Goal: Task Accomplishment & Management: Manage account settings

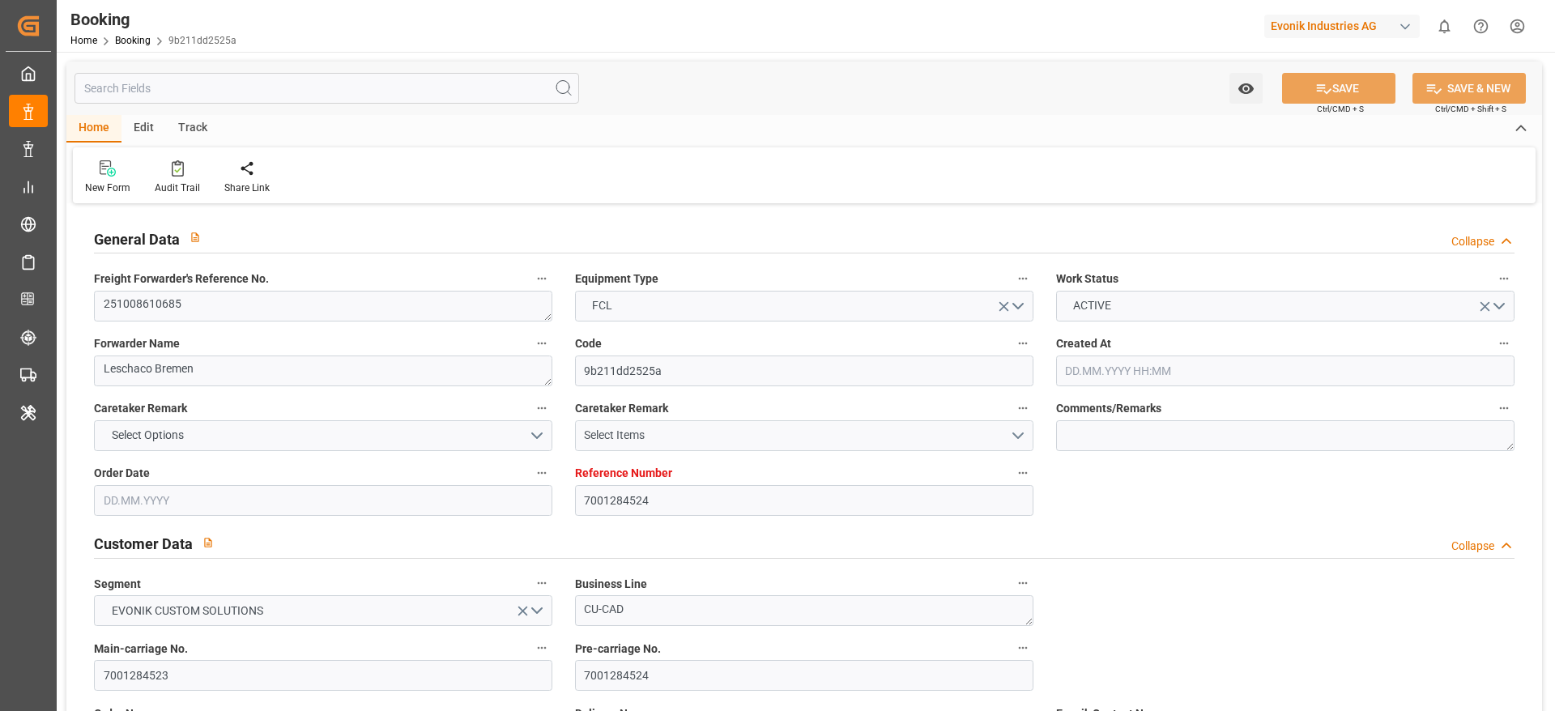
type input "7001284524"
type input "9868338"
type input "Hyundai"
type input "Hyundai Merchant Marine Co.Ltd."
type input "NLRTM"
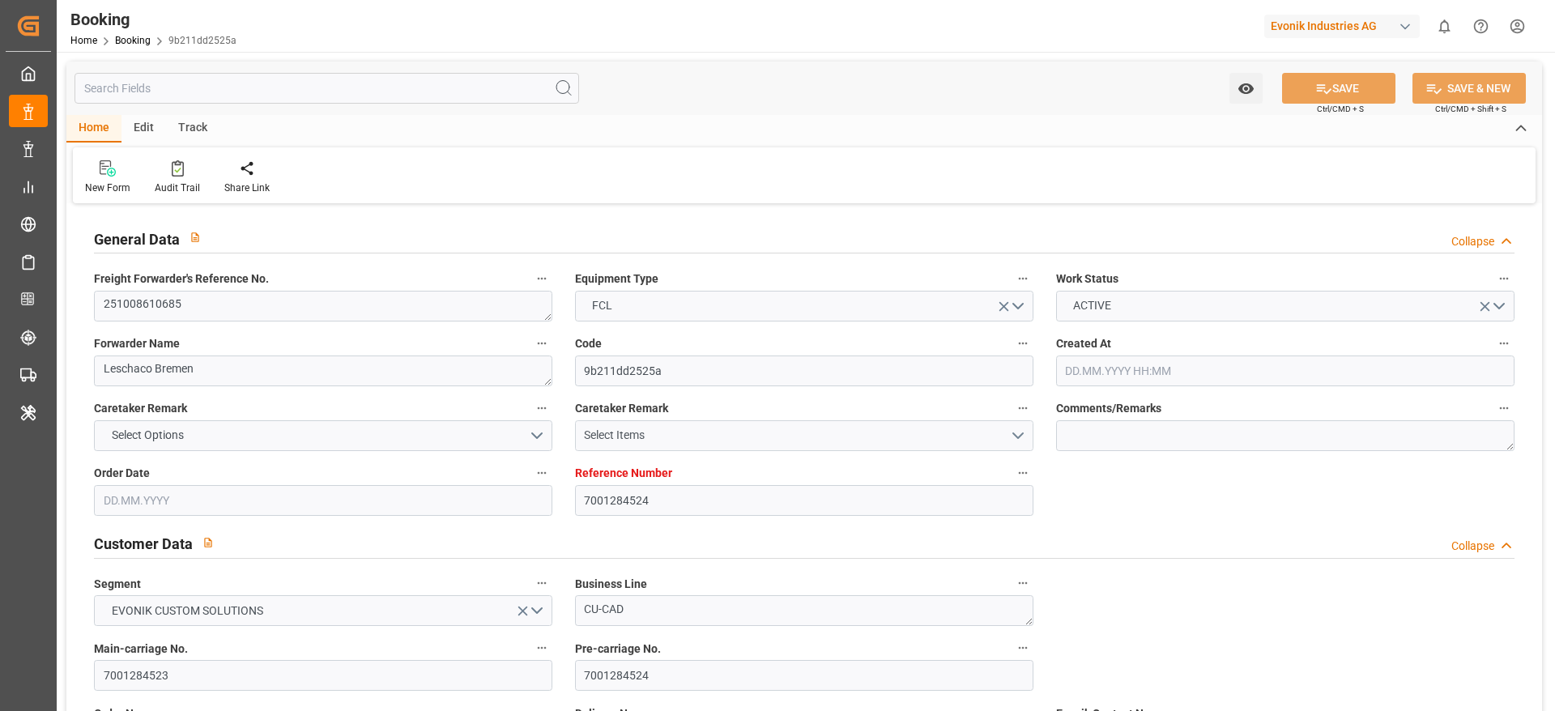
type input "CNYTN"
type input "25.09.2025 05:31"
type input "25.09.2025"
type input "08.12.2025"
type input "20.10.2025"
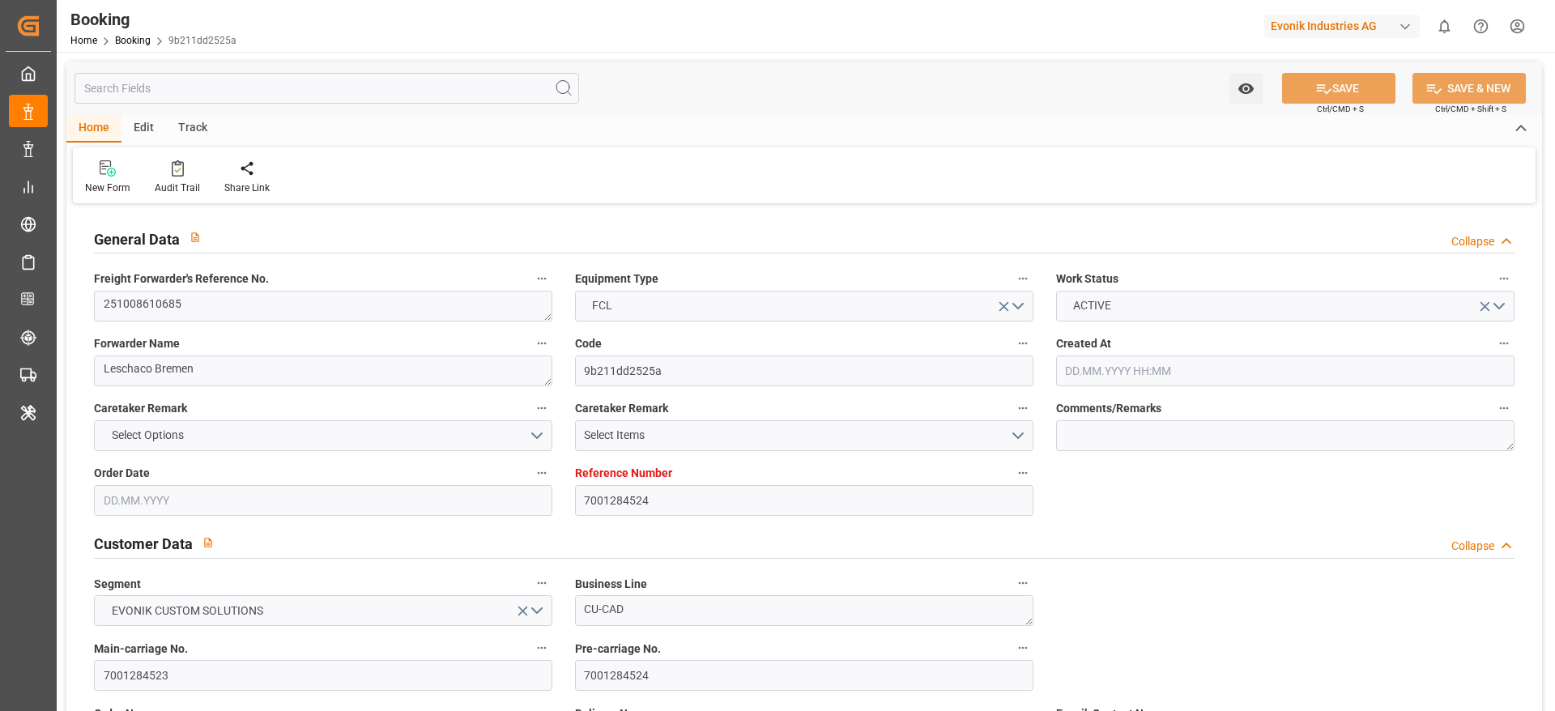
type input "20.10.2025 00:00"
type input "26.09.2025"
type input "30.09.2025"
type input "30.10.2025 00:00"
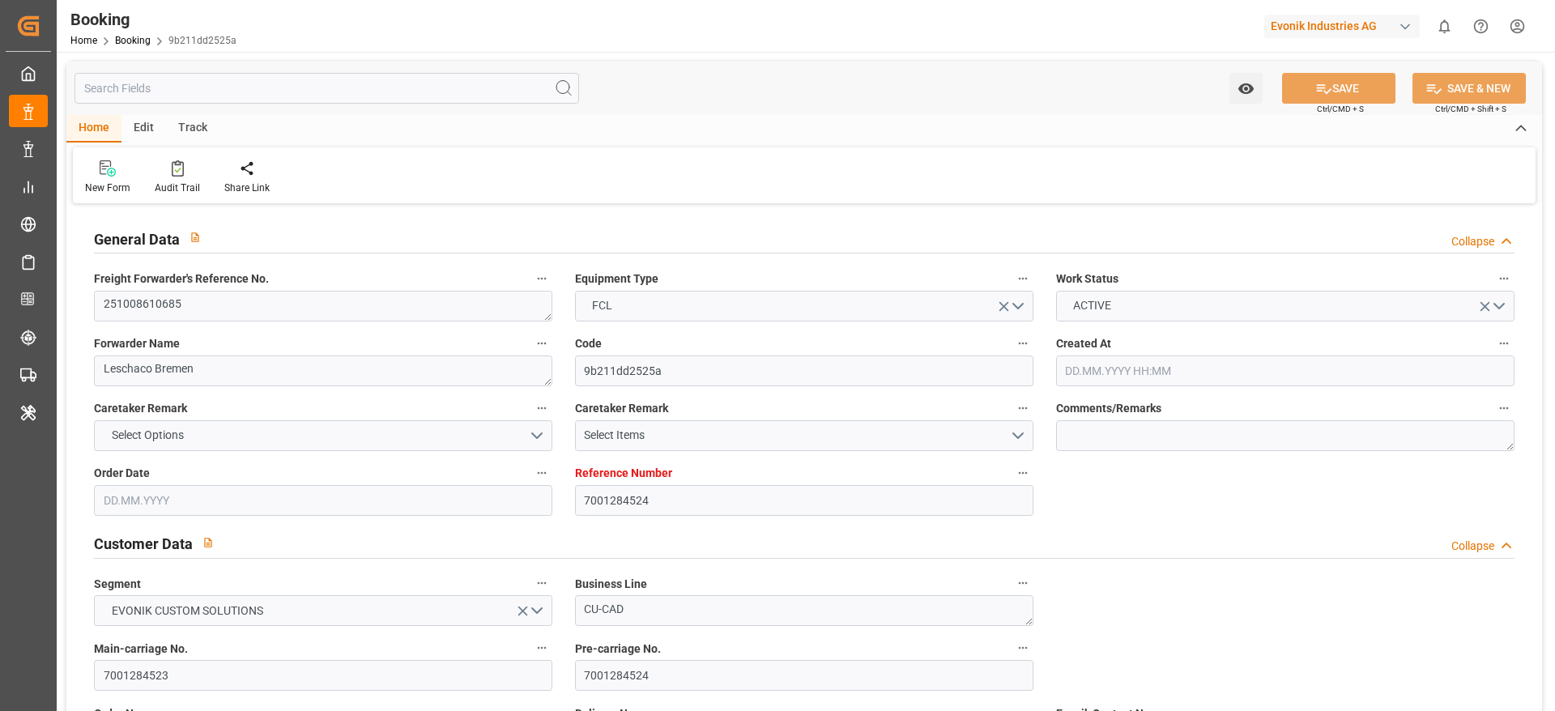
type input "30.10.2025 00:00"
type input "11.12.2025 00:00"
type input "08.12.2025 00:00"
type input "03.10.2025 12:10"
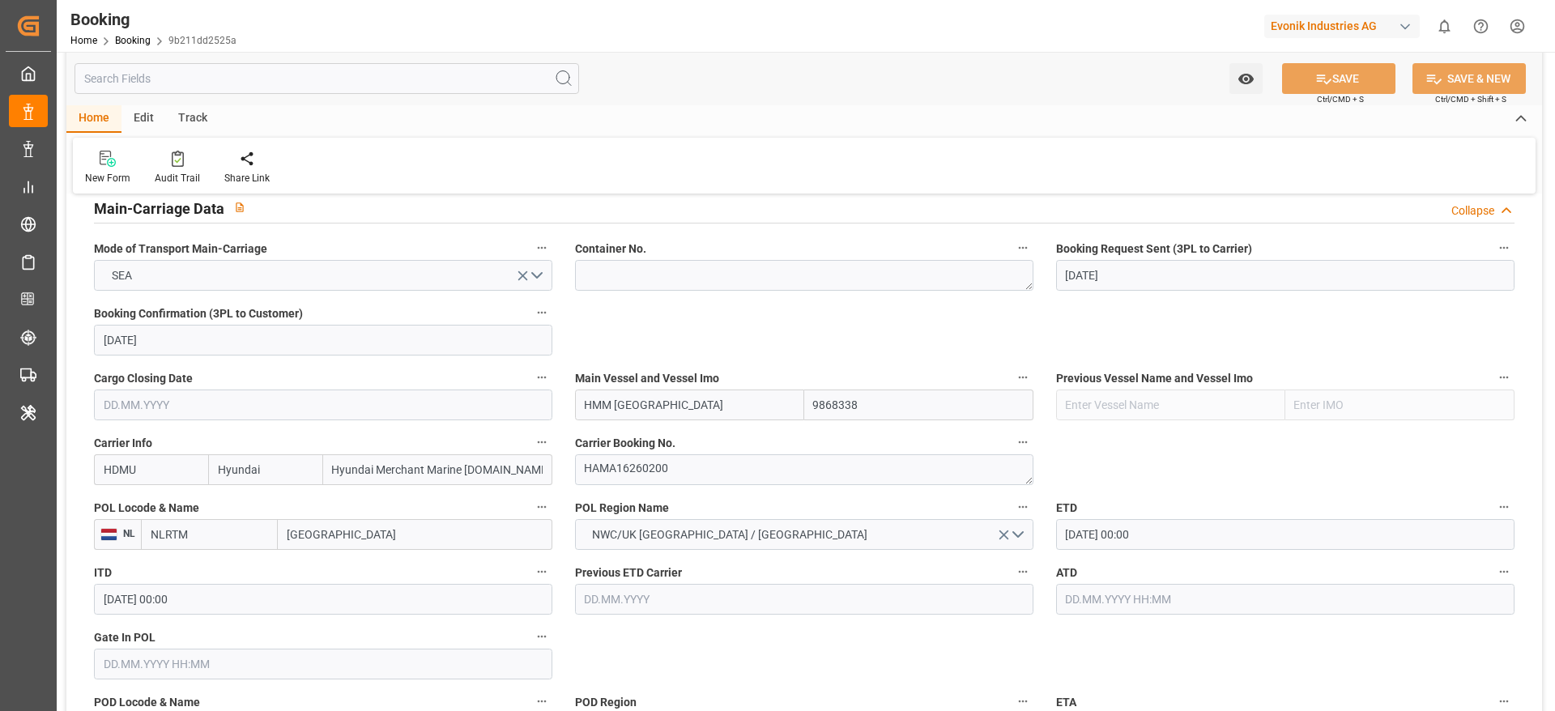
scroll to position [972, 0]
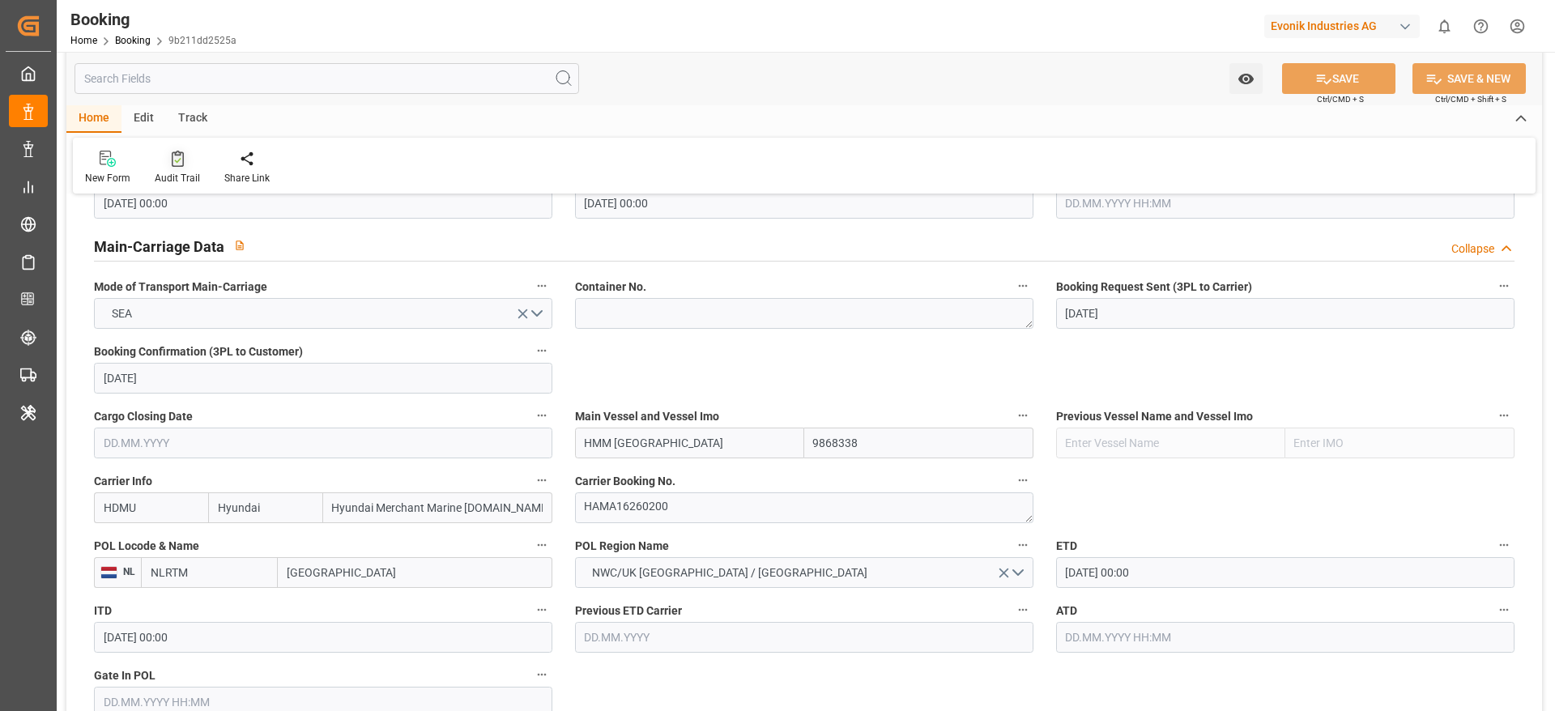
click at [188, 176] on div "Audit Trail" at bounding box center [177, 178] width 45 height 15
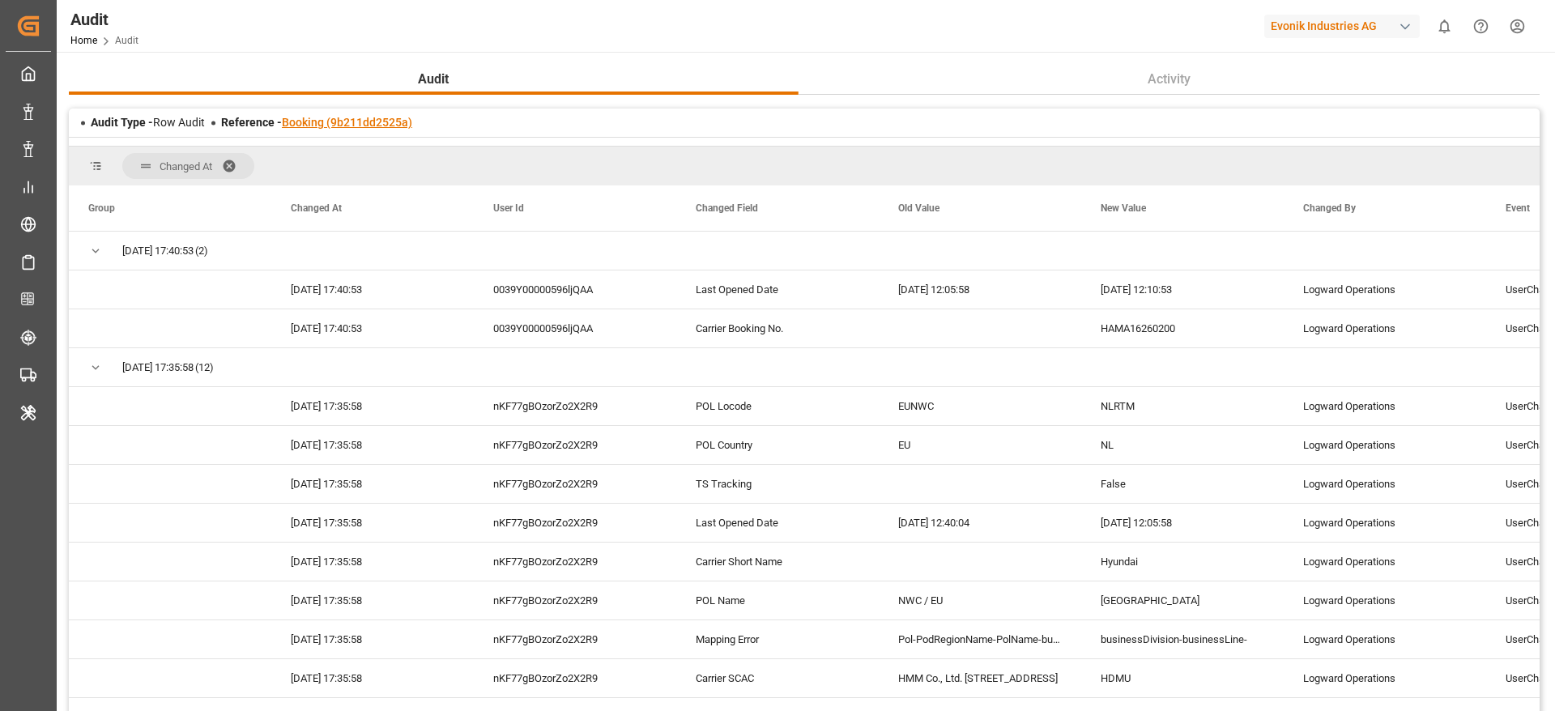
click at [375, 123] on link "Booking (9b211dd2525a)" at bounding box center [347, 122] width 130 height 13
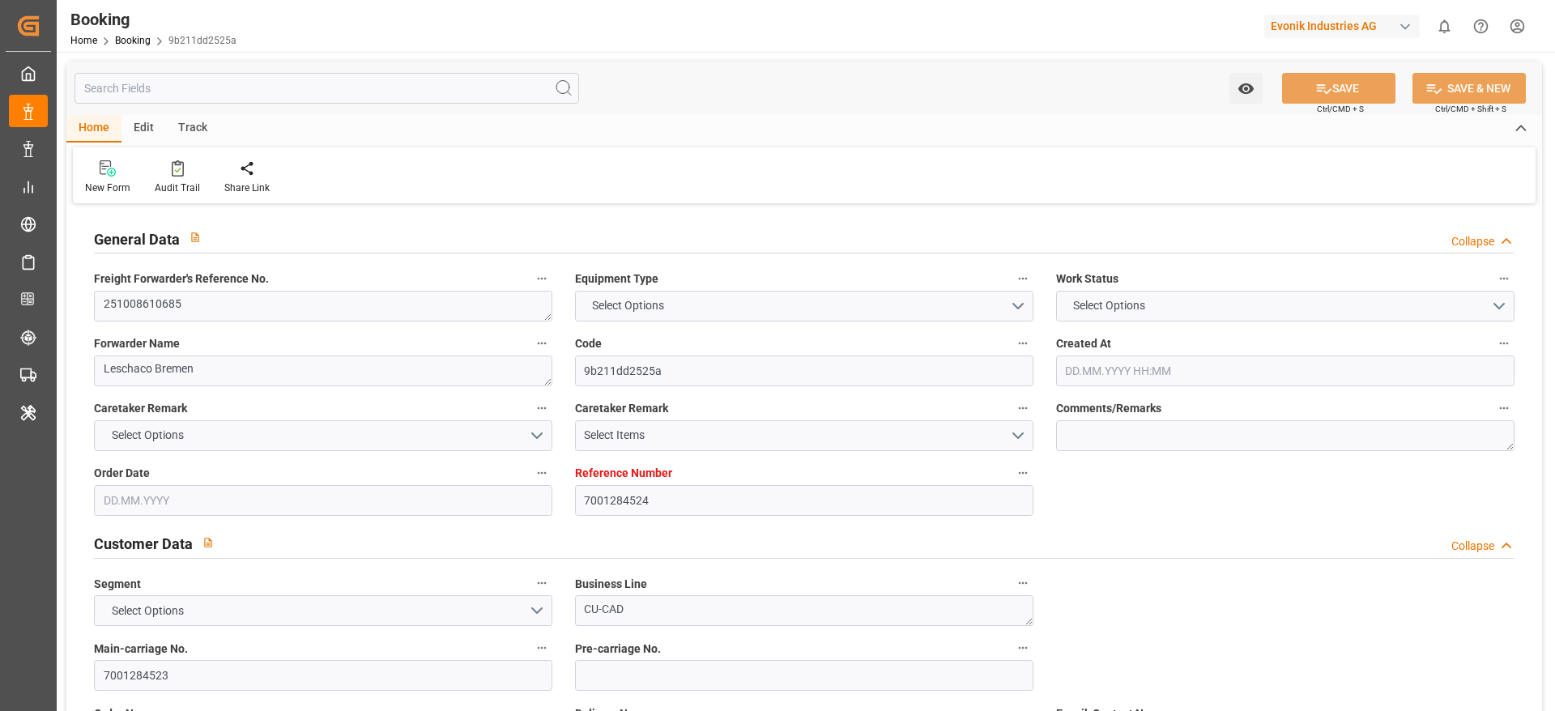
click at [295, 245] on div "General Data Collapse" at bounding box center [804, 237] width 1420 height 31
click at [289, 527] on div "Customer Data Collapse" at bounding box center [804, 542] width 1420 height 31
click at [225, 522] on div "Customer Data Collapse" at bounding box center [804, 545] width 1443 height 46
click at [287, 522] on div "Customer Data Collapse" at bounding box center [804, 545] width 1443 height 46
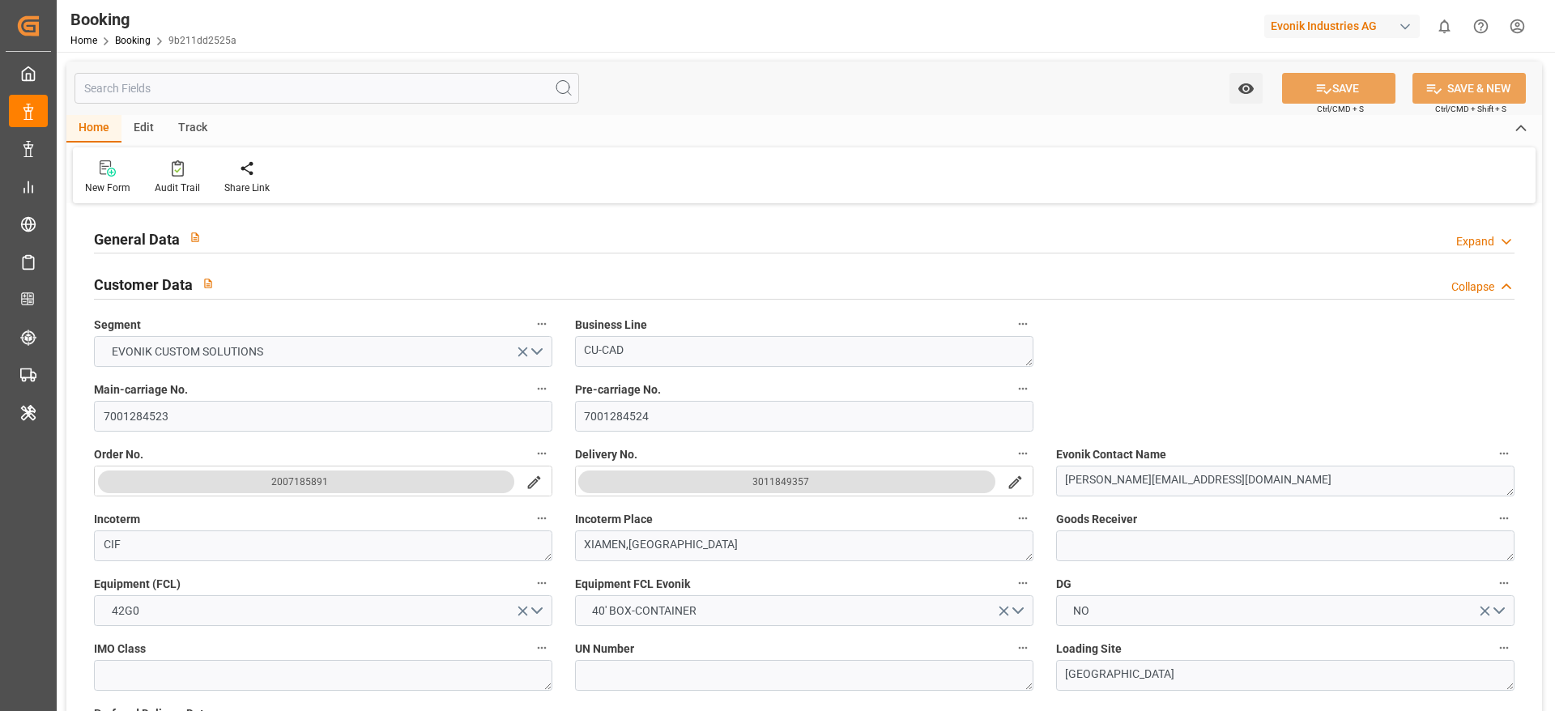
type input "7001284524"
type input "9868338"
type input "Hyundai"
type input "Hyundai Merchant Marine Co.Ltd."
type input "NLRTM"
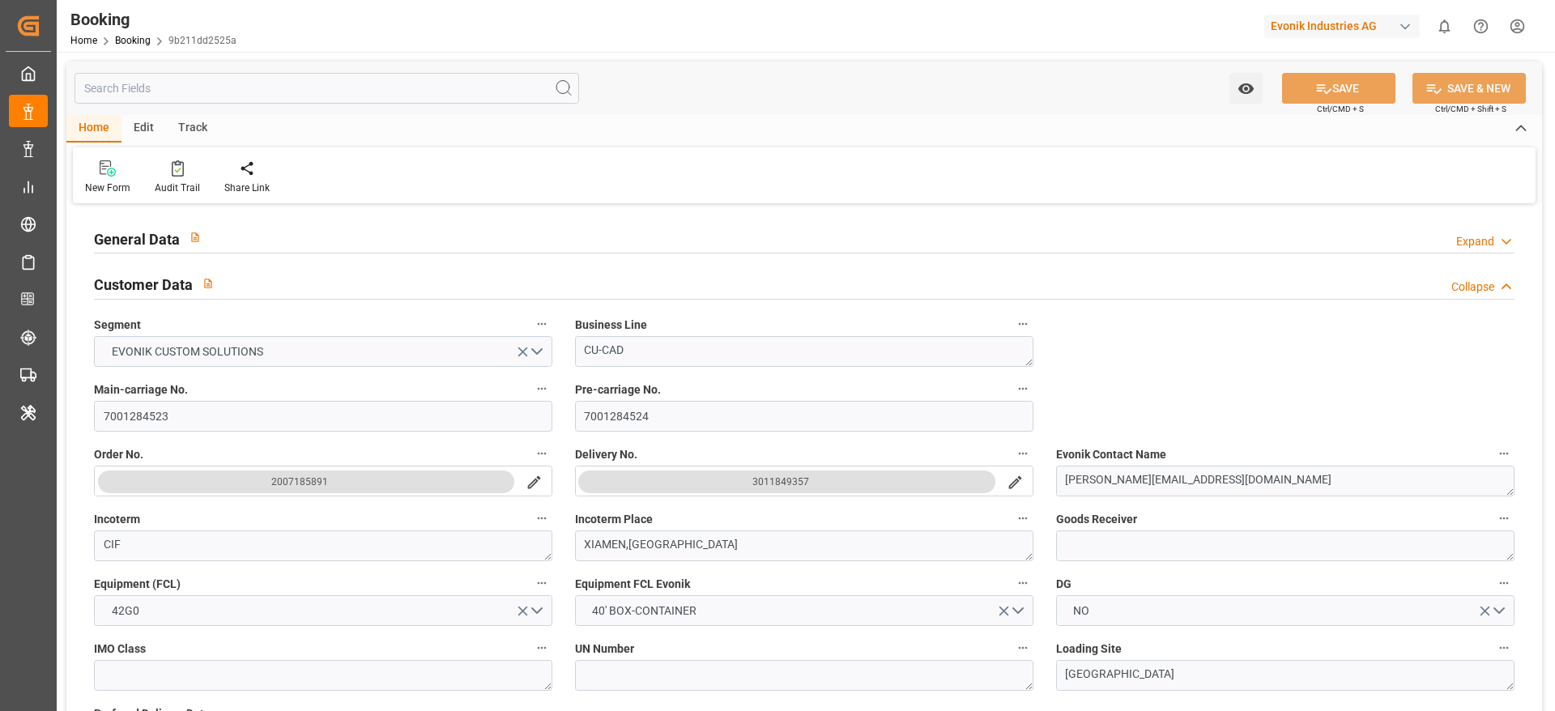
type input "CNYTN"
click at [266, 226] on div "General Data Expand" at bounding box center [804, 237] width 1420 height 31
type input "25.09.2025 05:31"
type input "25.09.2025"
type input "08.12.2025"
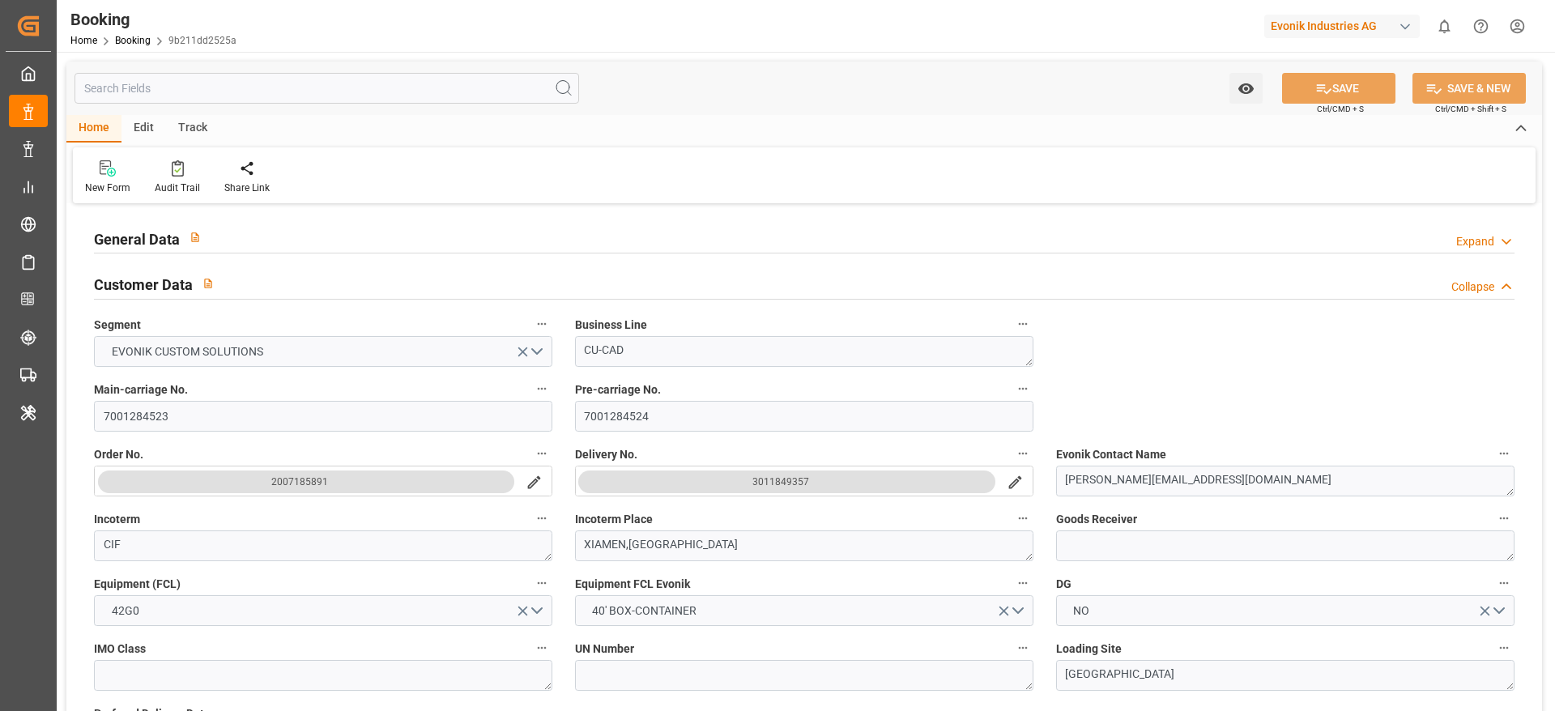
type input "20.10.2025"
type input "20.10.2025 00:00"
type input "26.09.2025"
type input "30.09.2025"
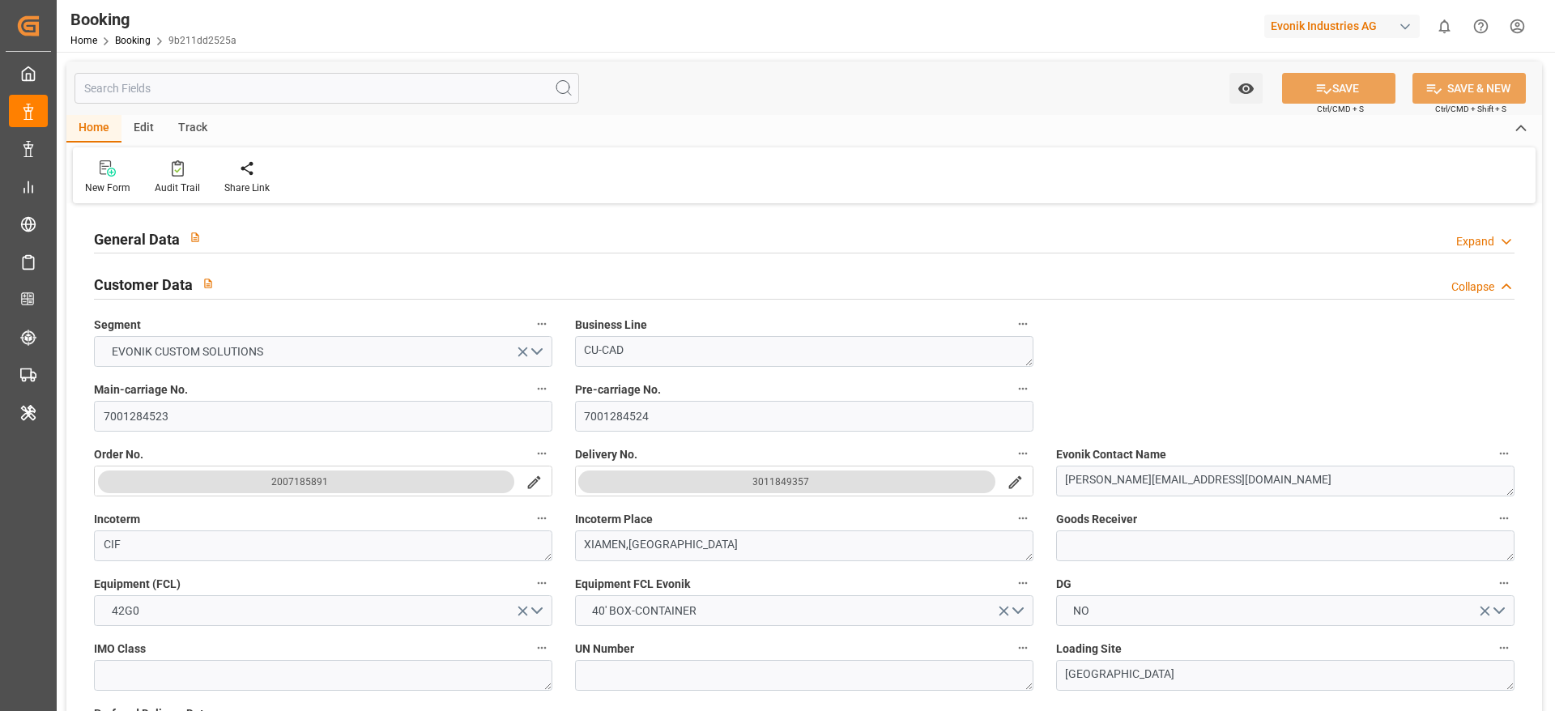
type input "30.10.2025 00:00"
type input "11.12.2025 00:00"
type input "08.12.2025 00:00"
type input "03.10.2025 12:10"
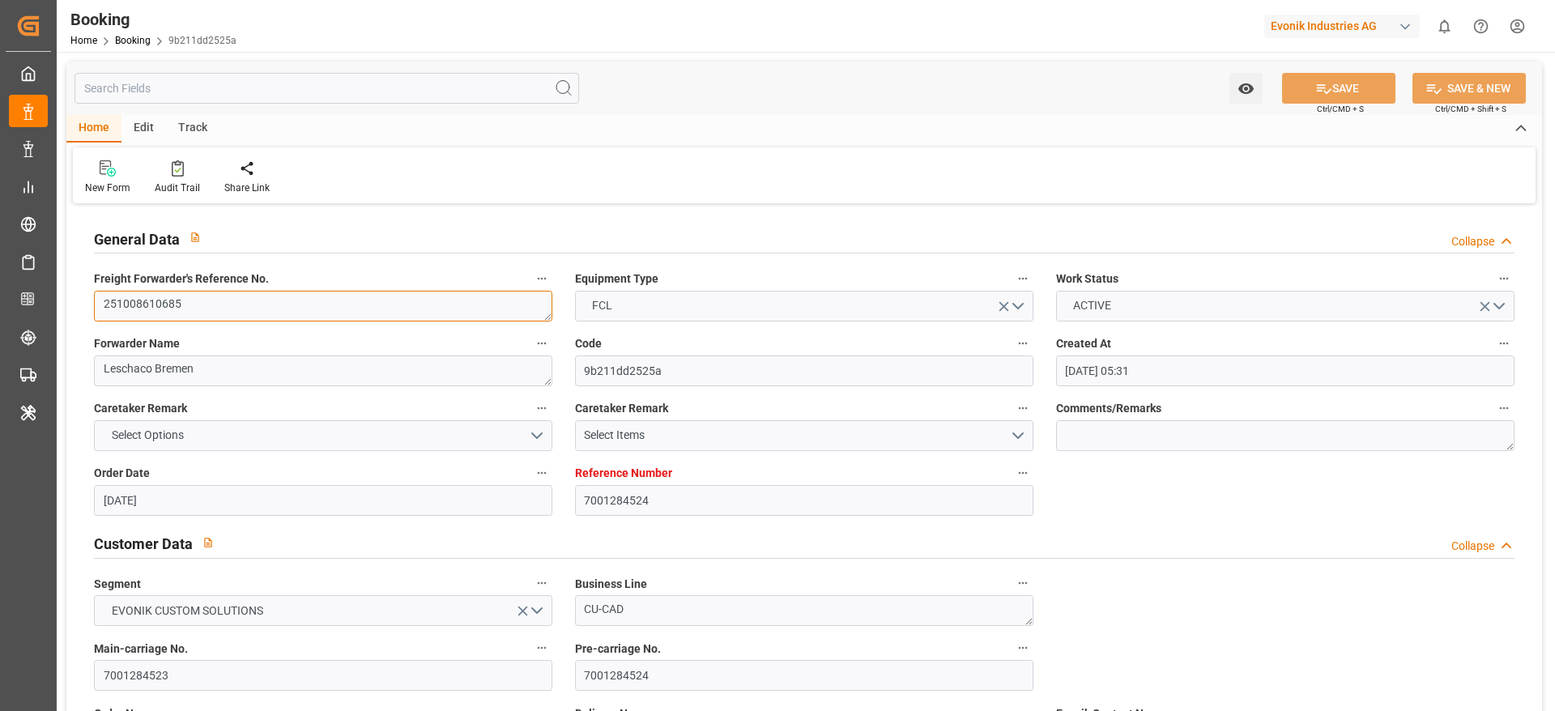
click at [241, 300] on textarea "251008610685" at bounding box center [323, 306] width 458 height 31
click at [751, 66] on div "Watch Option SAVE Ctrl/CMD + S SAVE & NEW Ctrl/CMD + Shift + S" at bounding box center [803, 88] width 1475 height 53
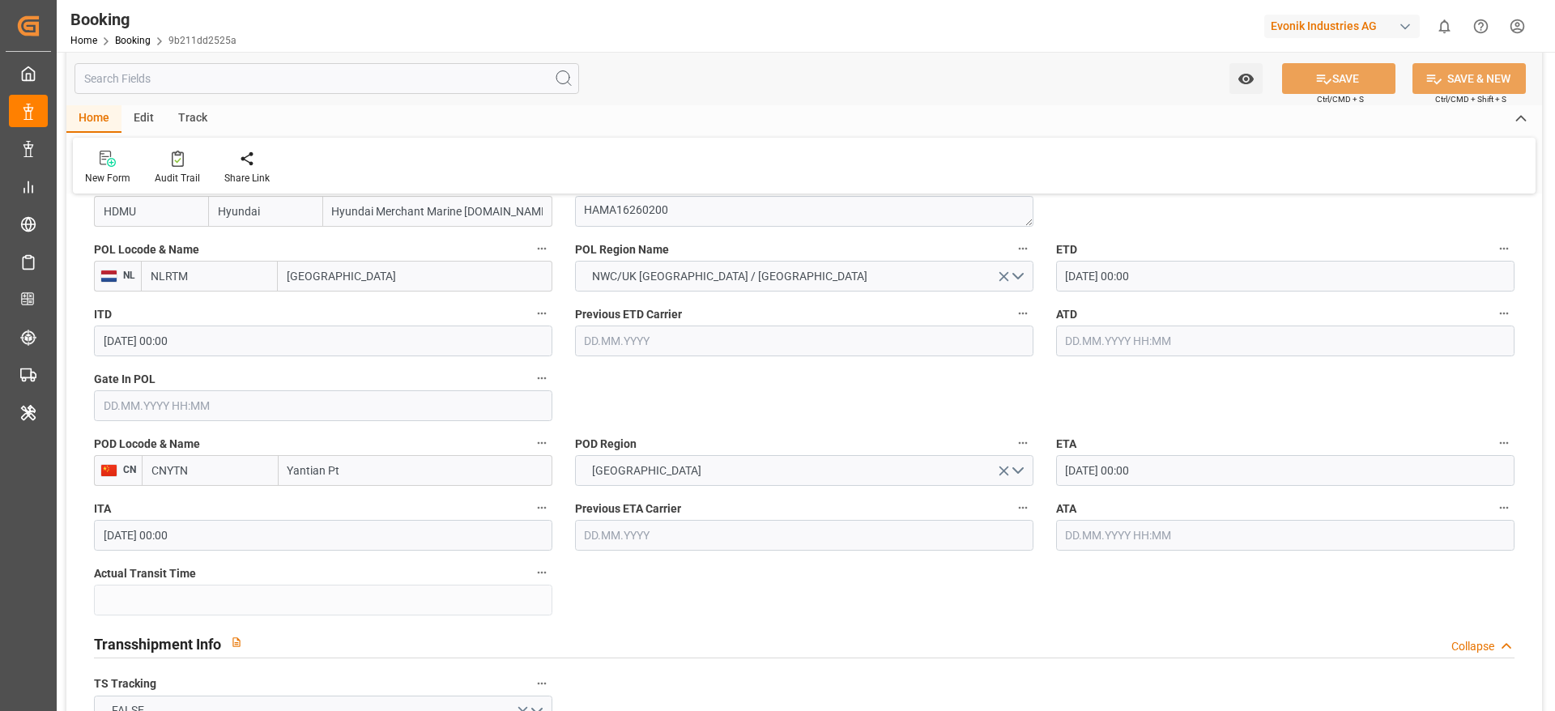
scroll to position [1096, 0]
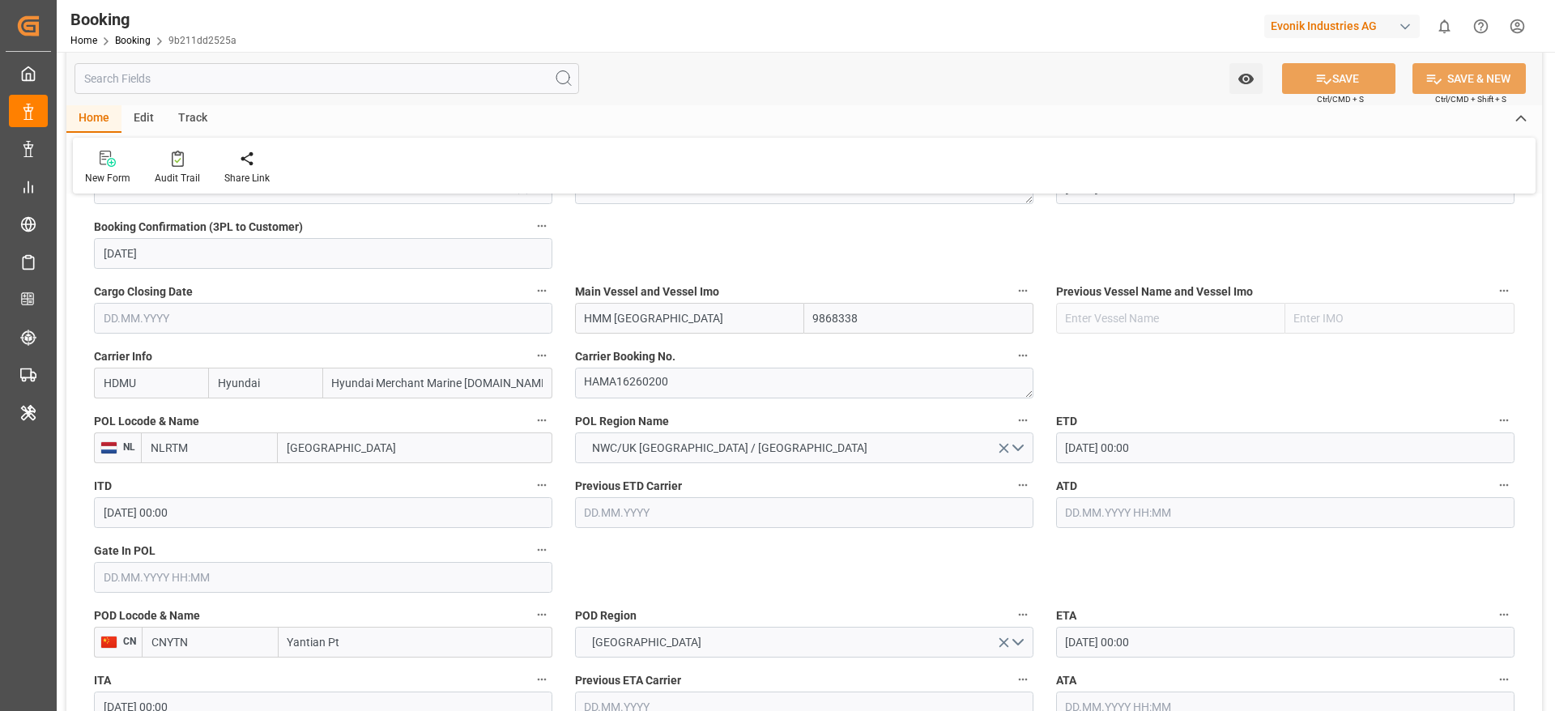
click at [713, 19] on div "Booking Home Booking 9b211dd2525a Evonik Industries AG 0 Notifications Only sho…" at bounding box center [799, 26] width 1509 height 52
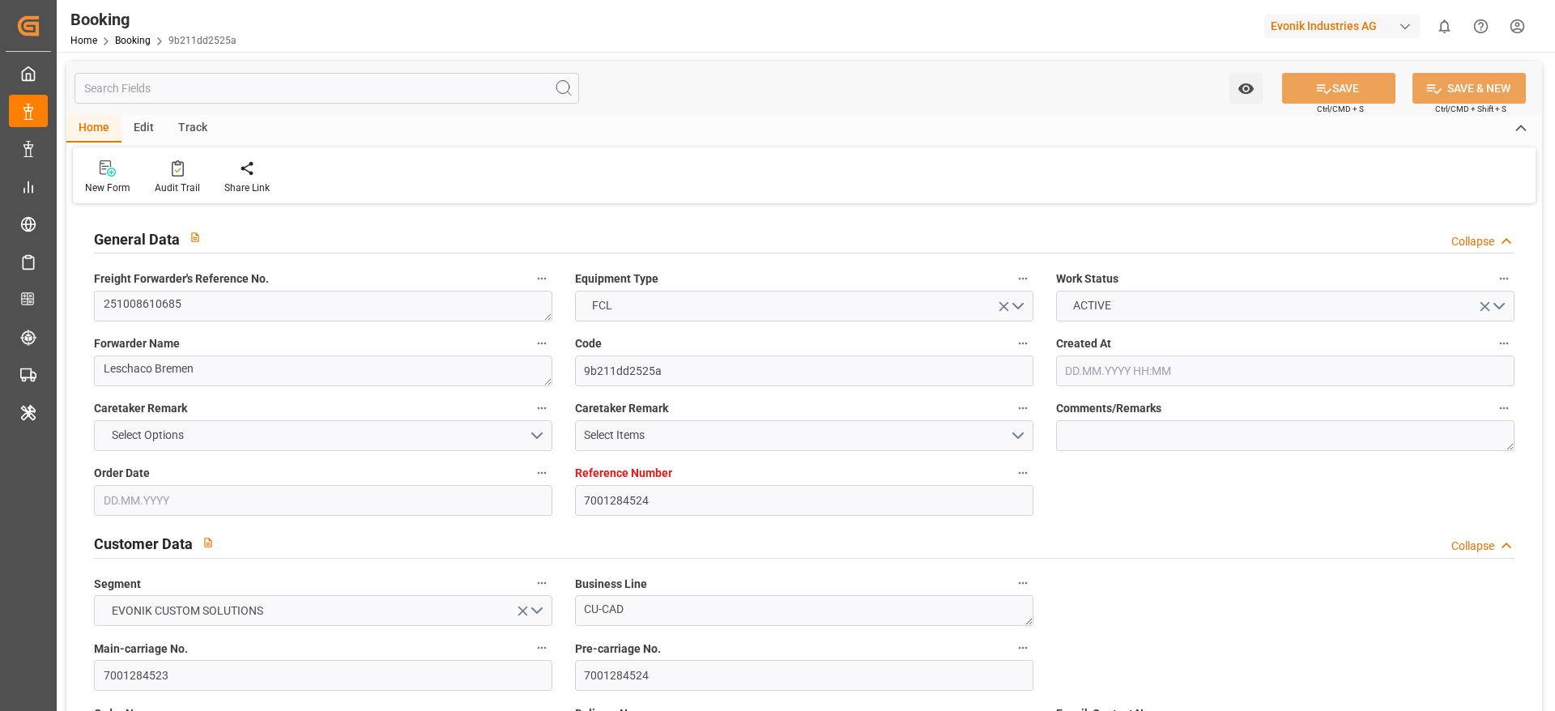
type input "7001284524"
type input "9868338"
type input "Hyundai"
type input "Hyundai Merchant Marine Co.Ltd."
type input "NLRTM"
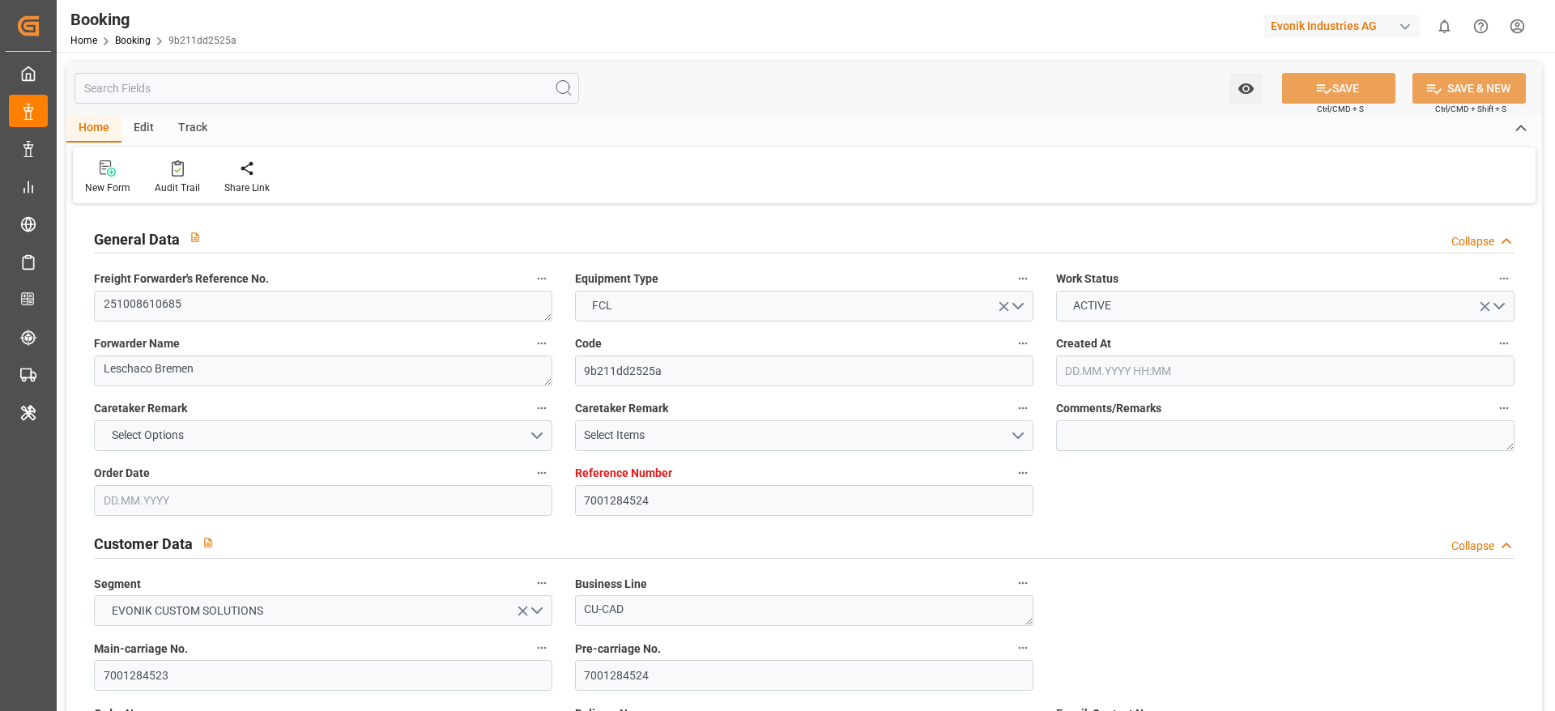
type input "CNYTN"
type input "25.09.2025 05:31"
type input "25.09.2025"
type input "08.12.2025"
type input "20.10.2025"
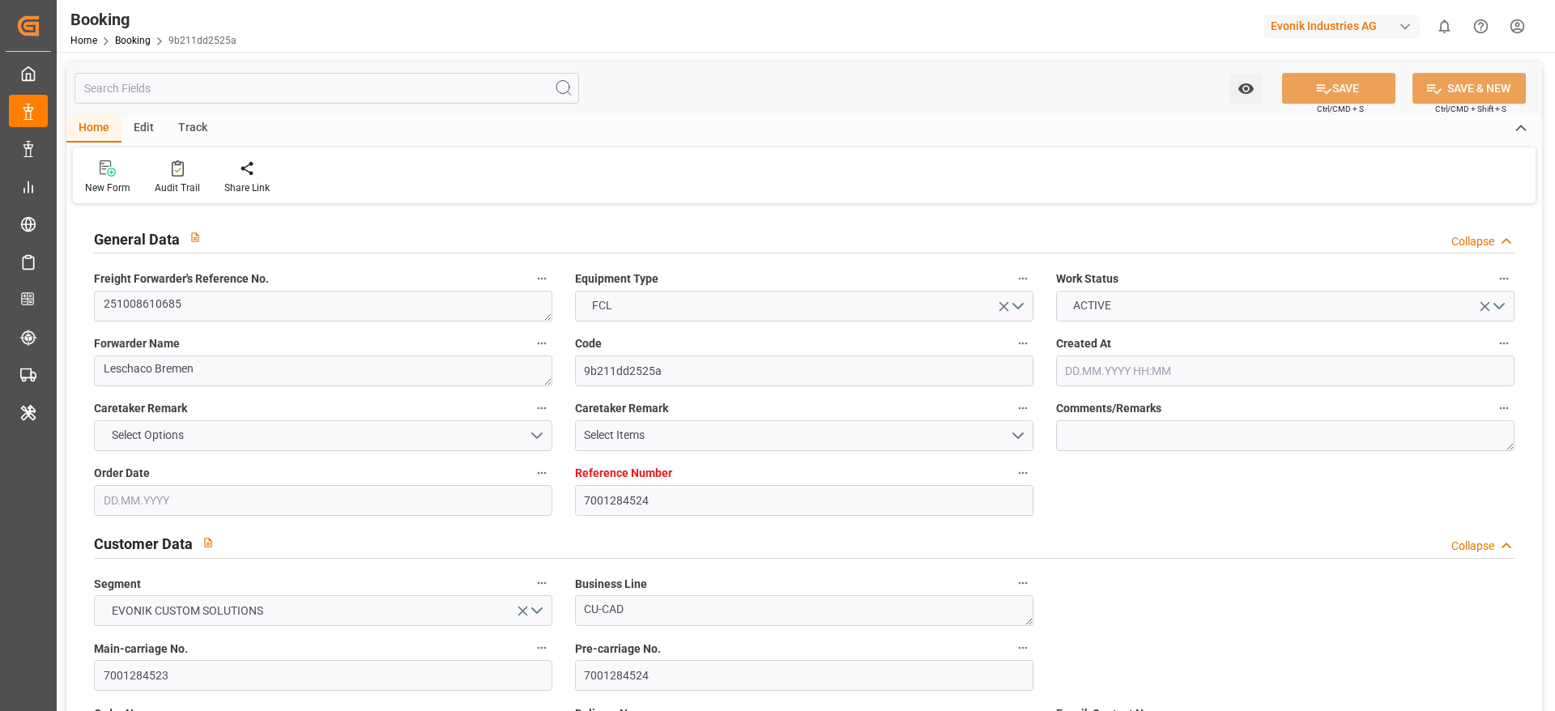
type input "20.10.2025 00:00"
type input "26.09.2025"
type input "30.09.2025"
type input "30.10.2025 00:00"
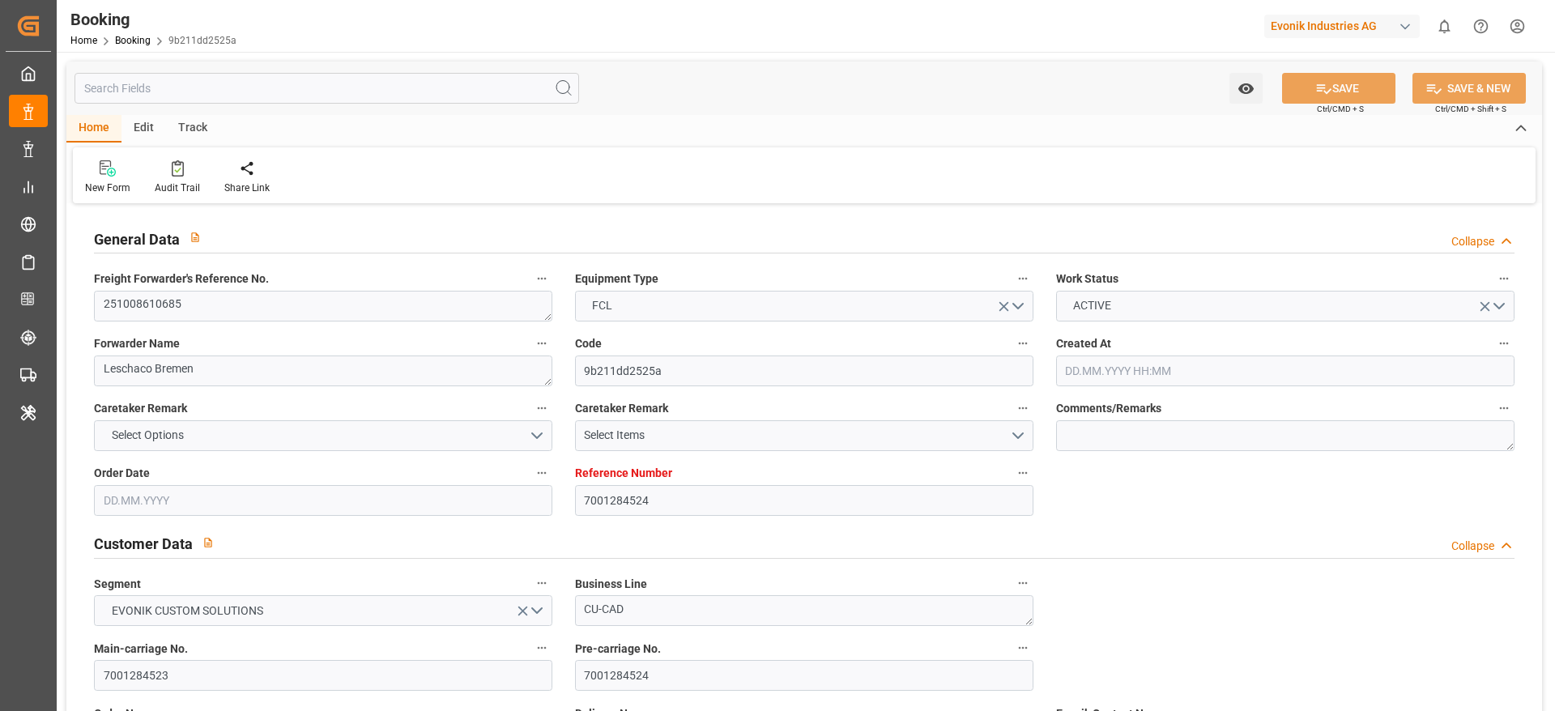
type input "30.10.2025 00:00"
type input "11.12.2025 00:00"
type input "08.12.2025 00:00"
type input "03.10.2025 12:10"
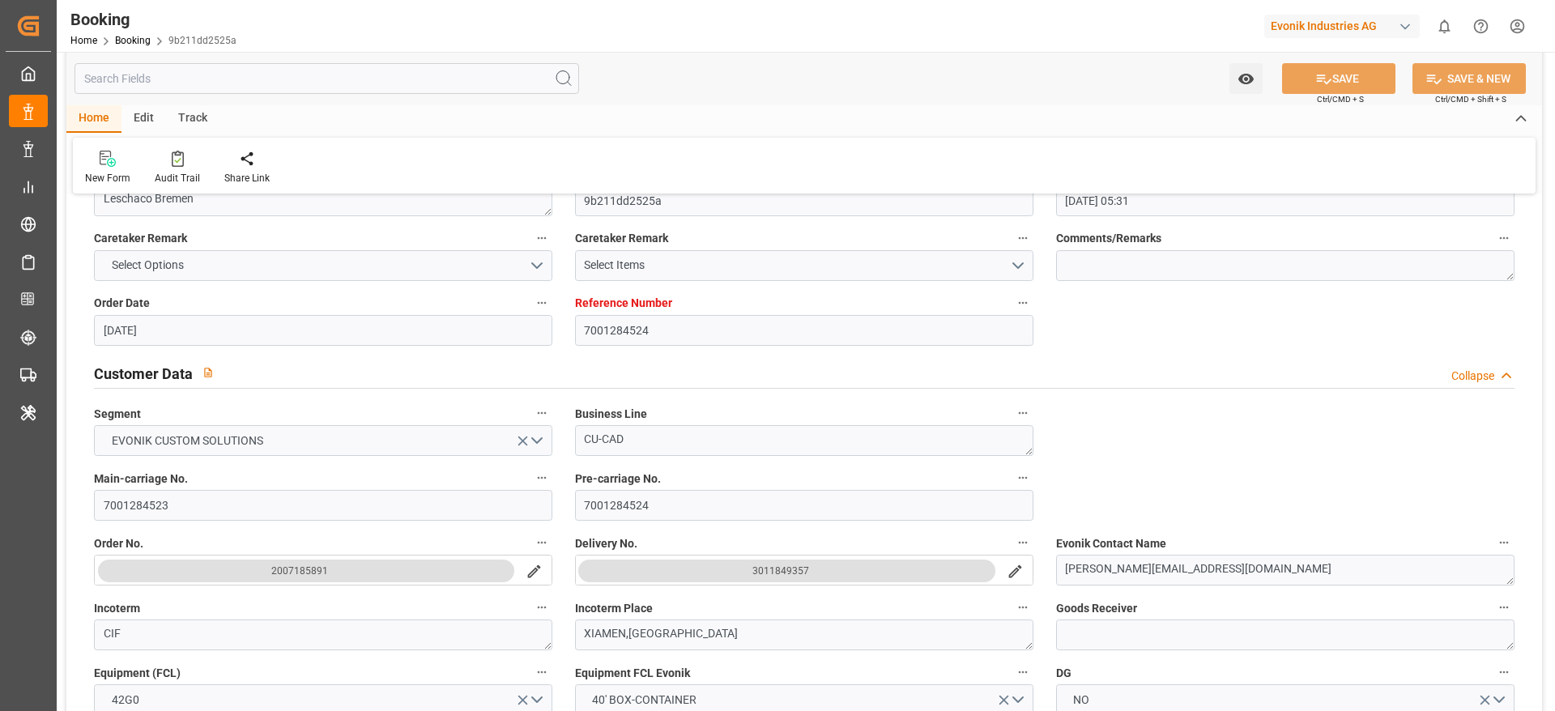
scroll to position [168, 0]
click at [178, 162] on icon at bounding box center [178, 159] width 12 height 16
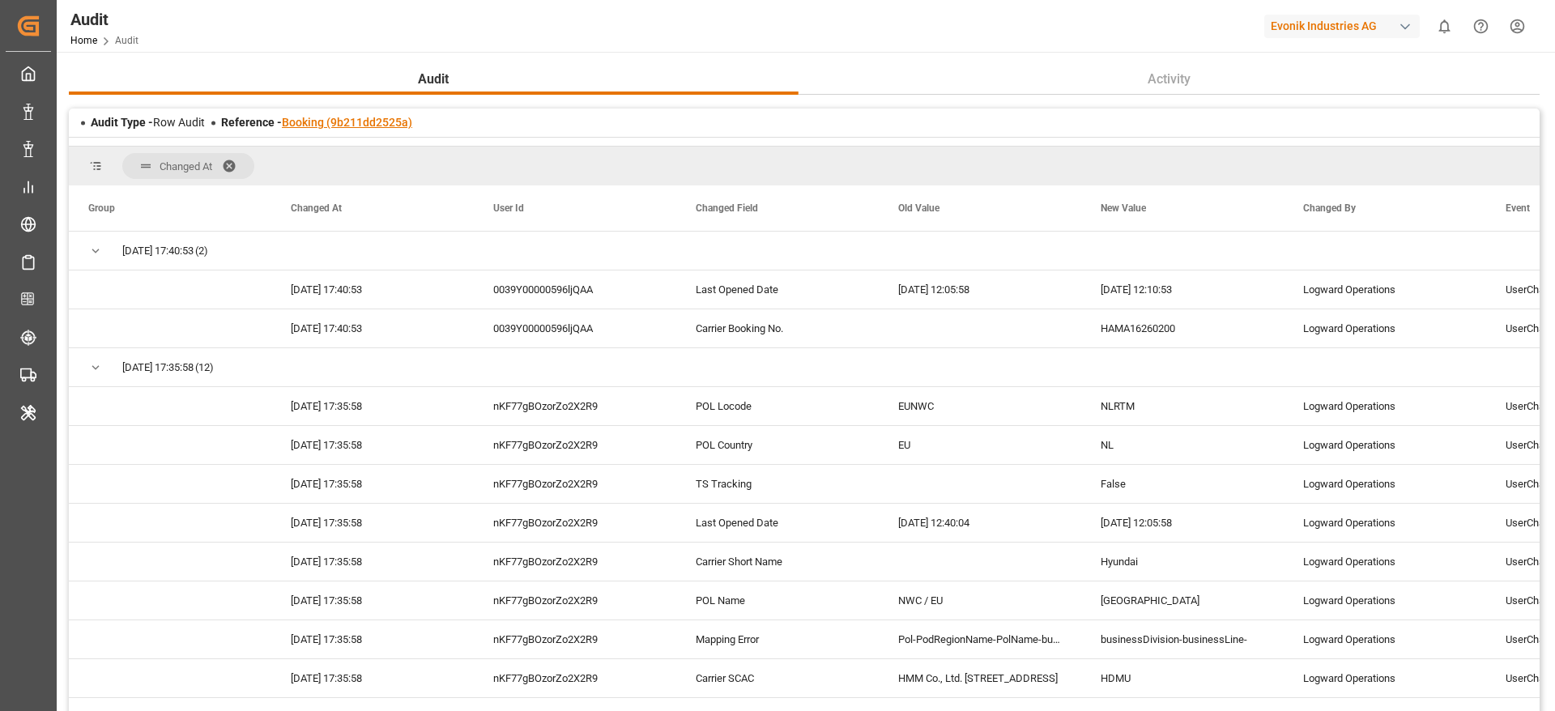
click at [408, 125] on link "Booking (9b211dd2525a)" at bounding box center [347, 122] width 130 height 13
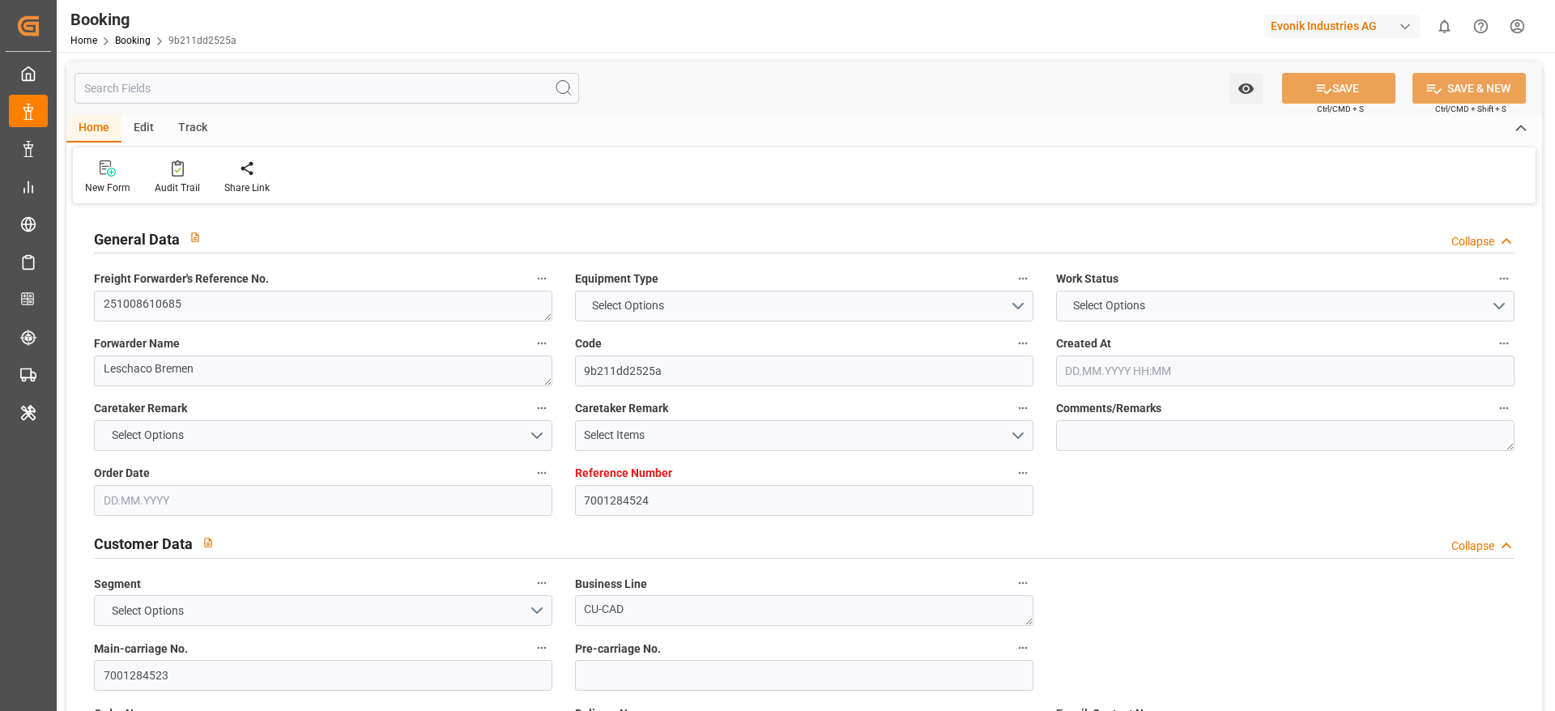
type textarea "251008610685"
type textarea "Leschaco Bremen"
type input "9b211dd2525a"
type input "7001284524"
type textarea "CU-CAD"
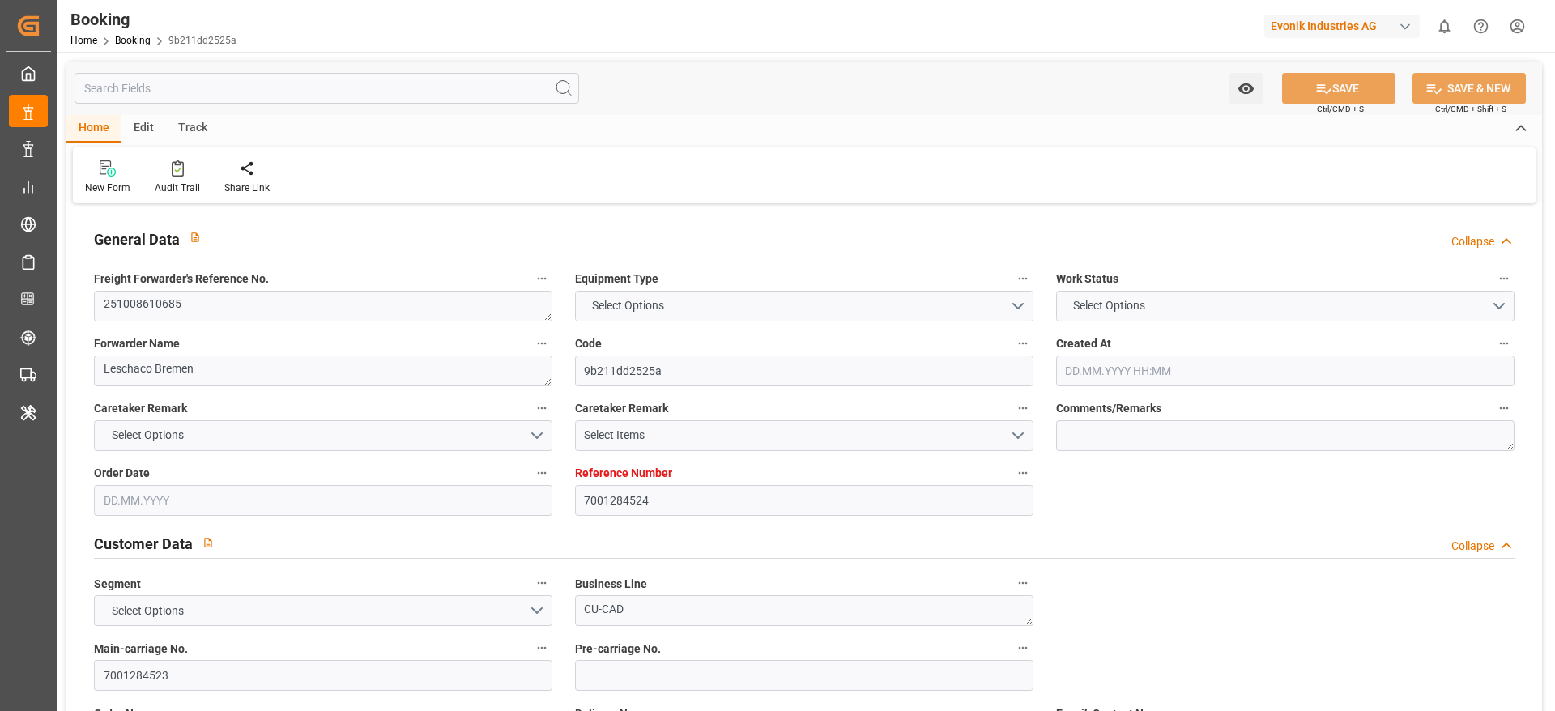
type input "7001284523"
type textarea "janet.tay@evonik.com"
type textarea "CIF"
type textarea "XIAMEN,CHINA"
type textarea "Bonn"
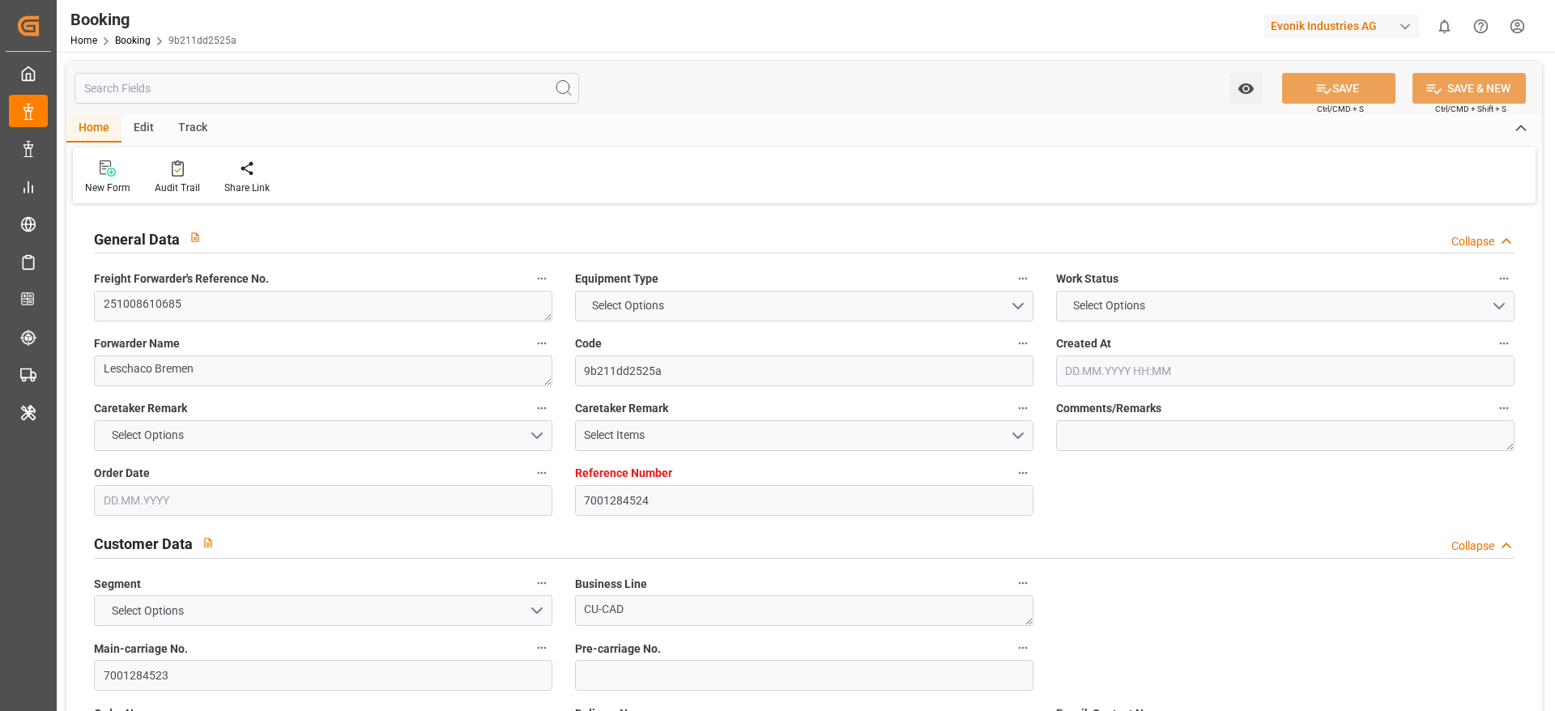
type input "HMM ROTTERDAM"
type input "HDMU"
type textarea "HAMA16260200"
type input "[GEOGRAPHIC_DATA]"
type input "Yantian Pt"
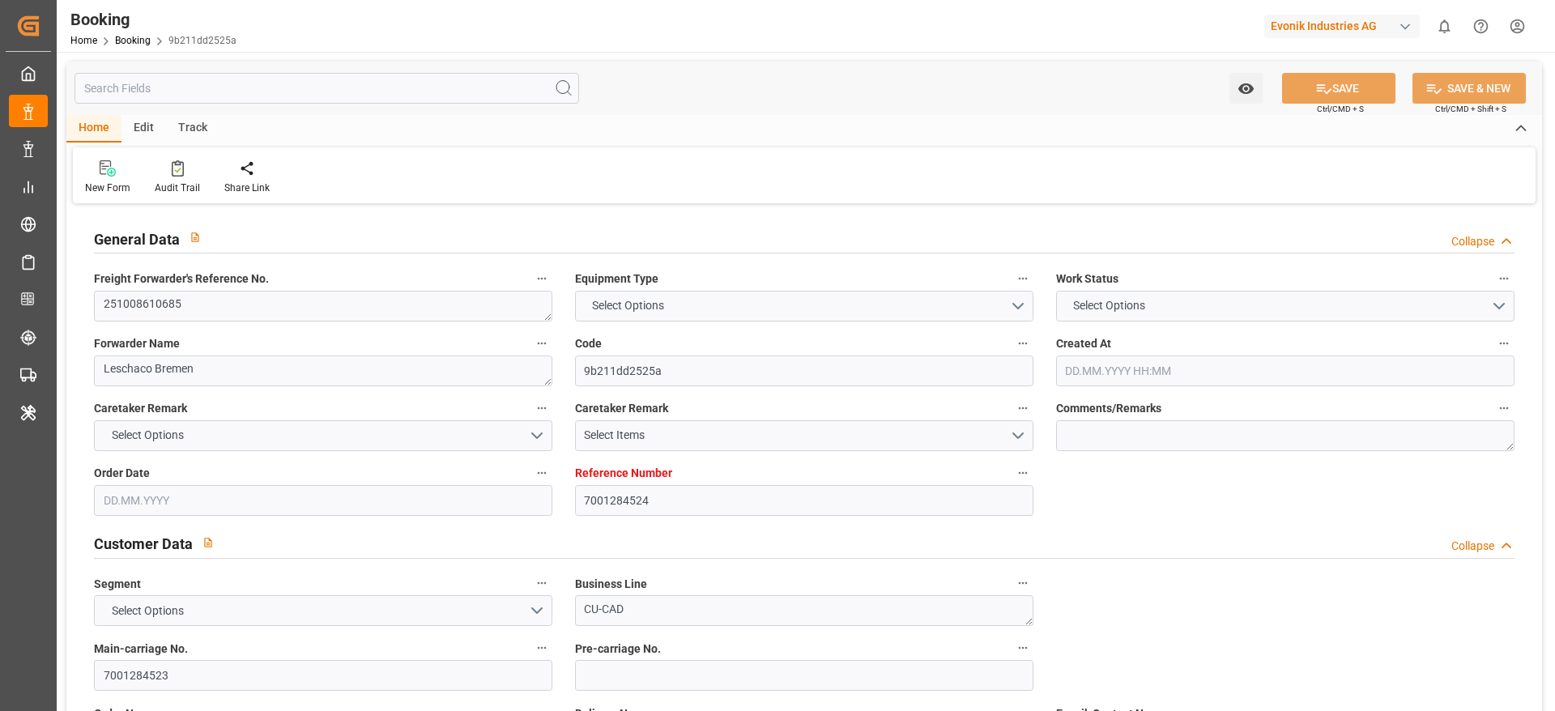
type textarea "INPUT_Evonik_Seeburger_IFTSTA_1003192267_20250930143822866.edi"
type textarea "NWC/UK North West Continent / UK_CNYTN_HDMU_CU-CAD"
type textarea "INPUT_Evonik_Seeburger_IFTMIN_1003177699_20250925072944100.edi,INPUT_Evonik_See…"
type textarea "1003192267"
type textarea "shaini ghorai"
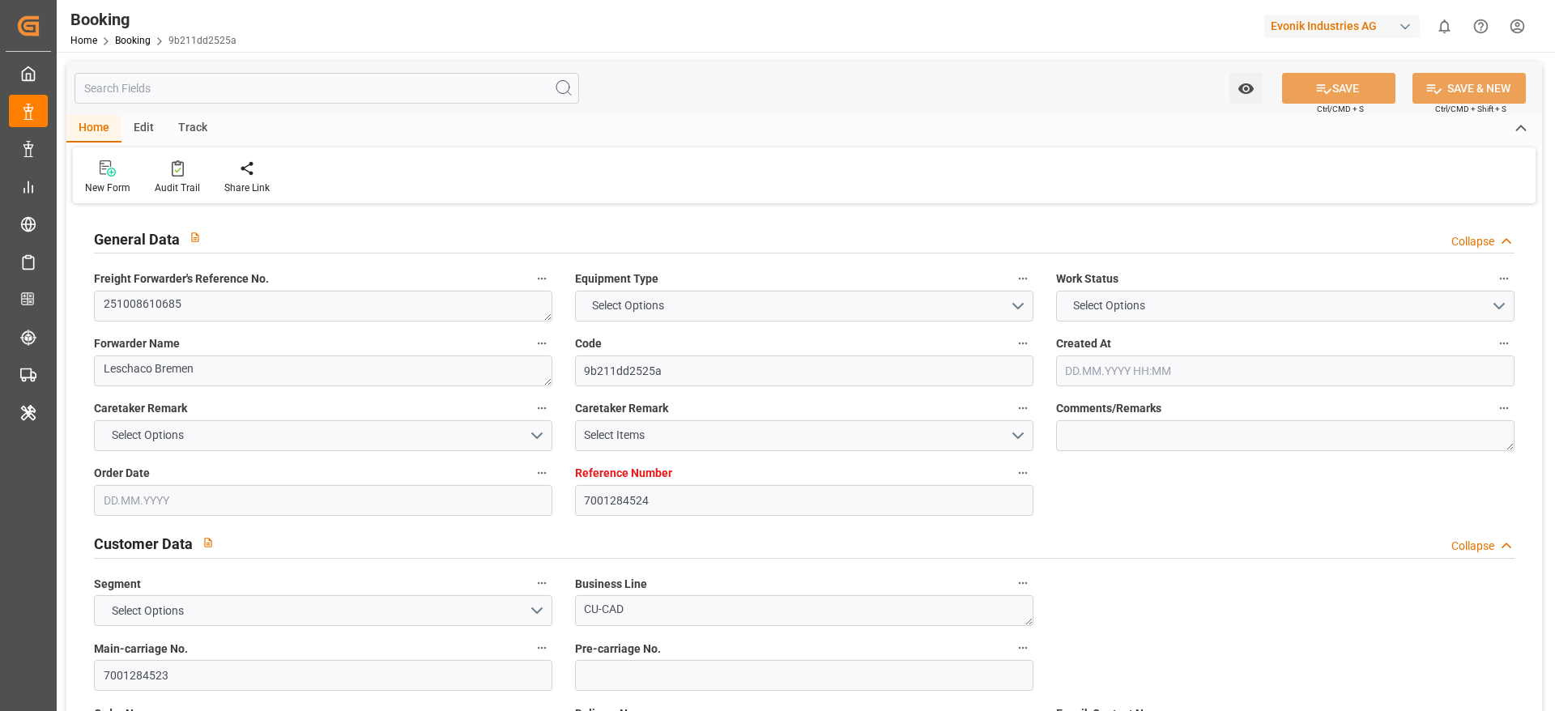
type textarea "businessDivision-businessLine-"
type textarea "IFTSTA"
type textarea "a011t00000LcJC5AAN"
type textarea "No"
click at [814, 11] on div "Booking Home Booking 9b211dd2525a Evonik Industries AG 0 Notifications Only sho…" at bounding box center [799, 26] width 1509 height 52
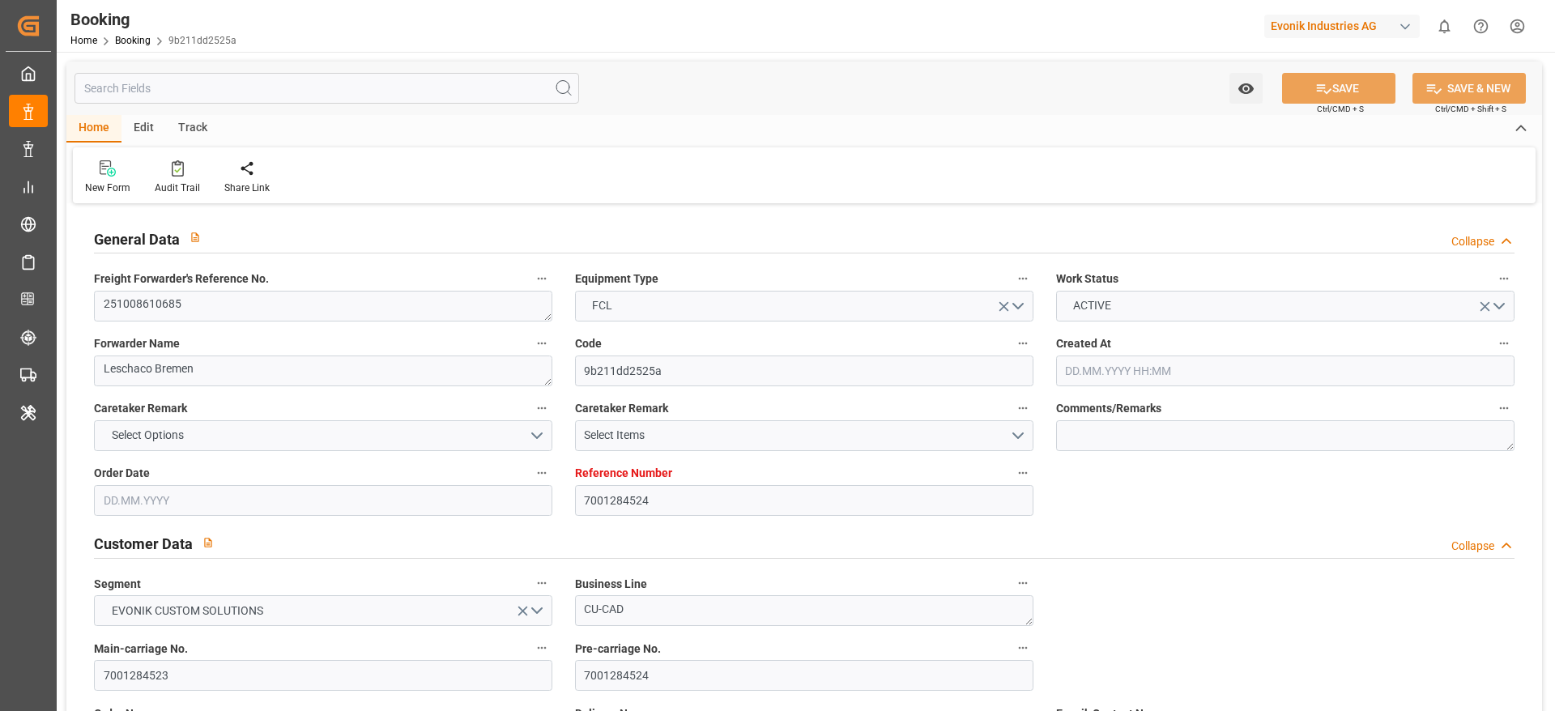
type input "7001284524"
type input "9868338"
type input "Hyundai"
type input "Hyundai Merchant Marine Co.Ltd."
type input "NLRTM"
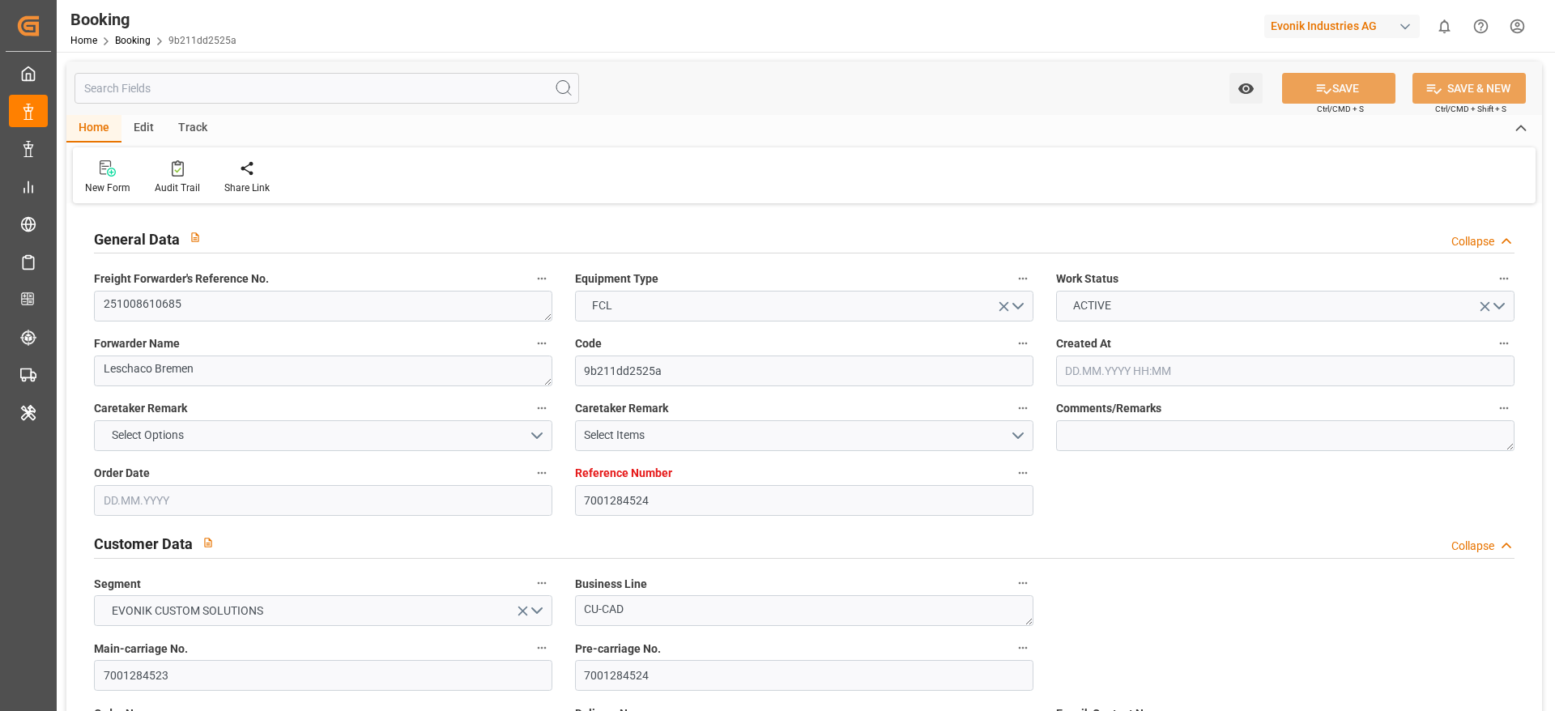
type input "CNYTN"
type input "25.09.2025 05:31"
type input "25.09.2025"
type input "08.12.2025"
type input "20.10.2025"
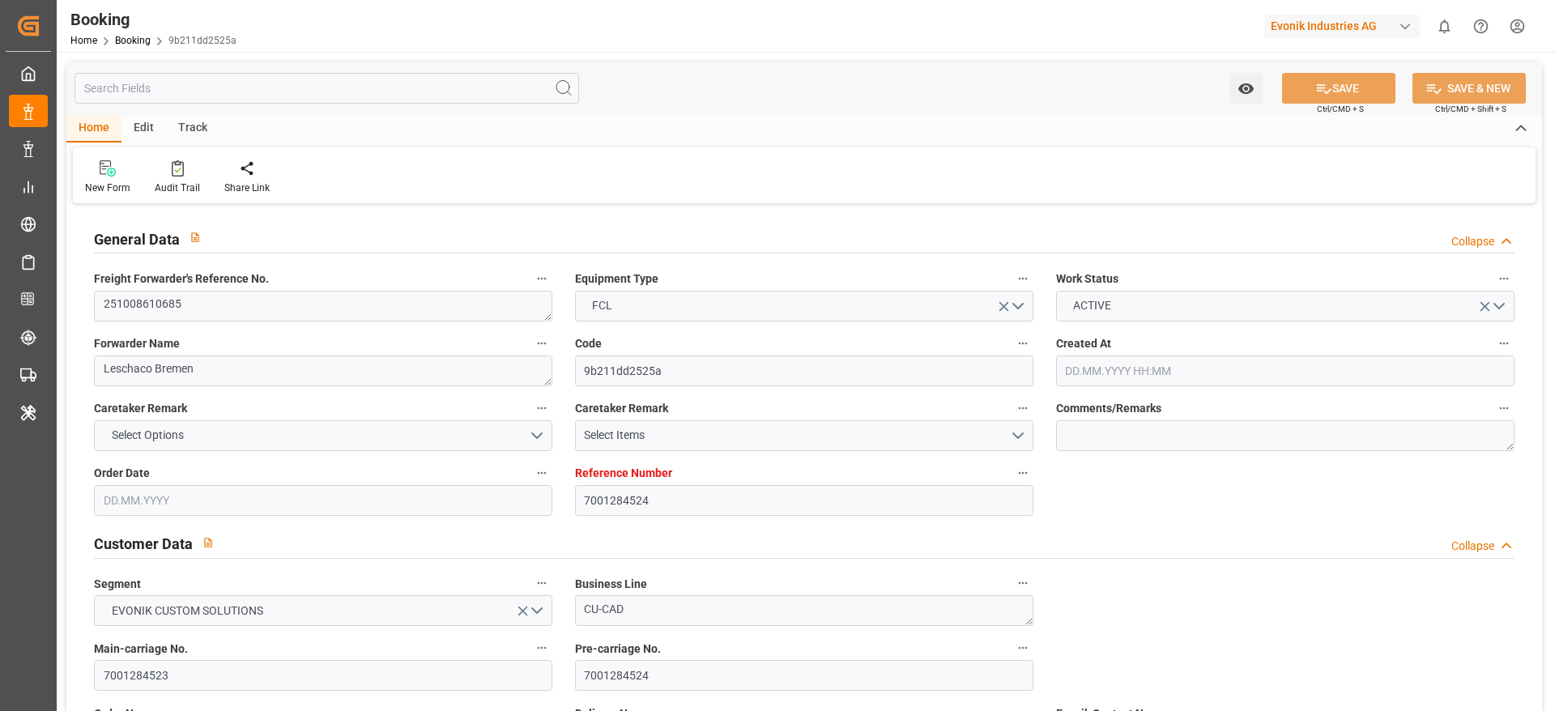
type input "20.10.2025 00:00"
type input "26.09.2025"
type input "30.09.2025"
type input "30.10.2025 00:00"
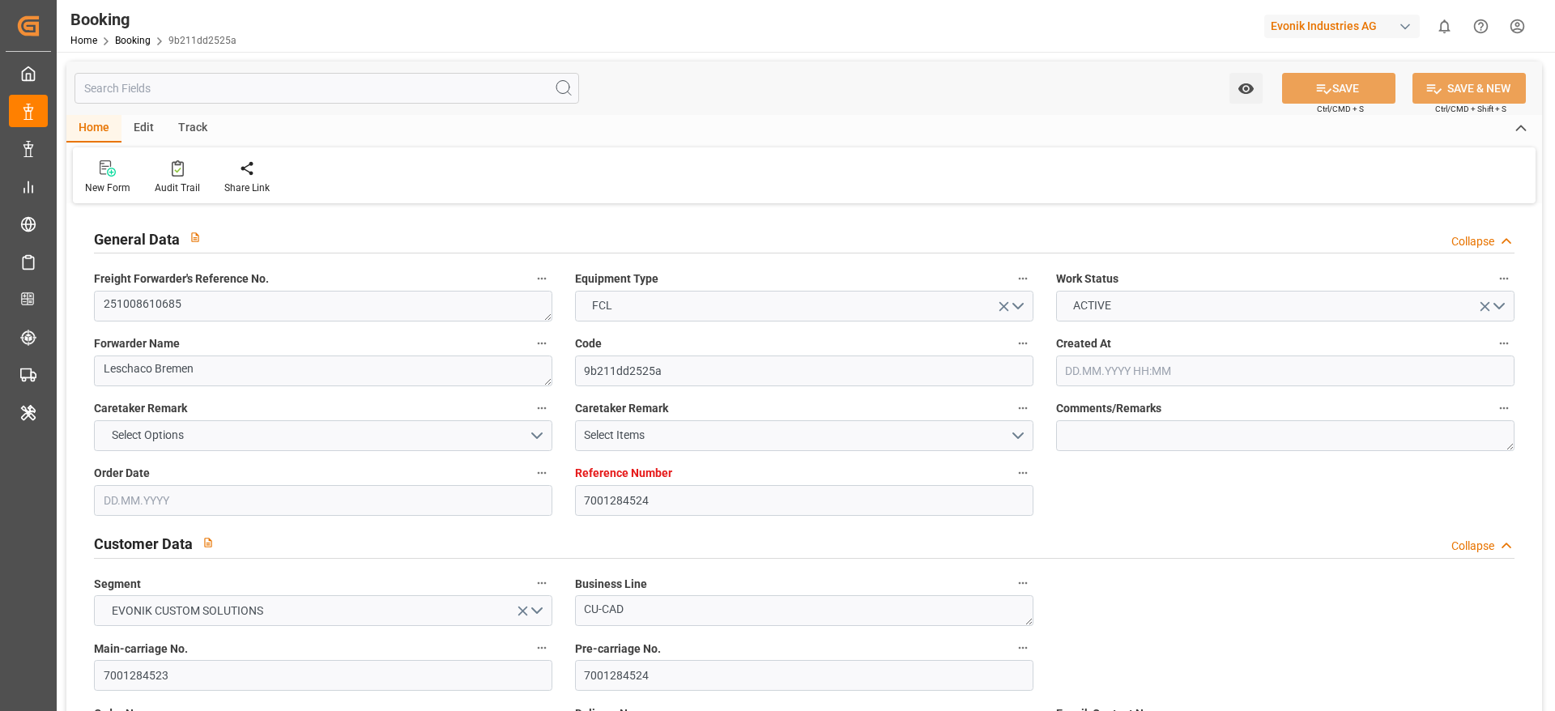
type input "30.10.2025 00:00"
type input "11.12.2025 00:00"
type input "08.12.2025 00:00"
type input "03.10.2025 12:10"
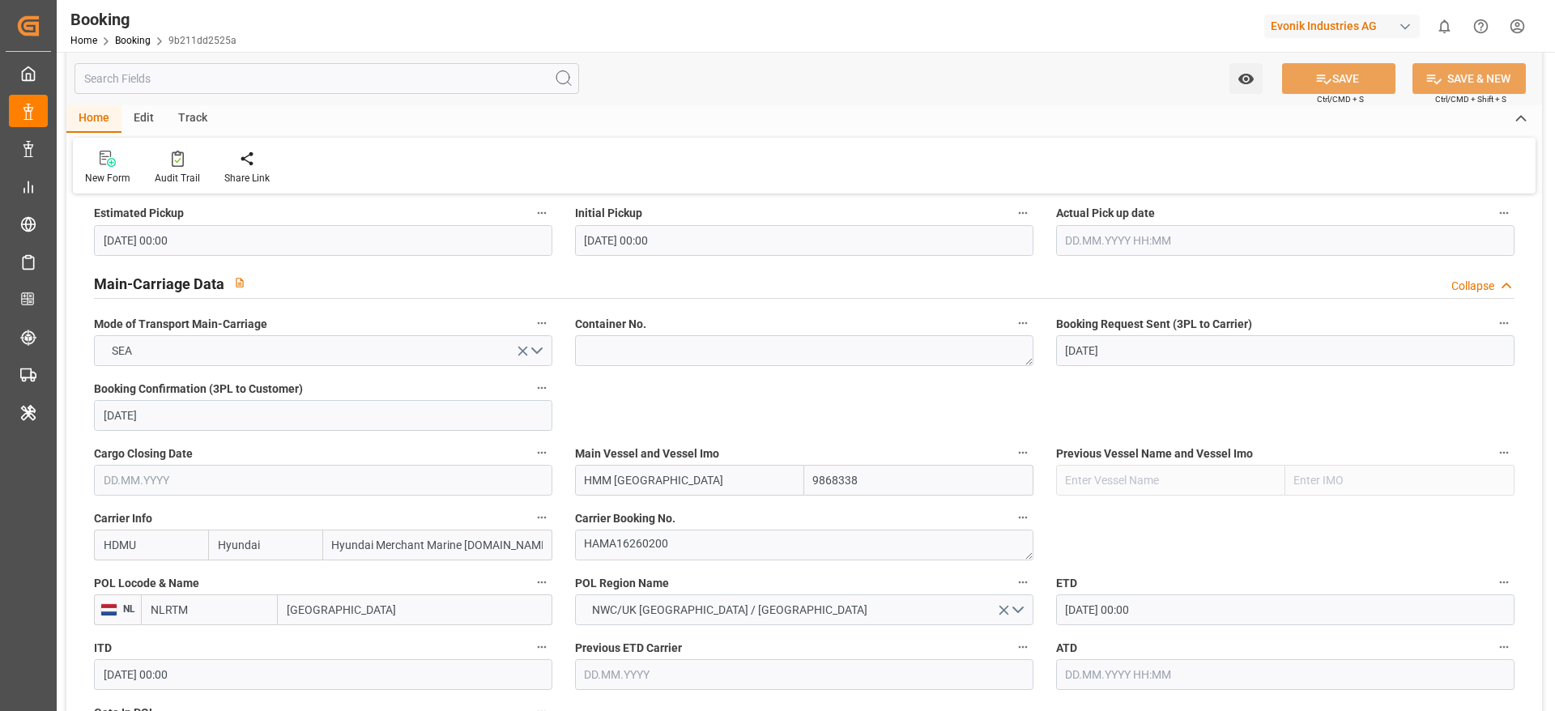
scroll to position [972, 0]
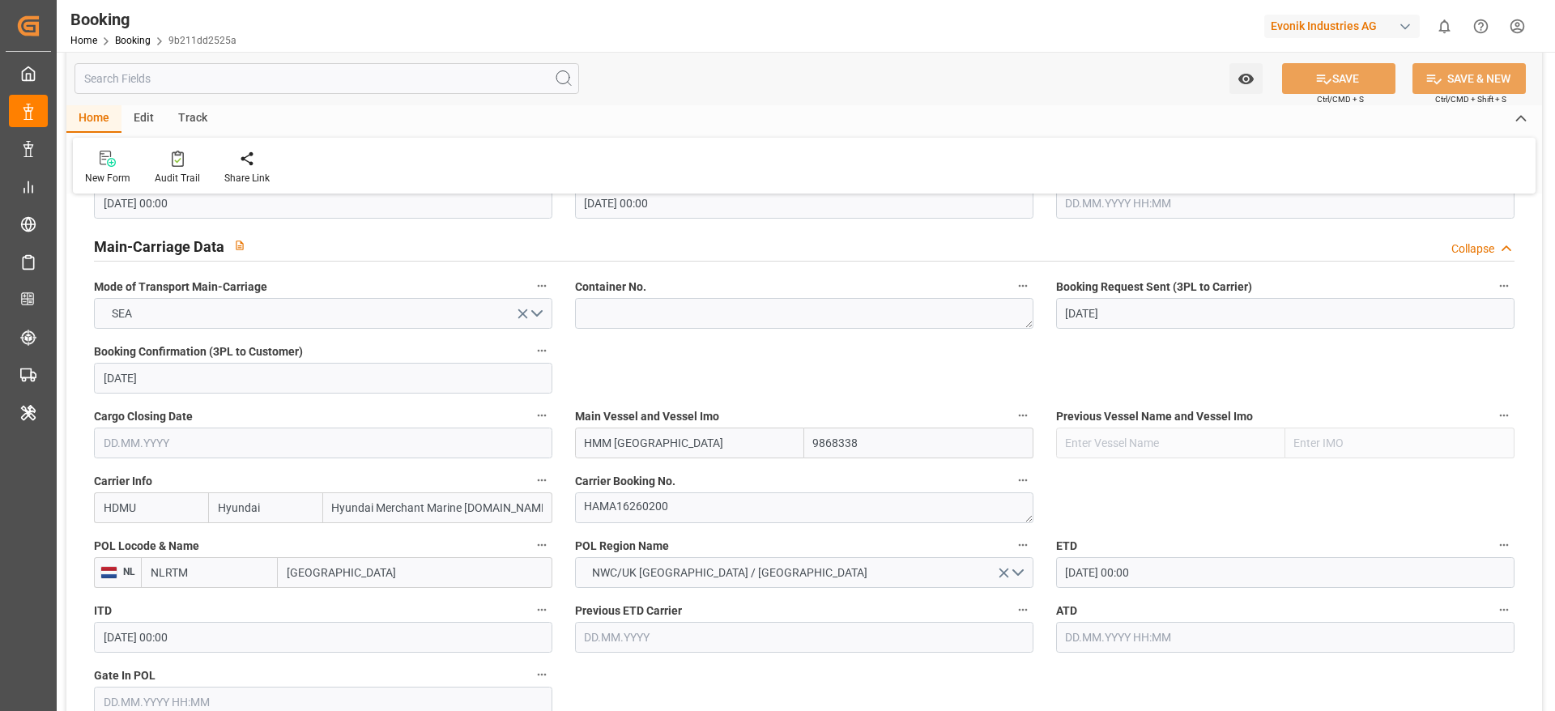
click at [1320, 17] on div "Evonik Industries AG" at bounding box center [1341, 26] width 155 height 23
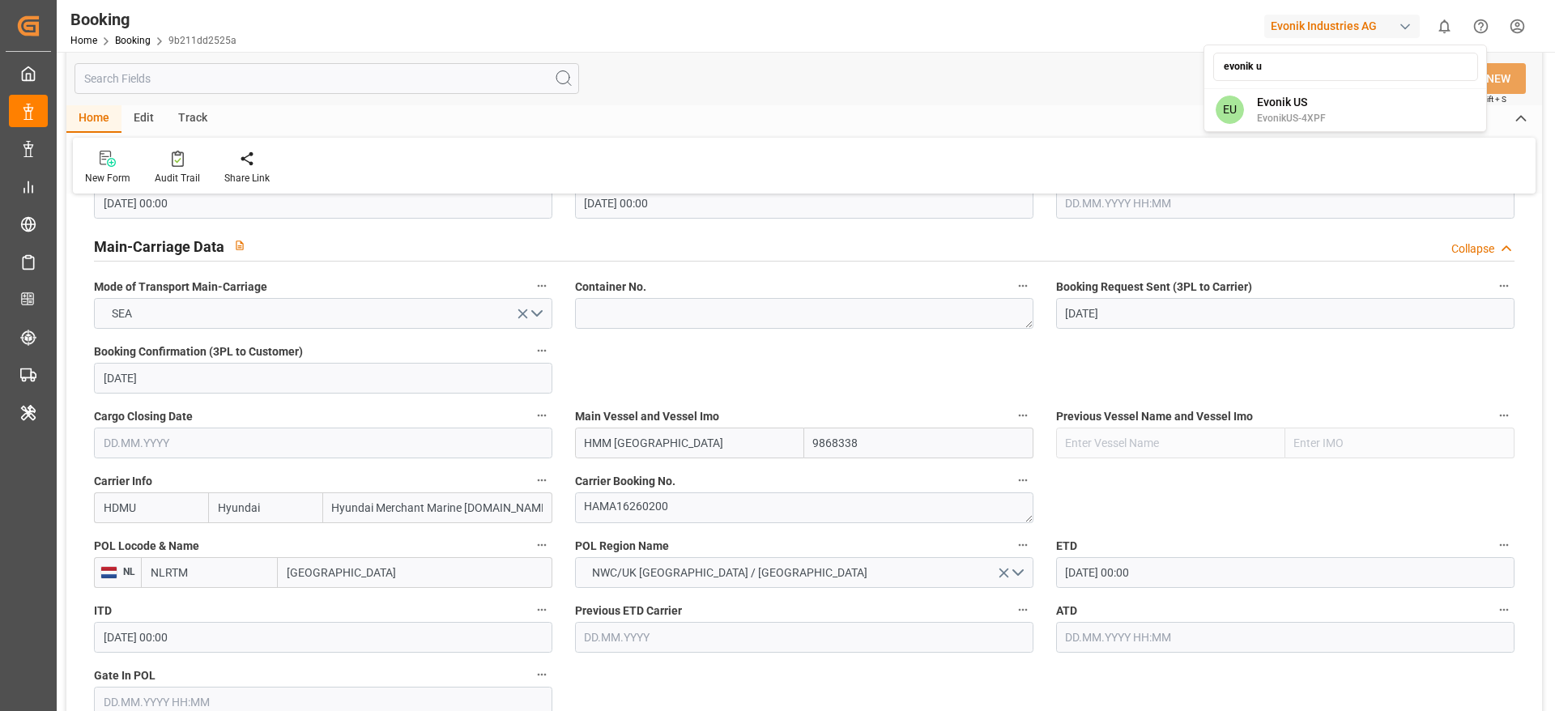
scroll to position [0, 0]
type input "evonik u"
click at [1386, 96] on div "EU Evonik US EvonikUS-4XPF" at bounding box center [1345, 110] width 276 height 36
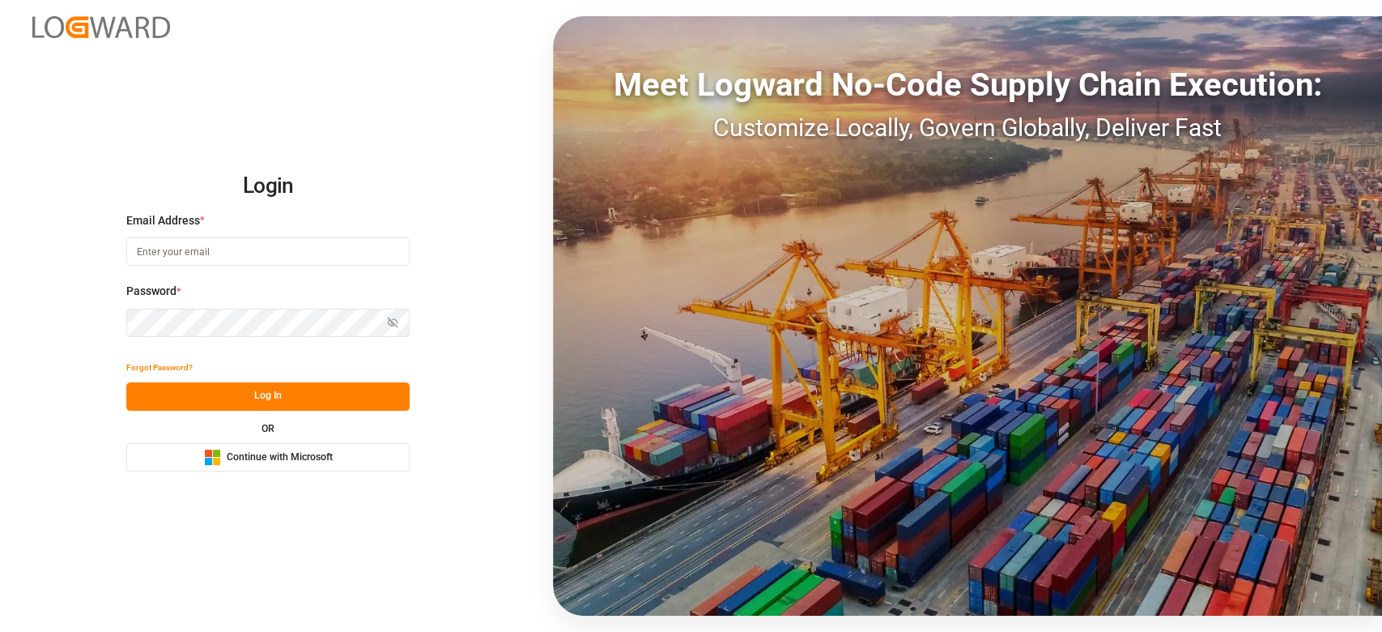
click at [219, 274] on div "Email Address *" at bounding box center [267, 247] width 283 height 71
click at [211, 255] on input at bounding box center [267, 251] width 283 height 28
click at [294, 246] on input at bounding box center [267, 251] width 283 height 28
click at [0, 631] on com-1password-button at bounding box center [0, 632] width 0 height 0
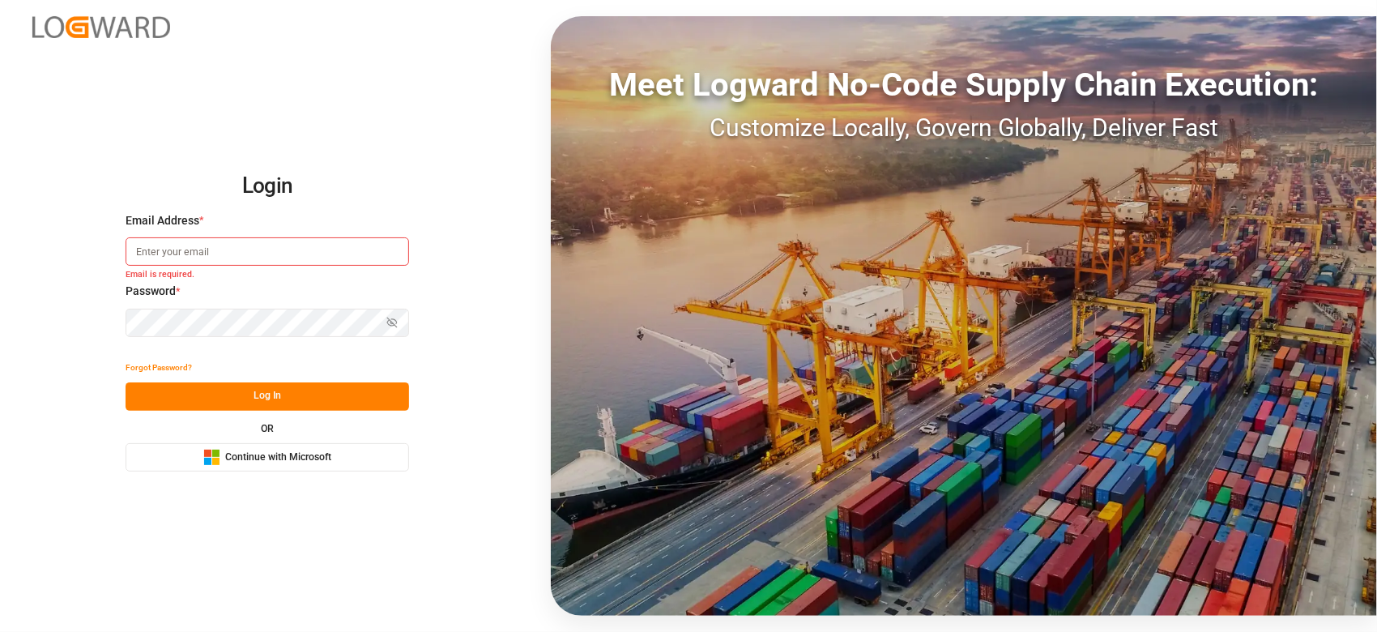
type input "[PERSON_NAME][EMAIL_ADDRESS][DOMAIN_NAME]"
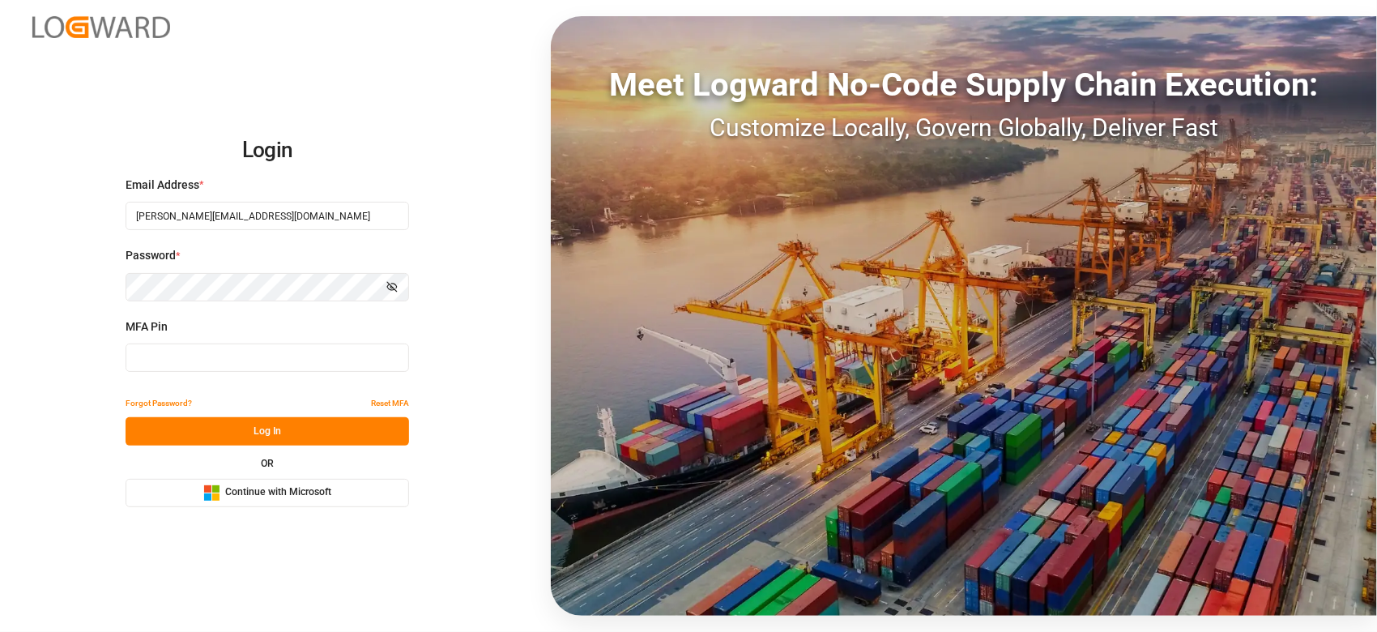
click at [237, 358] on input at bounding box center [267, 357] width 283 height 28
click at [236, 358] on input at bounding box center [267, 357] width 283 height 28
click at [234, 359] on input at bounding box center [267, 357] width 283 height 28
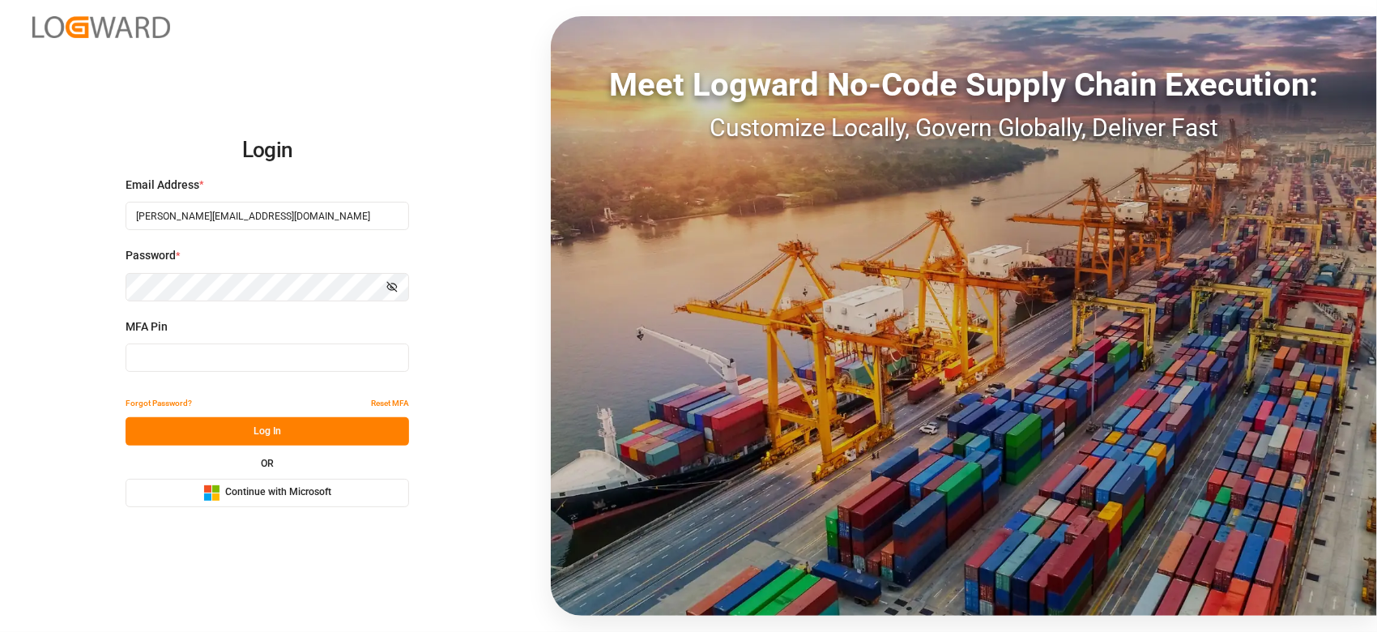
click at [233, 359] on input at bounding box center [267, 357] width 283 height 28
type input "792515"
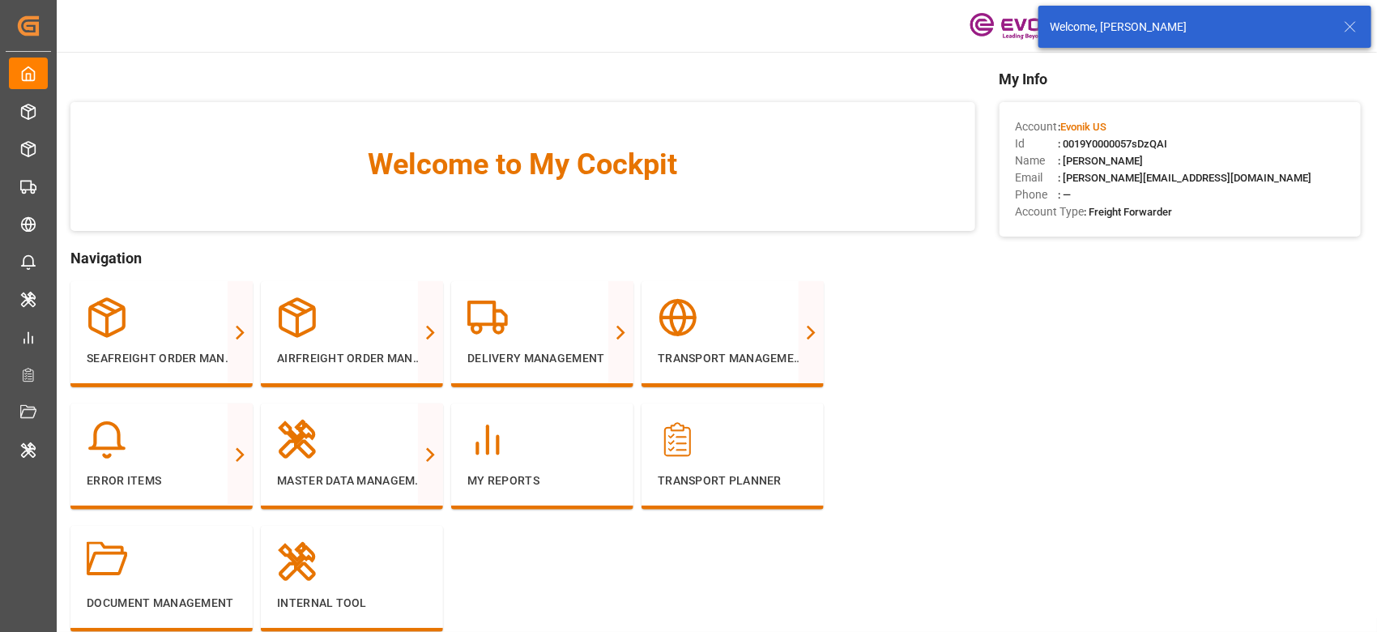
click at [1352, 34] on icon at bounding box center [1349, 26] width 19 height 19
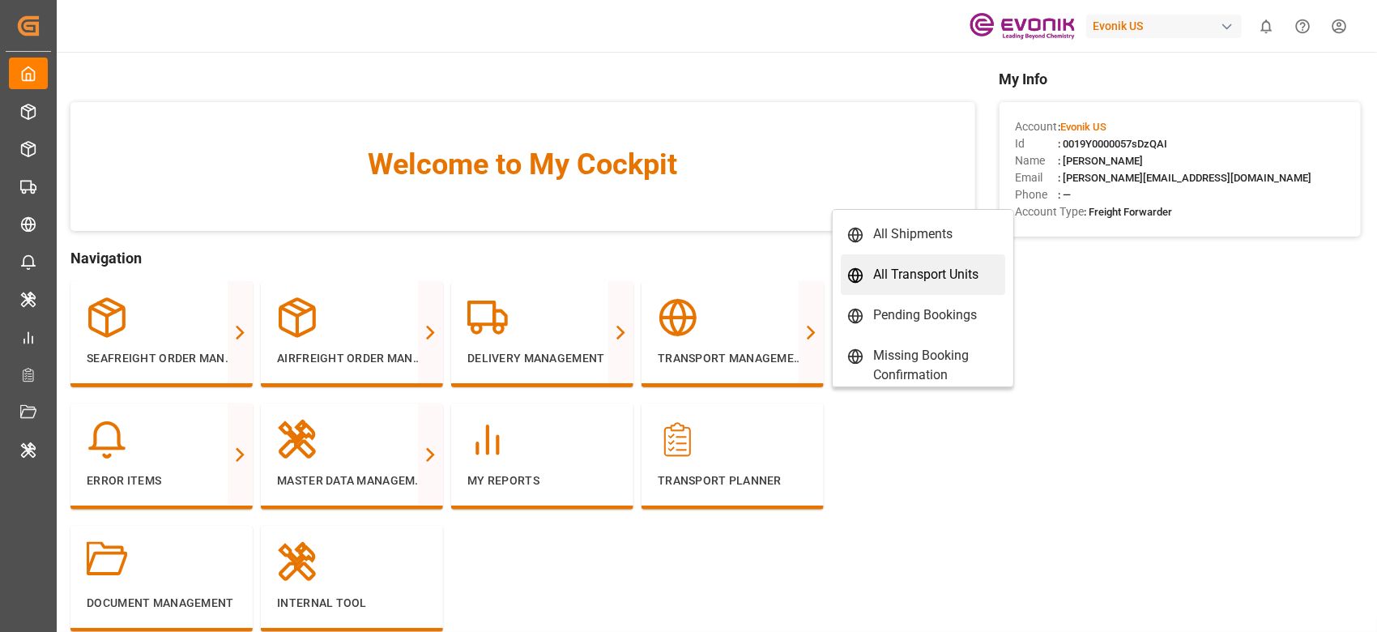
click at [903, 278] on div "All Transport Units" at bounding box center [925, 274] width 105 height 19
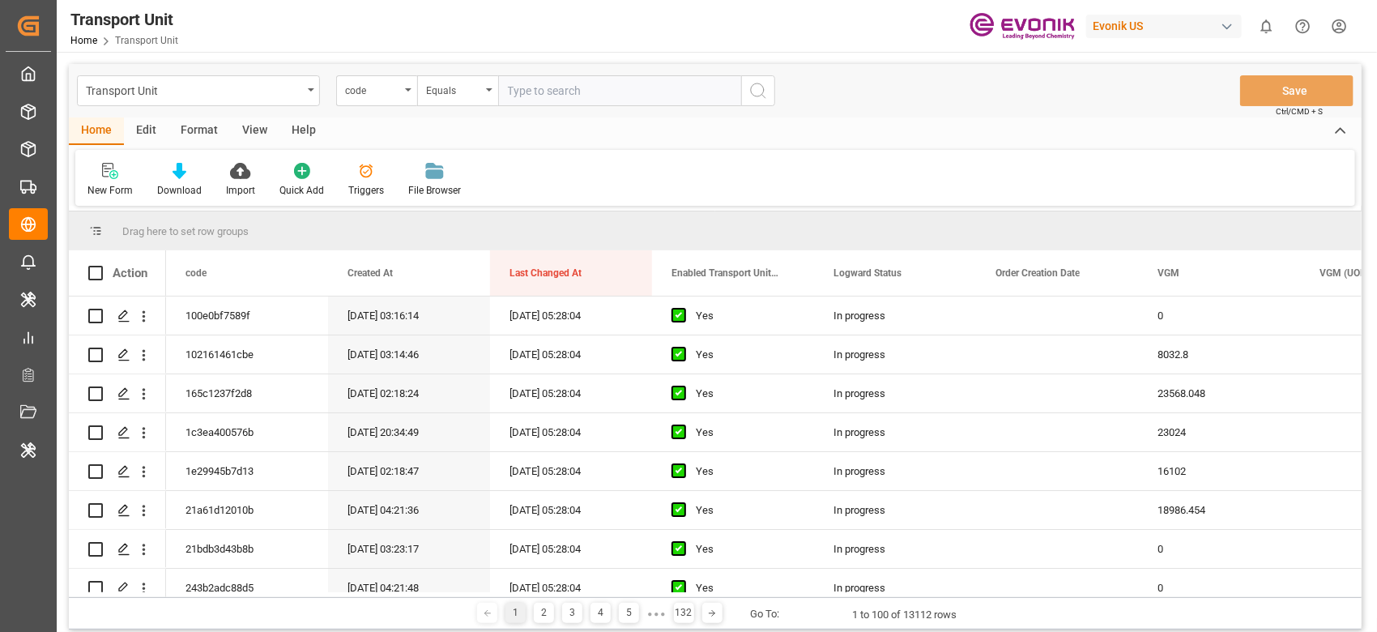
click at [181, 129] on div "Format" at bounding box center [199, 131] width 62 height 28
click at [115, 161] on div "Filter Rows Row Format" at bounding box center [715, 178] width 1280 height 56
click at [123, 191] on div "Filter Rows" at bounding box center [111, 190] width 48 height 15
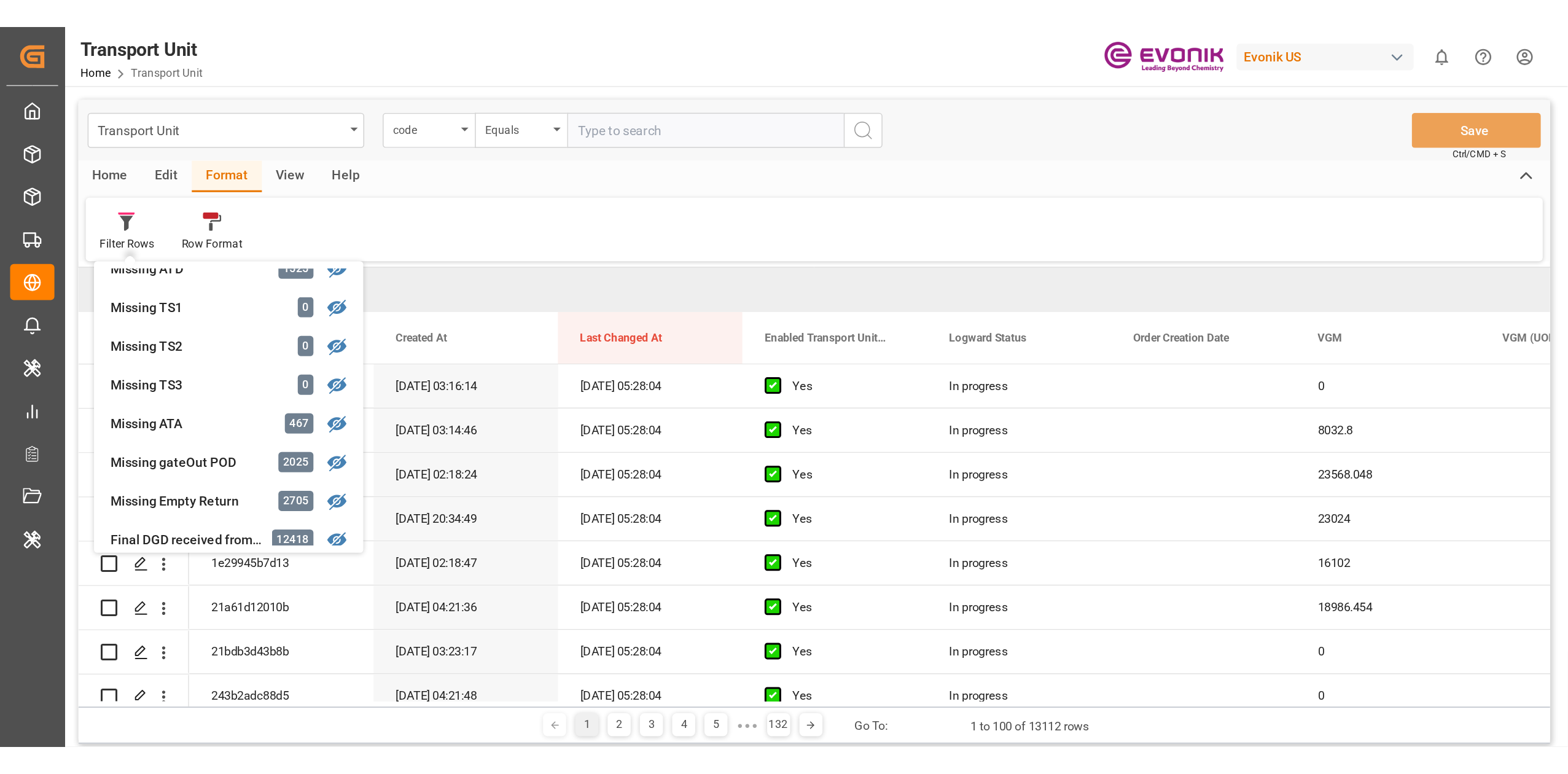
scroll to position [246, 0]
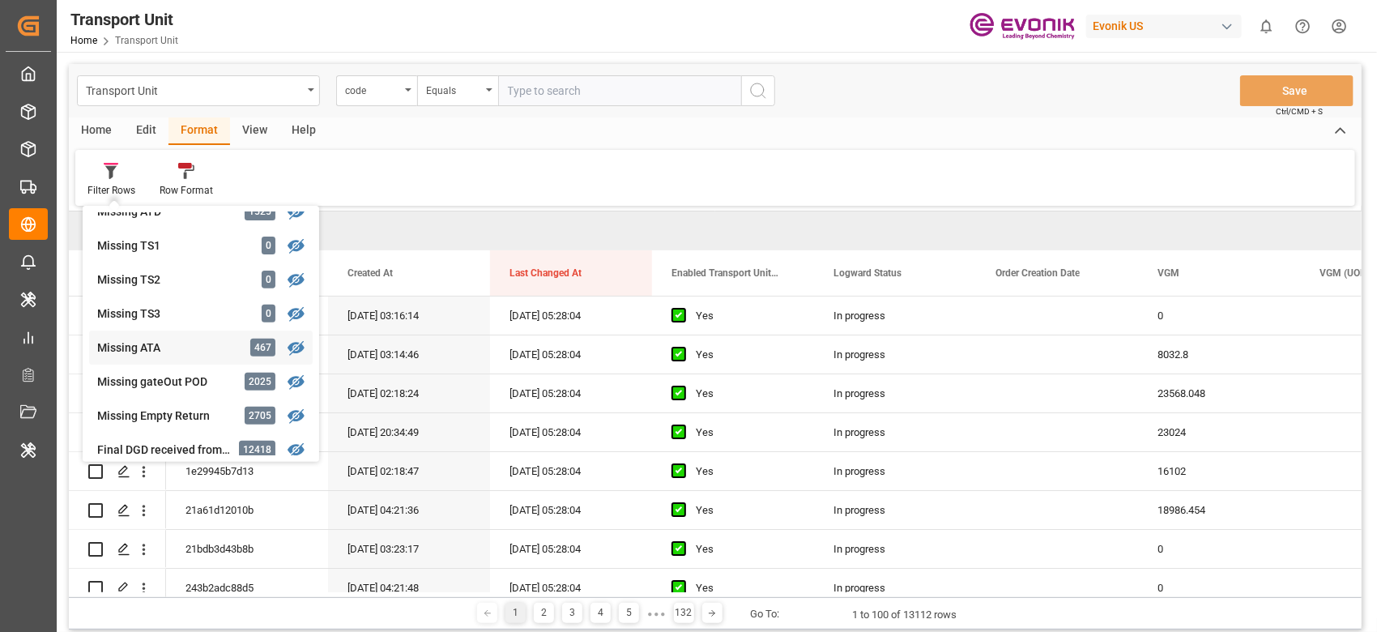
click at [181, 334] on div "Missing ATA 467" at bounding box center [201, 347] width 224 height 34
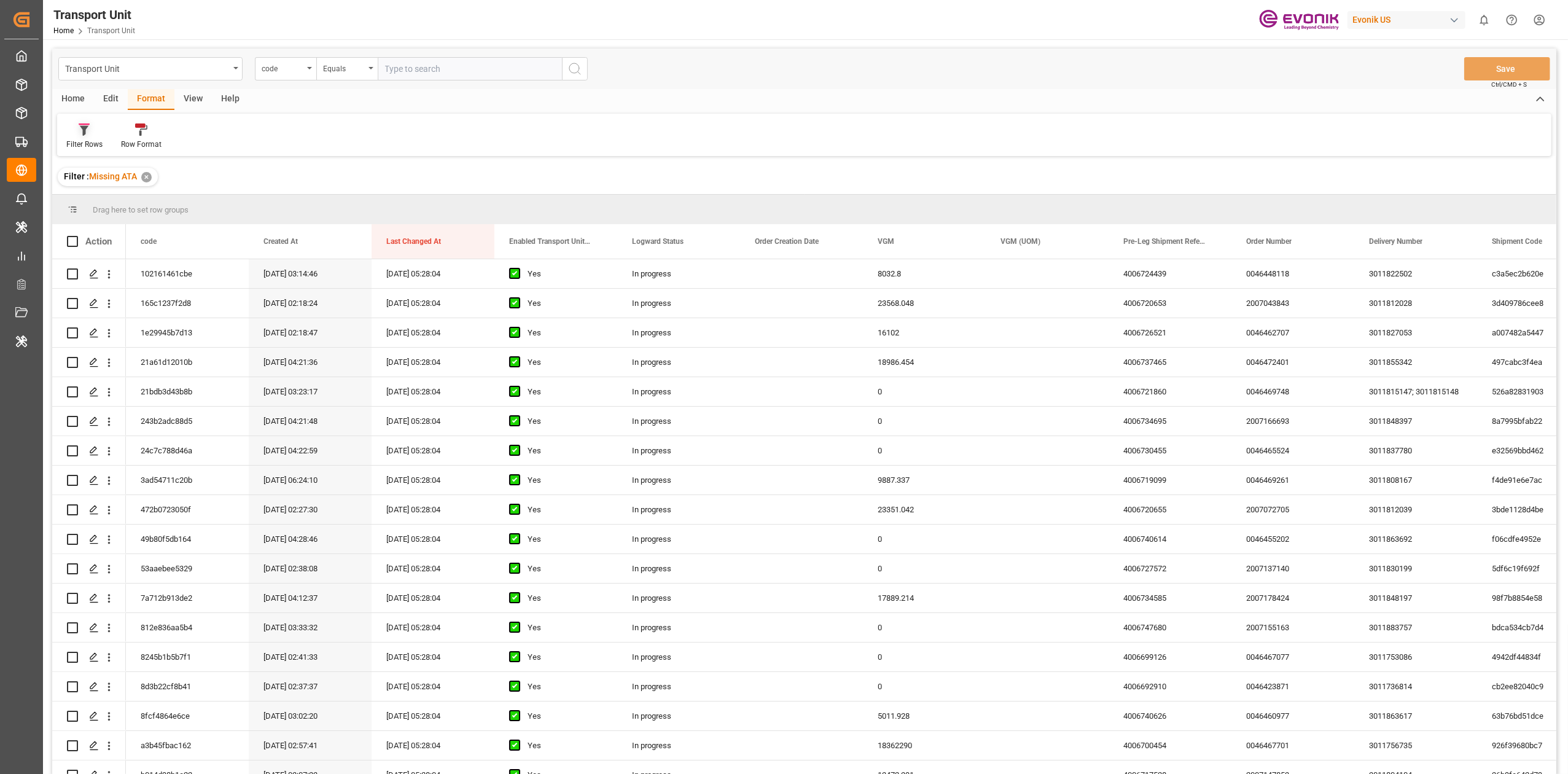
click at [90, 145] on div "Filter Rows" at bounding box center [84, 144] width 36 height 11
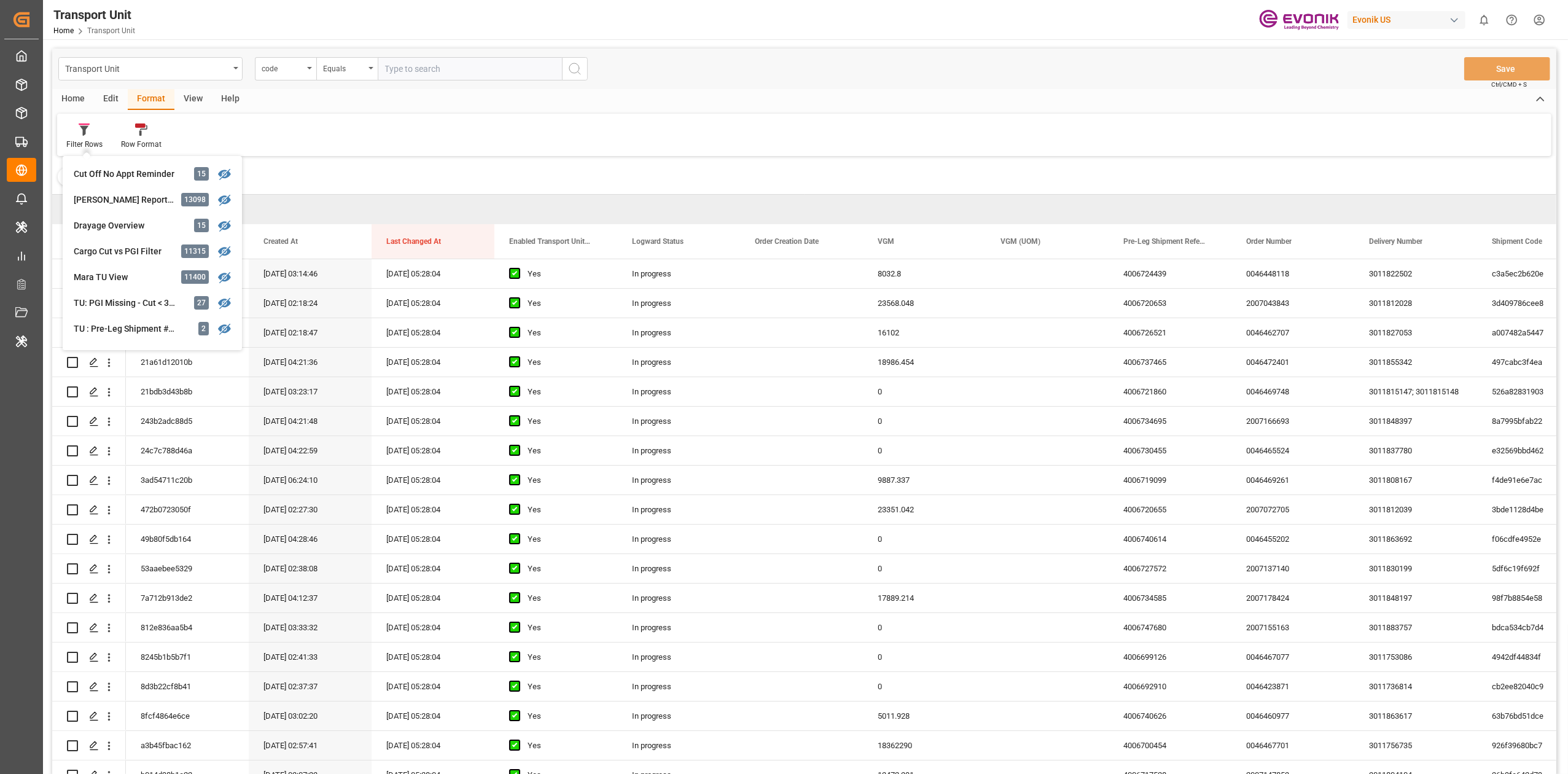
click at [190, 105] on div "View" at bounding box center [193, 99] width 37 height 21
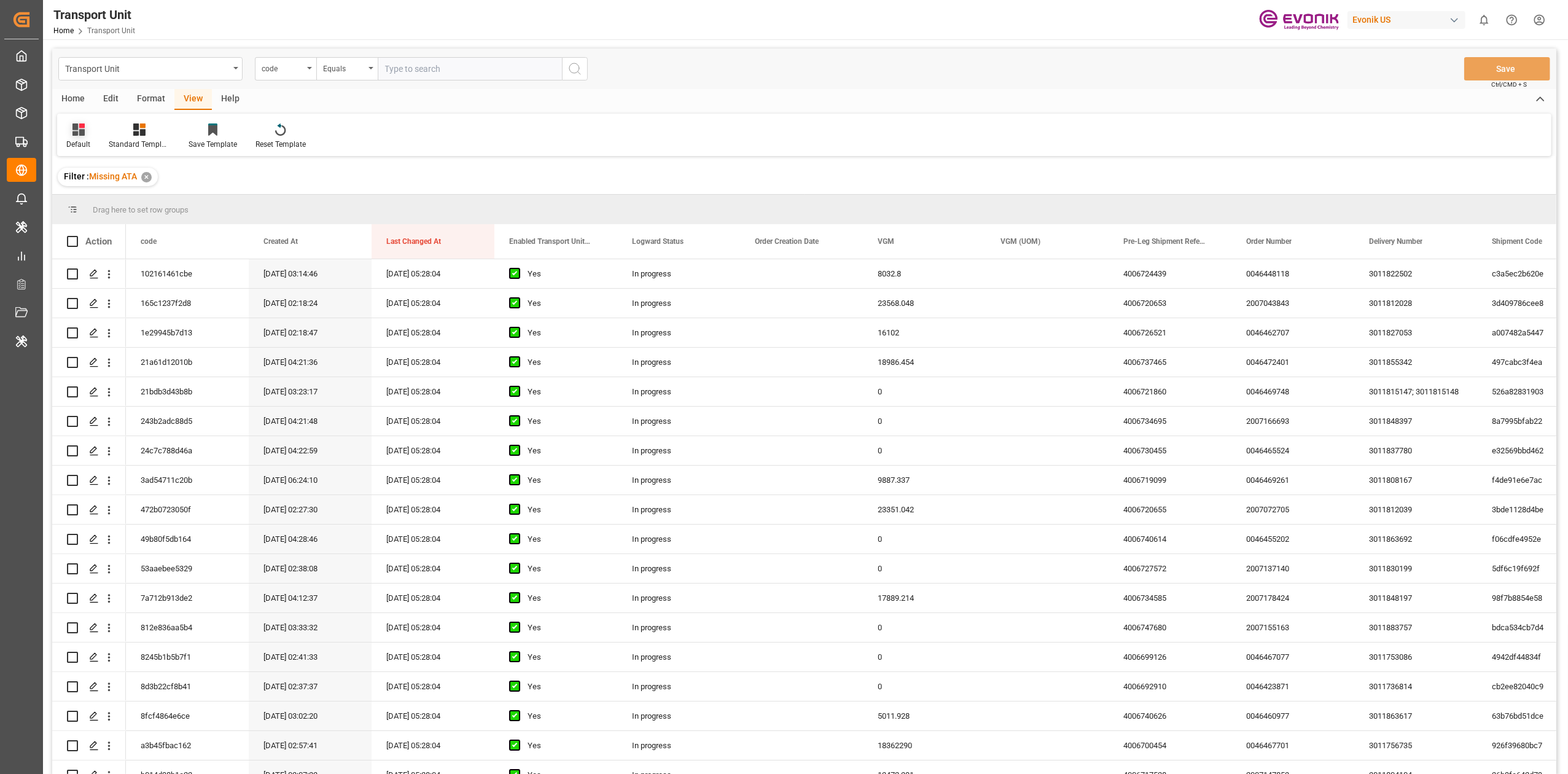
click at [94, 138] on div "Default" at bounding box center [78, 137] width 42 height 27
drag, startPoint x: 99, startPoint y: 215, endPoint x: 658, endPoint y: 8, distance: 596.1
click at [99, 216] on div "1" at bounding box center [133, 224] width 134 height 25
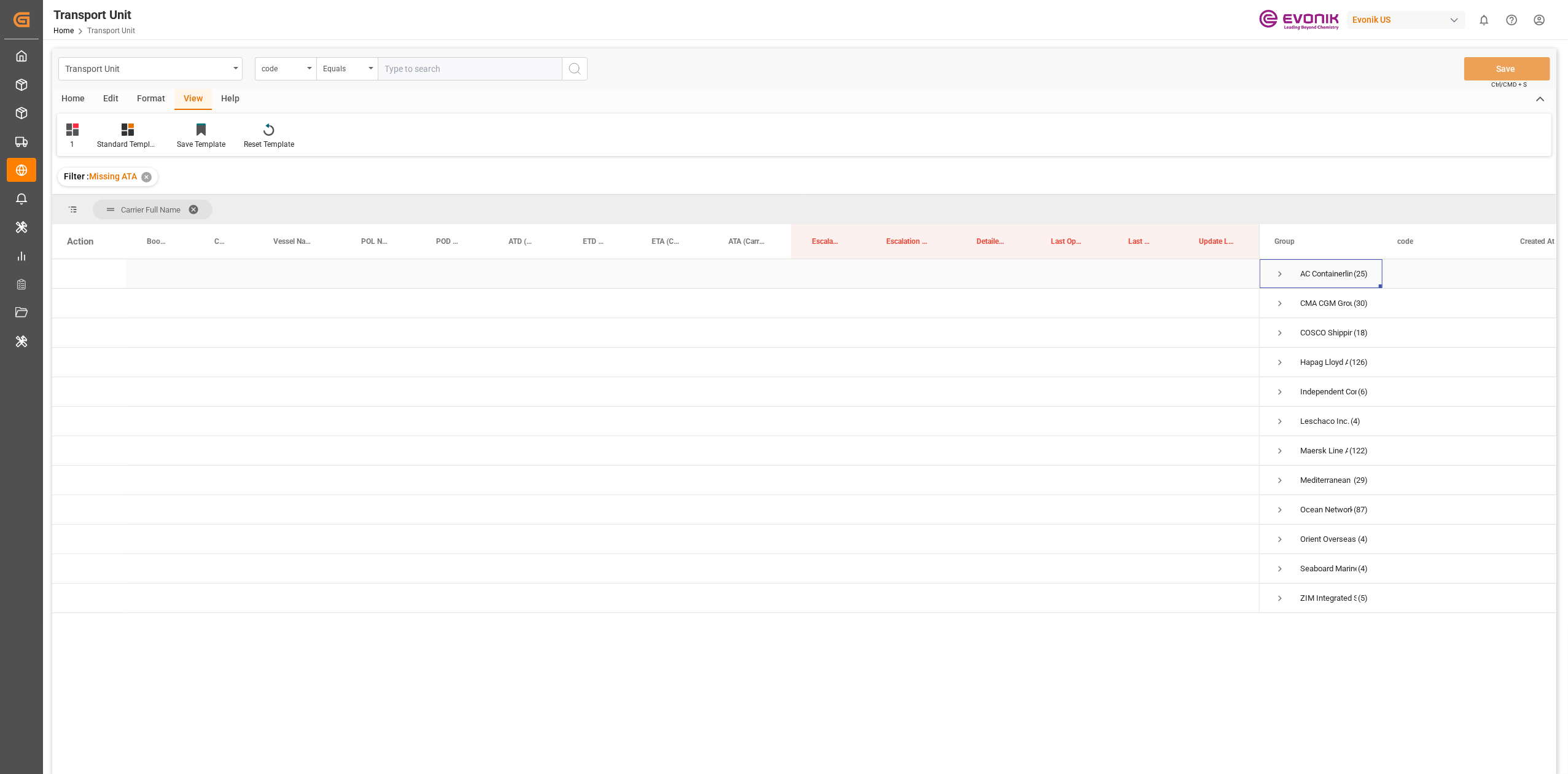
click at [1048, 272] on span "Press SPACE to select this row." at bounding box center [1280, 274] width 11 height 11
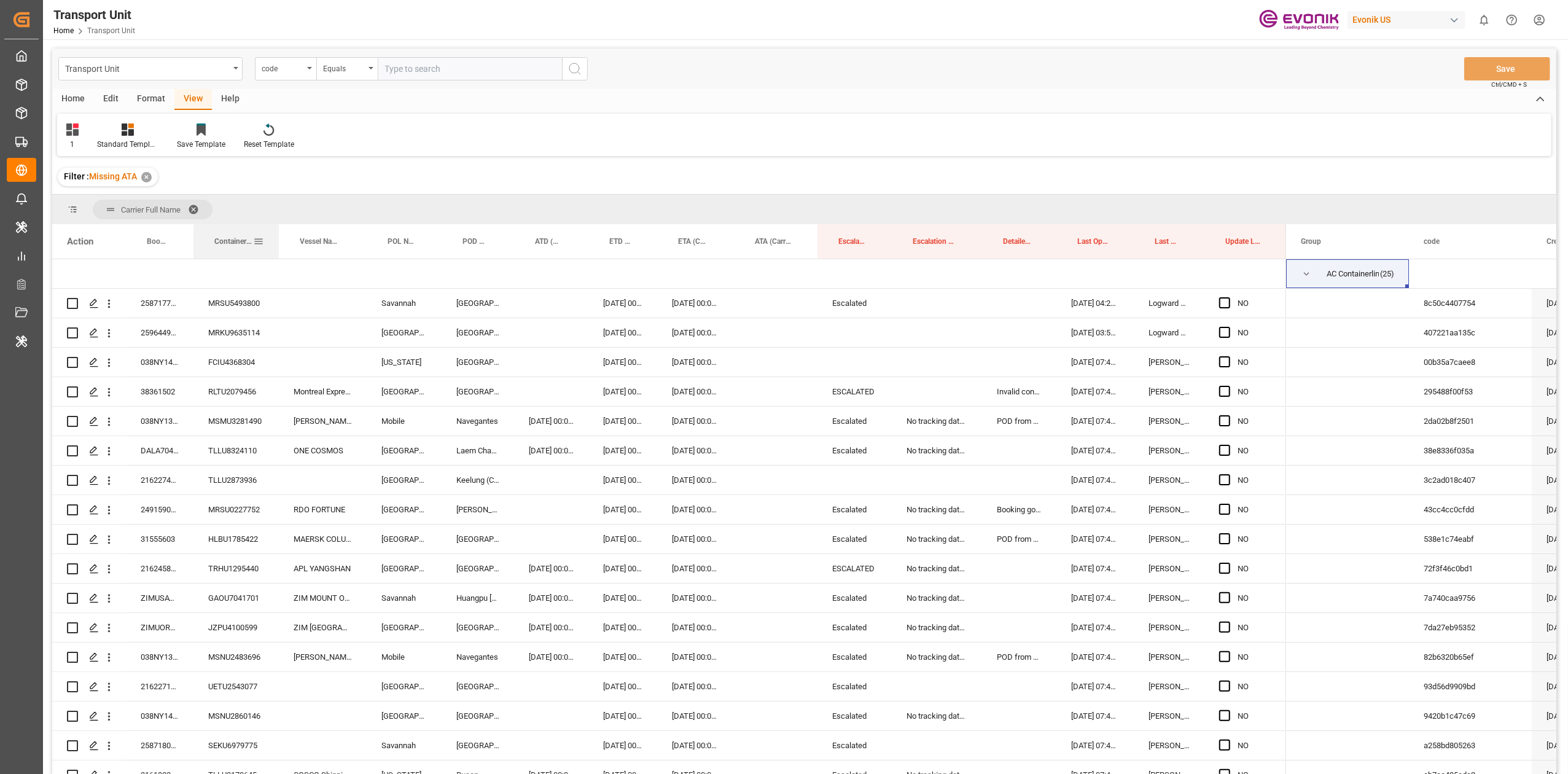
drag, startPoint x: 251, startPoint y: 231, endPoint x: 278, endPoint y: 238, distance: 27.9
click at [278, 238] on div at bounding box center [278, 241] width 5 height 34
click at [625, 240] on span "ETD (Carrier)" at bounding box center [620, 241] width 22 height 8
click at [0, 0] on span at bounding box center [0, 0] width 0 height 0
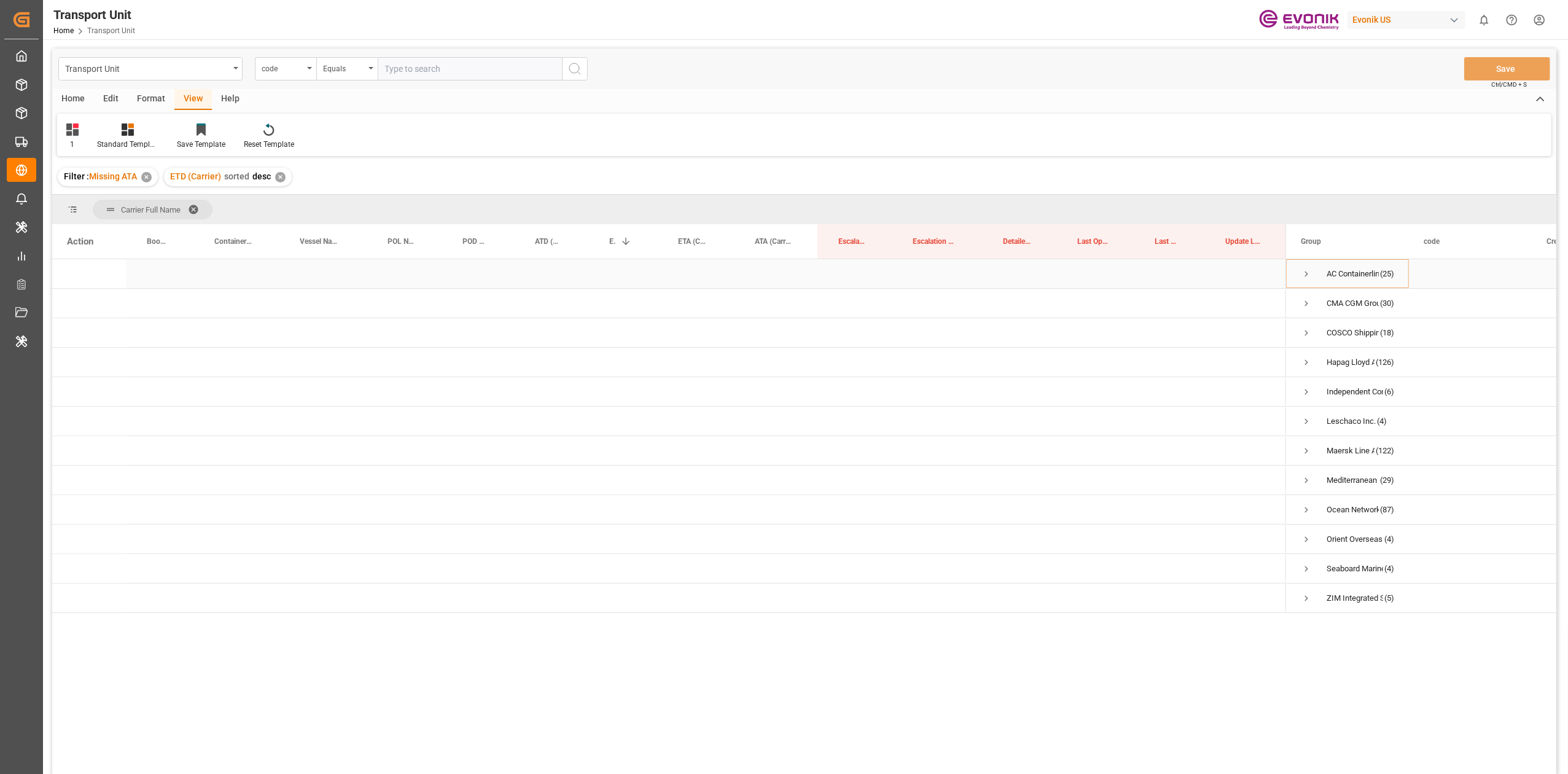
click at [1048, 273] on span "Press SPACE to select this row." at bounding box center [1306, 274] width 11 height 11
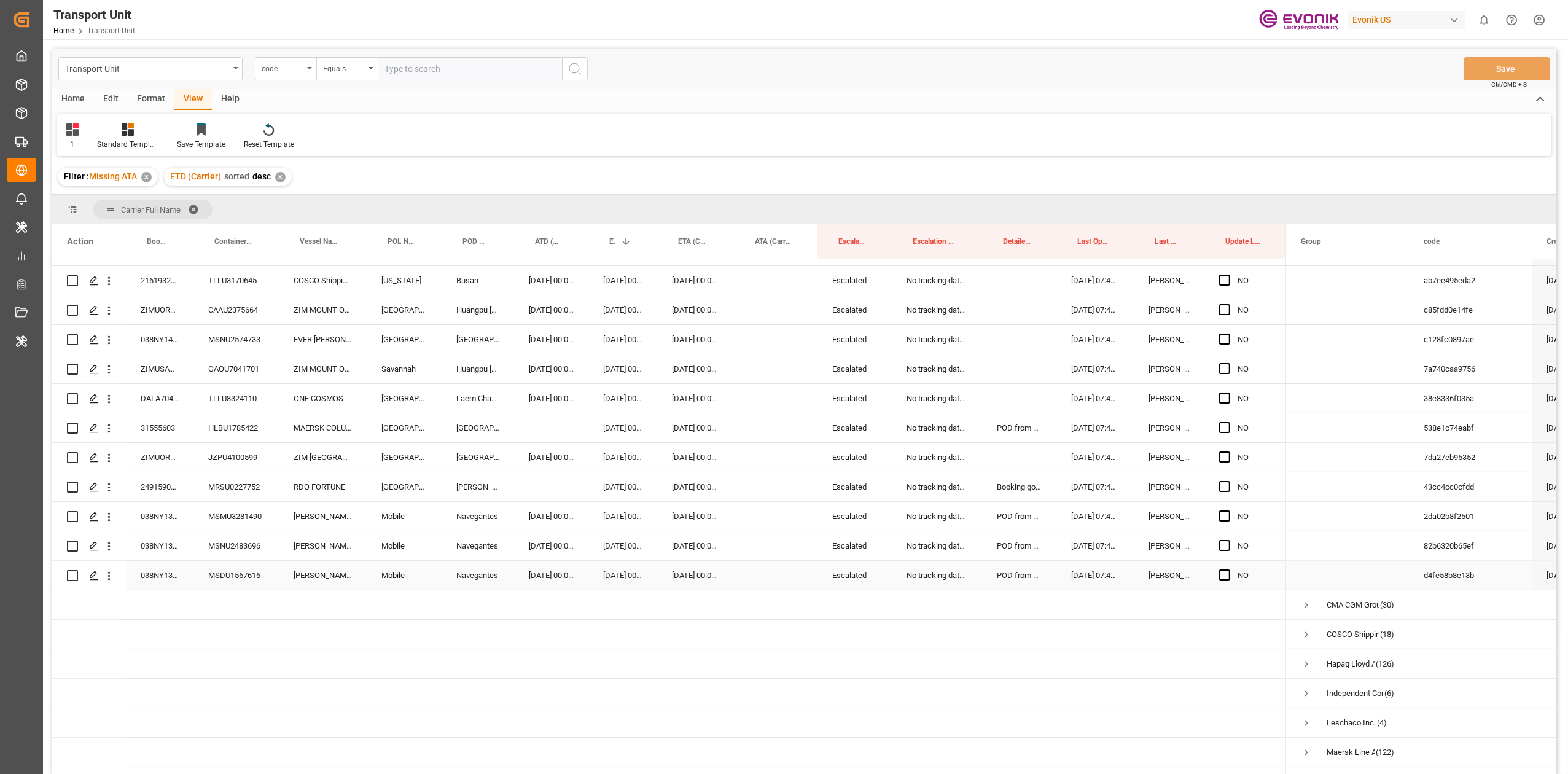
scroll to position [412, 0]
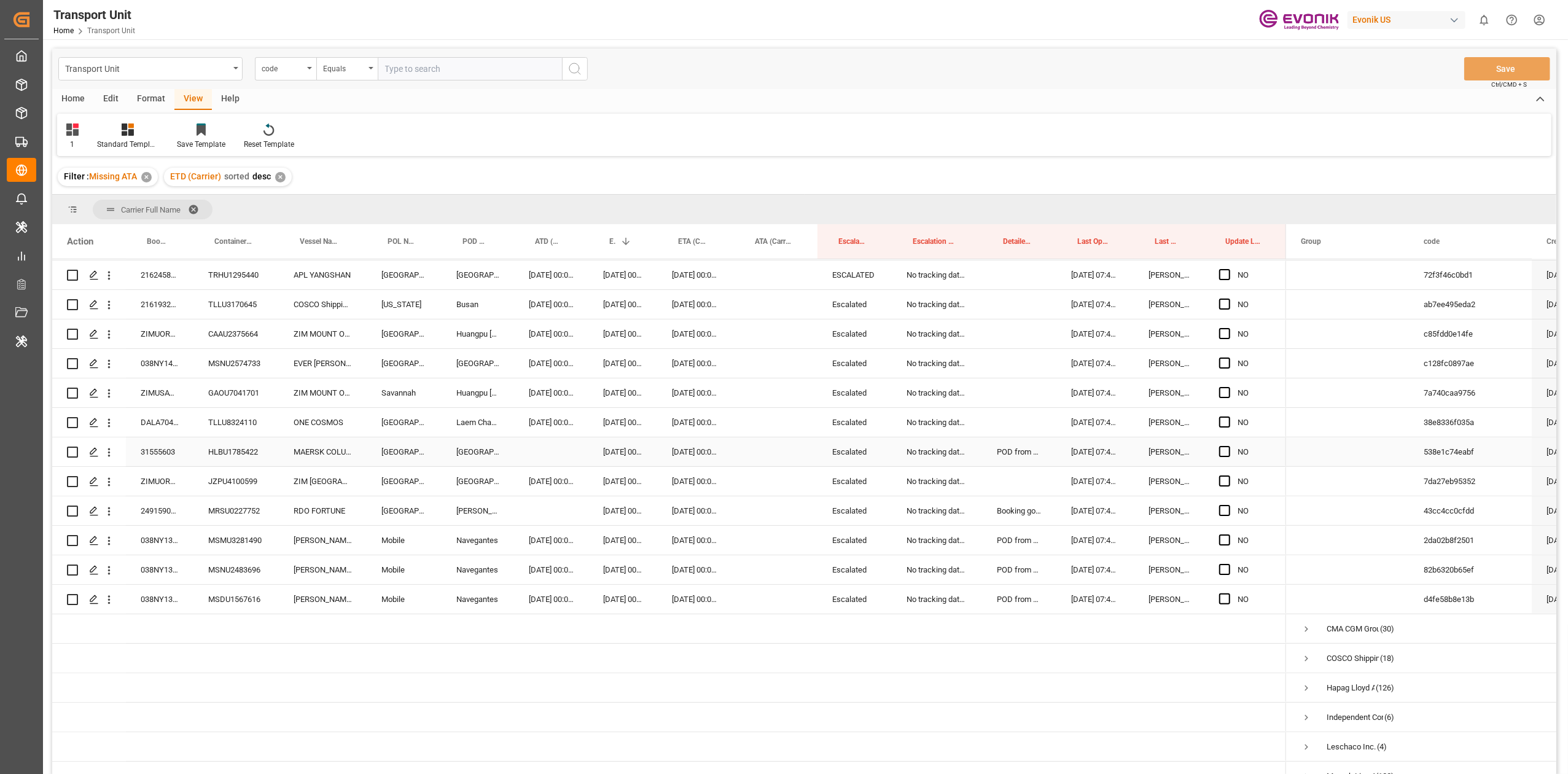
click at [151, 457] on div "31555603" at bounding box center [159, 452] width 68 height 29
click at [687, 414] on div "[DATE] 00:00:00" at bounding box center [695, 423] width 77 height 29
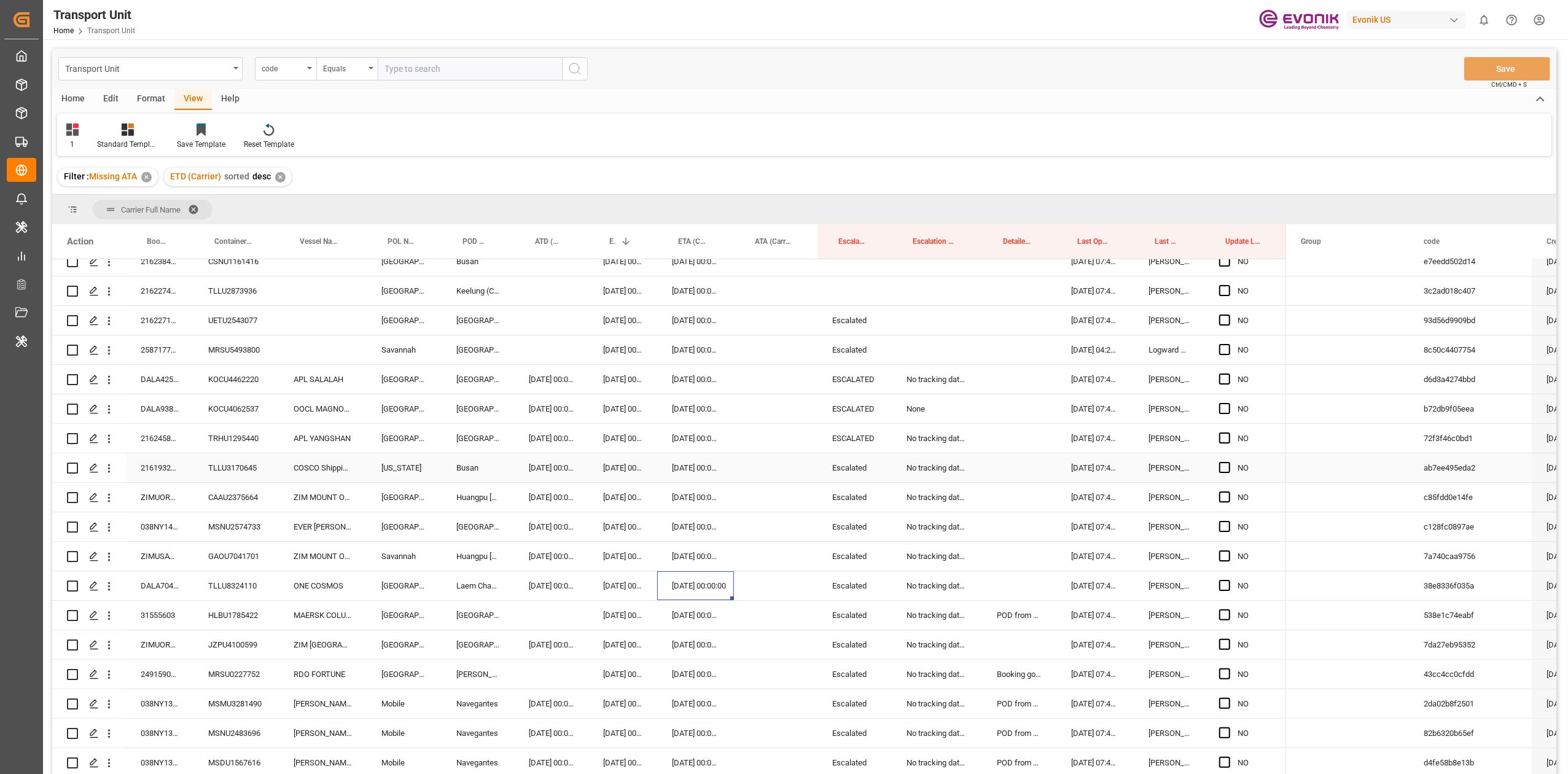
scroll to position [166, 0]
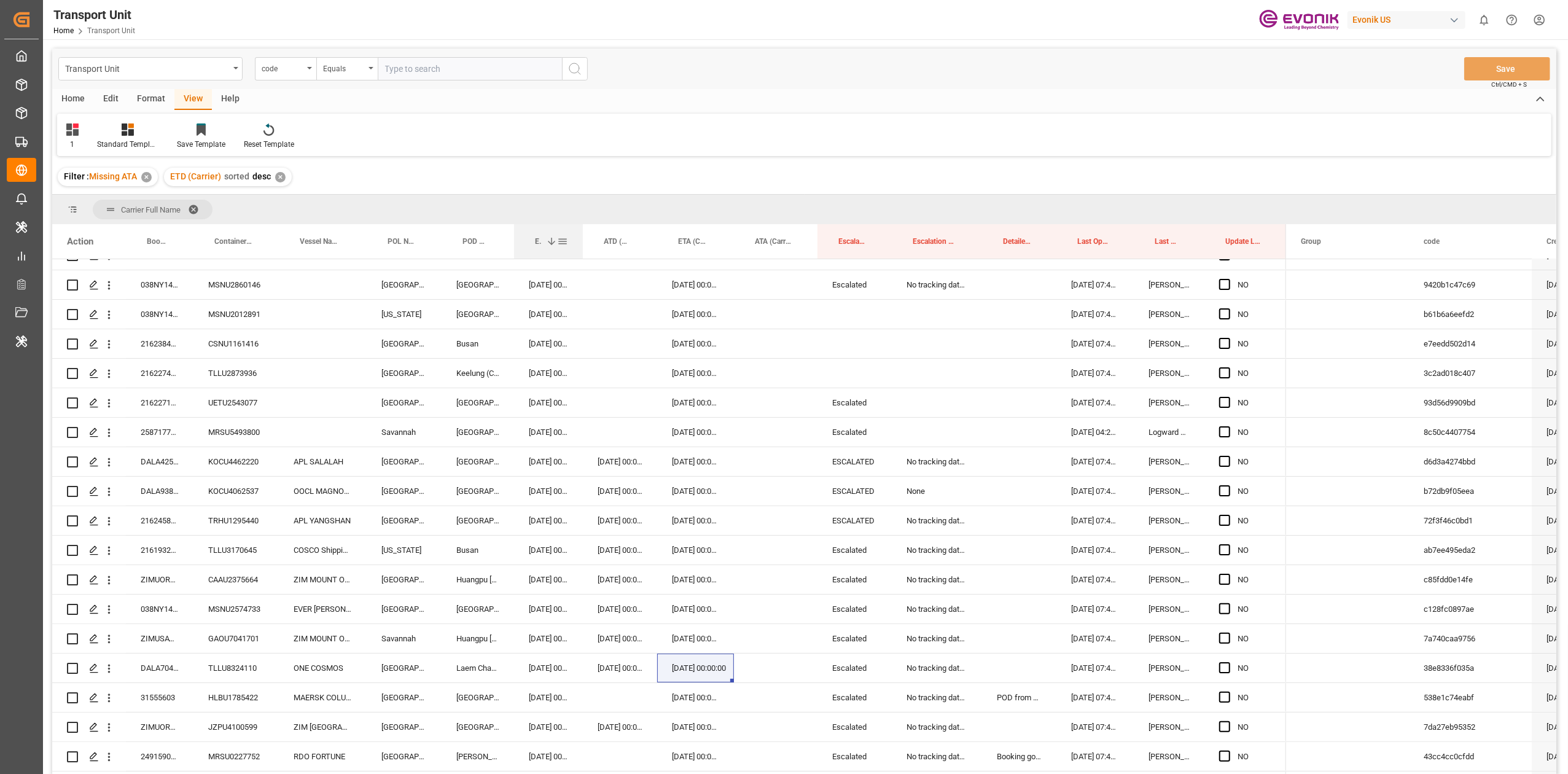
drag, startPoint x: 601, startPoint y: 244, endPoint x: 561, endPoint y: 240, distance: 40.2
click at [561, 240] on div "ETD (Carrier) 1" at bounding box center [548, 241] width 39 height 34
click at [160, 426] on div "258717720" at bounding box center [159, 433] width 68 height 29
click at [327, 438] on div "Press SPACE to select this row." at bounding box center [323, 433] width 88 height 29
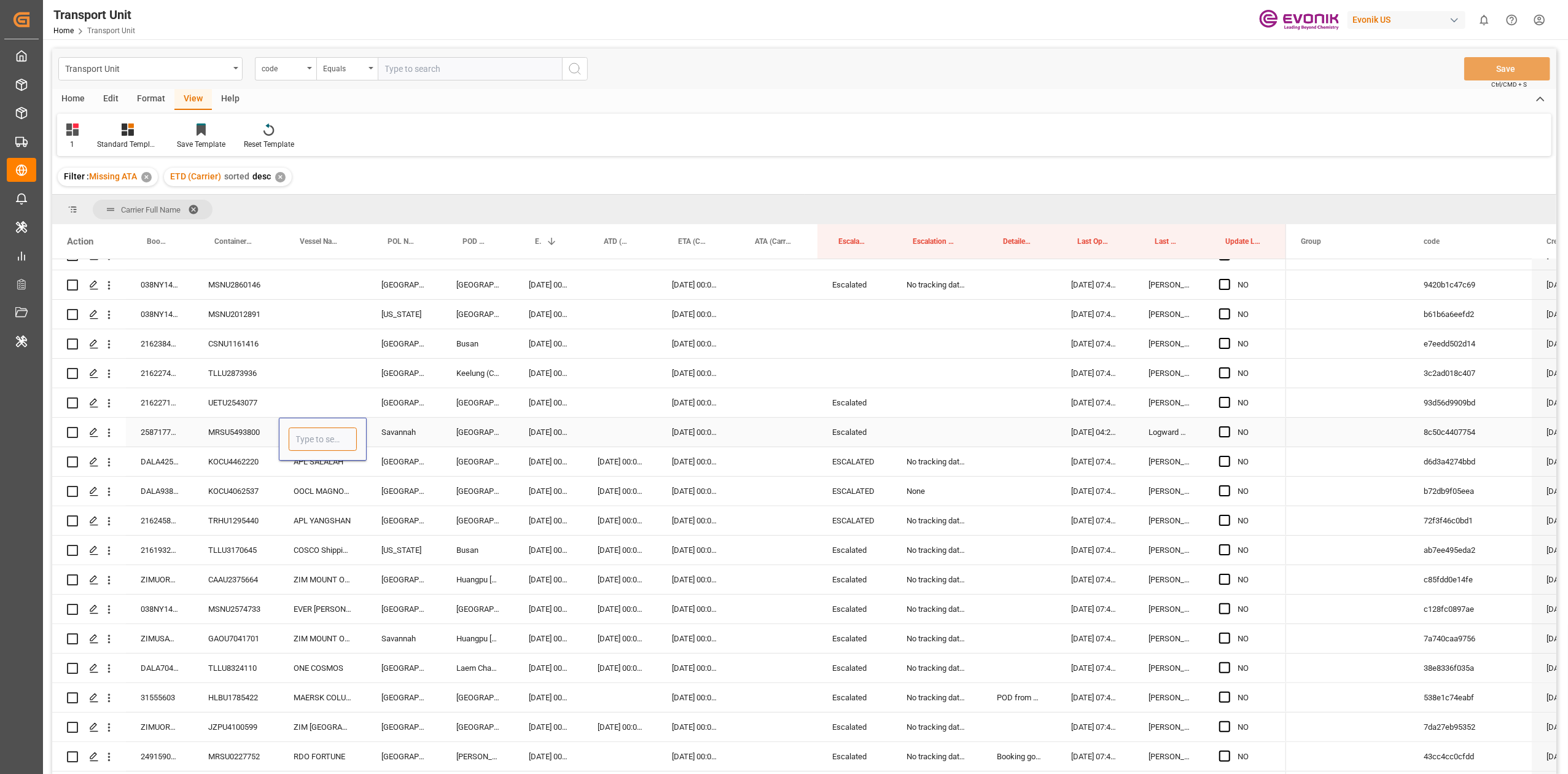
click at [327, 438] on input "Press SPACE to select this row." at bounding box center [323, 439] width 68 height 24
paste input "POLAR BRASIL"
click at [328, 463] on div "POLAR BRASIL - 9797216" at bounding box center [365, 474] width 152 height 43
type input "POLAR BRASIL - 9797216"
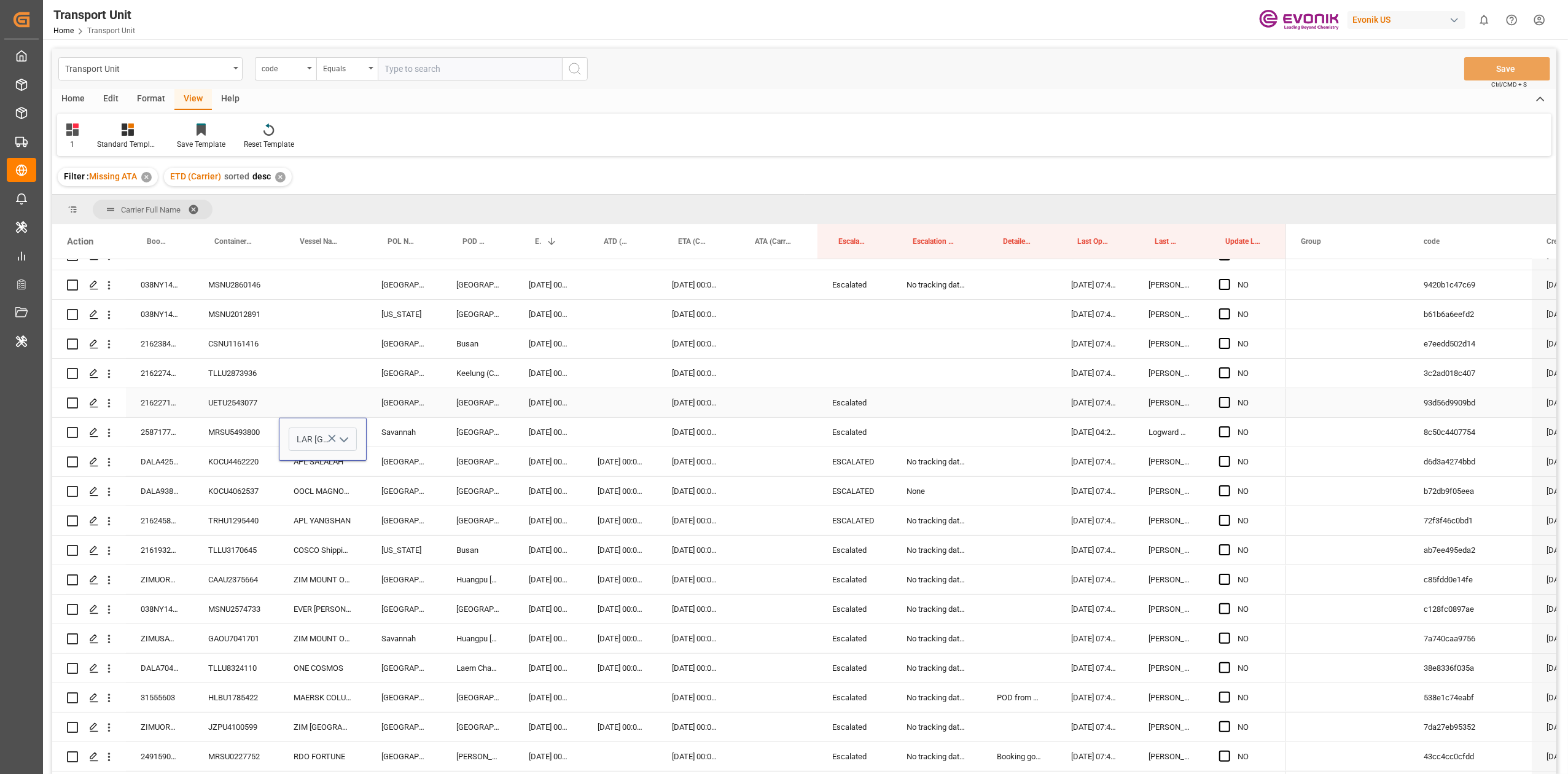
click at [512, 416] on div "[GEOGRAPHIC_DATA]" at bounding box center [478, 403] width 73 height 29
click at [544, 422] on div "[DATE] 00:00:00" at bounding box center [548, 433] width 69 height 29
click at [632, 421] on div "Press SPACE to select this row." at bounding box center [621, 433] width 74 height 29
click at [535, 423] on div "[DATE] 00:00:00" at bounding box center [548, 433] width 69 height 29
click at [615, 426] on div "Press SPACE to select this row." at bounding box center [621, 433] width 74 height 29
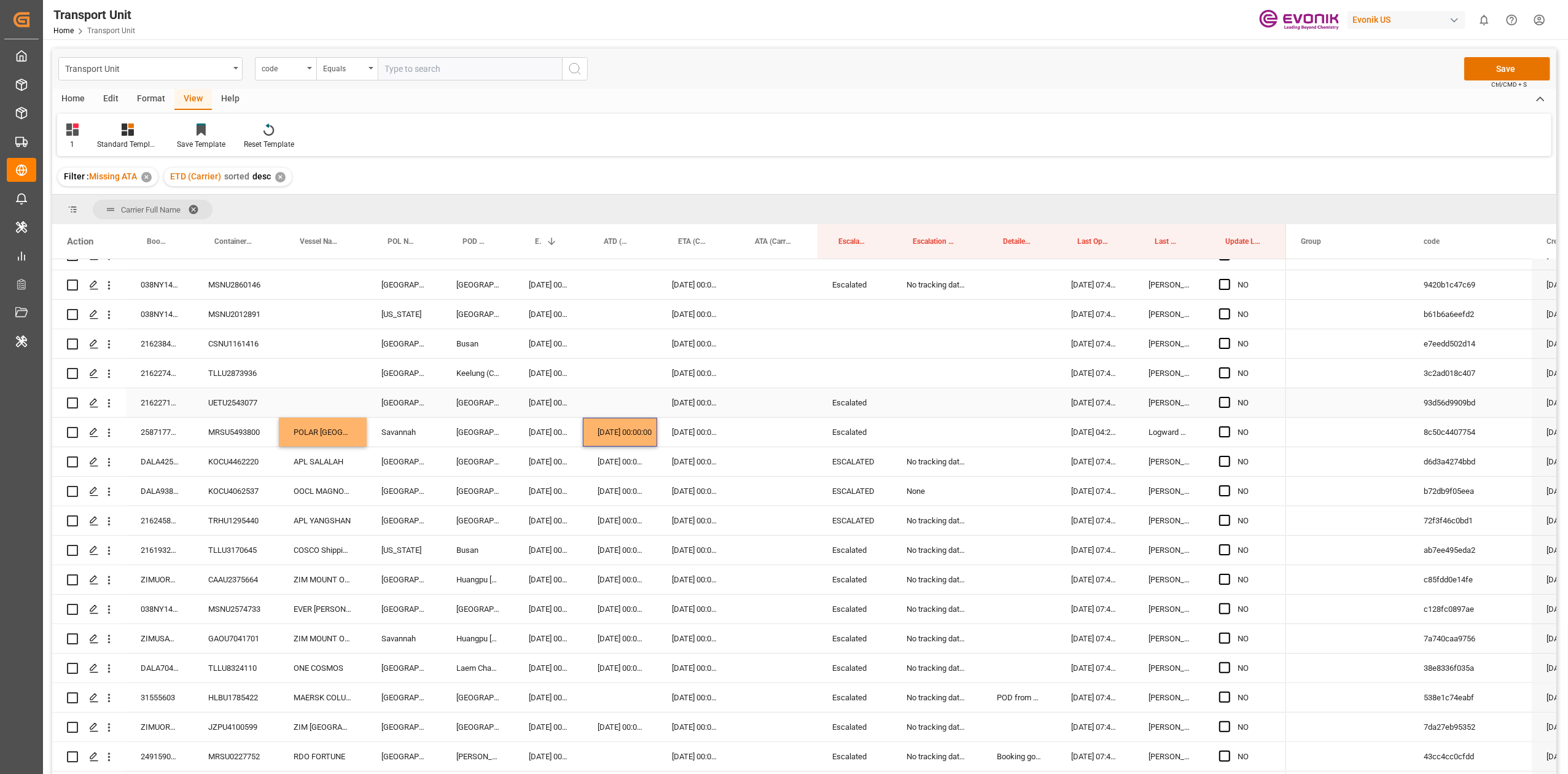
click at [150, 401] on div "2162271150" at bounding box center [159, 403] width 68 height 29
click at [335, 404] on div "Press SPACE to select this row." at bounding box center [323, 403] width 88 height 29
click at [328, 404] on div "Press SPACE to select this row." at bounding box center [323, 403] width 88 height 29
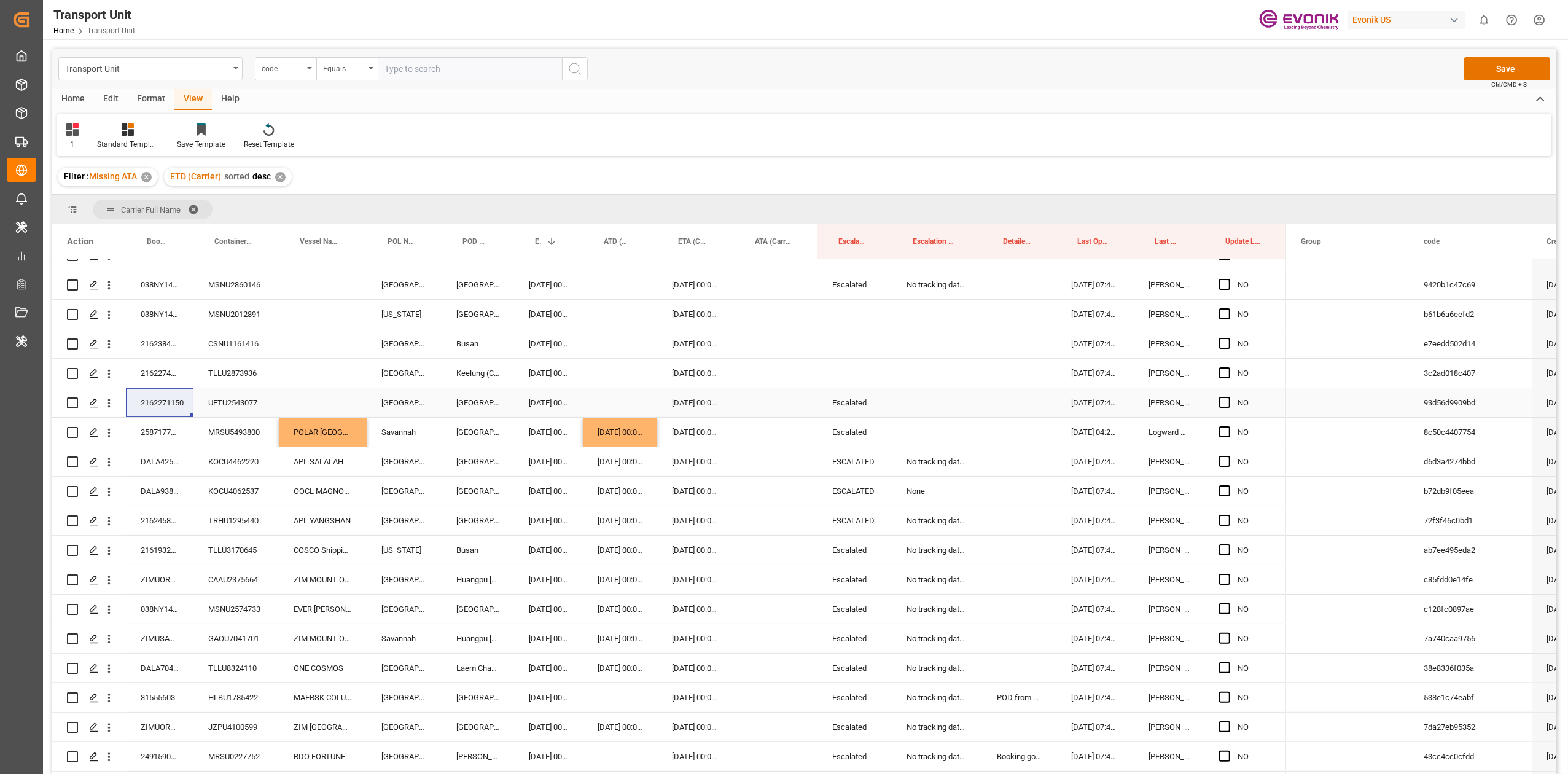
click at [328, 404] on div "Press SPACE to select this row." at bounding box center [323, 403] width 88 height 29
click at [319, 451] on div "OOCL London - 9417268" at bounding box center [363, 445] width 148 height 43
type input "OOCL London - 9417268"
click at [536, 397] on div "[DATE] 00:00:00" at bounding box center [548, 403] width 69 height 29
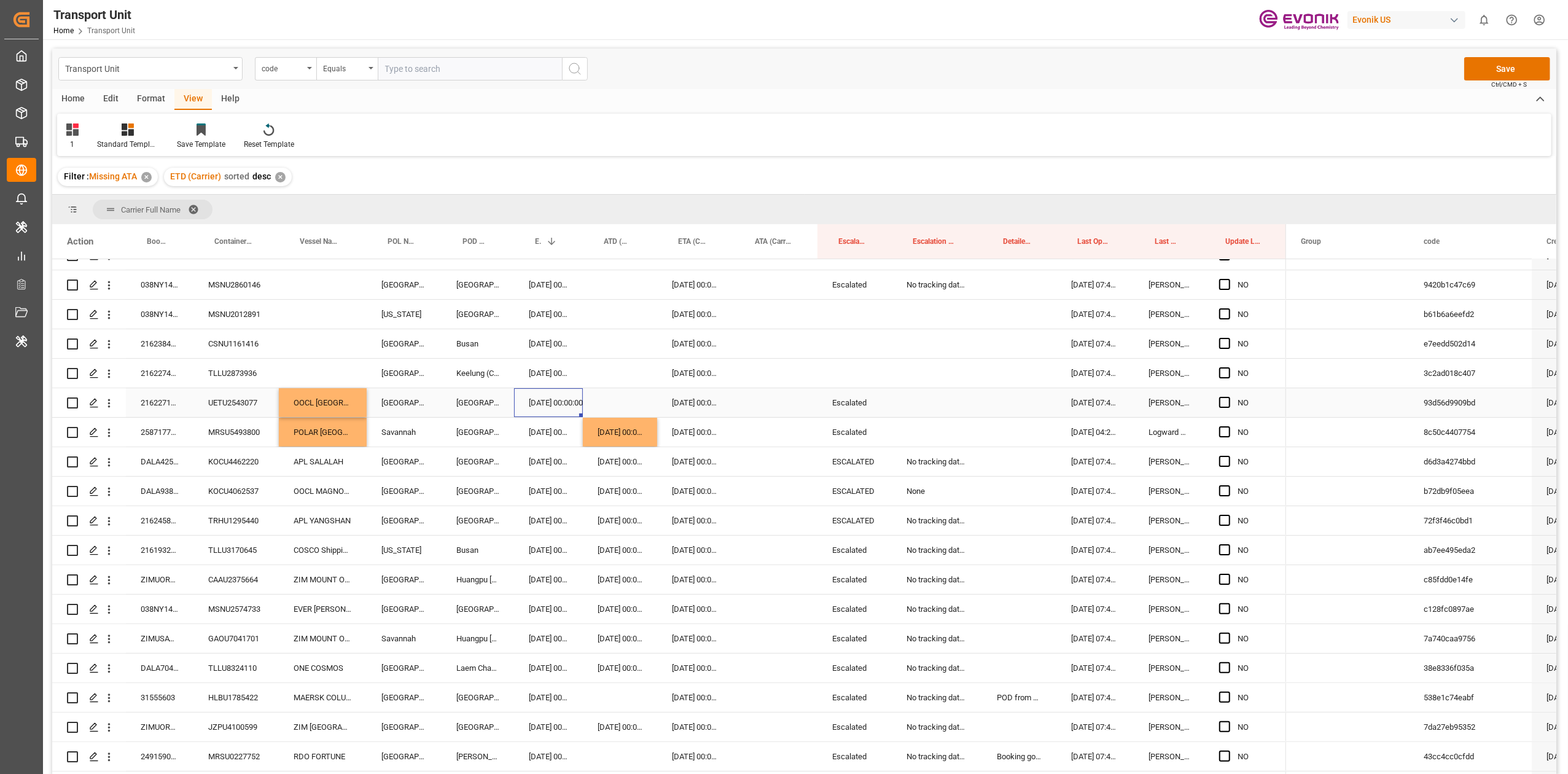
click at [622, 399] on div "Press SPACE to select this row." at bounding box center [621, 403] width 74 height 29
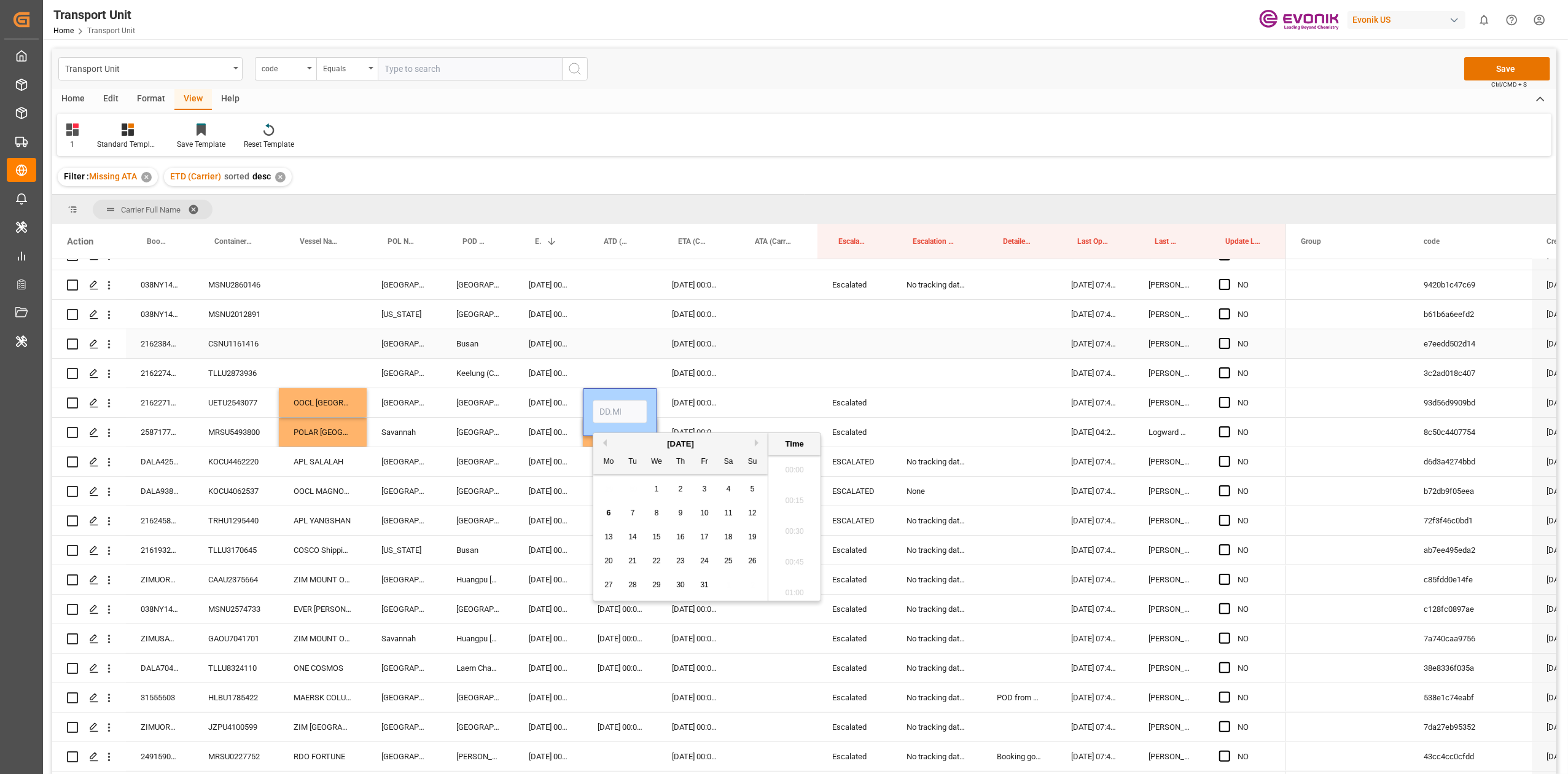
scroll to position [1294, 0]
click at [748, 479] on div "5" at bounding box center [753, 489] width 15 height 14
type input "05.10.2025 00:00"
click at [841, 278] on div "Escalated" at bounding box center [855, 285] width 74 height 29
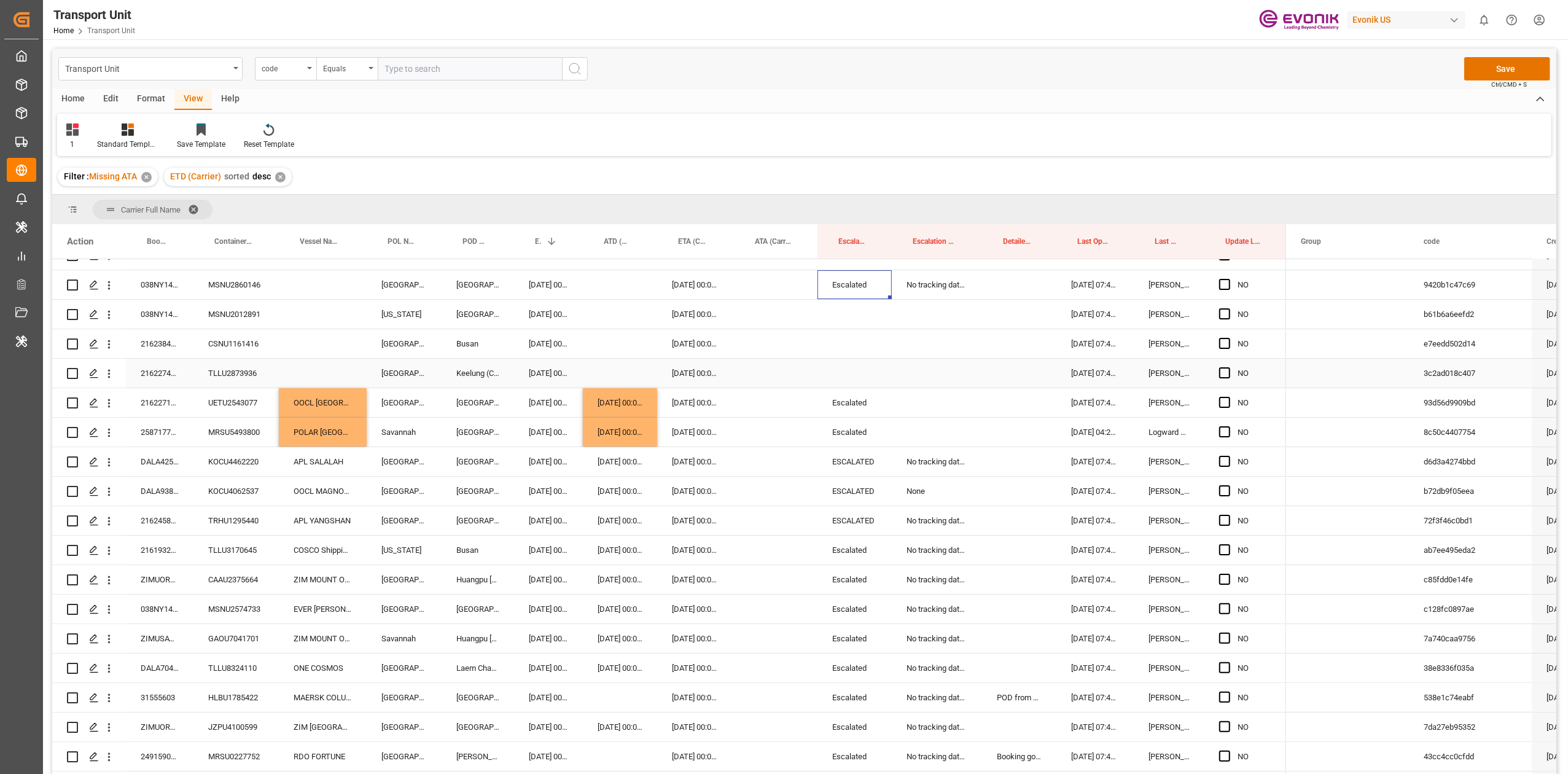
click at [165, 374] on div "2162274750" at bounding box center [159, 373] width 68 height 29
click at [159, 402] on div "2162271150" at bounding box center [159, 403] width 68 height 29
click at [160, 370] on div "2162274750" at bounding box center [159, 373] width 68 height 29
click at [316, 397] on div "OOCL London" at bounding box center [323, 403] width 88 height 29
click at [320, 395] on div "OOCL London" at bounding box center [323, 403] width 88 height 29
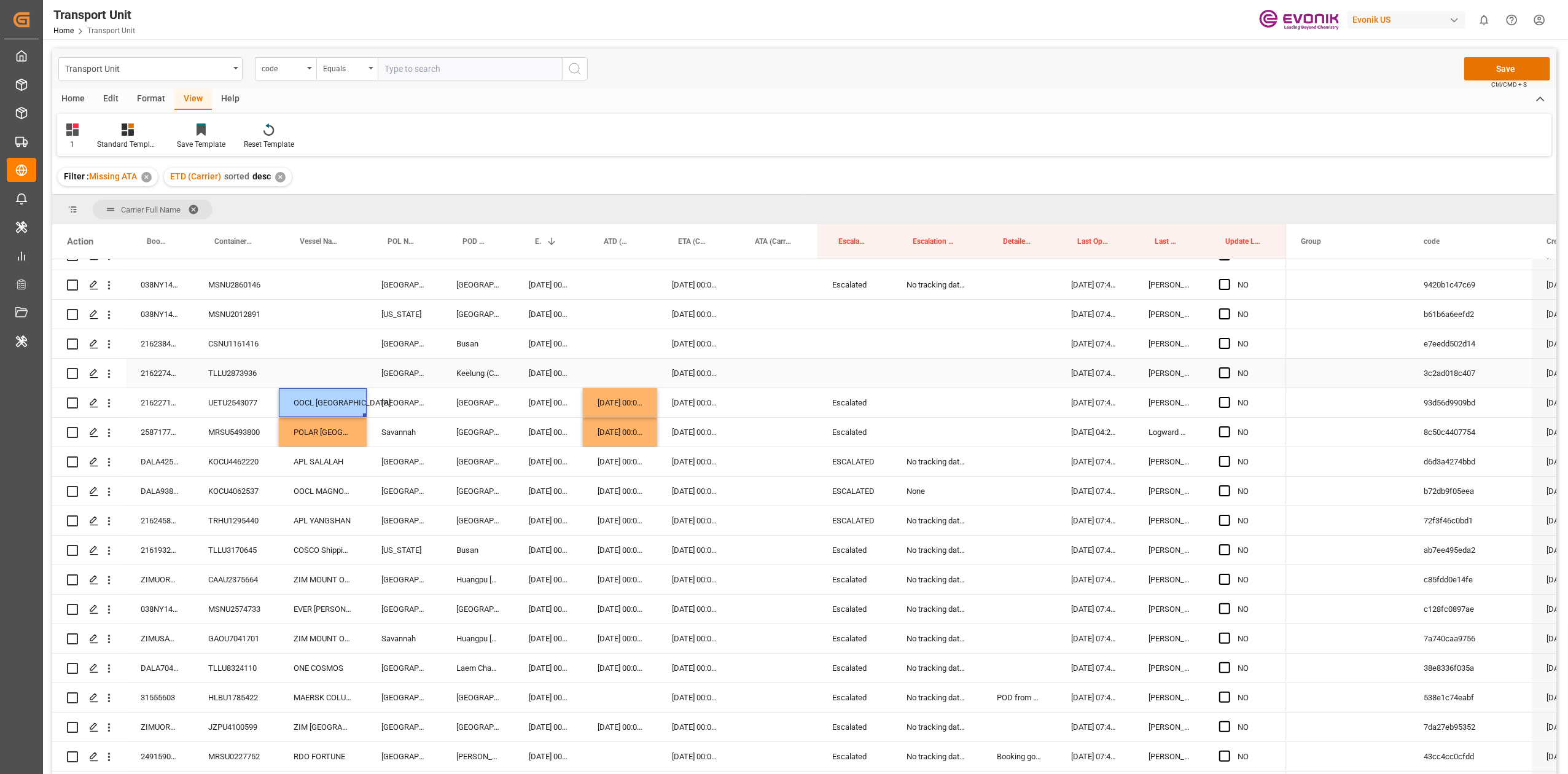
click at [318, 373] on div "Press SPACE to select this row." at bounding box center [323, 373] width 88 height 29
click at [547, 376] on div "[DATE] 00:00:00" at bounding box center [548, 373] width 69 height 29
click at [602, 367] on div "Press SPACE to select this row." at bounding box center [621, 373] width 74 height 29
click at [162, 351] on div "2162384080" at bounding box center [159, 344] width 68 height 29
click at [475, 264] on div "Carrier Full Name Drag here to set column labels Action Booking Number Containe…" at bounding box center [804, 489] width 1504 height 587
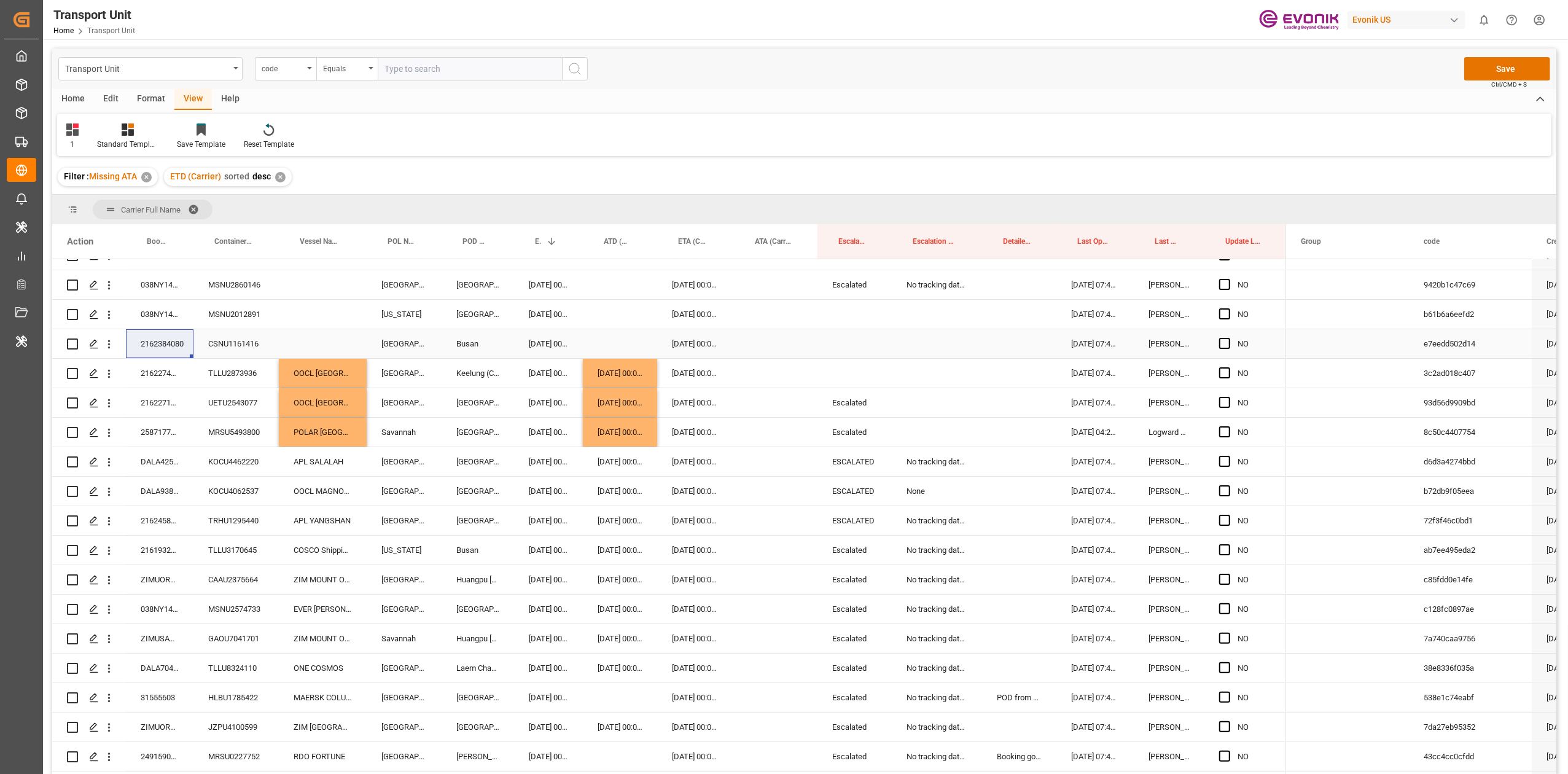
click at [322, 341] on div "Press SPACE to select this row." at bounding box center [323, 344] width 88 height 29
drag, startPoint x: 322, startPoint y: 341, endPoint x: 341, endPoint y: 344, distance: 19.2
click at [321, 341] on input "Press SPACE to select this row." at bounding box center [323, 351] width 68 height 24
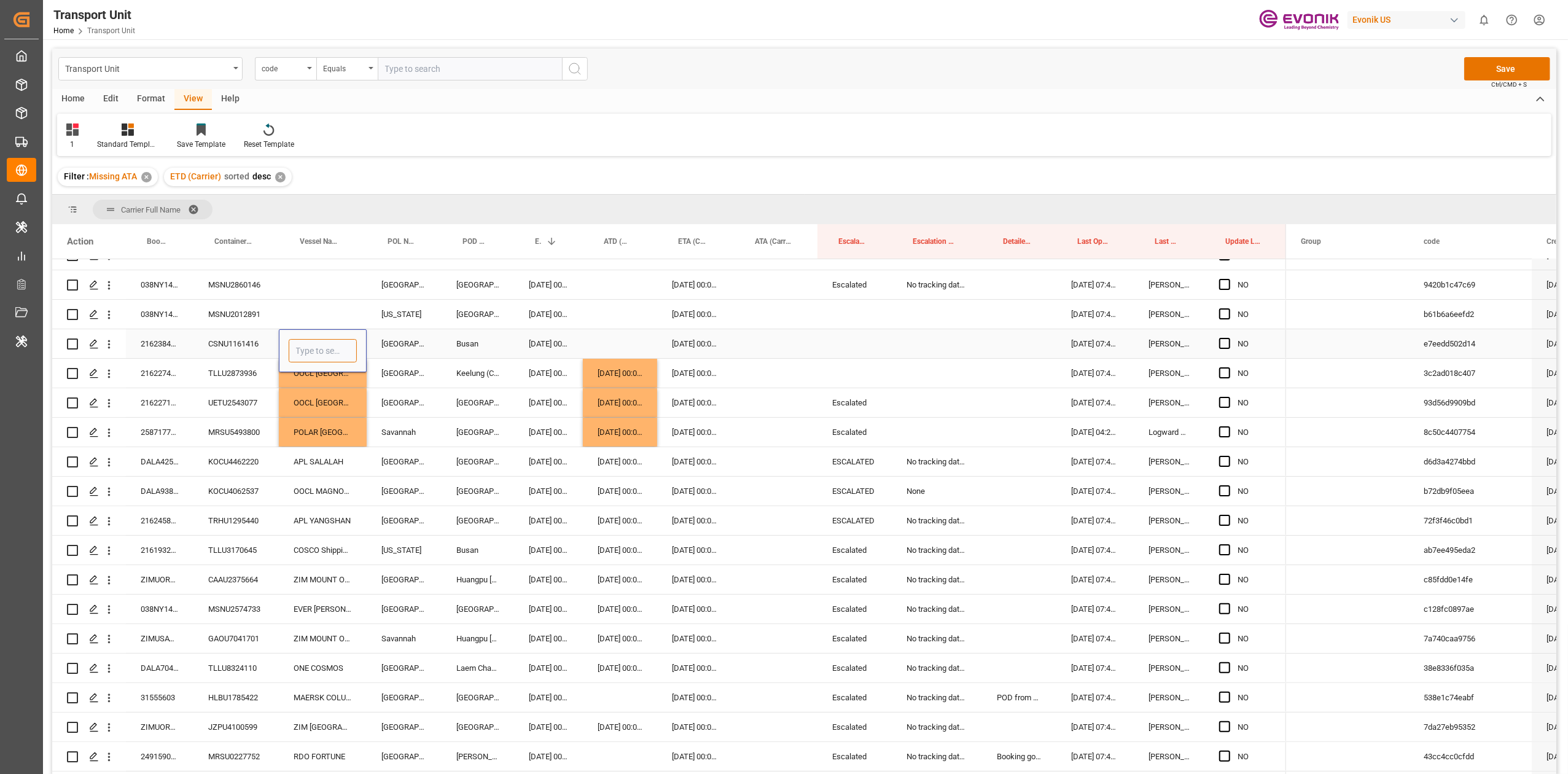
paste input "APL DANUBE"
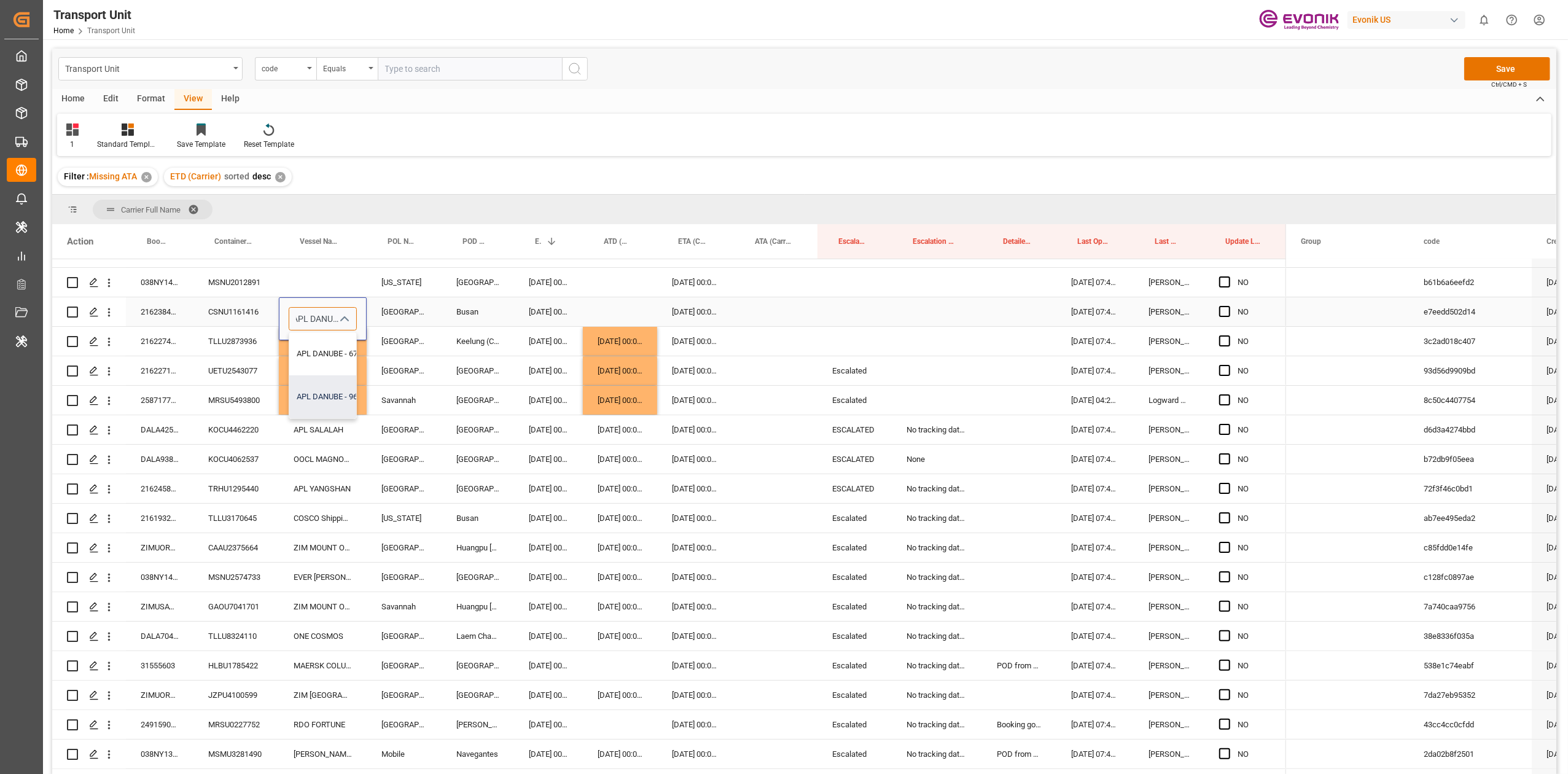
scroll to position [166, 0]
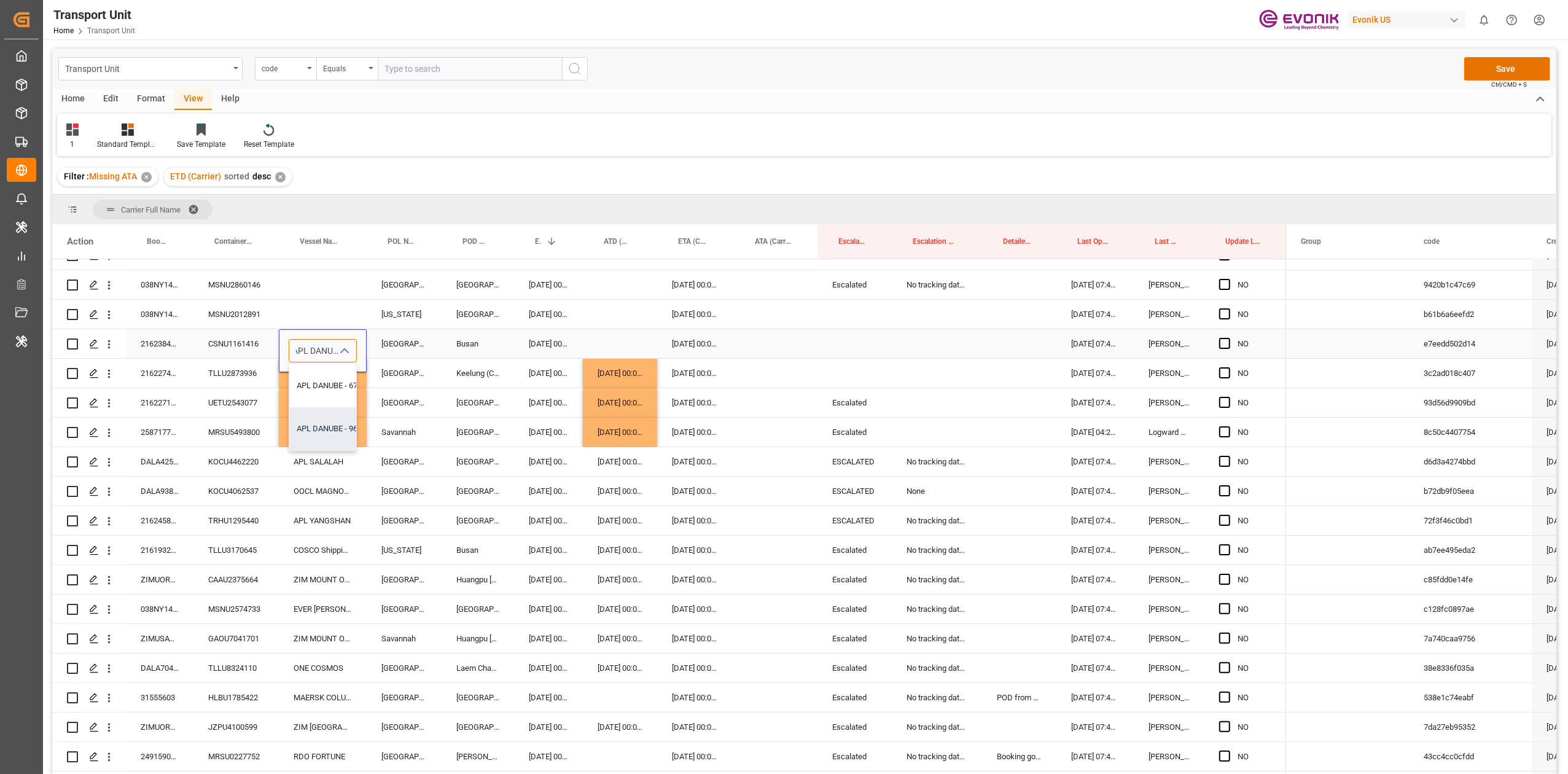
click at [327, 418] on div "APL DANUBE - 9674517" at bounding box center [338, 429] width 97 height 43
type input "APL DANUBE - 6745174"
click at [402, 413] on div "[GEOGRAPHIC_DATA]" at bounding box center [404, 403] width 75 height 29
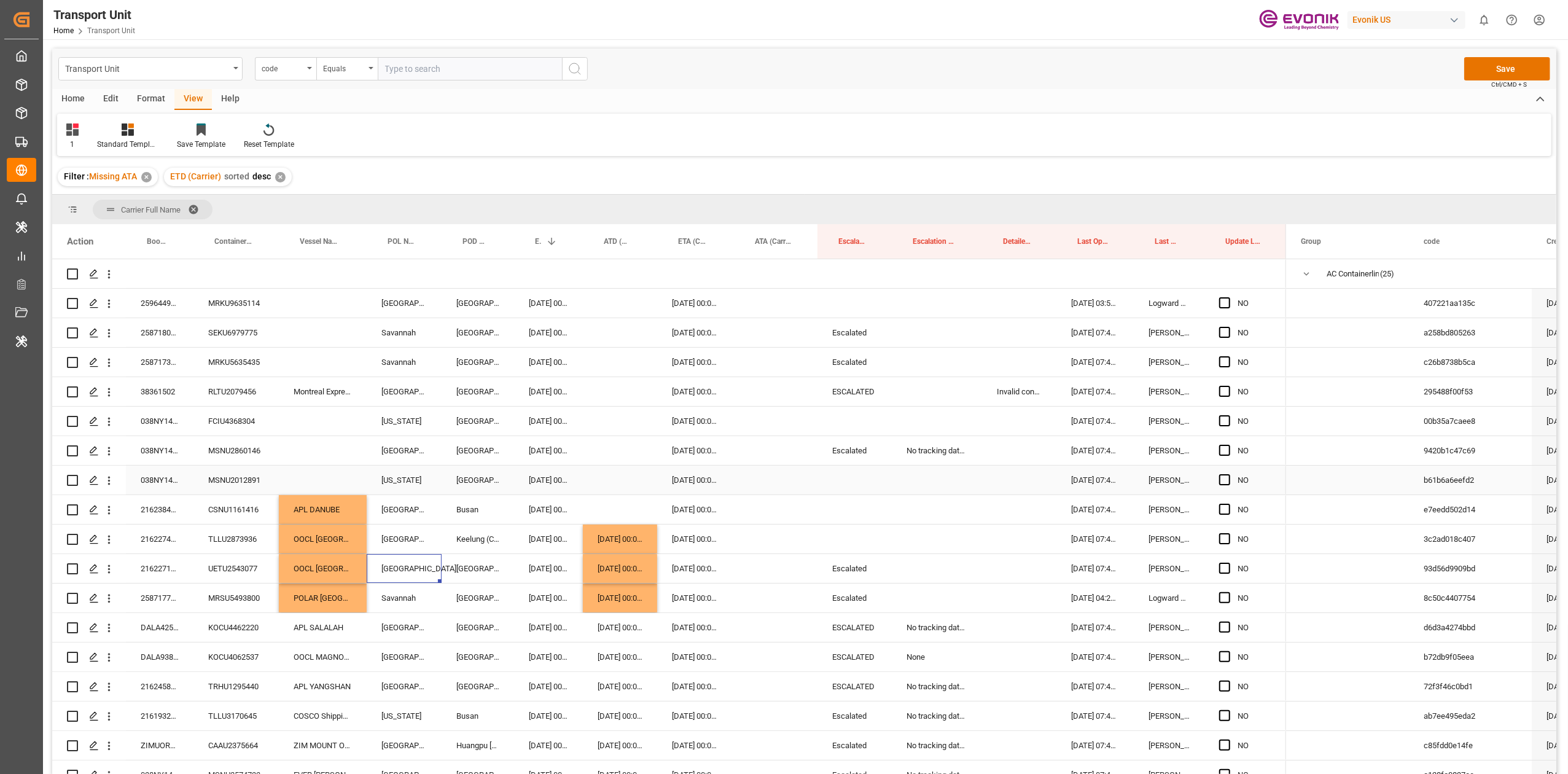
click at [851, 455] on div "Escalated" at bounding box center [855, 451] width 74 height 29
drag, startPoint x: 844, startPoint y: 417, endPoint x: 854, endPoint y: 562, distance: 145.3
click at [870, 479] on div "Press SPACE to select this row." at bounding box center [855, 540] width 74 height 29
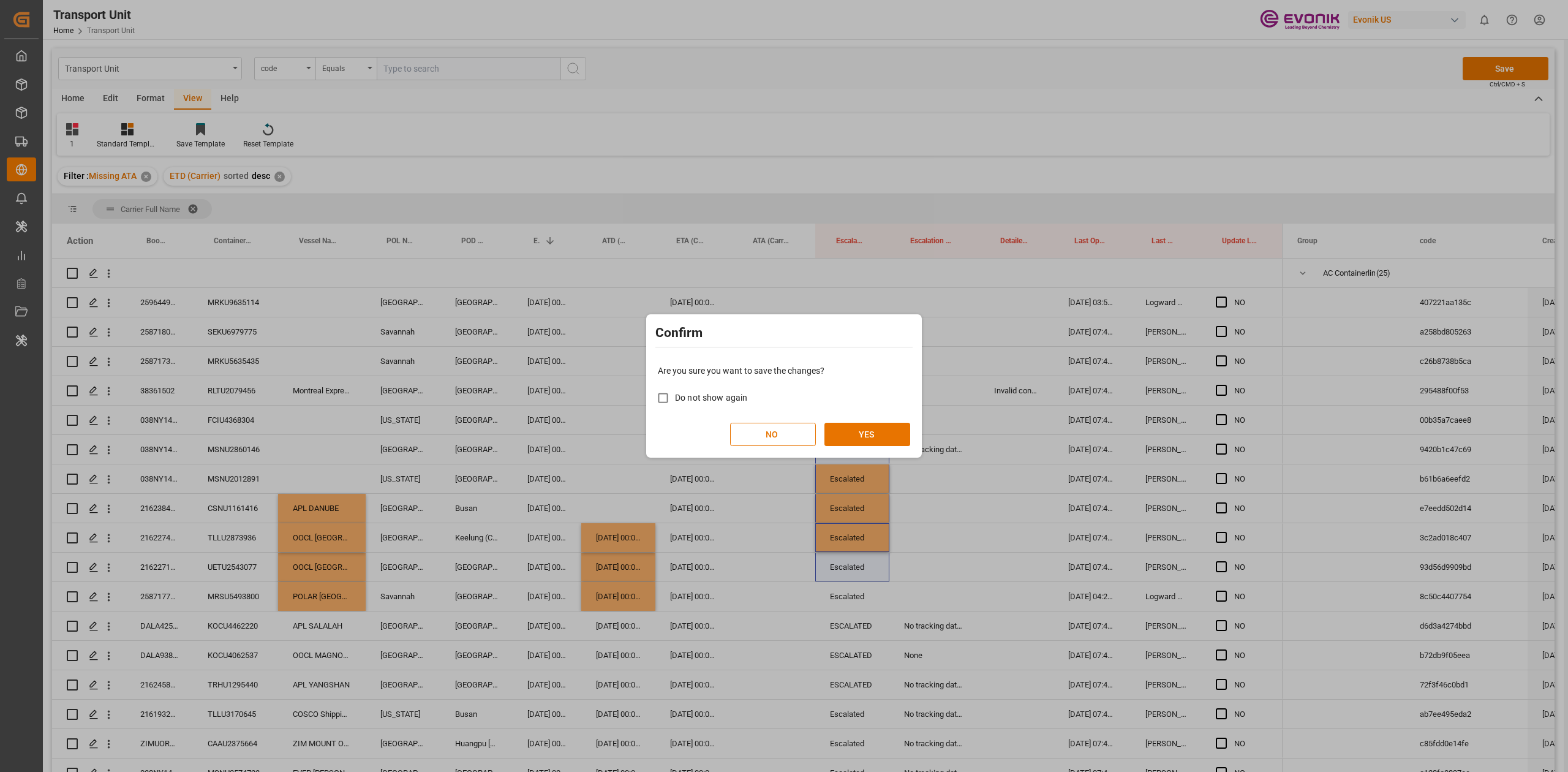
click at [899, 478] on div "Confirm Are you sure you want to save the changes? Do not show again NO YES" at bounding box center [784, 386] width 1568 height 772
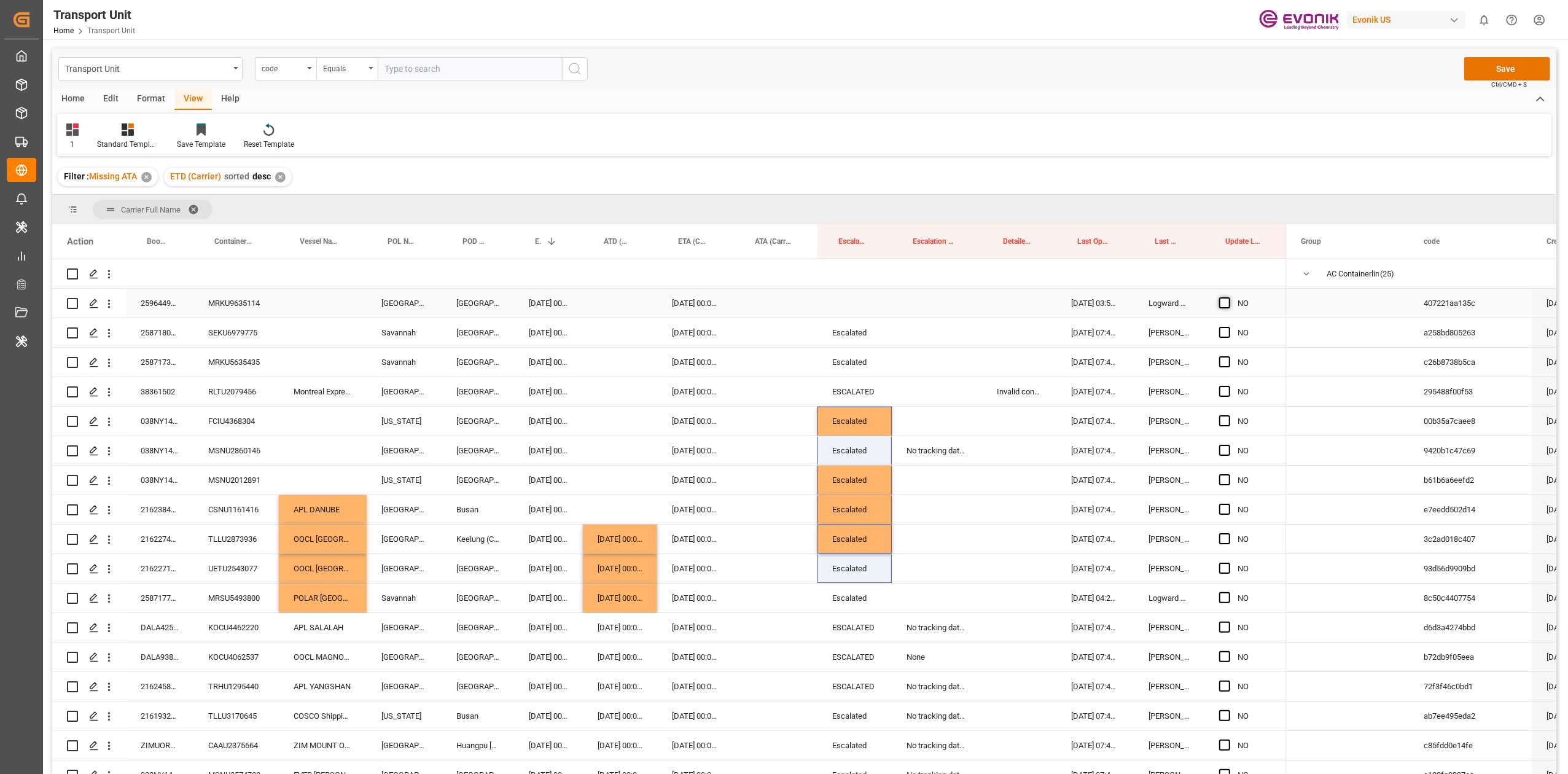
click at [1048, 303] on div "NO" at bounding box center [1246, 304] width 82 height 29
click at [1048, 303] on span "Press SPACE to select this row." at bounding box center [1224, 303] width 11 height 11
click at [1048, 297] on input "Press SPACE to select this row." at bounding box center [1229, 297] width 0 height 0
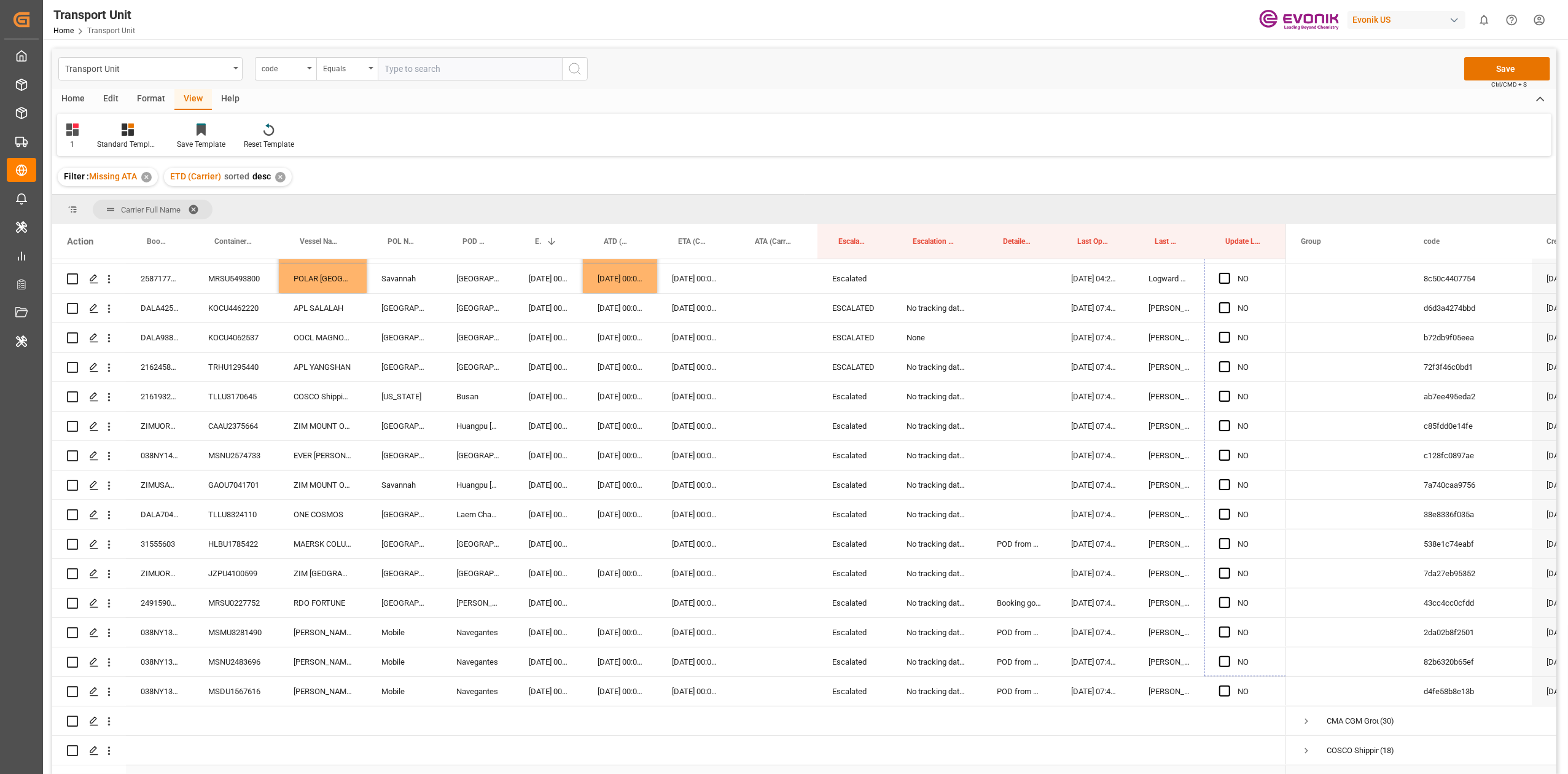
scroll to position [369, 0]
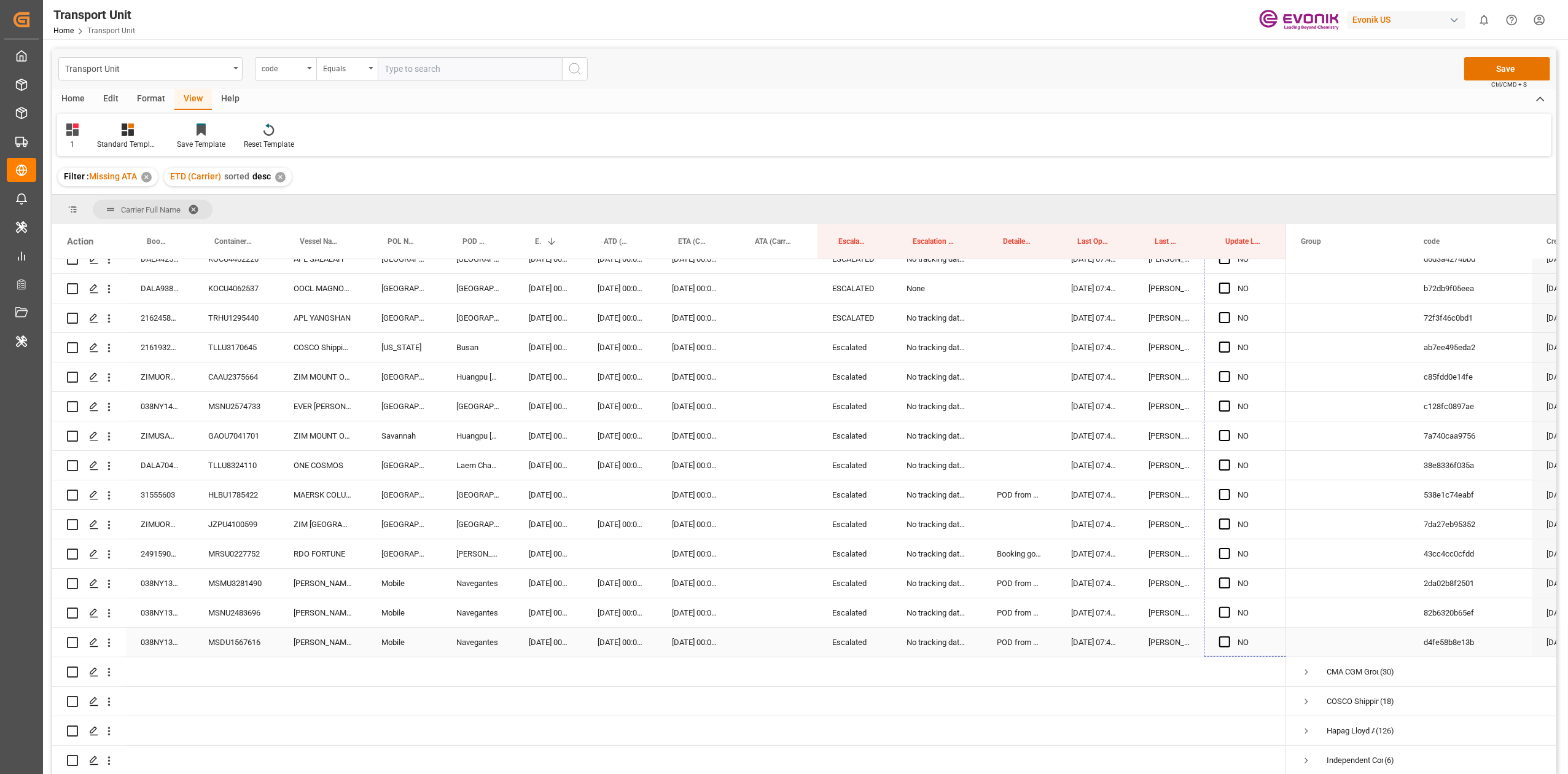
drag, startPoint x: 1285, startPoint y: 317, endPoint x: 1236, endPoint y: 647, distance: 333.6
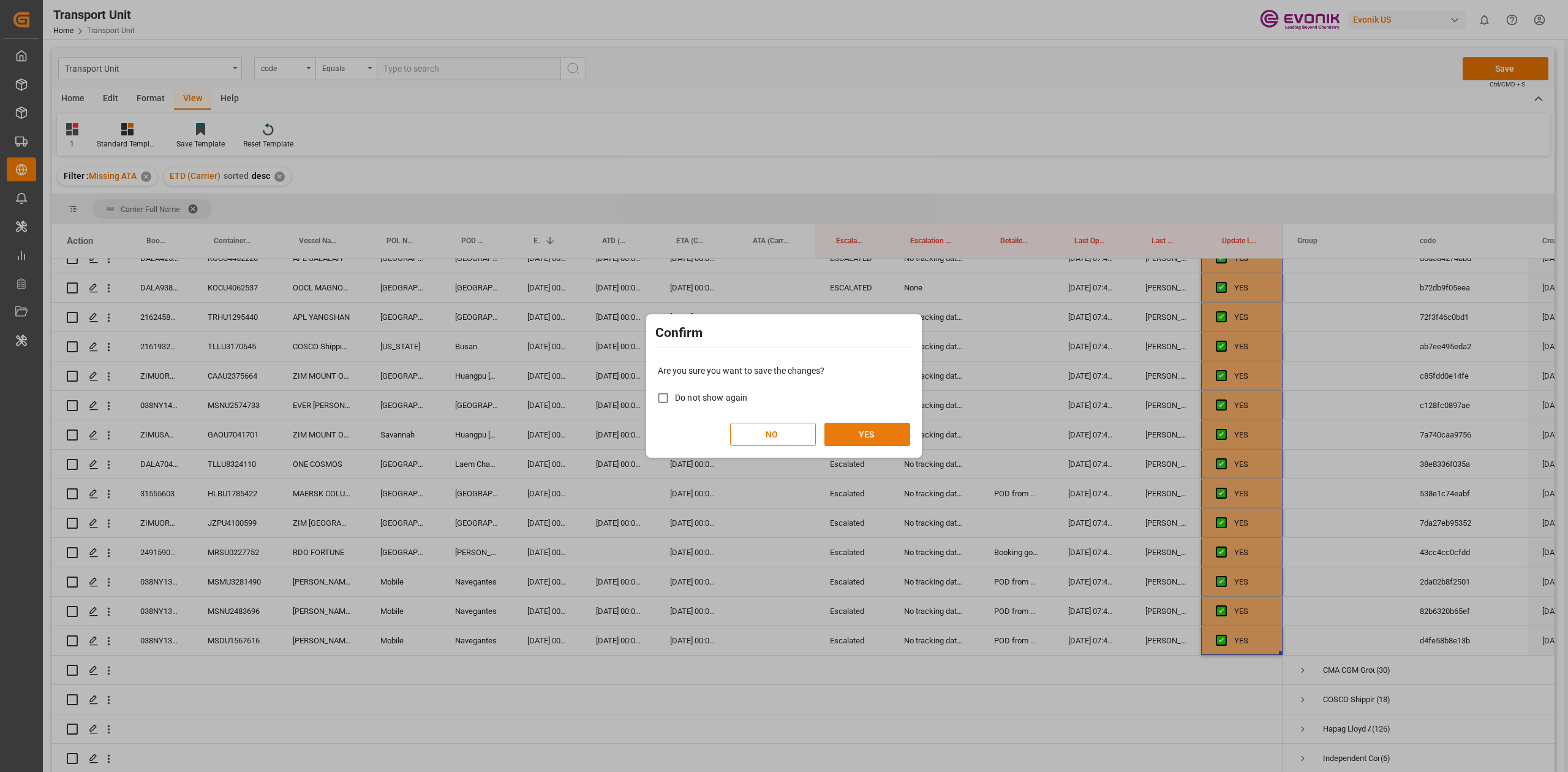
click at [876, 430] on button "YES" at bounding box center [867, 434] width 85 height 23
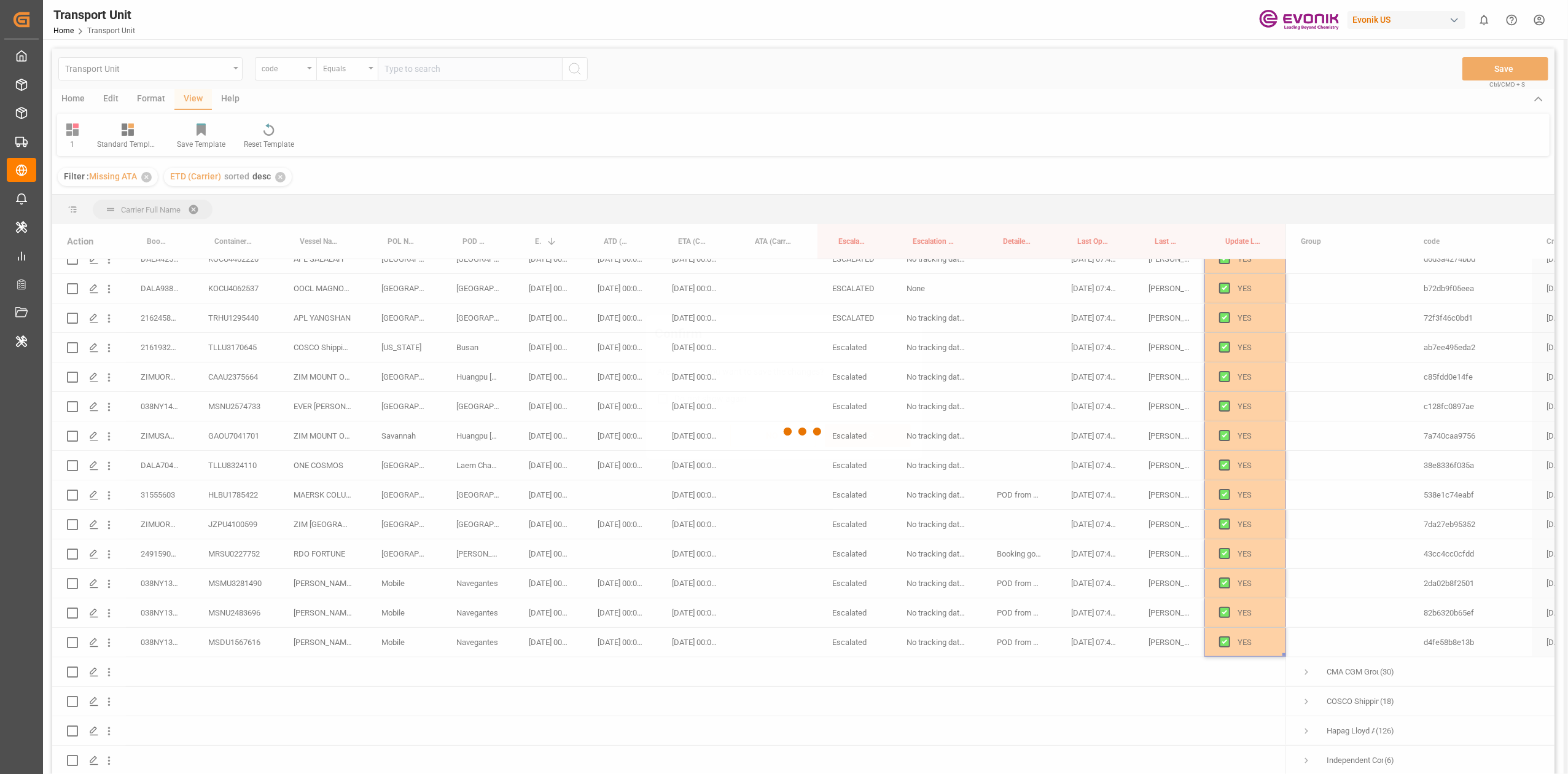
scroll to position [0, 0]
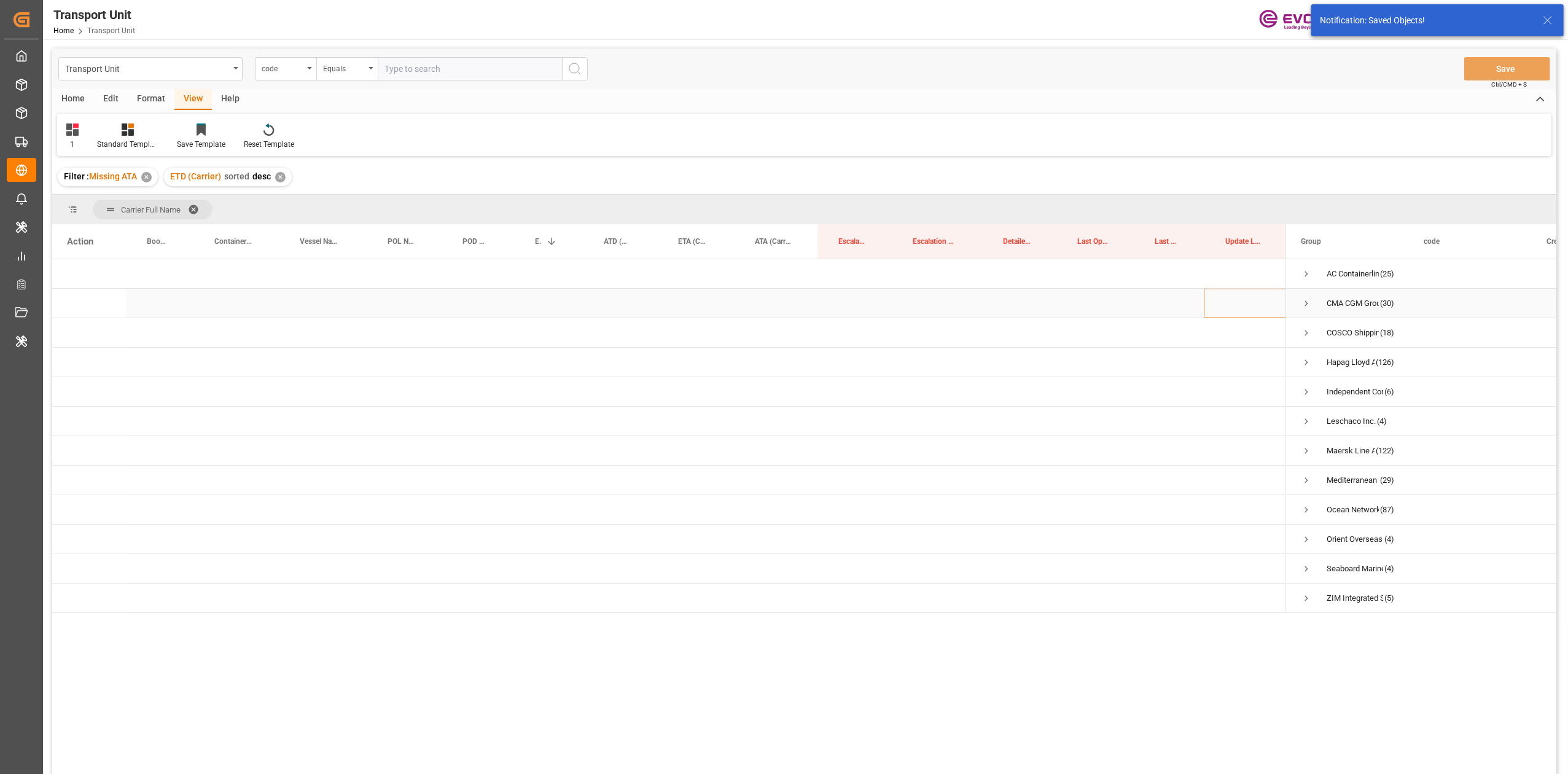
click at [1048, 310] on span "Press SPACE to select this row." at bounding box center [1306, 303] width 11 height 28
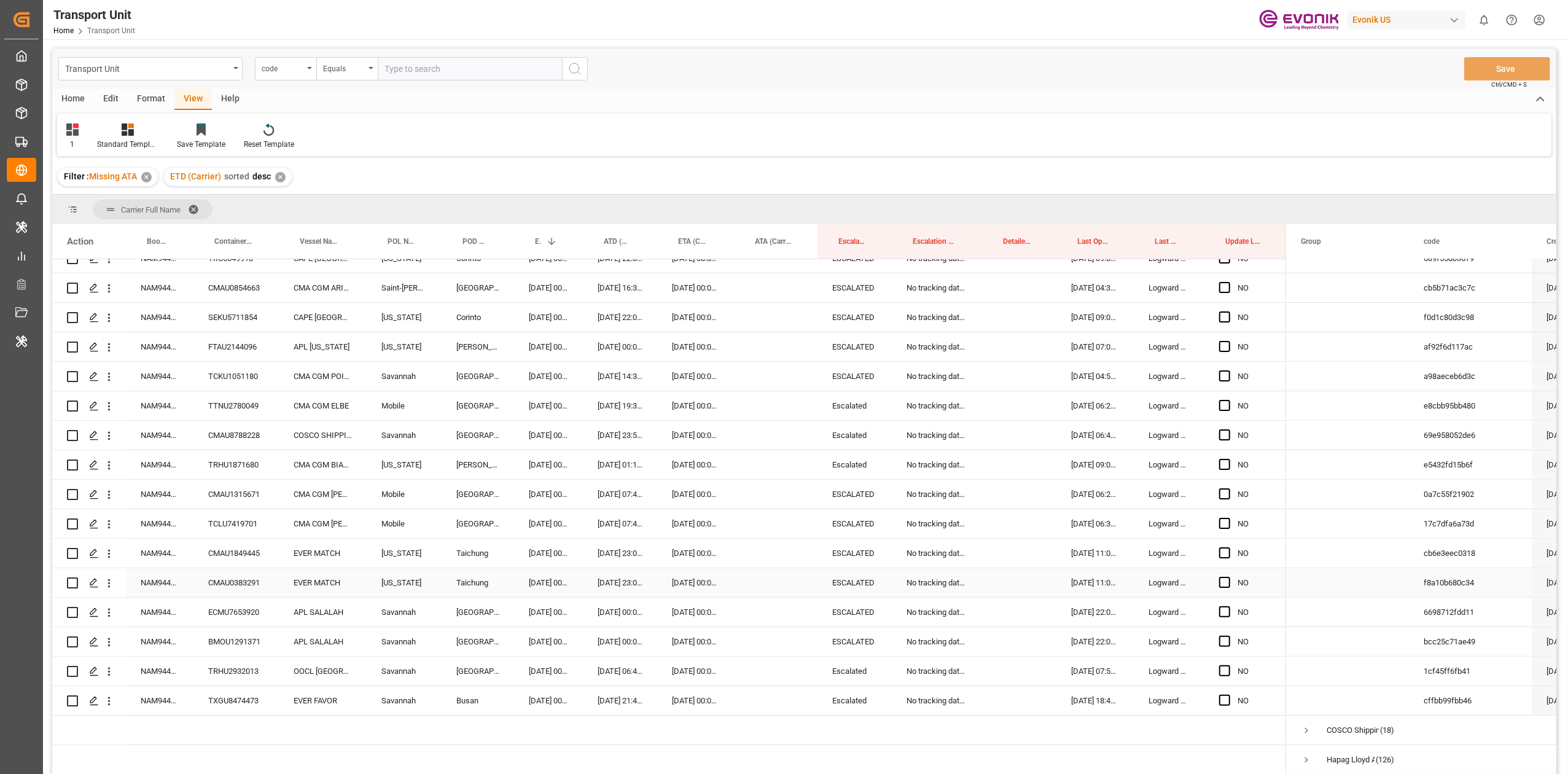
scroll to position [492, 0]
click at [160, 479] on div "NAM9440343" at bounding box center [159, 697] width 68 height 29
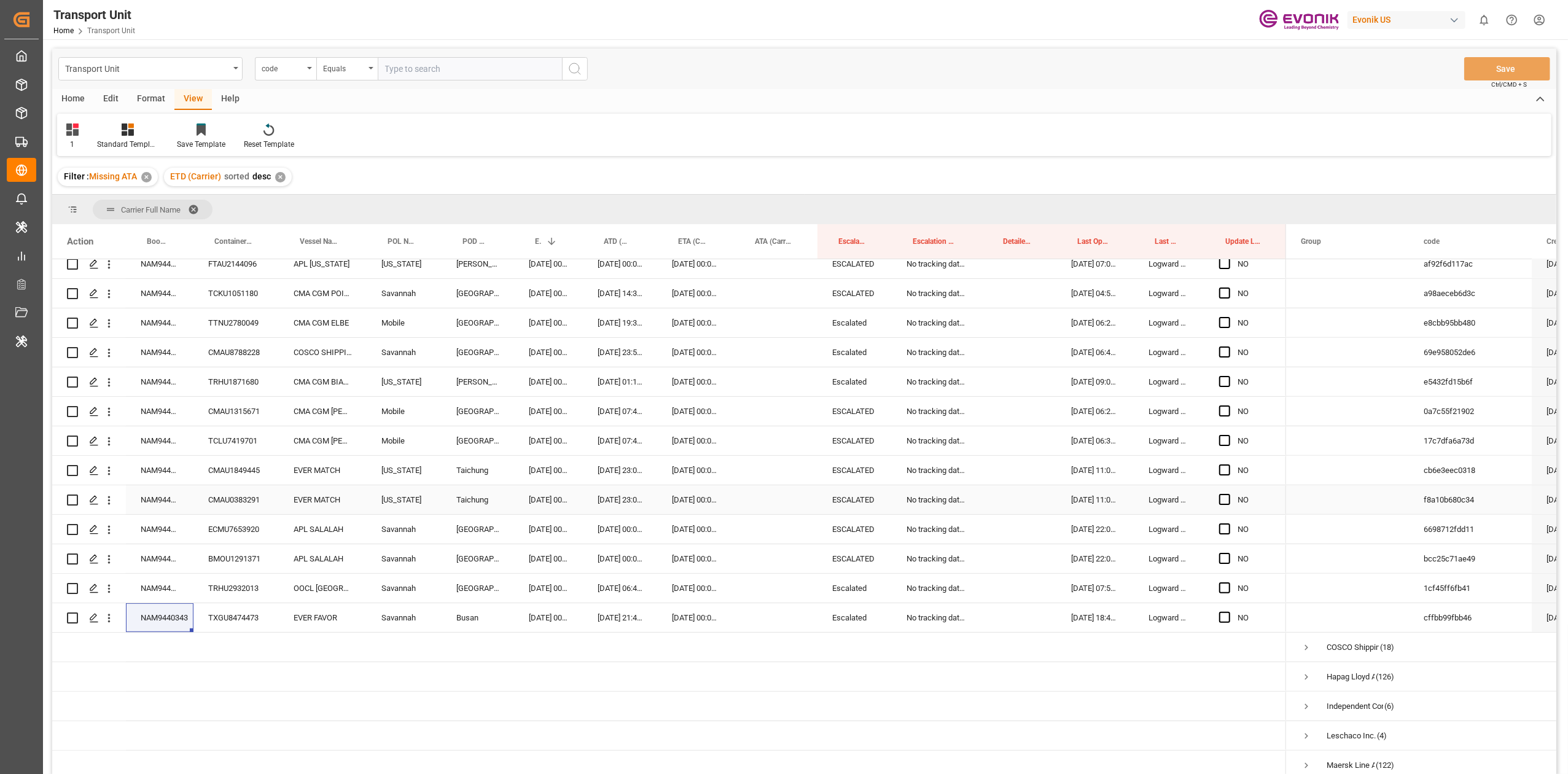
scroll to position [723, 0]
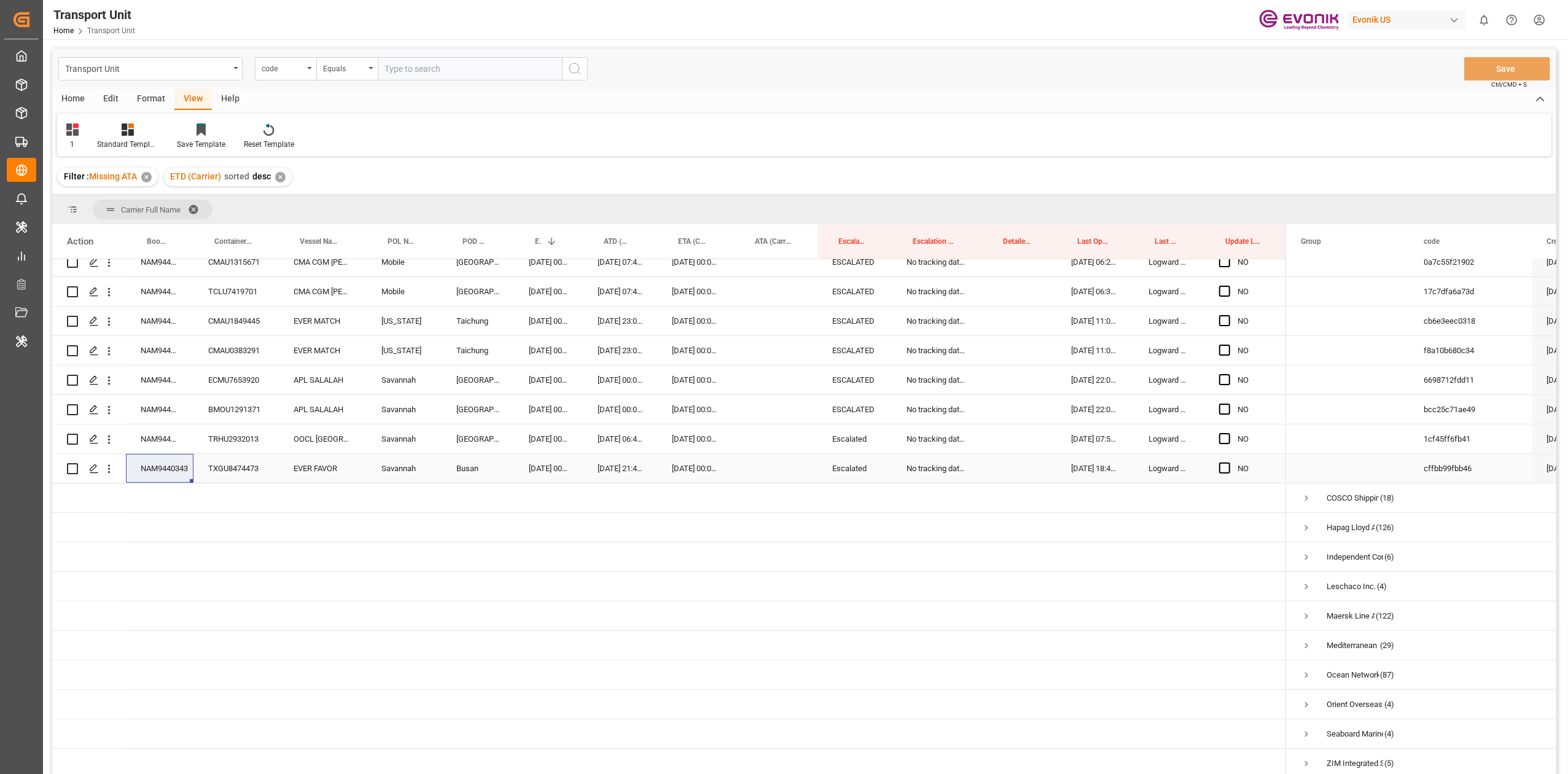
click at [770, 472] on div "Press SPACE to select this row." at bounding box center [776, 468] width 83 height 29
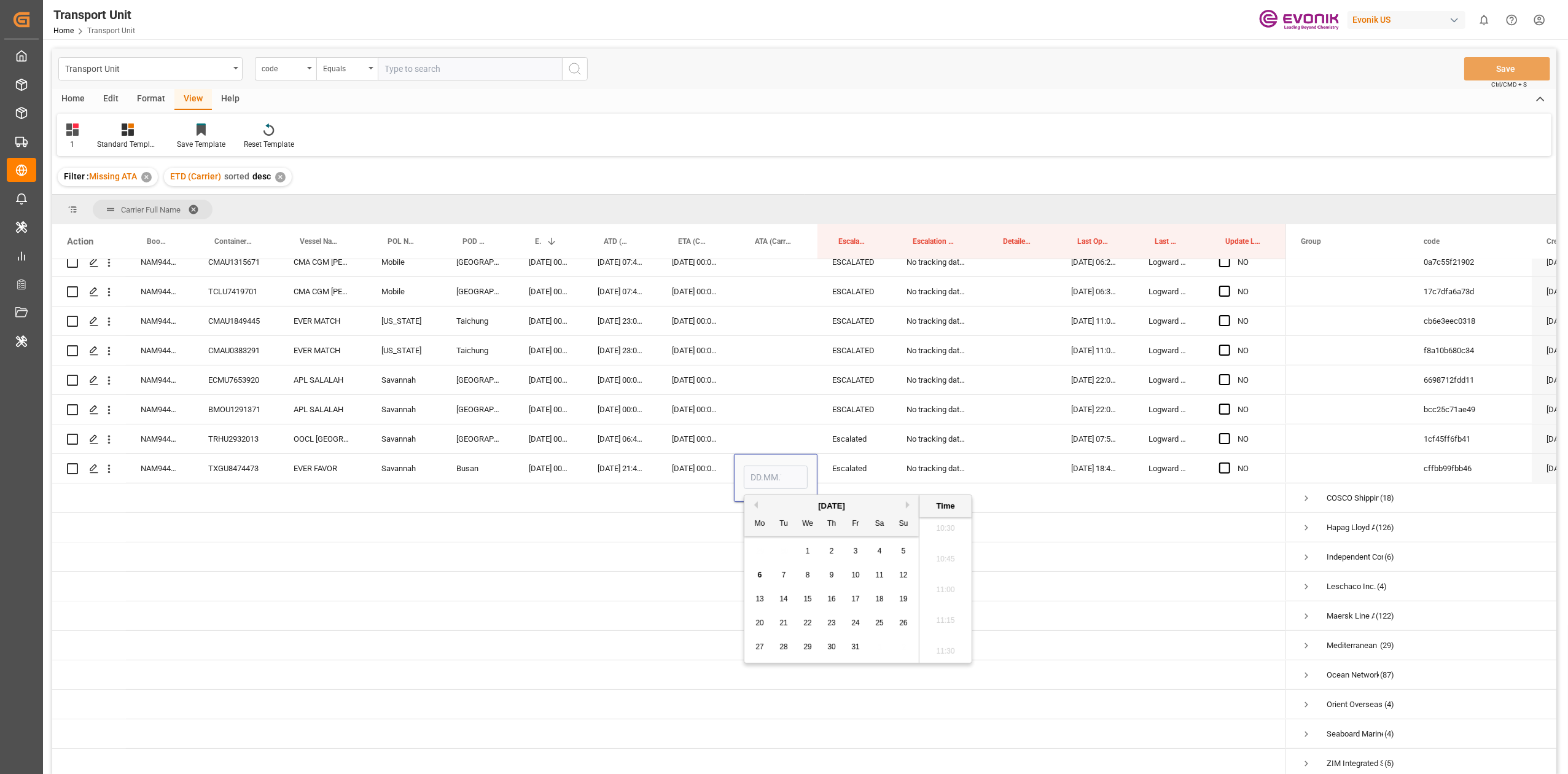
click at [875, 479] on div "4" at bounding box center [880, 551] width 15 height 14
type input "04.10.2025 00:00"
click at [700, 479] on div "Press SPACE to select this row." at bounding box center [695, 557] width 77 height 29
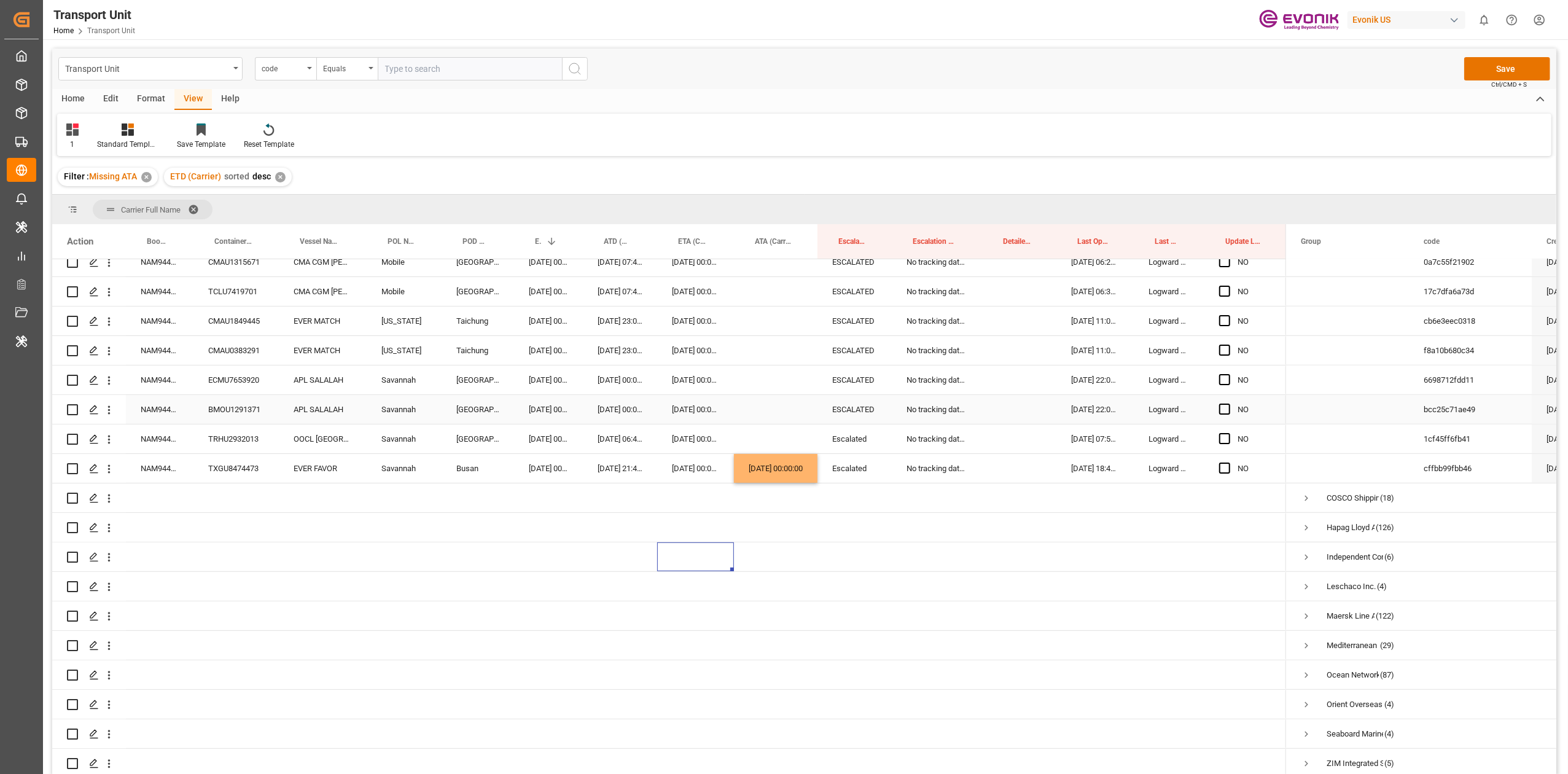
click at [173, 407] on div "NAM9445191" at bounding box center [159, 410] width 68 height 29
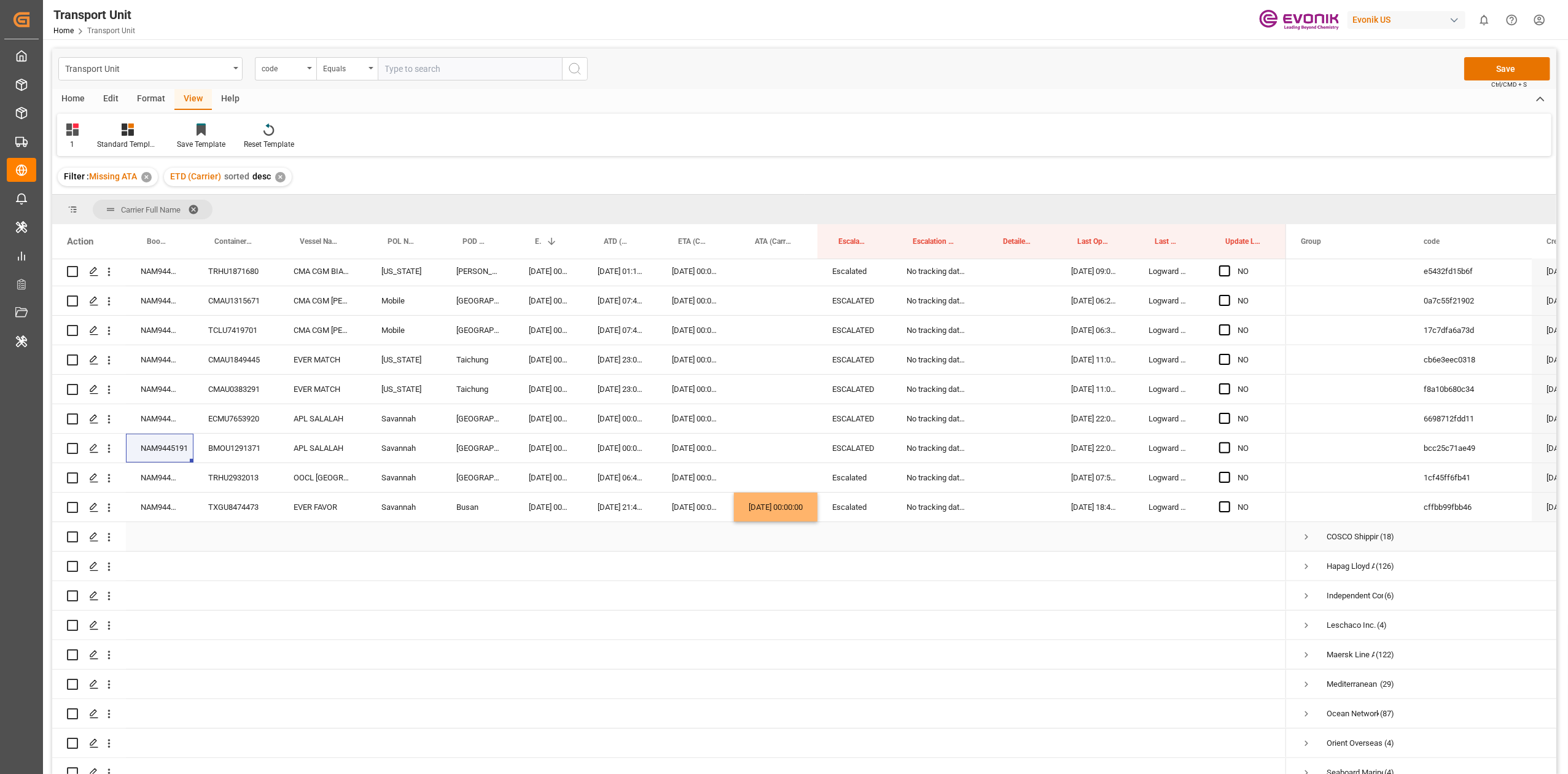
scroll to position [641, 0]
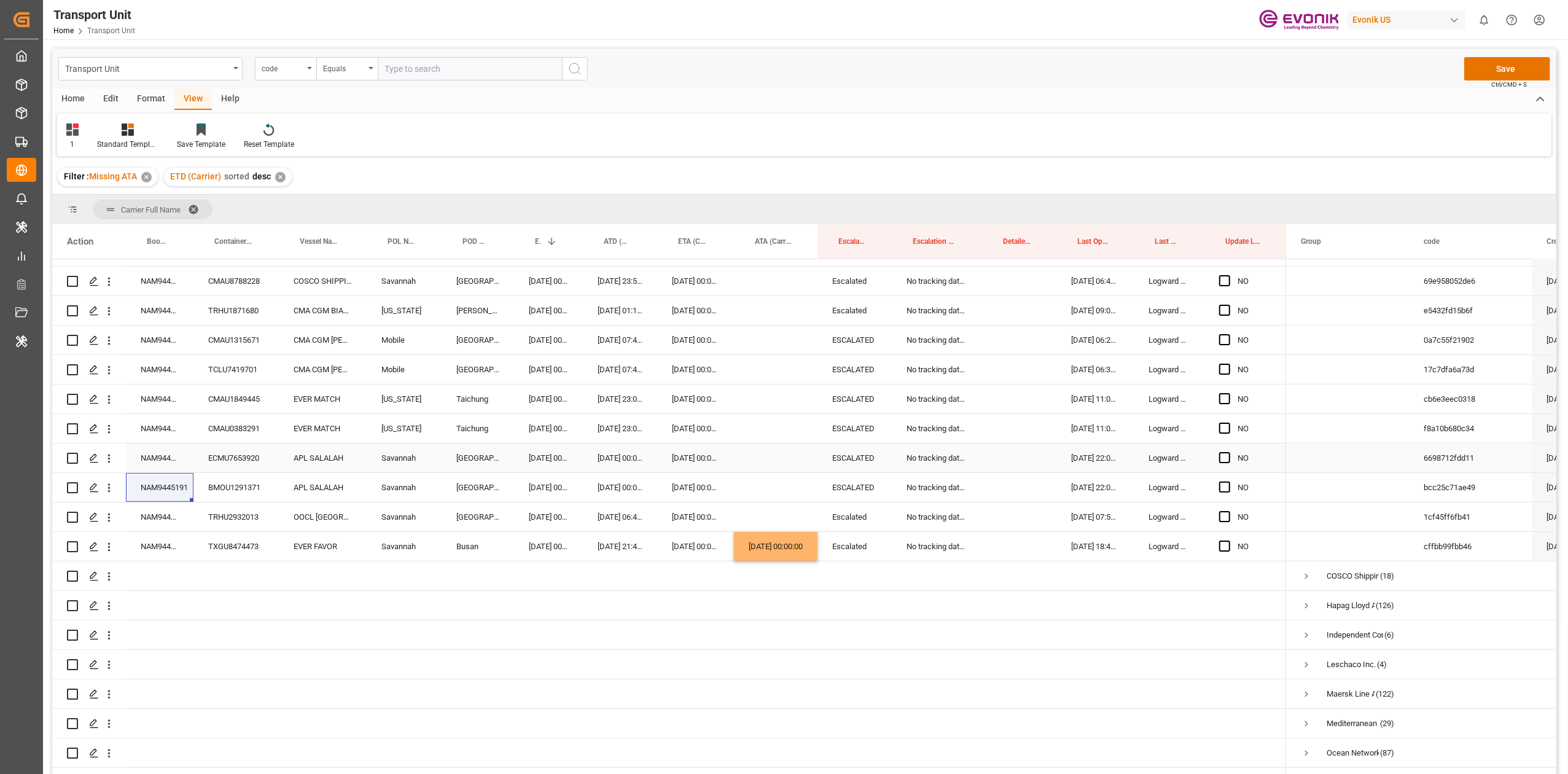
drag, startPoint x: 175, startPoint y: 456, endPoint x: 83, endPoint y: 297, distance: 183.7
click at [175, 456] on div "NAM9443862" at bounding box center [159, 458] width 68 height 29
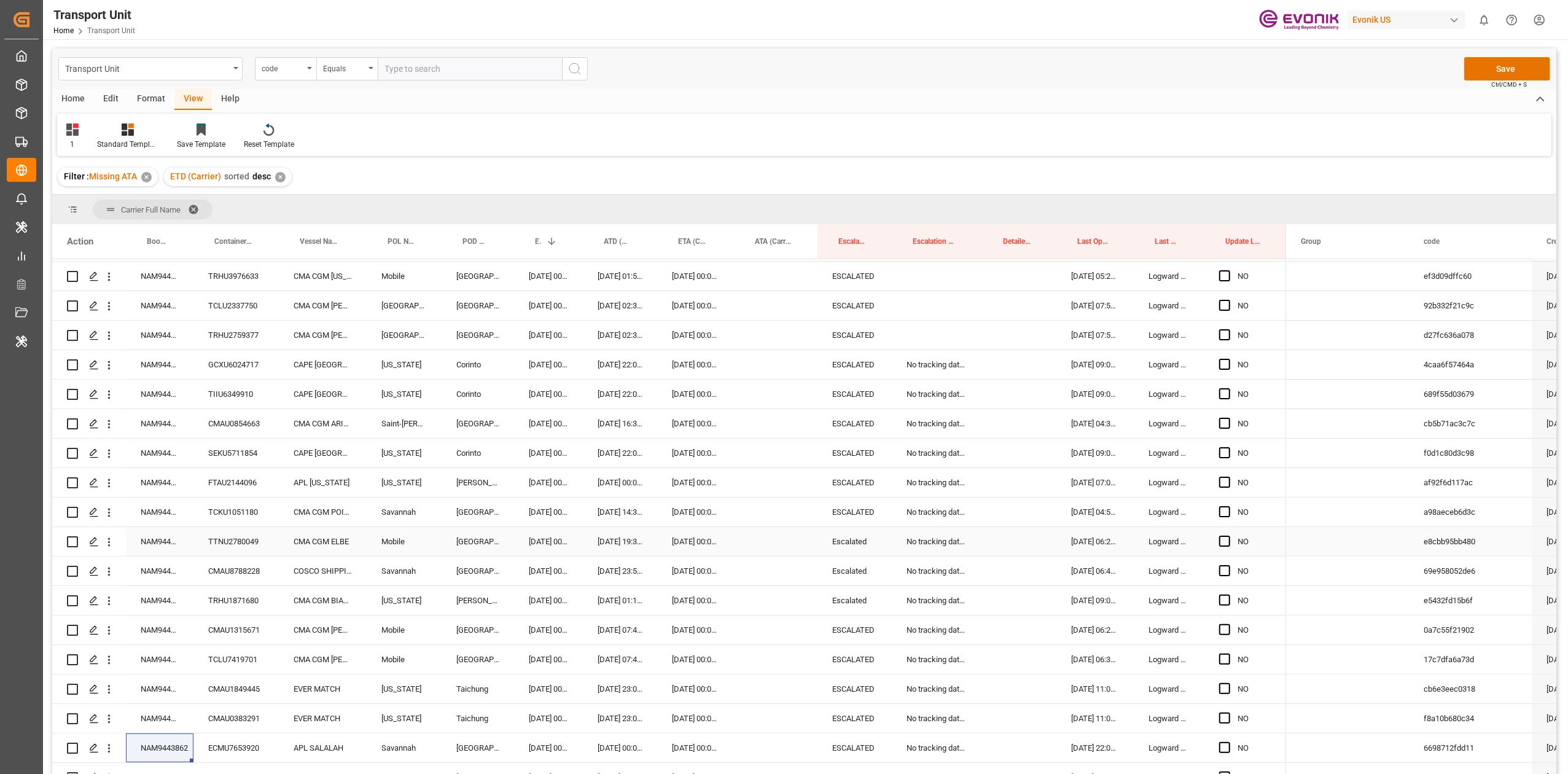
scroll to position [313, 0]
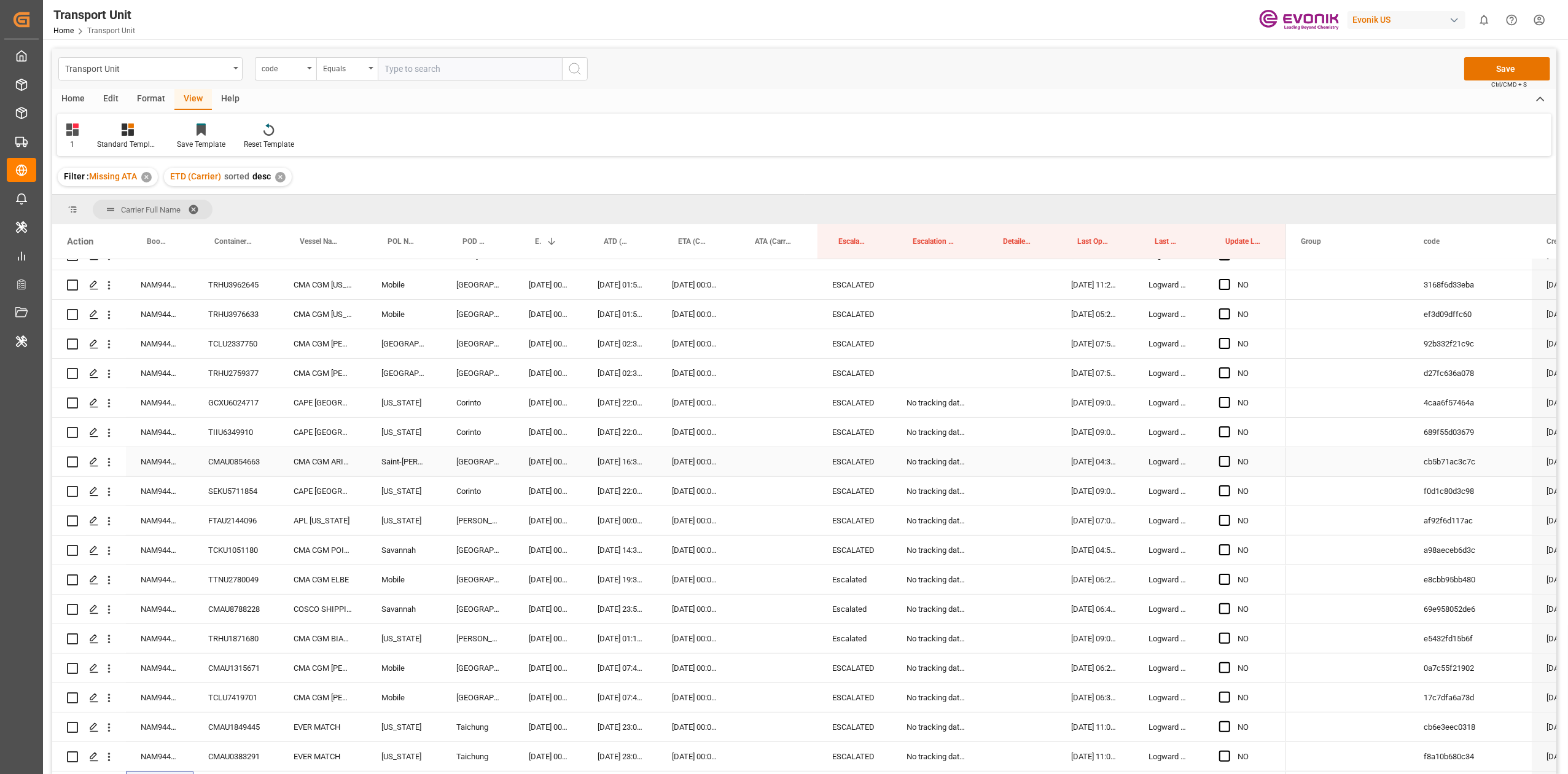
click at [158, 457] on div "NAM9448136" at bounding box center [159, 462] width 68 height 29
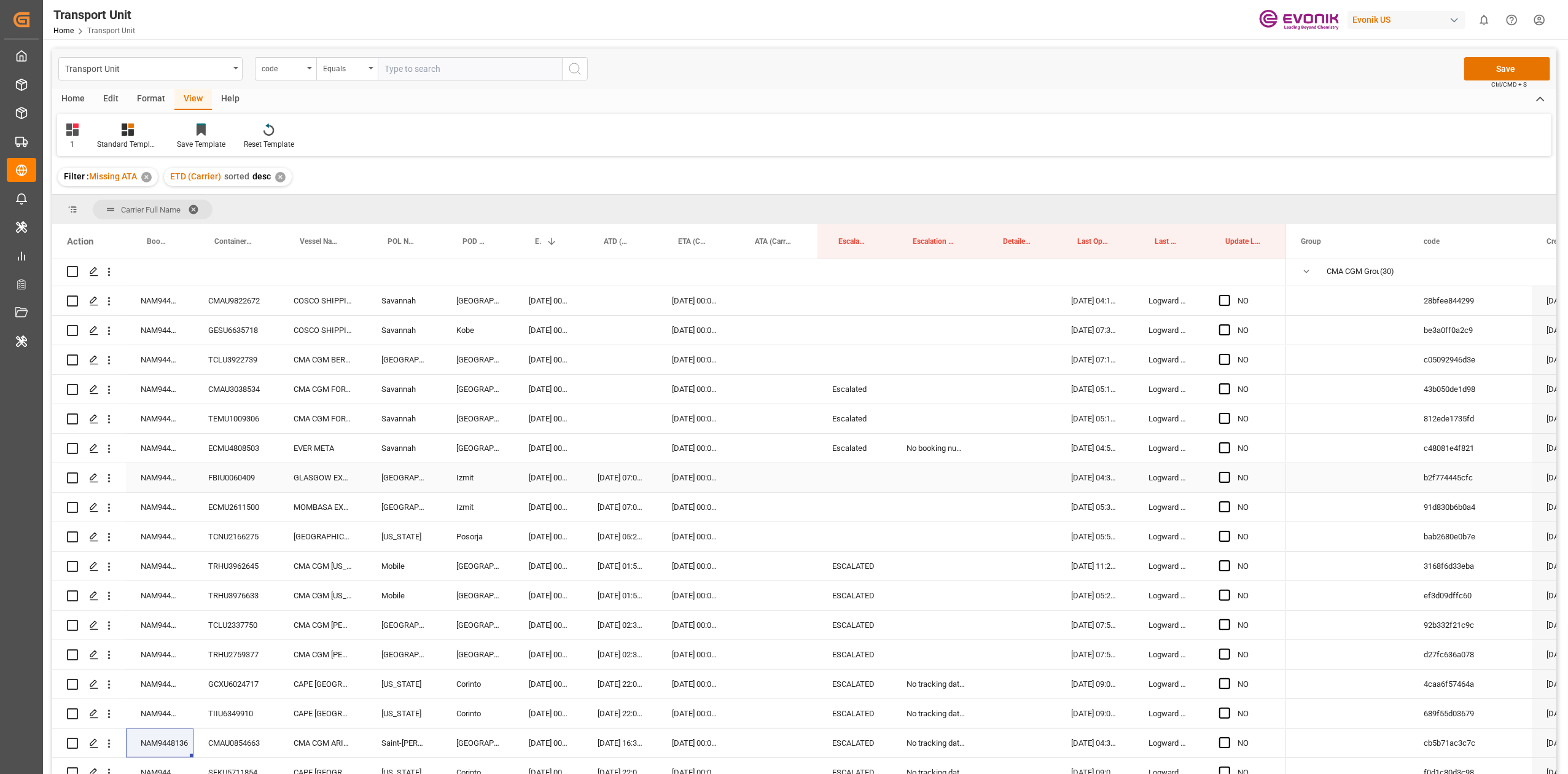
scroll to position [0, 0]
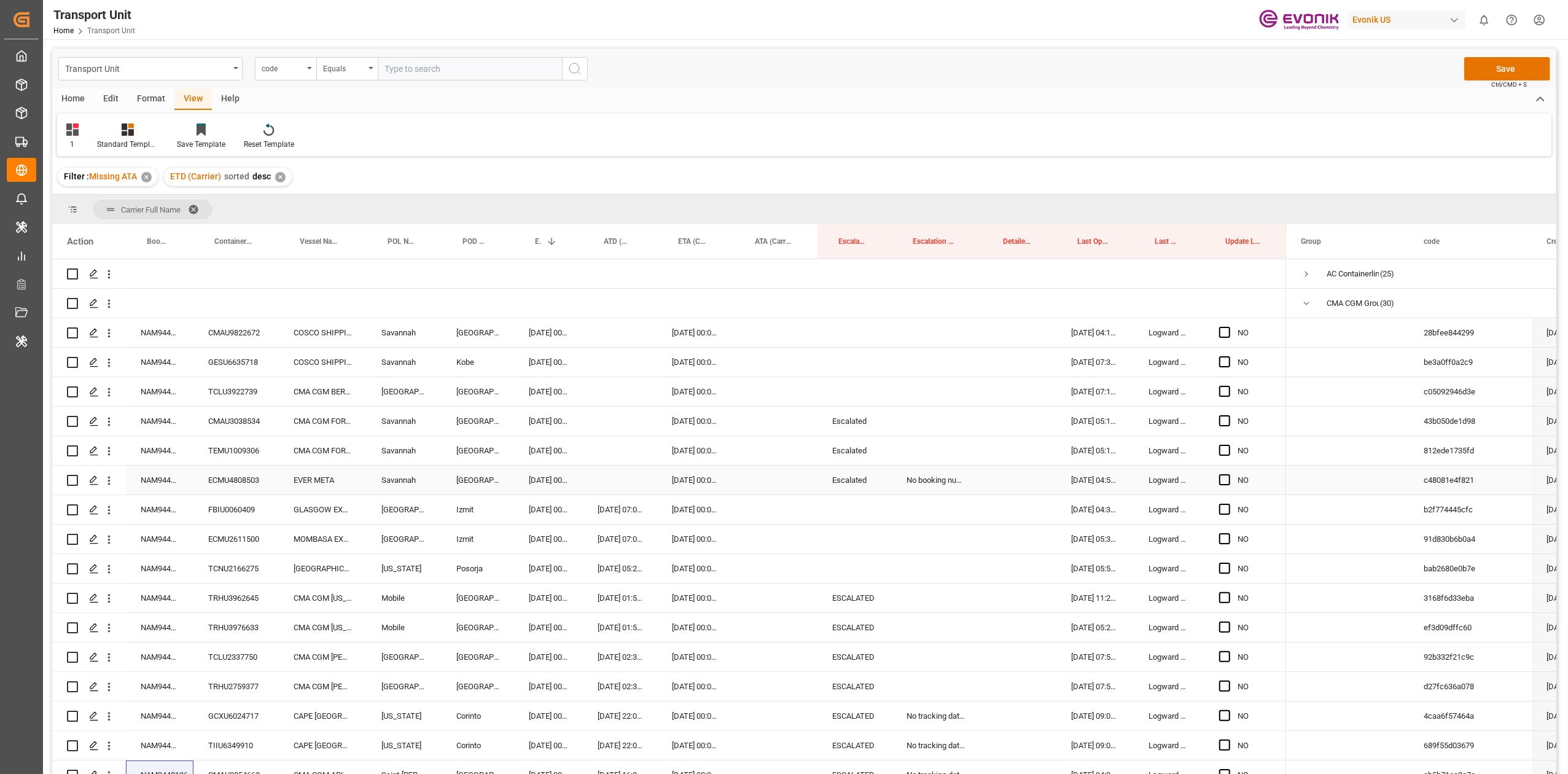
click at [156, 476] on div "NAM9447619" at bounding box center [159, 480] width 68 height 29
click at [536, 478] on div "04.10.2025 00:00:00" at bounding box center [548, 480] width 69 height 29
click at [599, 473] on div "Press SPACE to select this row." at bounding box center [621, 480] width 74 height 29
click at [918, 479] on div "Press SPACE to select this row." at bounding box center [937, 510] width 90 height 29
click at [925, 479] on div "No booking number can be assigned to the container" at bounding box center [937, 480] width 90 height 29
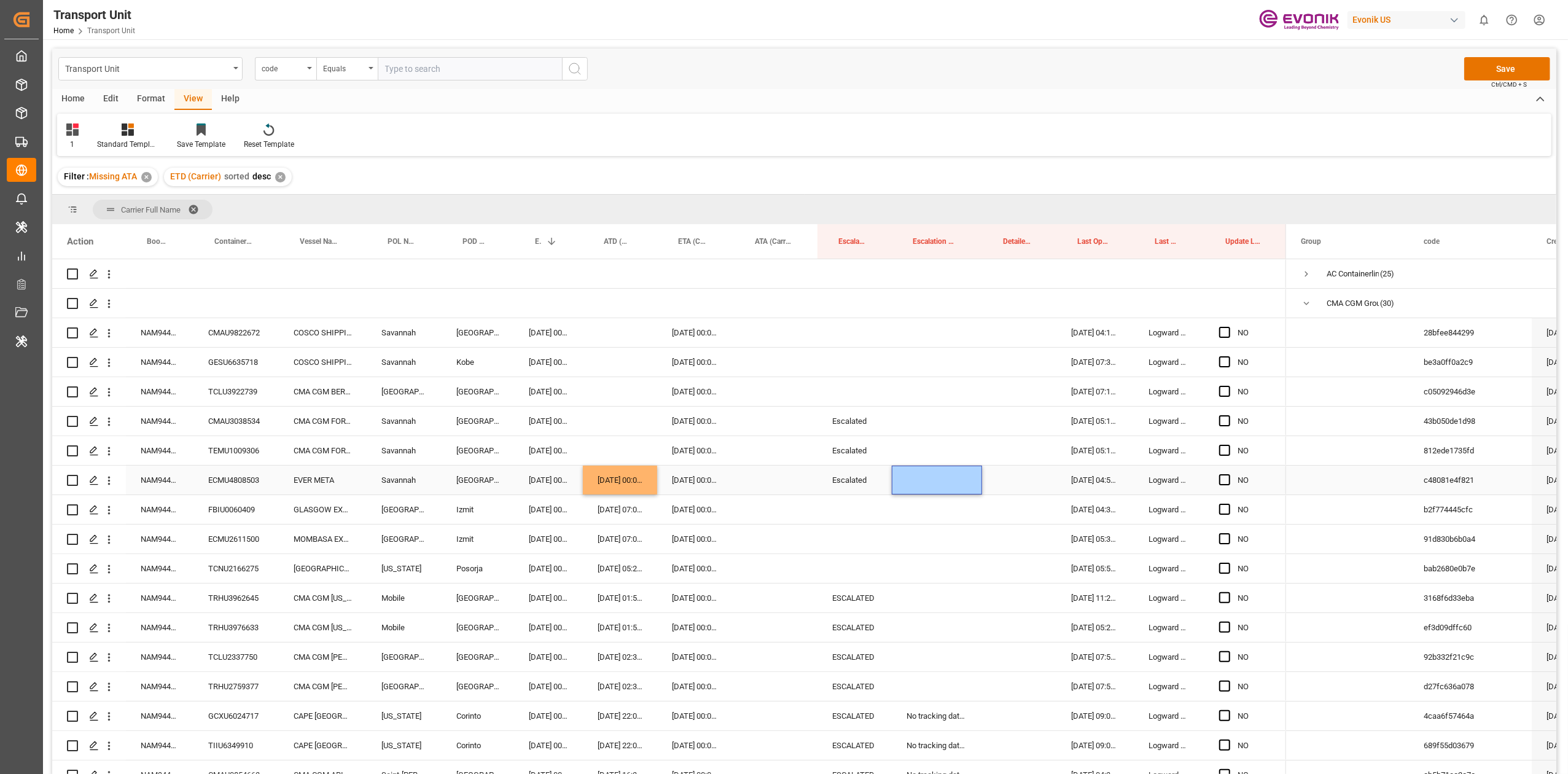
click at [848, 479] on div "Escalated" at bounding box center [855, 480] width 74 height 29
drag, startPoint x: 849, startPoint y: 586, endPoint x: 863, endPoint y: 441, distance: 145.7
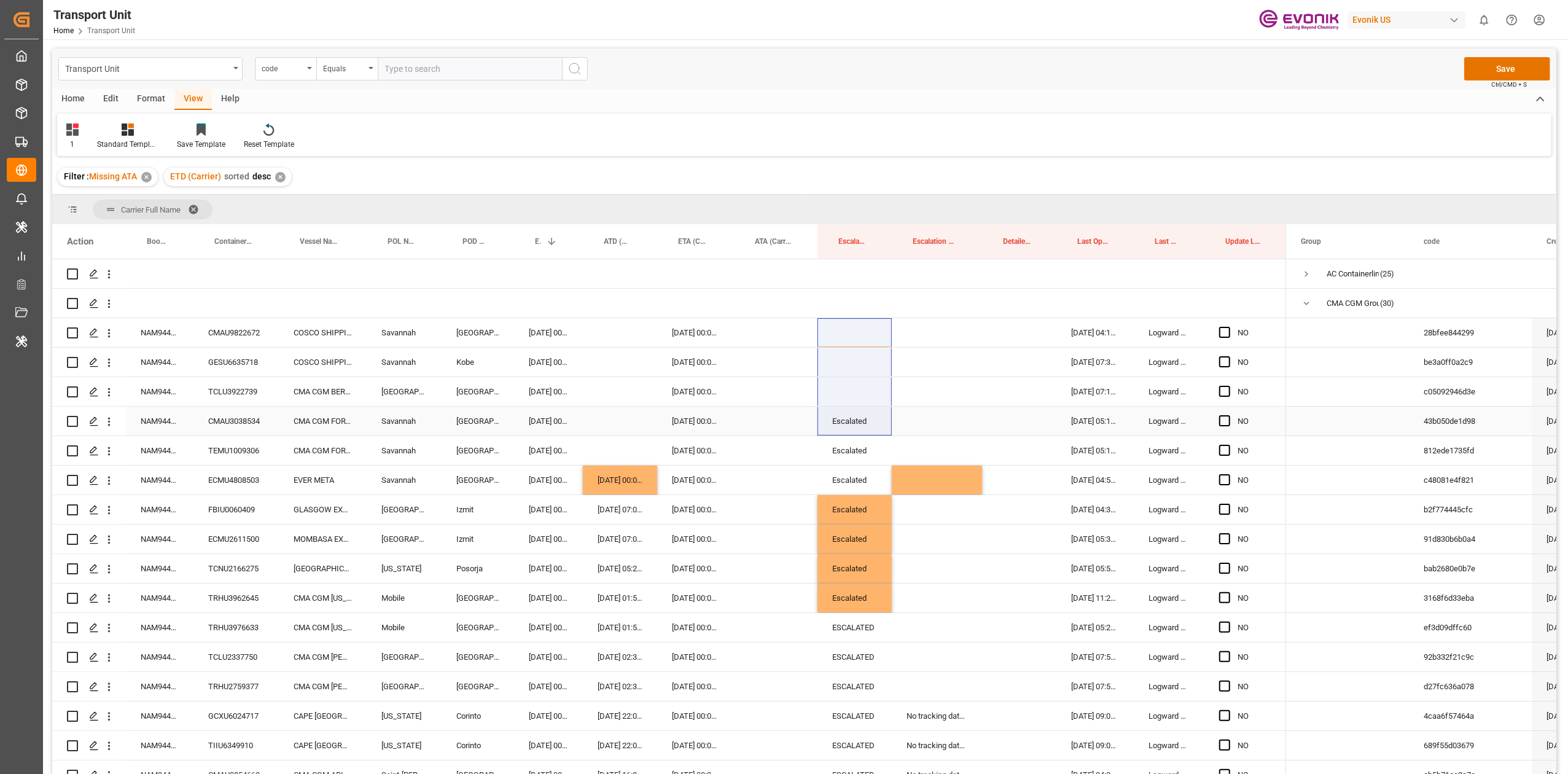
drag, startPoint x: 839, startPoint y: 383, endPoint x: 841, endPoint y: 409, distance: 26.1
click at [1048, 335] on span "Press SPACE to select this row." at bounding box center [1224, 332] width 11 height 11
click at [1048, 327] on input "Press SPACE to select this row." at bounding box center [1229, 327] width 0 height 0
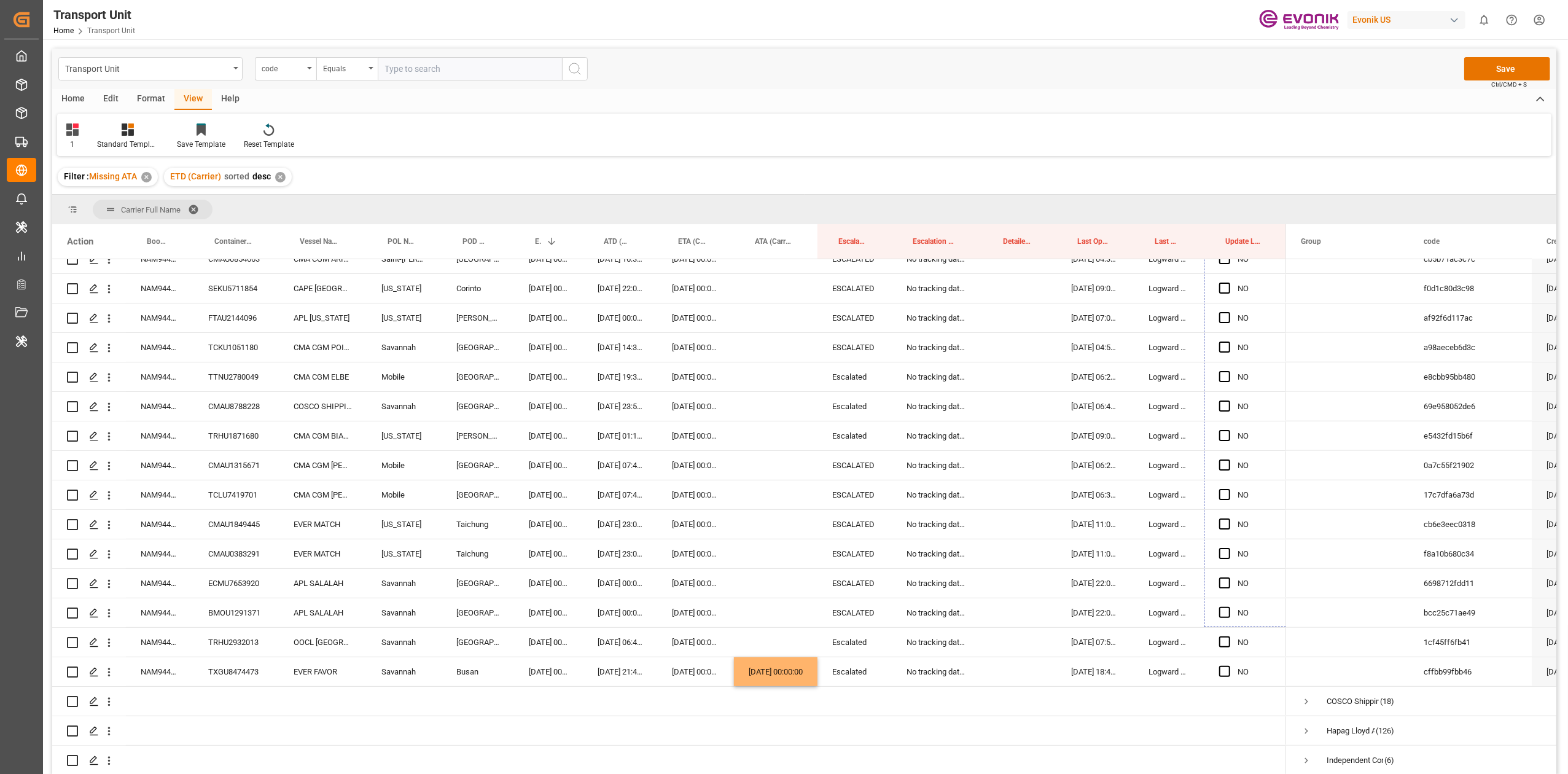
scroll to position [541, 0]
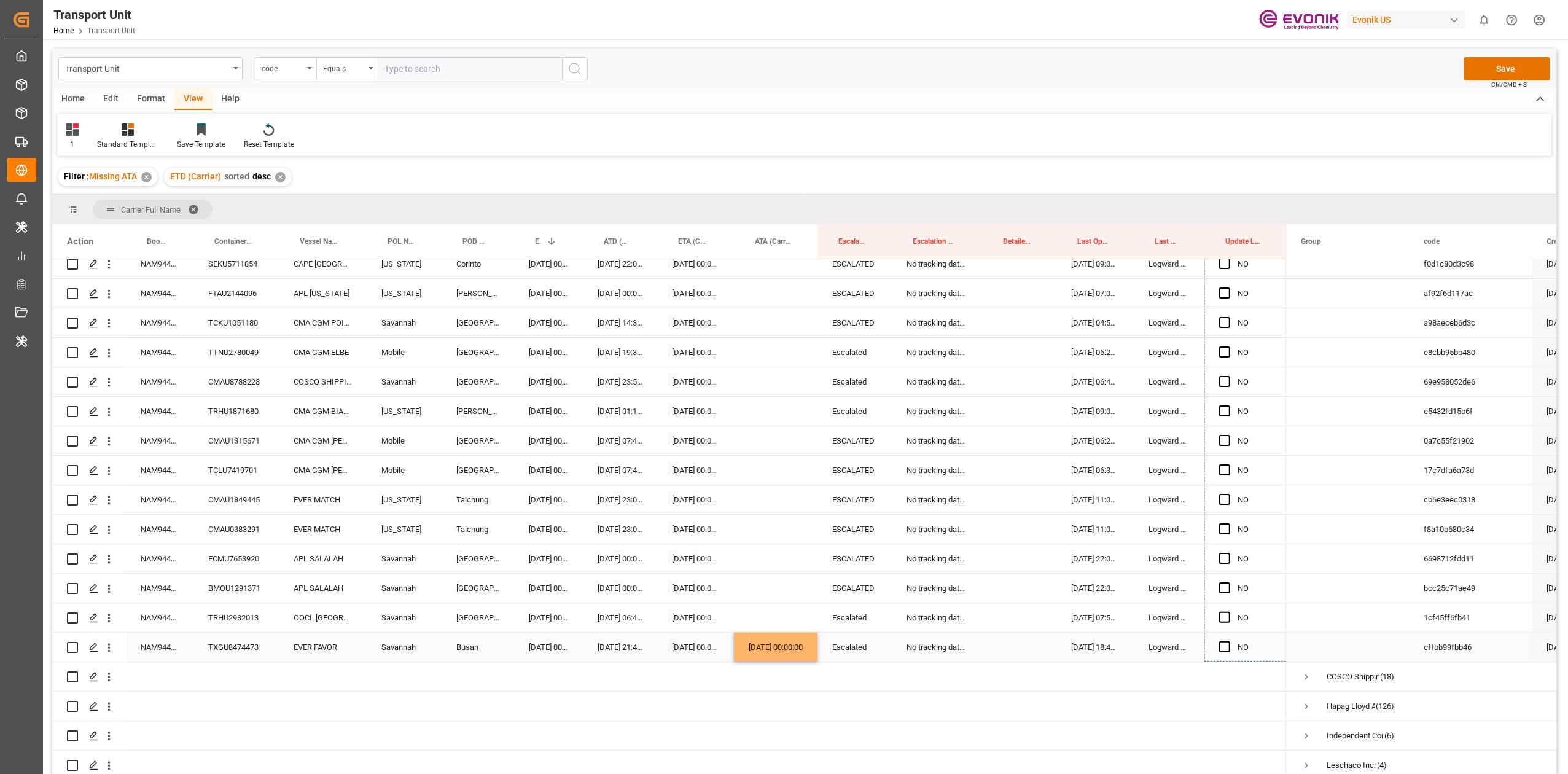
drag, startPoint x: 1284, startPoint y: 344, endPoint x: 1207, endPoint y: 642, distance: 307.8
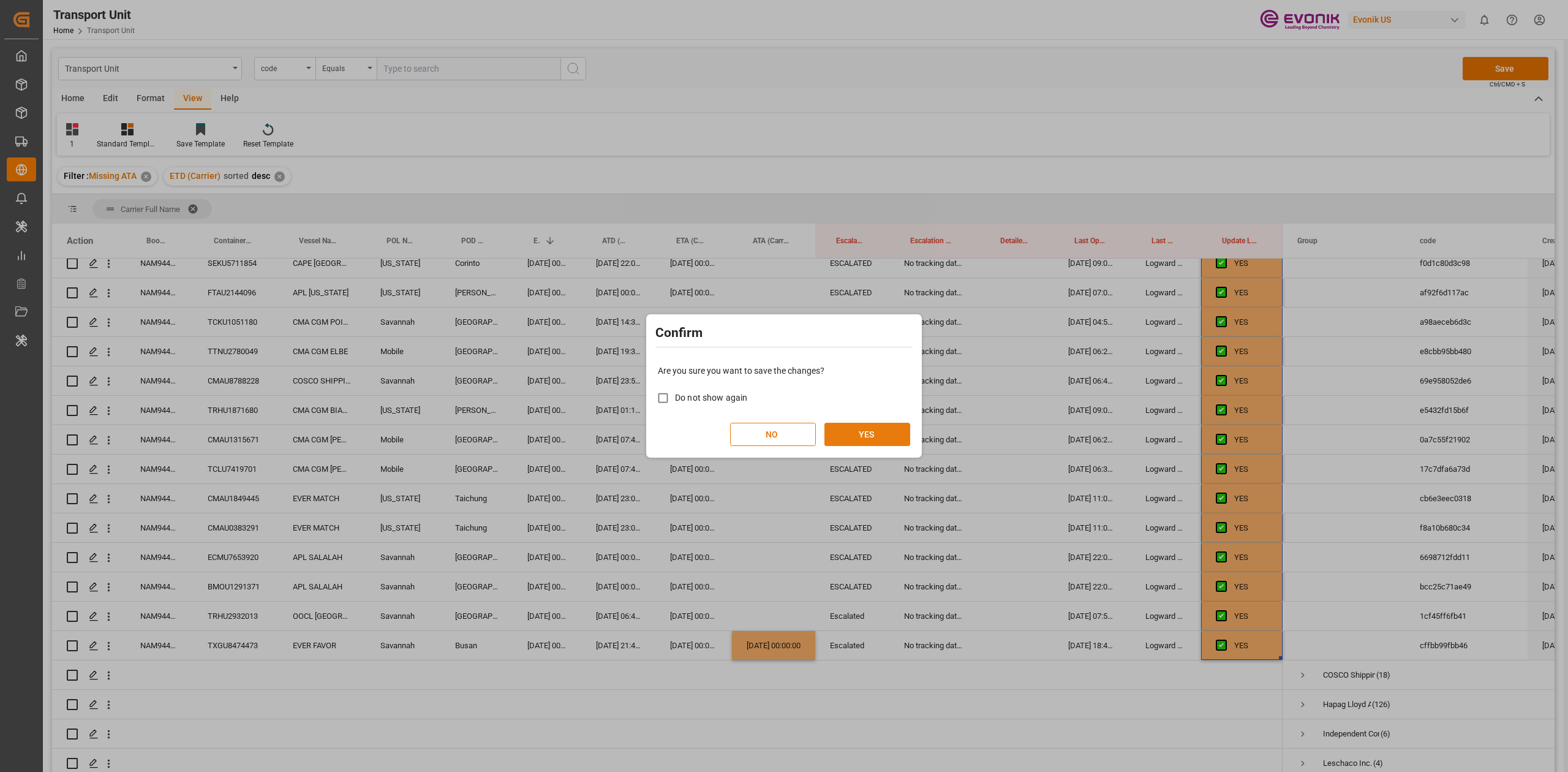
click at [851, 442] on button "YES" at bounding box center [867, 434] width 85 height 23
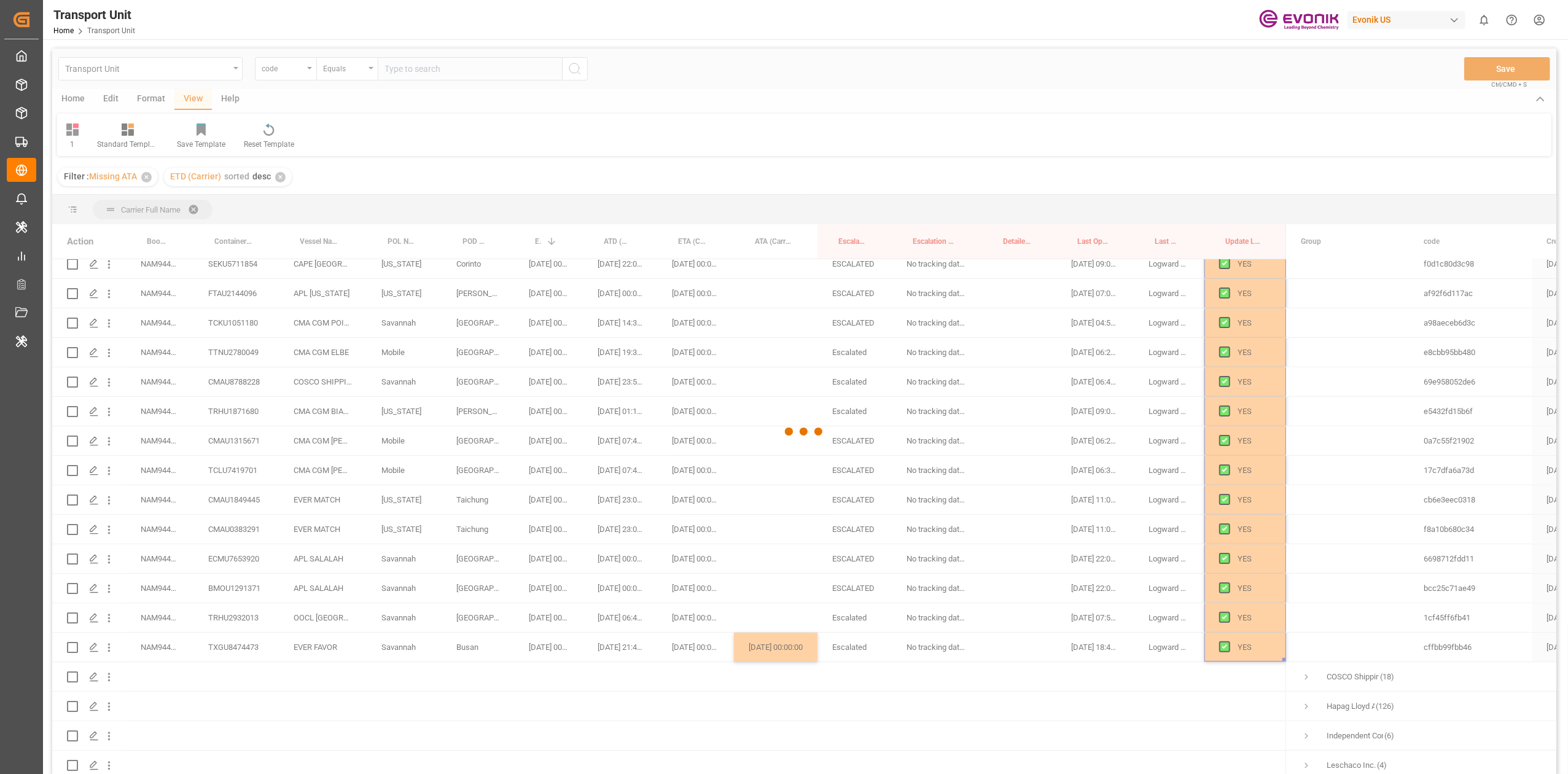
scroll to position [0, 0]
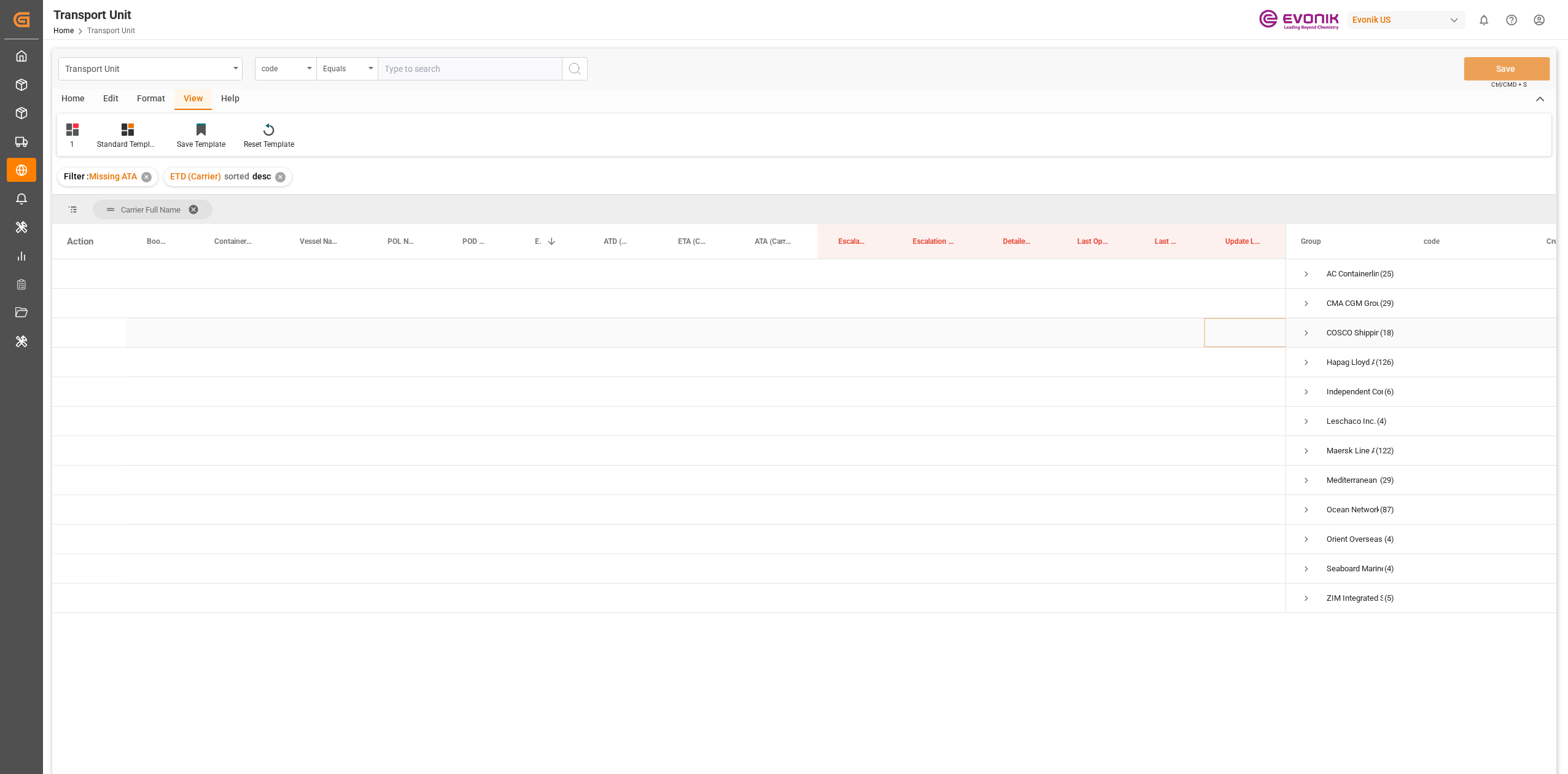
click at [1048, 332] on span "Press SPACE to select this row." at bounding box center [1306, 333] width 11 height 11
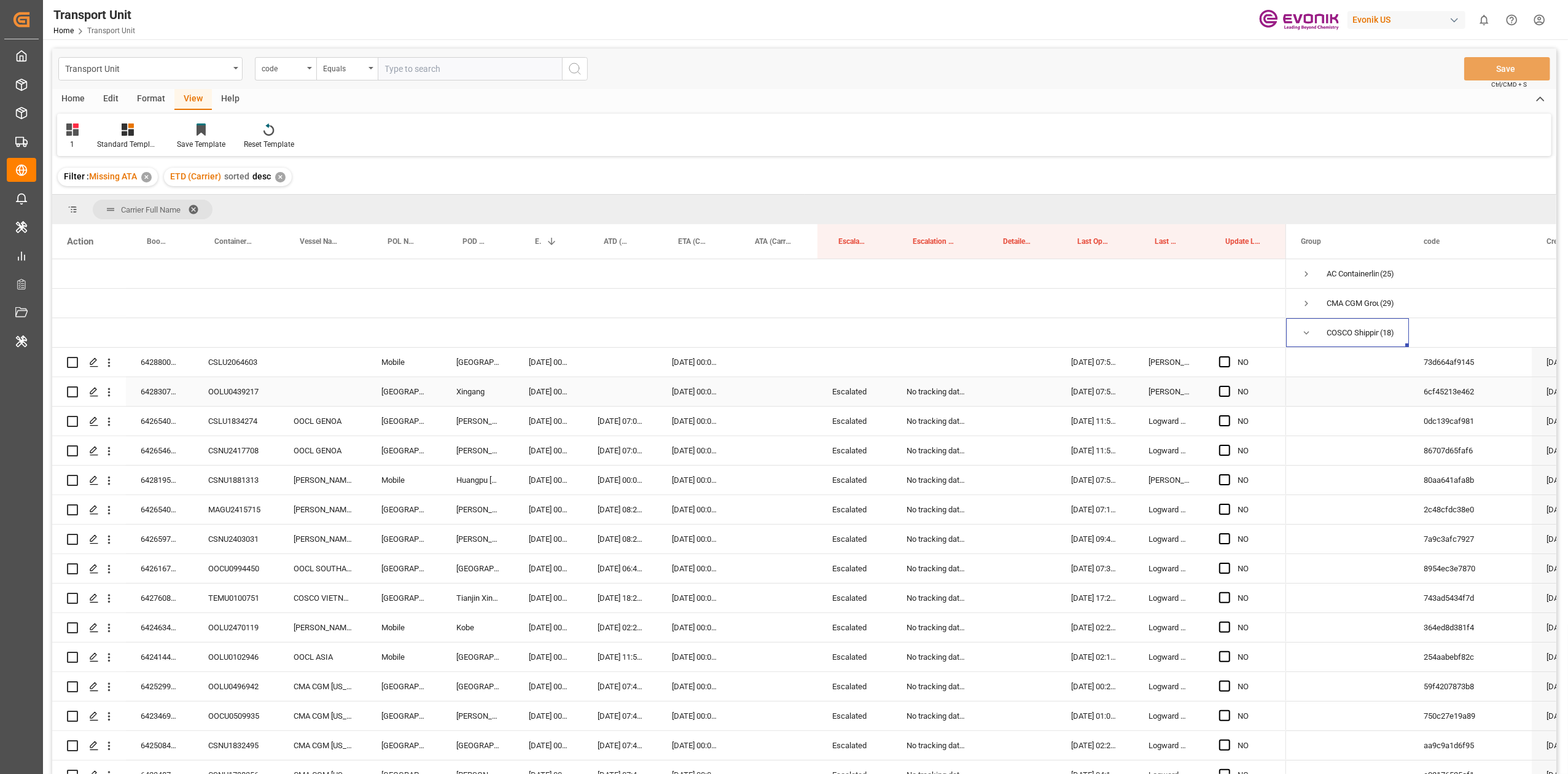
click at [158, 394] on div "6428307830" at bounding box center [159, 392] width 68 height 29
click at [331, 398] on div "Press SPACE to select this row." at bounding box center [323, 392] width 88 height 29
click at [331, 399] on input "Press SPACE to select this row." at bounding box center [323, 398] width 68 height 24
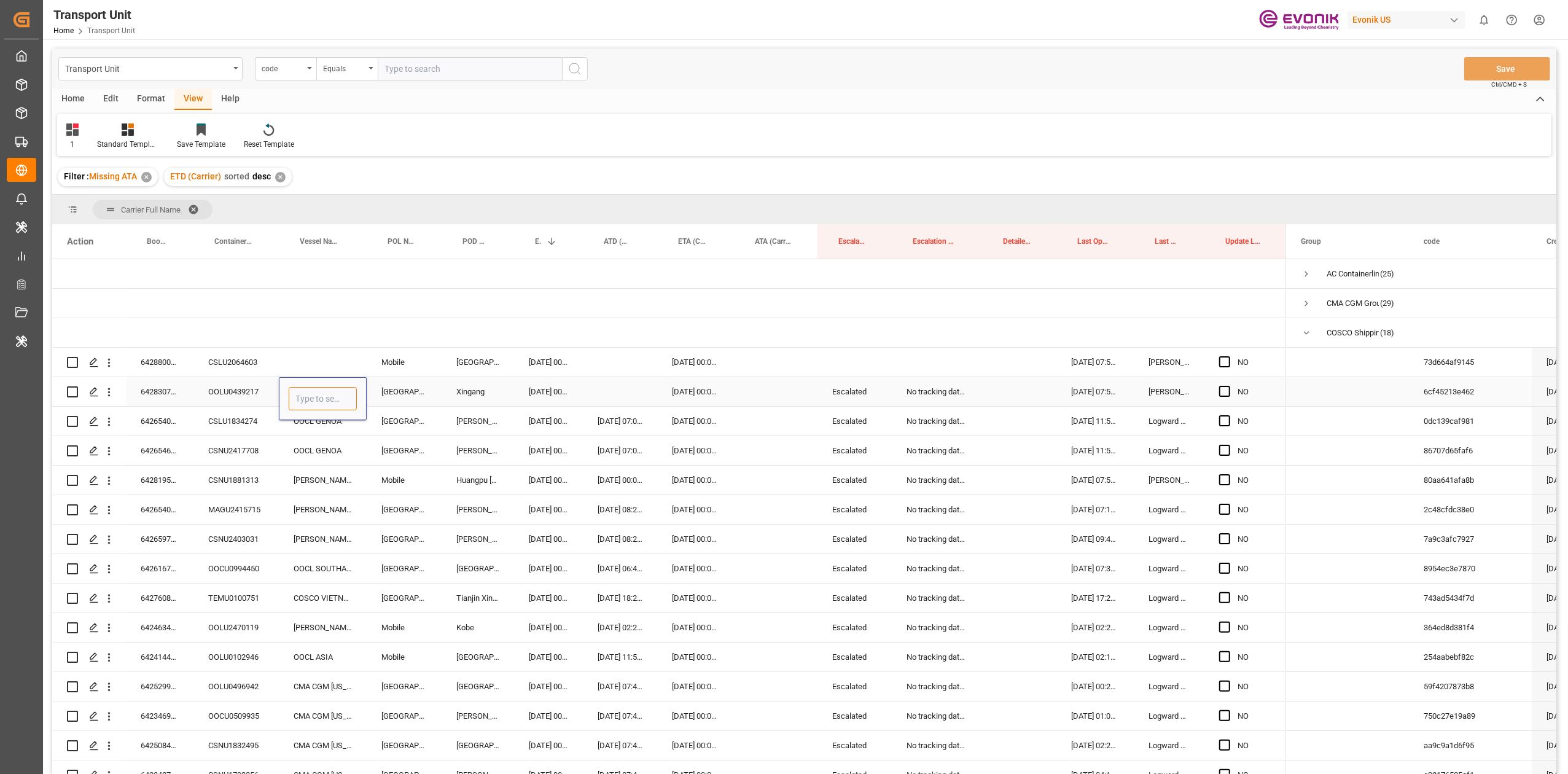
paste input "OOCL TOKYO"
click at [328, 431] on div "OOCL Tokyo - 9310238" at bounding box center [363, 433] width 148 height 43
type input "OOCL Tokyo - 9310238"
click at [541, 396] on div "05.10.2025 00:00:00" at bounding box center [548, 392] width 69 height 29
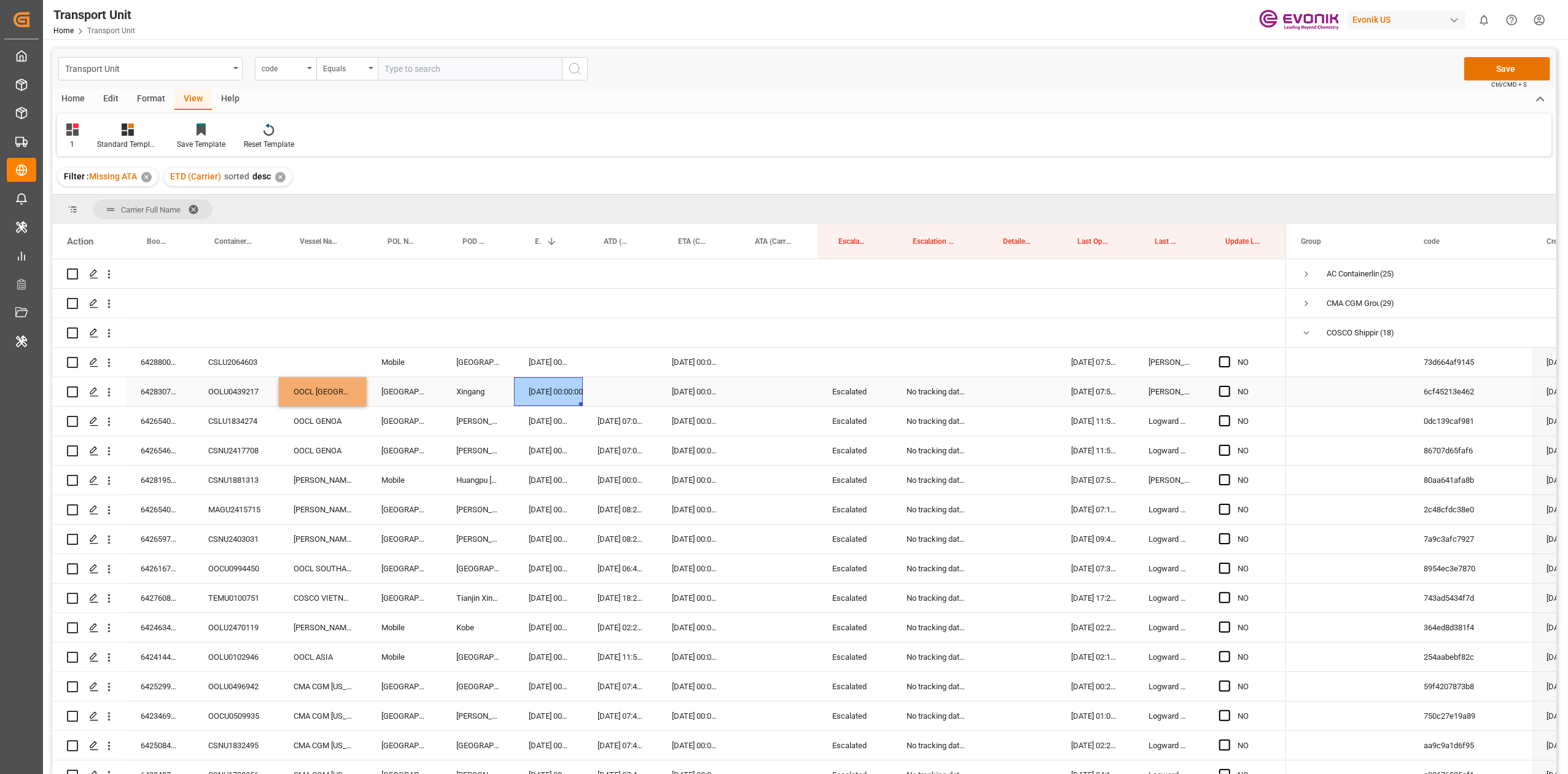
click at [583, 389] on div "Press SPACE to select this row." at bounding box center [621, 392] width 74 height 29
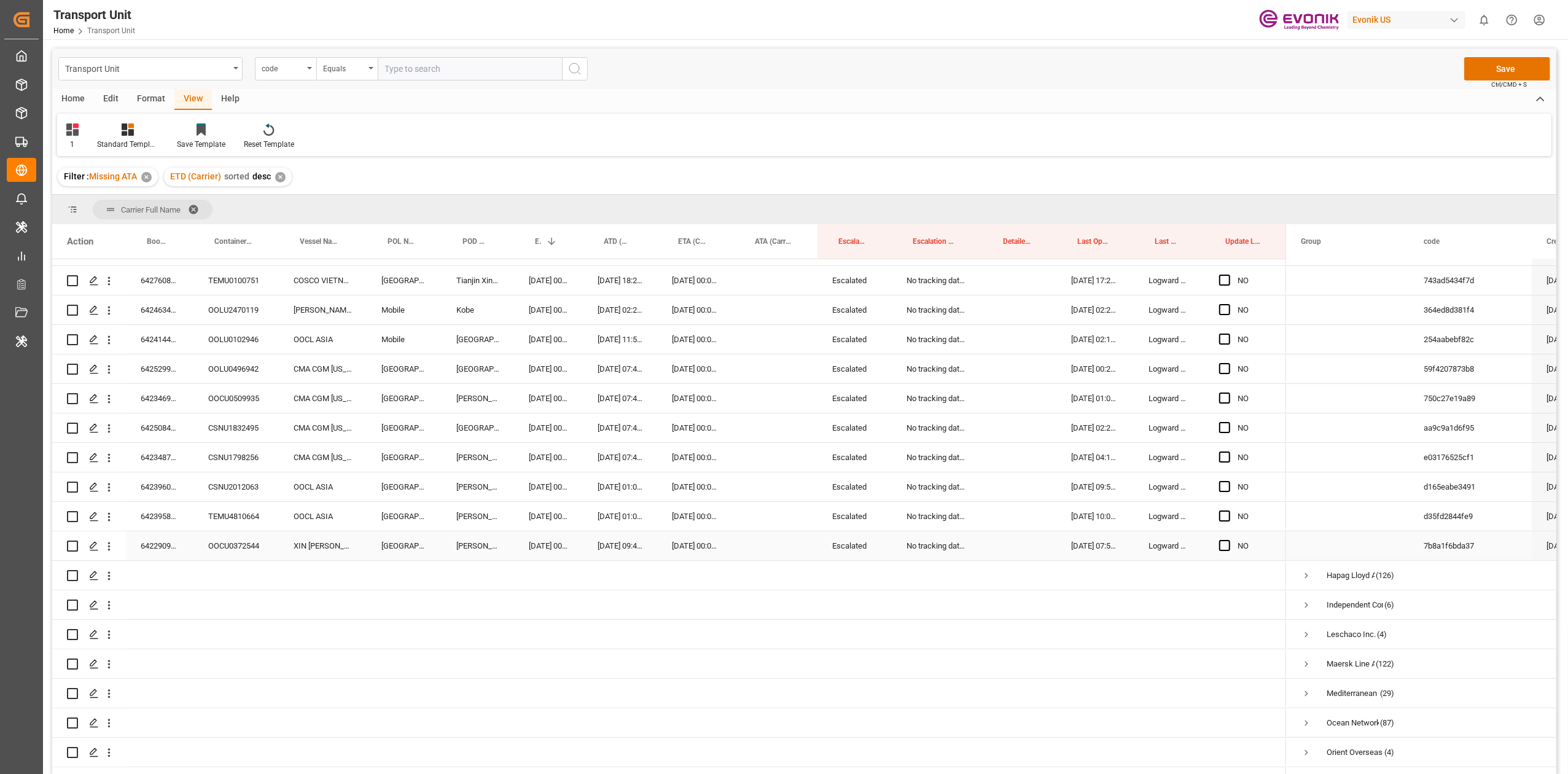
scroll to position [124, 0]
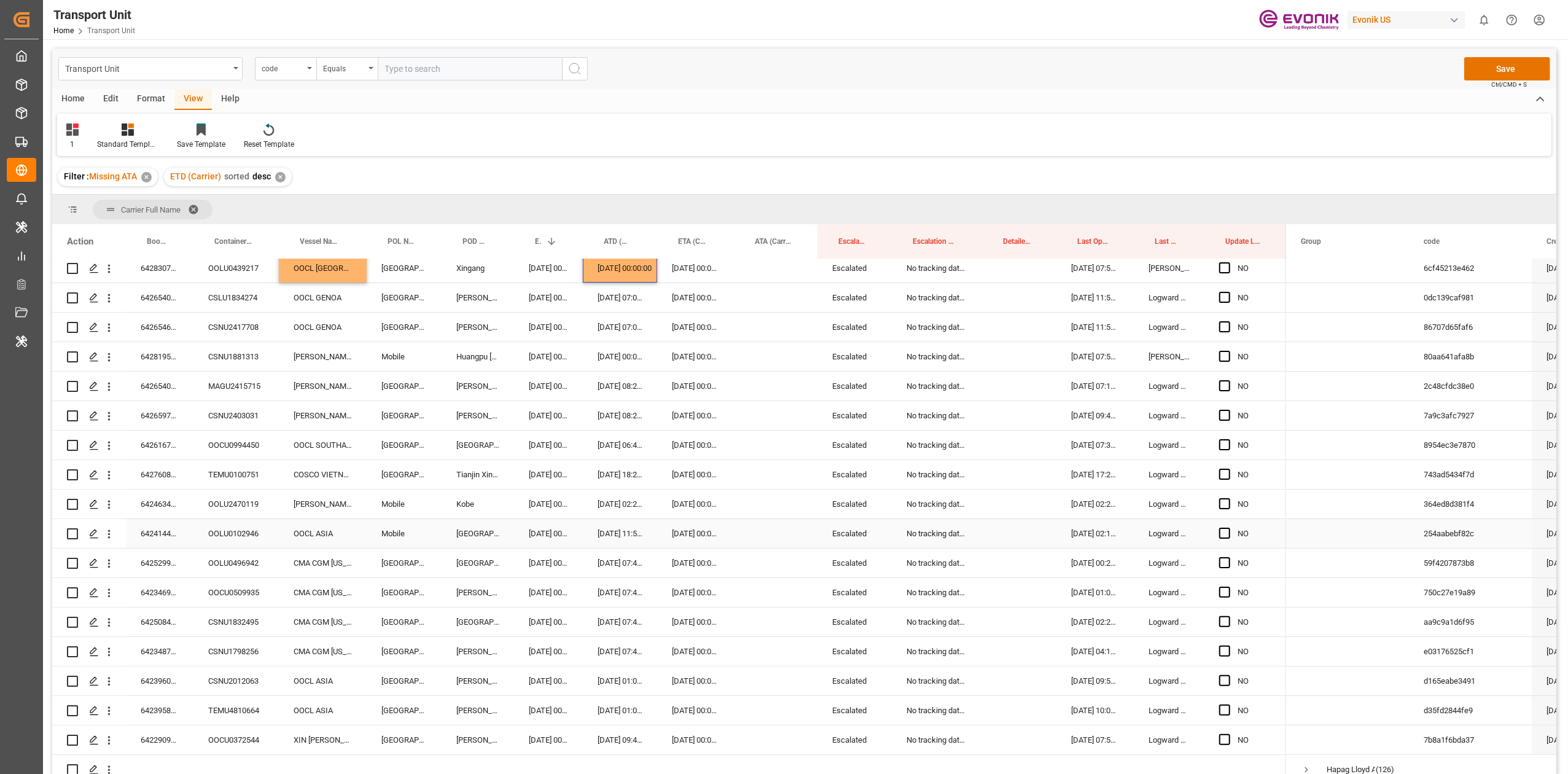
click at [166, 479] on div "6424144990" at bounding box center [159, 533] width 68 height 29
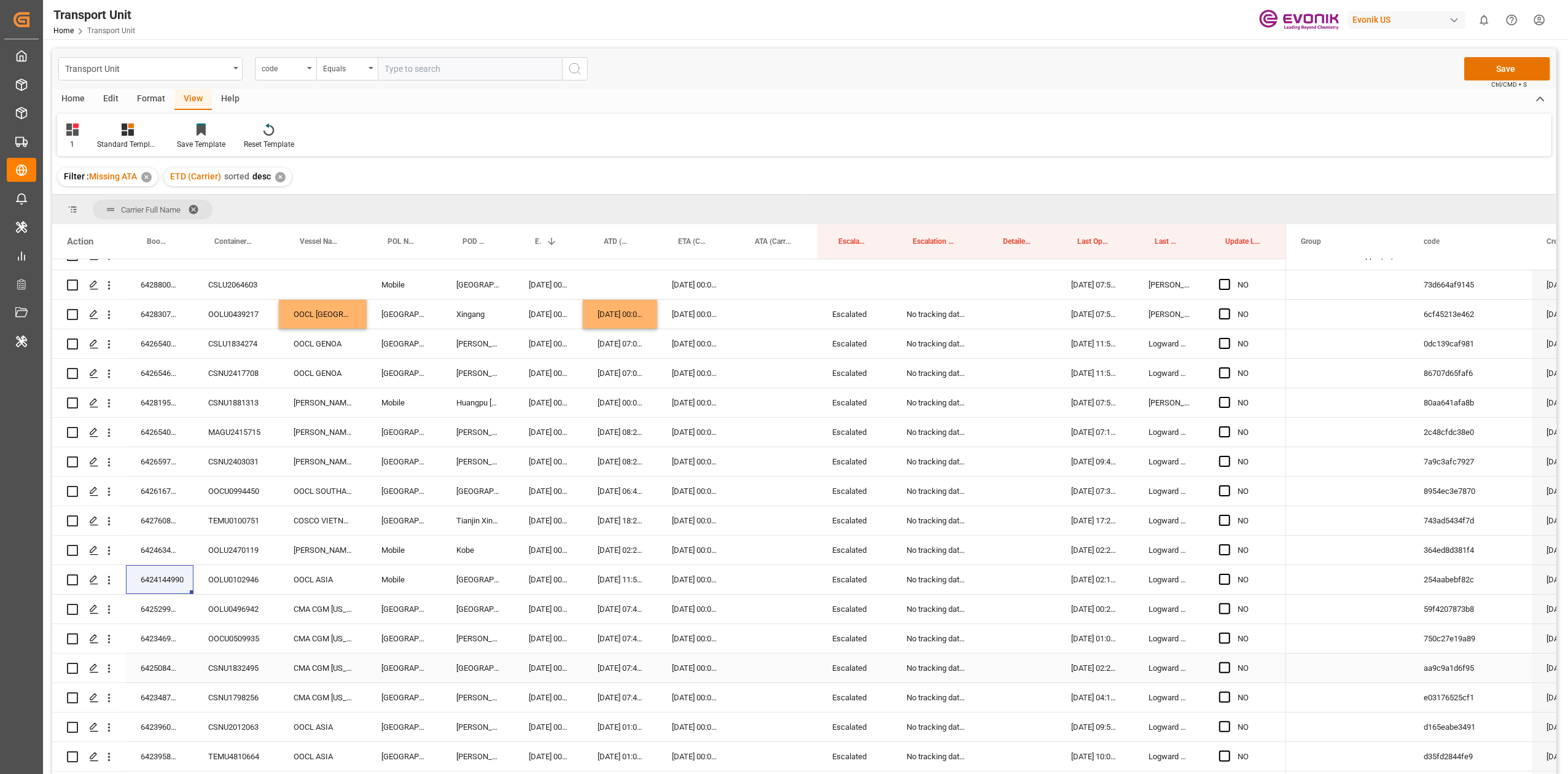
scroll to position [0, 0]
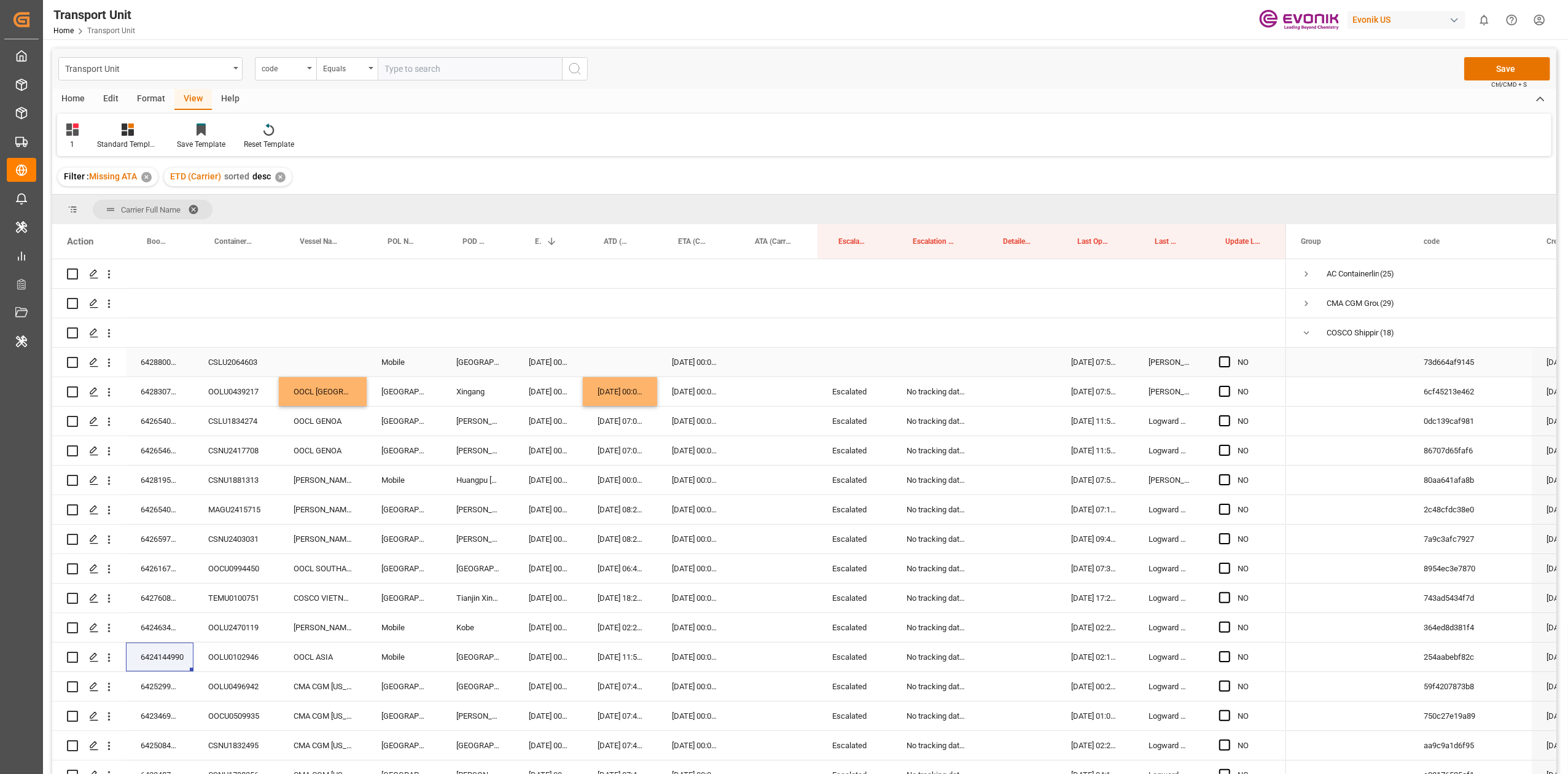
click at [1048, 367] on div "NO" at bounding box center [1246, 362] width 82 height 29
click at [1048, 365] on span "Press SPACE to select this row." at bounding box center [1224, 362] width 11 height 11
click at [1048, 357] on input "Press SPACE to select this row." at bounding box center [1229, 357] width 0 height 0
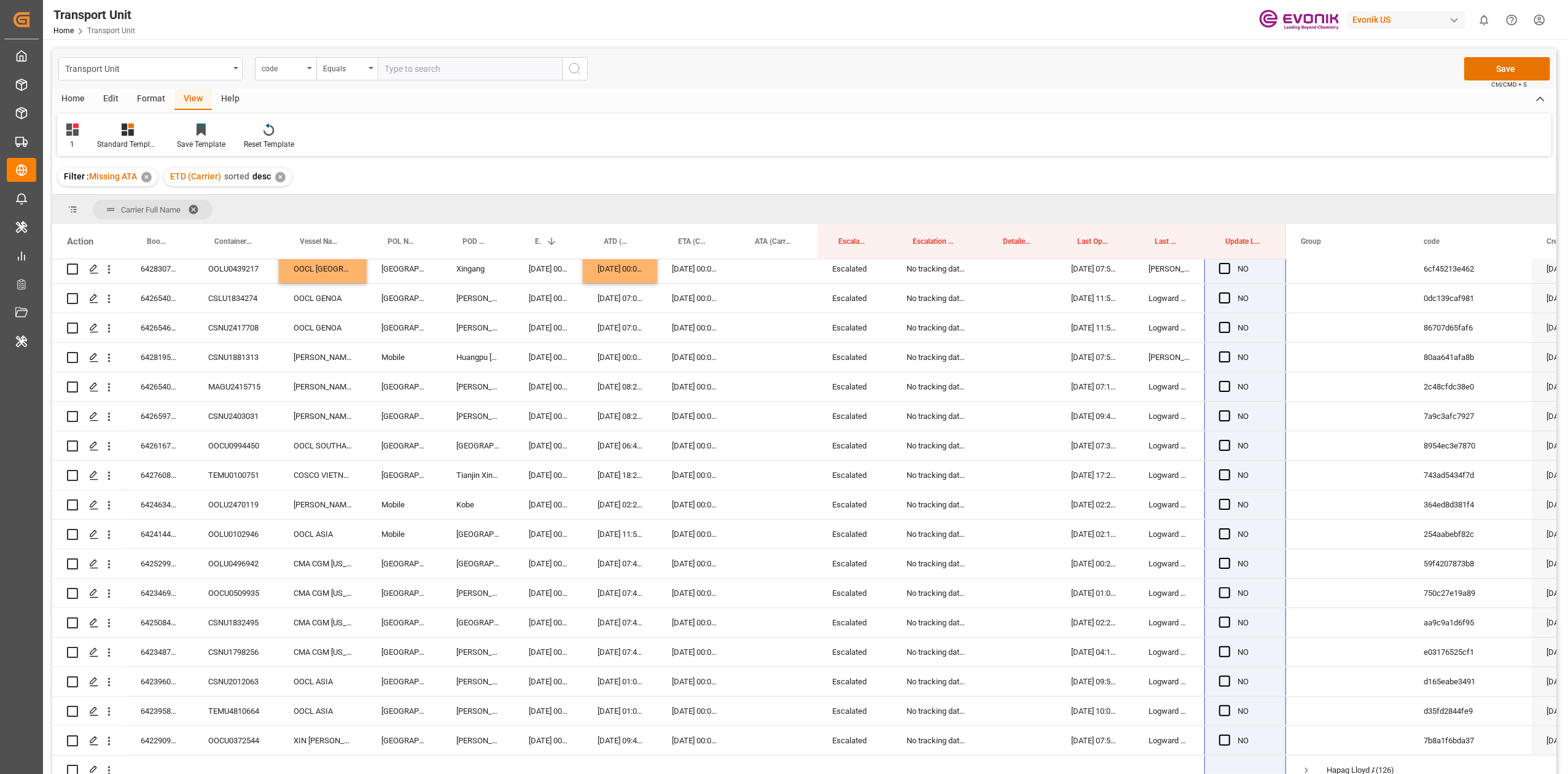
scroll to position [147, 0]
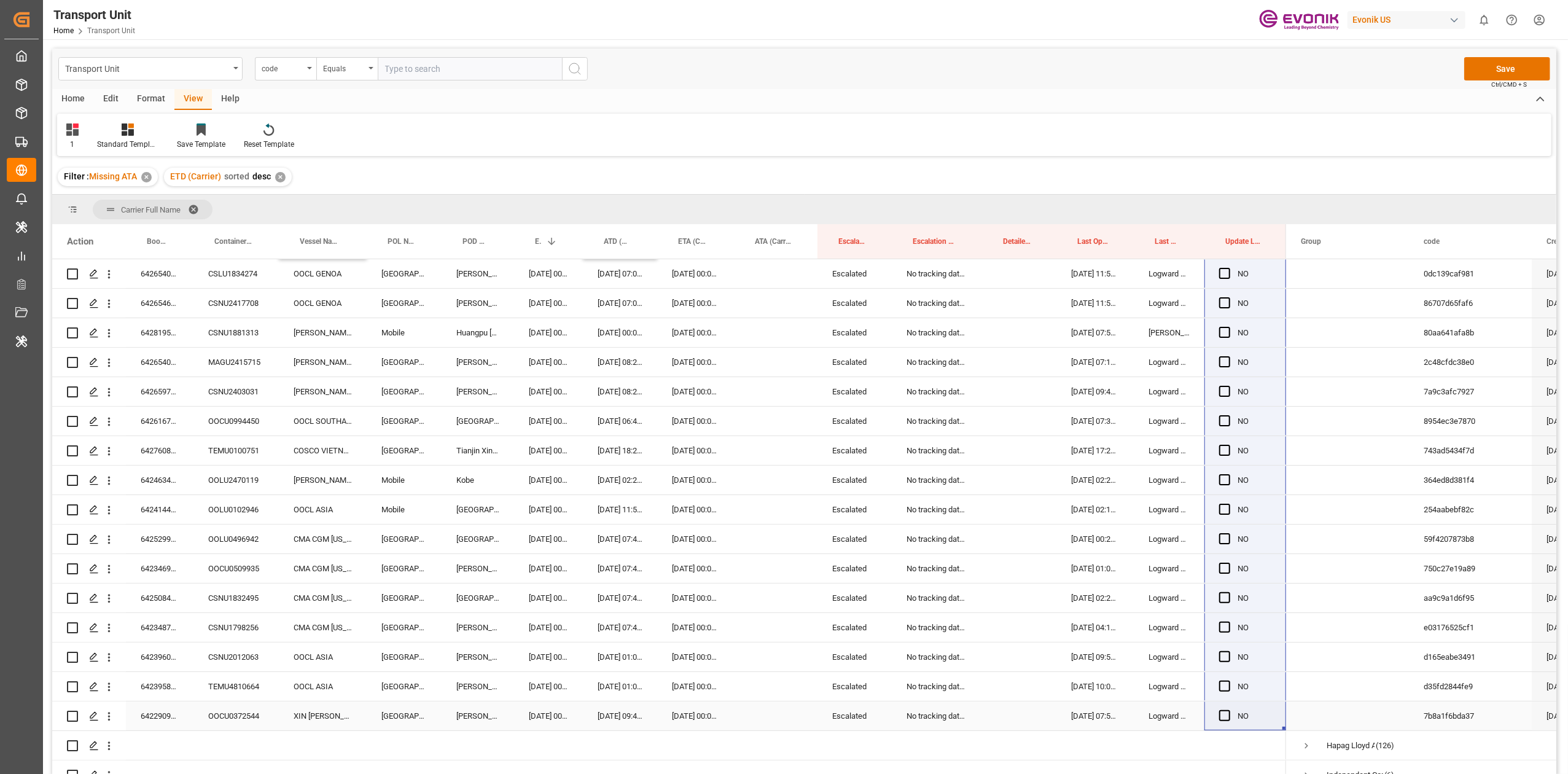
drag, startPoint x: 1285, startPoint y: 371, endPoint x: 1231, endPoint y: 702, distance: 335.4
click at [1048, 479] on div "YES" at bounding box center [669, 554] width 1234 height 885
click at [1048, 479] on span "Press SPACE to select this row." at bounding box center [1224, 716] width 11 height 11
click at [1048, 479] on input "Press SPACE to select this row." at bounding box center [1229, 710] width 0 height 0
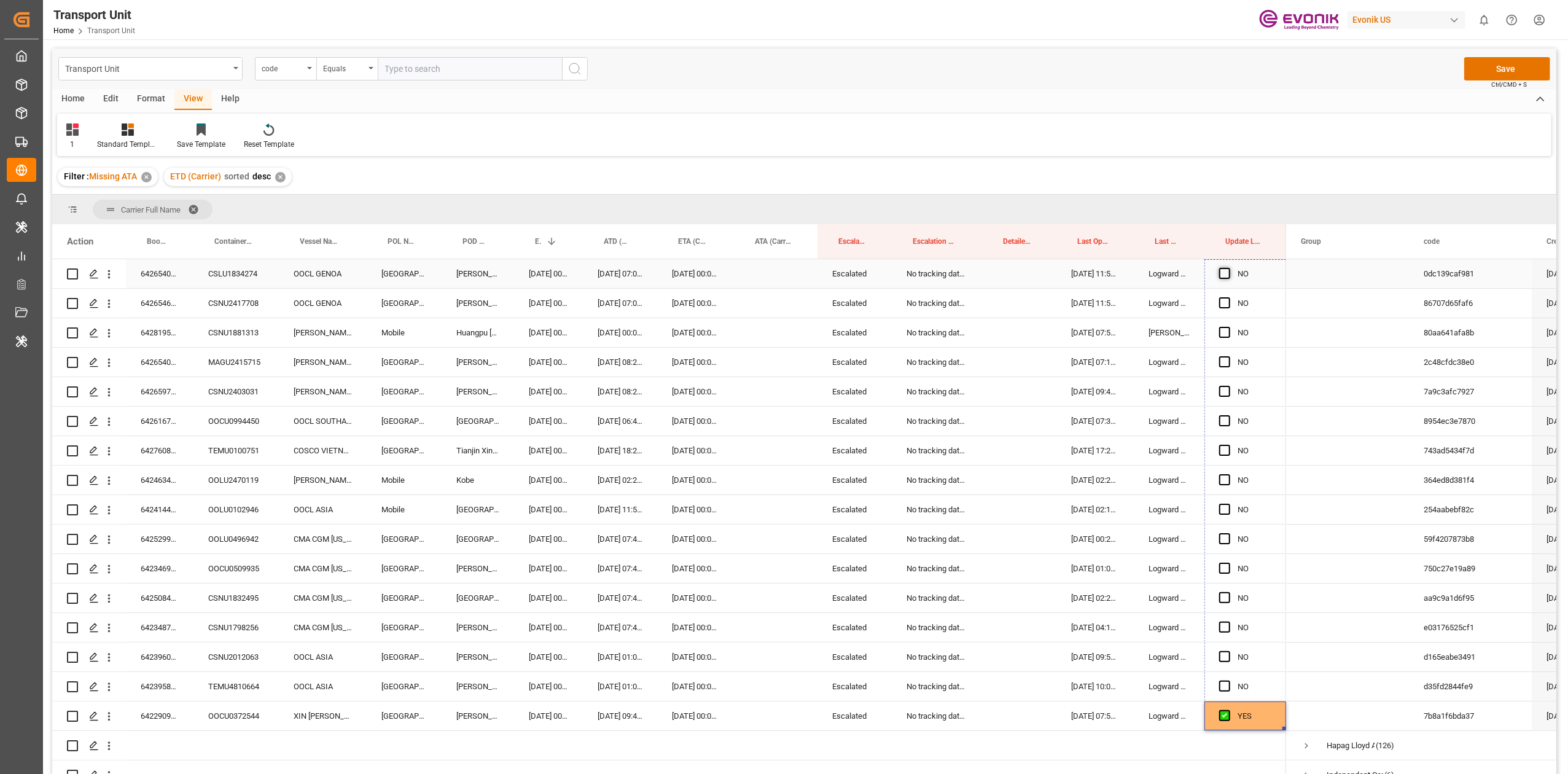
drag, startPoint x: 1284, startPoint y: 728, endPoint x: 1223, endPoint y: 275, distance: 457.1
click at [1048, 275] on div "YES" at bounding box center [669, 554] width 1234 height 885
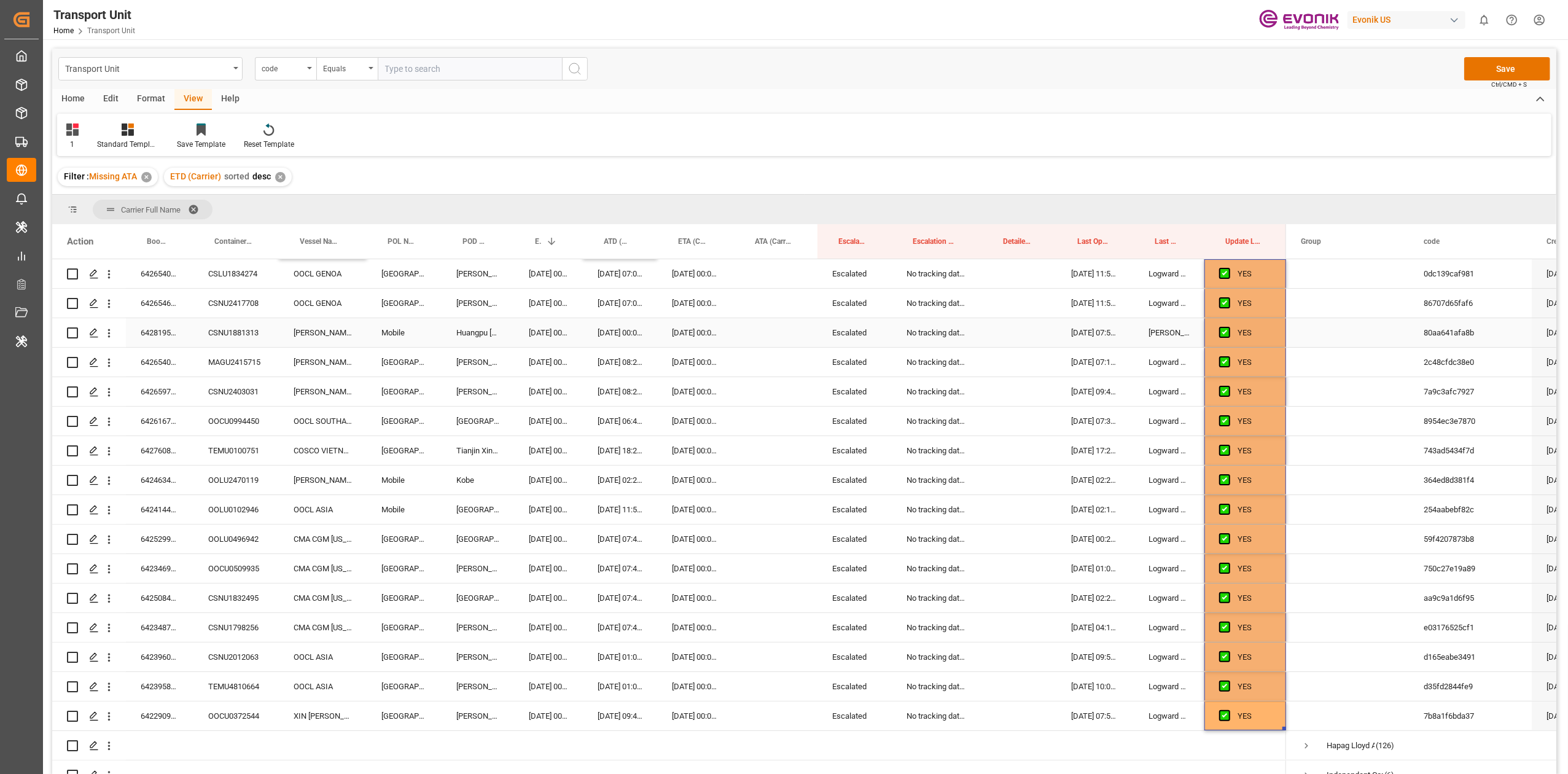
scroll to position [0, 0]
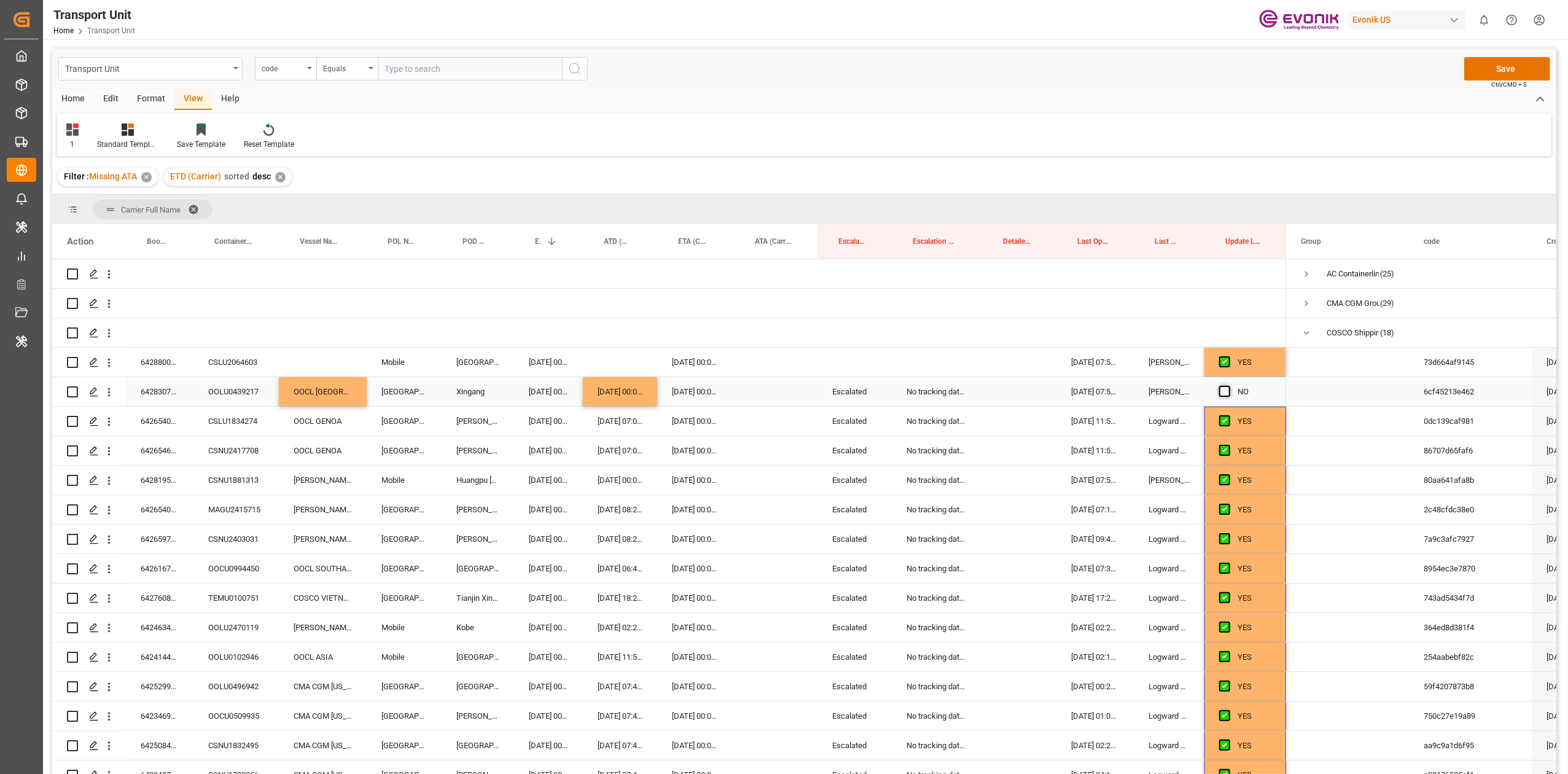
click at [1048, 389] on span "Press SPACE to select this row." at bounding box center [1224, 392] width 11 height 11
click at [1048, 386] on input "Press SPACE to select this row." at bounding box center [1229, 386] width 0 height 0
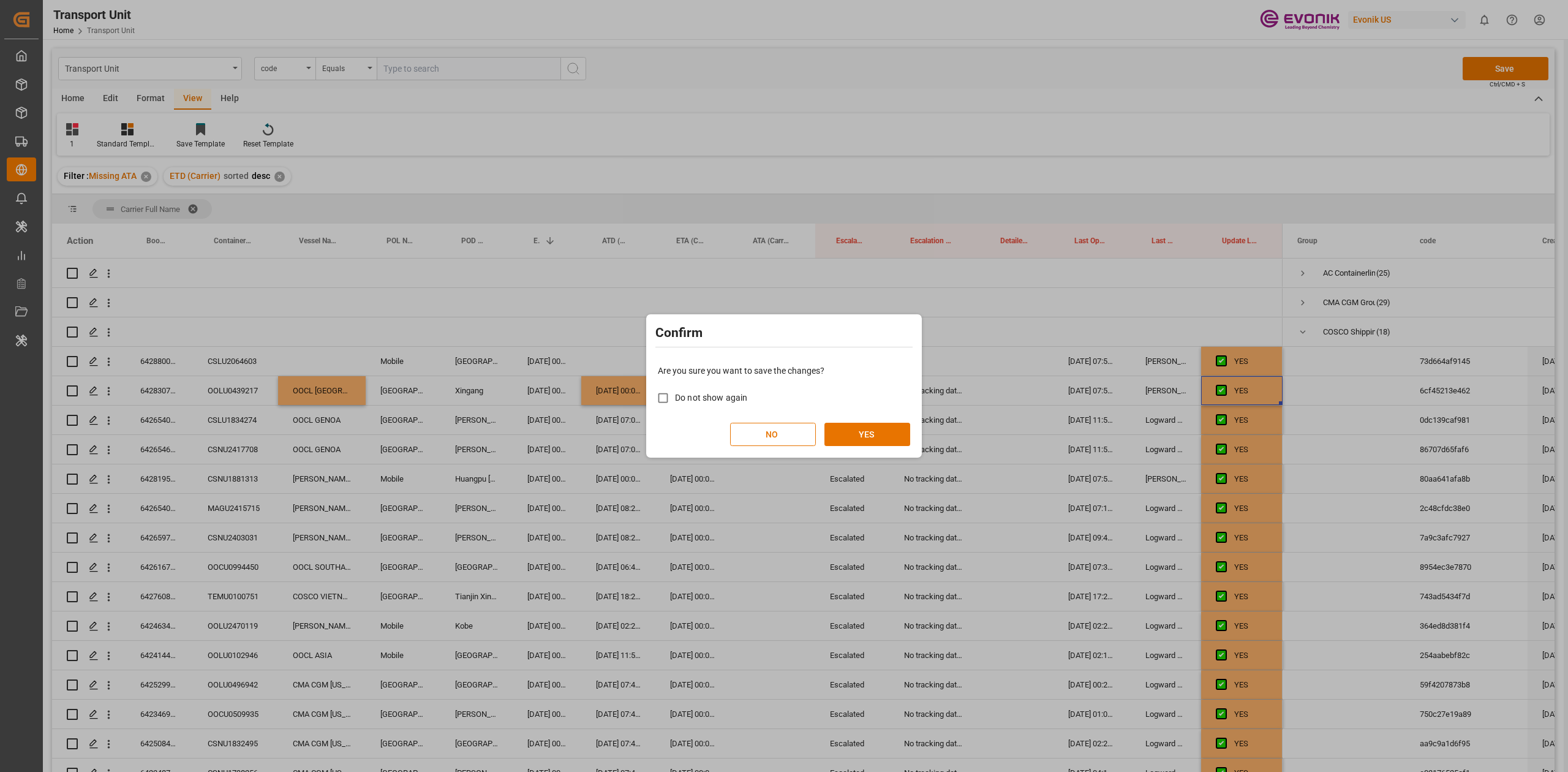
click at [925, 439] on div "Confirm Are you sure you want to save the changes? Do not show again NO YES" at bounding box center [784, 386] width 1568 height 772
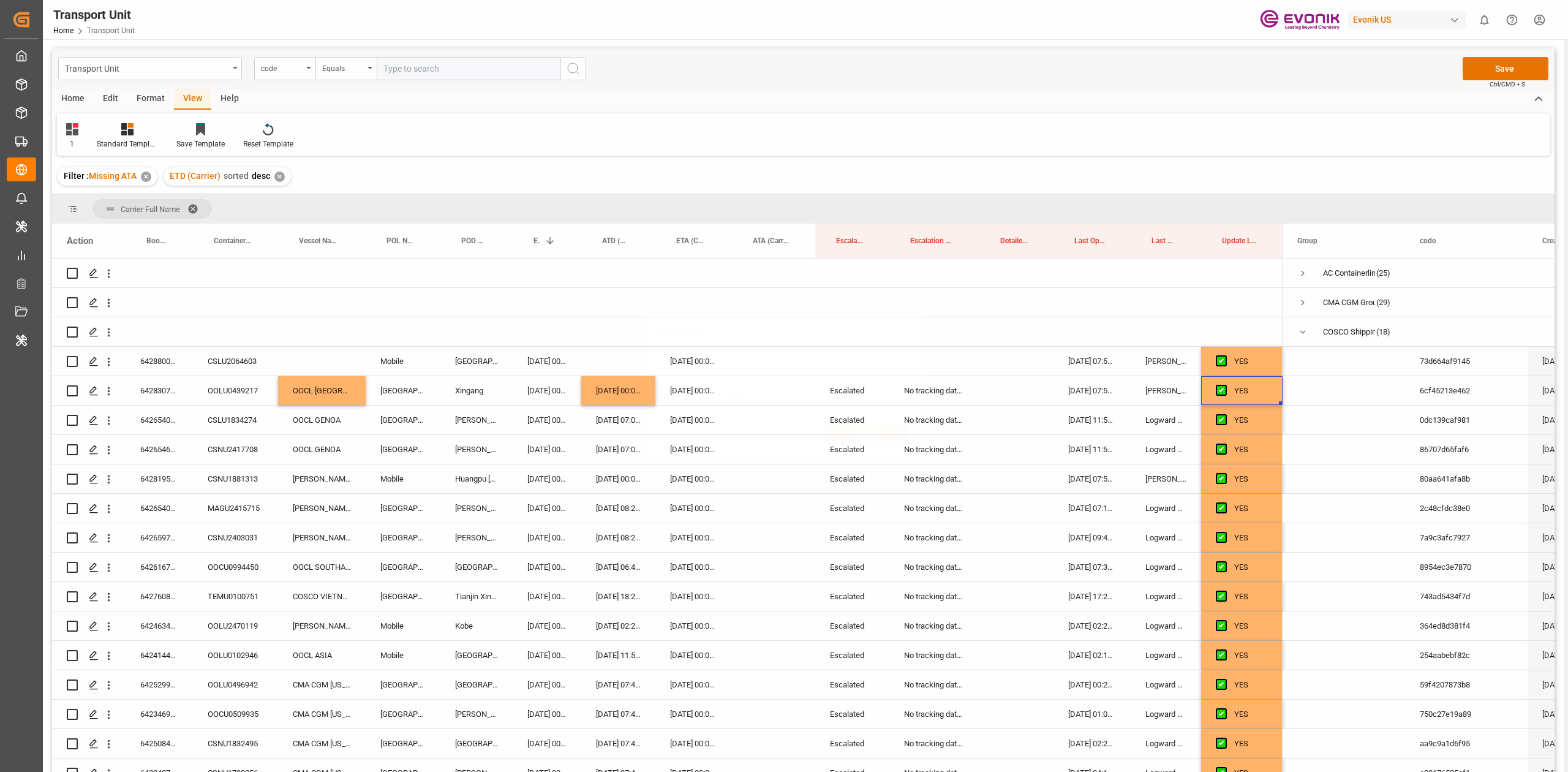
click at [902, 444] on button "YES" at bounding box center [867, 434] width 85 height 23
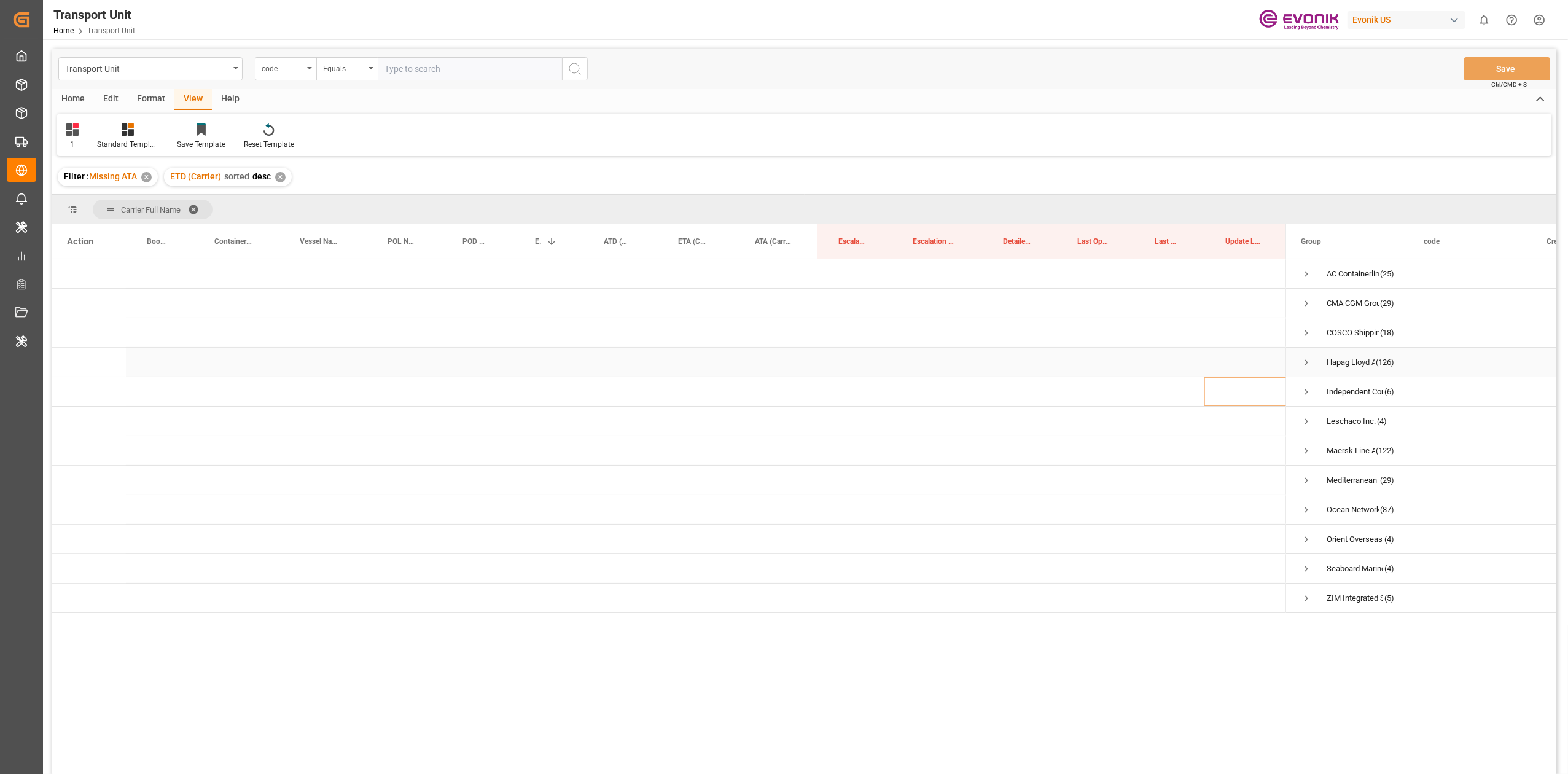
click at [1048, 353] on span "Press SPACE to select this row." at bounding box center [1306, 362] width 11 height 28
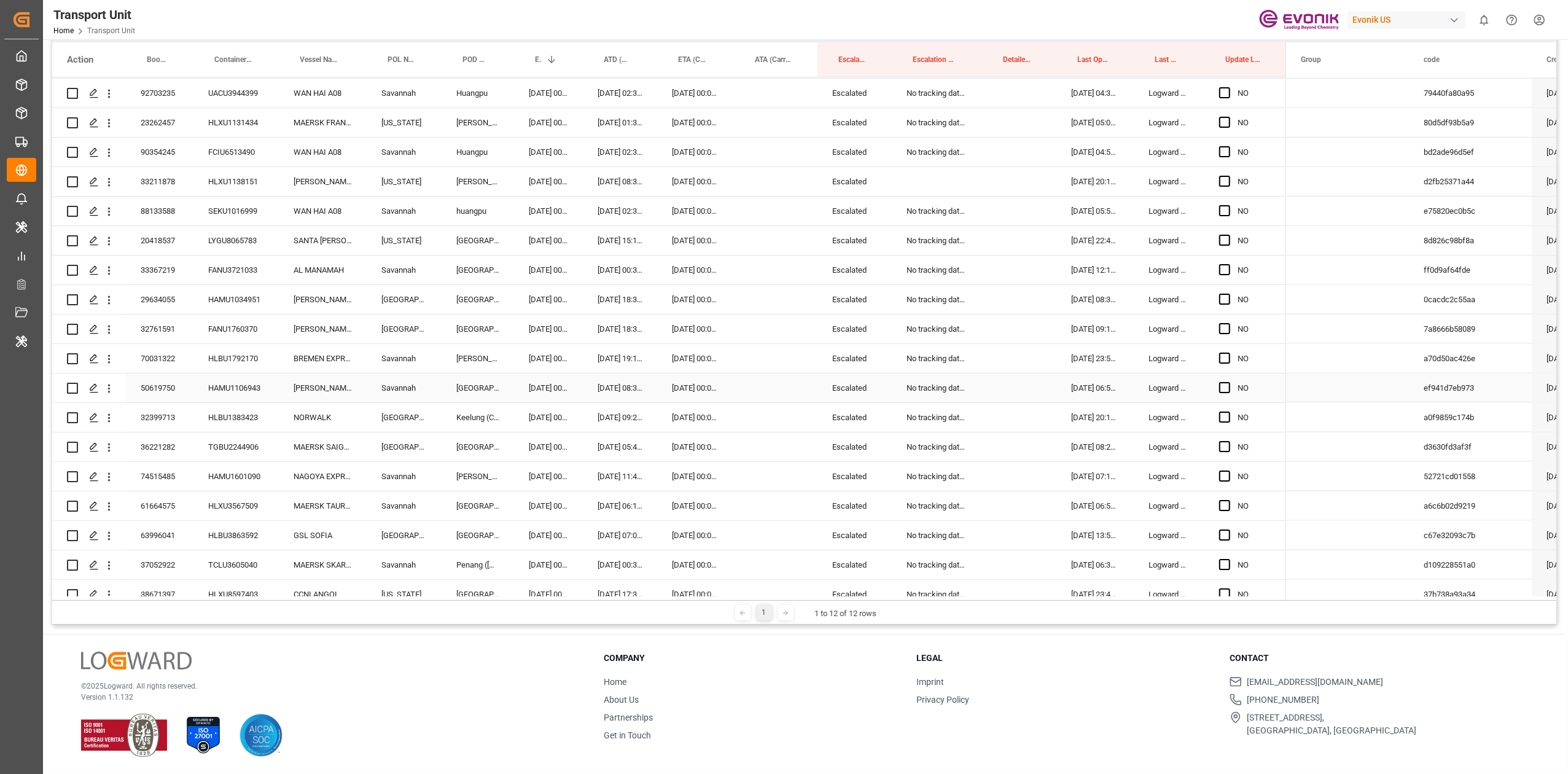
scroll to position [1884, 0]
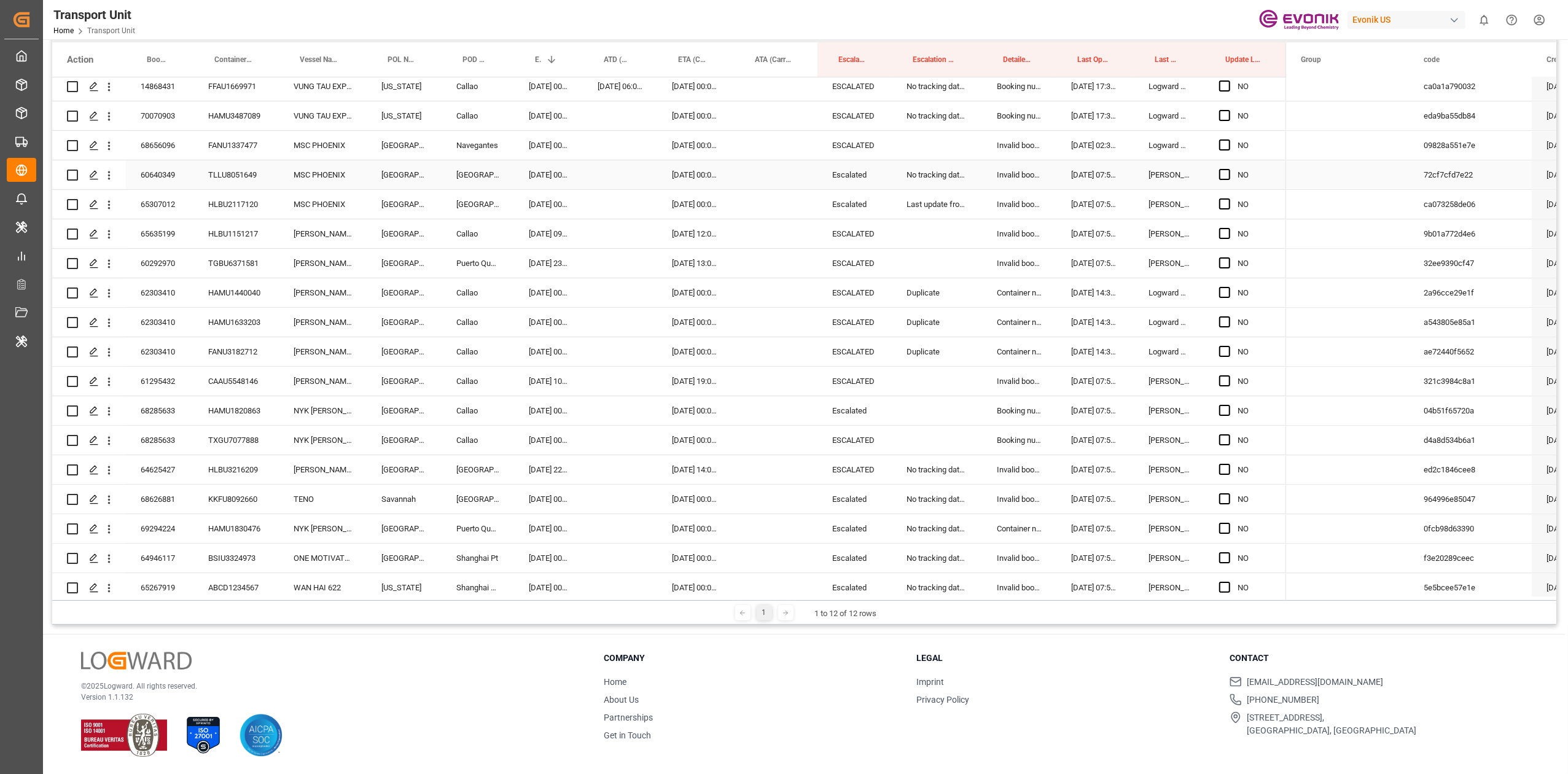
scroll to position [3227, 0]
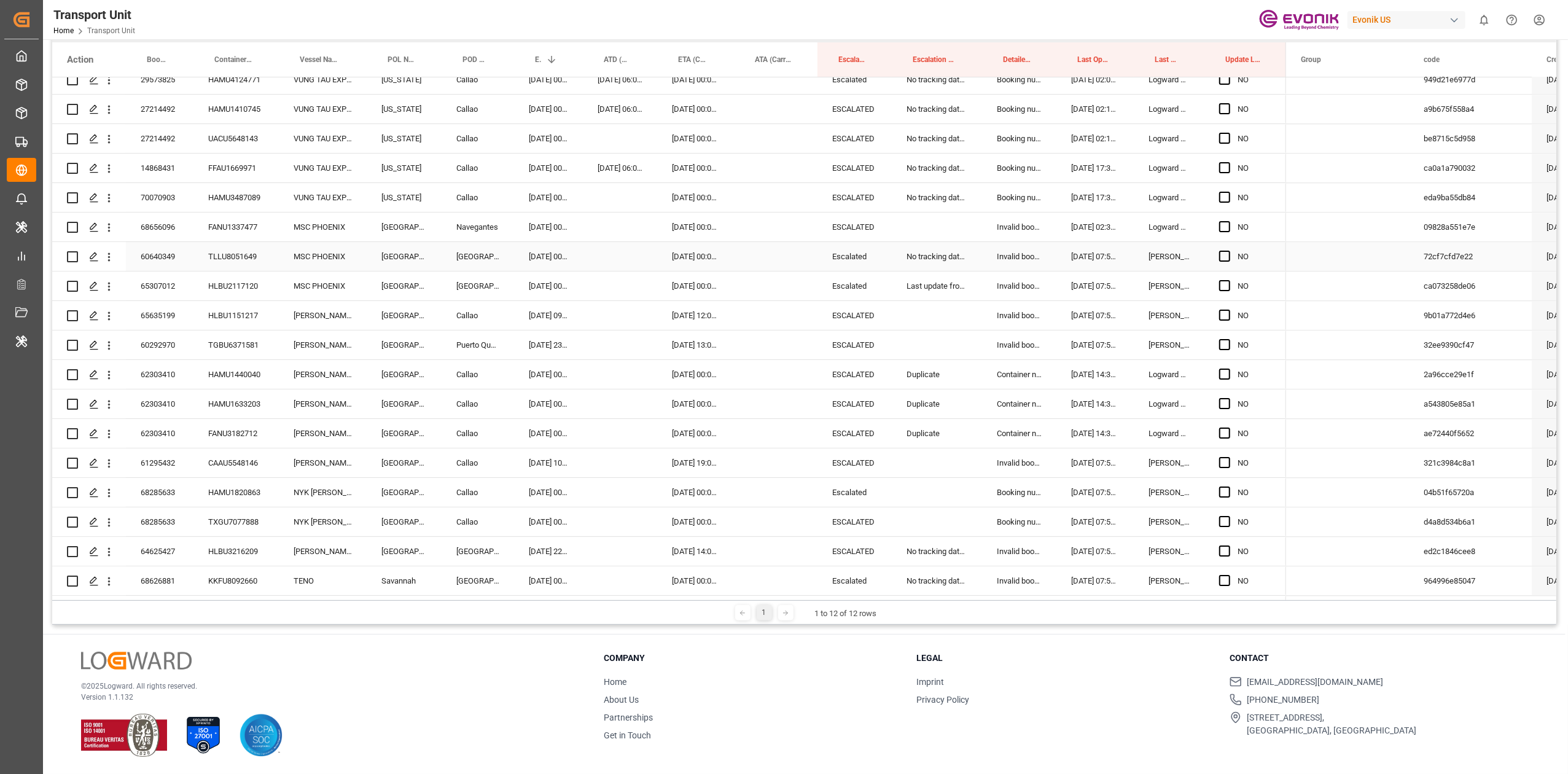
click at [1224, 257] on span "Press SPACE to select this row." at bounding box center [1224, 256] width 11 height 11
click at [1229, 250] on input "Press SPACE to select this row." at bounding box center [1229, 250] width 0 height 0
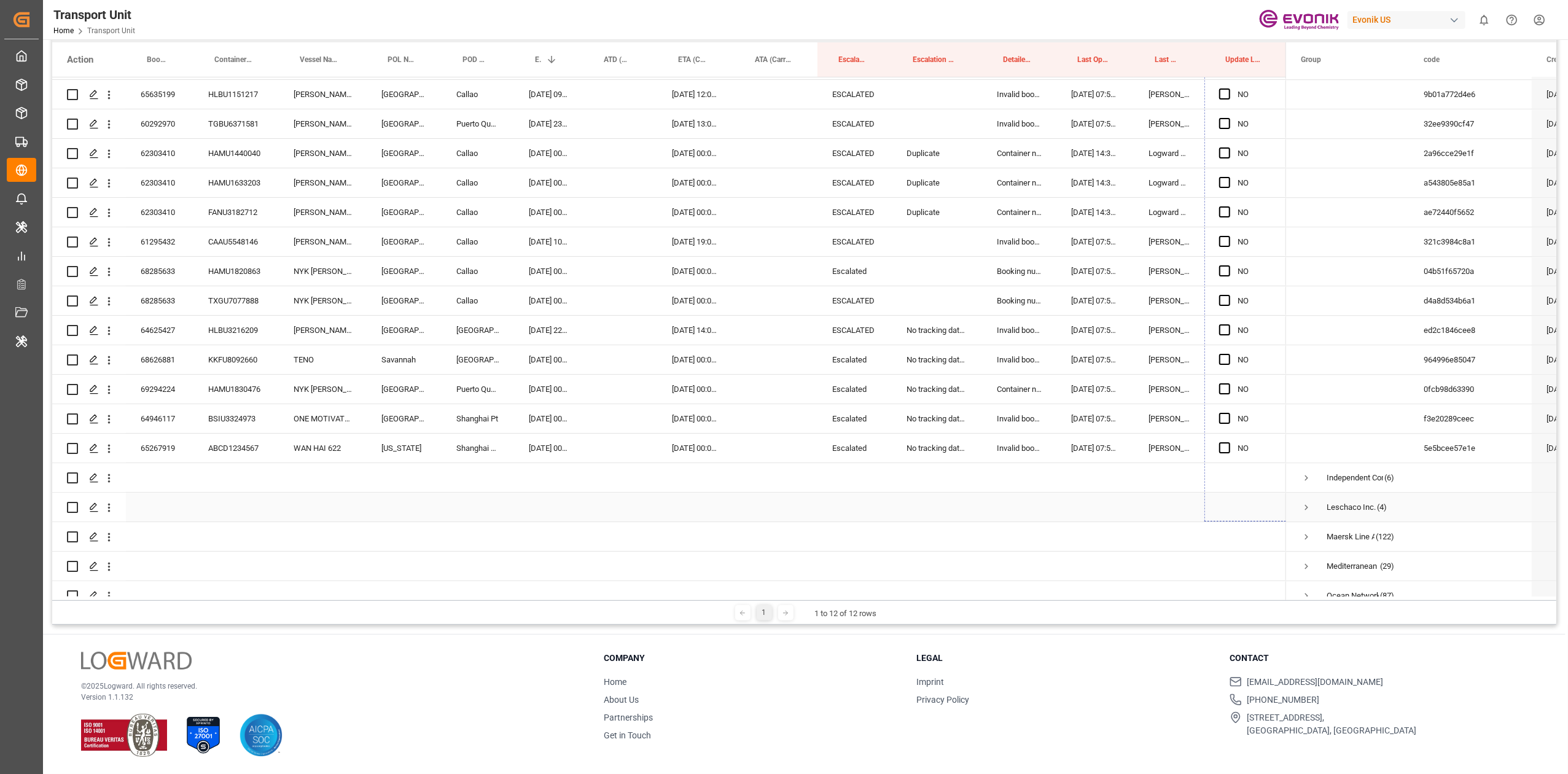
scroll to position [3473, 0]
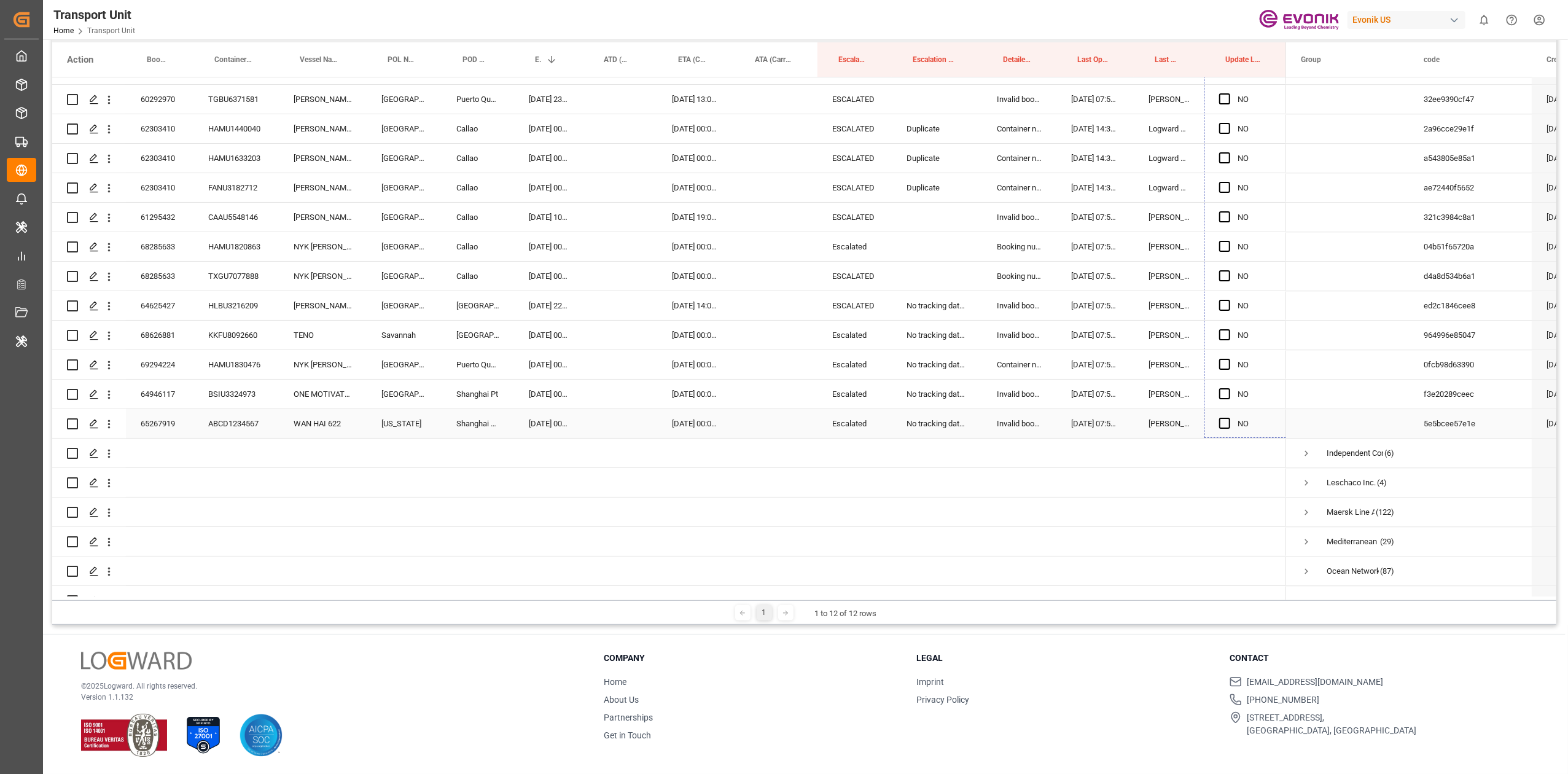
drag, startPoint x: 1283, startPoint y: 269, endPoint x: 1240, endPoint y: 429, distance: 165.7
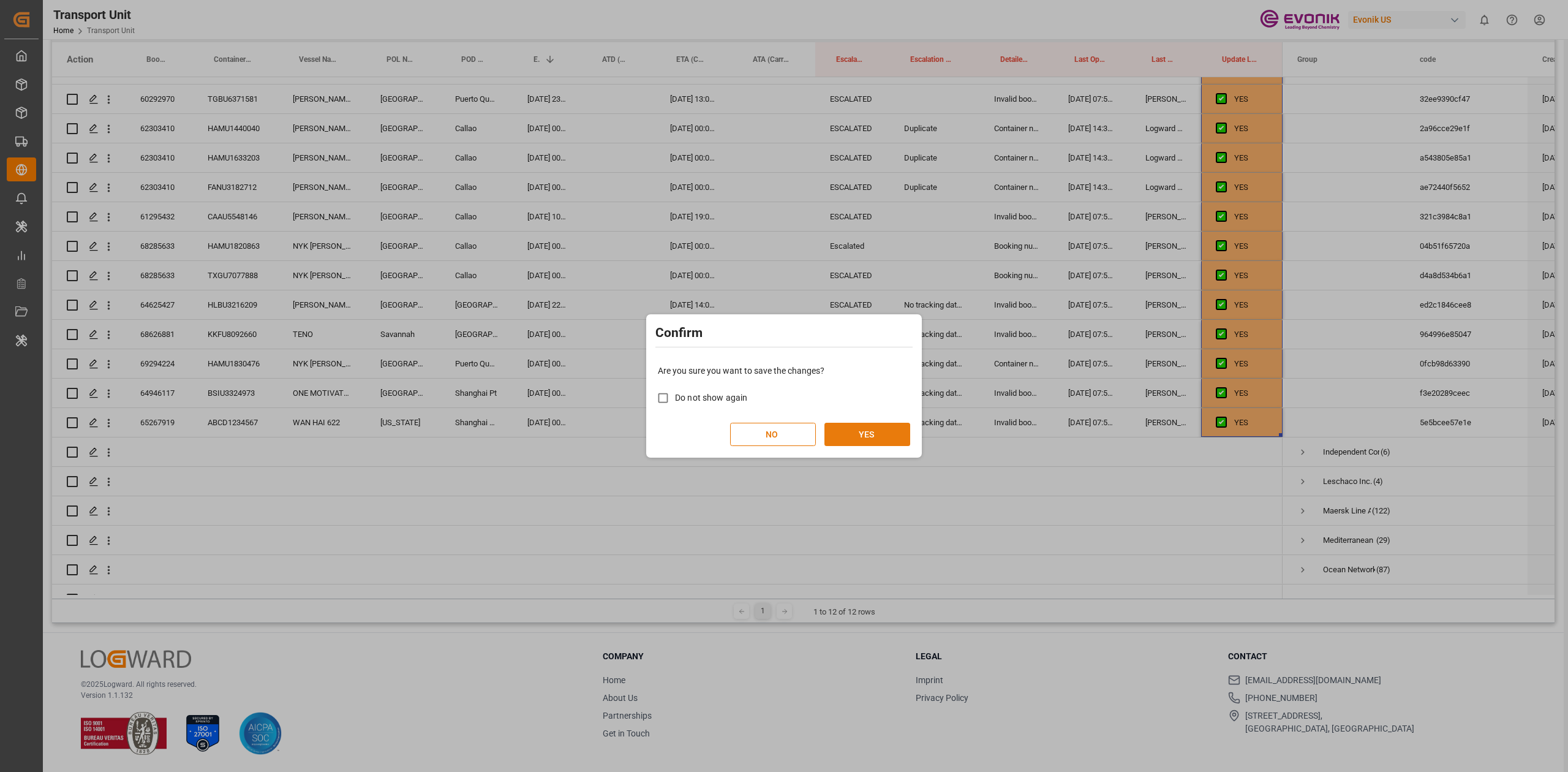
click at [893, 439] on button "YES" at bounding box center [867, 434] width 85 height 23
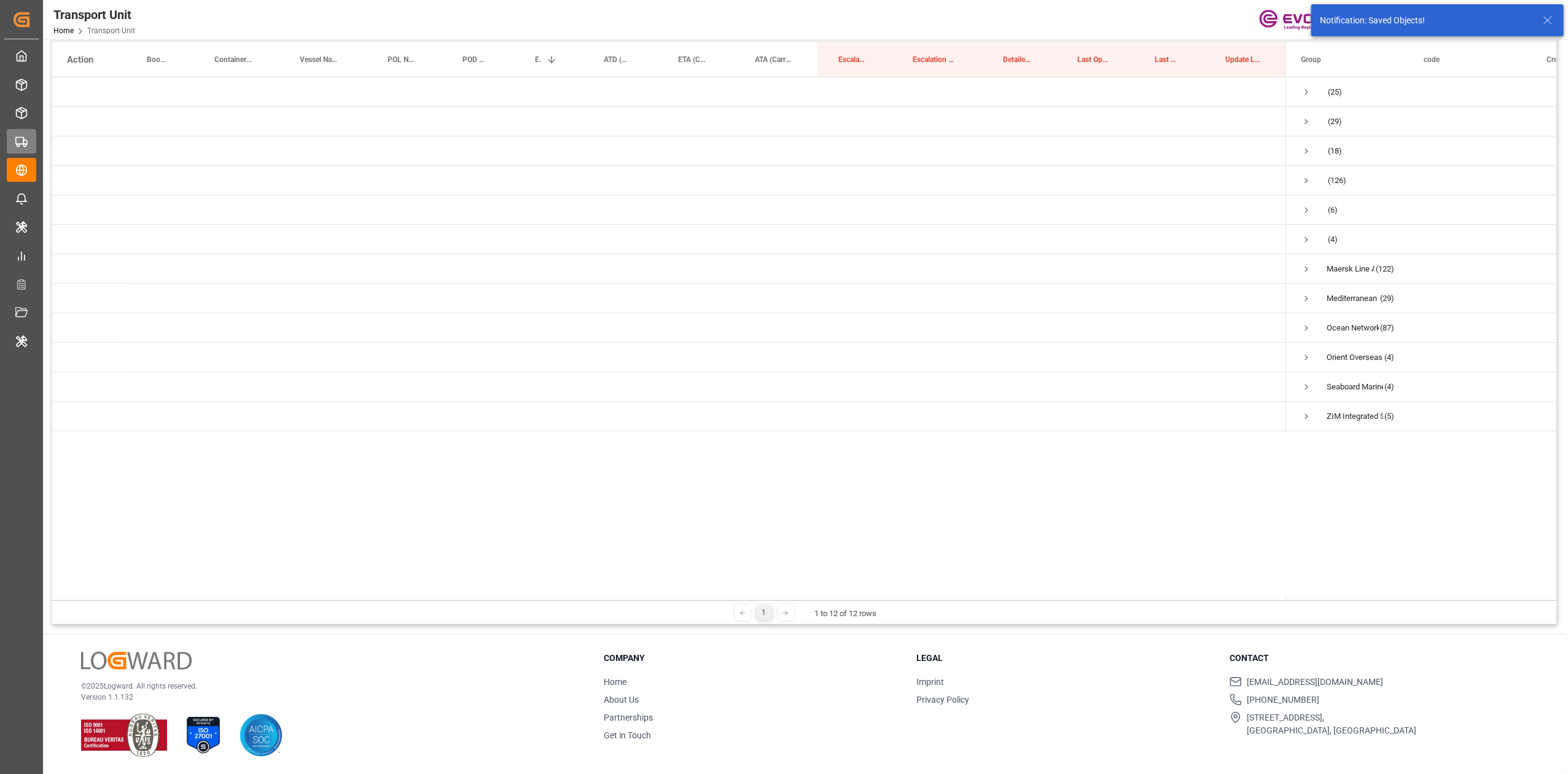
scroll to position [0, 0]
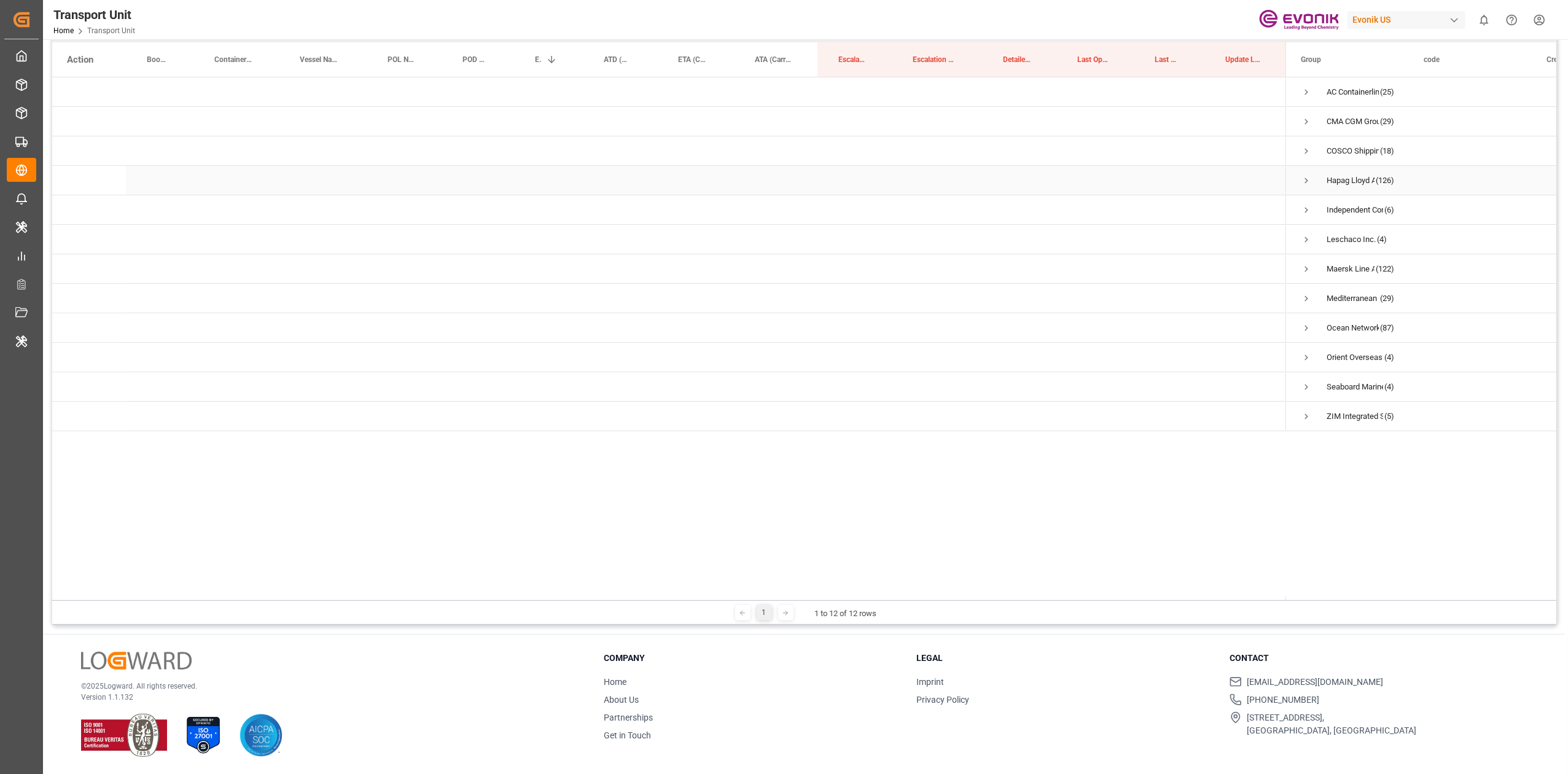
click at [1300, 180] on div "Hapag [PERSON_NAME] Aktiengesellschaft (126)" at bounding box center [1348, 181] width 123 height 29
click at [1301, 180] on span "Press SPACE to select this row." at bounding box center [1306, 181] width 11 height 11
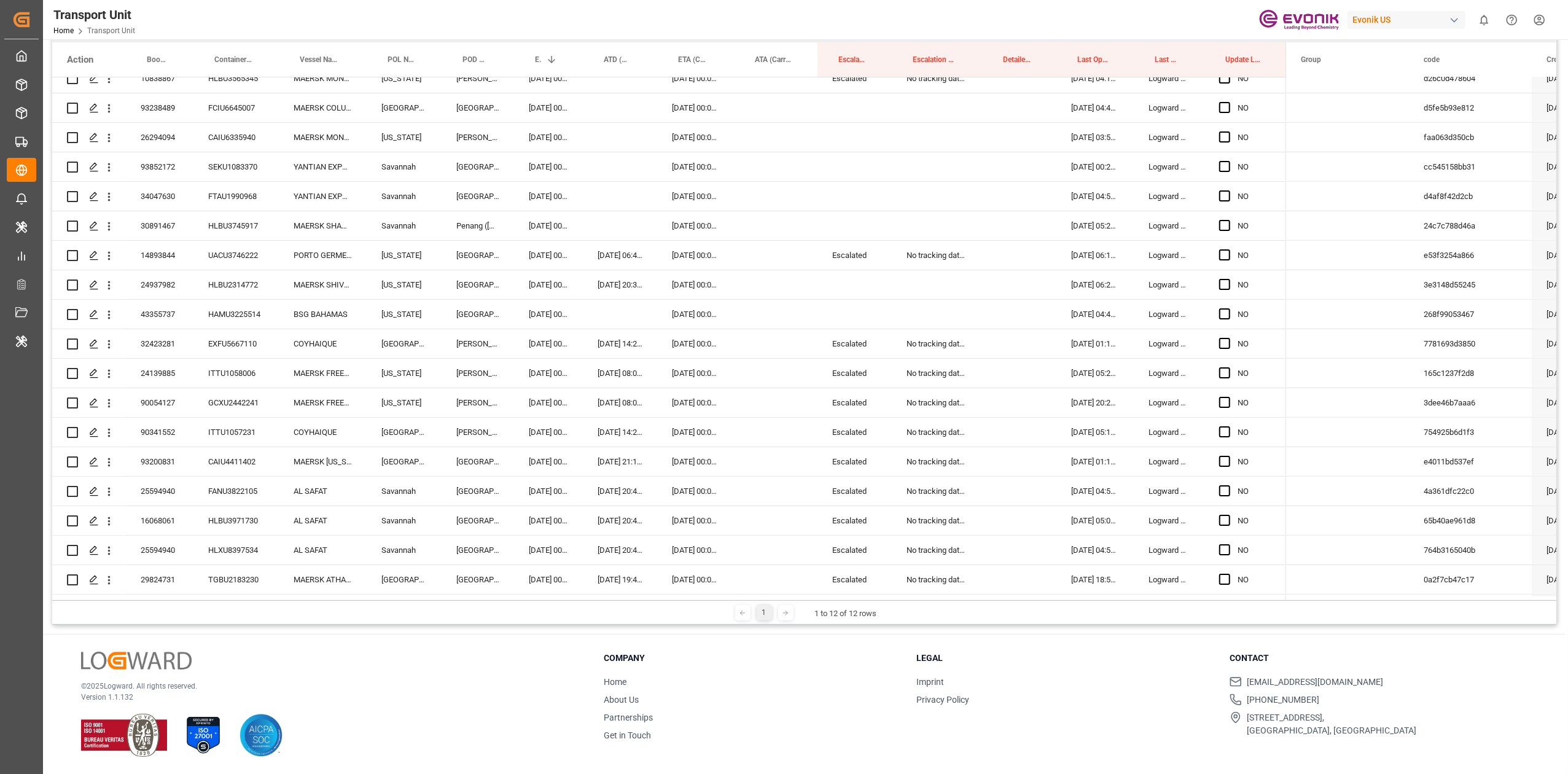
scroll to position [770, 0]
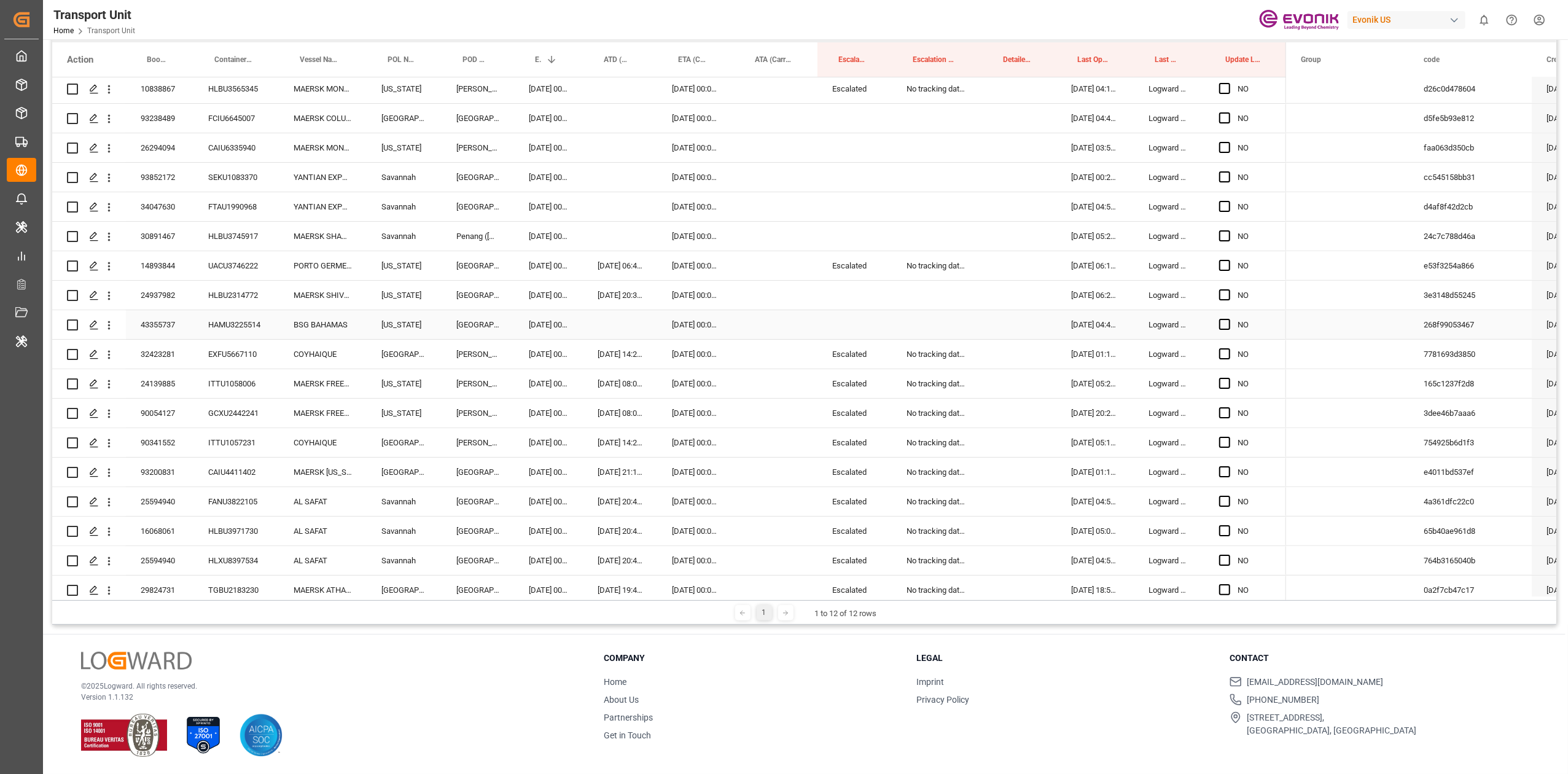
click at [178, 328] on div "43355737" at bounding box center [159, 325] width 68 height 29
click at [615, 325] on div "Press SPACE to select this row." at bounding box center [621, 325] width 74 height 29
click at [753, 415] on span "5" at bounding box center [753, 411] width 5 height 8
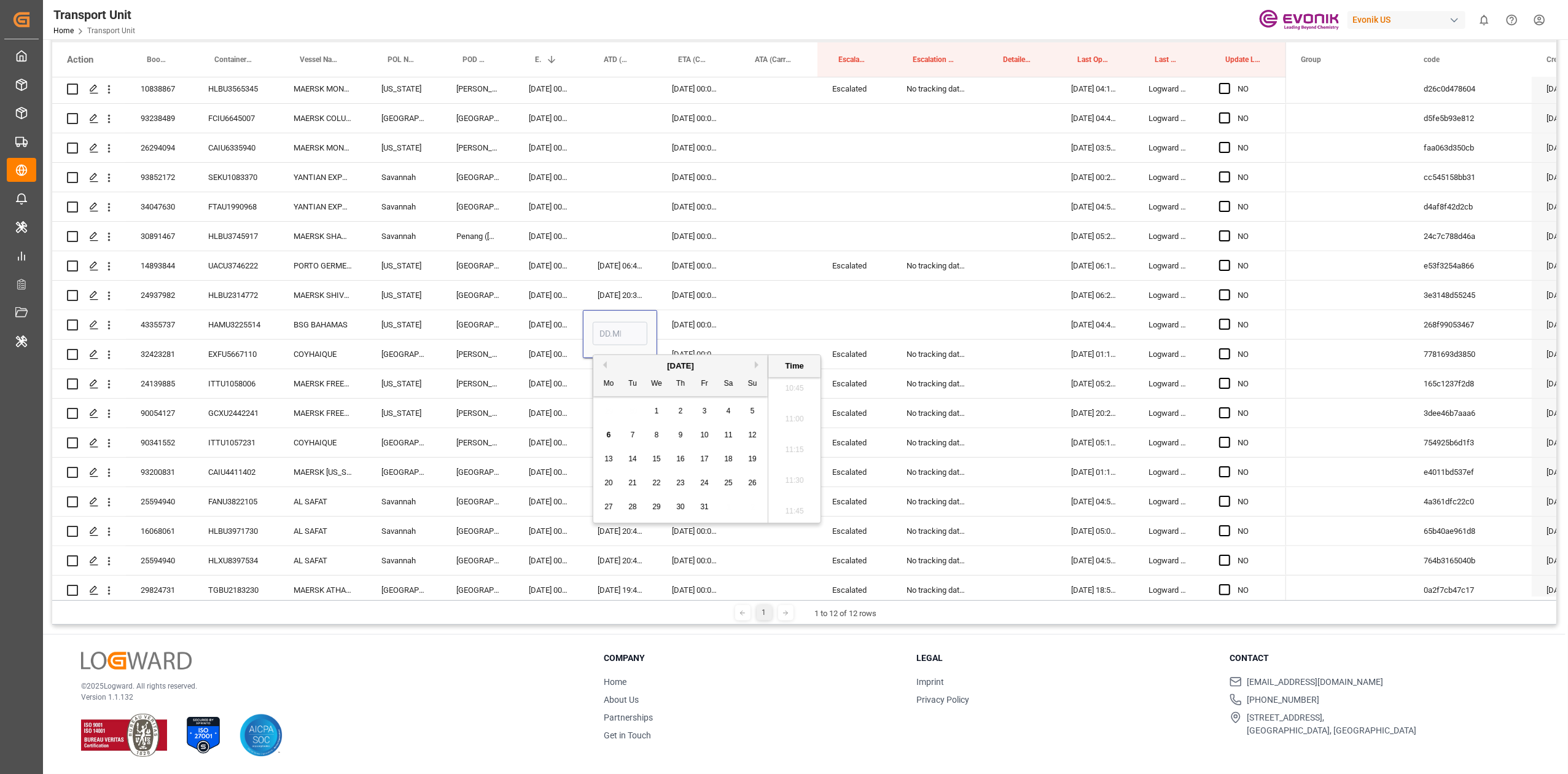
click at [782, 322] on div "Press SPACE to select this row." at bounding box center [776, 325] width 83 height 29
click at [159, 239] on div "30891467" at bounding box center [159, 236] width 68 height 29
click at [778, 351] on div "Press SPACE to select this row." at bounding box center [776, 354] width 83 height 29
click at [143, 241] on div "30891467" at bounding box center [159, 236] width 68 height 29
click at [152, 239] on div "30891467" at bounding box center [159, 236] width 68 height 29
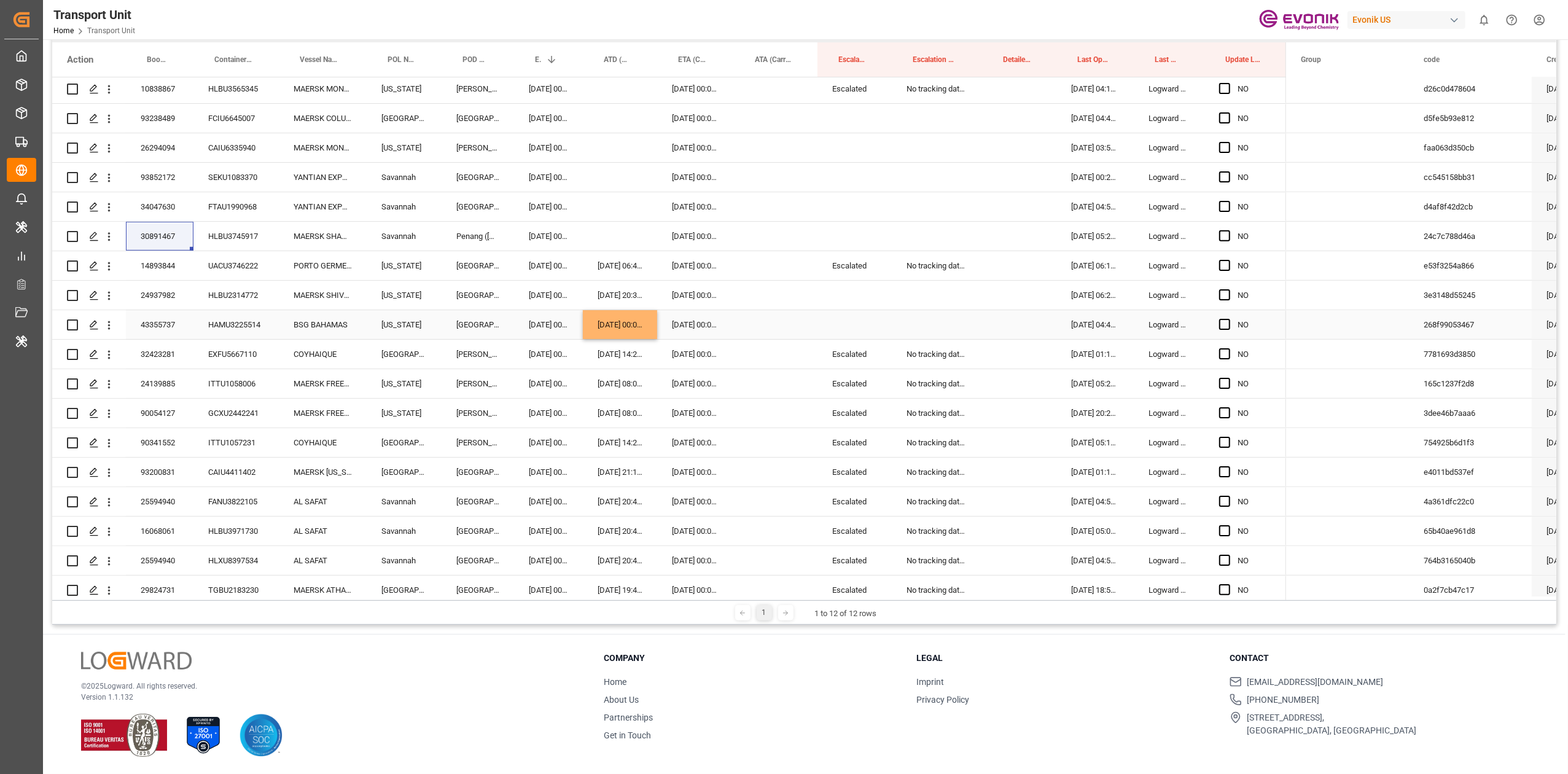
click at [603, 326] on div "[DATE] 00:00:00" at bounding box center [621, 325] width 74 height 29
click at [601, 244] on div "Press SPACE to select this row." at bounding box center [621, 236] width 74 height 29
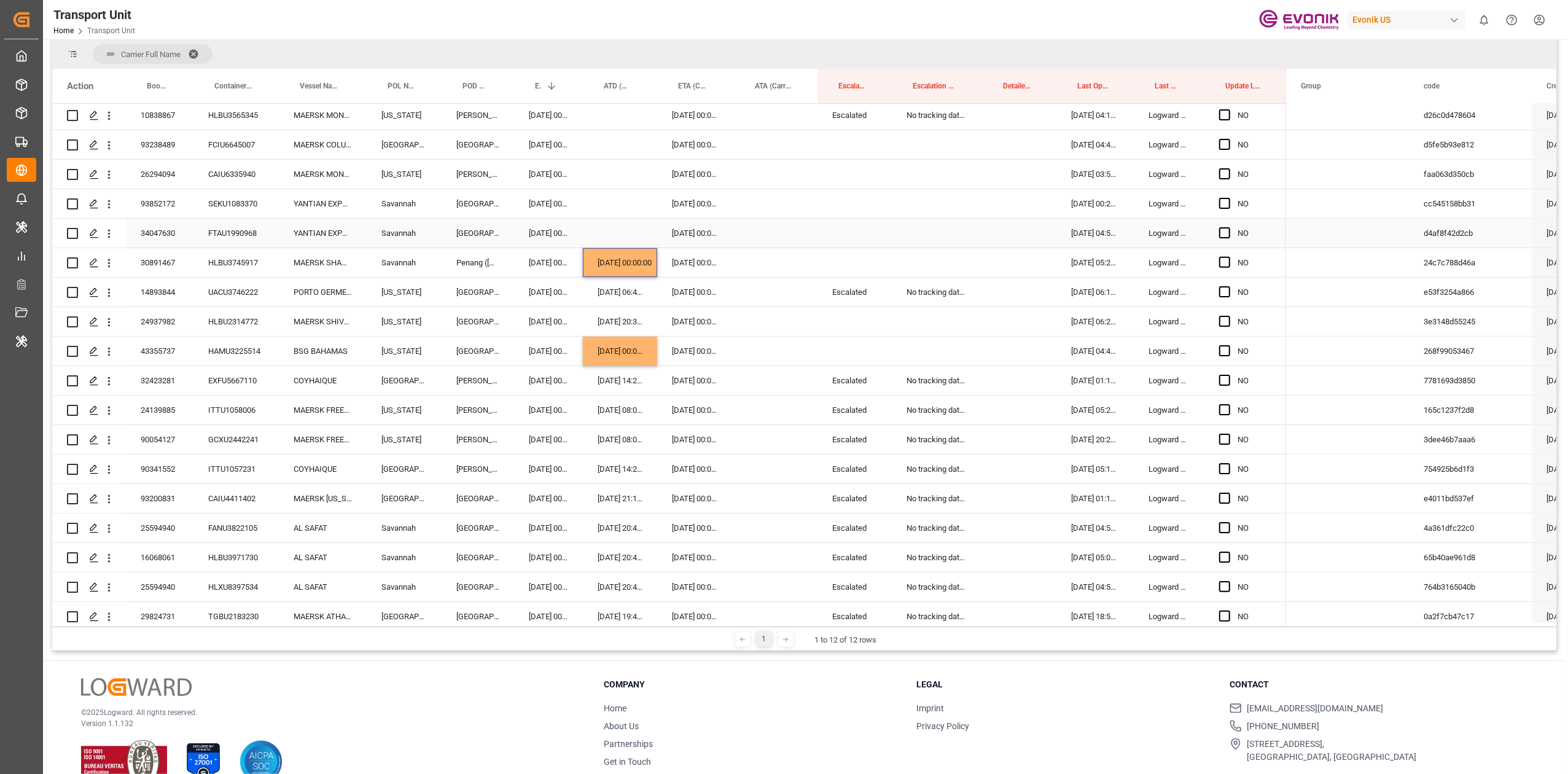
click at [161, 232] on div "34047630" at bounding box center [159, 233] width 68 height 29
click at [171, 239] on div "34047630" at bounding box center [159, 233] width 68 height 29
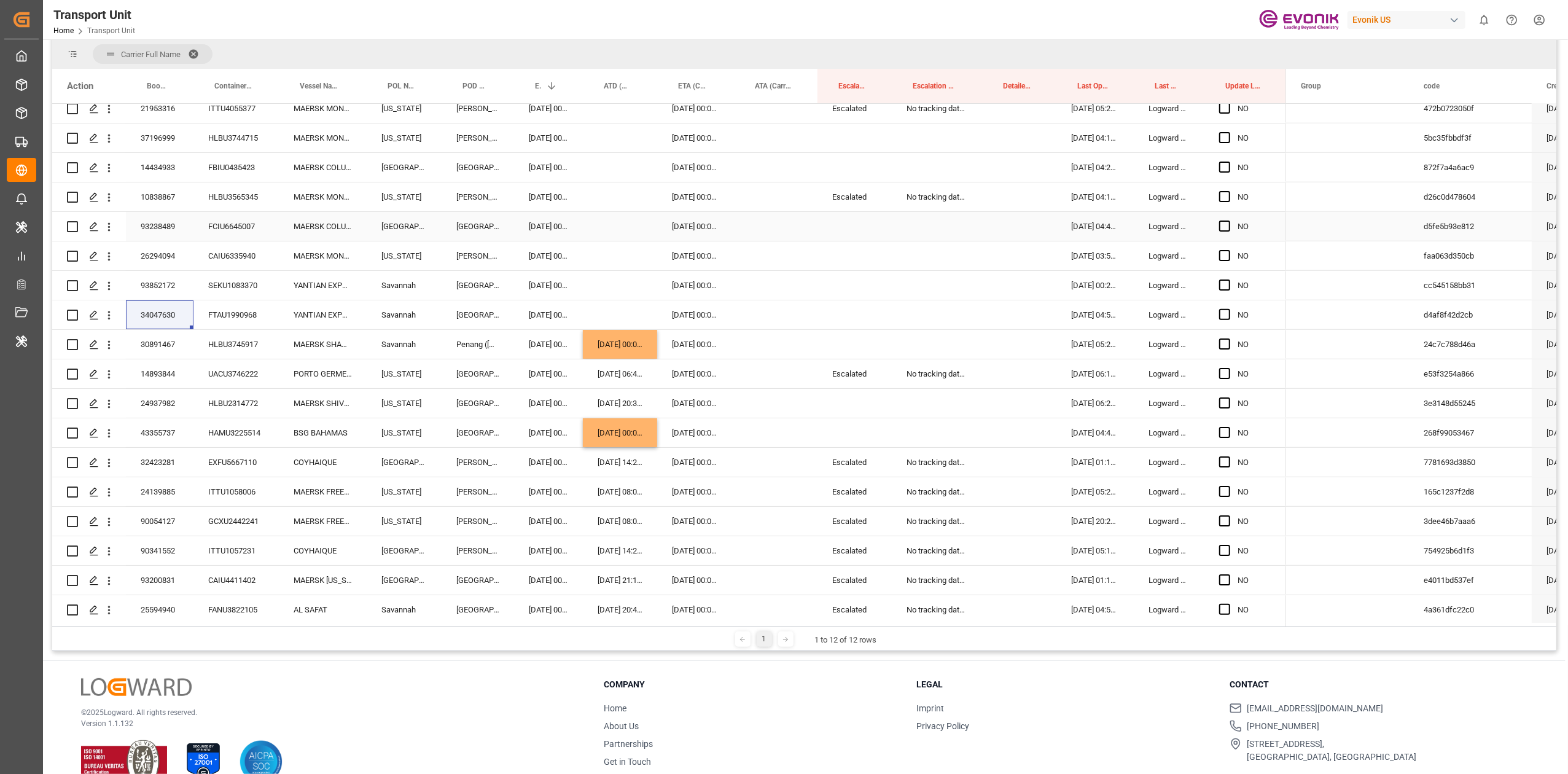
scroll to position [606, 0]
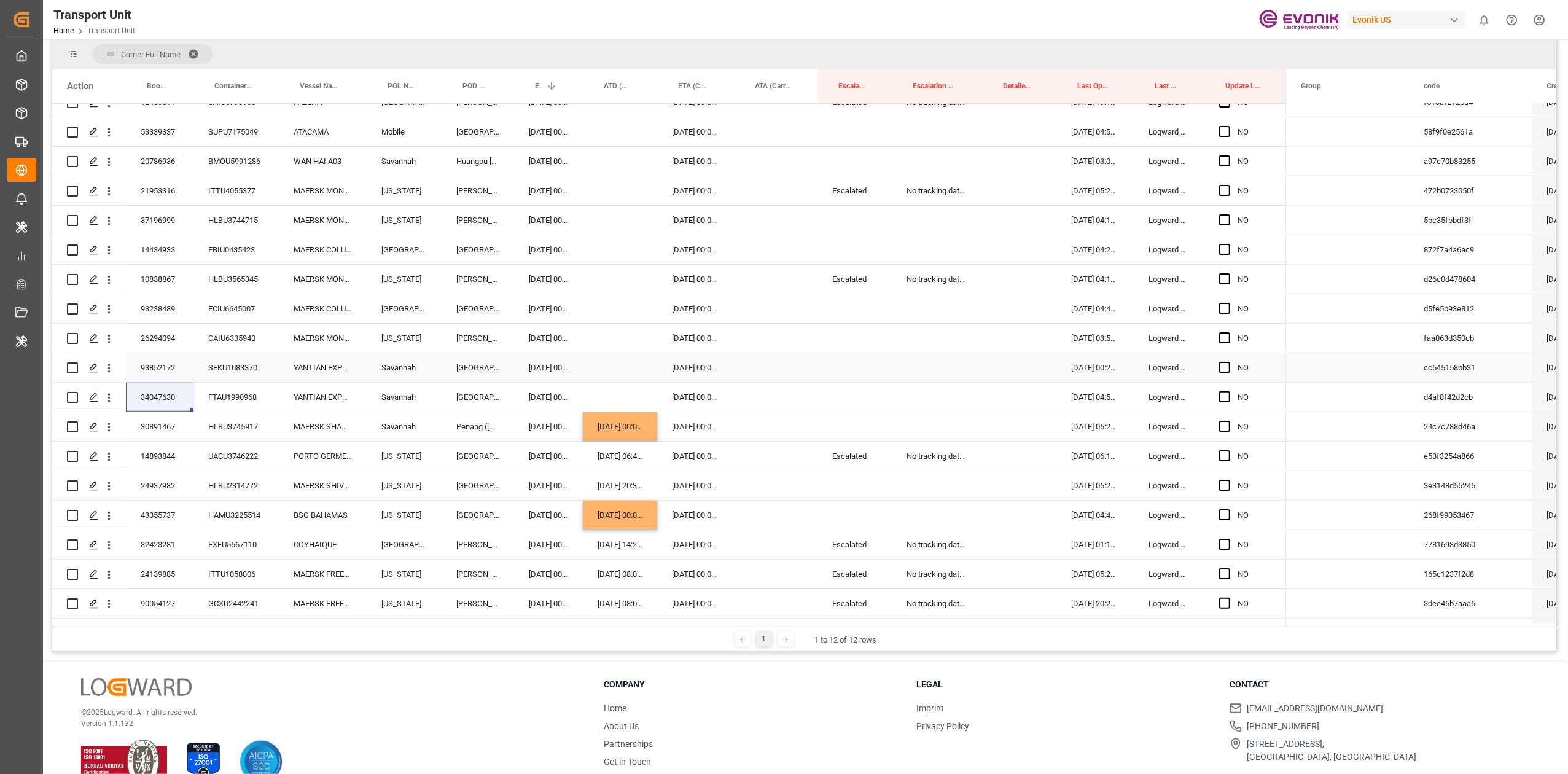
click at [153, 370] on div "93852172" at bounding box center [159, 368] width 68 height 29
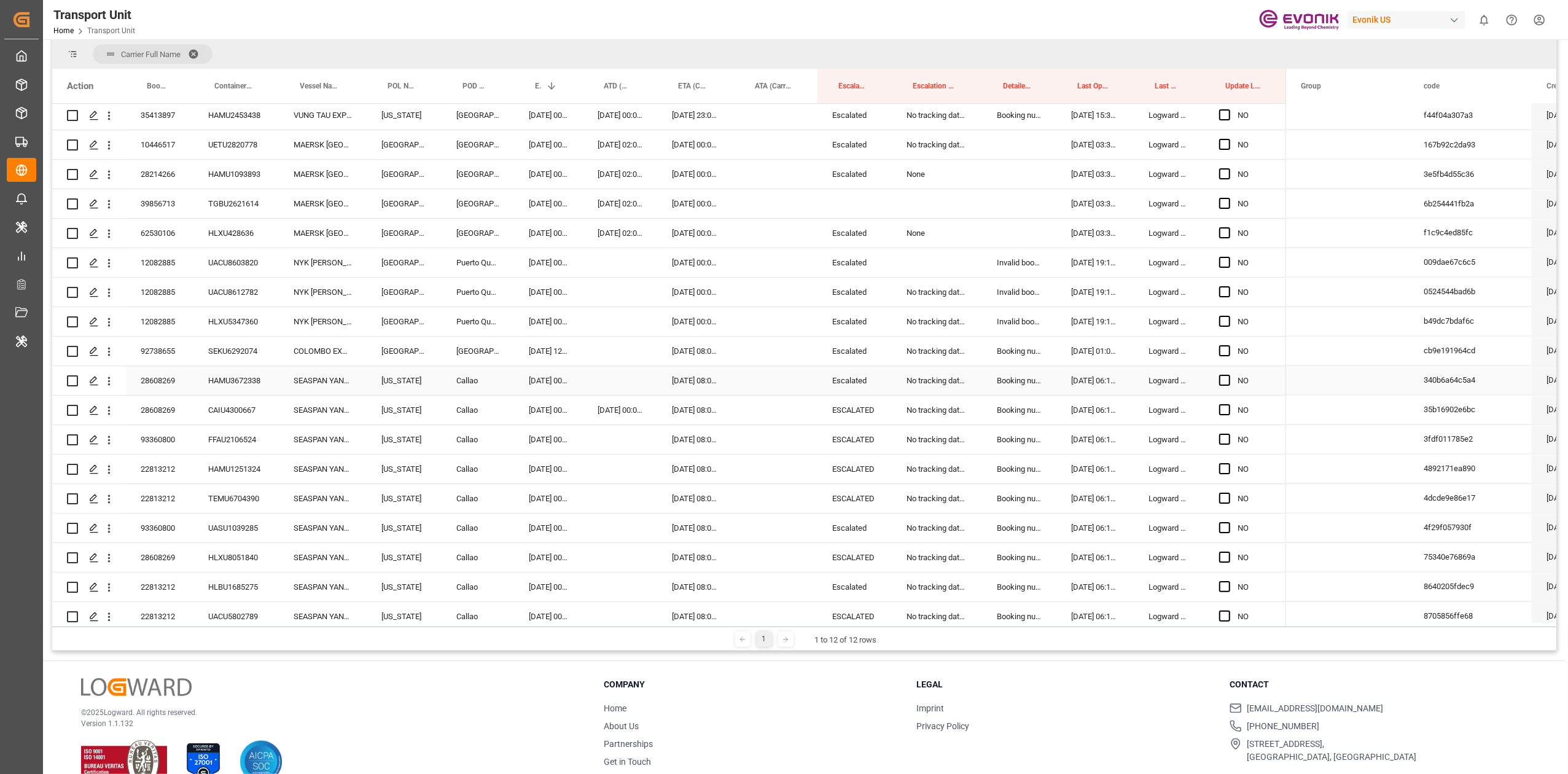
scroll to position [2081, 0]
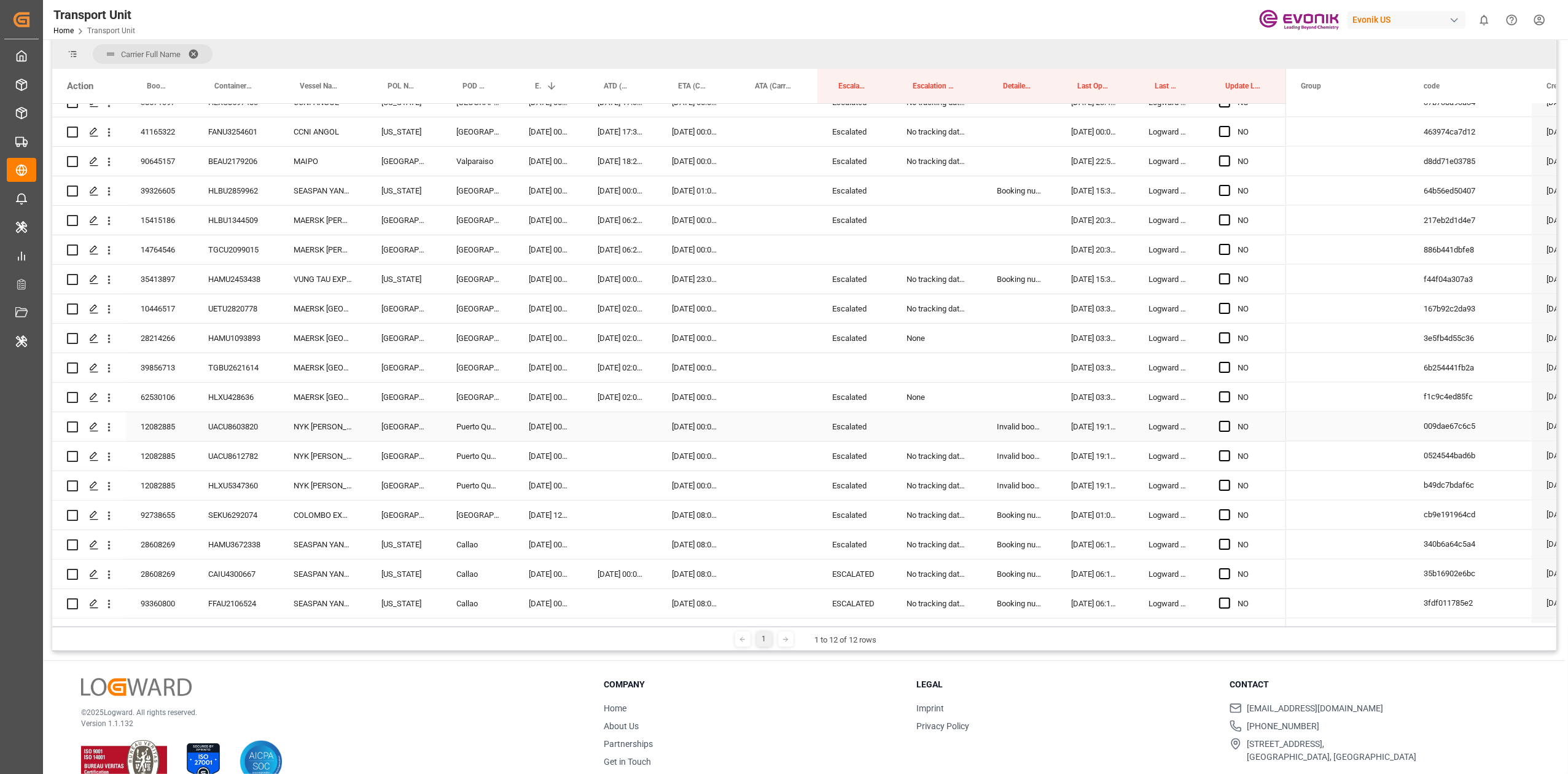
click at [151, 433] on div "12082885" at bounding box center [159, 426] width 68 height 29
drag, startPoint x: 160, startPoint y: 430, endPoint x: 160, endPoint y: 480, distance: 50.0
click at [160, 480] on div "32751388 FCIU6508811 MAERSK MONTE ALEGRE New York Santos 15.10.2025 00:00:00 05…" at bounding box center [669, 58] width 1234 height 4070
click at [609, 428] on div "Press SPACE to select this row." at bounding box center [621, 426] width 74 height 29
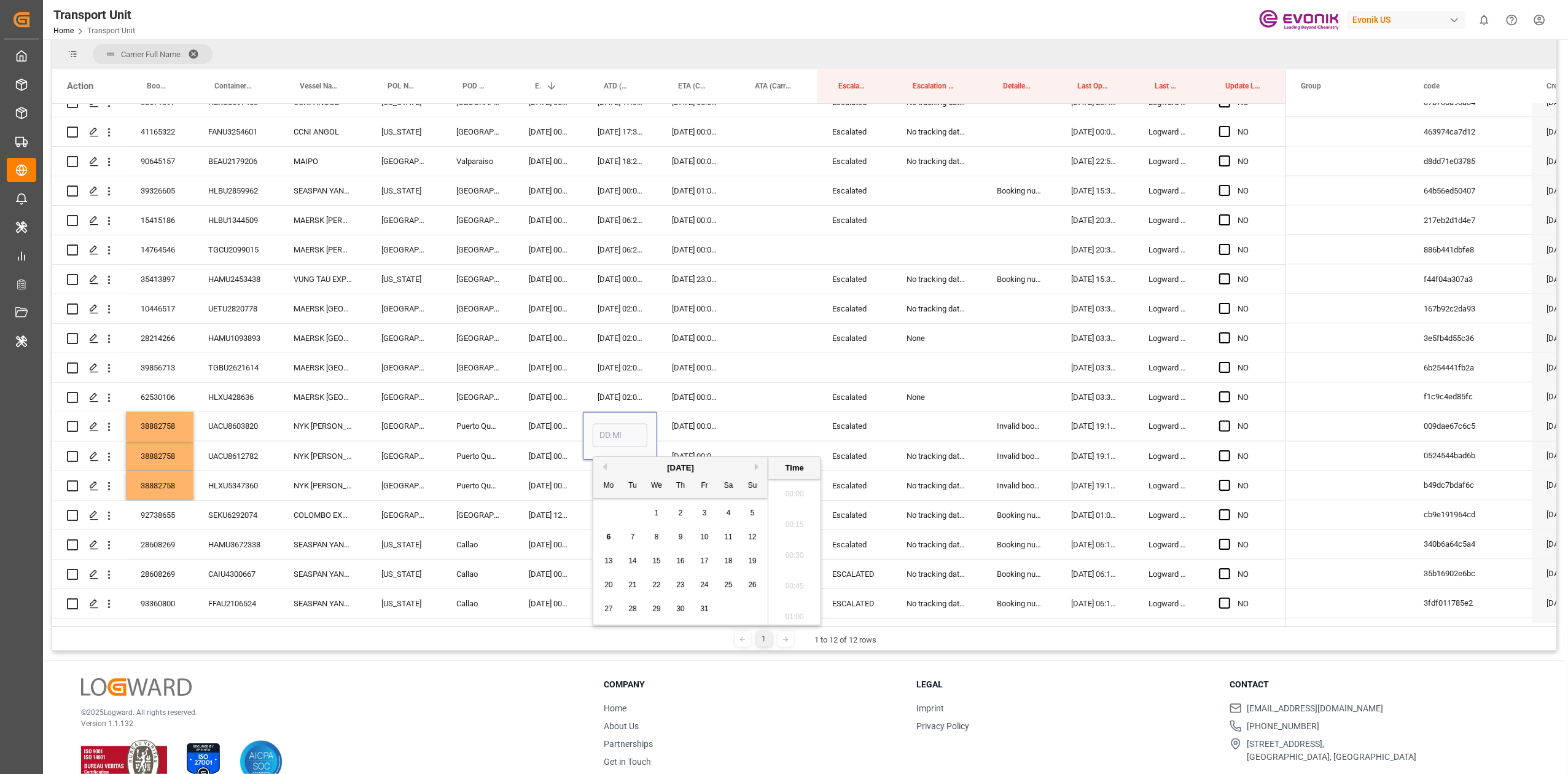
scroll to position [1355, 0]
click at [602, 464] on button "Previous Month" at bounding box center [603, 467] width 8 height 8
click at [608, 467] on div "September 2025" at bounding box center [680, 468] width 174 height 12
click at [605, 470] on button "Previous Month" at bounding box center [603, 467] width 8 height 8
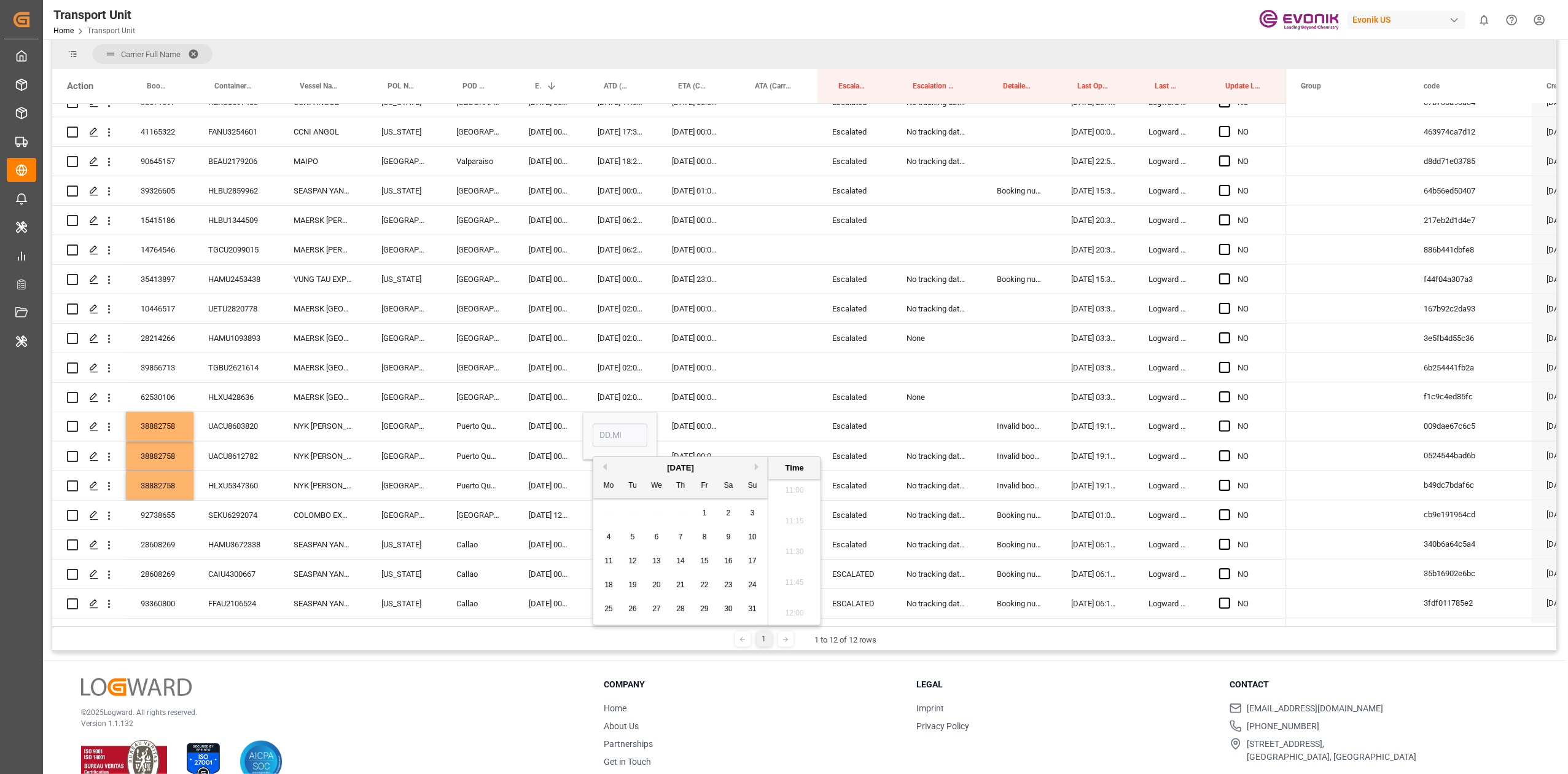
click at [605, 467] on button "Previous Month" at bounding box center [603, 467] width 8 height 8
click at [652, 536] on div "9" at bounding box center [657, 537] width 15 height 14
type input "09.07.2025 00:00"
click at [502, 516] on div "[GEOGRAPHIC_DATA]" at bounding box center [478, 515] width 73 height 29
click at [617, 436] on div "09.07.2025 00:00:00" at bounding box center [621, 426] width 74 height 29
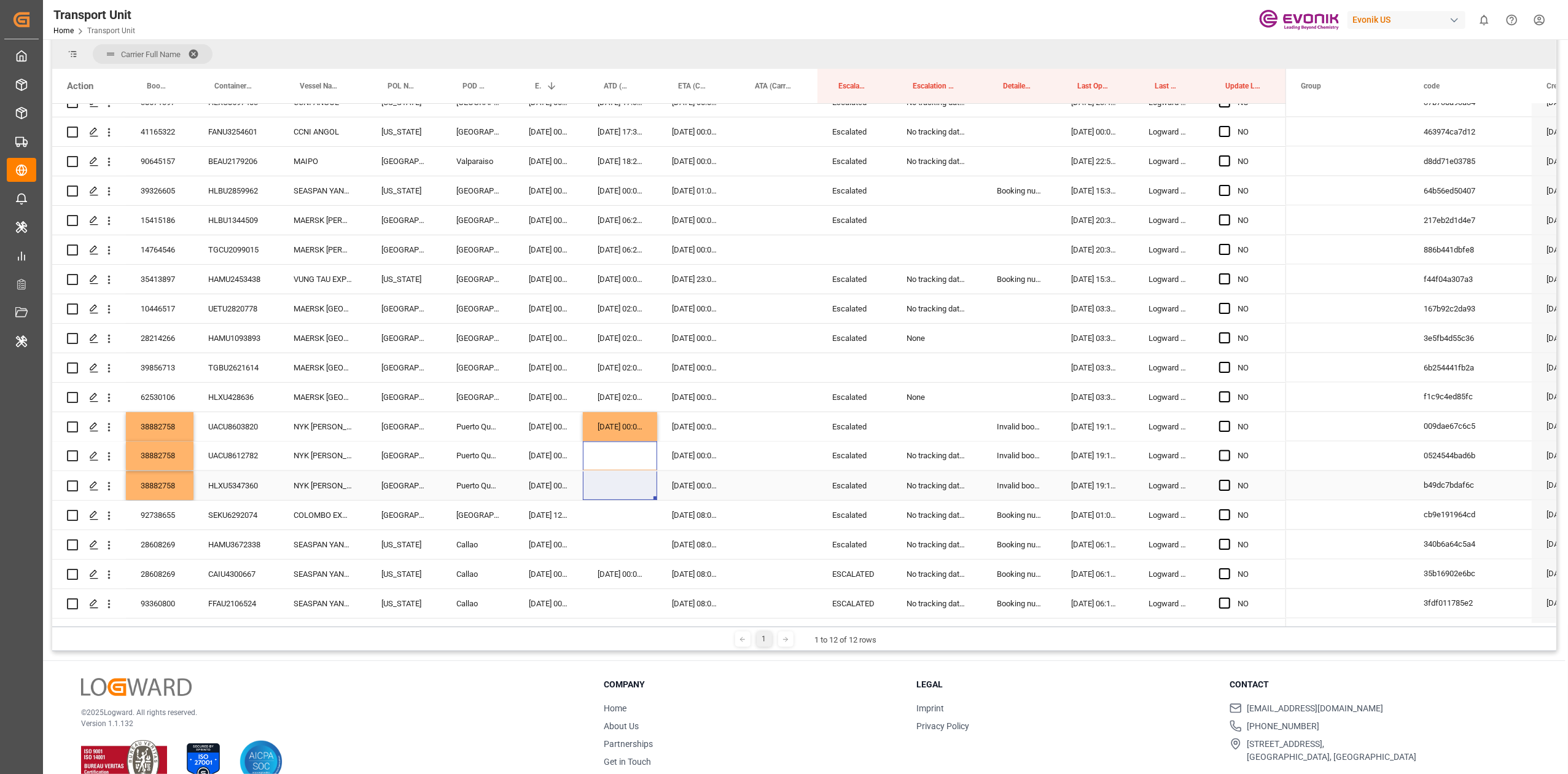
click at [605, 486] on div "32751388 FCIU6508811 MAERSK MONTE ALEGRE New York Santos 15.10.2025 00:00:00 05…" at bounding box center [669, 58] width 1234 height 4070
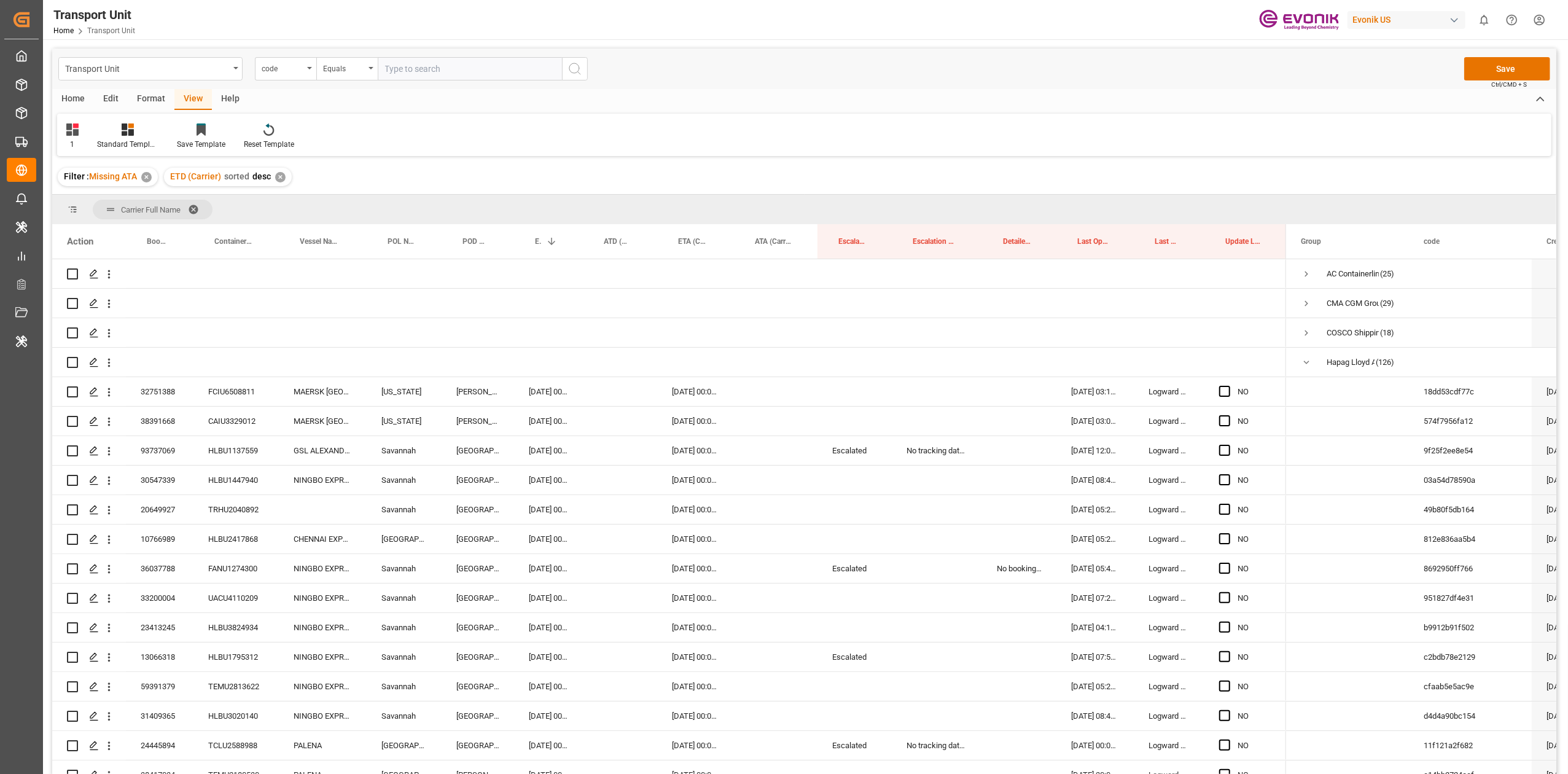
scroll to position [2081, 0]
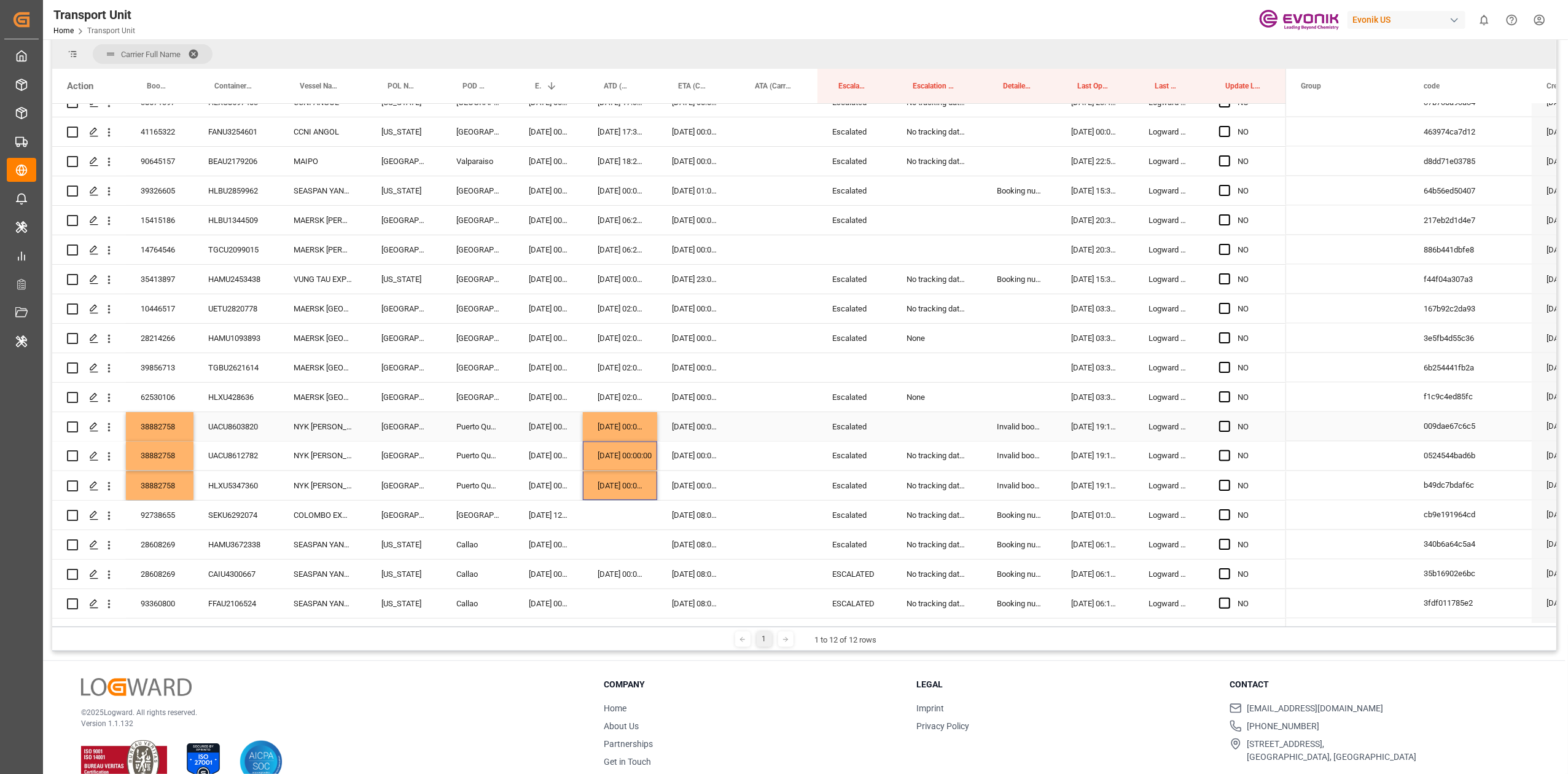
click at [749, 426] on div "Press SPACE to select this row." at bounding box center [776, 426] width 83 height 29
click at [754, 465] on button "Previous Month" at bounding box center [755, 467] width 8 height 8
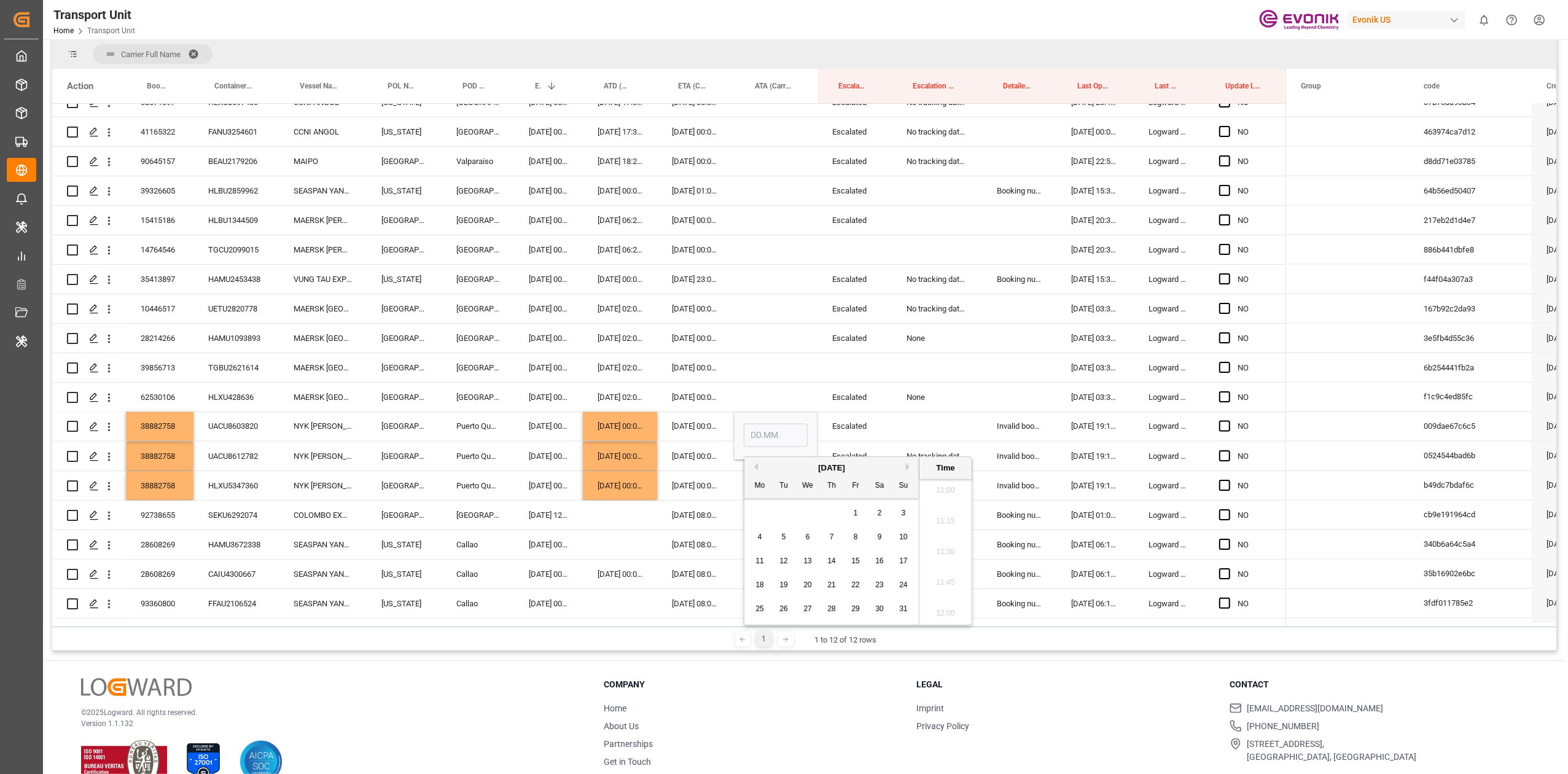
click at [754, 465] on button "Previous Month" at bounding box center [755, 467] width 8 height 8
click at [880, 561] on span "19" at bounding box center [879, 561] width 8 height 8
type input "19.07.2025 00:00"
click at [834, 412] on div "Escalated" at bounding box center [855, 426] width 74 height 29
click at [757, 391] on div "Press SPACE to select this row." at bounding box center [776, 398] width 83 height 29
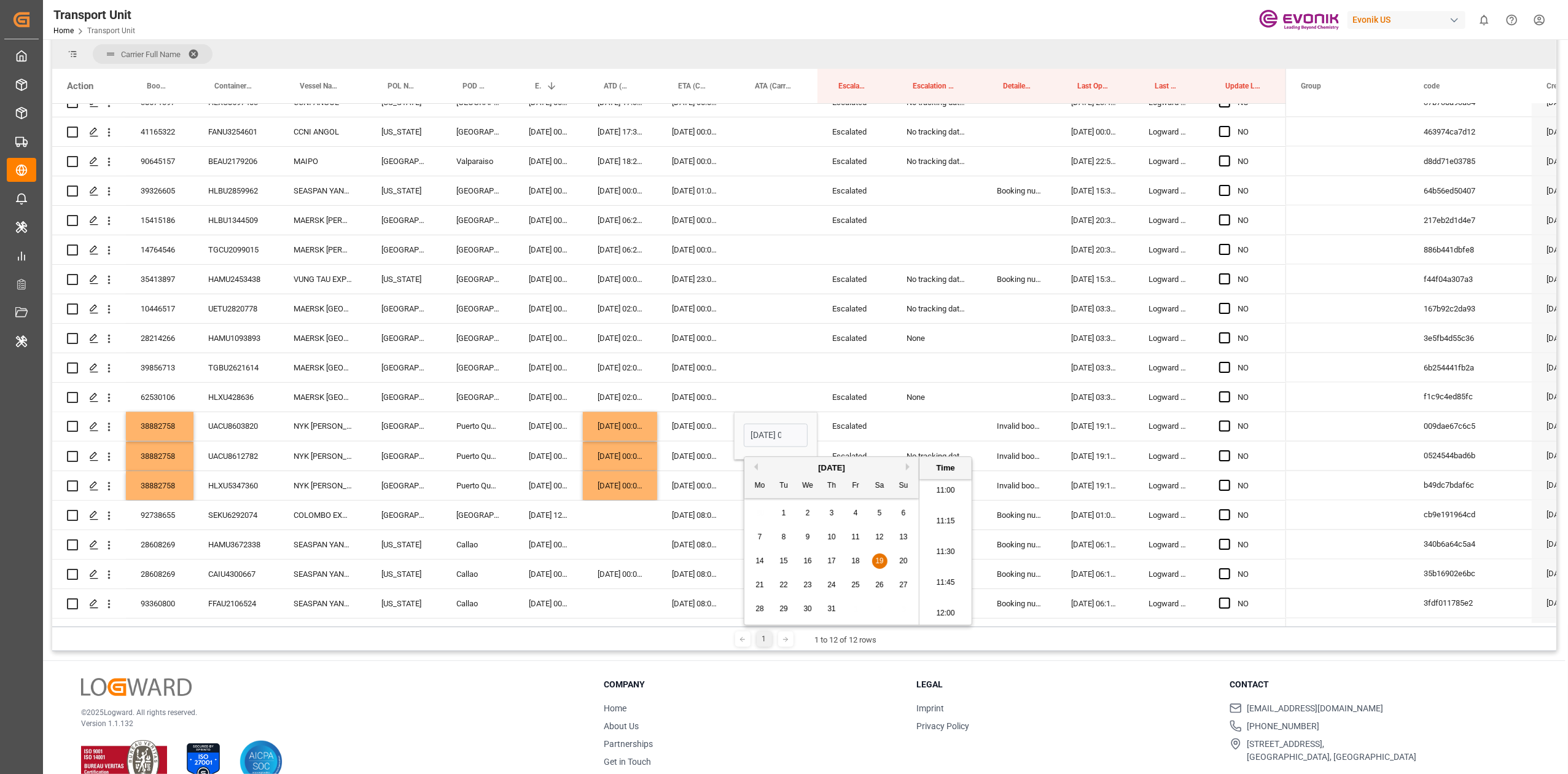
click at [767, 424] on div "19.07.2025 00:00" at bounding box center [776, 436] width 83 height 48
click at [765, 425] on div "19.07.2025 00:00:00" at bounding box center [776, 426] width 83 height 29
click at [757, 433] on div "19.07.2025 00:00:00" at bounding box center [776, 426] width 83 height 29
drag, startPoint x: 755, startPoint y: 445, endPoint x: 754, endPoint y: 486, distance: 41.0
click at [754, 486] on div "32751388 FCIU6508811 MAERSK MONTE ALEGRE New York Santos 15.10.2025 00:00:00 05…" at bounding box center [669, 58] width 1234 height 4070
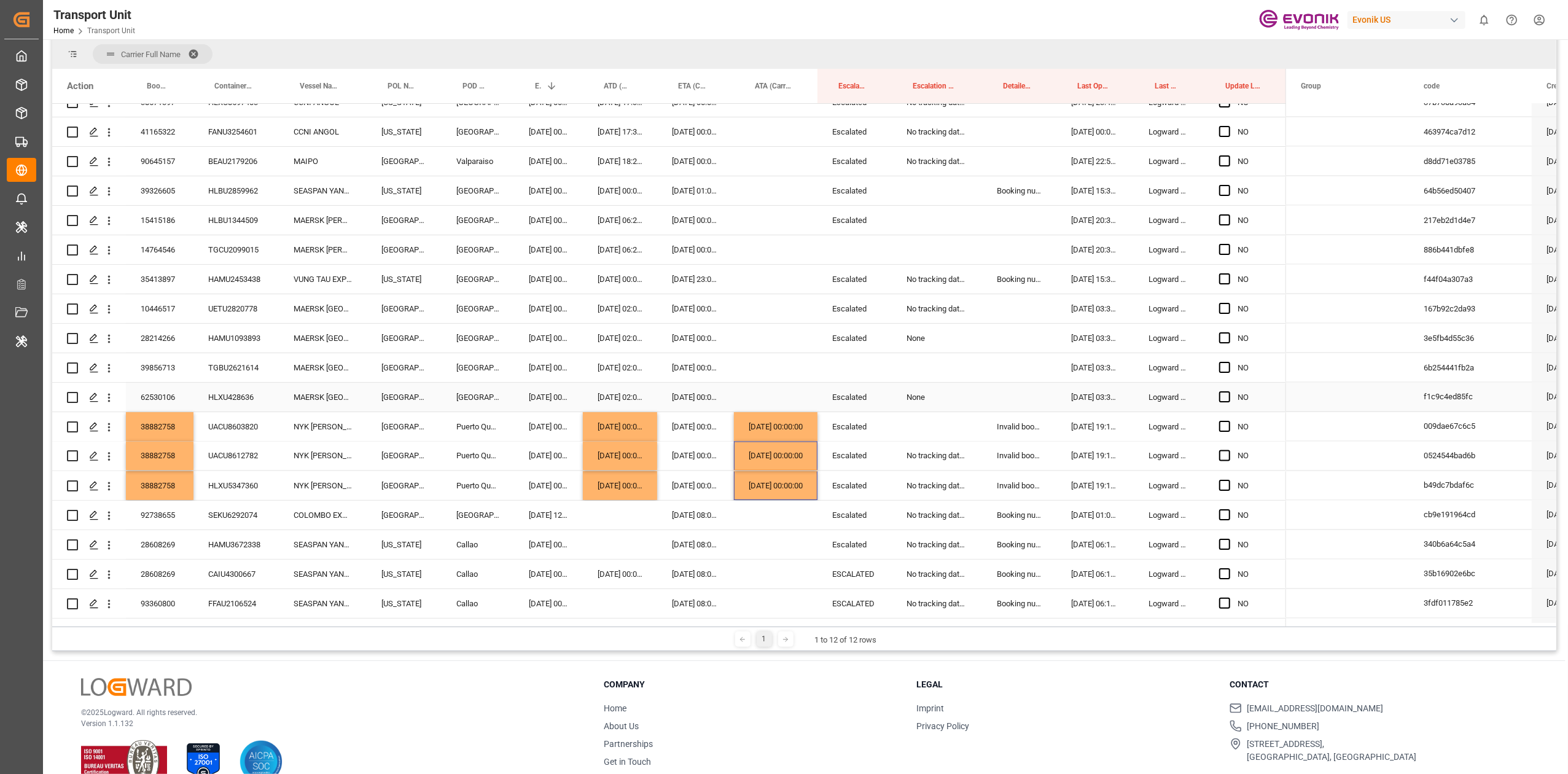
click at [1010, 404] on div "Press SPACE to select this row." at bounding box center [1020, 398] width 74 height 29
drag, startPoint x: 1001, startPoint y: 418, endPoint x: 1010, endPoint y: 476, distance: 58.7
click at [1010, 476] on div "32751388 FCIU6508811 MAERSK MONTE ALEGRE New York Santos 15.10.2025 00:00:00 05…" at bounding box center [669, 58] width 1234 height 4070
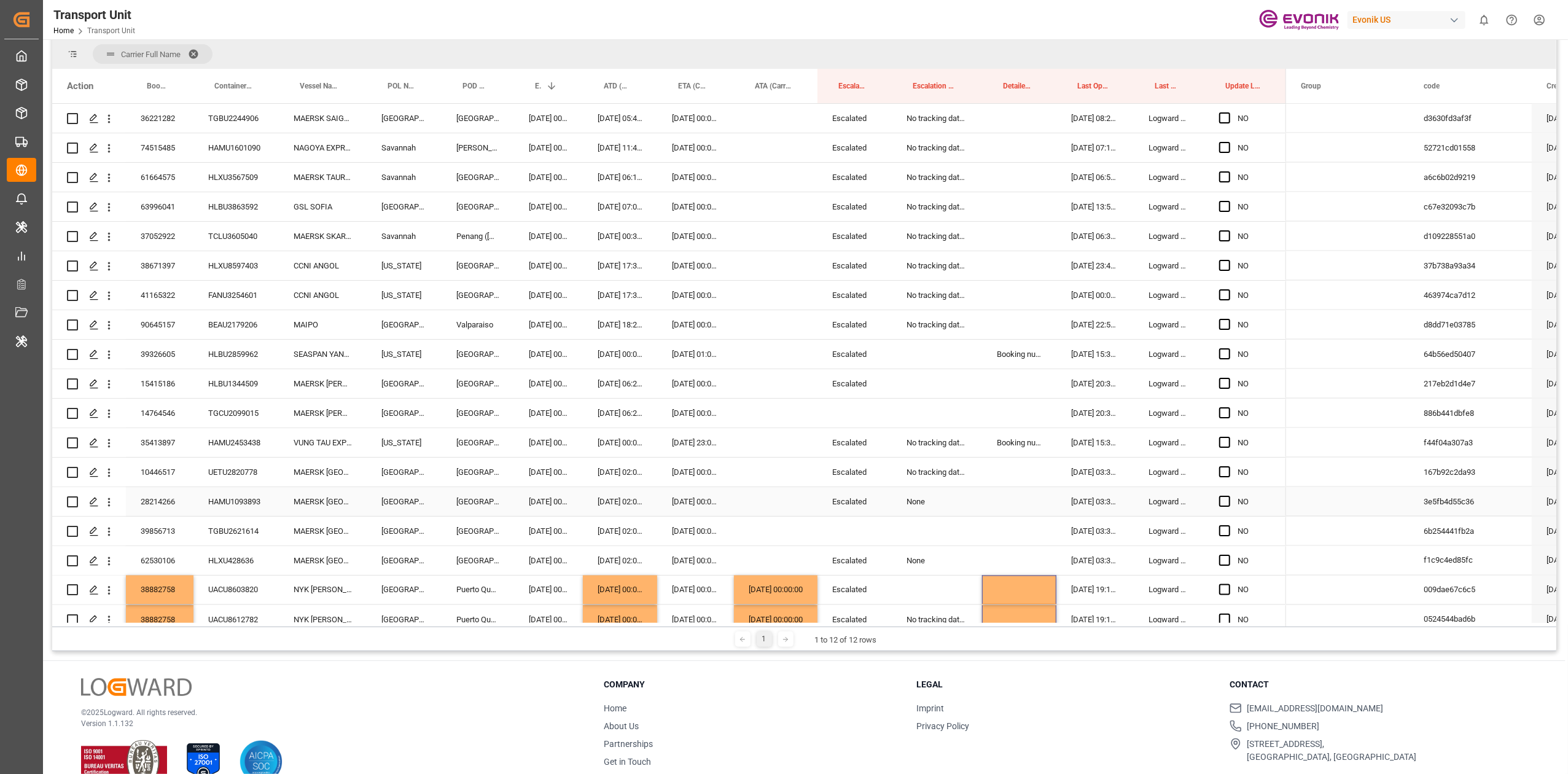
scroll to position [1999, 0]
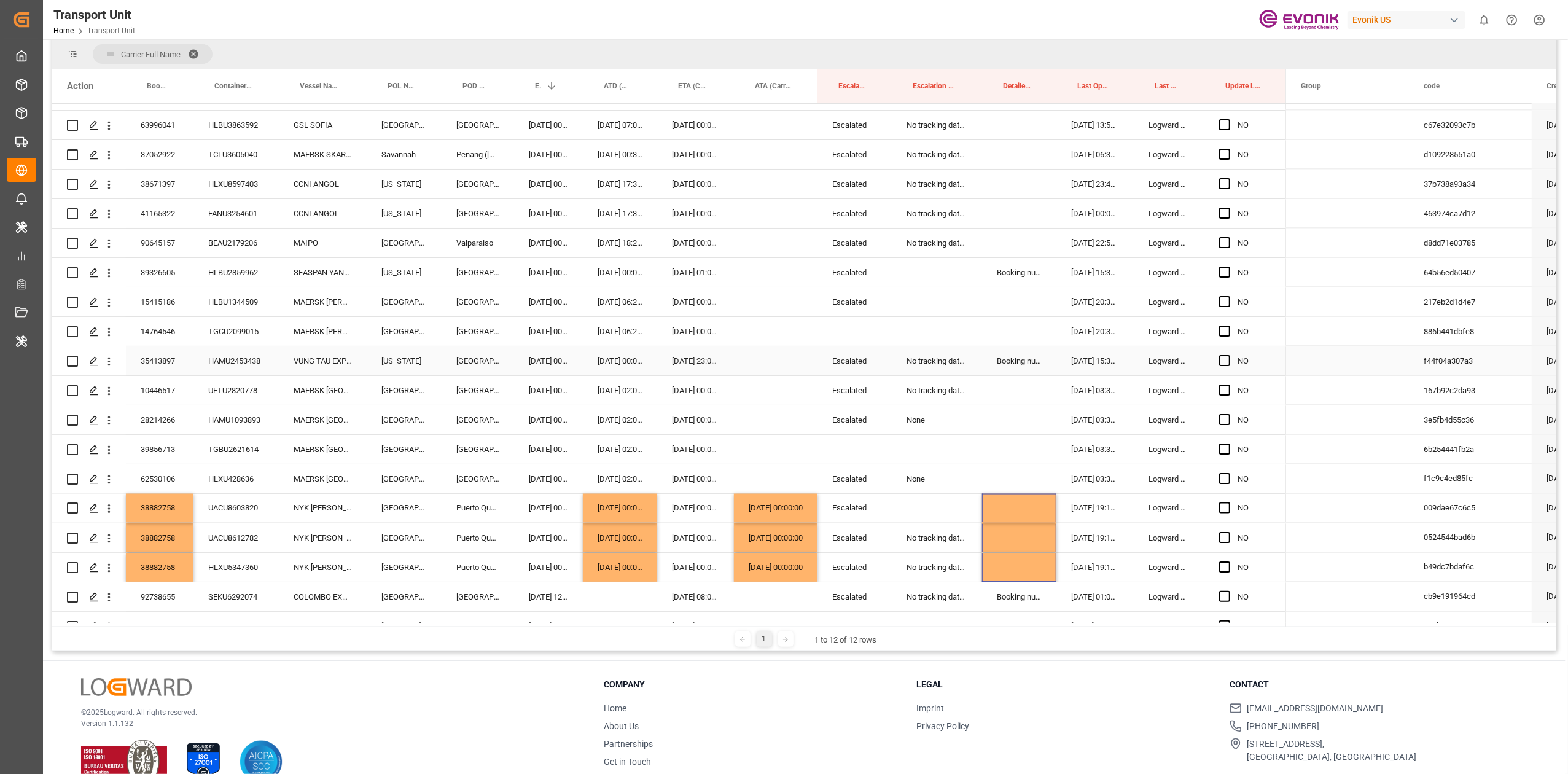
click at [1008, 367] on div "Booking number from carrier doesn’t match with booking number from customer/forw" at bounding box center [1020, 361] width 74 height 29
click at [153, 360] on div "35413897" at bounding box center [159, 361] width 68 height 29
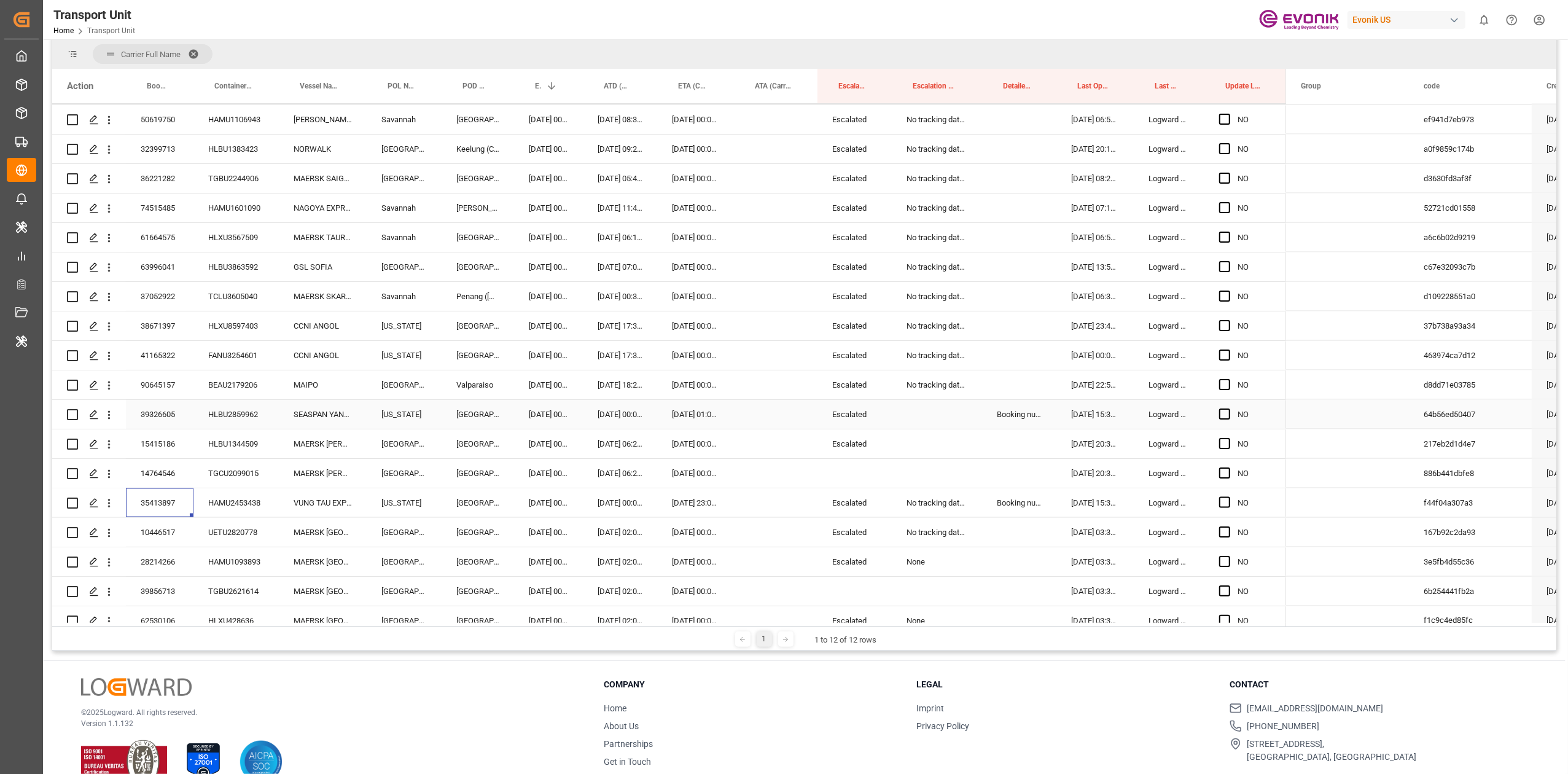
scroll to position [1835, 0]
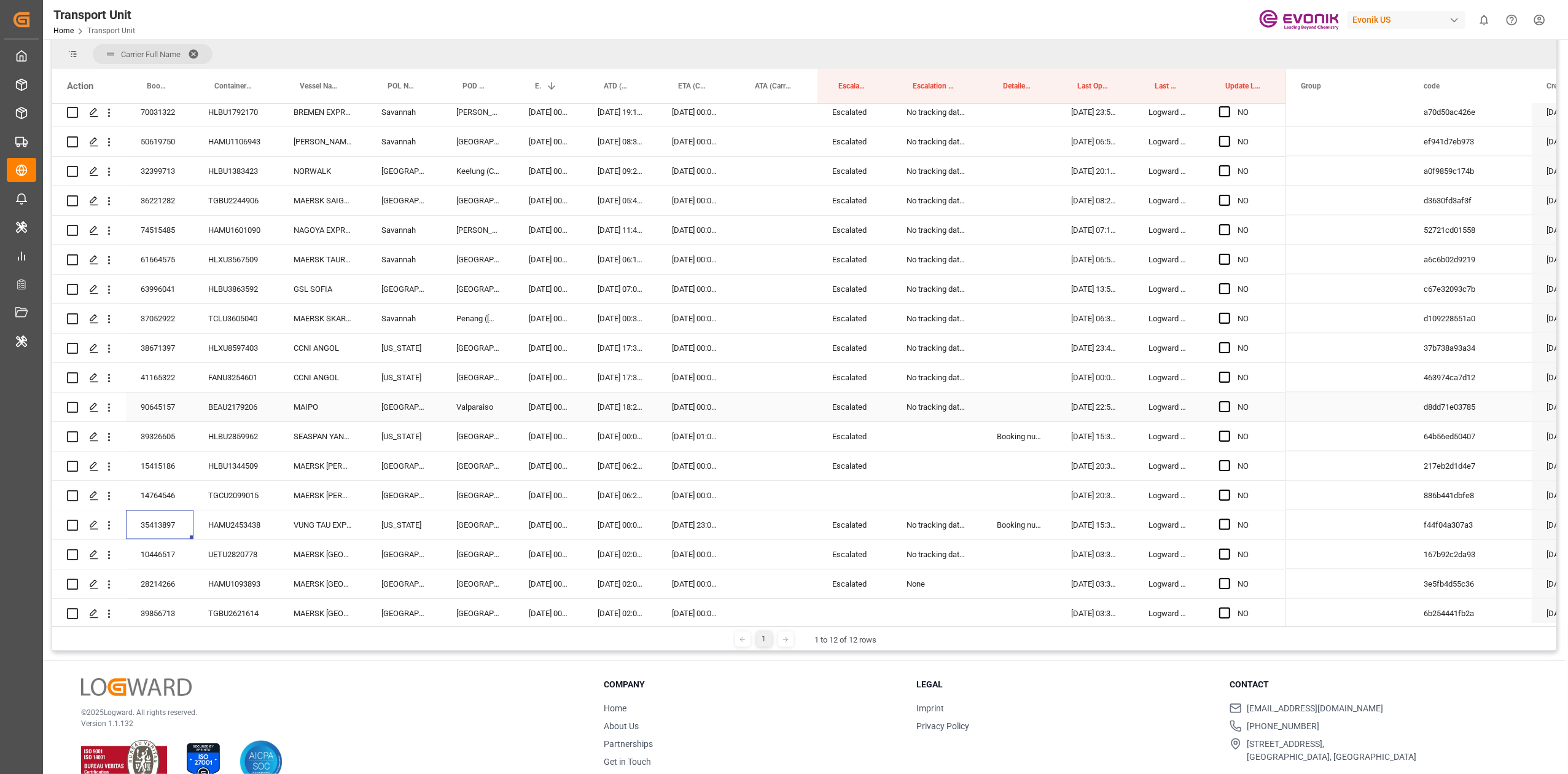
click at [162, 381] on div "41165322" at bounding box center [159, 378] width 68 height 29
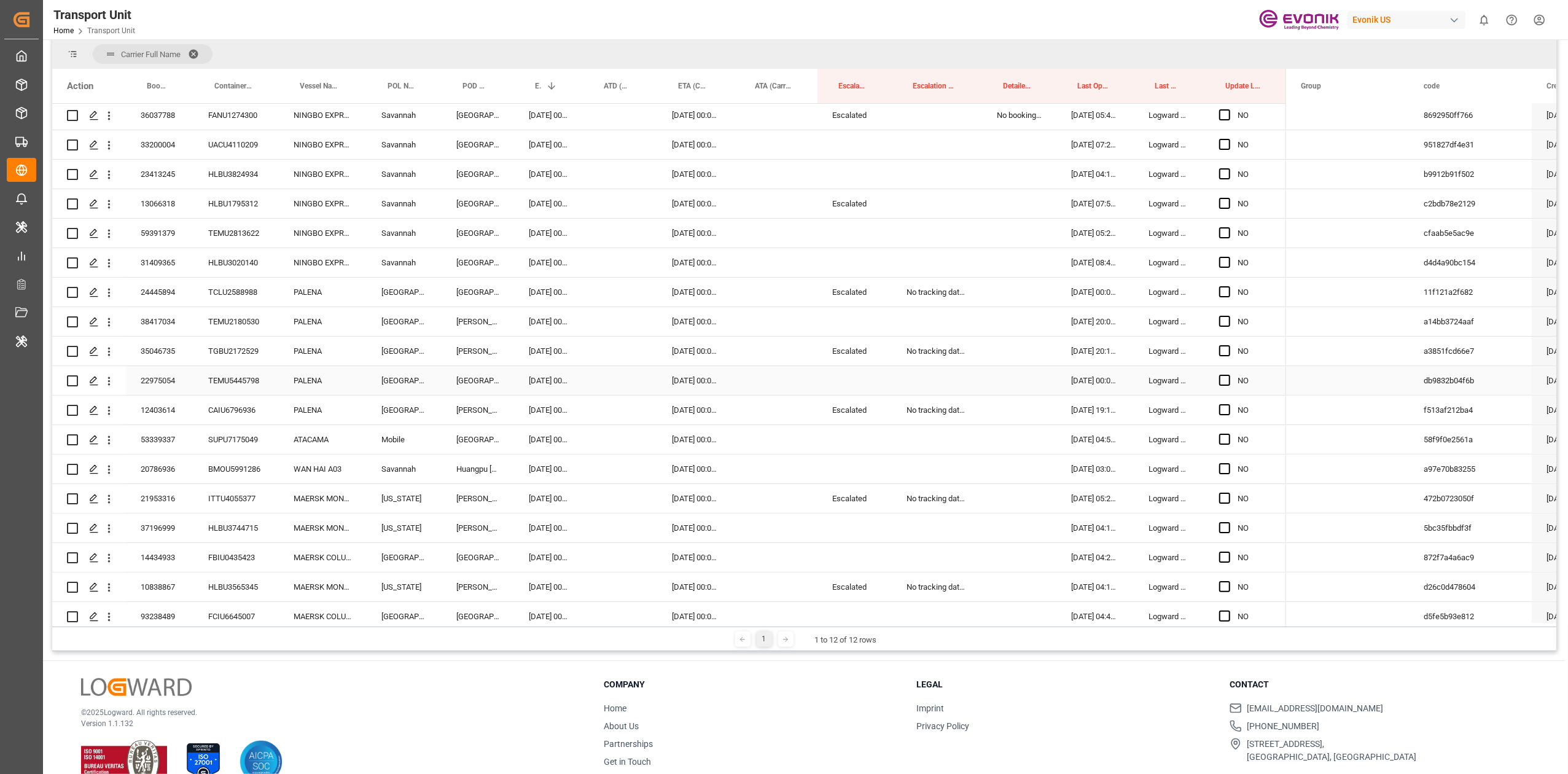
scroll to position [278, 0]
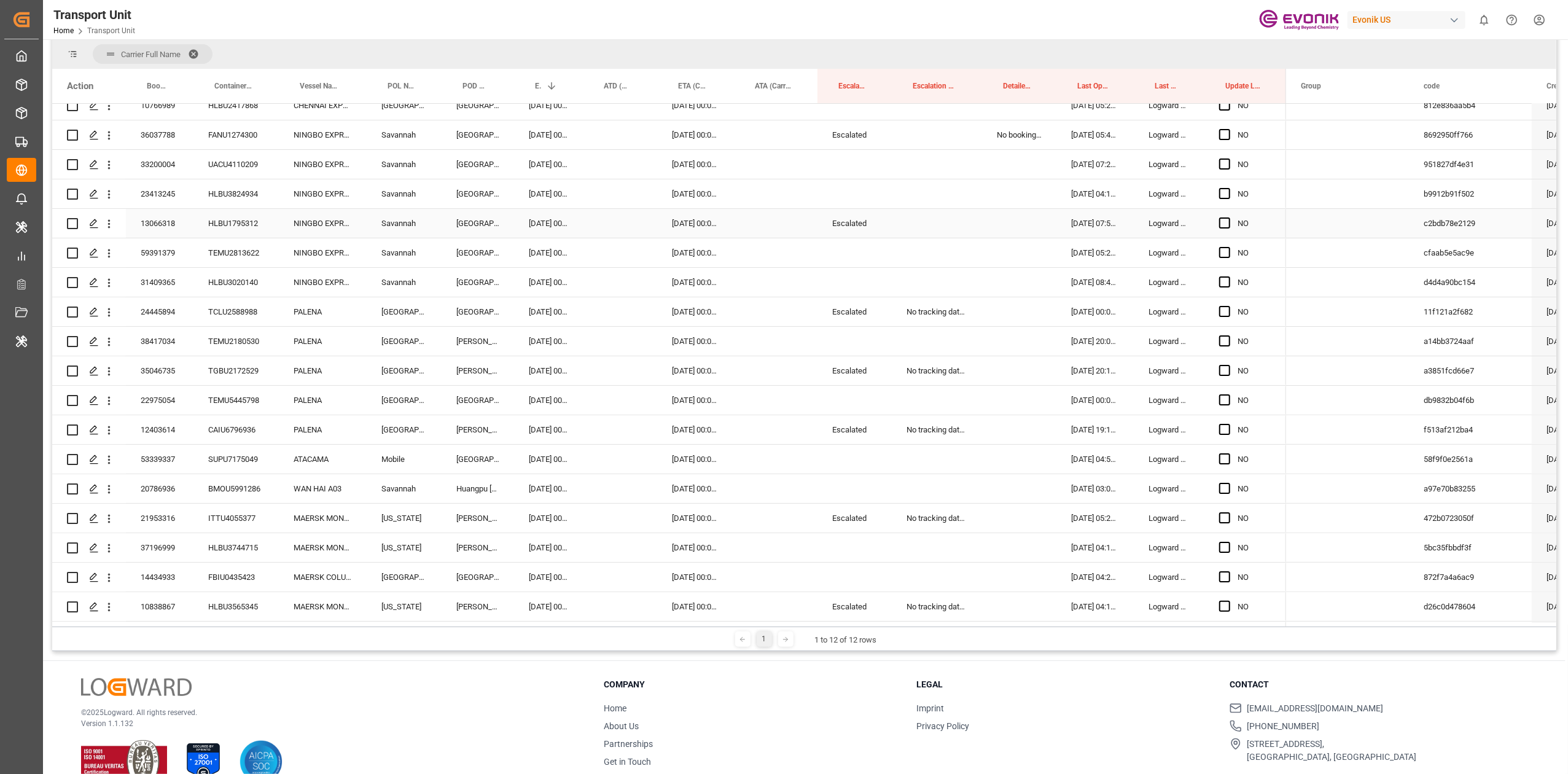
click at [863, 227] on div "Escalated" at bounding box center [855, 223] width 74 height 29
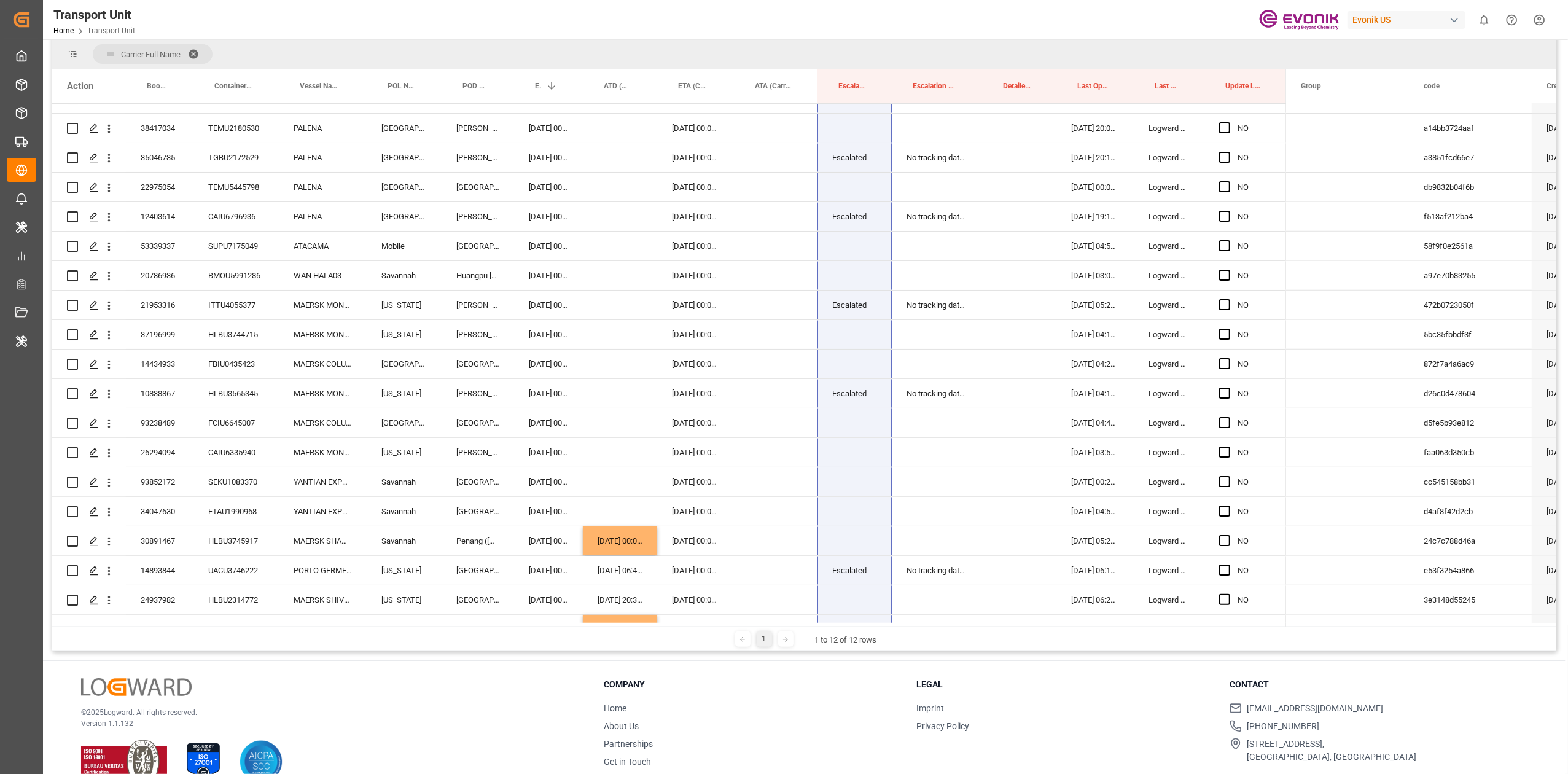
scroll to position [541, 0]
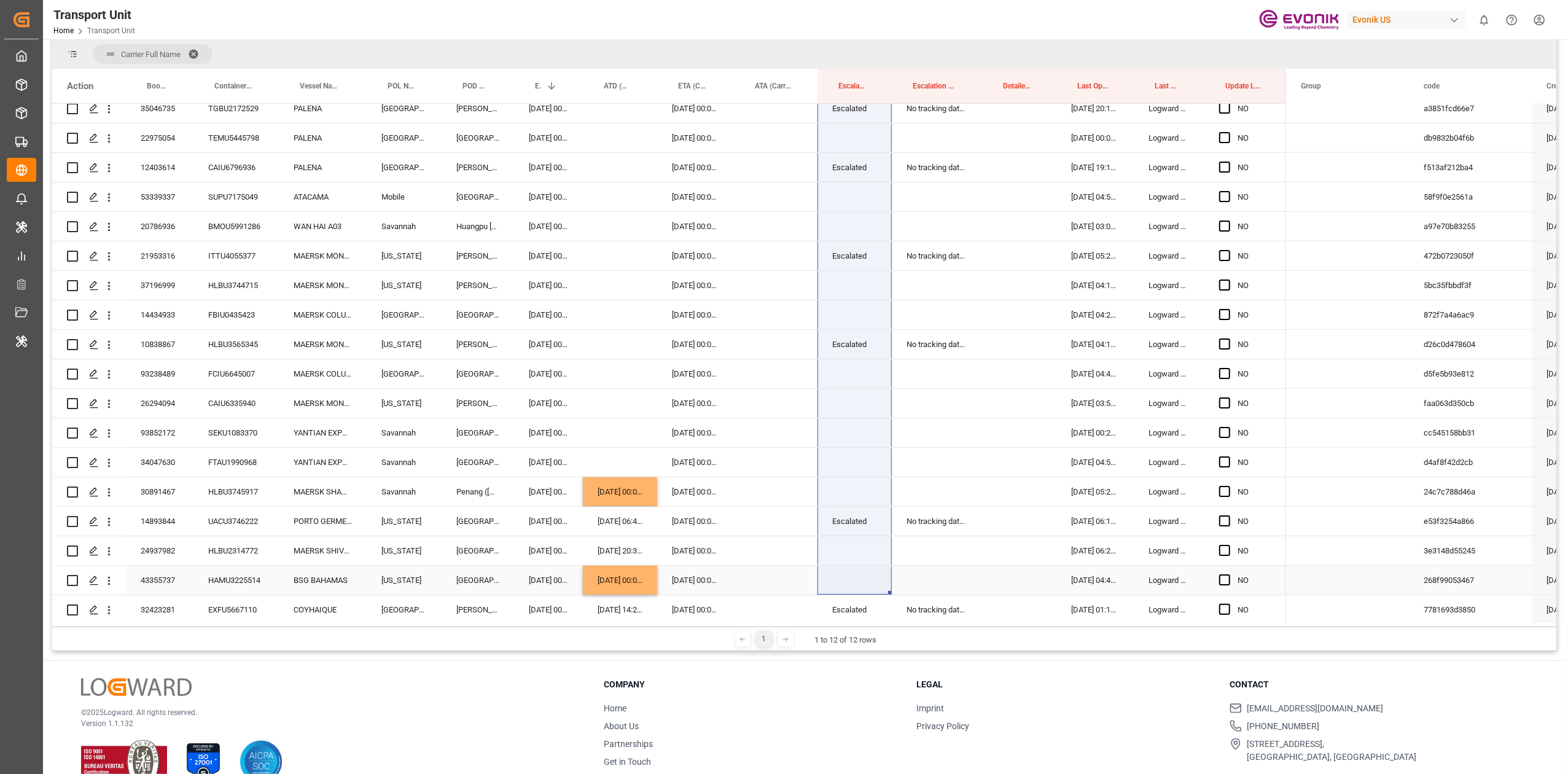
drag, startPoint x: 847, startPoint y: 234, endPoint x: 849, endPoint y: 581, distance: 347.0
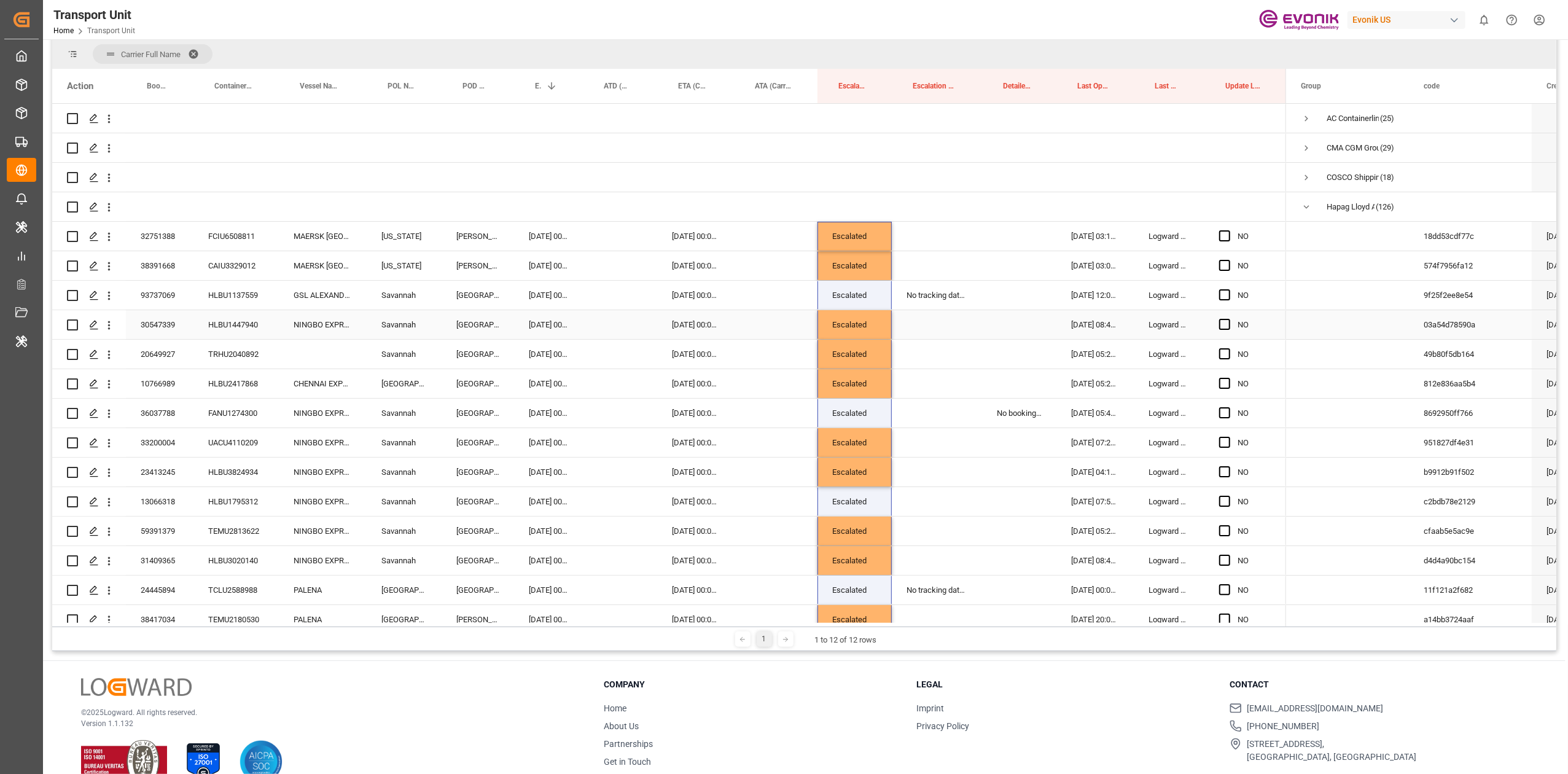
scroll to position [0, 0]
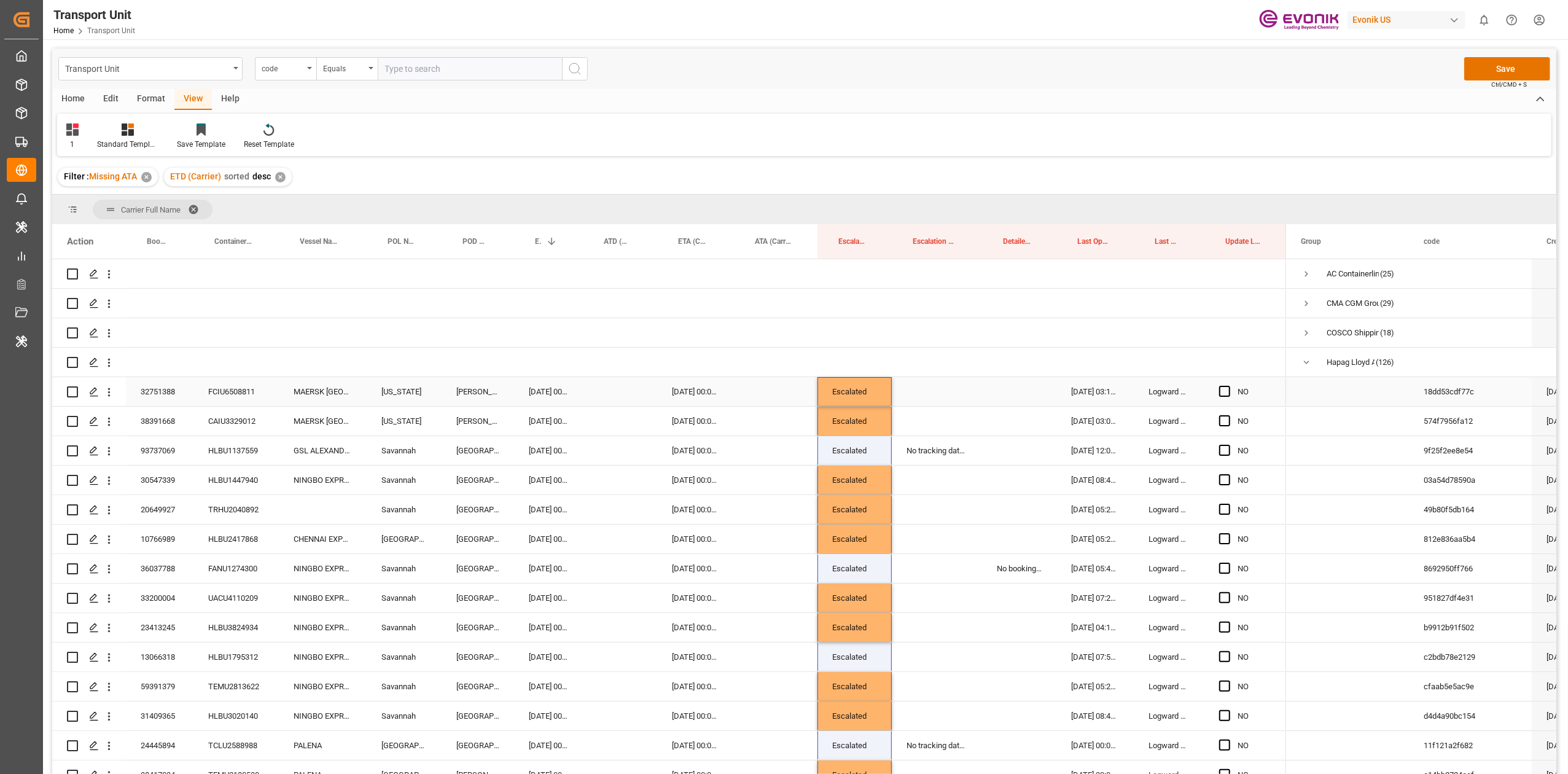
click at [1222, 393] on span "Press SPACE to select this row." at bounding box center [1224, 392] width 11 height 11
click at [1229, 386] on input "Press SPACE to select this row." at bounding box center [1229, 386] width 0 height 0
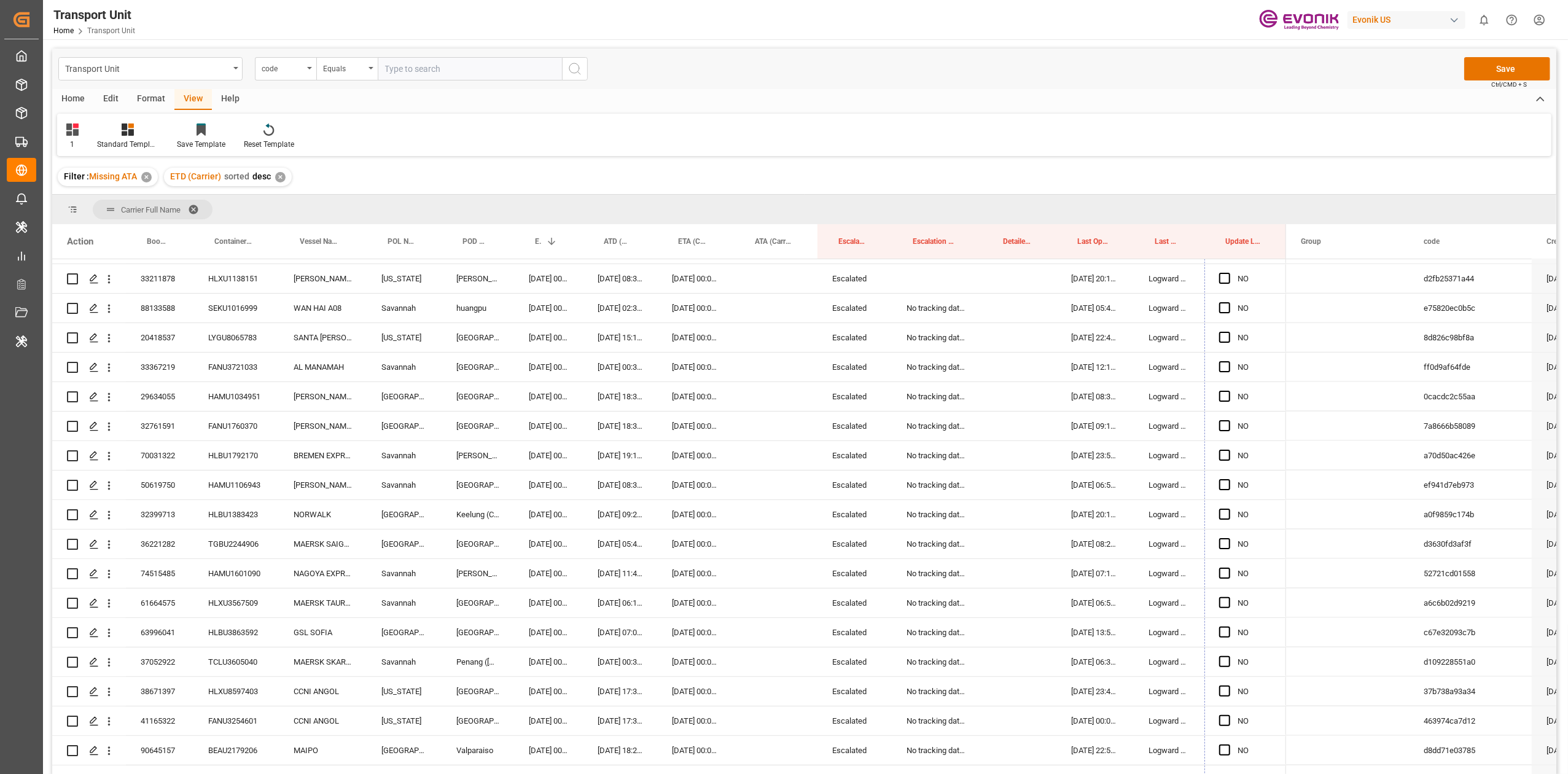
scroll to position [1745, 0]
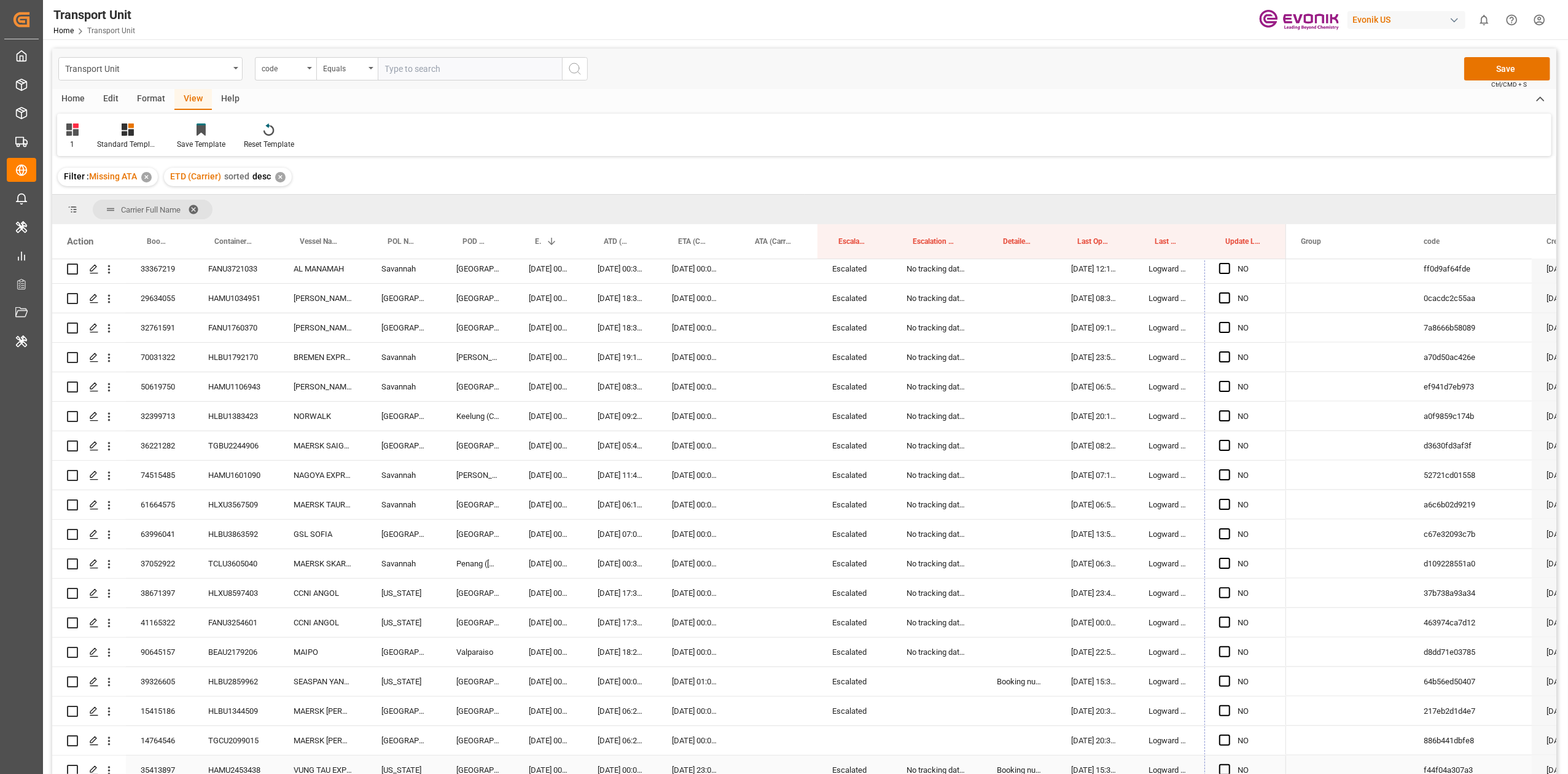
drag, startPoint x: 1283, startPoint y: 404, endPoint x: 1232, endPoint y: 756, distance: 355.7
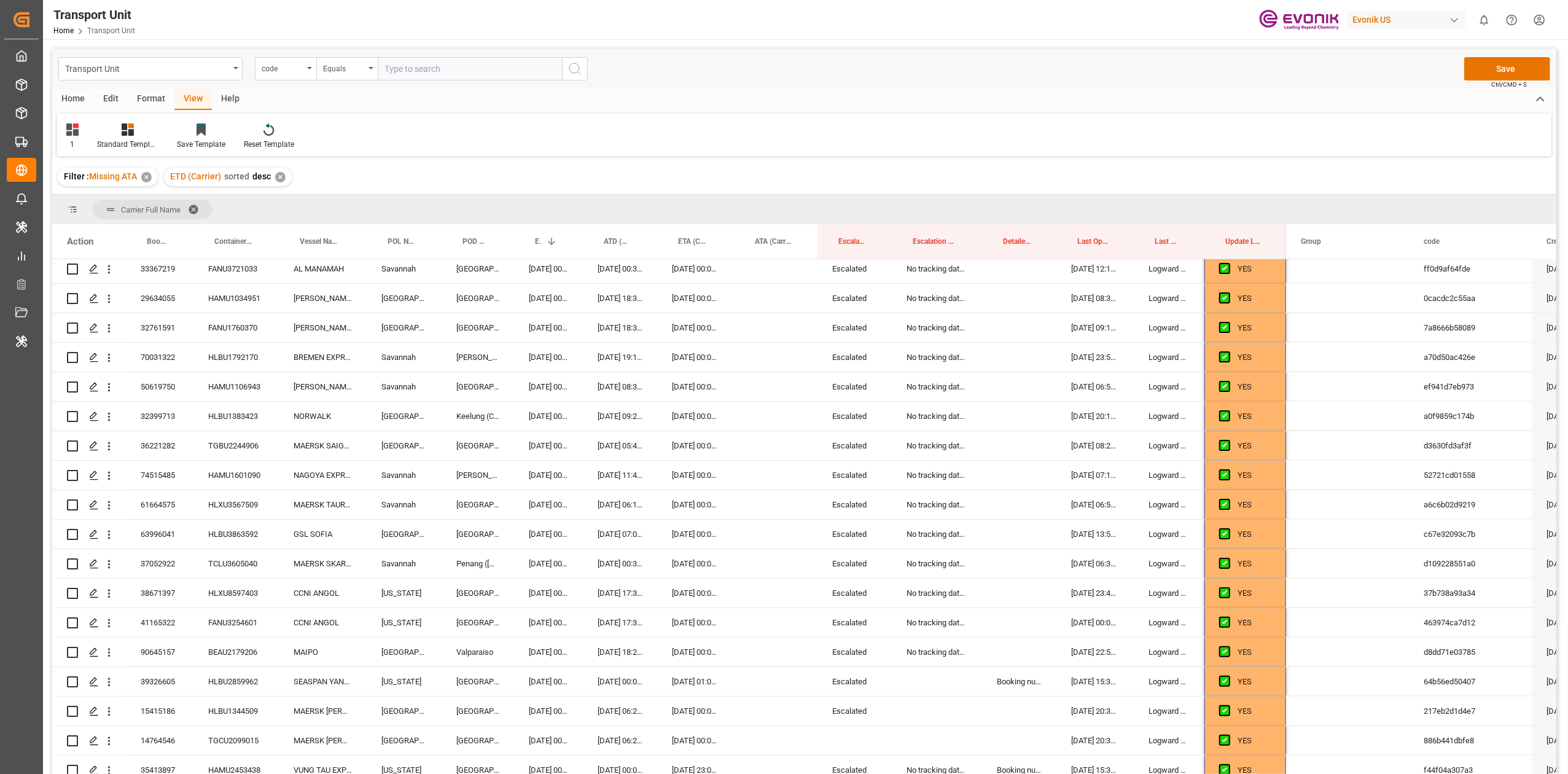
click at [753, 126] on div "1 Standard Templates Save Template Reset Template" at bounding box center [804, 135] width 1494 height 42
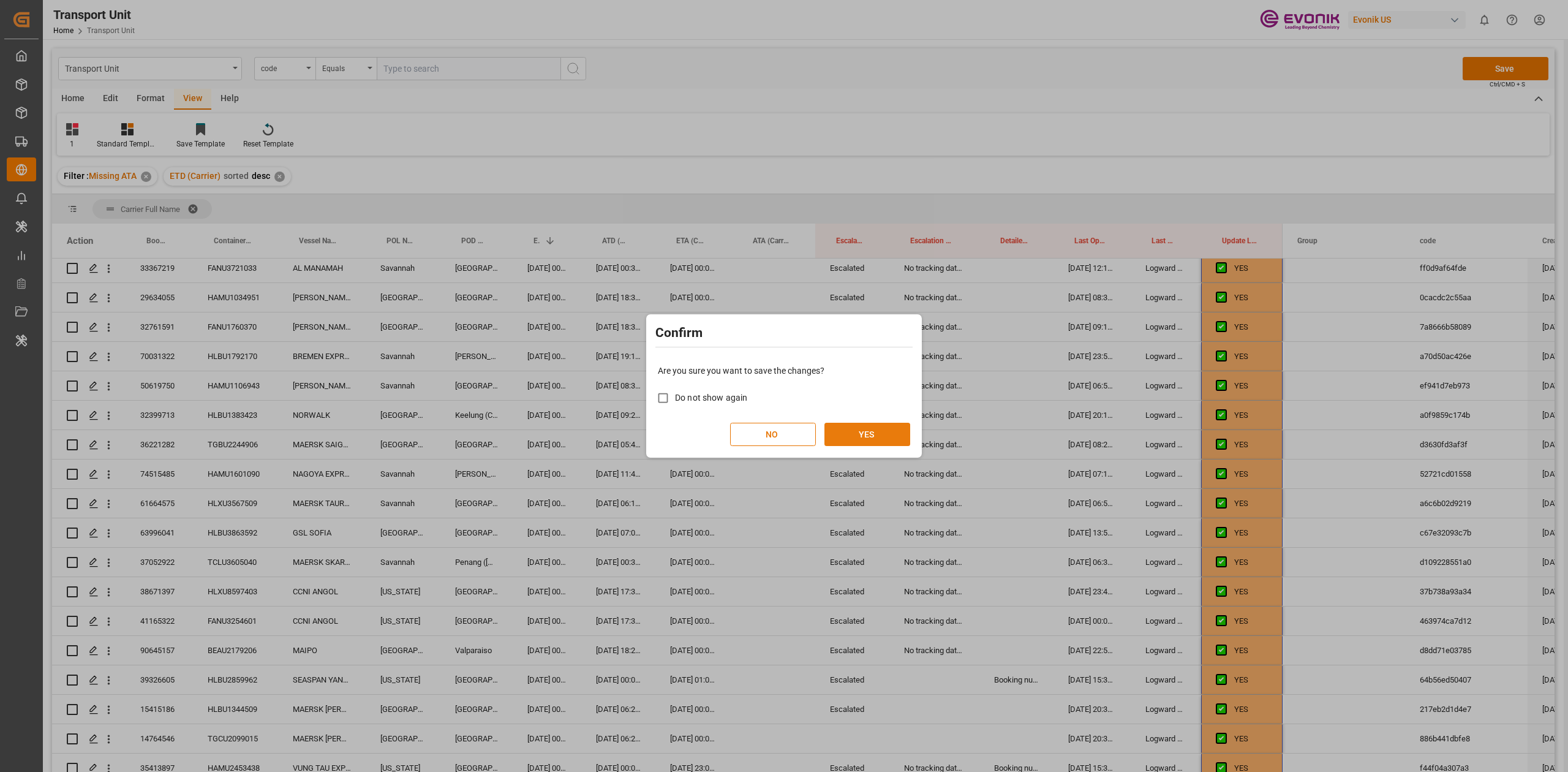
click at [866, 428] on button "YES" at bounding box center [867, 434] width 85 height 23
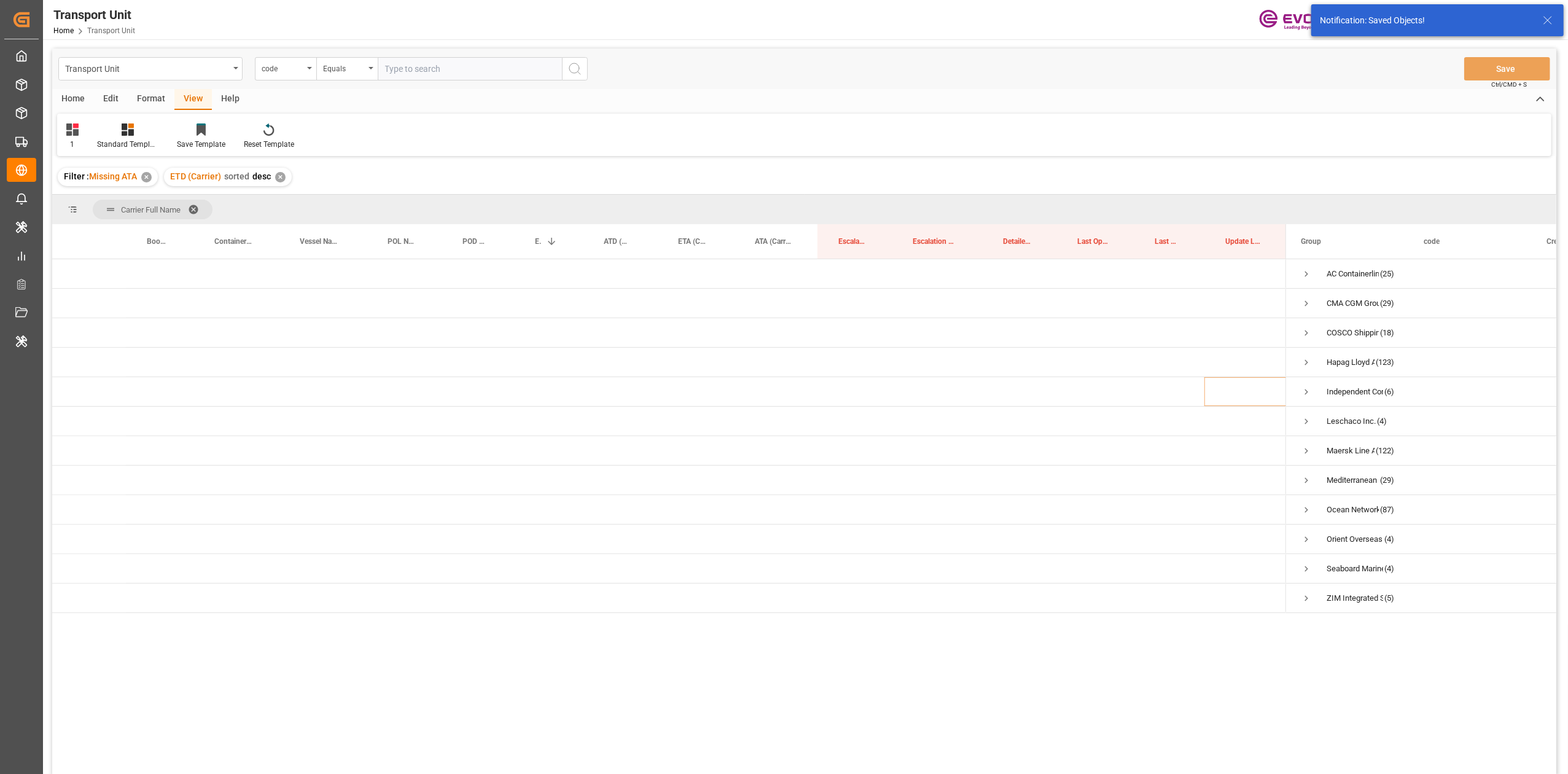
scroll to position [0, 0]
click at [1299, 357] on div "Hapag Lloyd Aktiengesellschaft (123)" at bounding box center [1348, 362] width 123 height 29
click at [1301, 357] on span "Press SPACE to select this row." at bounding box center [1306, 363] width 11 height 11
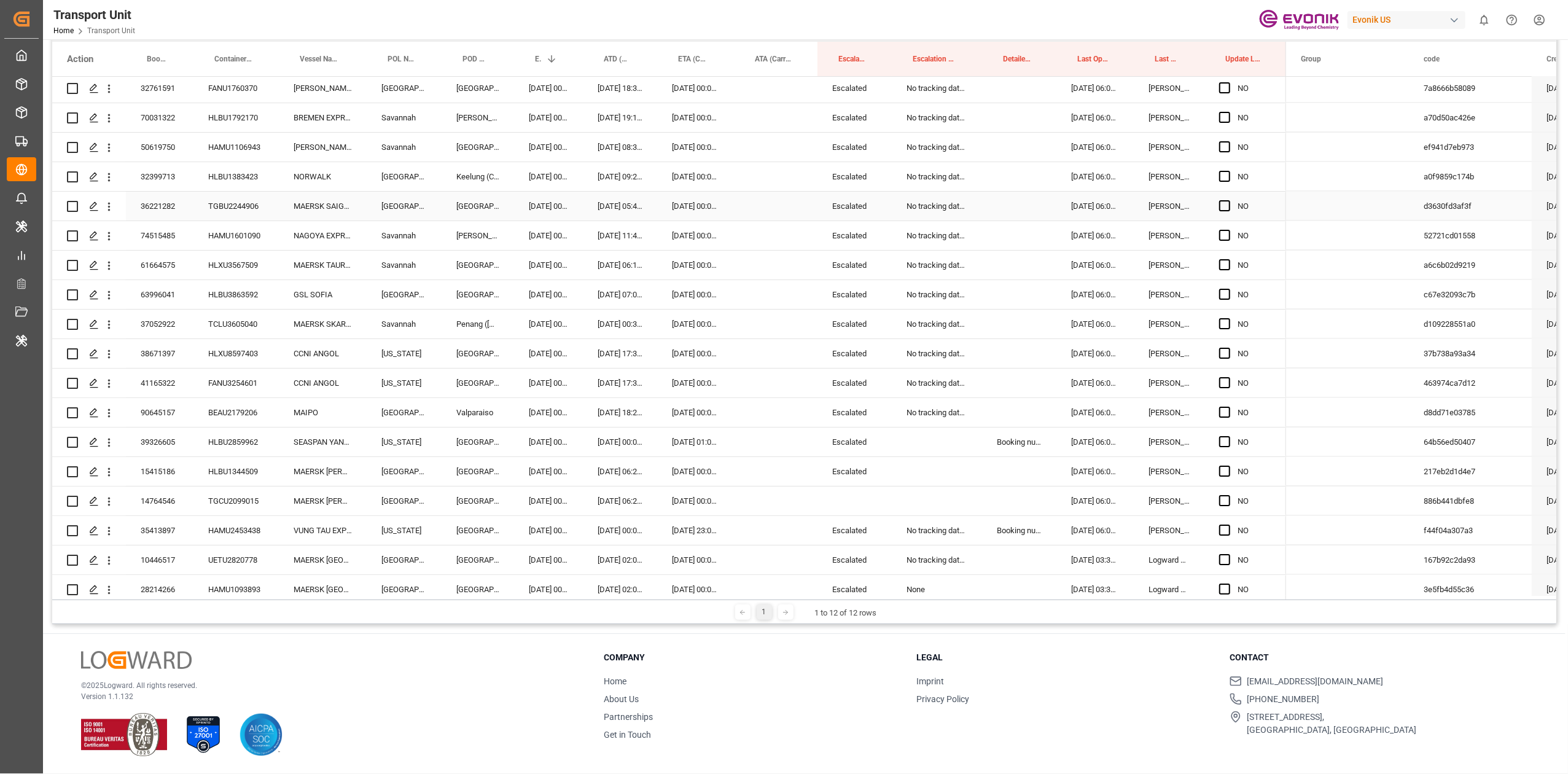
scroll to position [1992, 0]
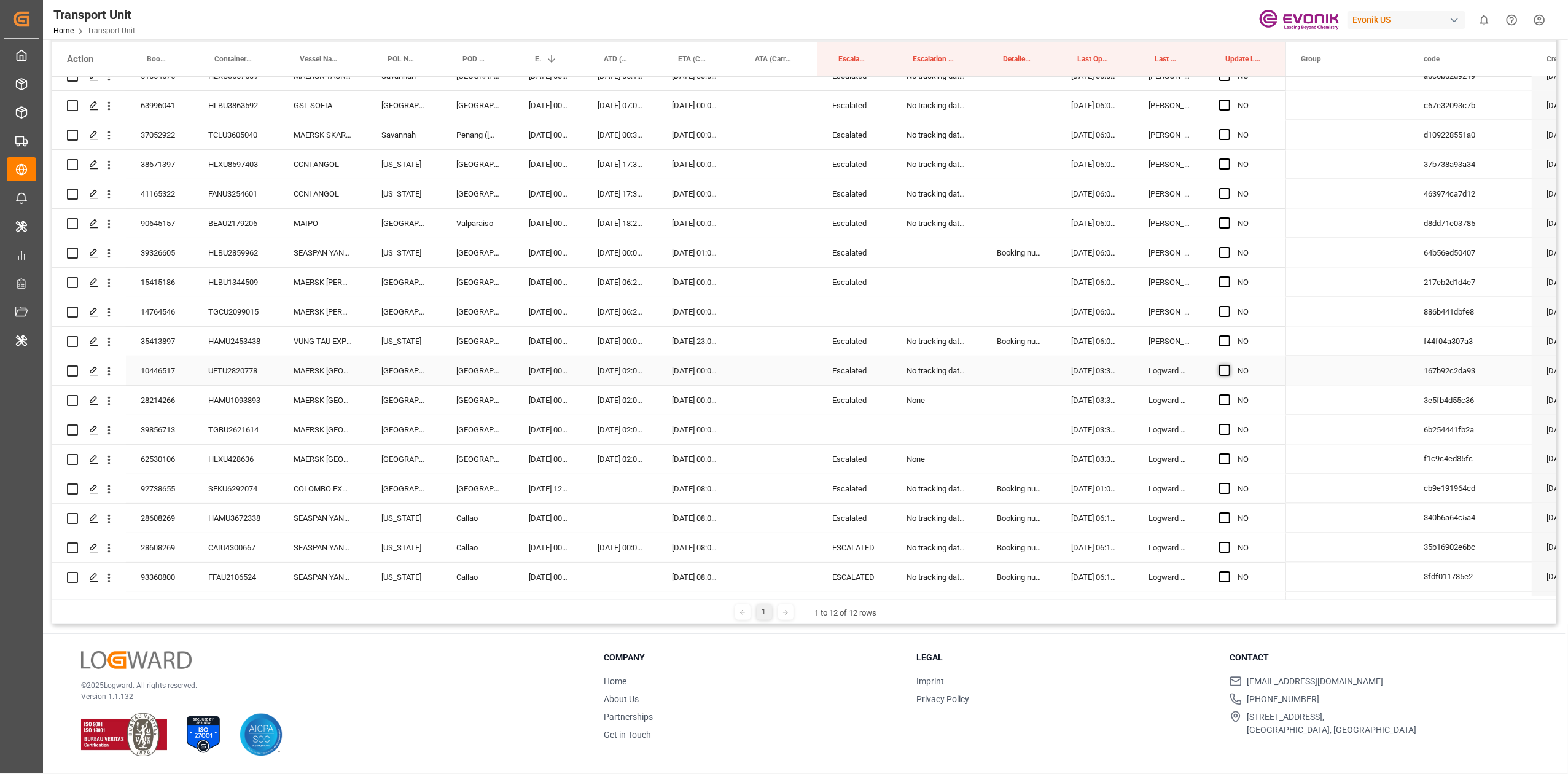
click at [1219, 371] on span "Press SPACE to select this row." at bounding box center [1224, 370] width 11 height 11
click at [1229, 365] on input "Press SPACE to select this row." at bounding box center [1229, 365] width 0 height 0
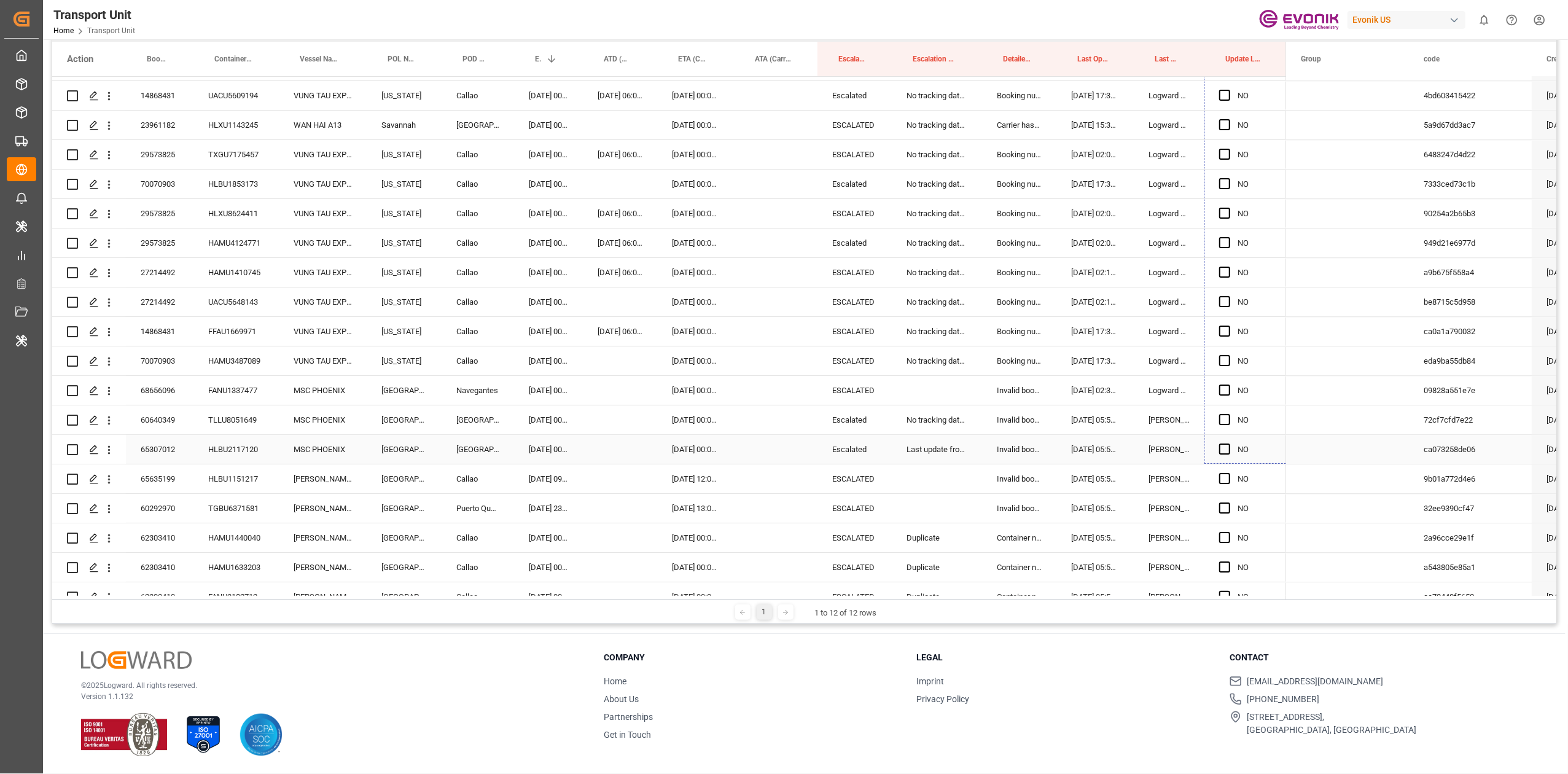
scroll to position [3024, 0]
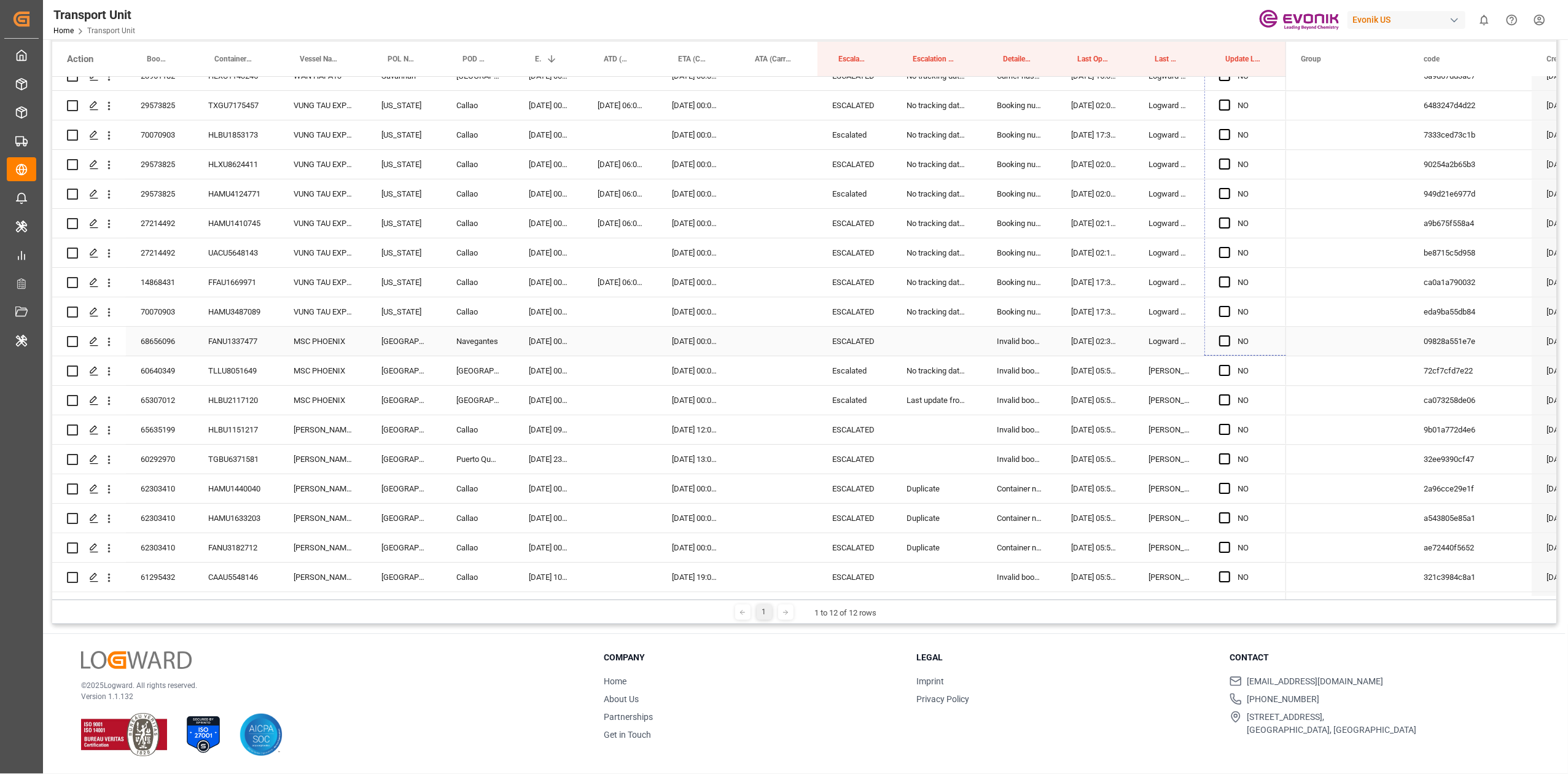
drag, startPoint x: 1285, startPoint y: 382, endPoint x: 1205, endPoint y: 335, distance: 92.8
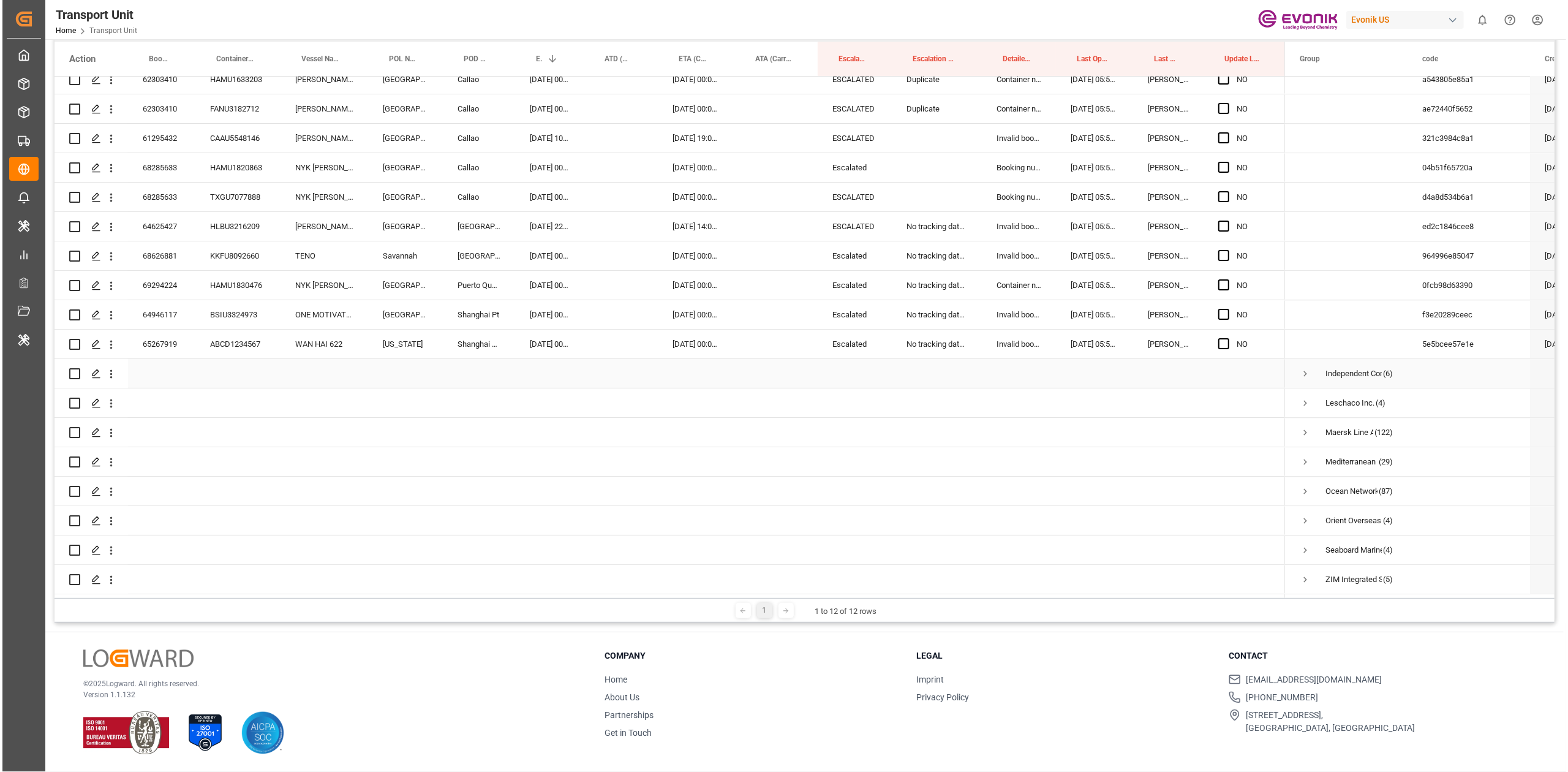
scroll to position [0, 0]
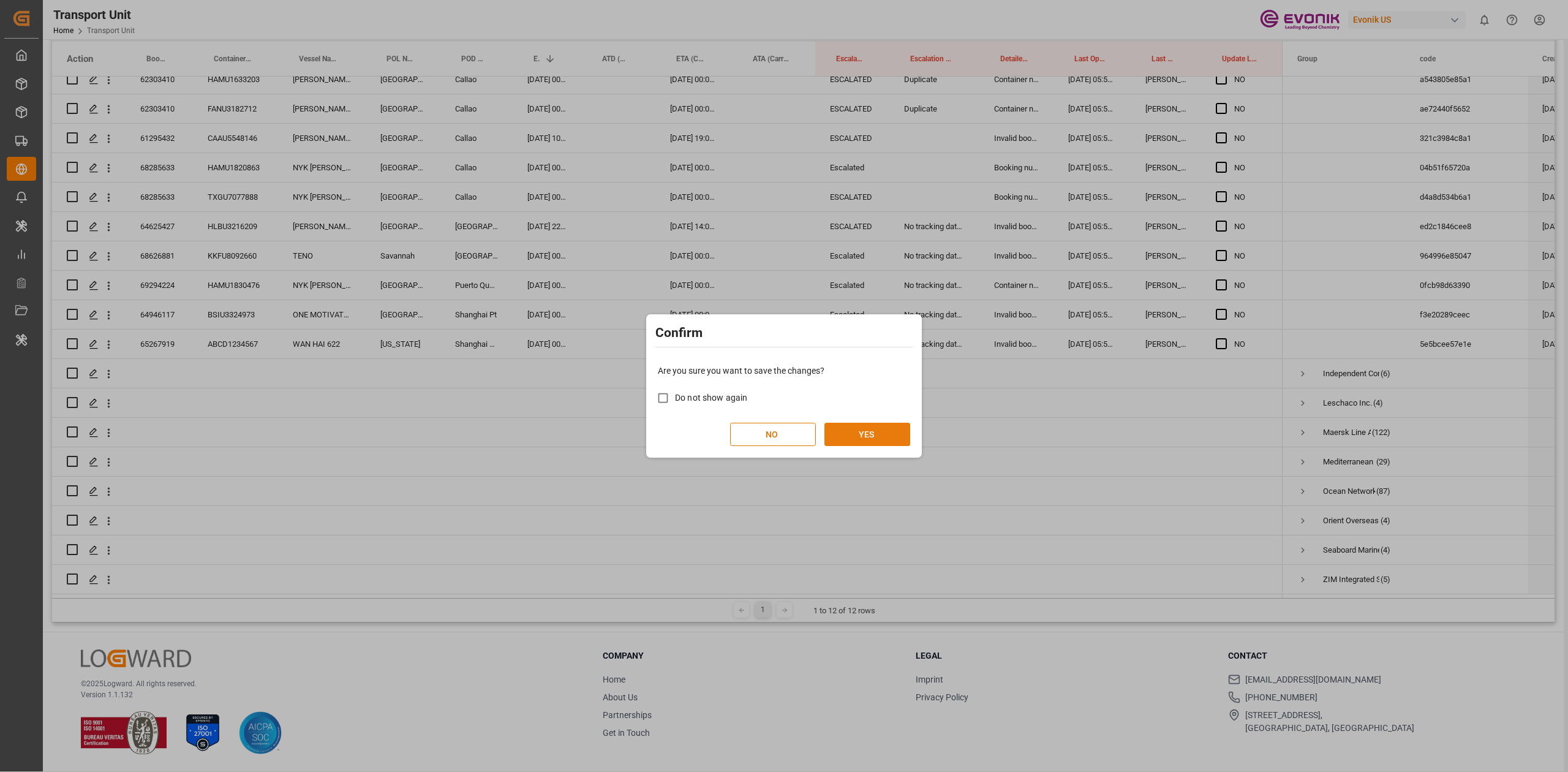
click at [871, 440] on button "YES" at bounding box center [867, 434] width 85 height 23
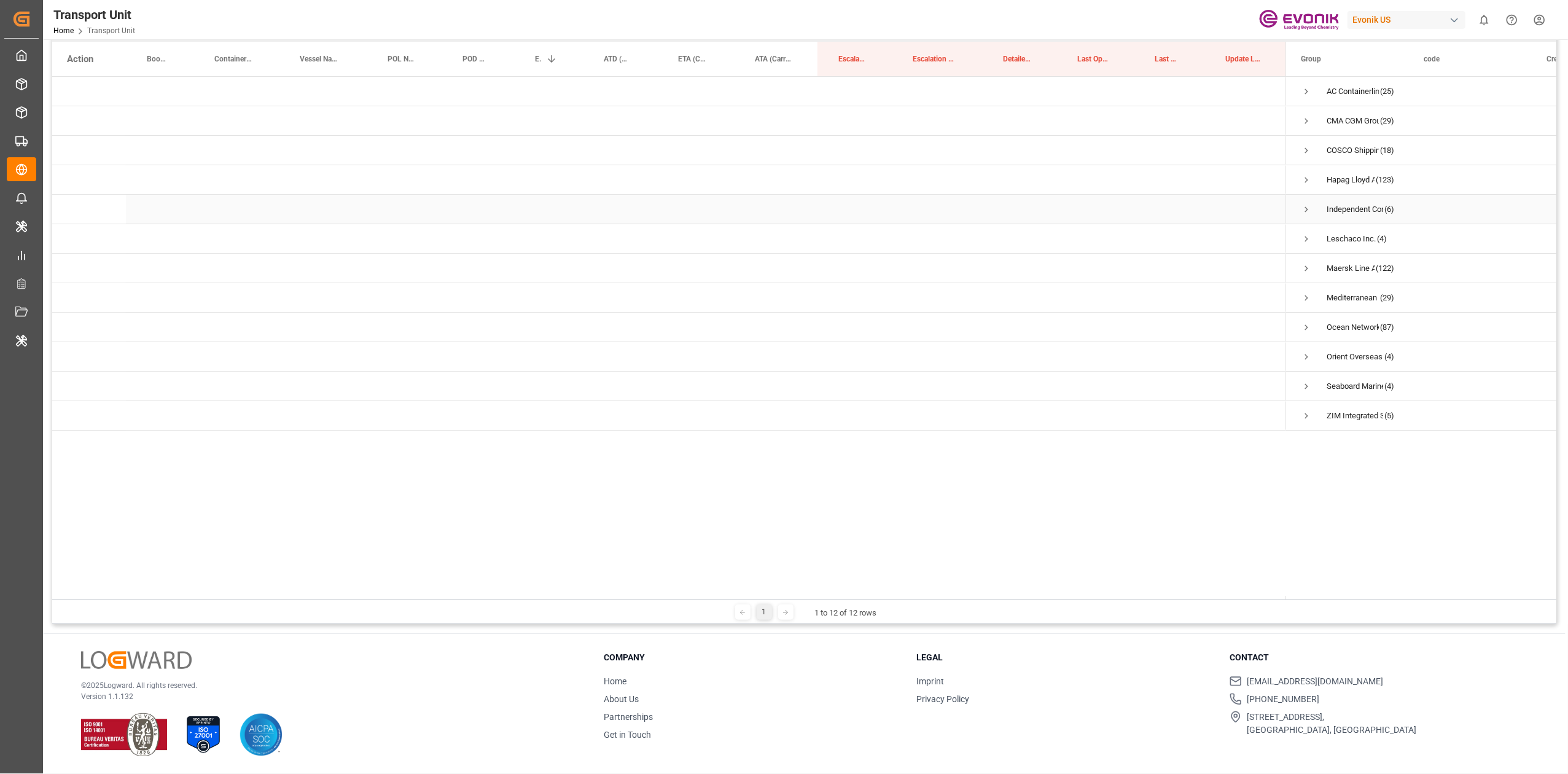
click at [1315, 209] on span "Independent Container Line Limited (6)" at bounding box center [1347, 209] width 93 height 27
click at [1308, 209] on span "Press SPACE to select this row." at bounding box center [1306, 209] width 11 height 11
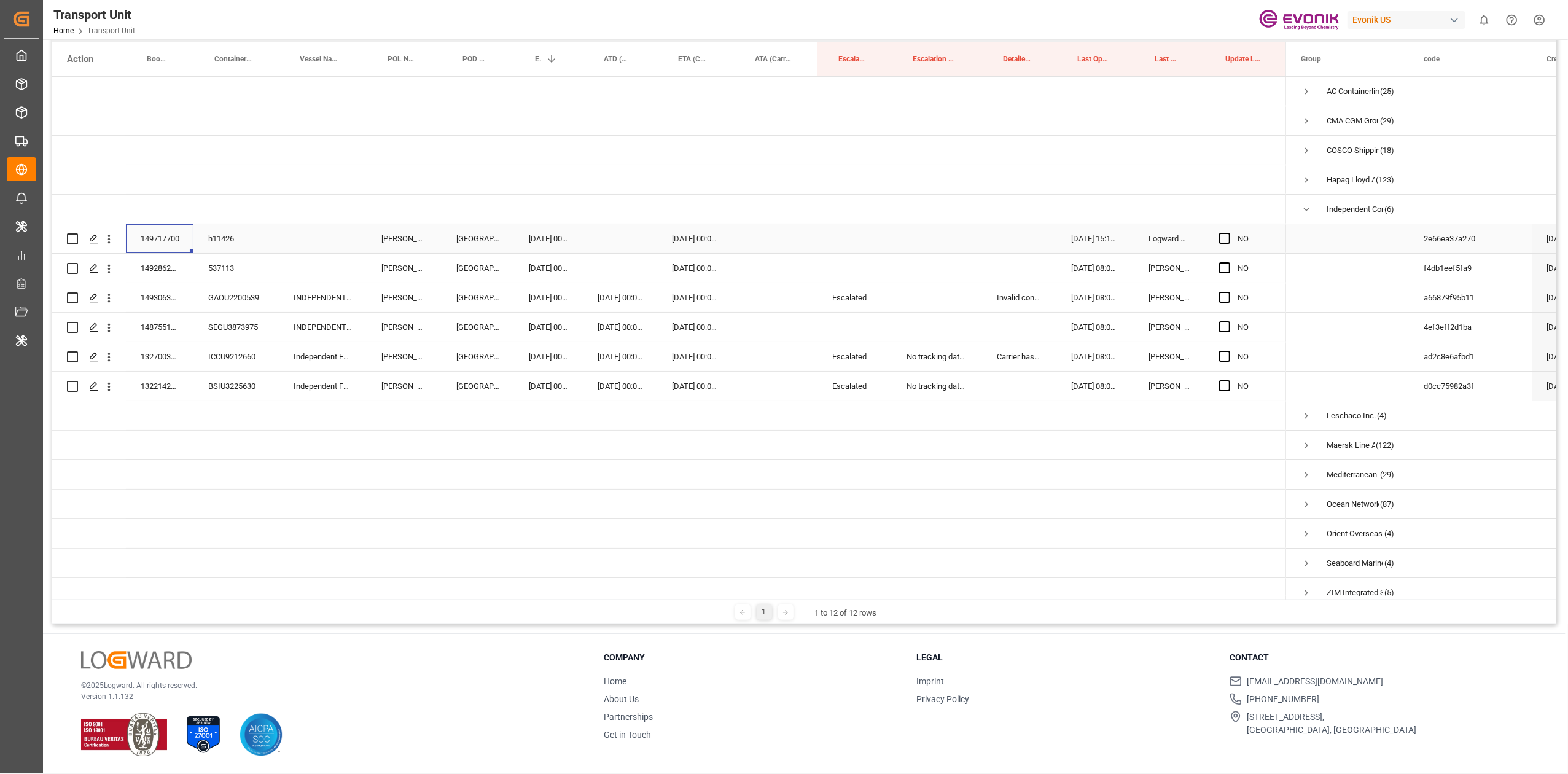
click at [161, 244] on div "149717700" at bounding box center [159, 239] width 68 height 29
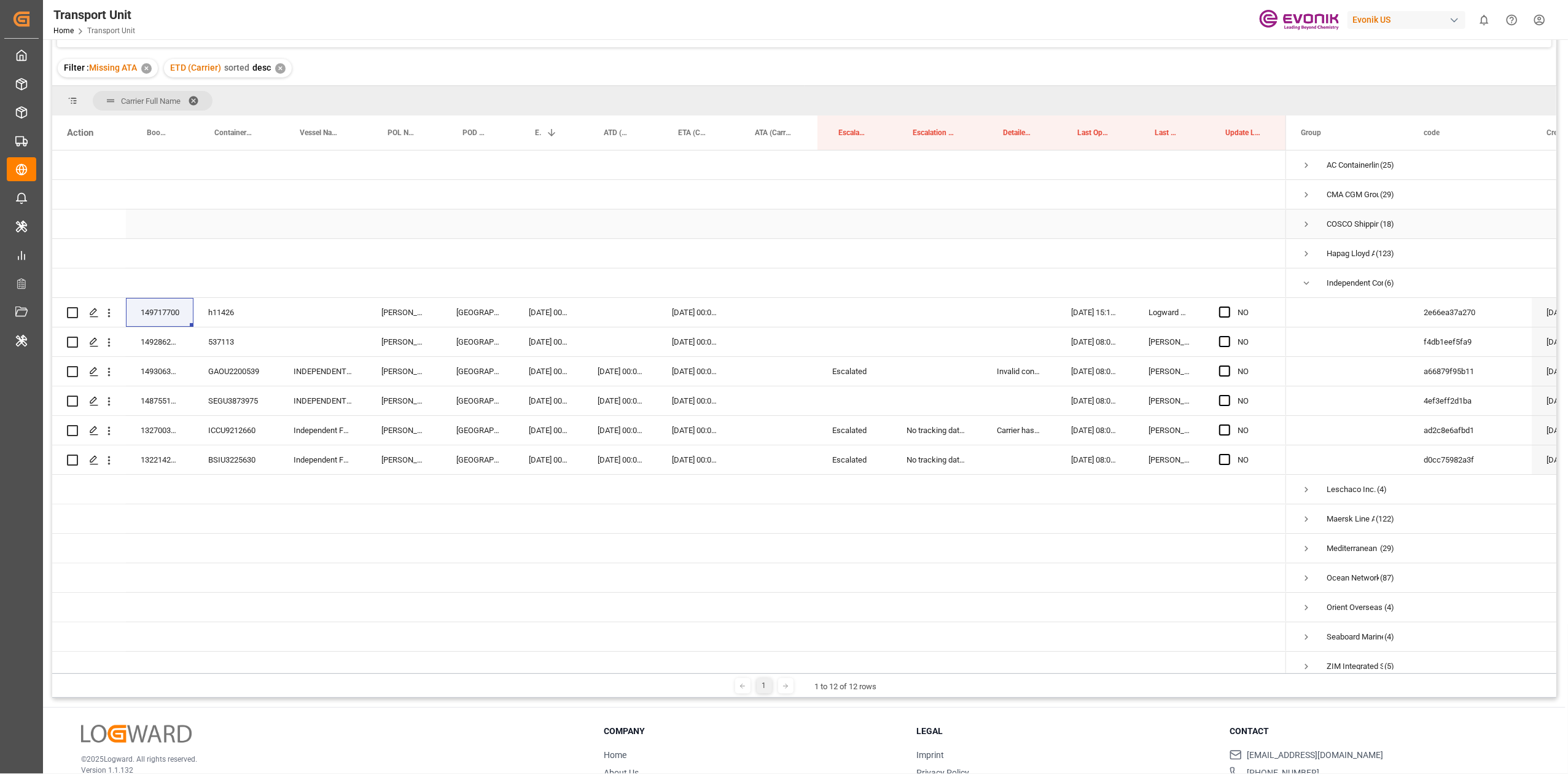
scroll to position [99, 0]
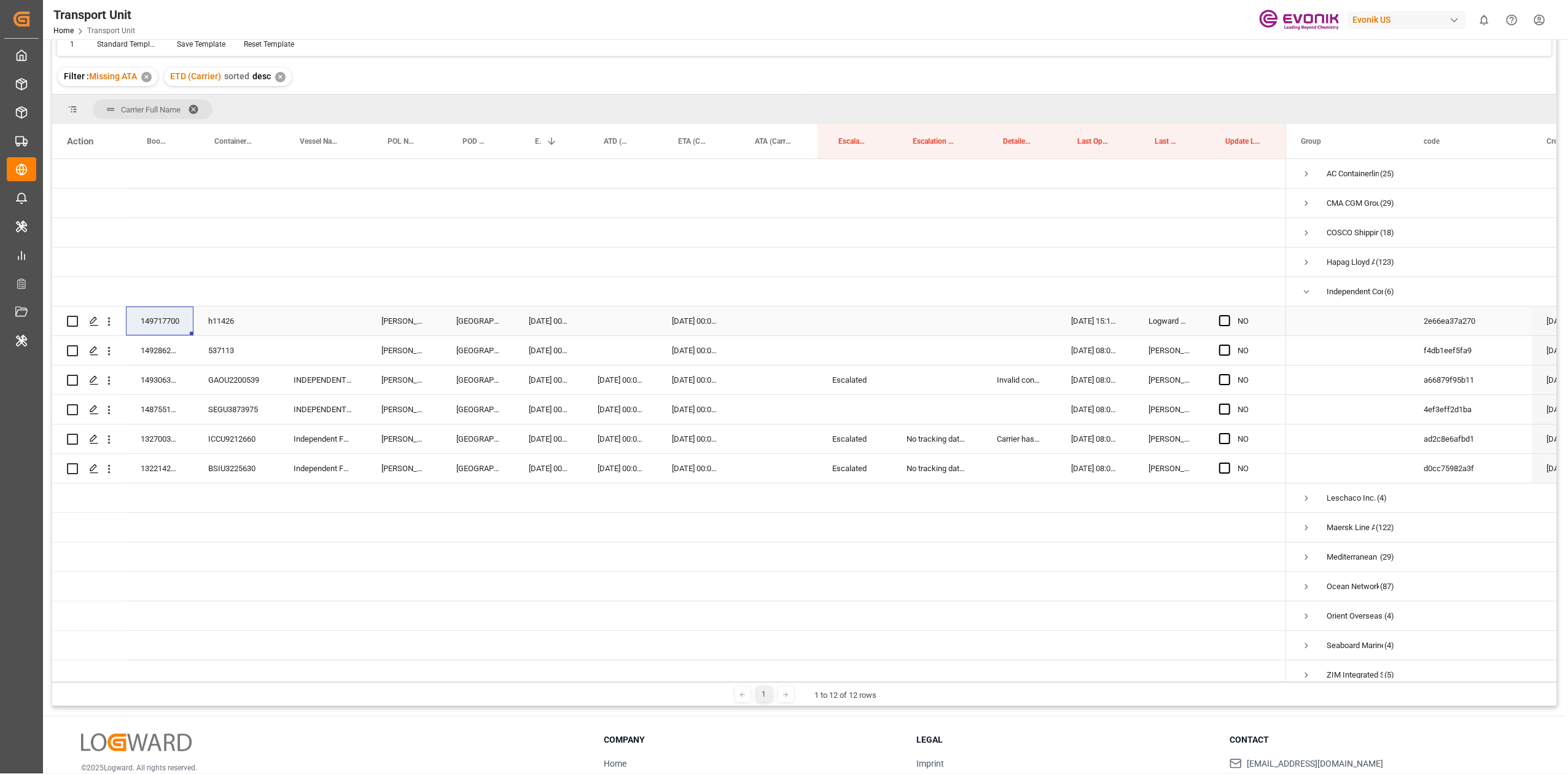
click at [222, 317] on div "h11426" at bounding box center [236, 321] width 86 height 29
click at [222, 317] on input "h11426" at bounding box center [236, 328] width 66 height 24
paste input "BSIU3222740"
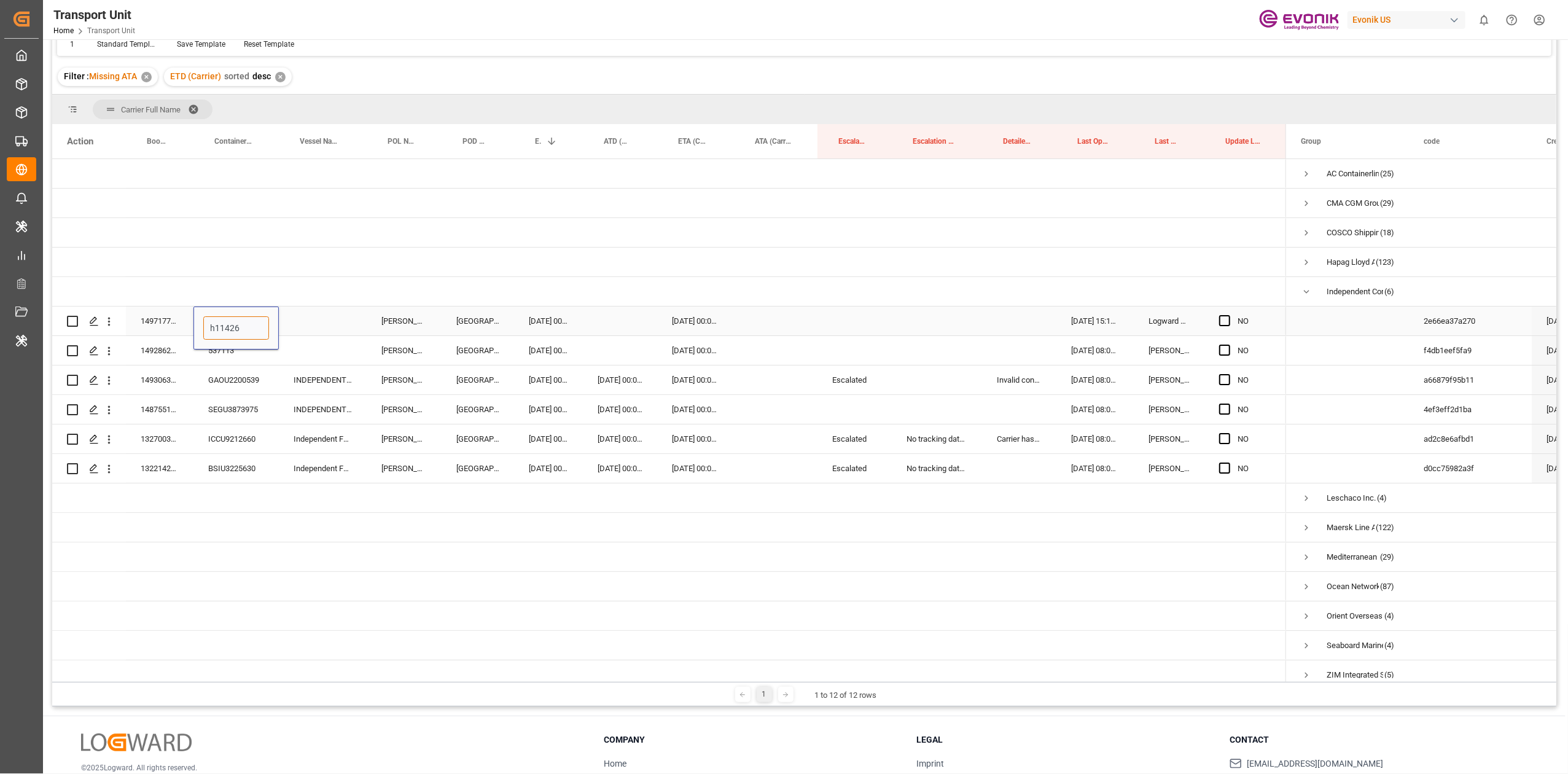
type input "BSIU3222740"
click at [291, 423] on div "INDEPENDENT FUTURE" at bounding box center [323, 410] width 88 height 29
click at [303, 313] on div "Press SPACE to select this row." at bounding box center [323, 321] width 88 height 29
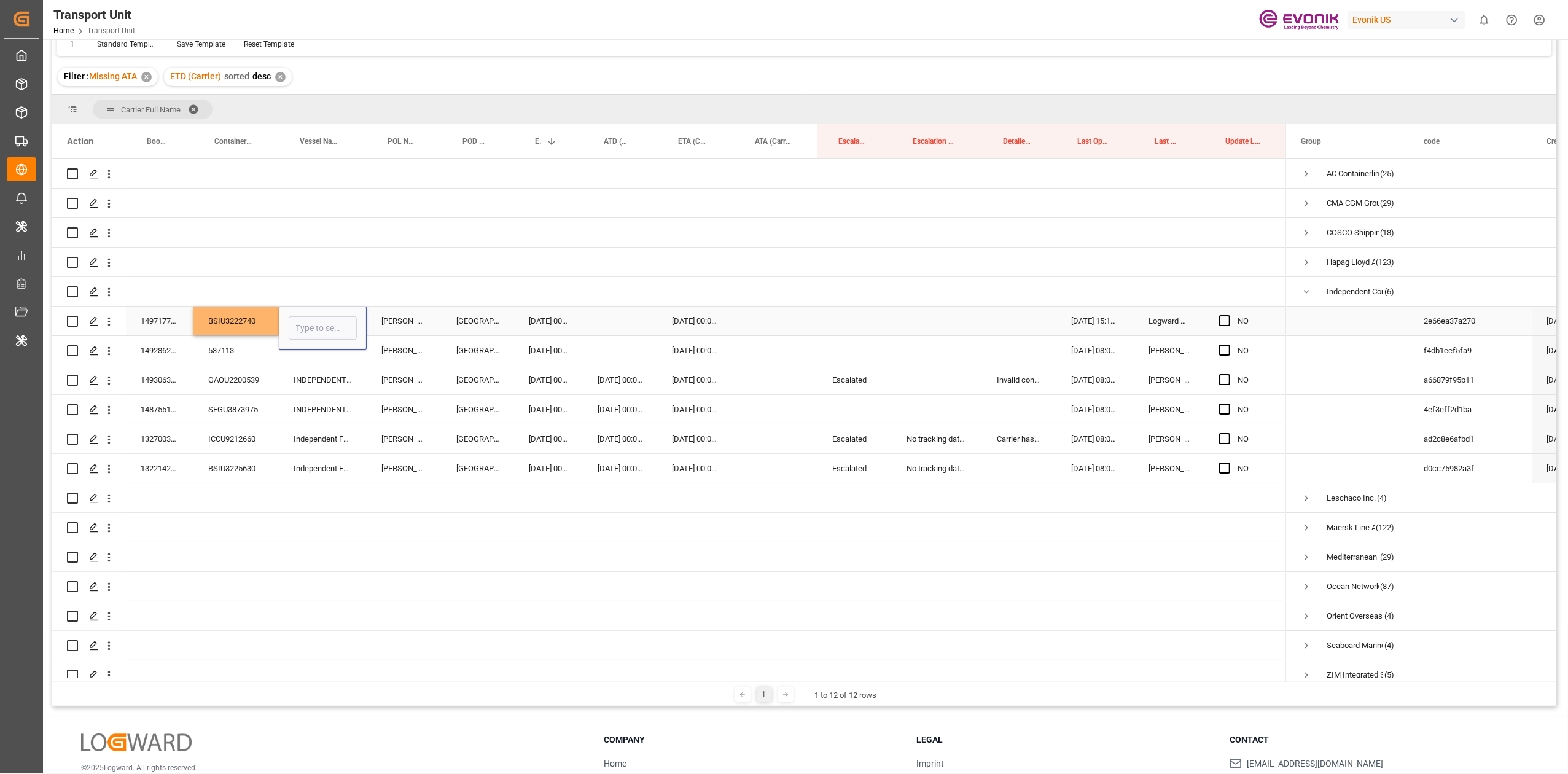
click at [303, 313] on div "Press SPACE to select this row." at bounding box center [323, 328] width 88 height 43
click at [311, 319] on input "Press SPACE to select this row." at bounding box center [323, 328] width 68 height 24
paste input "INDEPENDENT PRIMERO"
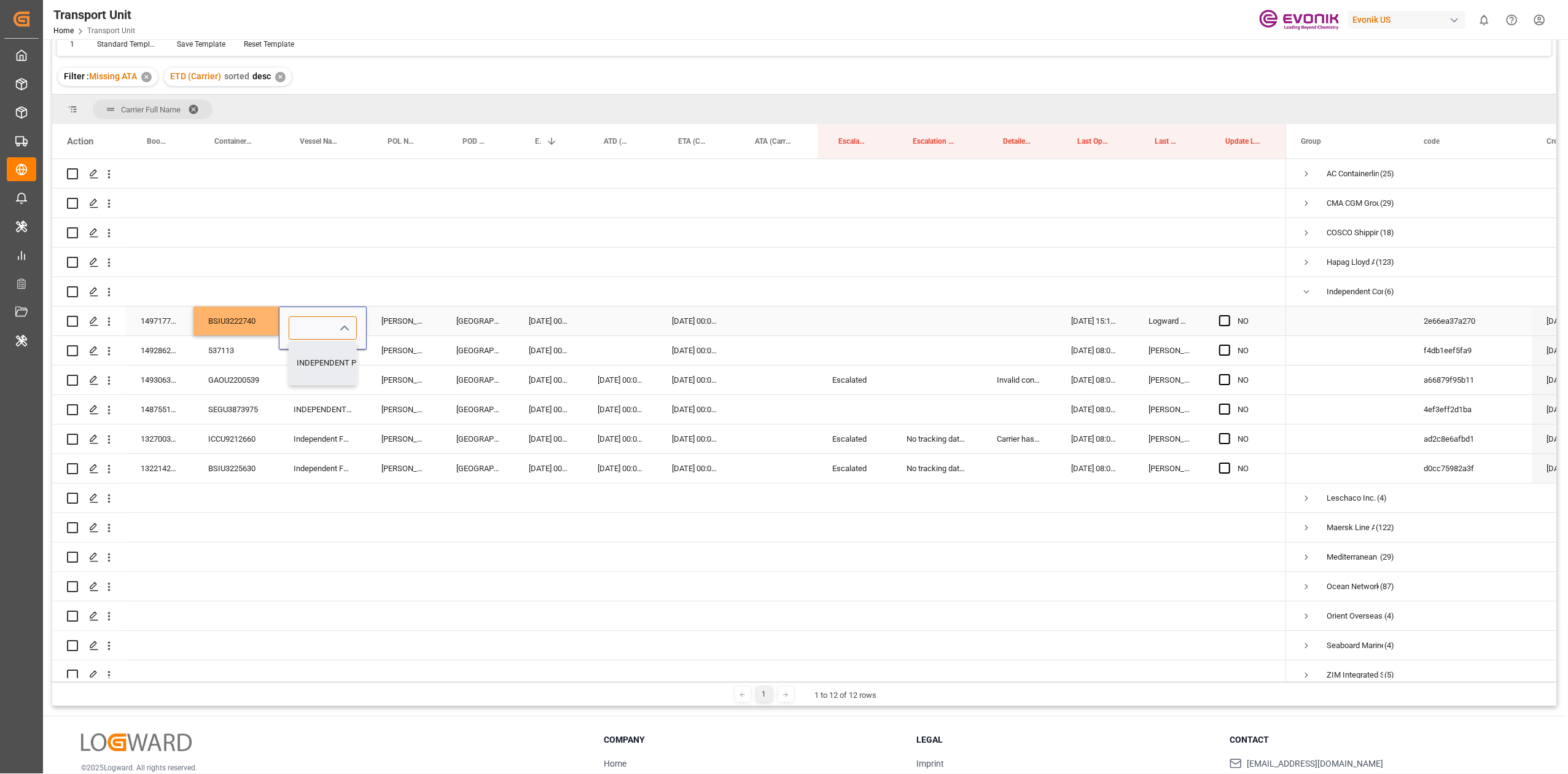
click at [299, 361] on div "INDEPENDENT PRIMERO - 9298636" at bounding box center [359, 363] width 140 height 43
type input "INDEPENDENT PRIMERO - 9298636"
click at [464, 354] on div "Antwerp" at bounding box center [478, 351] width 73 height 29
click at [153, 351] on div "149286200" at bounding box center [159, 351] width 68 height 29
click at [228, 357] on div "537113" at bounding box center [236, 351] width 86 height 29
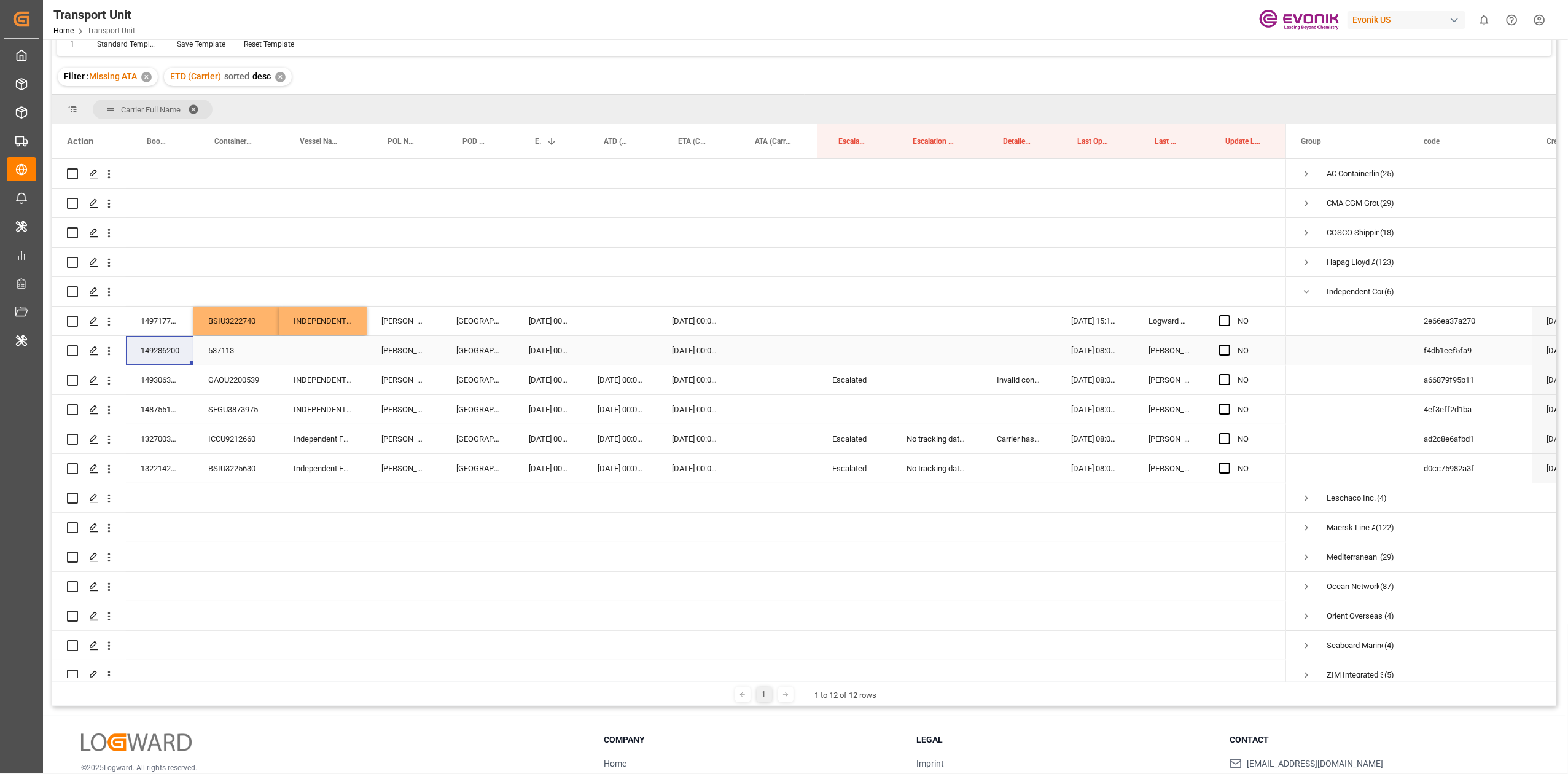
click at [228, 357] on div "537113" at bounding box center [236, 351] width 86 height 29
click at [228, 357] on input "537113" at bounding box center [236, 357] width 66 height 24
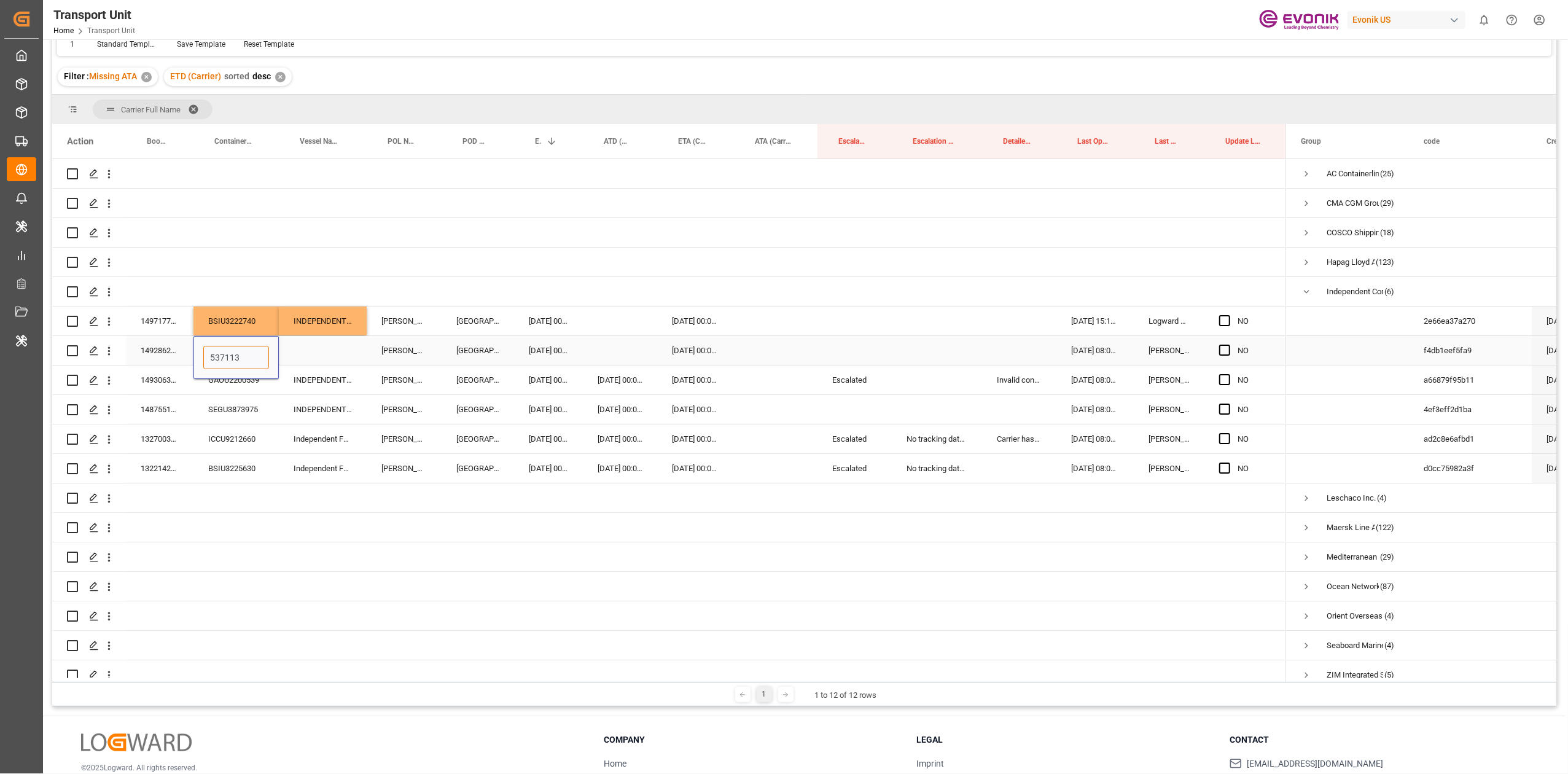
click at [228, 357] on input "537113" at bounding box center [236, 357] width 66 height 24
paste input "GAOU2200966"
type input "GAOU2200966"
click at [393, 404] on div "Chester" at bounding box center [404, 410] width 75 height 29
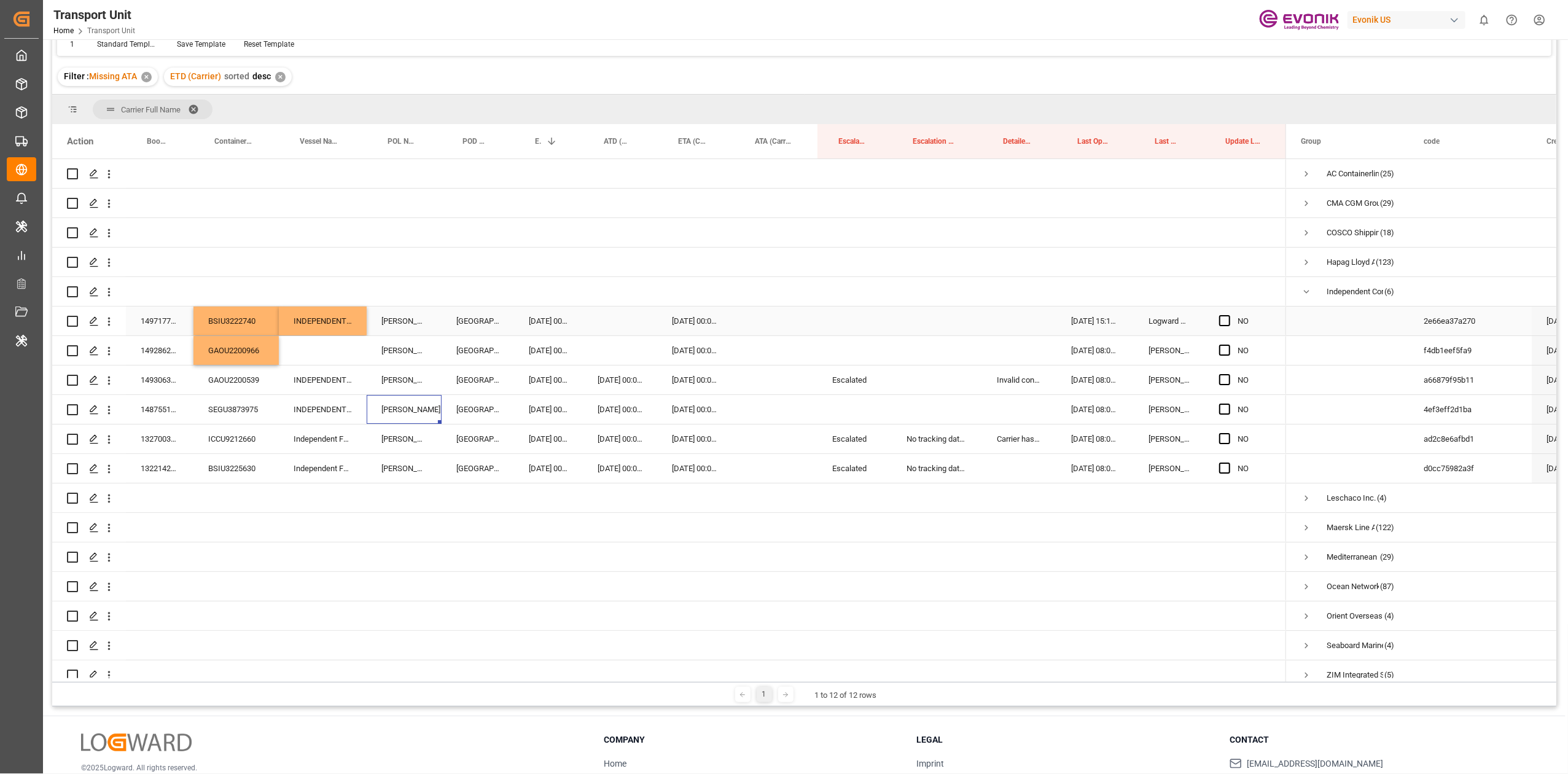
click at [310, 325] on div "INDEPENDENT PRIMERO" at bounding box center [323, 321] width 88 height 29
click at [301, 342] on div "Press SPACE to select this row." at bounding box center [323, 351] width 88 height 29
click at [536, 313] on div "01.10.2025 00:00:00" at bounding box center [548, 321] width 69 height 29
click at [612, 355] on div "NO" at bounding box center [669, 425] width 1234 height 531
click at [702, 413] on div "30.09.2025 00:00:00" at bounding box center [695, 410] width 77 height 29
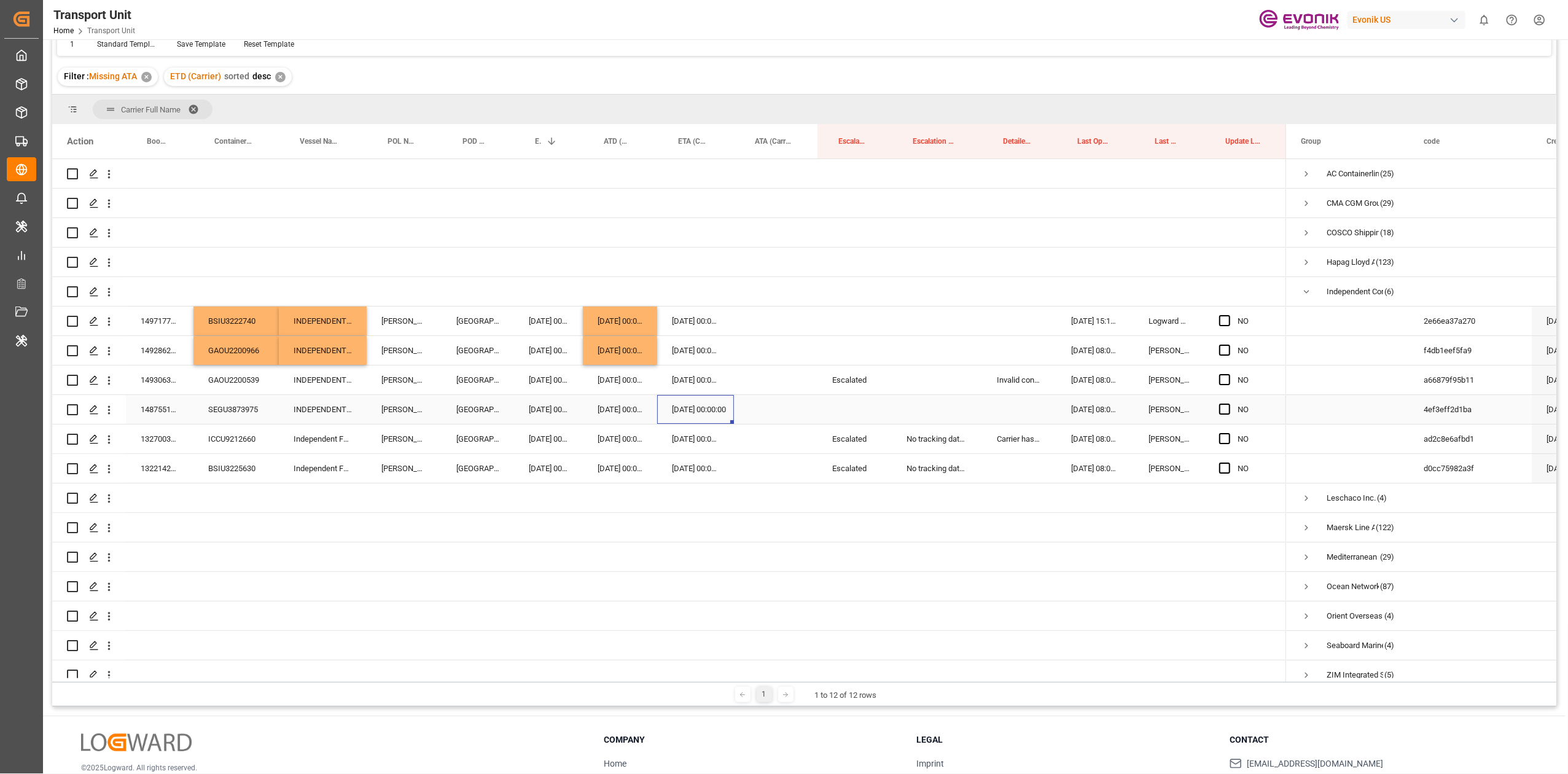
click at [170, 406] on div "148755100" at bounding box center [159, 410] width 68 height 29
click at [689, 407] on div "30.09.2025 00:00:00" at bounding box center [695, 410] width 77 height 29
click at [743, 409] on div "Press SPACE to select this row." at bounding box center [776, 410] width 83 height 29
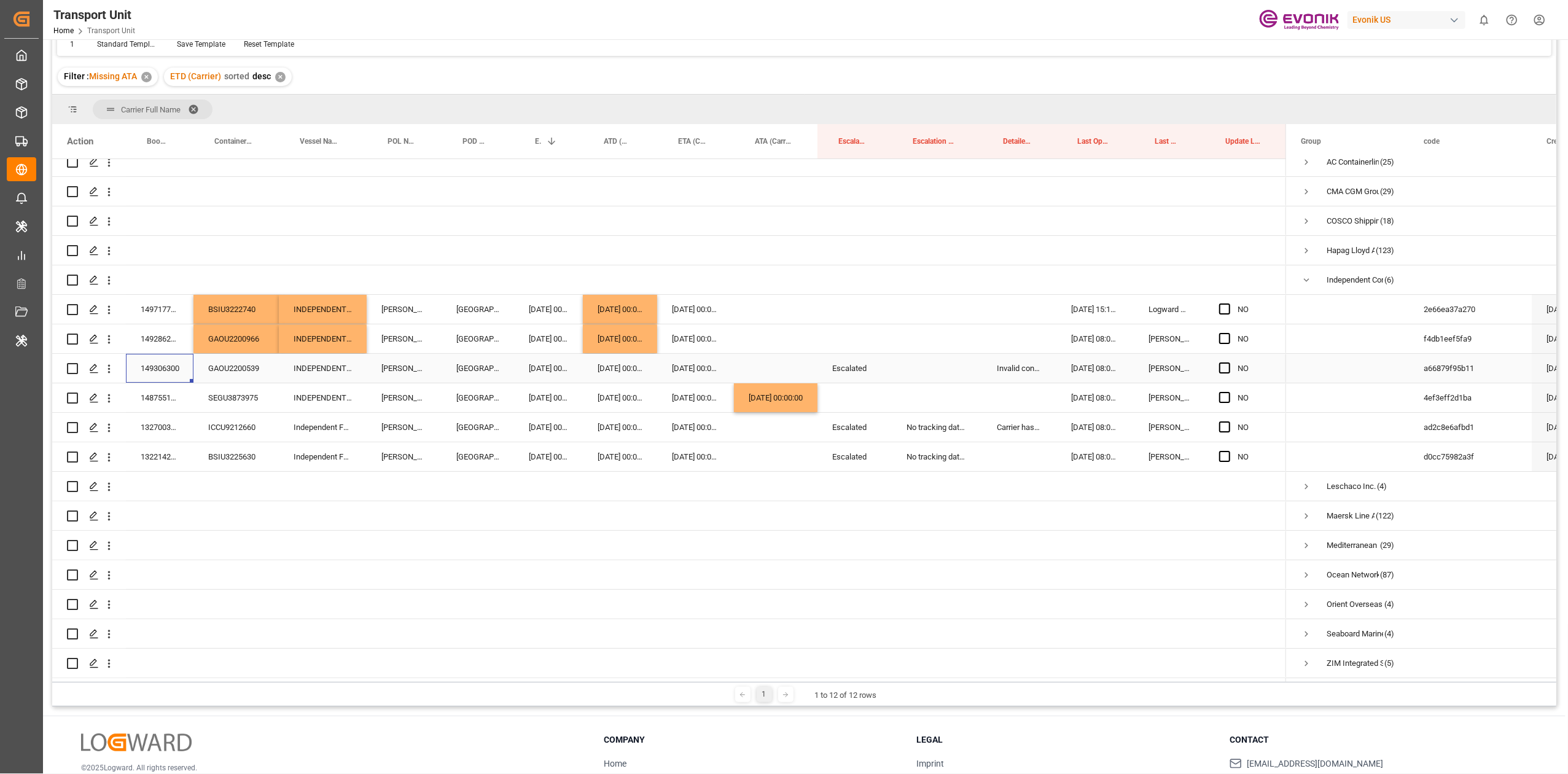
click at [150, 354] on div "149306300" at bounding box center [159, 368] width 68 height 29
click at [800, 25] on div "Transport Unit Home Transport Unit Evonik US 0 Notifications Only show unread A…" at bounding box center [801, 20] width 1534 height 39
click at [1005, 362] on div "Invalid container number received by customer/forwarder" at bounding box center [1020, 369] width 74 height 29
click at [1006, 391] on div "Press SPACE to select this row." at bounding box center [1020, 398] width 74 height 29
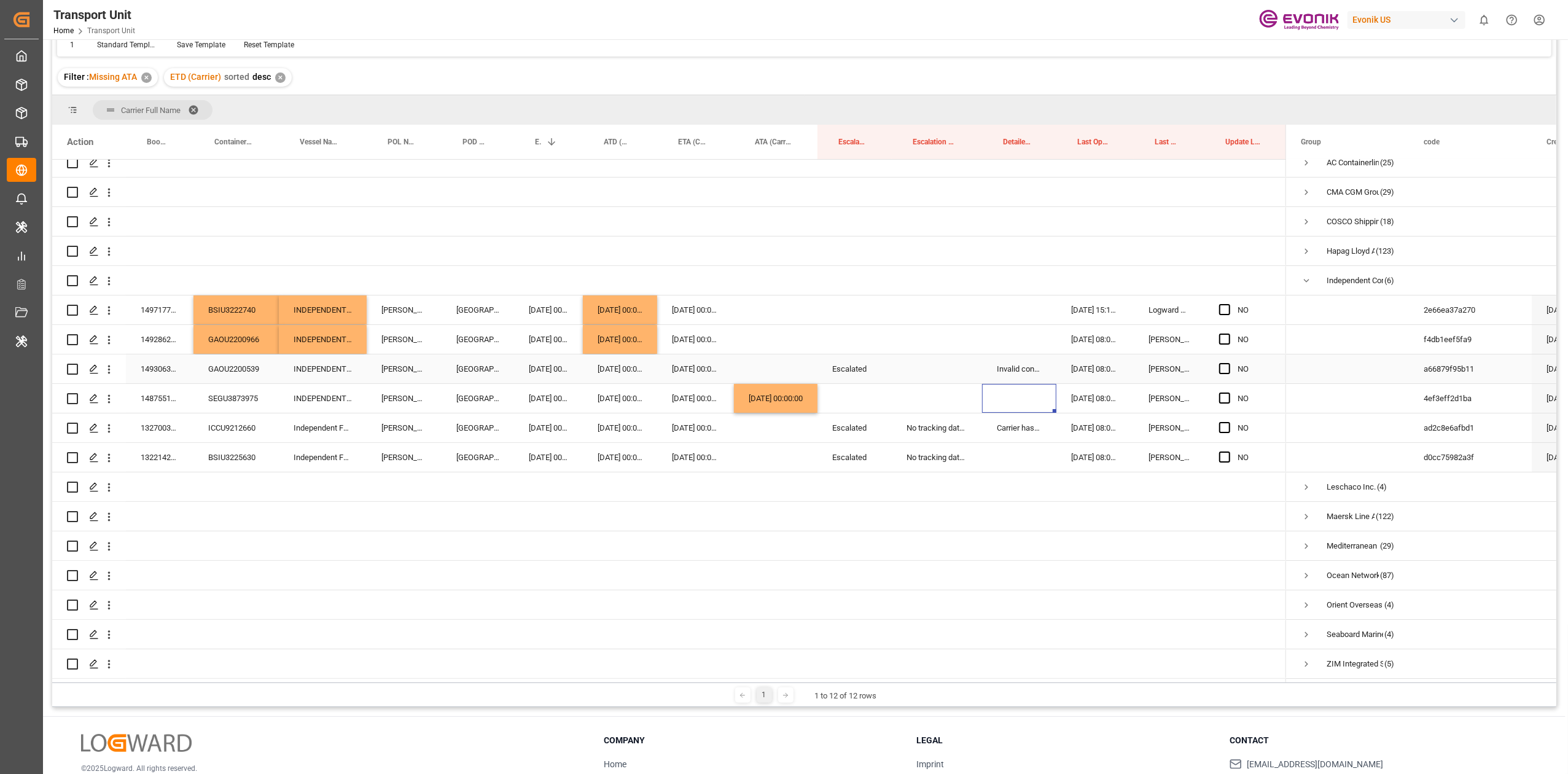
click at [1001, 354] on div "Invalid container number received by customer/forwarder" at bounding box center [1020, 369] width 74 height 29
click at [1219, 452] on span "Press SPACE to select this row." at bounding box center [1224, 457] width 11 height 11
click at [1229, 452] on input "Press SPACE to select this row." at bounding box center [1229, 452] width 0 height 0
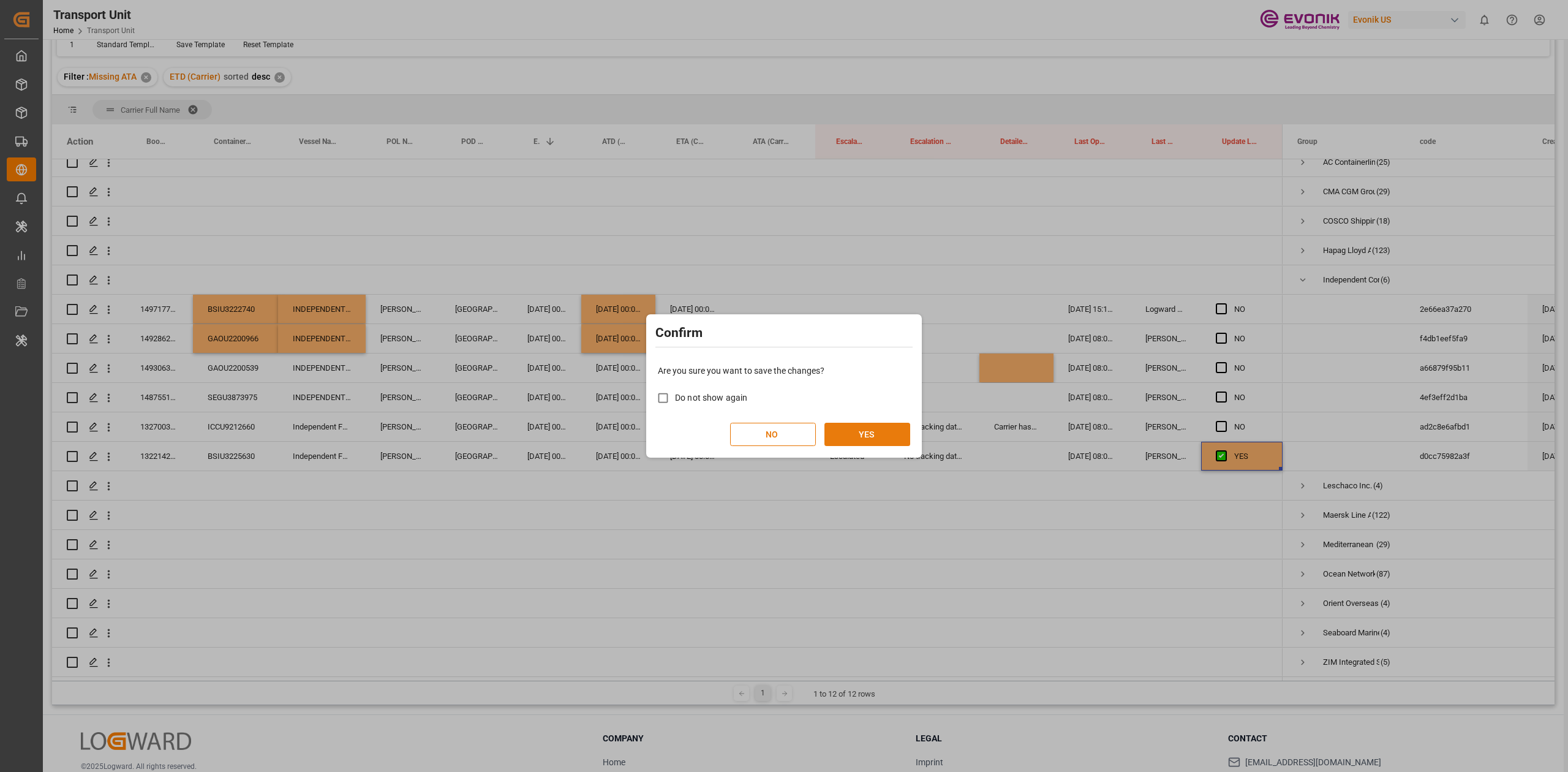
click at [890, 425] on button "YES" at bounding box center [867, 434] width 85 height 23
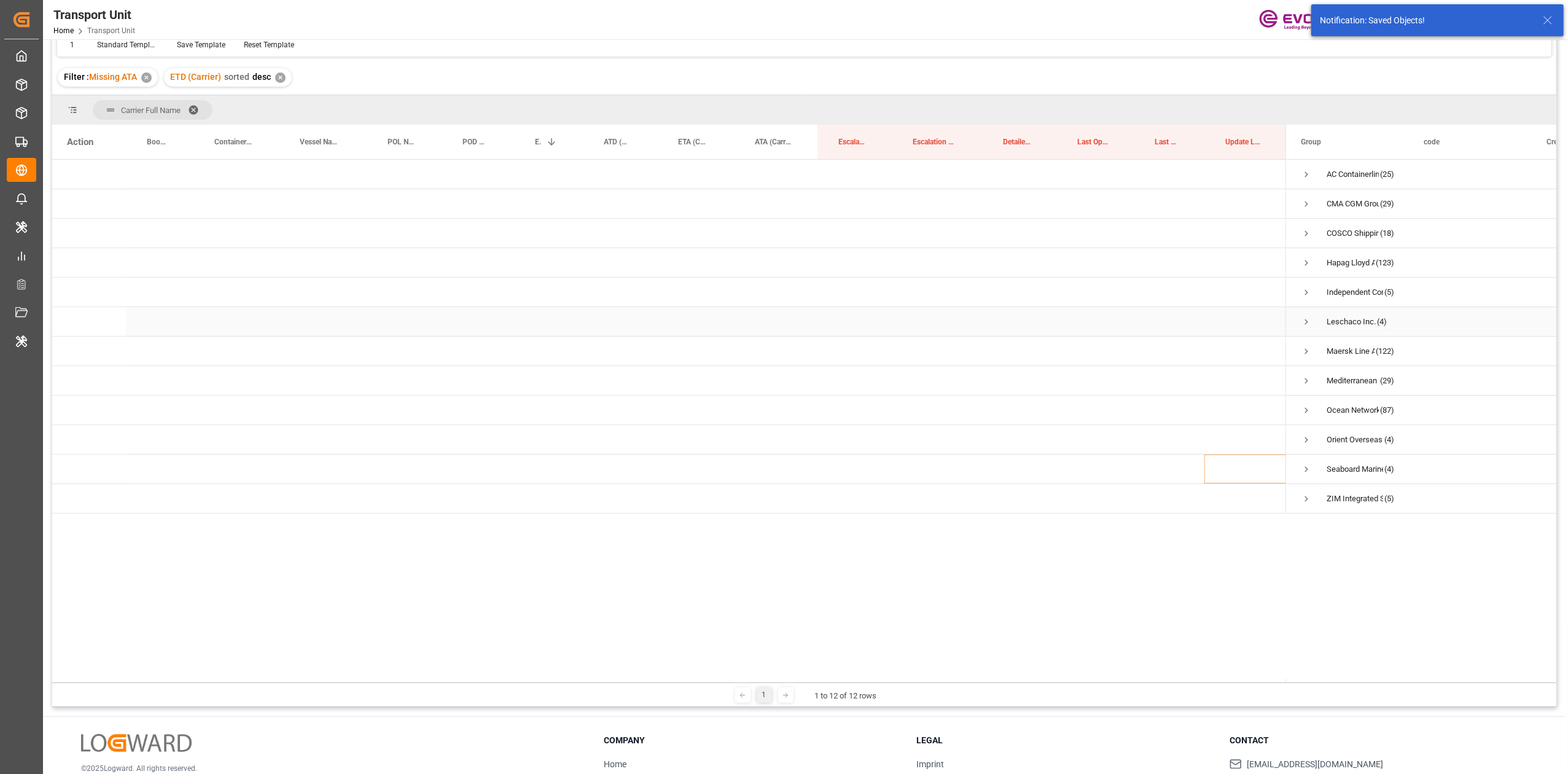
click at [1310, 313] on span "Press SPACE to select this row." at bounding box center [1306, 322] width 11 height 28
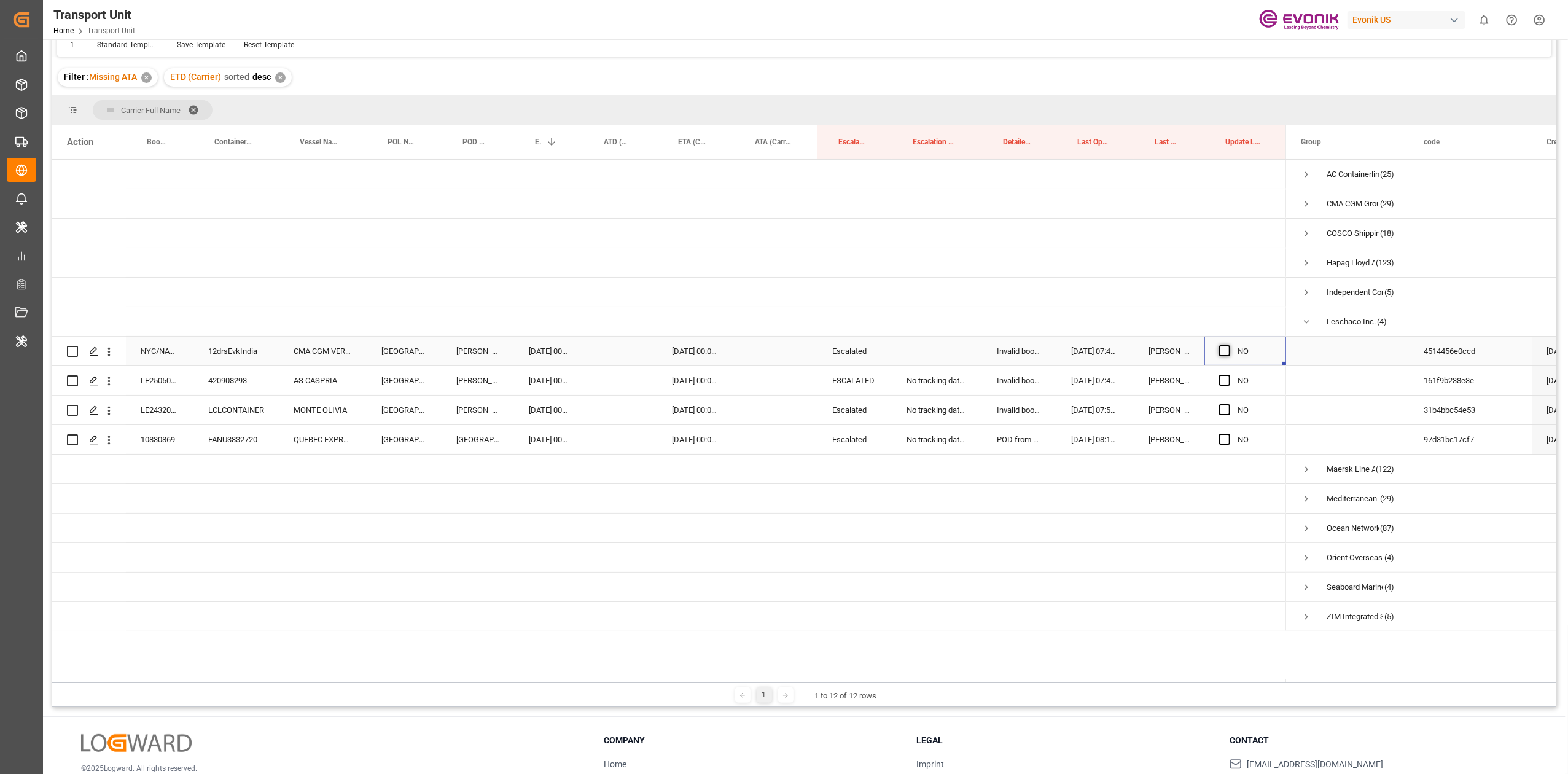
click at [1226, 351] on span "Press SPACE to select this row." at bounding box center [1224, 351] width 11 height 11
click at [1229, 345] on input "Press SPACE to select this row." at bounding box center [1229, 345] width 0 height 0
click at [1224, 375] on span "Press SPACE to select this row." at bounding box center [1224, 380] width 11 height 11
click at [1229, 375] on input "Press SPACE to select this row." at bounding box center [1229, 375] width 0 height 0
click at [1219, 412] on span "Press SPACE to select this row." at bounding box center [1224, 410] width 11 height 11
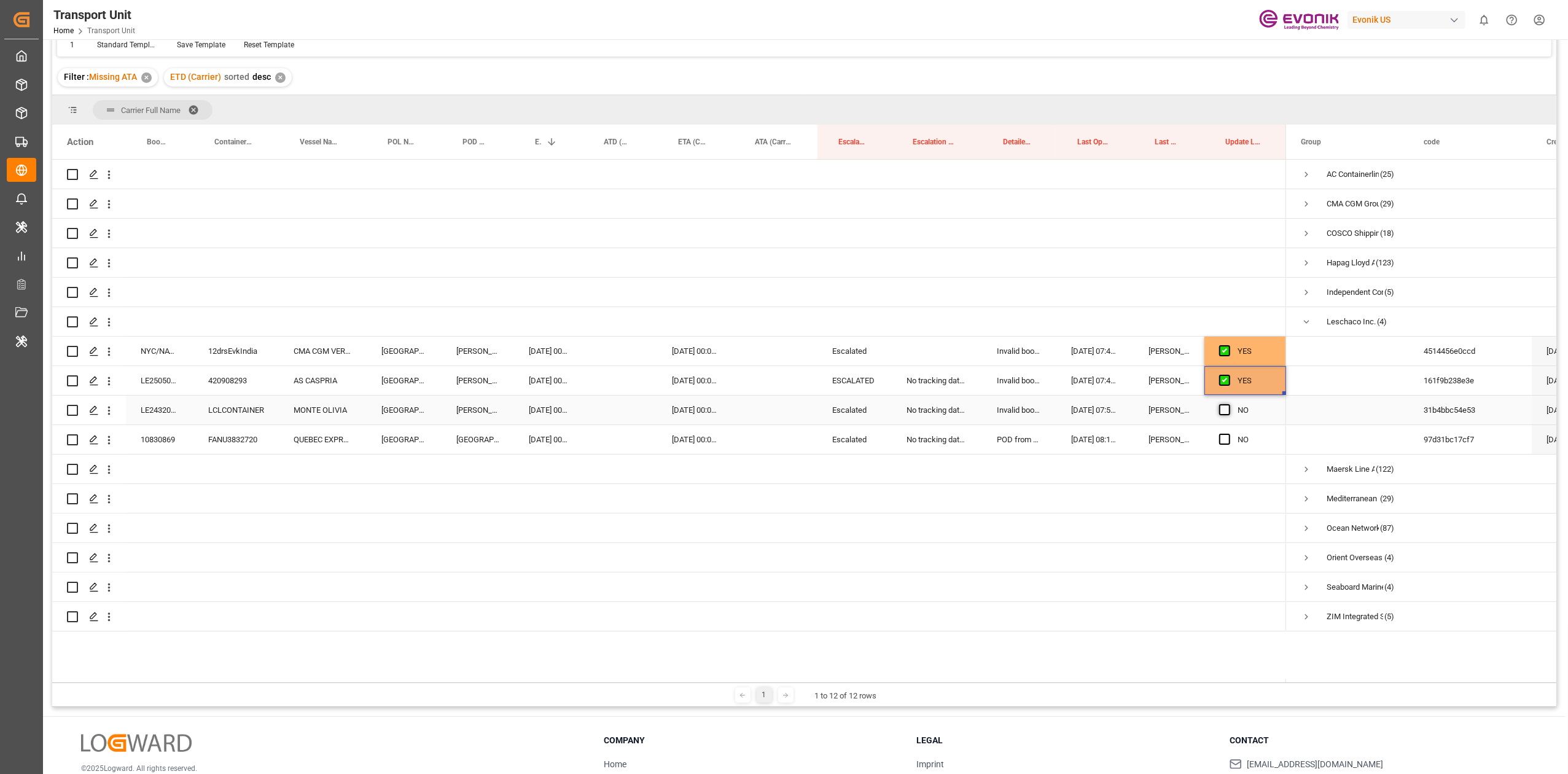
click at [1229, 404] on input "Press SPACE to select this row." at bounding box center [1229, 404] width 0 height 0
click at [1229, 436] on span "Press SPACE to select this row." at bounding box center [1224, 439] width 11 height 11
click at [1229, 434] on input "Press SPACE to select this row." at bounding box center [1229, 434] width 0 height 0
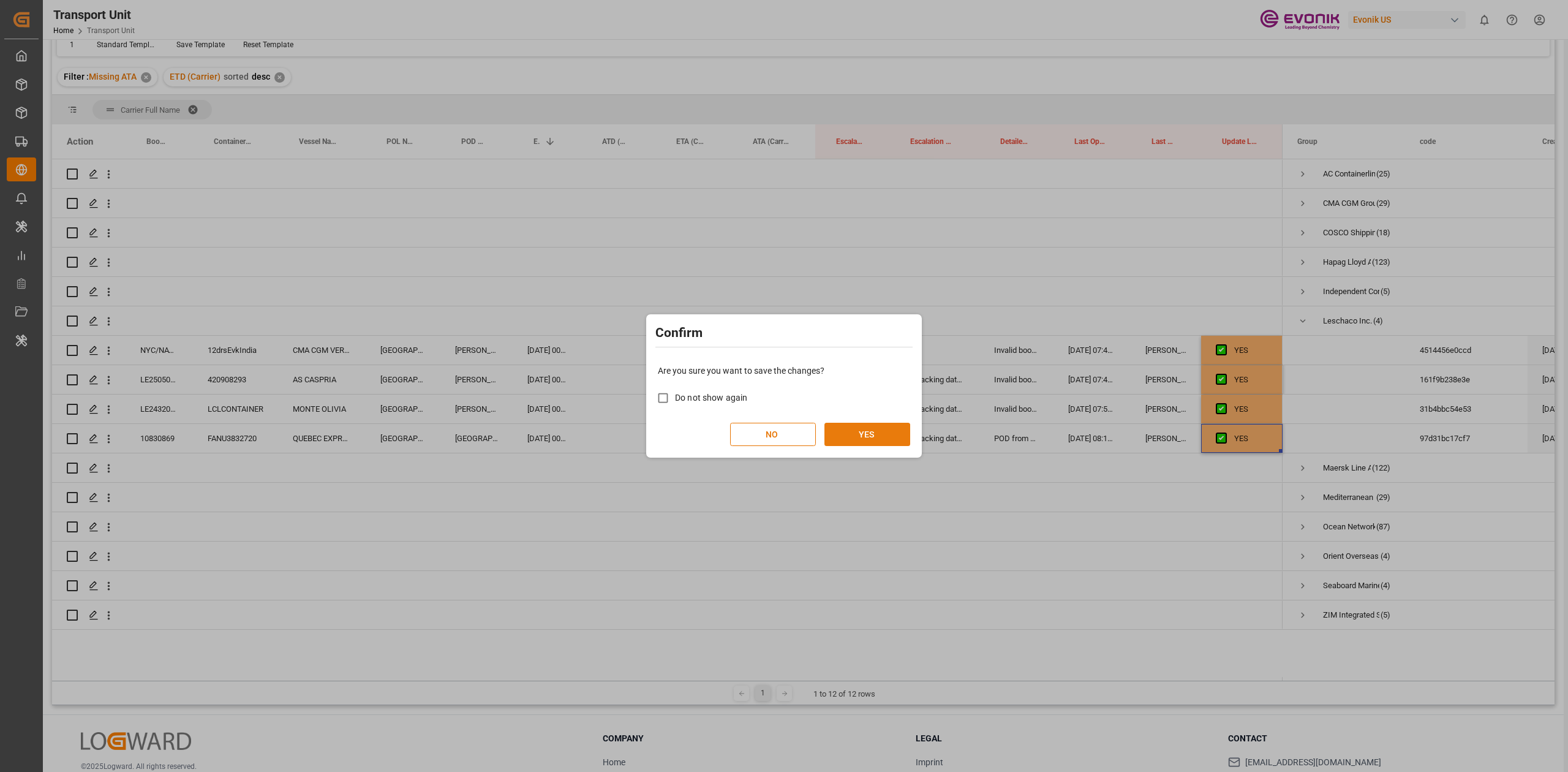
click at [876, 427] on button "YES" at bounding box center [867, 434] width 85 height 23
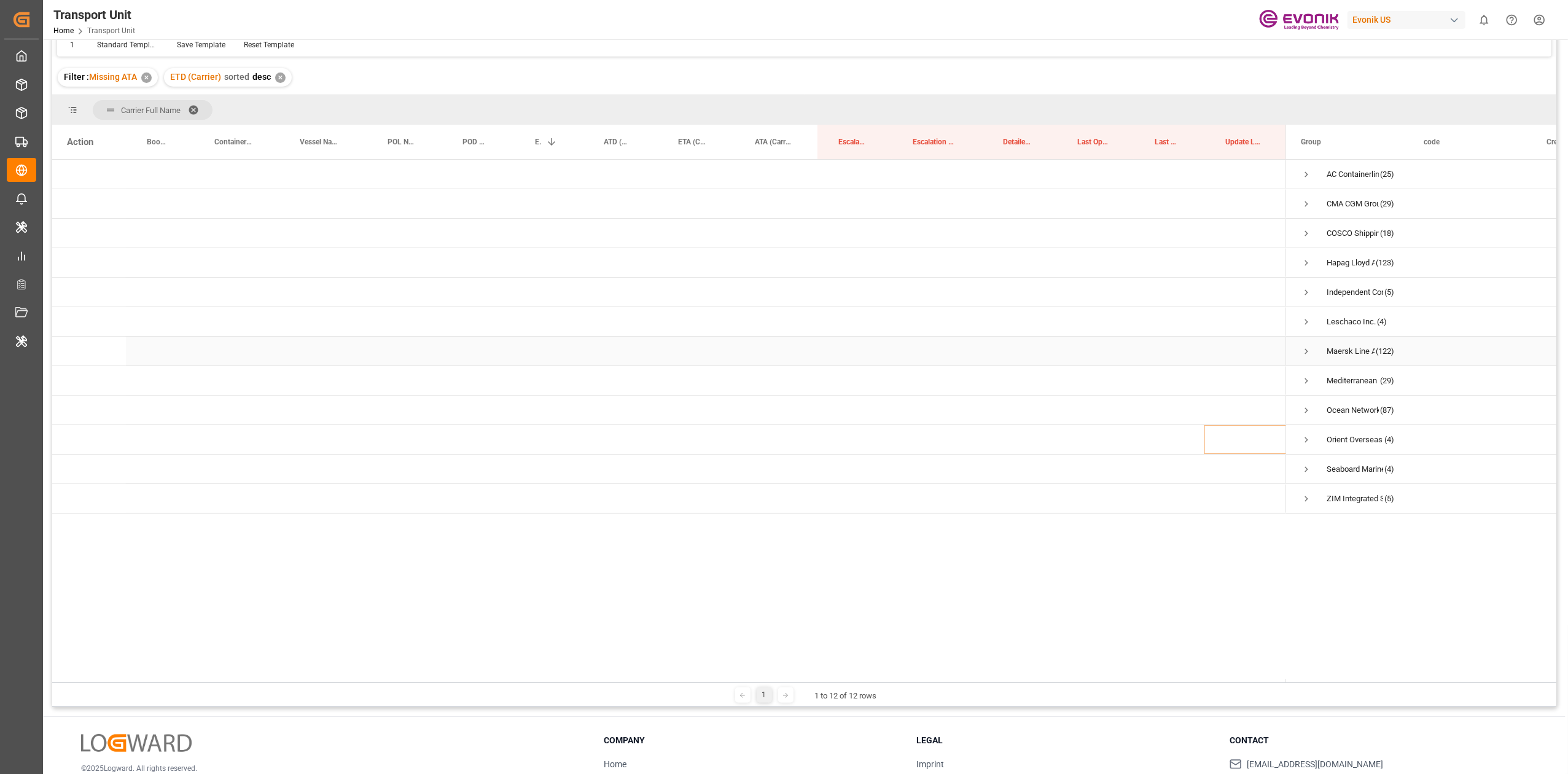
click at [1298, 345] on div "Maersk Line AS (122)" at bounding box center [1348, 351] width 123 height 29
click at [1301, 348] on span "Press SPACE to select this row." at bounding box center [1306, 351] width 11 height 11
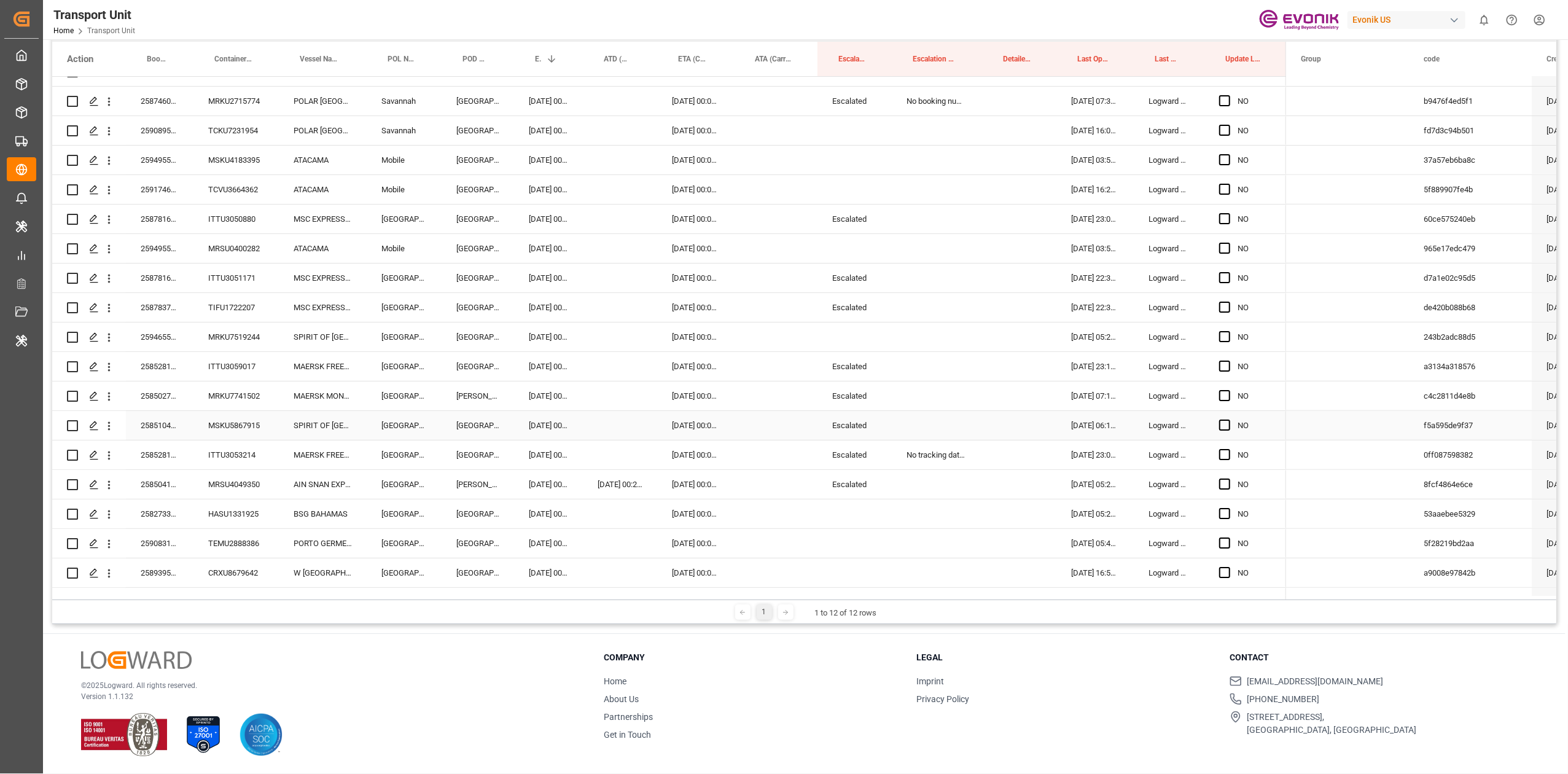
scroll to position [574, 0]
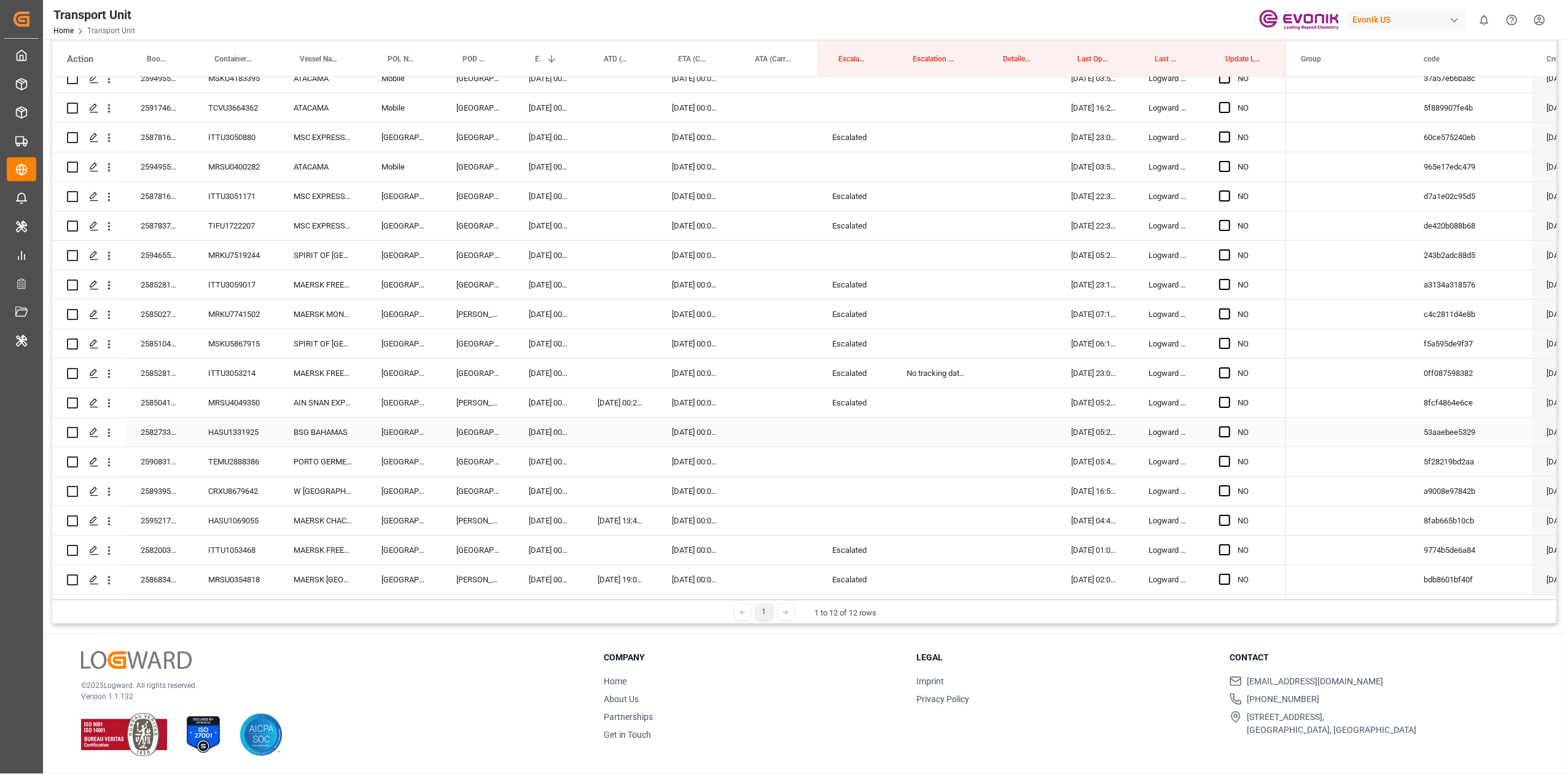
click at [163, 426] on div "258273344" at bounding box center [159, 433] width 68 height 29
click at [541, 425] on div "05.10.2025 00:00:00" at bounding box center [548, 433] width 69 height 29
click at [597, 430] on div "Press SPACE to select this row." at bounding box center [621, 433] width 74 height 29
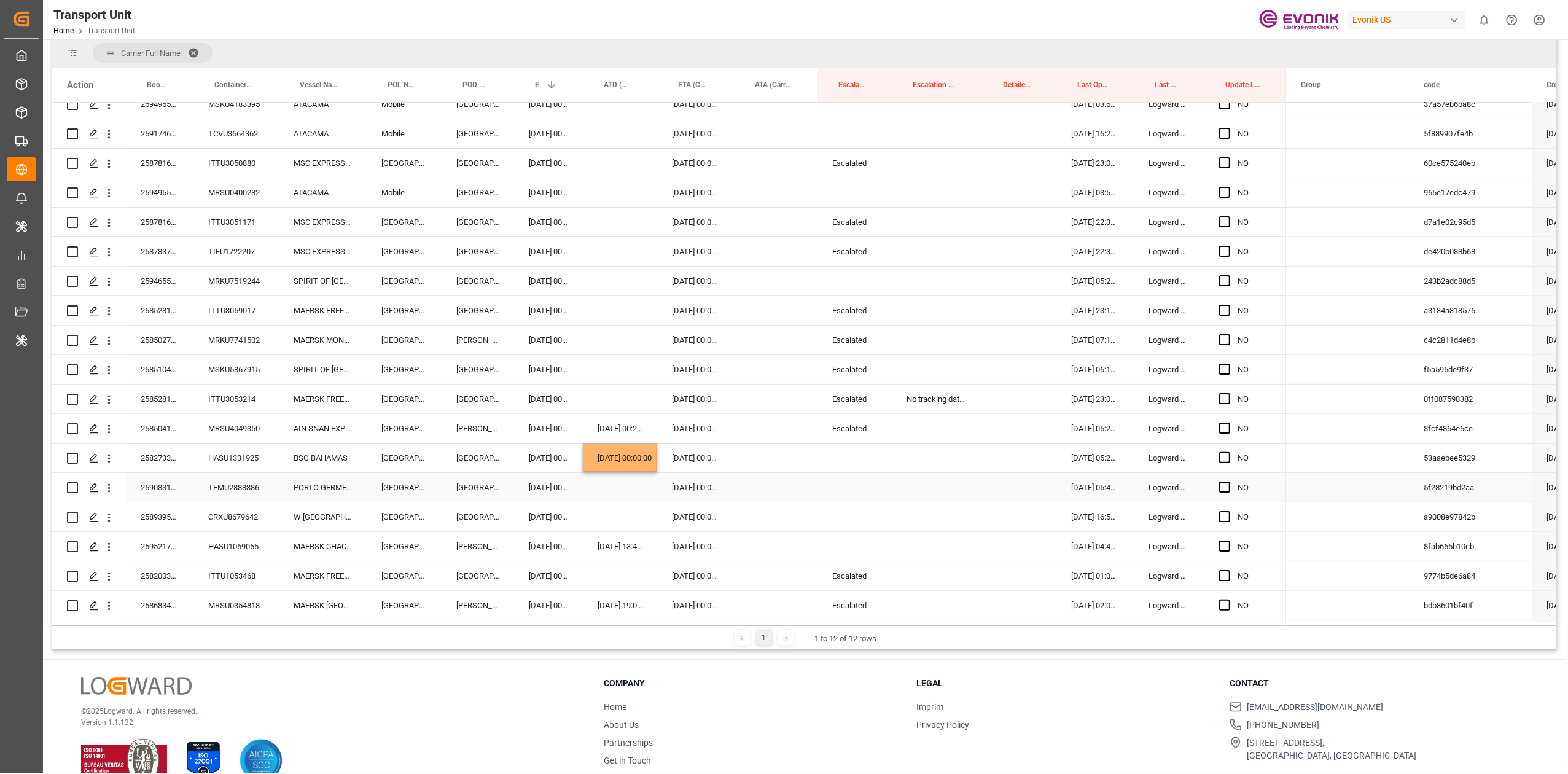
click at [160, 486] on div "259083160" at bounding box center [159, 488] width 68 height 29
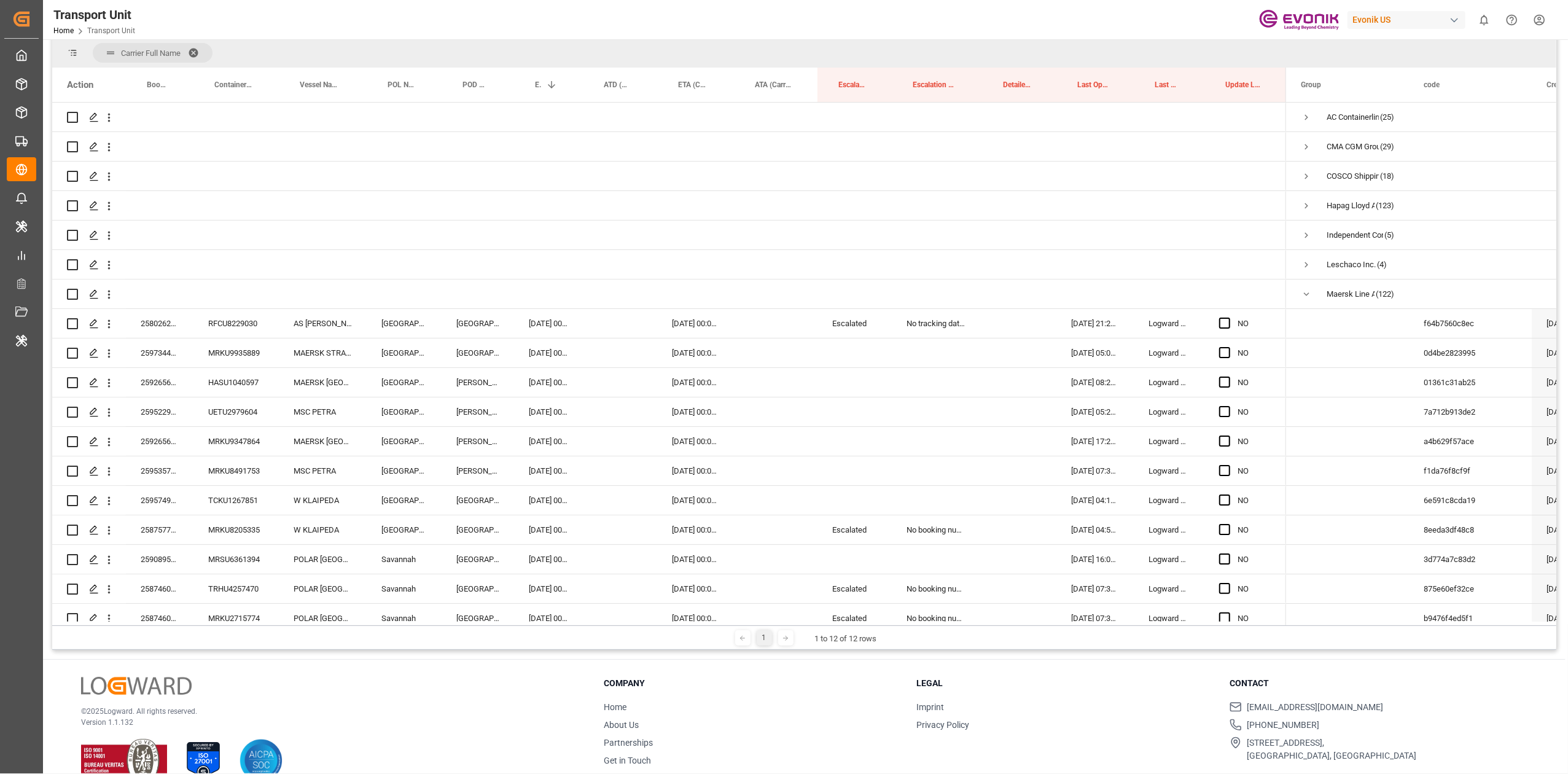
scroll to position [574, 0]
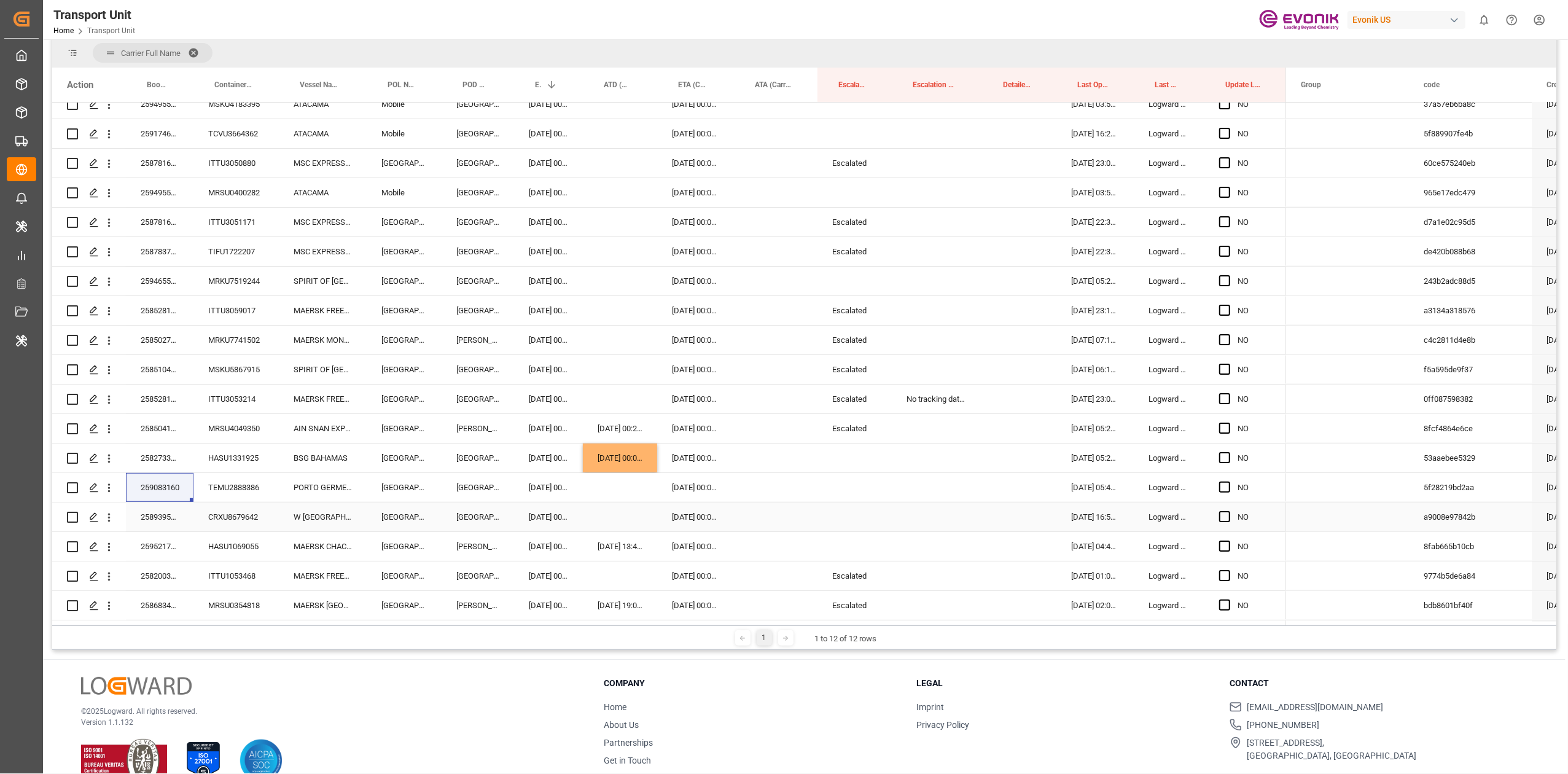
click at [160, 522] on div "258939559" at bounding box center [159, 517] width 68 height 29
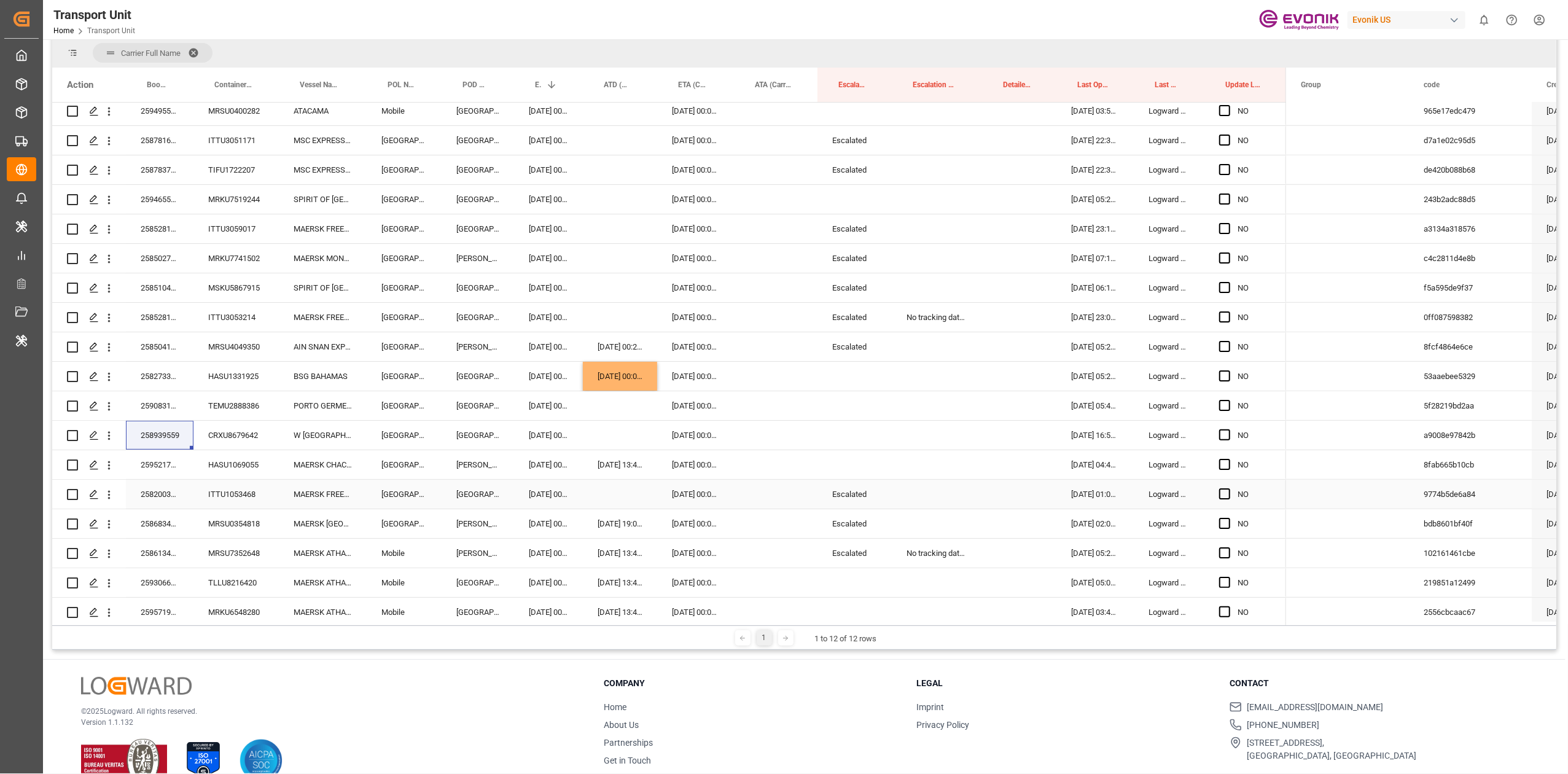
click at [146, 496] on div "258200305" at bounding box center [159, 494] width 68 height 29
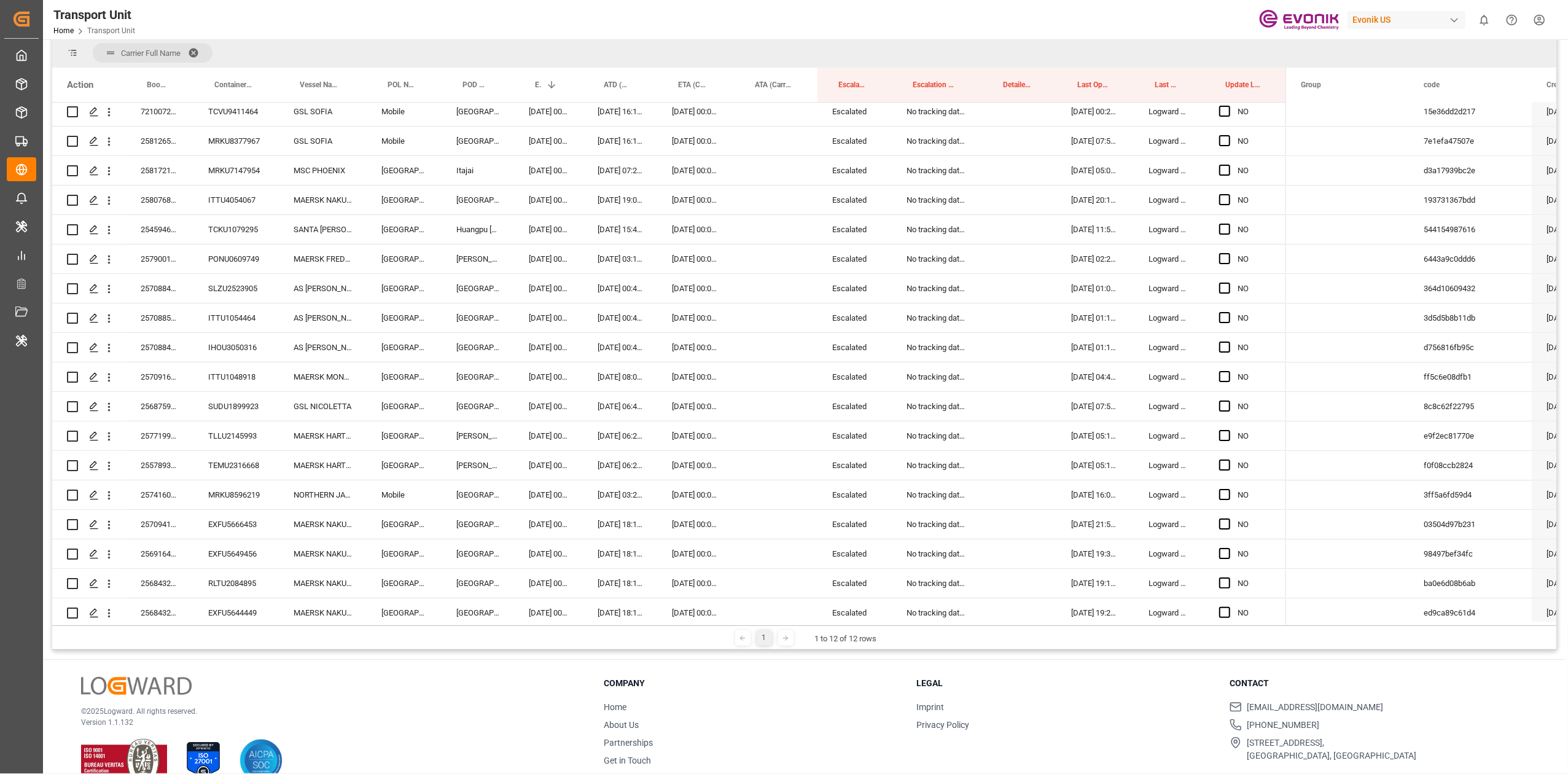
scroll to position [3110, 0]
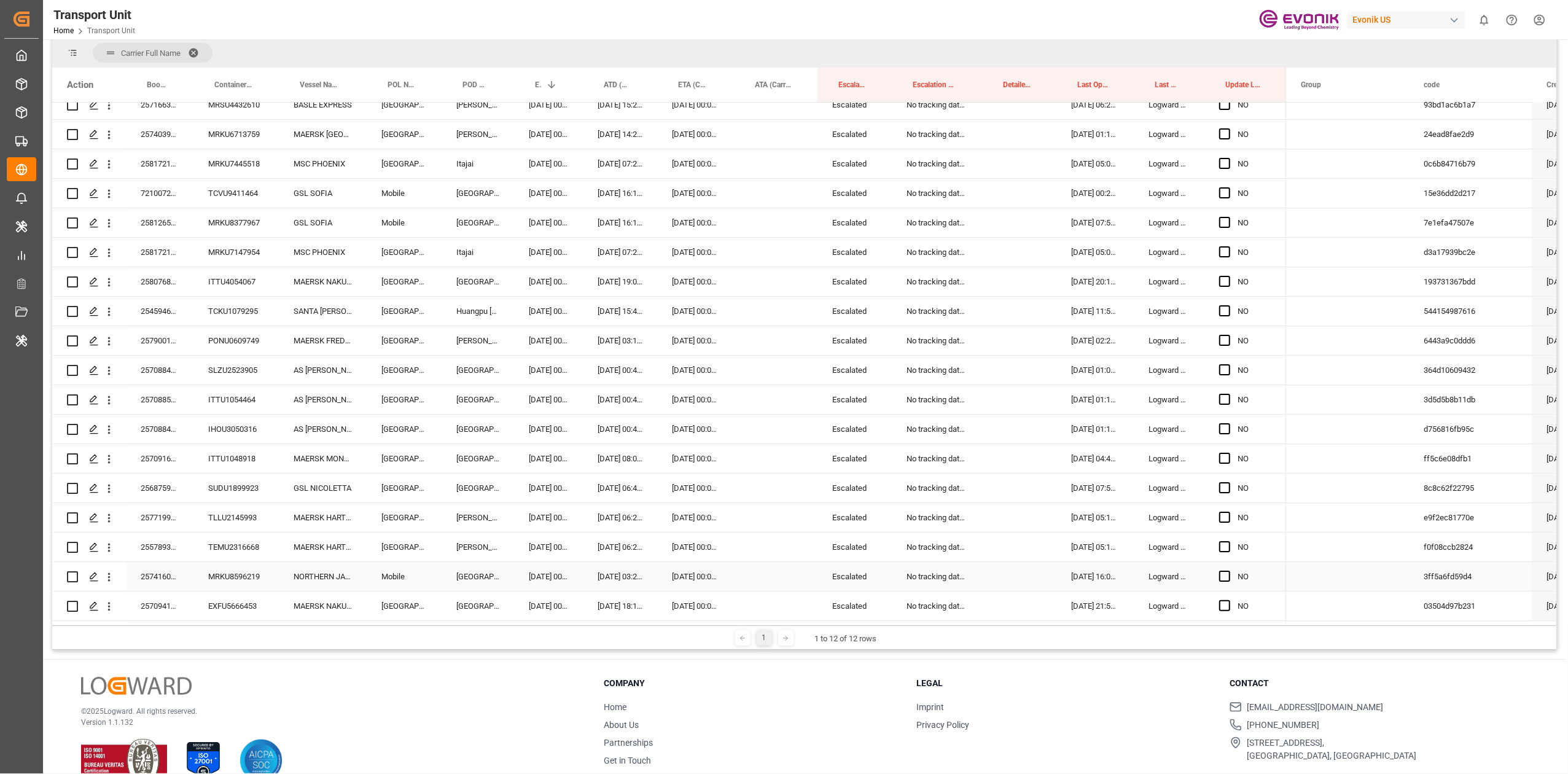
drag, startPoint x: 155, startPoint y: 573, endPoint x: 161, endPoint y: 575, distance: 6.3
click at [155, 573] on div "257416041" at bounding box center [159, 577] width 68 height 29
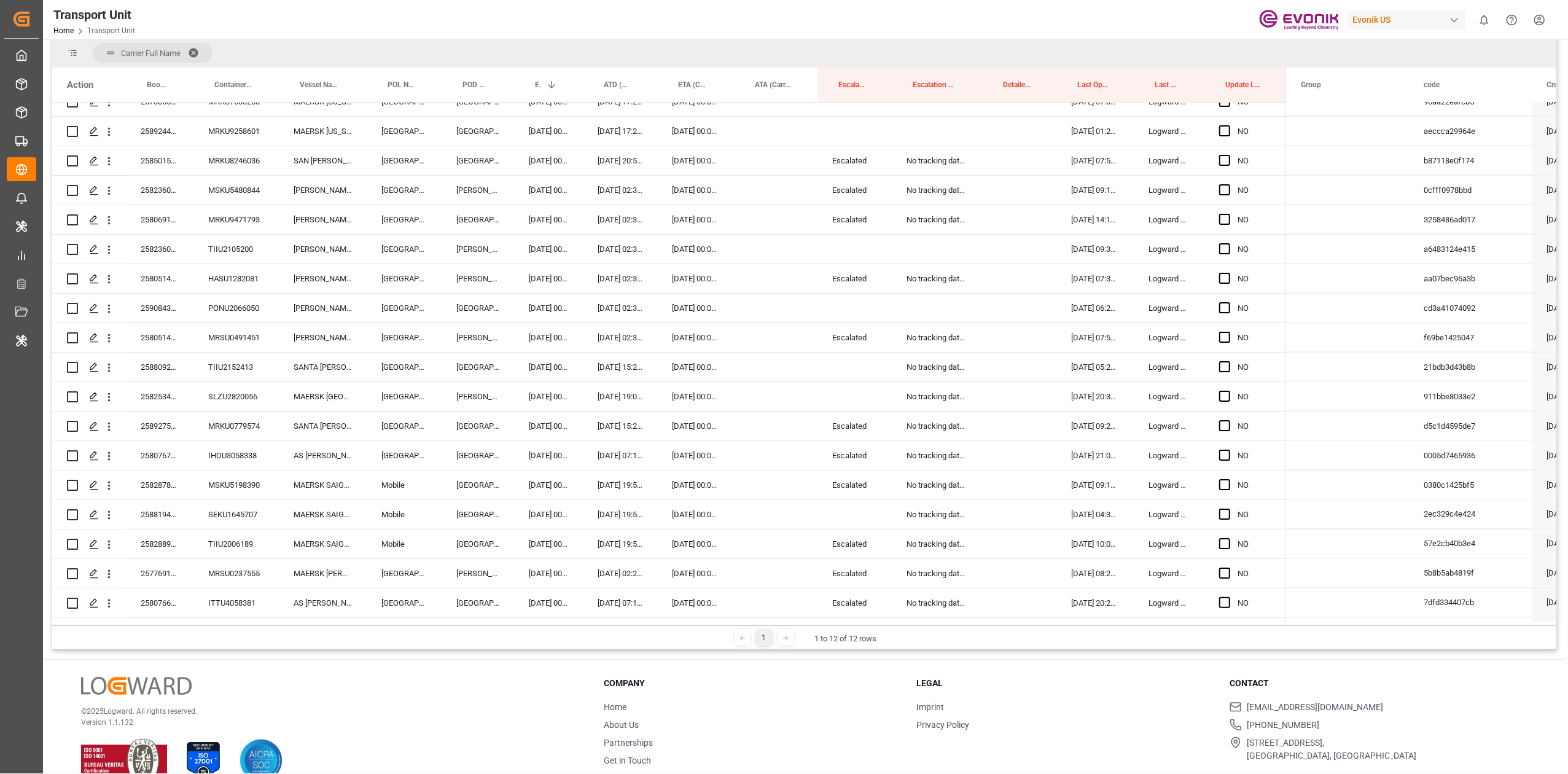
scroll to position [1798, 0]
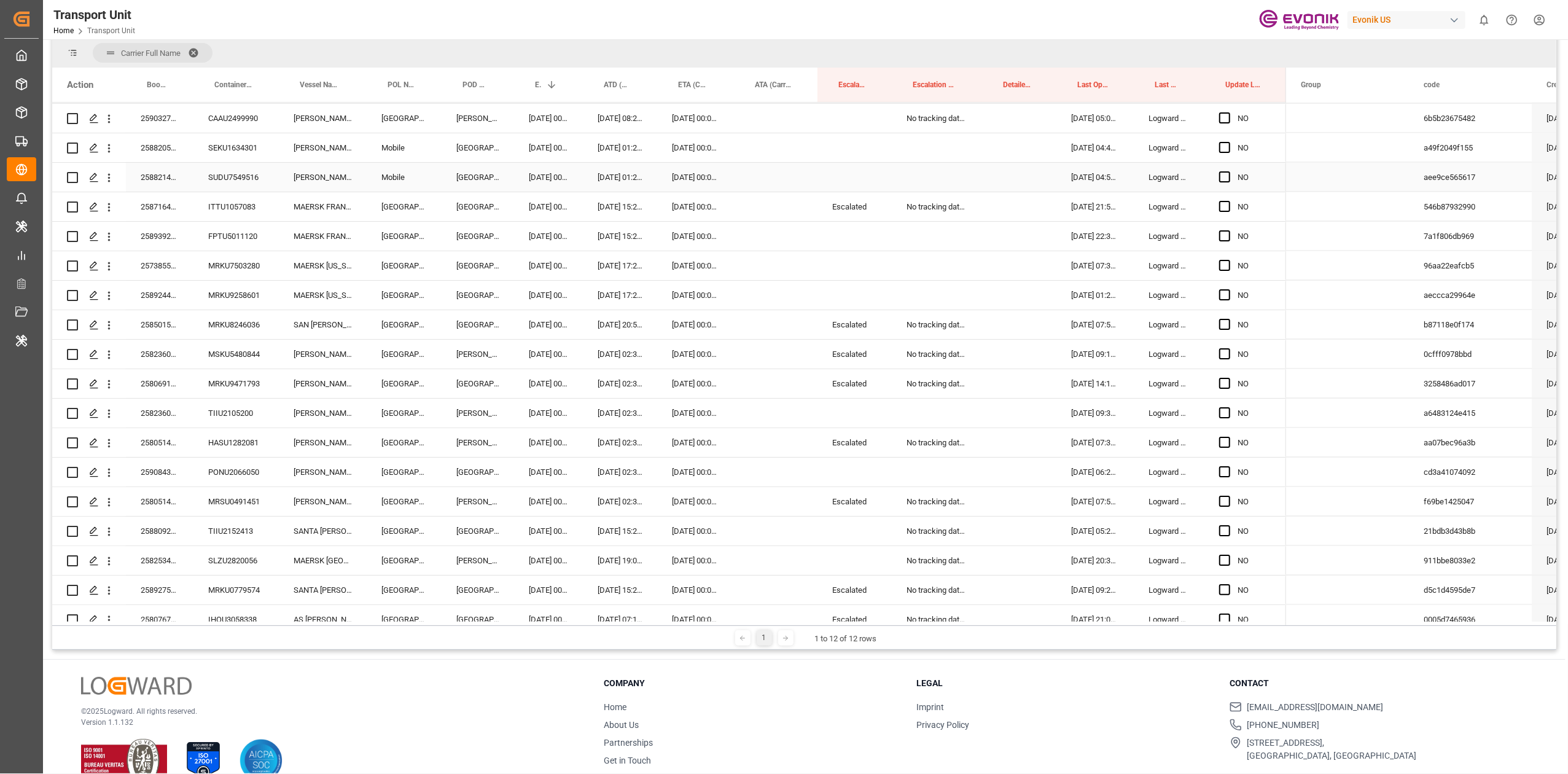
click at [1229, 176] on span "Press SPACE to select this row." at bounding box center [1224, 177] width 11 height 11
click at [1229, 171] on input "Press SPACE to select this row." at bounding box center [1229, 171] width 0 height 0
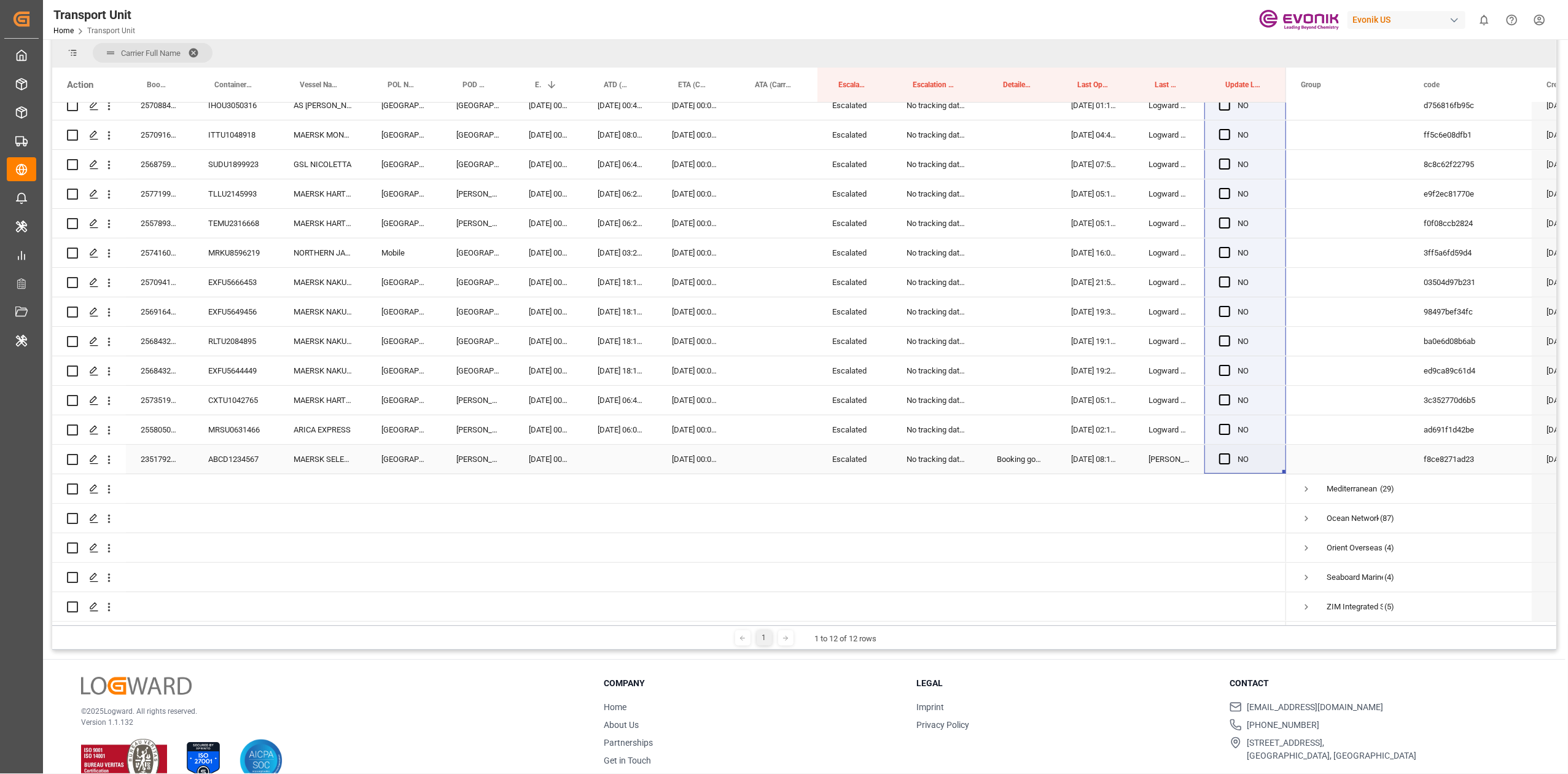
drag, startPoint x: 1284, startPoint y: 186, endPoint x: 1239, endPoint y: 451, distance: 268.8
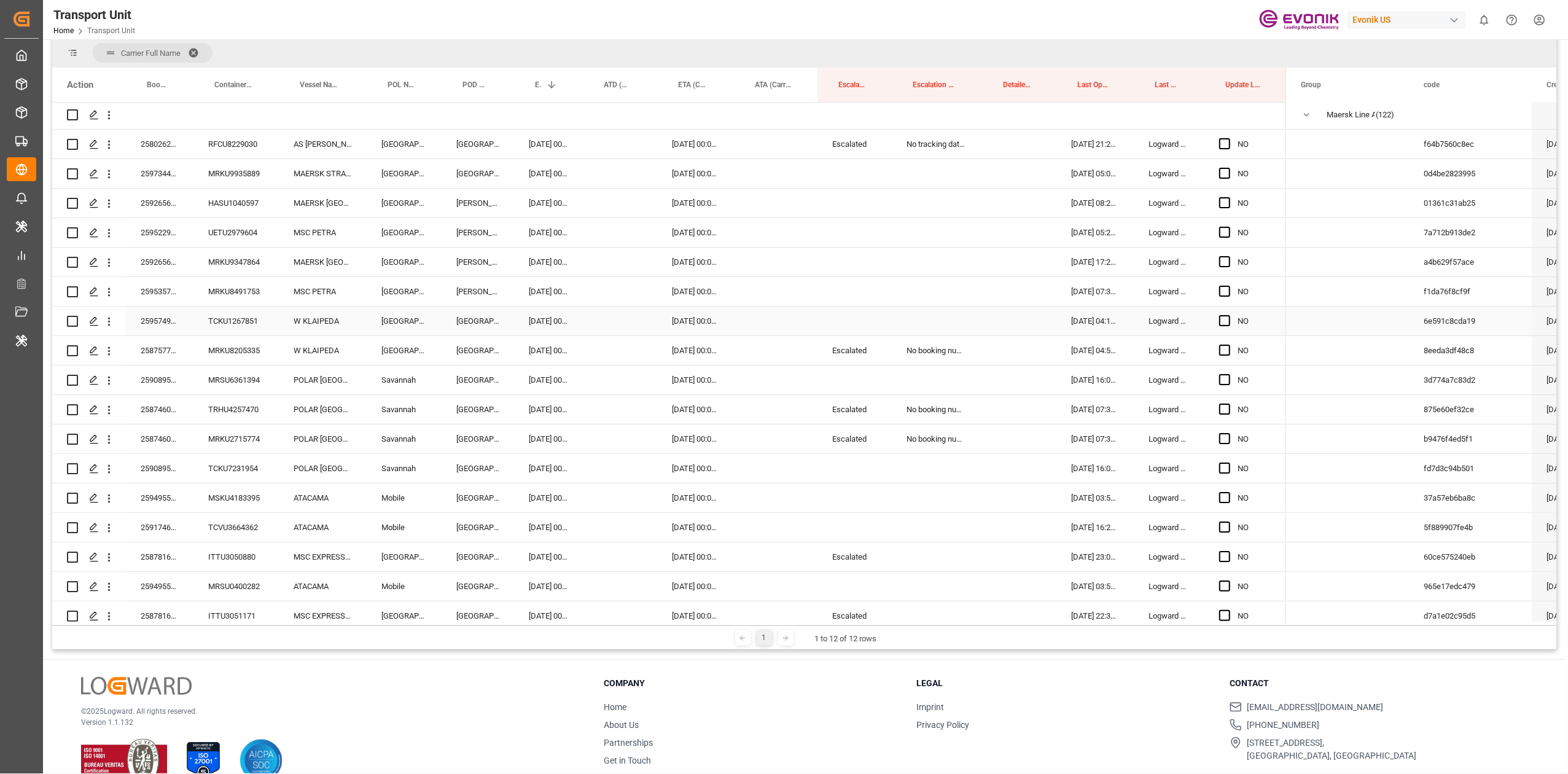
scroll to position [241, 0]
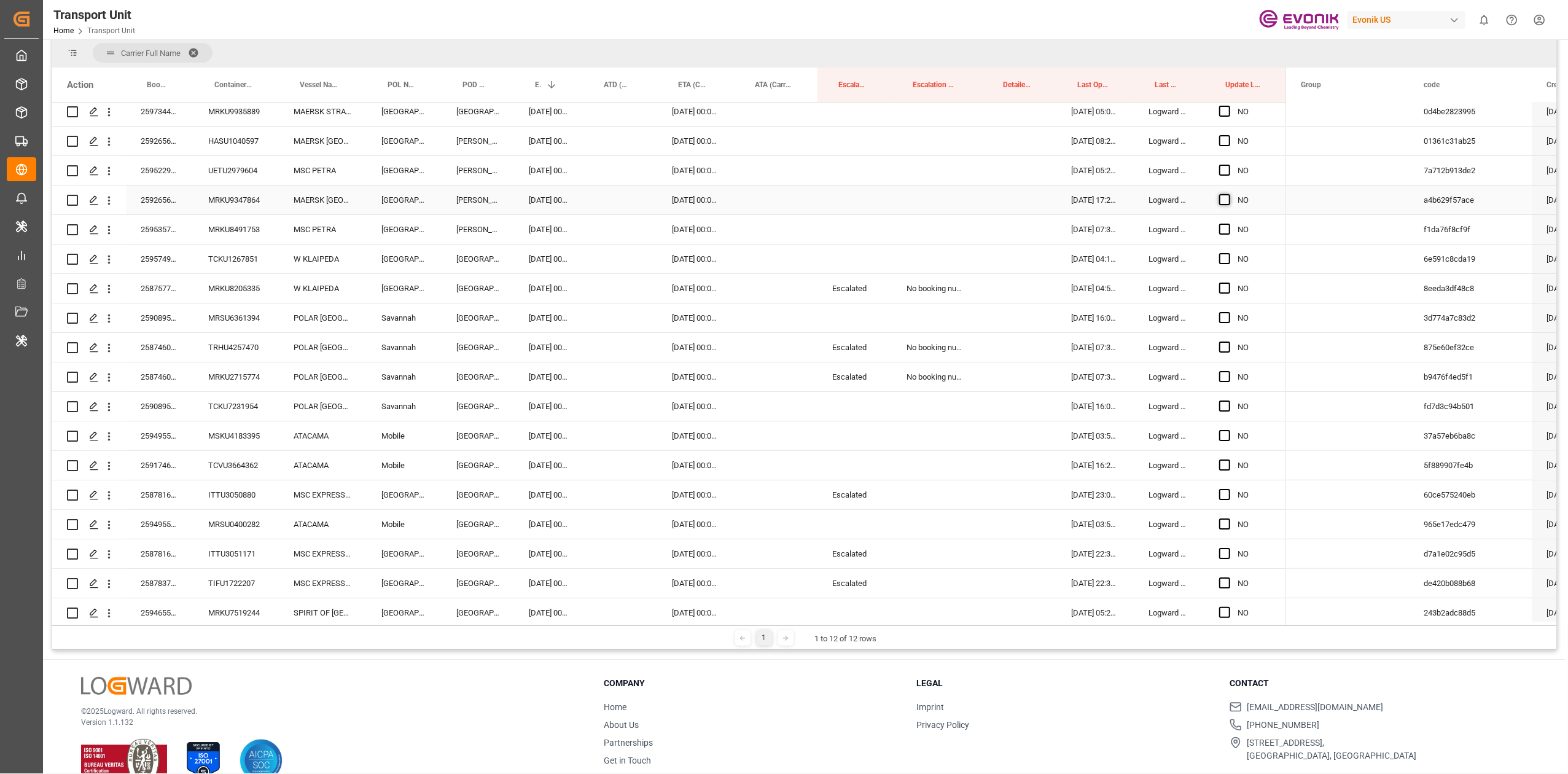
click at [1219, 197] on span "Press SPACE to select this row." at bounding box center [1224, 200] width 11 height 11
click at [1229, 194] on input "Press SPACE to select this row." at bounding box center [1229, 194] width 0 height 0
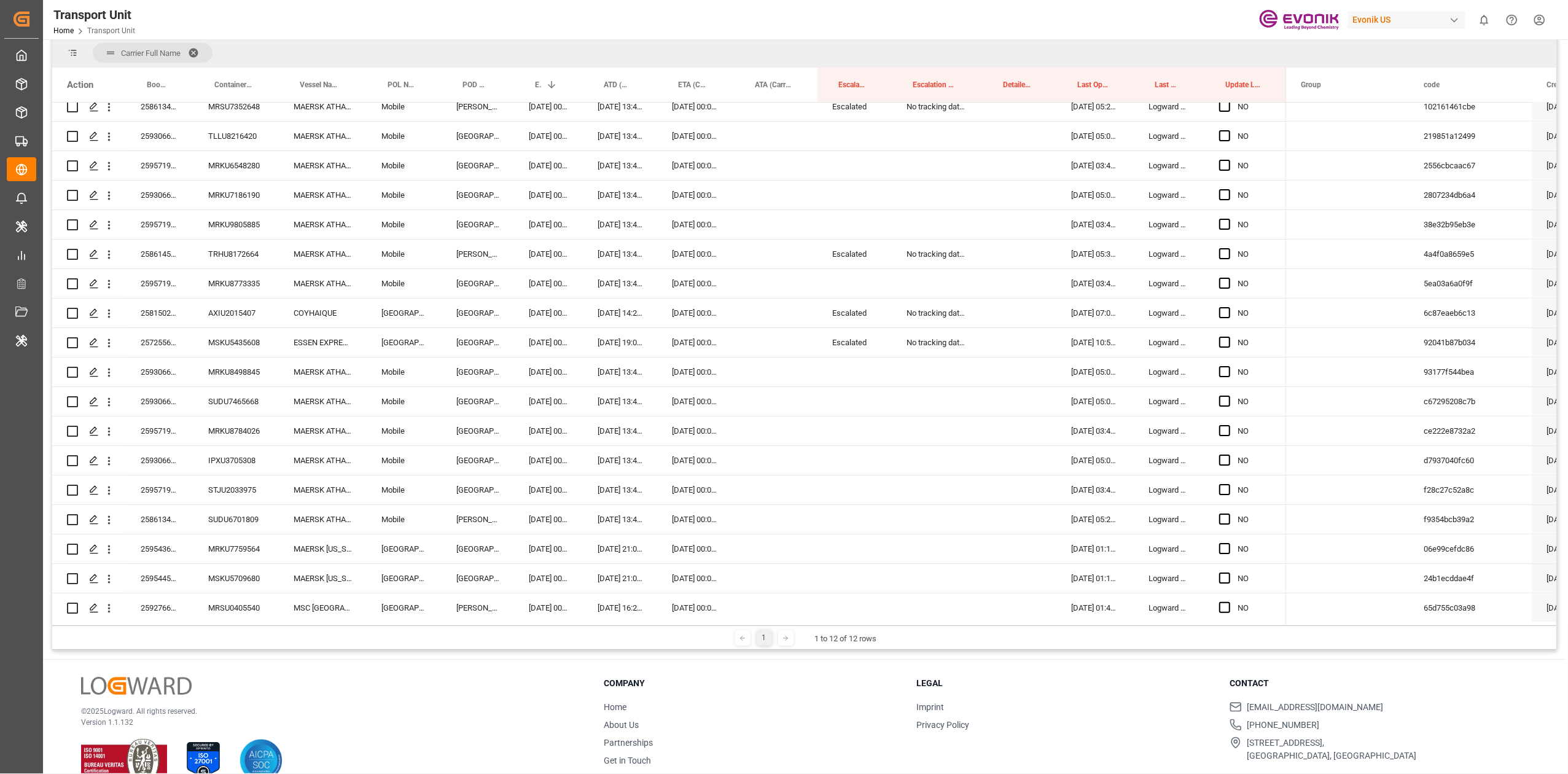
scroll to position [1348, 0]
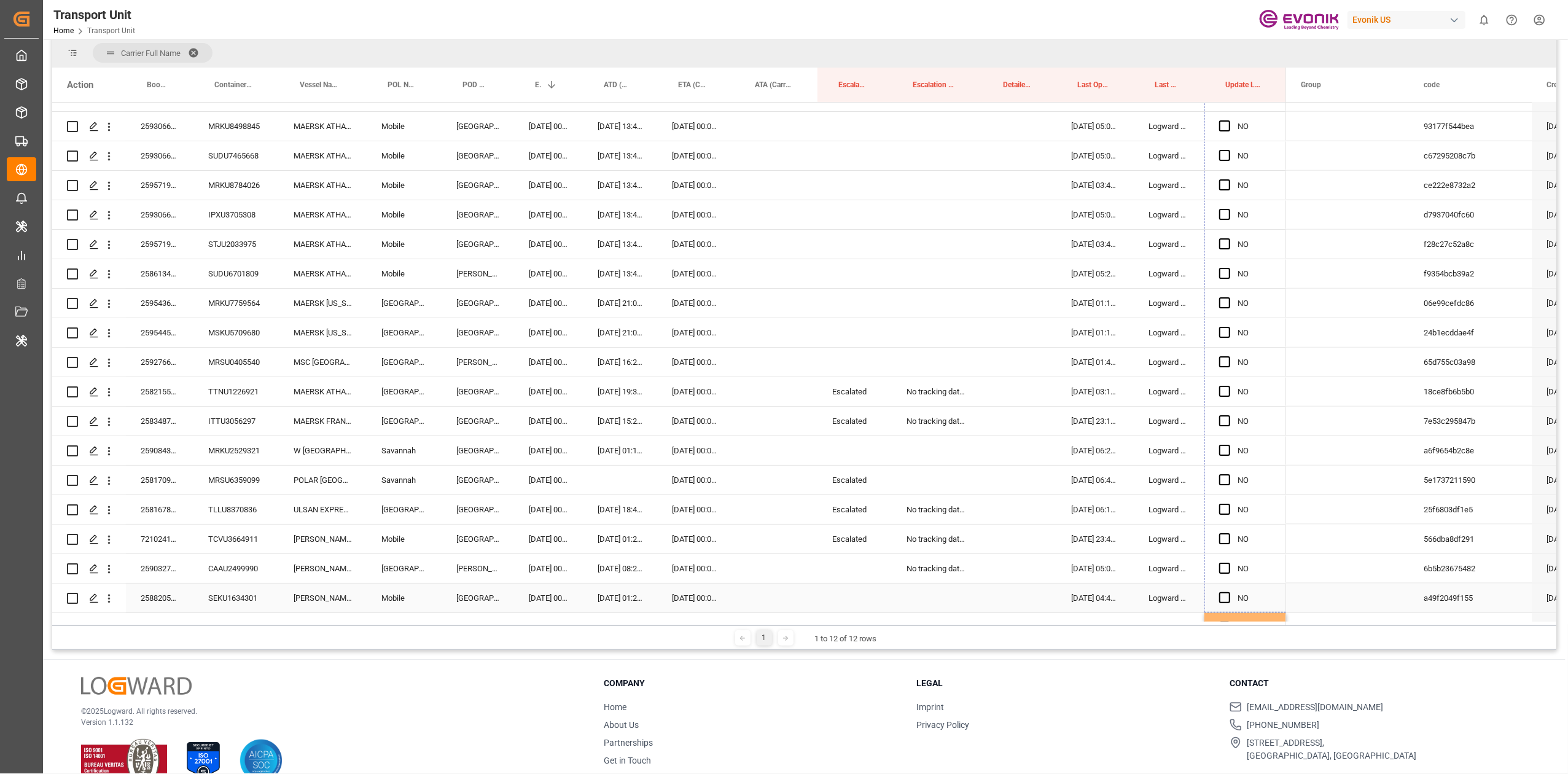
drag, startPoint x: 1284, startPoint y: 212, endPoint x: 993, endPoint y: 171, distance: 293.9
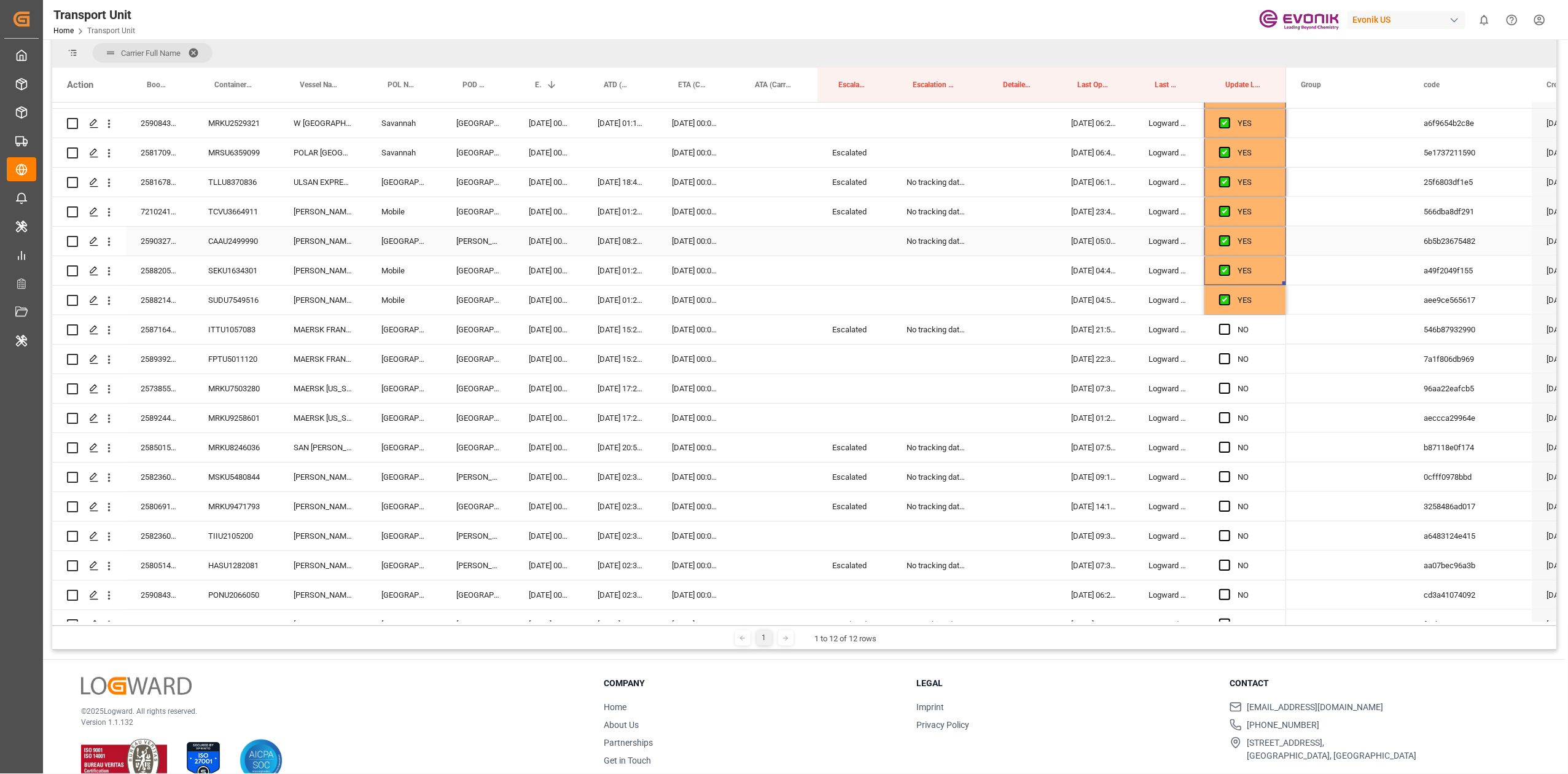
scroll to position [1594, 0]
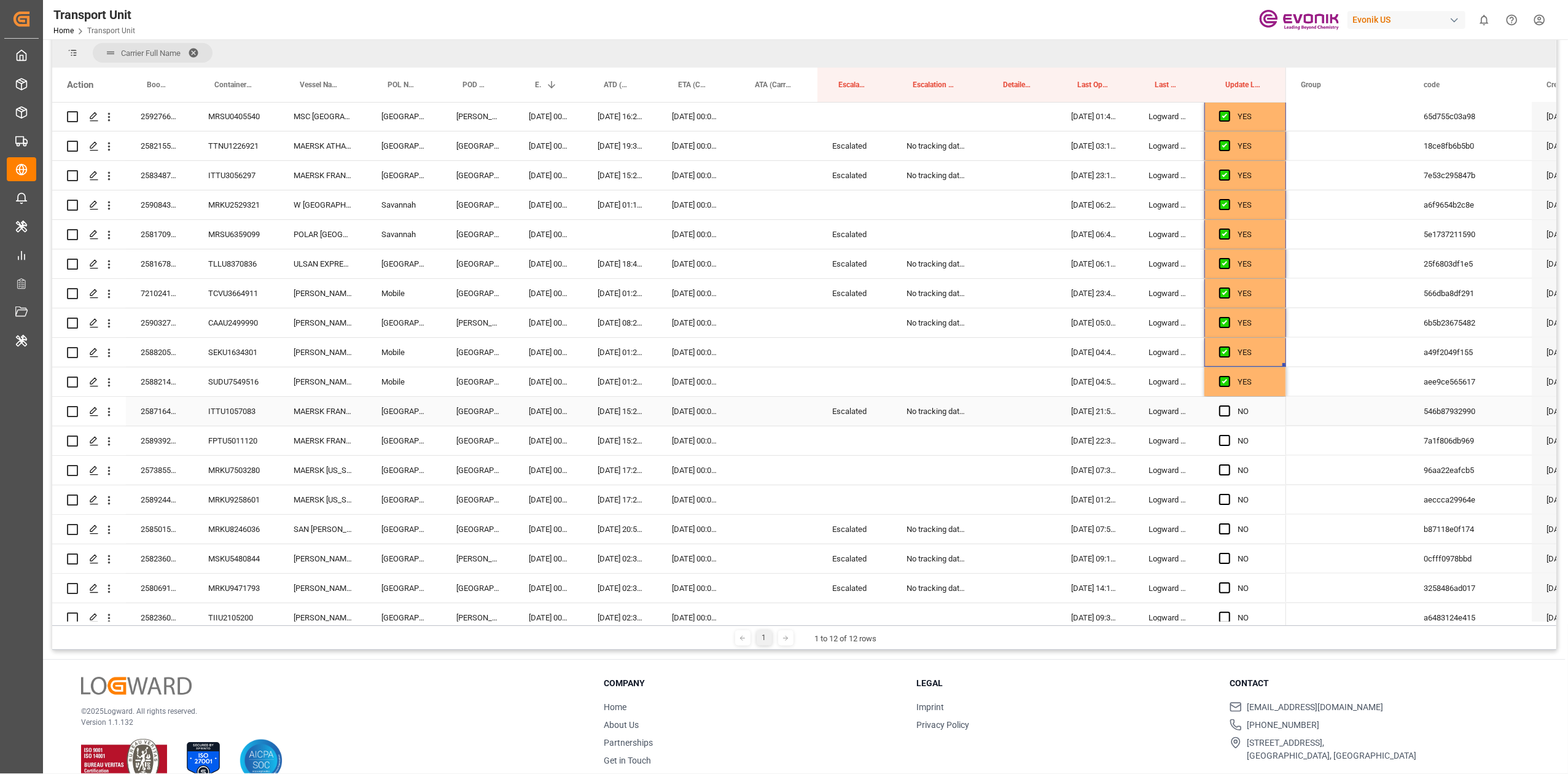
click at [1221, 414] on span "Press SPACE to select this row." at bounding box center [1224, 411] width 11 height 11
click at [1229, 405] on input "Press SPACE to select this row." at bounding box center [1229, 405] width 0 height 0
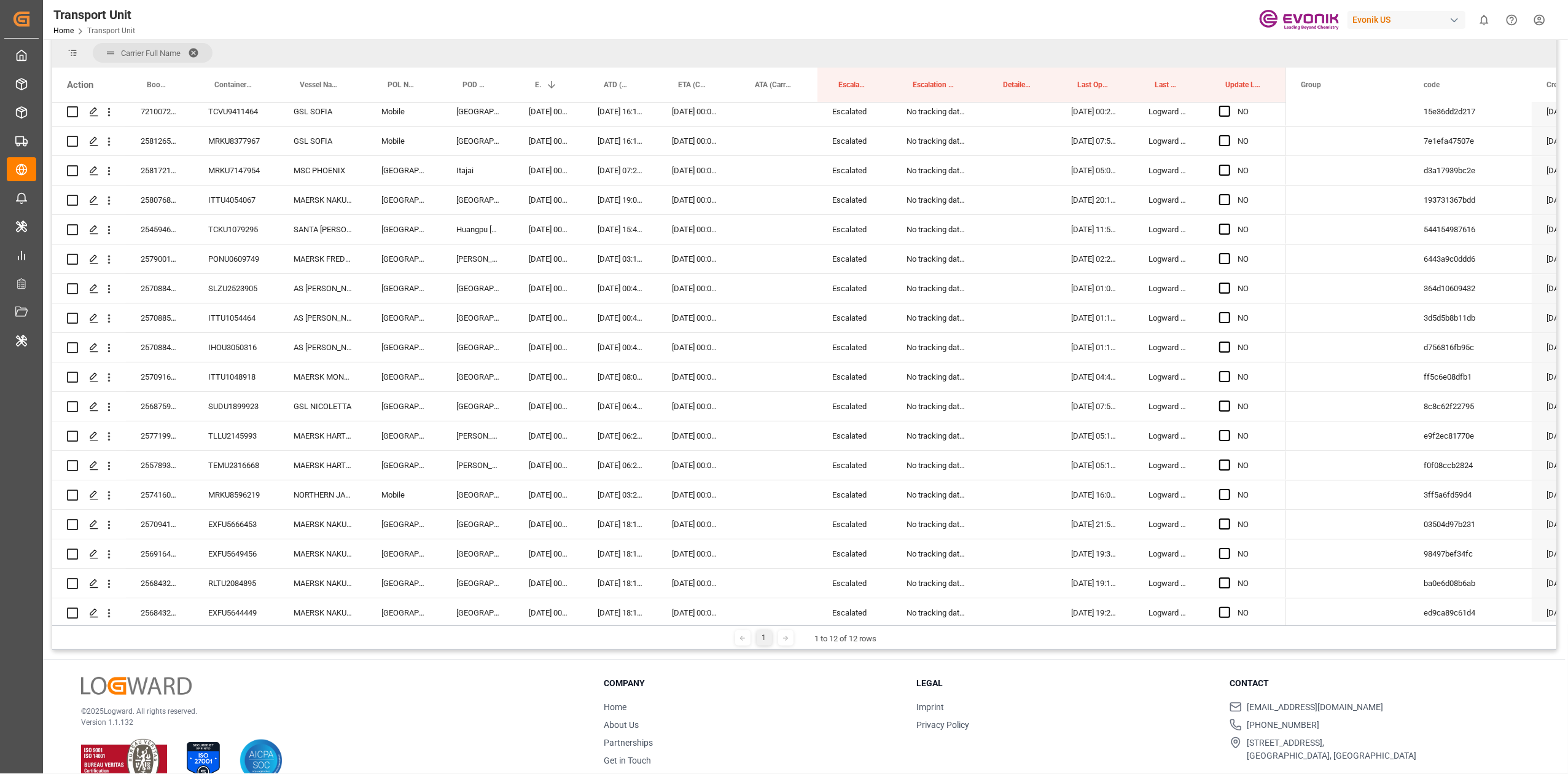
scroll to position [3437, 0]
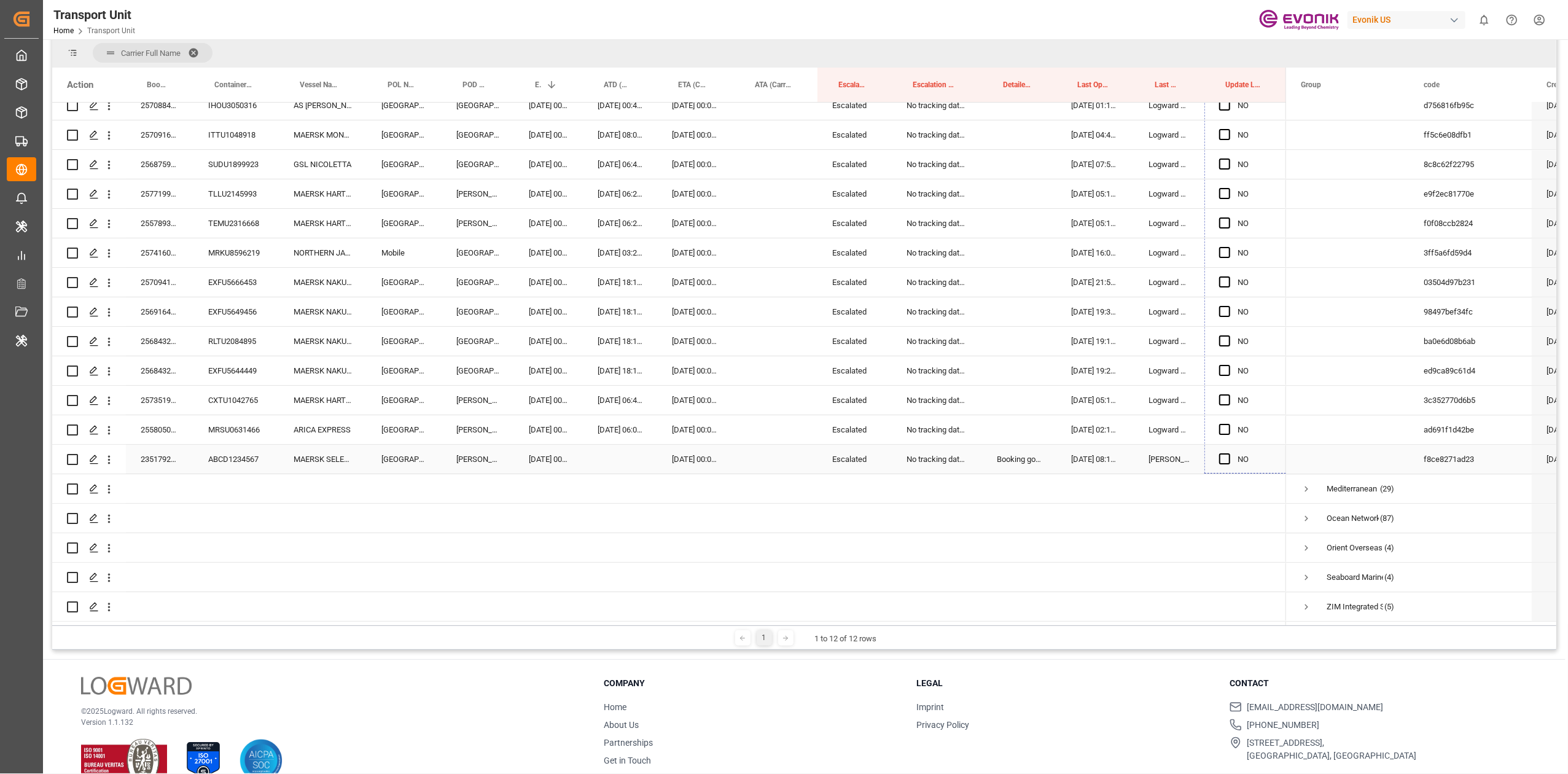
drag, startPoint x: 1283, startPoint y: 424, endPoint x: 1243, endPoint y: 461, distance: 54.5
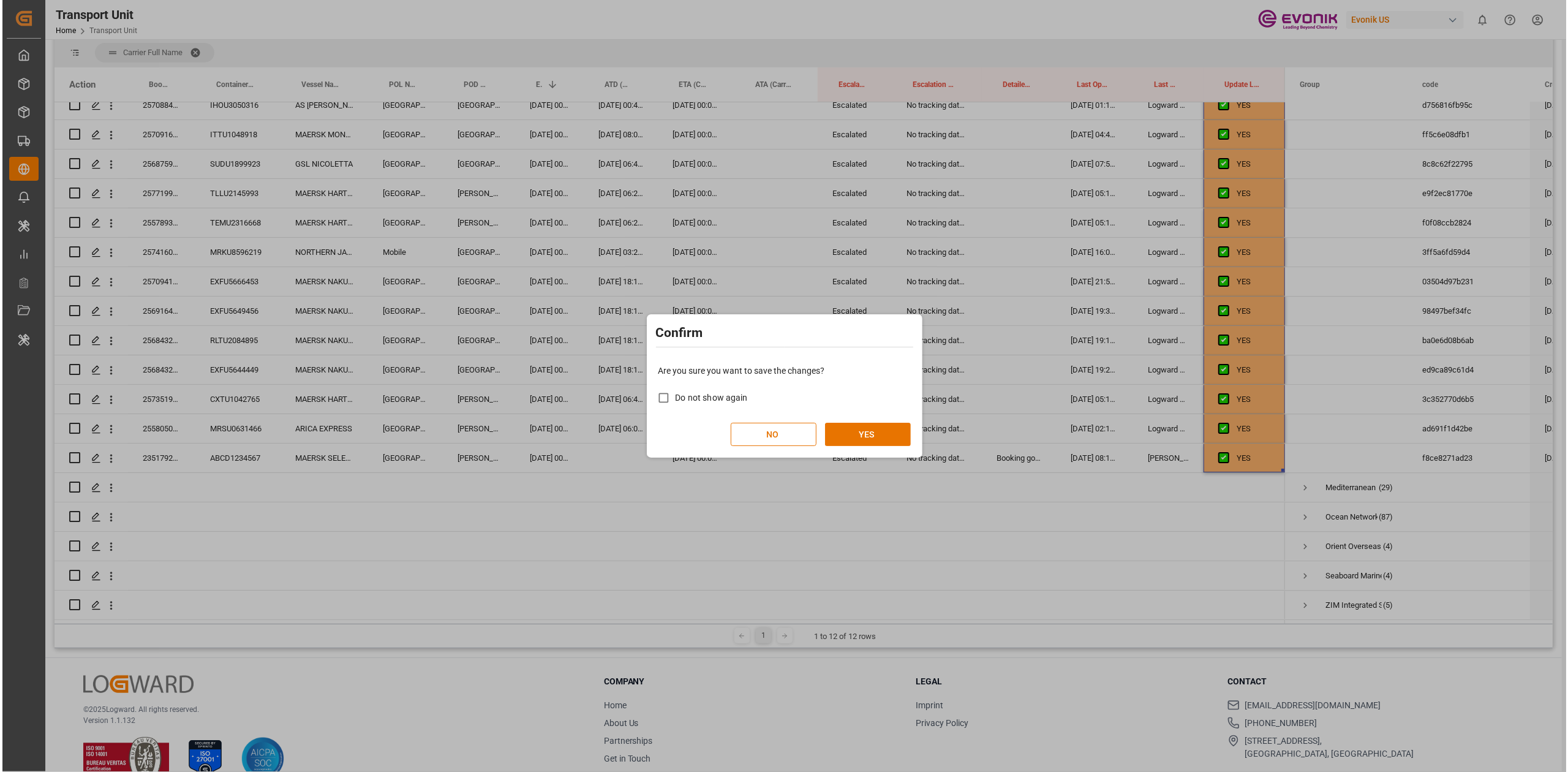
scroll to position [0, 0]
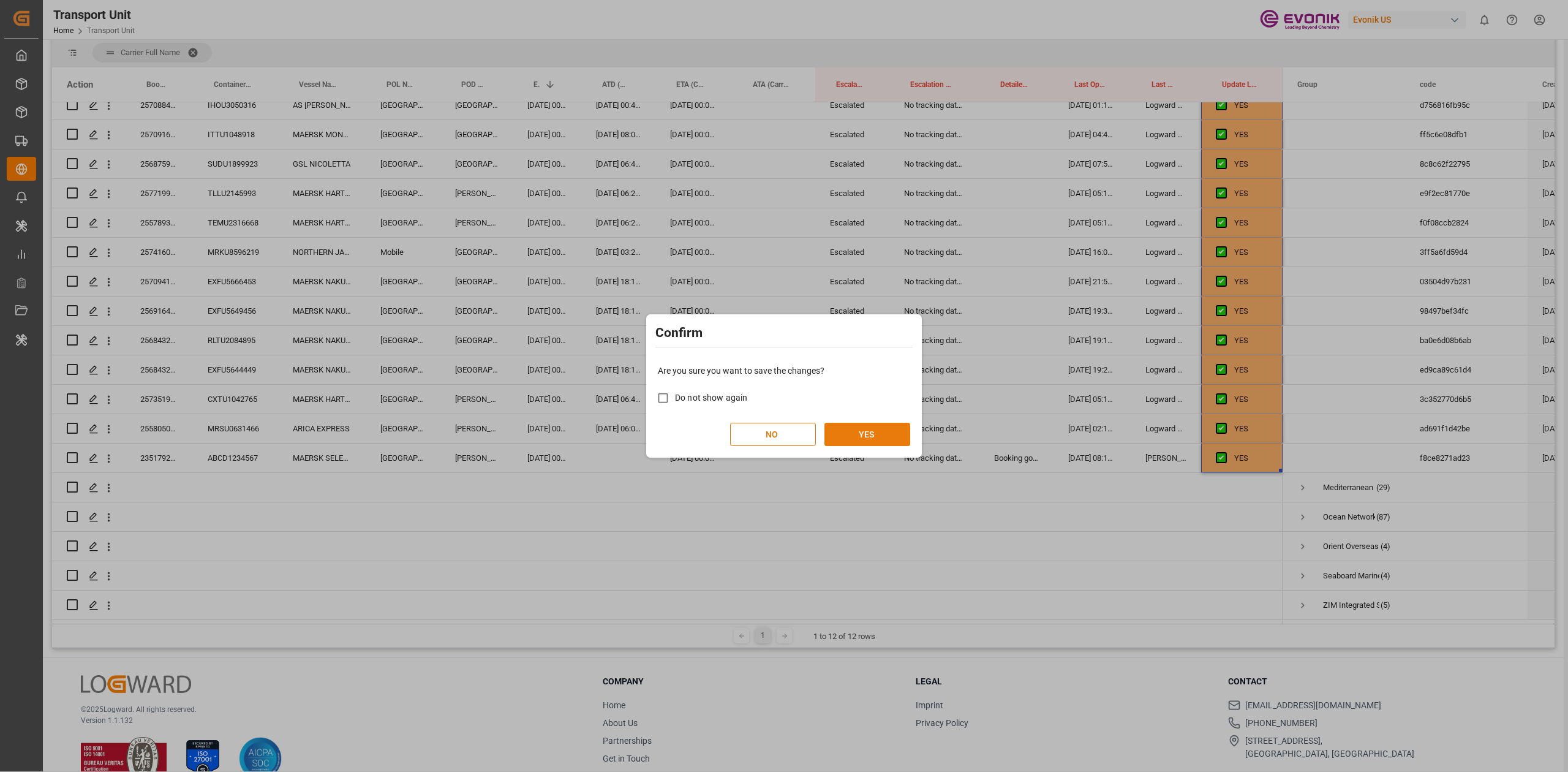
click at [885, 429] on button "YES" at bounding box center [867, 434] width 85 height 23
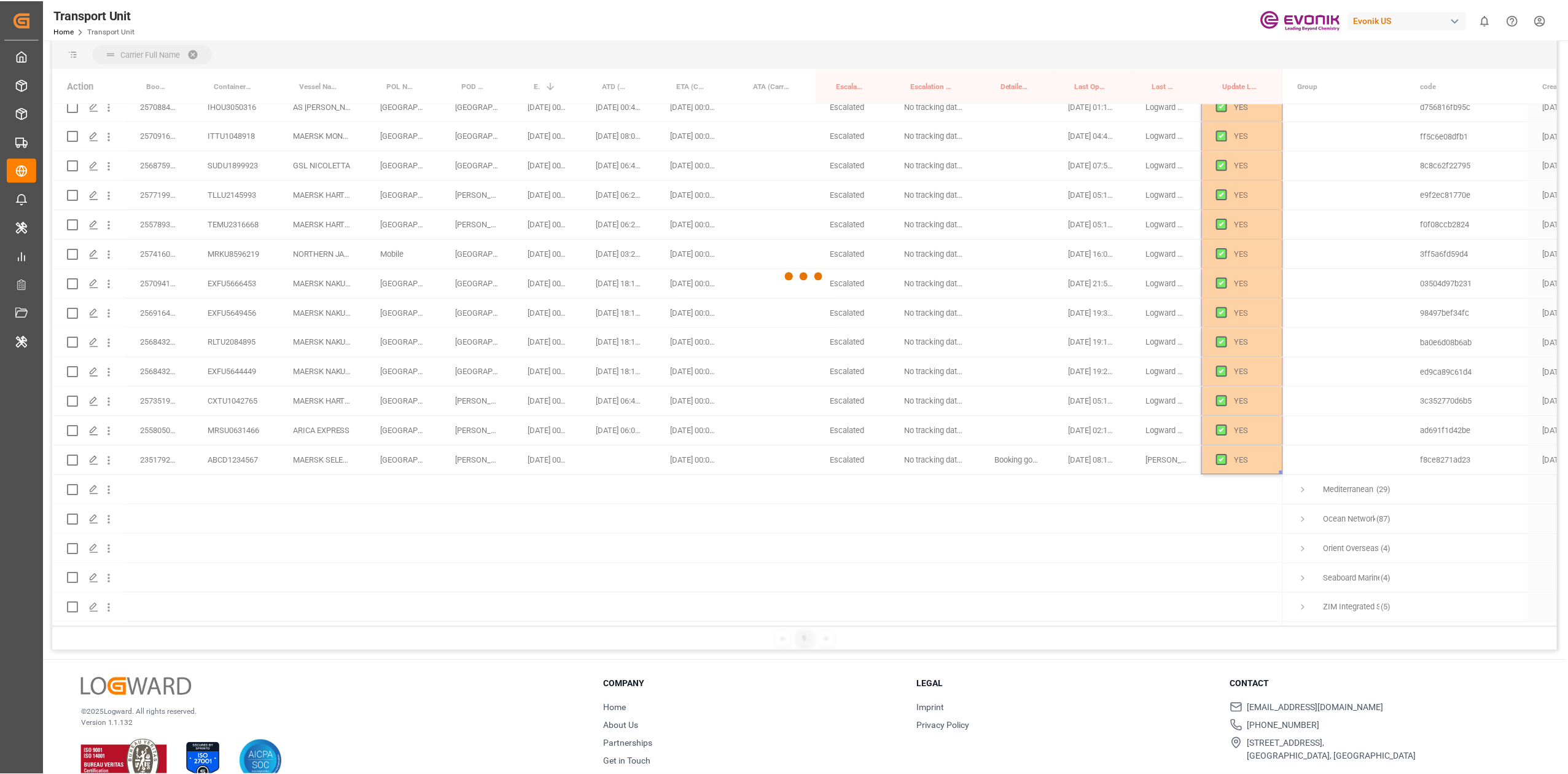
scroll to position [1640, 0]
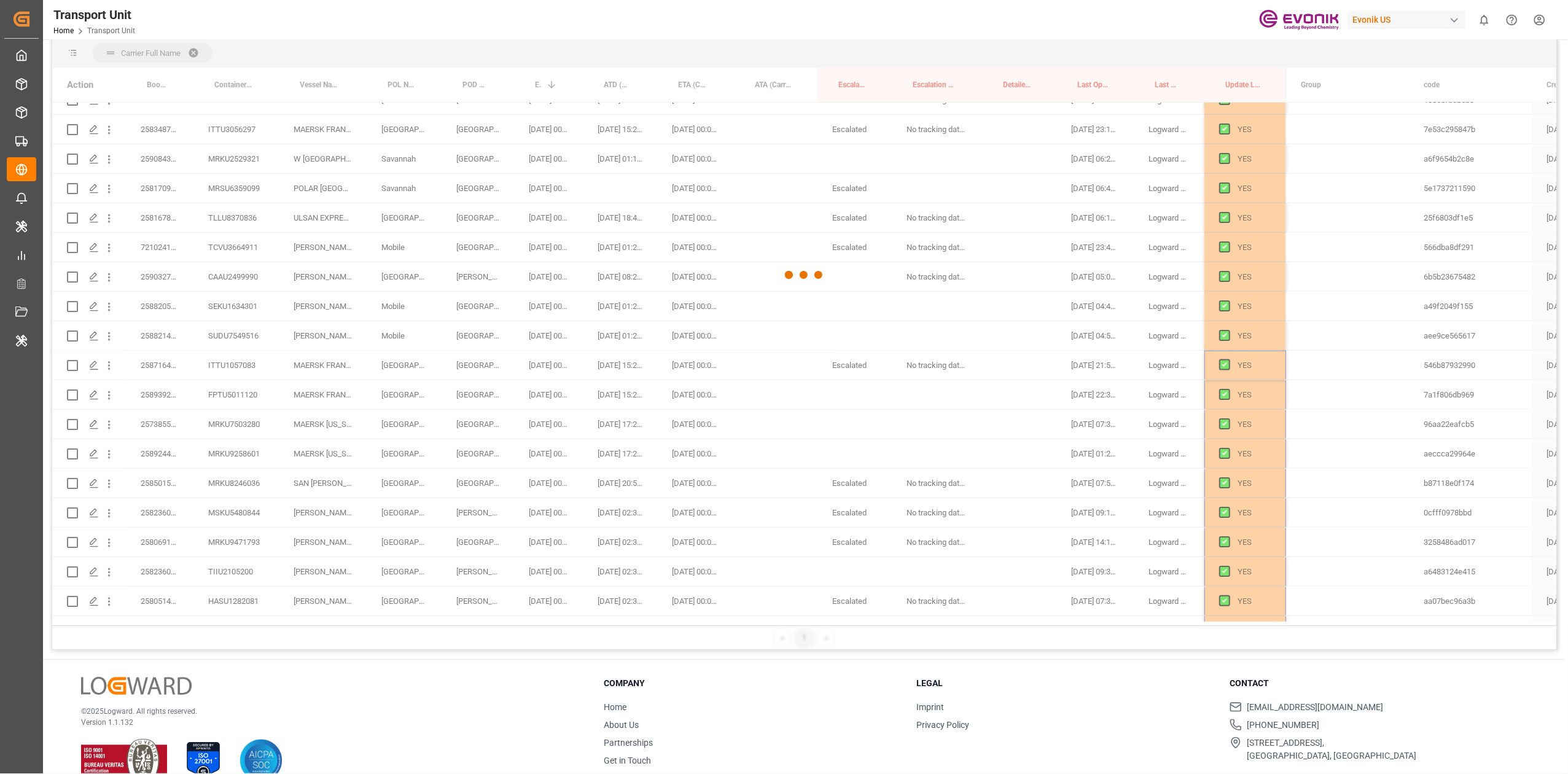
click at [888, 430] on div at bounding box center [804, 275] width 1504 height 767
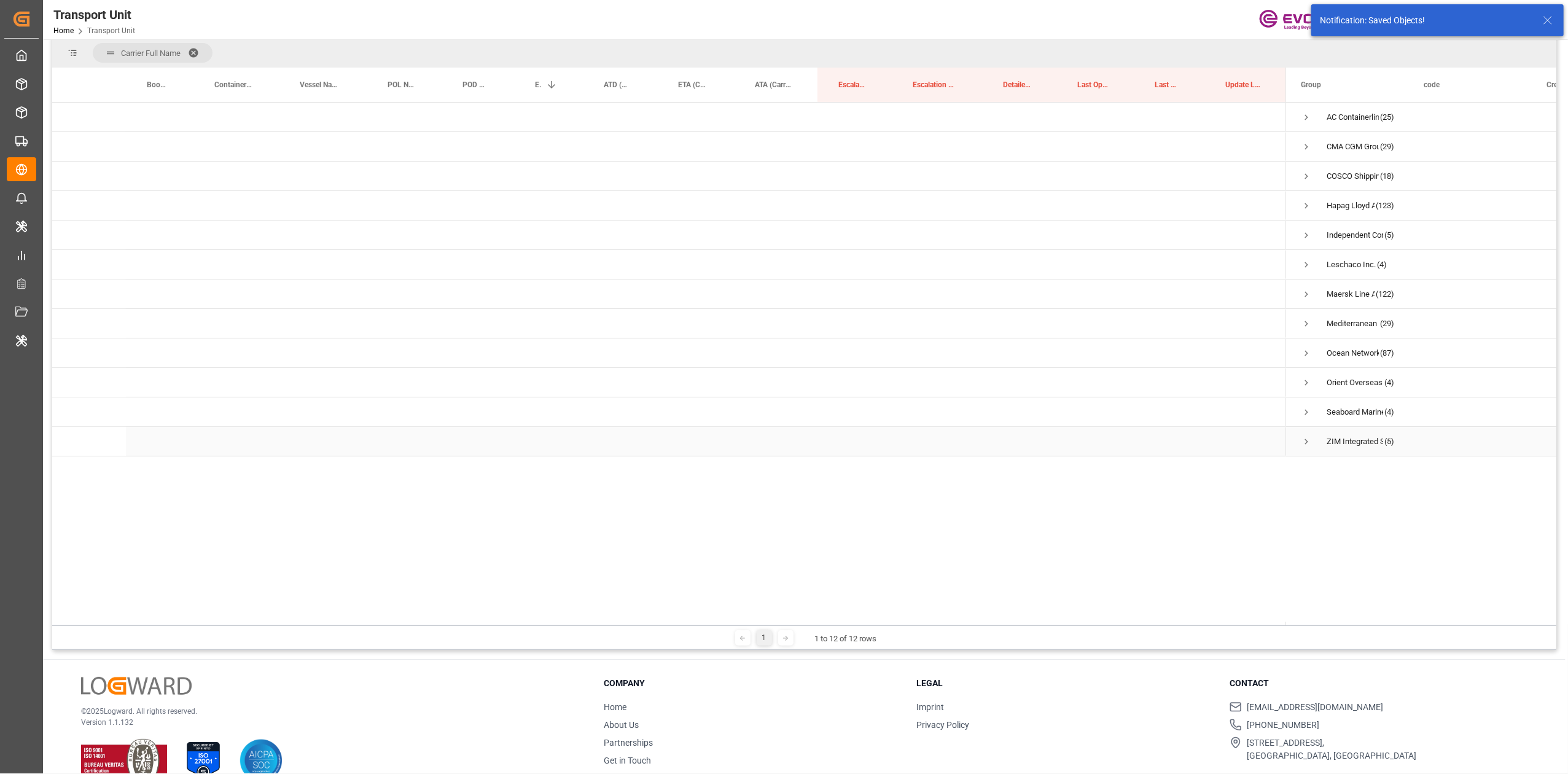
scroll to position [0, 0]
click at [888, 430] on div "Press SPACE to select this row." at bounding box center [855, 442] width 74 height 29
click at [1296, 198] on div "Hapag [PERSON_NAME] Aktiengesellschaft (123)" at bounding box center [1348, 206] width 123 height 29
click at [1305, 197] on span "Press SPACE to select this row." at bounding box center [1306, 206] width 11 height 28
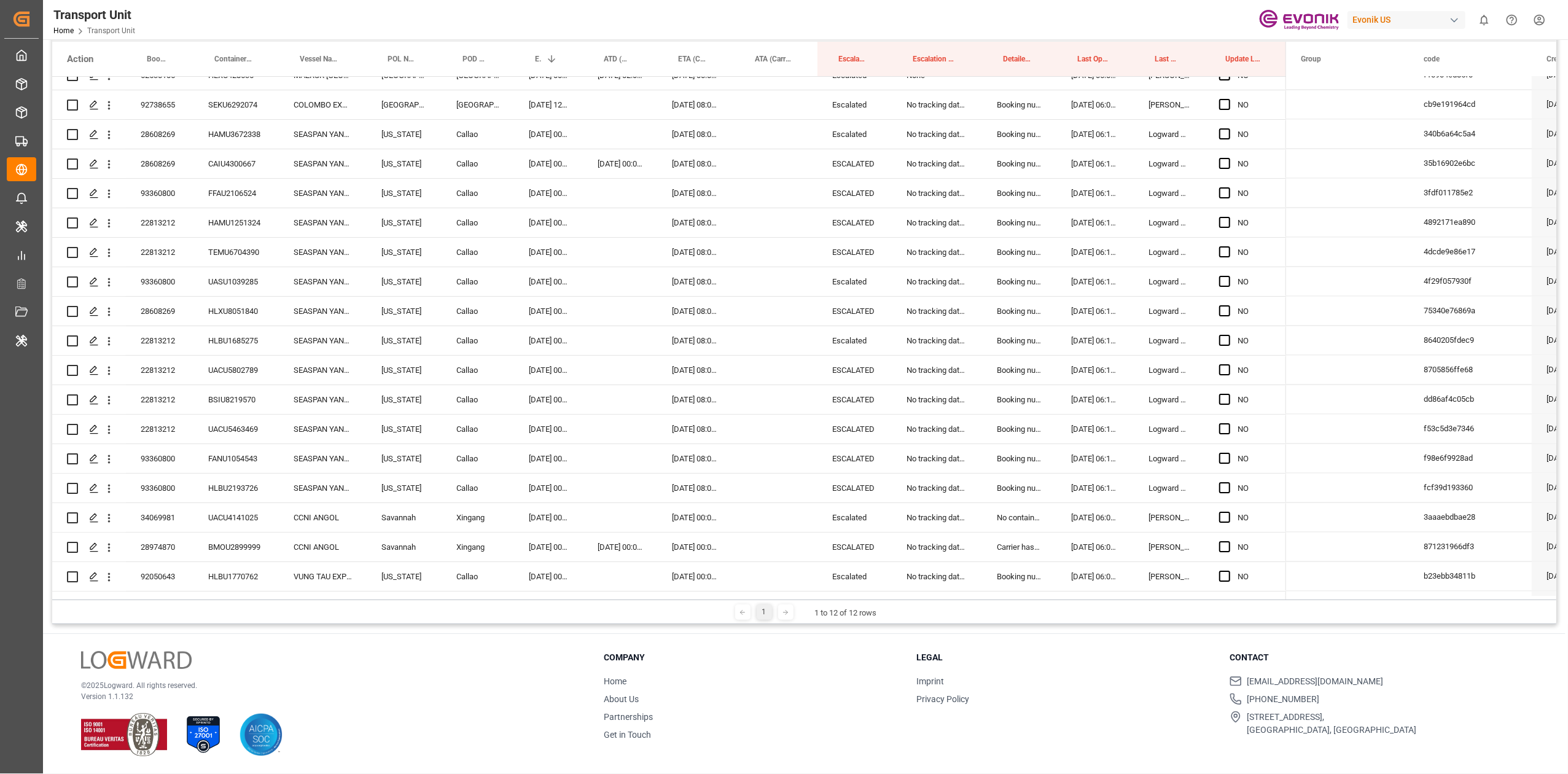
scroll to position [2540, 0]
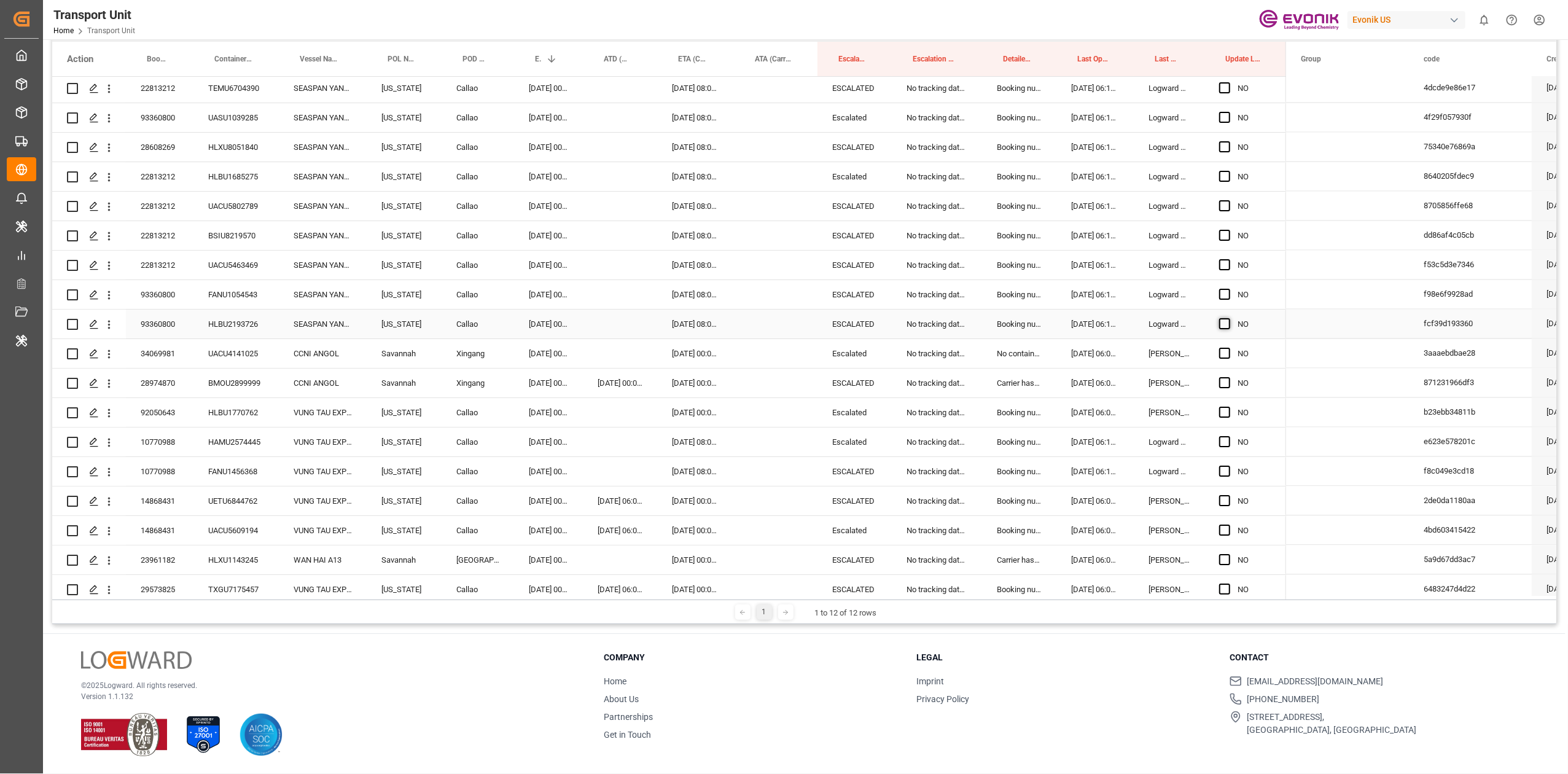
click at [1221, 320] on span "Press SPACE to select this row." at bounding box center [1224, 323] width 11 height 11
click at [1229, 318] on input "Press SPACE to select this row." at bounding box center [1229, 318] width 0 height 0
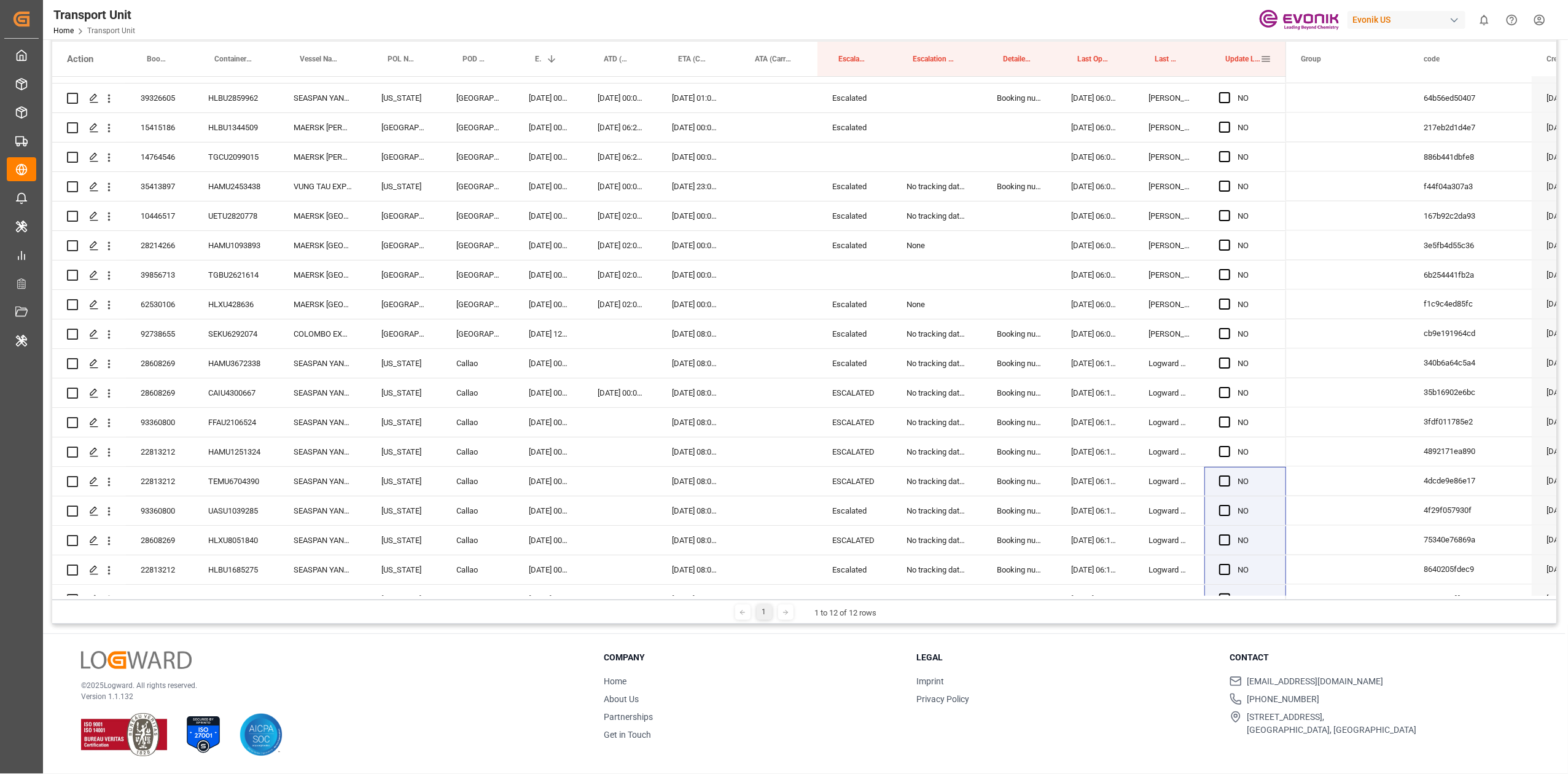
scroll to position [2048, 0]
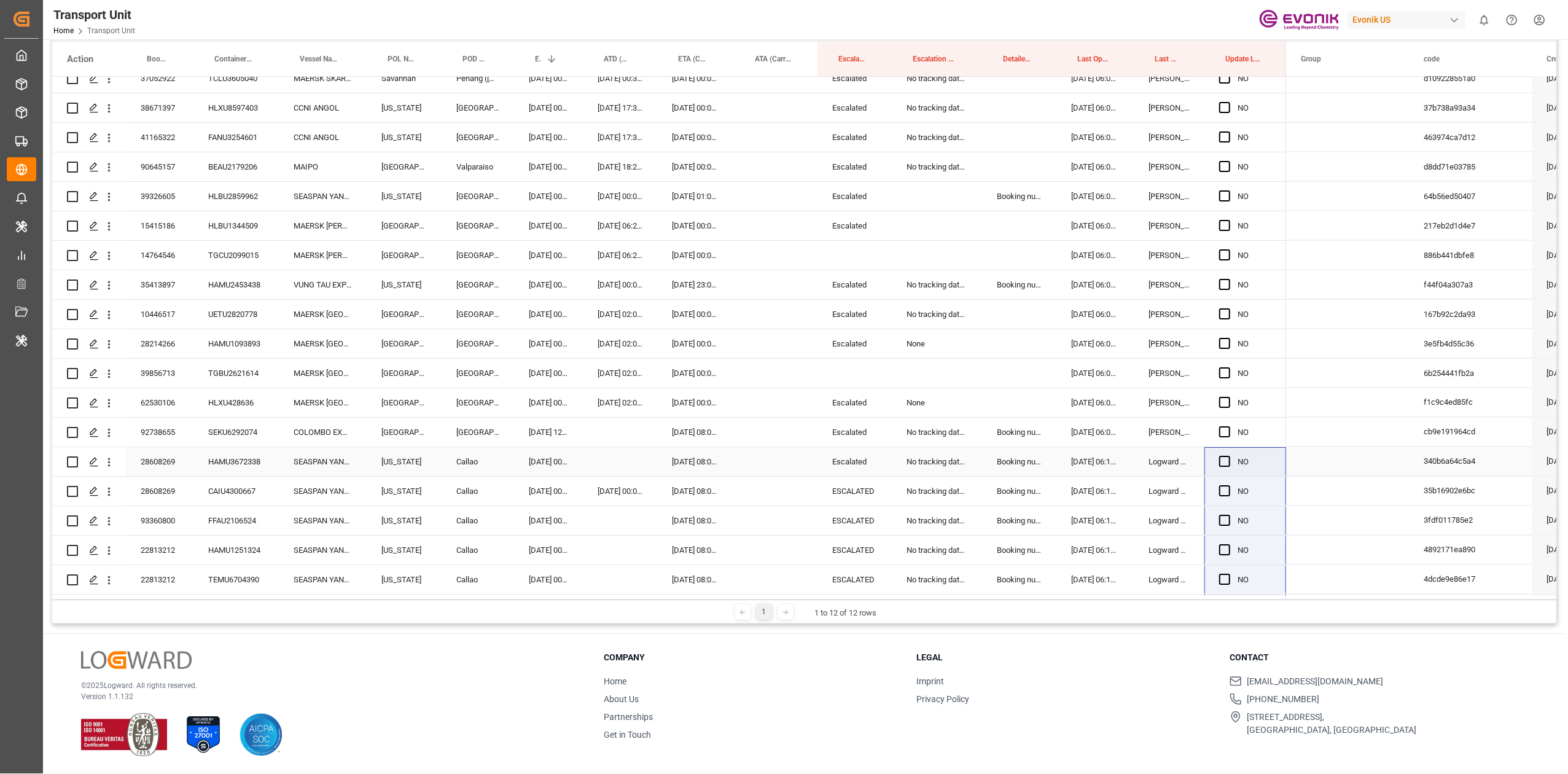
drag, startPoint x: 1284, startPoint y: 333, endPoint x: 1217, endPoint y: 454, distance: 138.3
click at [1217, 454] on div "13066318 HLBU1795312 NINGBO EXPRESS [GEOGRAPHIC_DATA] [DATE] 00:00:00 [DATE] 00…" at bounding box center [669, 20] width 1234 height 3982
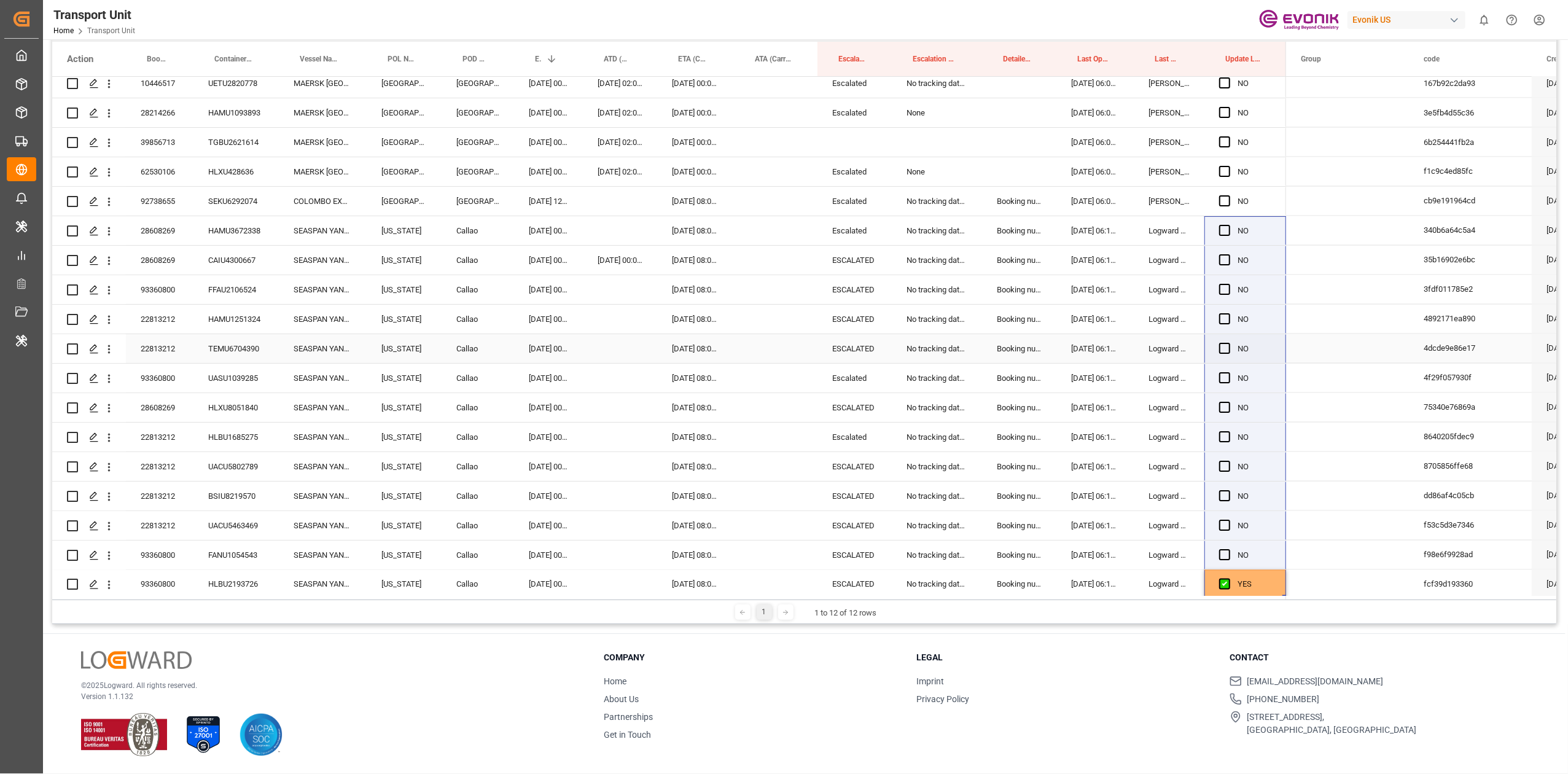
scroll to position [2294, 0]
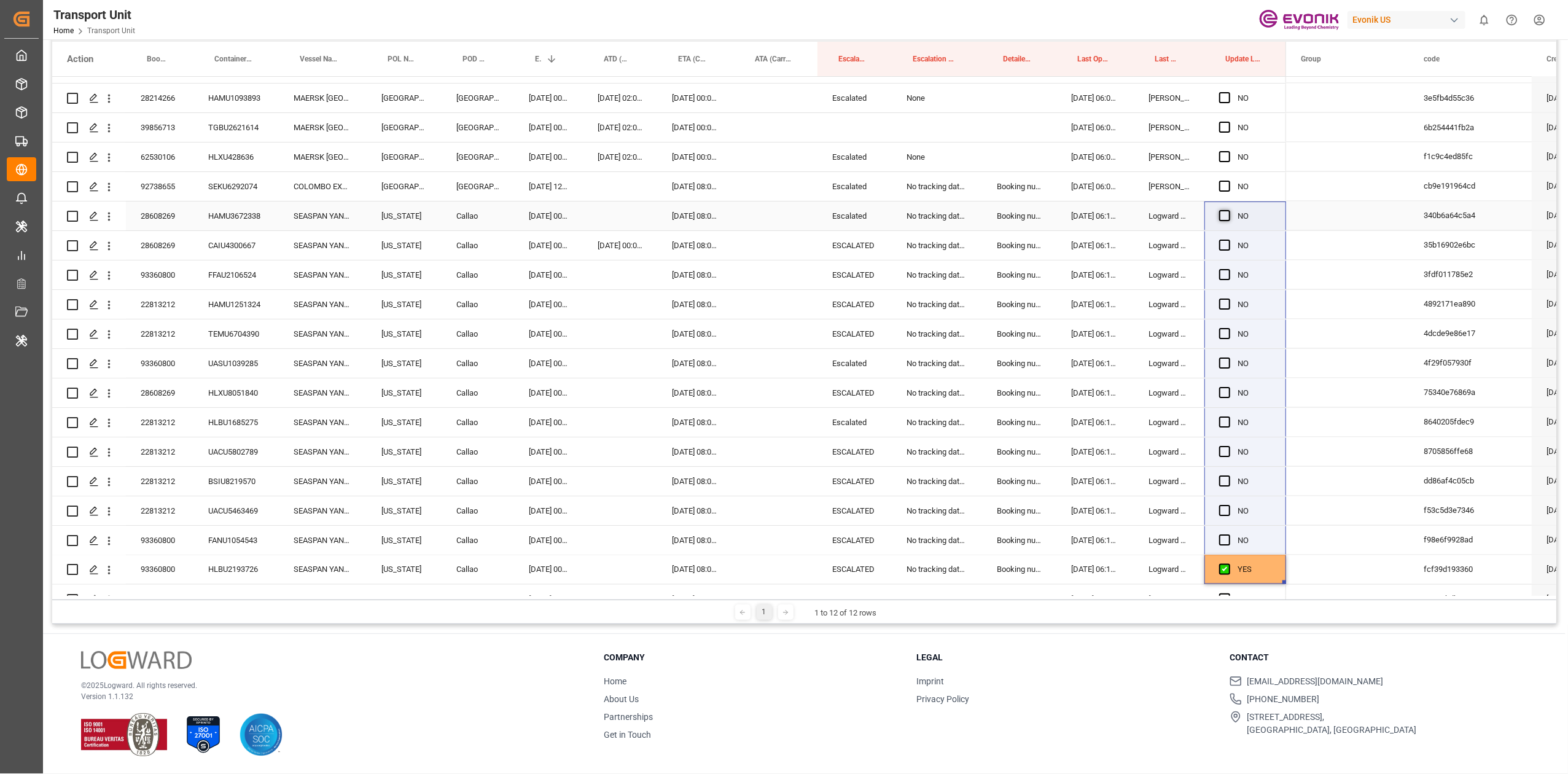
click at [1224, 212] on span "Press SPACE to select this row." at bounding box center [1224, 216] width 11 height 11
click at [1229, 210] on input "Press SPACE to select this row." at bounding box center [1229, 210] width 0 height 0
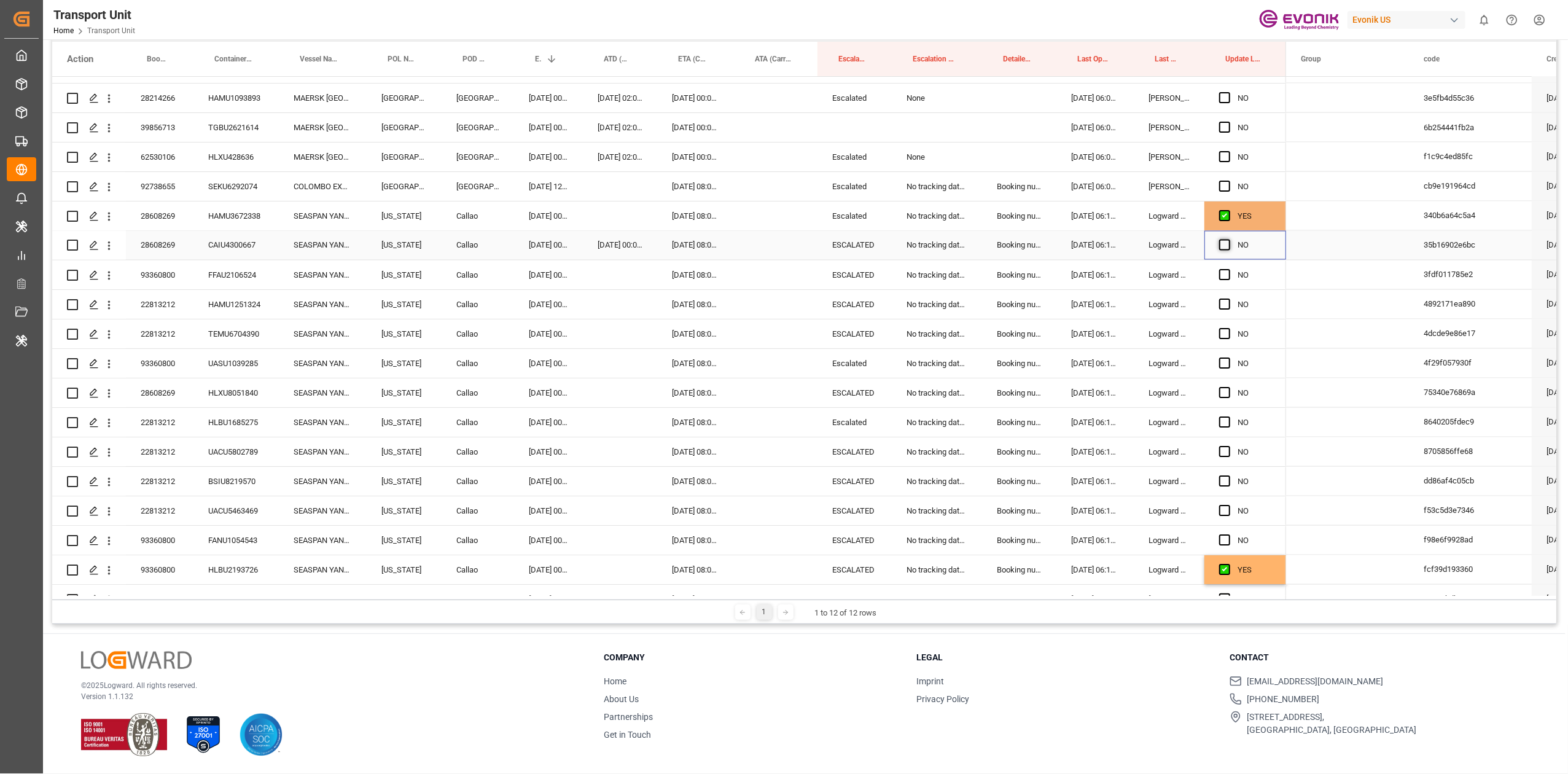
click at [1222, 244] on span "Press SPACE to select this row." at bounding box center [1224, 245] width 11 height 11
click at [1229, 240] on input "Press SPACE to select this row." at bounding box center [1229, 240] width 0 height 0
click at [1227, 273] on span "Press SPACE to select this row." at bounding box center [1224, 275] width 11 height 11
click at [1229, 269] on input "Press SPACE to select this row." at bounding box center [1229, 269] width 0 height 0
click at [1224, 301] on span "Press SPACE to select this row." at bounding box center [1224, 304] width 11 height 11
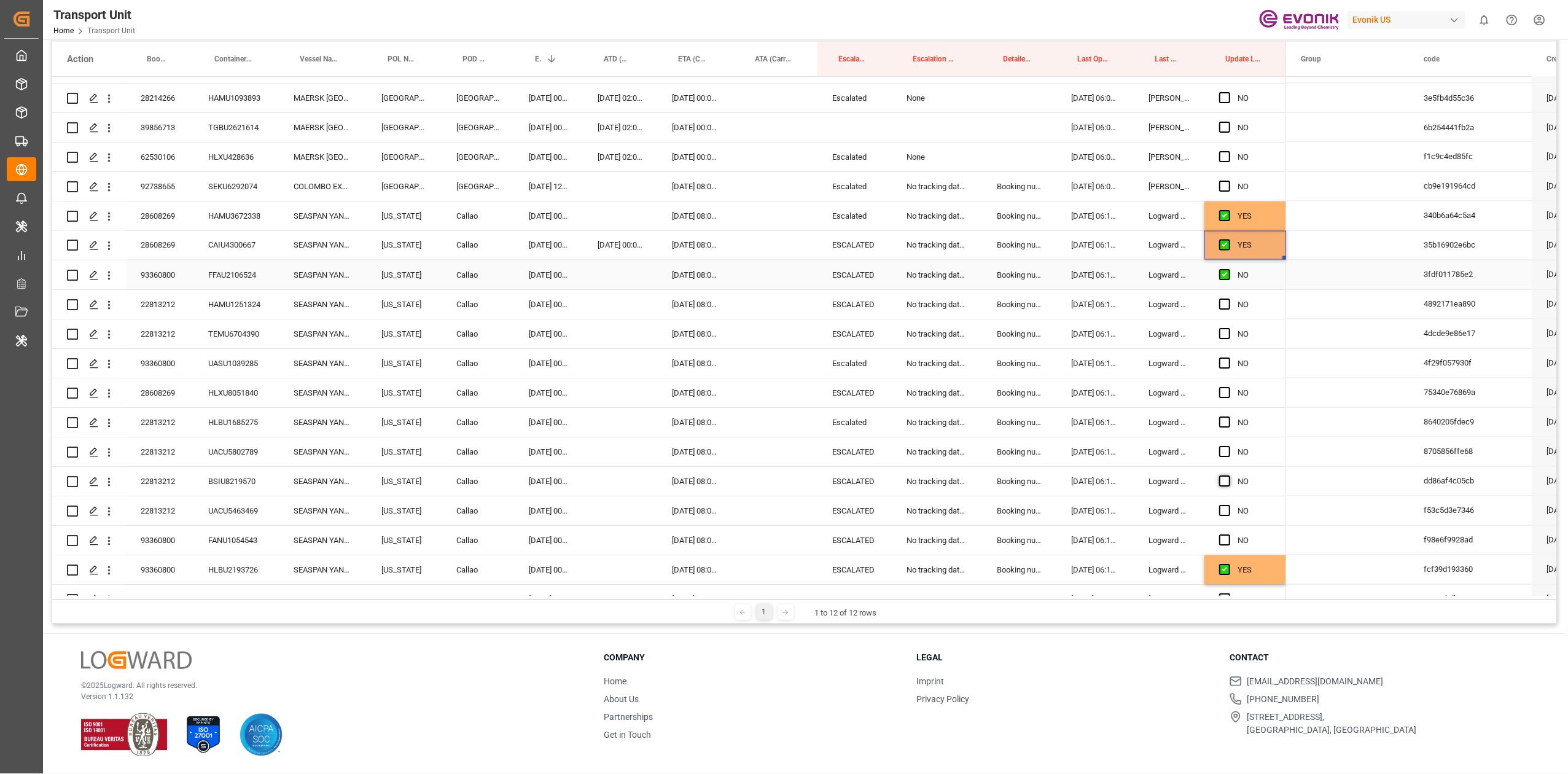
click at [1229, 299] on input "Press SPACE to select this row." at bounding box center [1229, 299] width 0 height 0
click at [1222, 332] on span "Press SPACE to select this row." at bounding box center [1224, 333] width 11 height 11
click at [1229, 328] on input "Press SPACE to select this row." at bounding box center [1229, 328] width 0 height 0
click at [1224, 362] on span "Press SPACE to select this row." at bounding box center [1224, 363] width 11 height 11
click at [1229, 357] on input "Press SPACE to select this row." at bounding box center [1229, 357] width 0 height 0
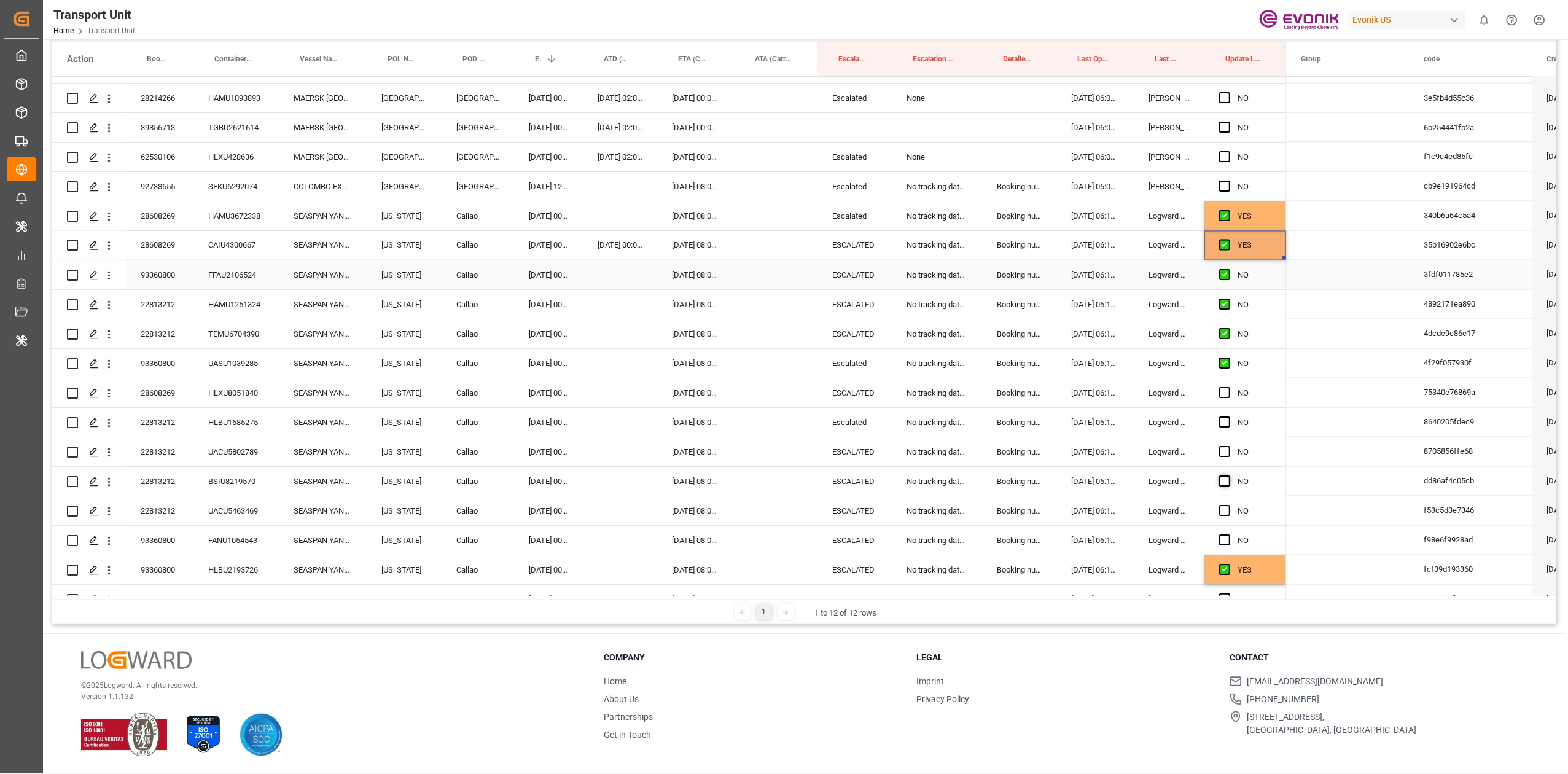
click at [1224, 394] on span "Press SPACE to select this row." at bounding box center [1224, 392] width 11 height 11
click at [1229, 387] on input "Press SPACE to select this row." at bounding box center [1229, 387] width 0 height 0
click at [1221, 426] on span "Press SPACE to select this row." at bounding box center [1224, 422] width 11 height 11
click at [1229, 417] on input "Press SPACE to select this row." at bounding box center [1229, 417] width 0 height 0
click at [1224, 453] on span "Press SPACE to select this row." at bounding box center [1224, 452] width 11 height 11
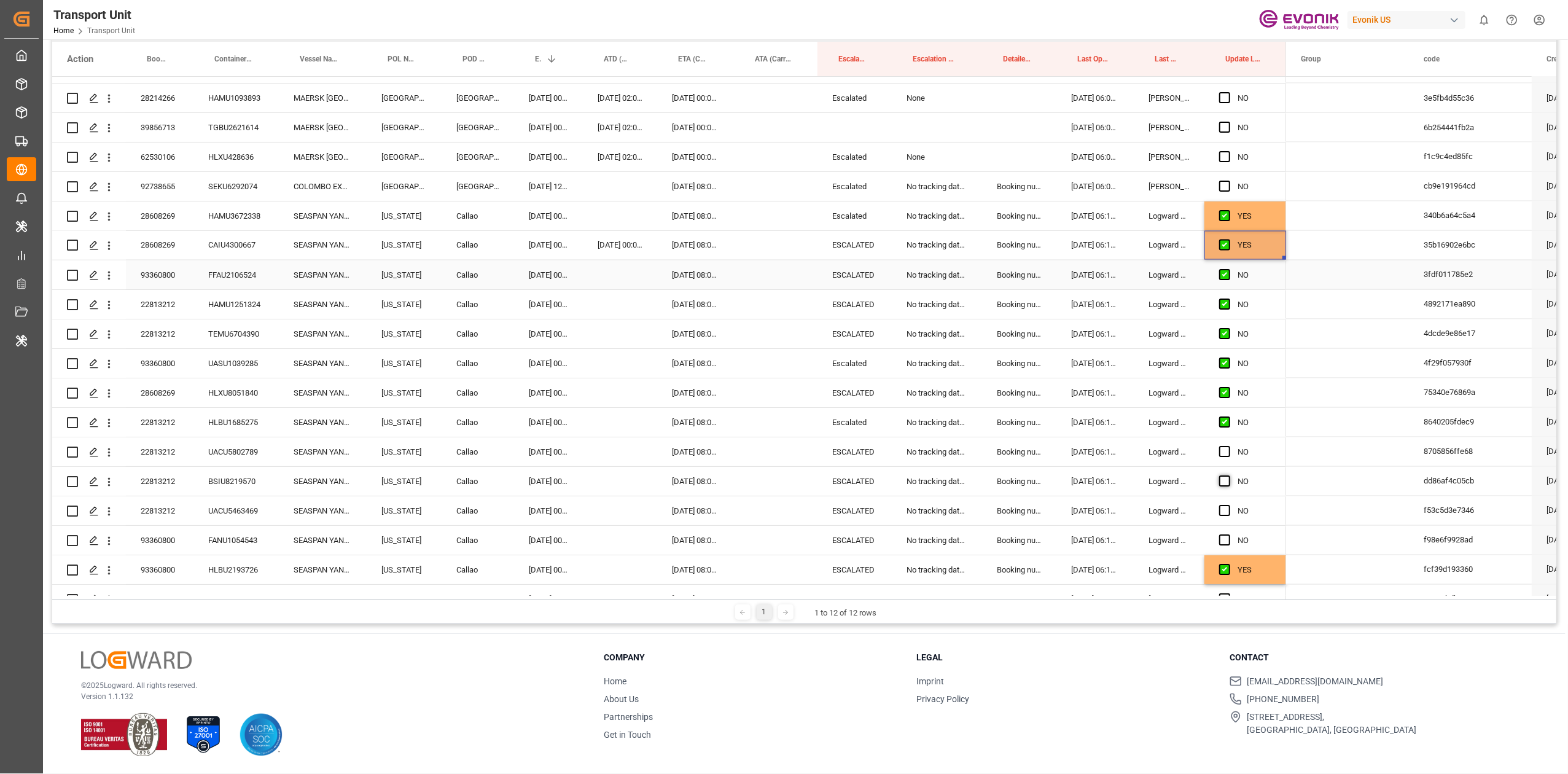
click at [1229, 446] on input "Press SPACE to select this row." at bounding box center [1229, 446] width 0 height 0
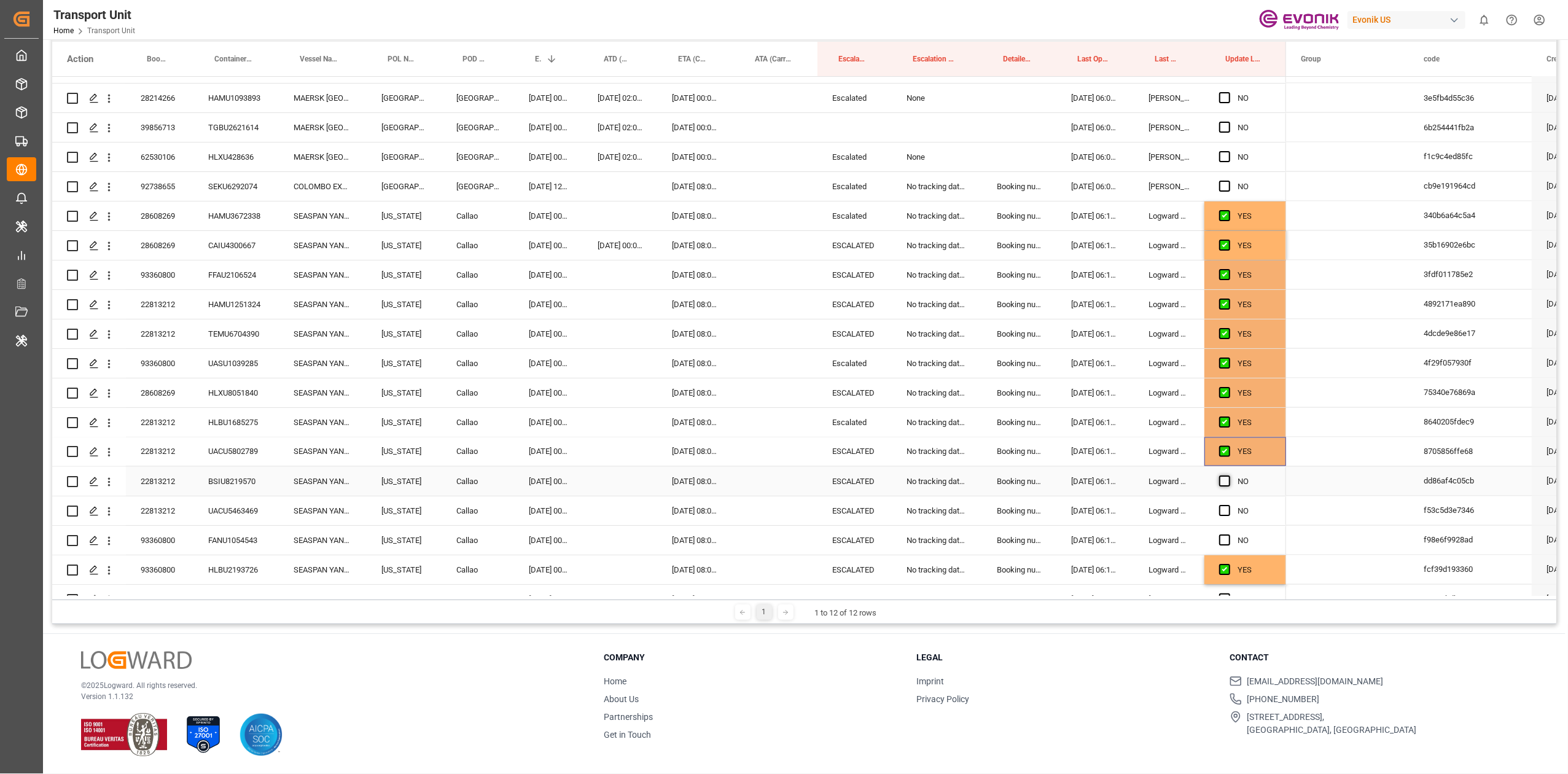
click at [1224, 486] on span "Press SPACE to select this row." at bounding box center [1224, 481] width 11 height 11
click at [1229, 476] on input "Press SPACE to select this row." at bounding box center [1229, 476] width 0 height 0
click at [1222, 480] on span "Press SPACE to select this row." at bounding box center [1224, 481] width 11 height 11
click at [1229, 476] on input "Press SPACE to select this row." at bounding box center [1229, 476] width 0 height 0
click at [1226, 508] on span "Press SPACE to select this row." at bounding box center [1224, 511] width 11 height 11
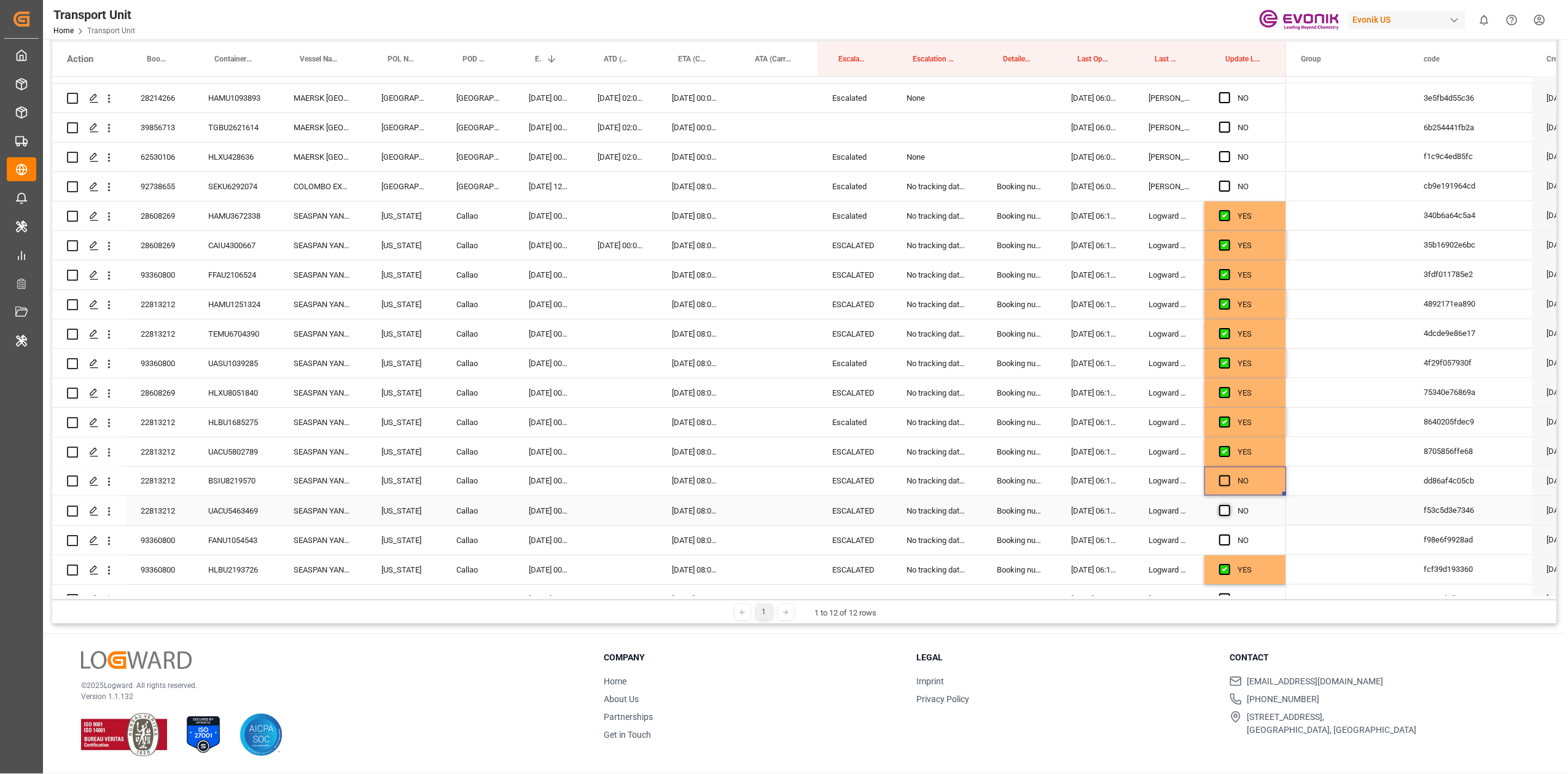
click at [1229, 505] on input "Press SPACE to select this row." at bounding box center [1229, 505] width 0 height 0
click at [1224, 483] on span "Press SPACE to select this row." at bounding box center [1224, 481] width 11 height 11
click at [1229, 476] on input "Press SPACE to select this row." at bounding box center [1229, 476] width 0 height 0
click at [1227, 537] on span "Press SPACE to select this row." at bounding box center [1224, 540] width 11 height 11
click at [1229, 535] on input "Press SPACE to select this row." at bounding box center [1229, 535] width 0 height 0
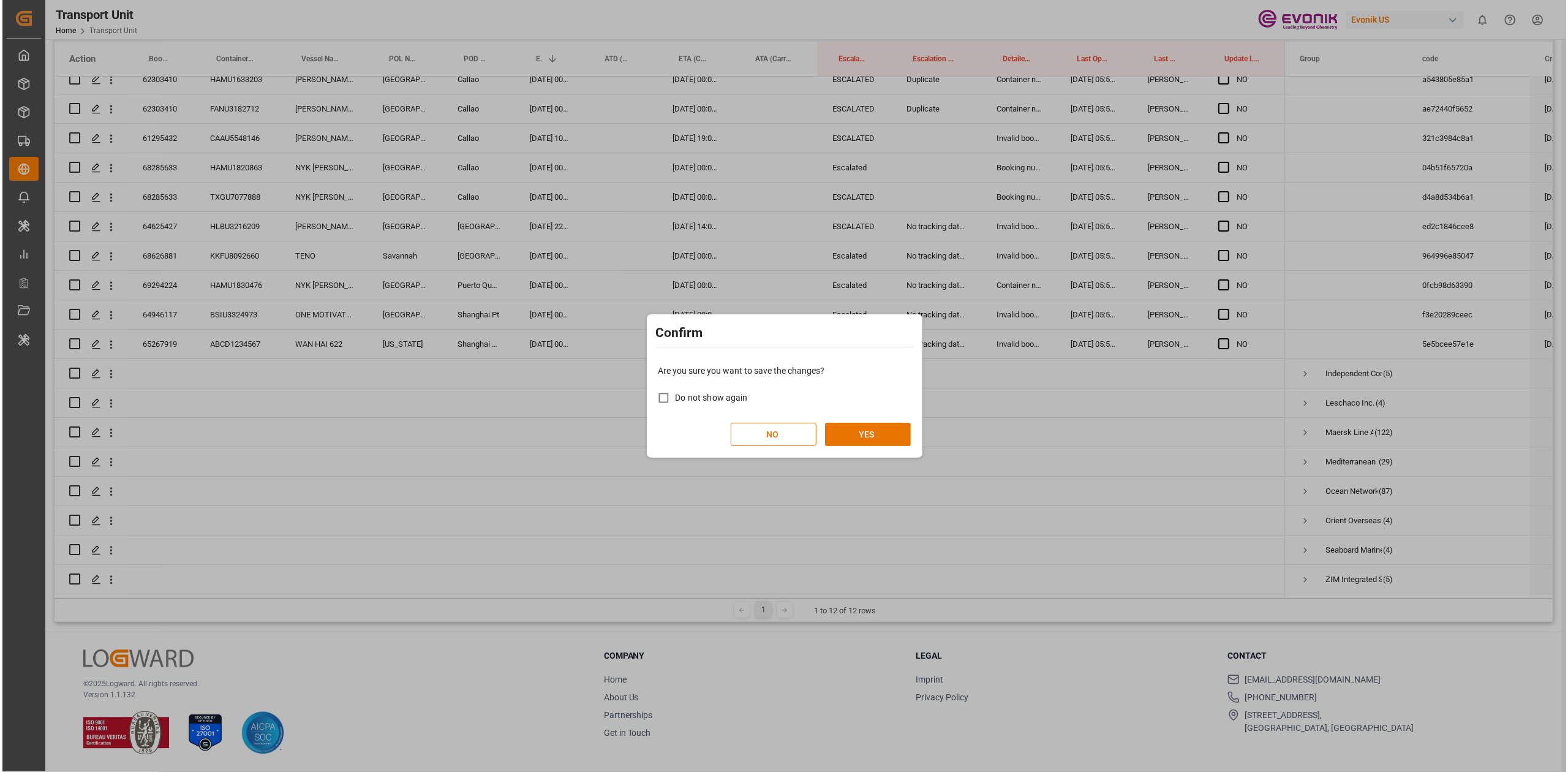
scroll to position [0, 0]
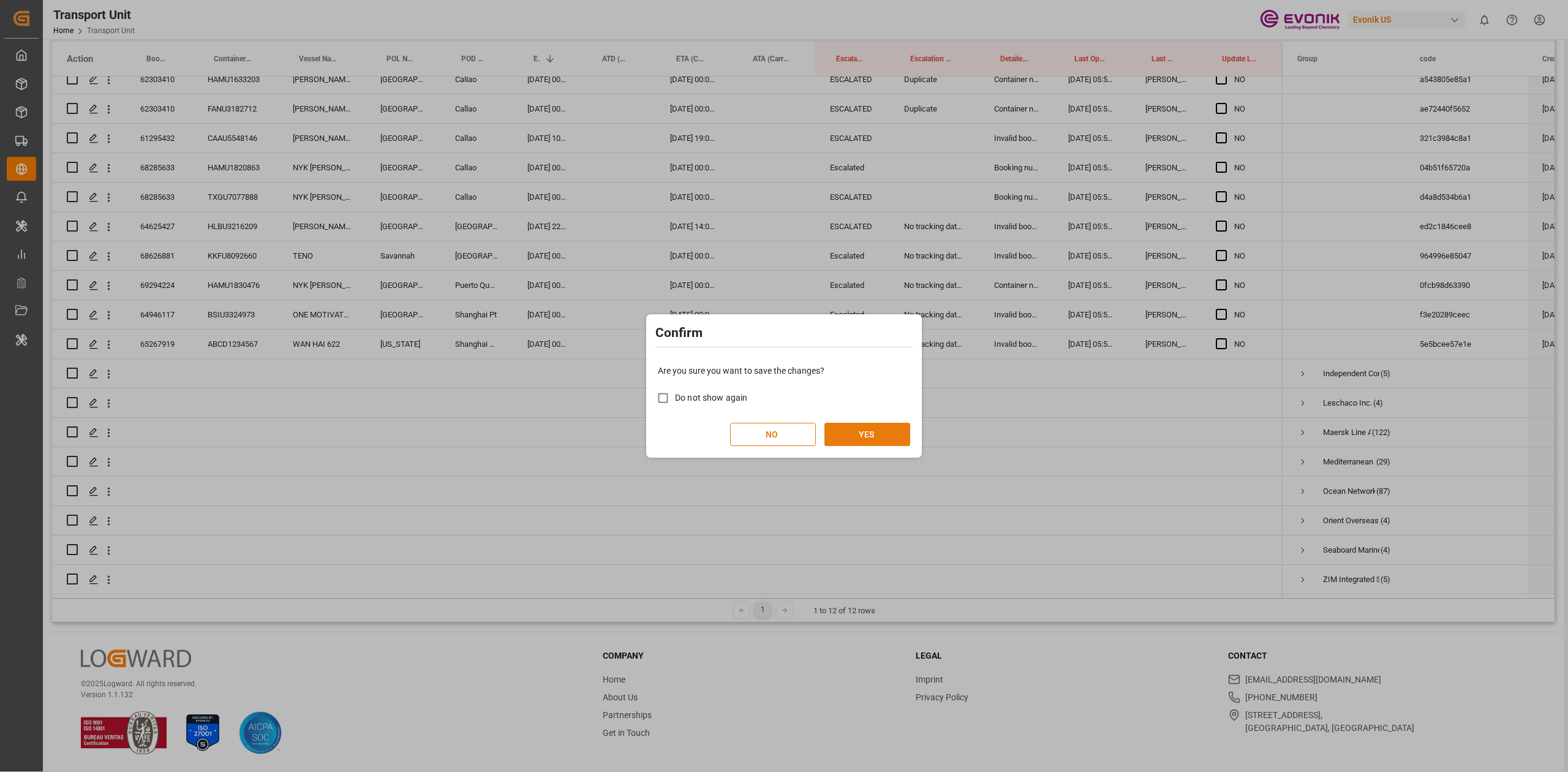
click at [885, 430] on button "YES" at bounding box center [867, 434] width 85 height 23
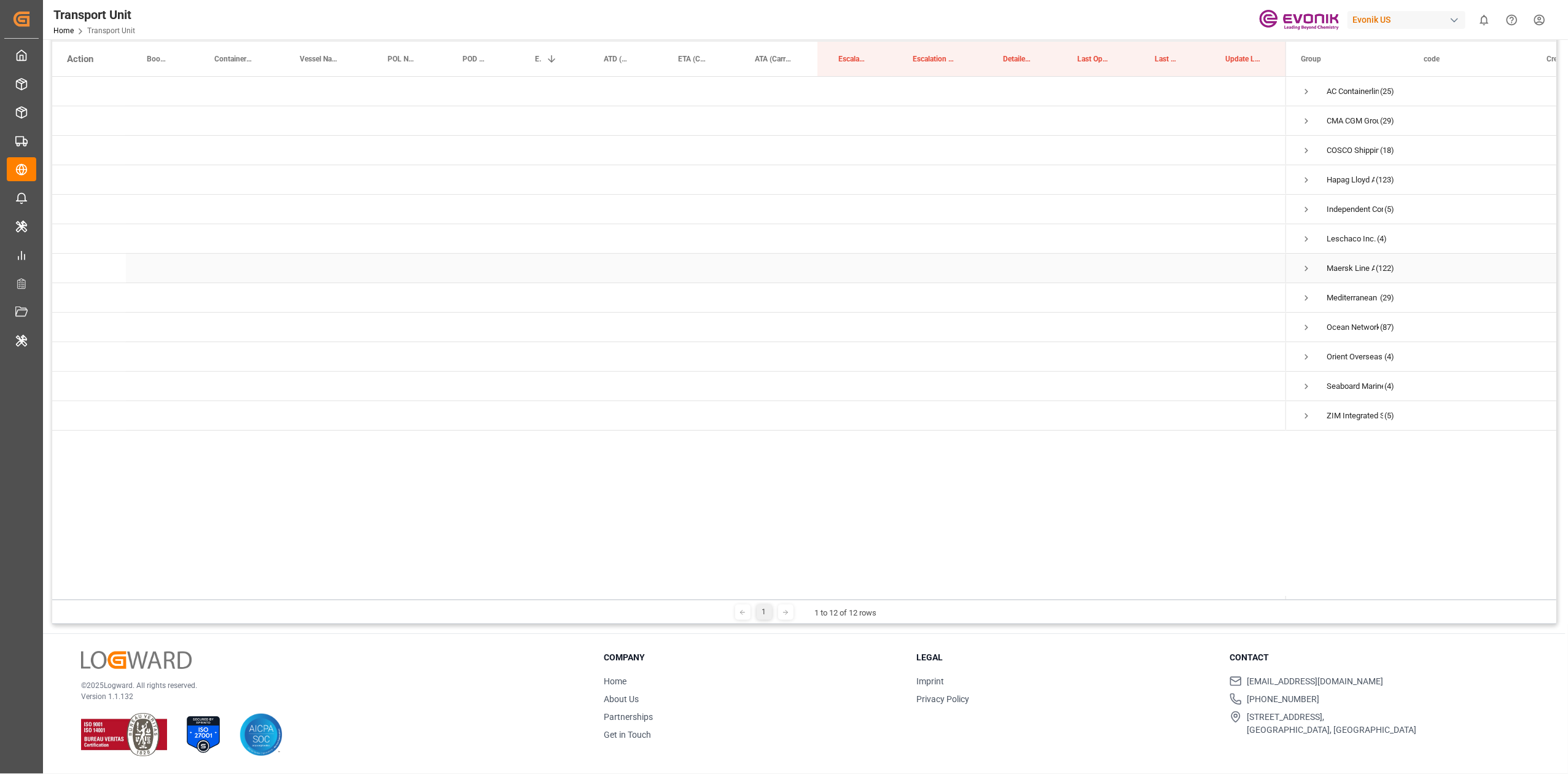
click at [1297, 264] on div "Maersk Line AS (122)" at bounding box center [1348, 268] width 123 height 29
click at [1300, 266] on div "Maersk Line AS (122)" at bounding box center [1348, 268] width 123 height 29
click at [1306, 273] on span "Press SPACE to select this row." at bounding box center [1306, 269] width 11 height 11
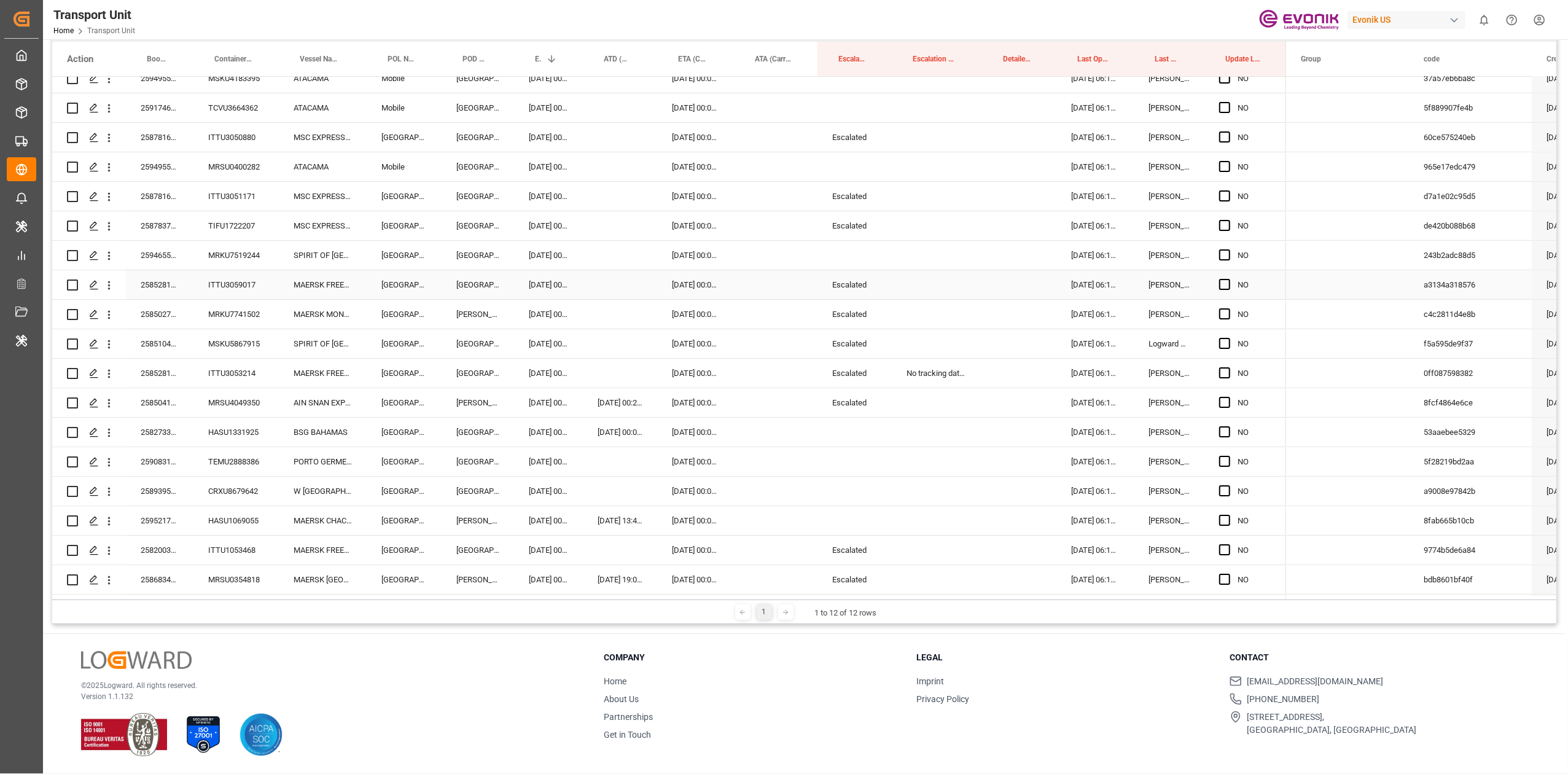
scroll to position [163, 0]
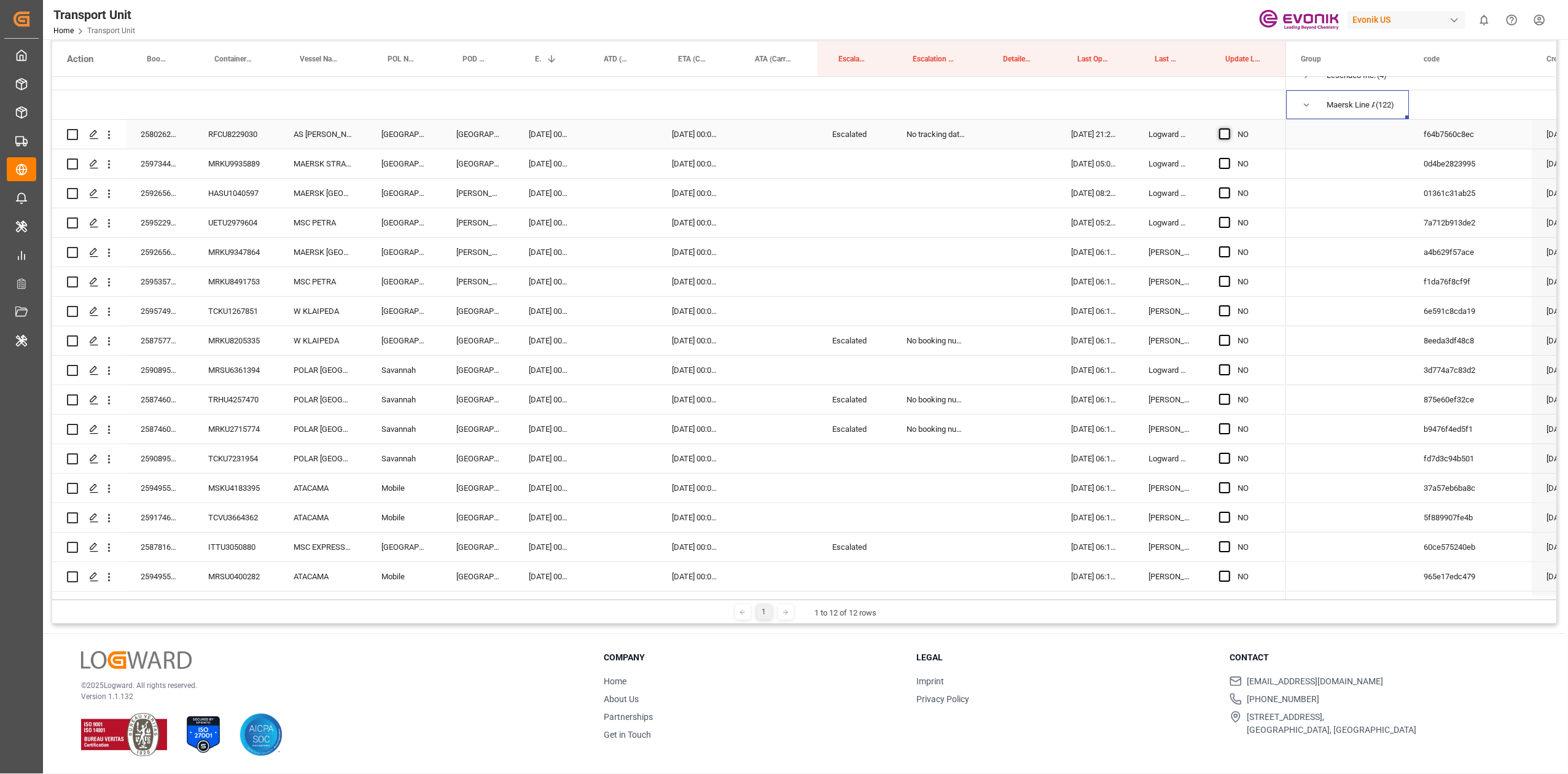
click at [1220, 131] on span "Press SPACE to select this row." at bounding box center [1224, 134] width 11 height 11
click at [1229, 128] on input "Press SPACE to select this row." at bounding box center [1229, 128] width 0 height 0
drag, startPoint x: 1280, startPoint y: 143, endPoint x: 1264, endPoint y: 230, distance: 88.5
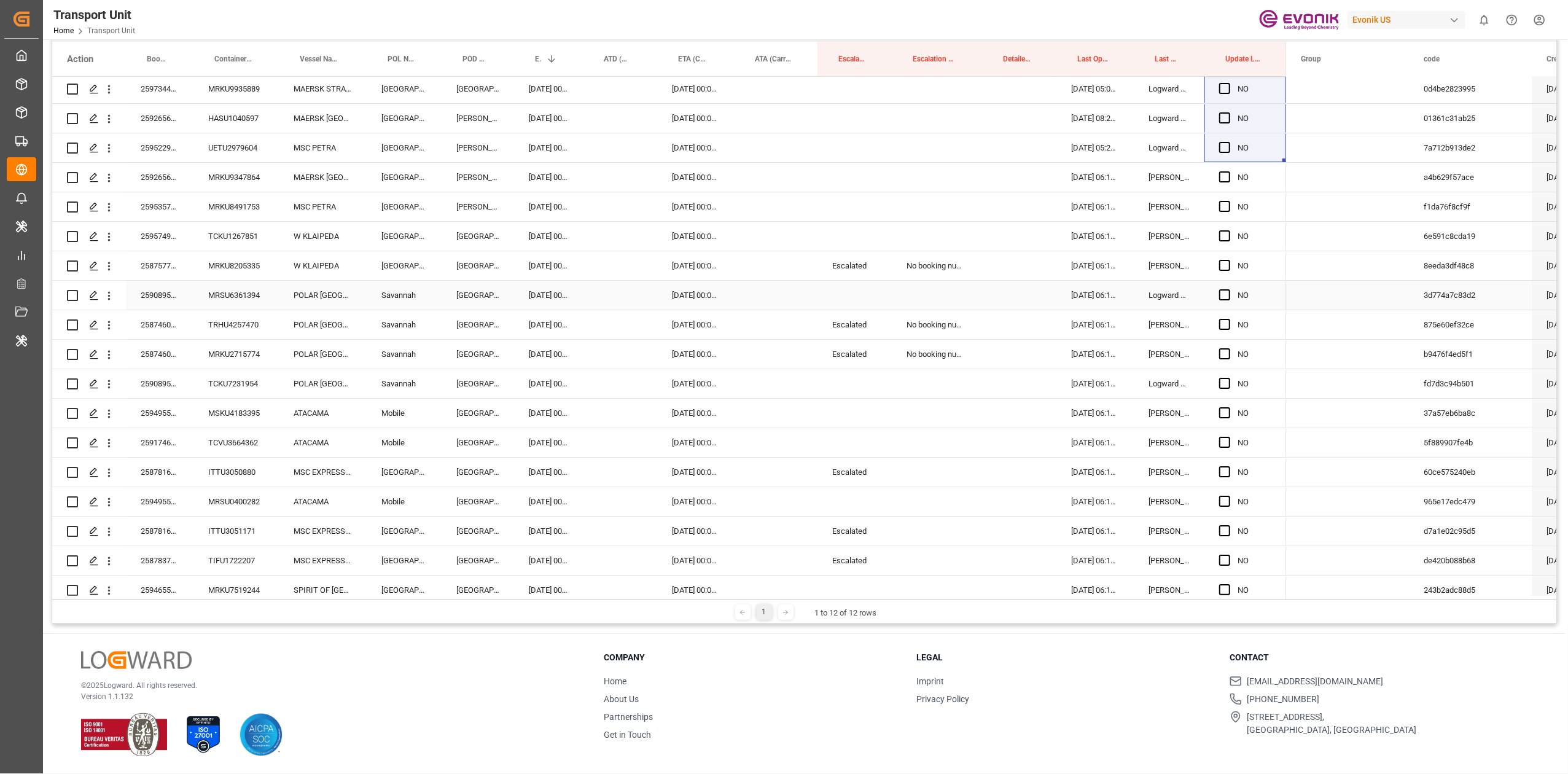
scroll to position [0, 0]
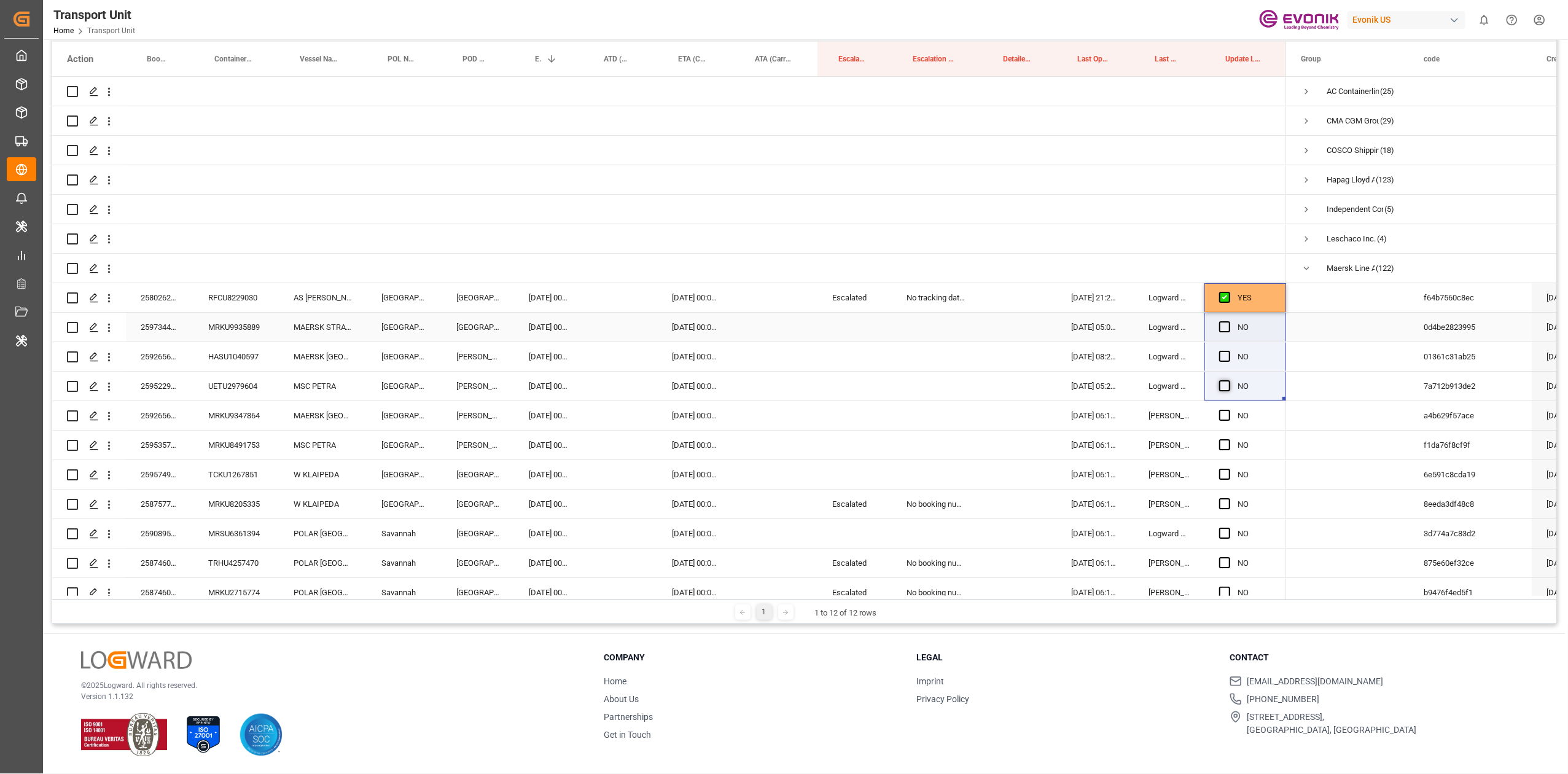
click at [1225, 323] on span "Press SPACE to select this row." at bounding box center [1224, 327] width 11 height 11
click at [1229, 322] on input "Press SPACE to select this row." at bounding box center [1229, 322] width 0 height 0
click at [1221, 357] on span "Press SPACE to select this row." at bounding box center [1224, 356] width 11 height 11
click at [1229, 351] on input "Press SPACE to select this row." at bounding box center [1229, 351] width 0 height 0
click at [1224, 386] on span "Press SPACE to select this row." at bounding box center [1224, 385] width 11 height 11
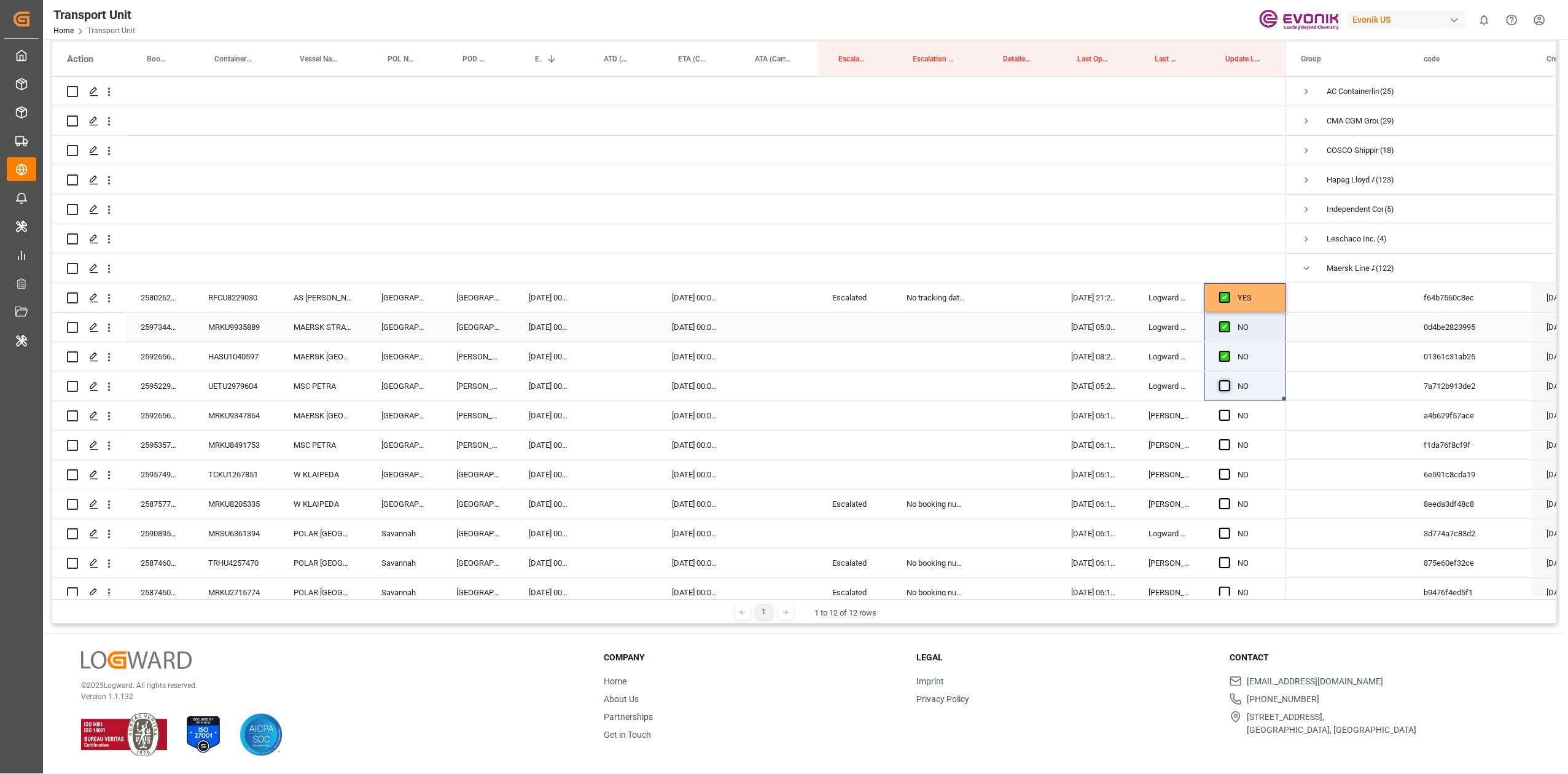
click at [1229, 380] on input "Press SPACE to select this row." at bounding box center [1229, 380] width 0 height 0
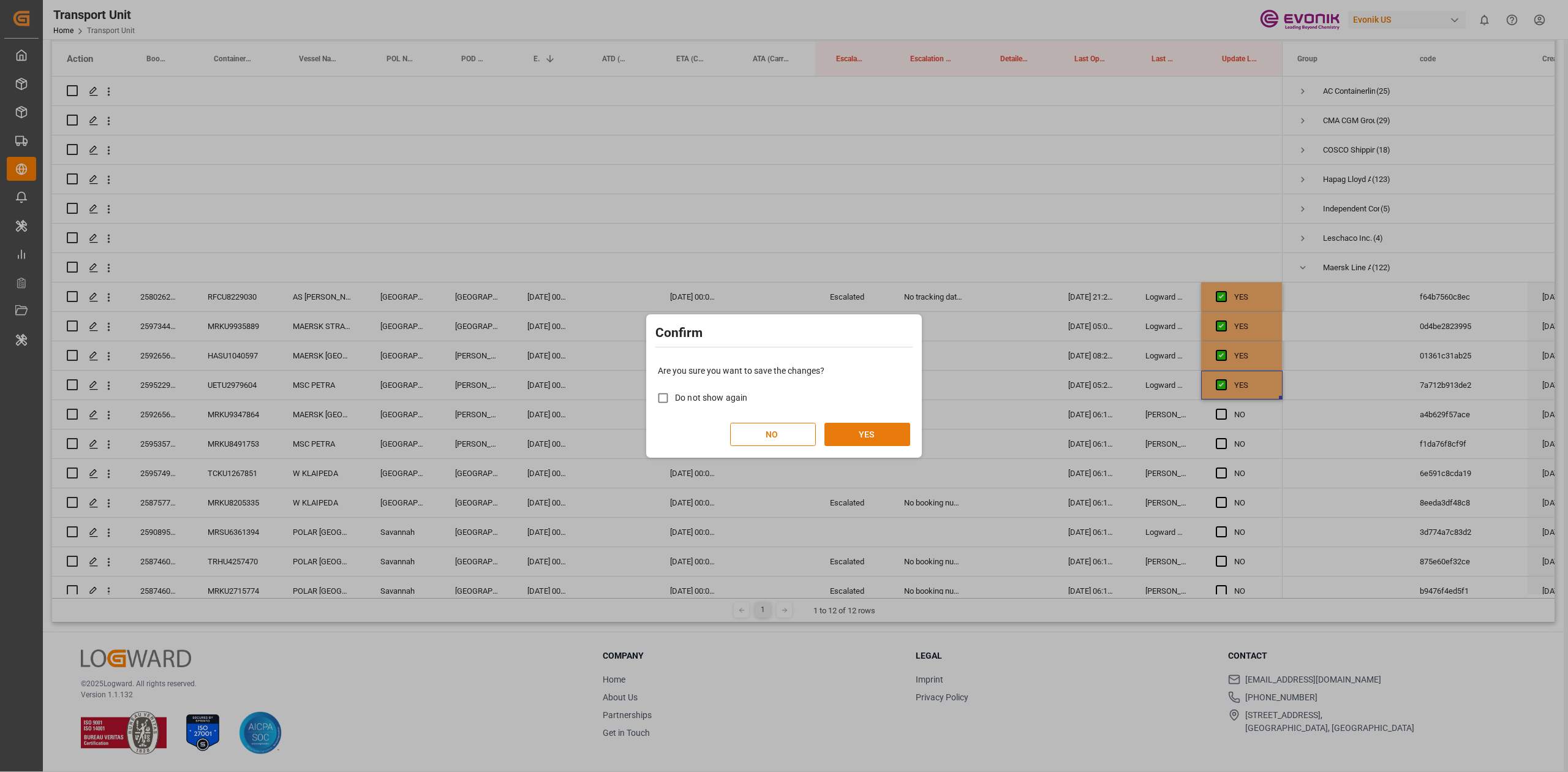
click at [848, 425] on button "YES" at bounding box center [867, 434] width 85 height 23
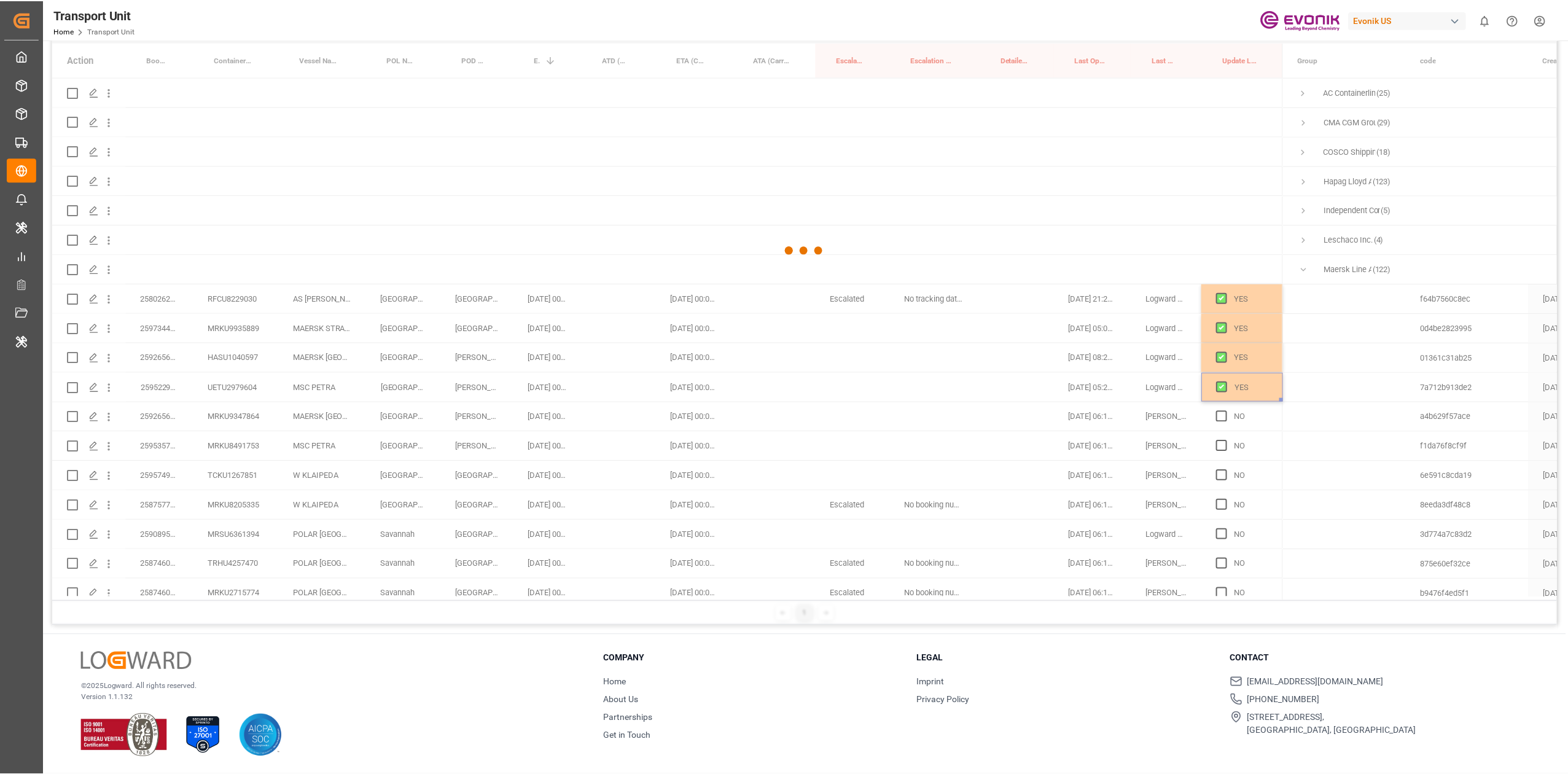
scroll to position [1, 0]
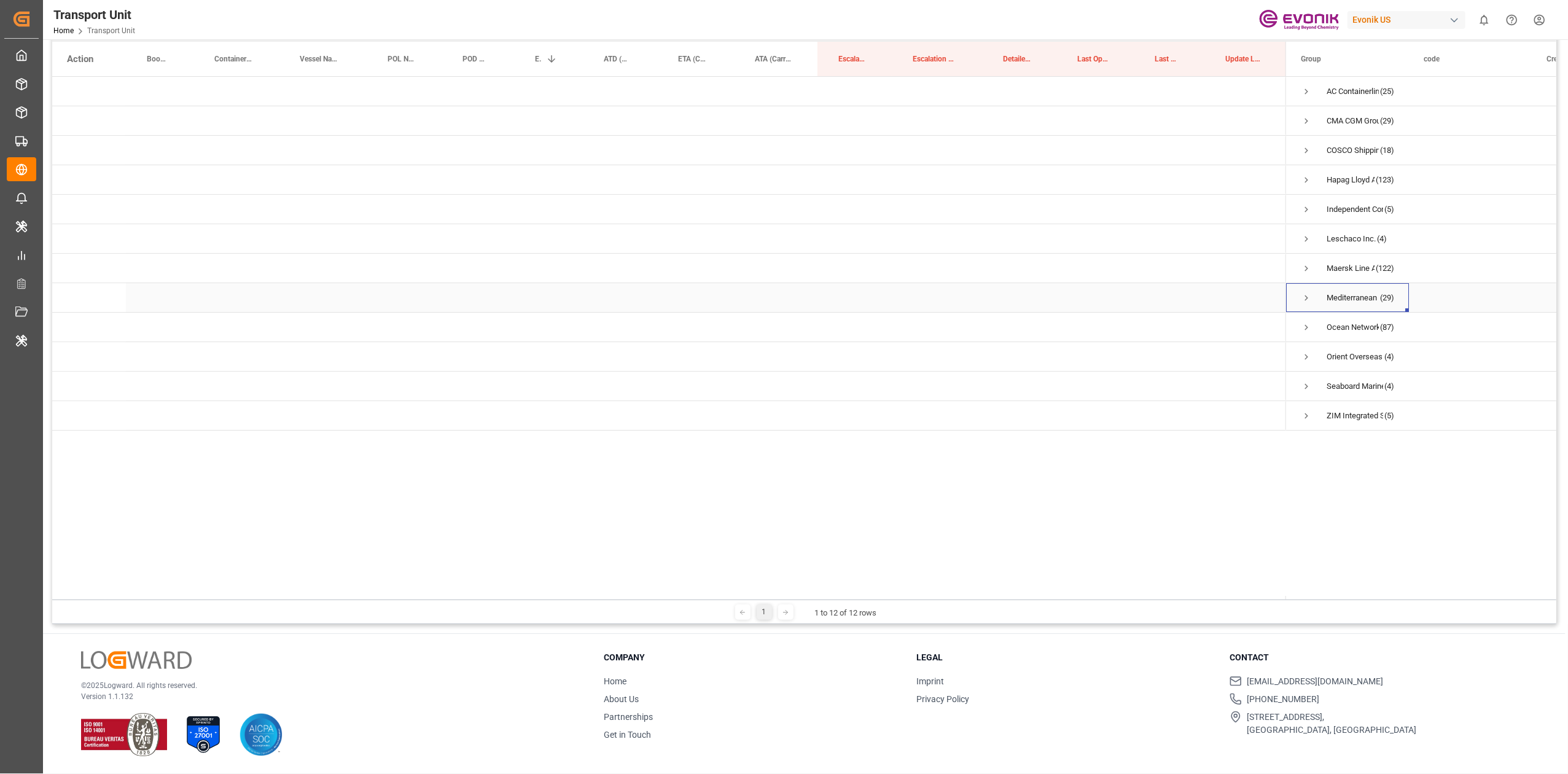
click at [1303, 290] on span "Press SPACE to select this row." at bounding box center [1306, 297] width 11 height 28
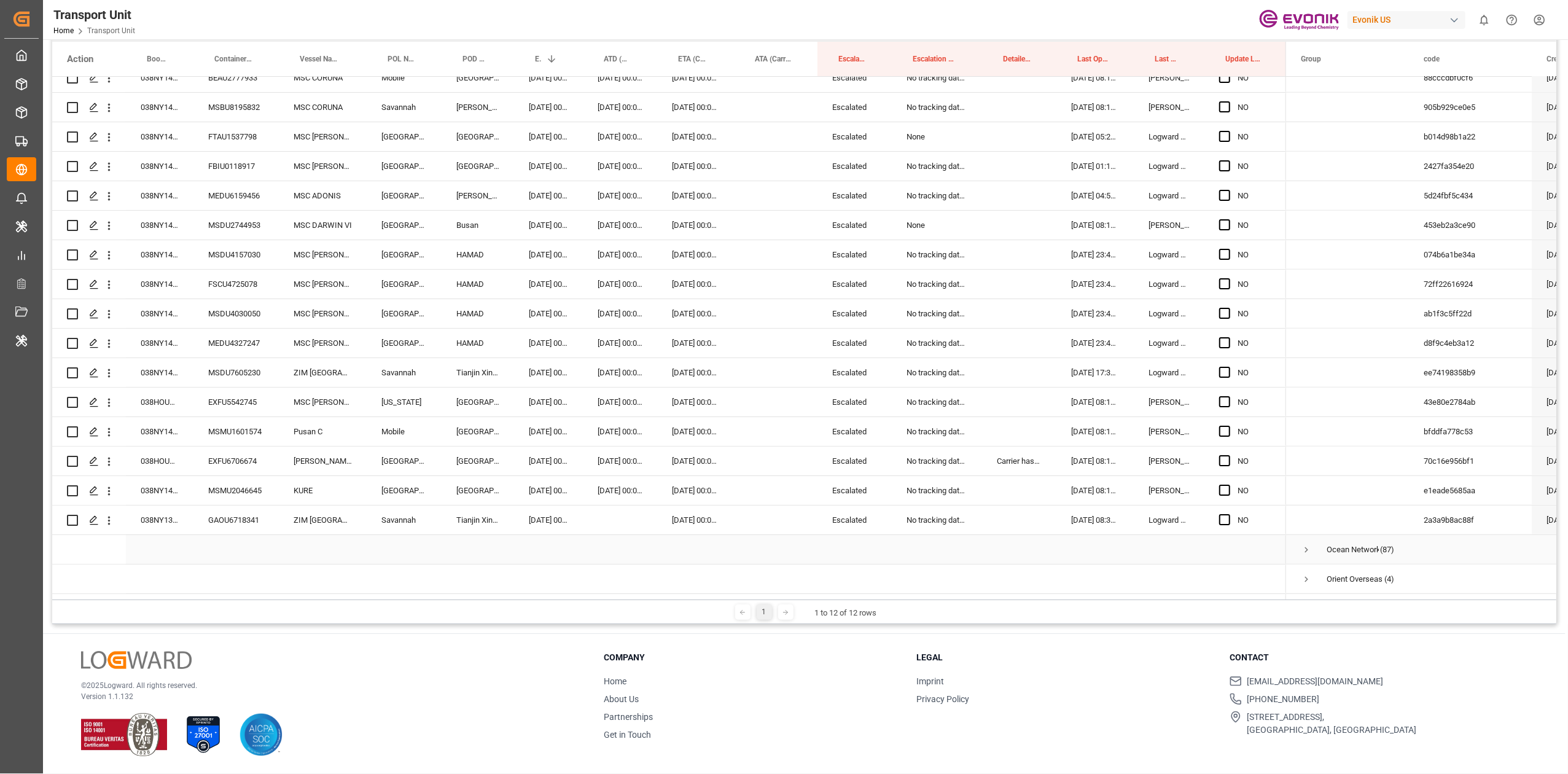
scroll to position [630, 0]
click at [159, 467] on div "038HOU181509" at bounding box center [159, 464] width 68 height 29
click at [484, 401] on div "[GEOGRAPHIC_DATA]" at bounding box center [478, 405] width 73 height 29
click at [159, 433] on div "038NY1406400" at bounding box center [159, 435] width 68 height 29
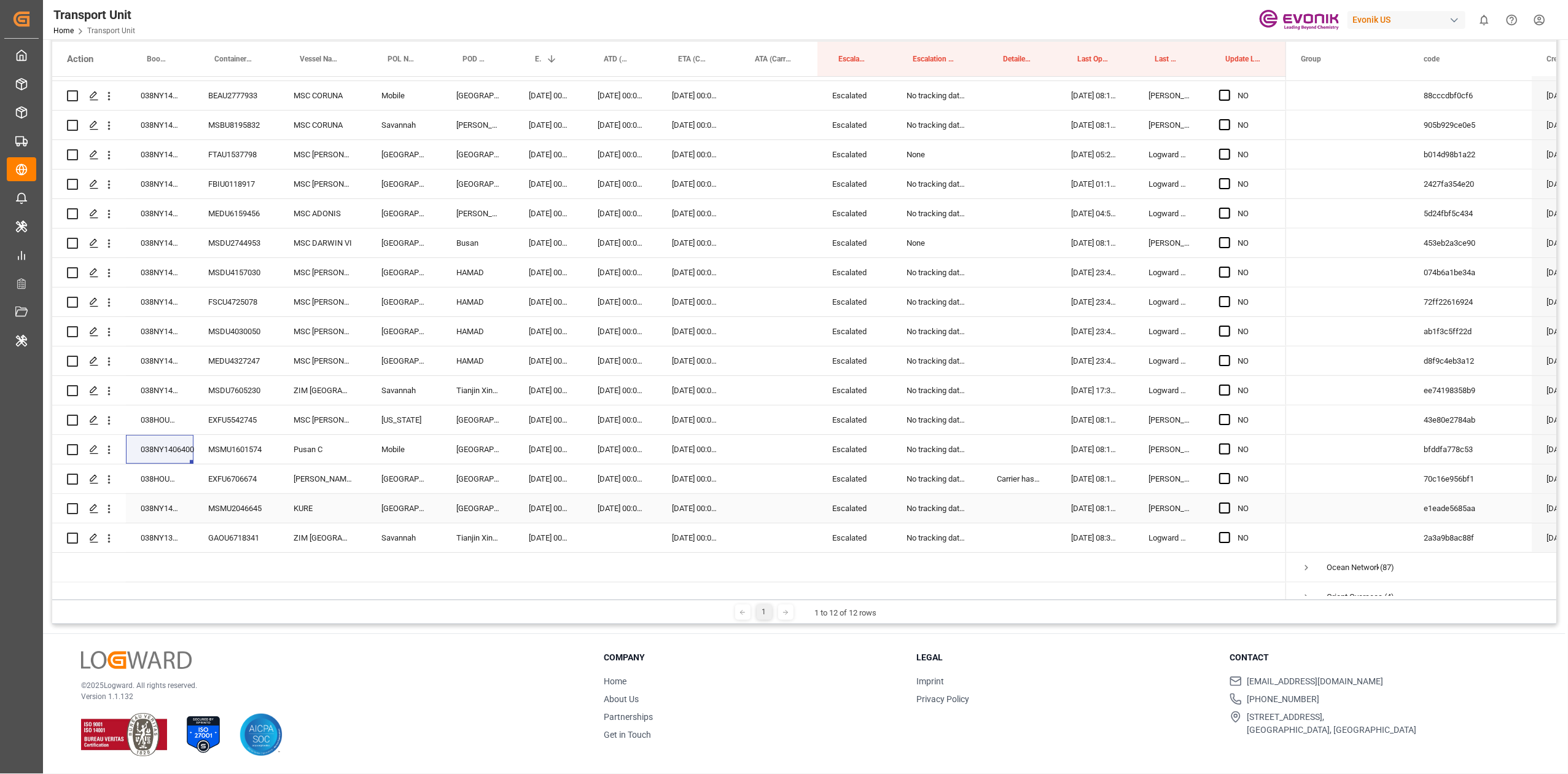
scroll to position [615, 0]
click at [158, 397] on div "038NY1418263" at bounding box center [159, 391] width 68 height 29
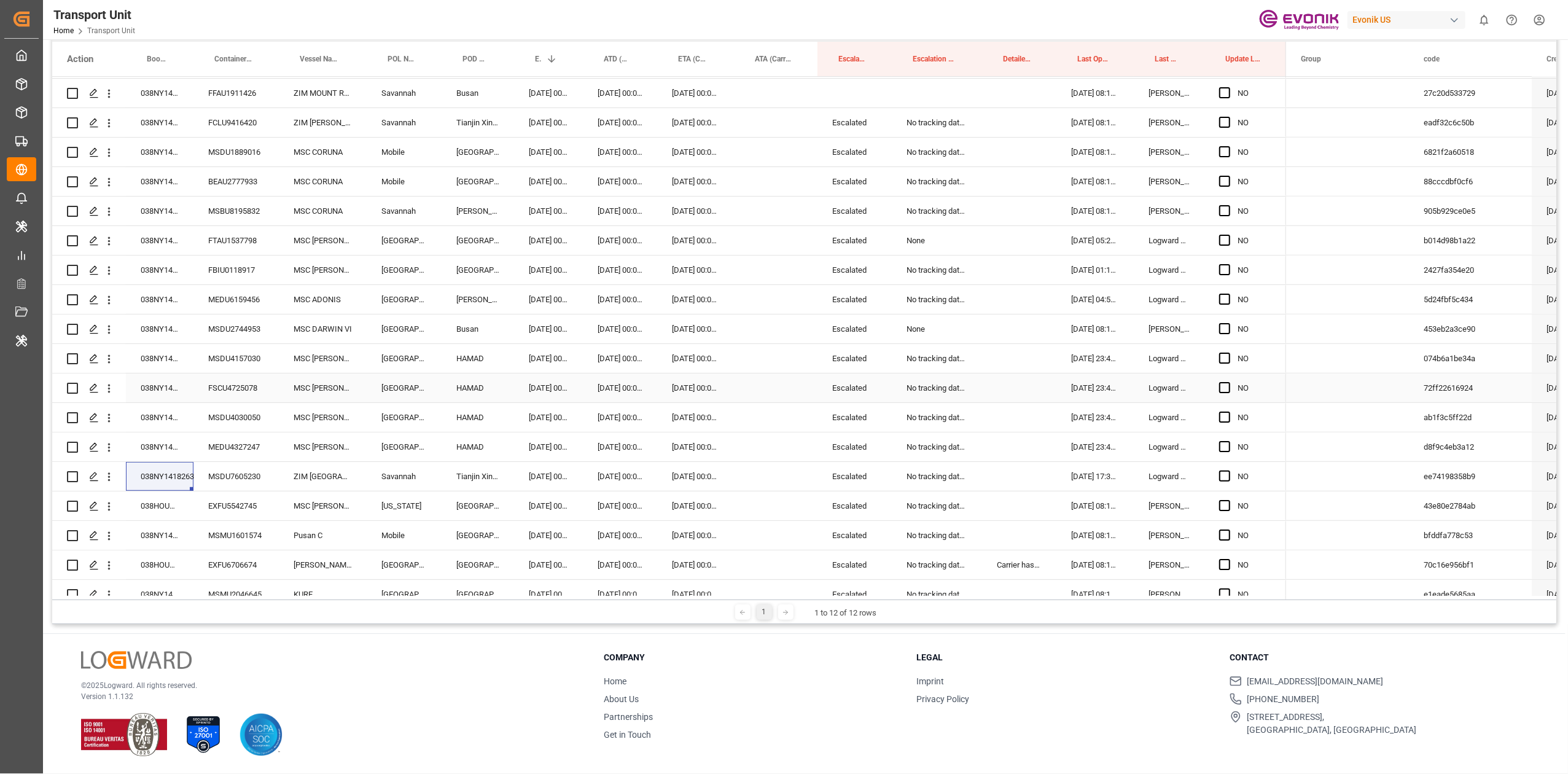
scroll to position [528, 0]
click at [157, 331] on div "038NY1416217" at bounding box center [159, 329] width 68 height 29
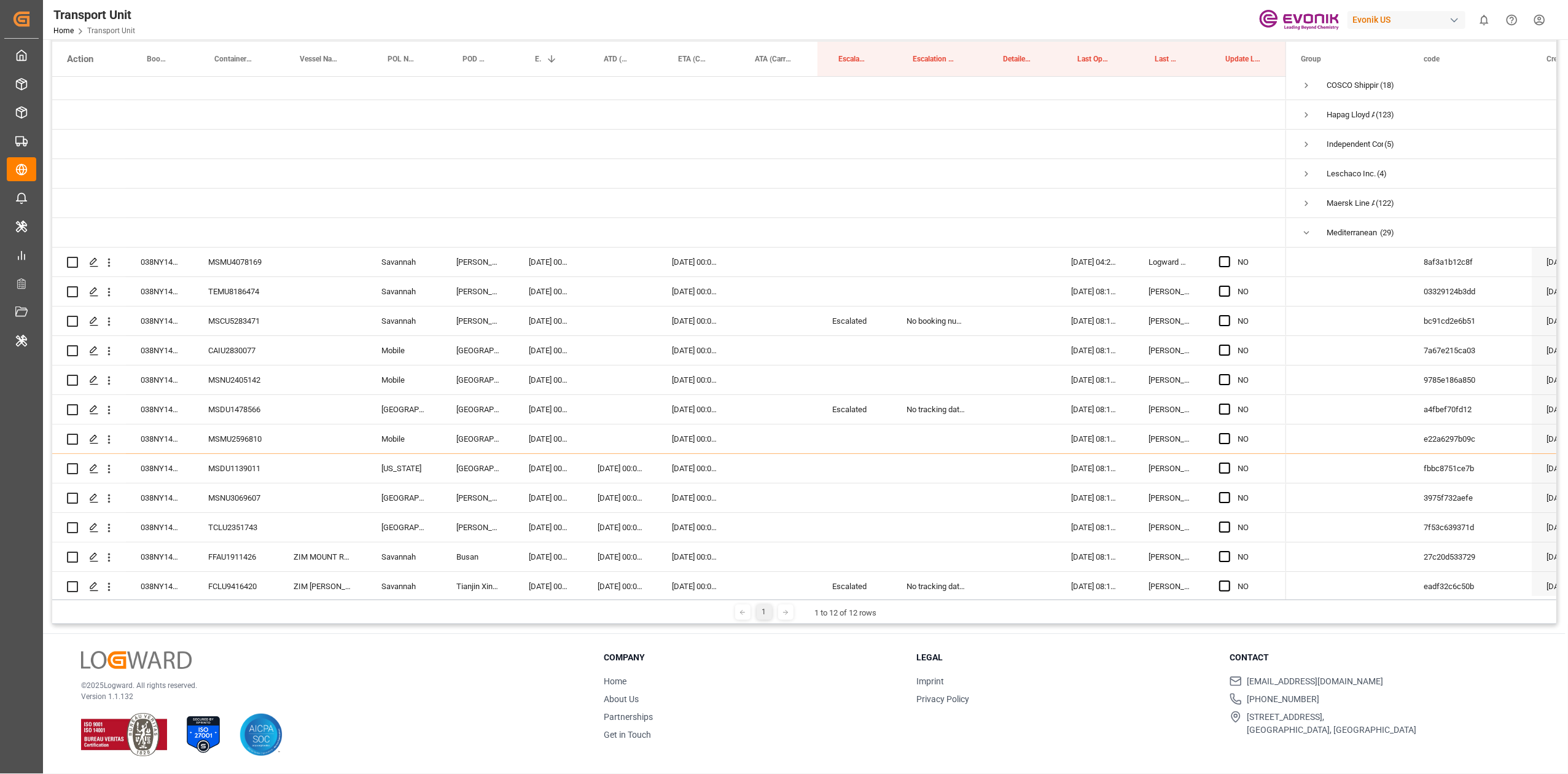
scroll to position [0, 0]
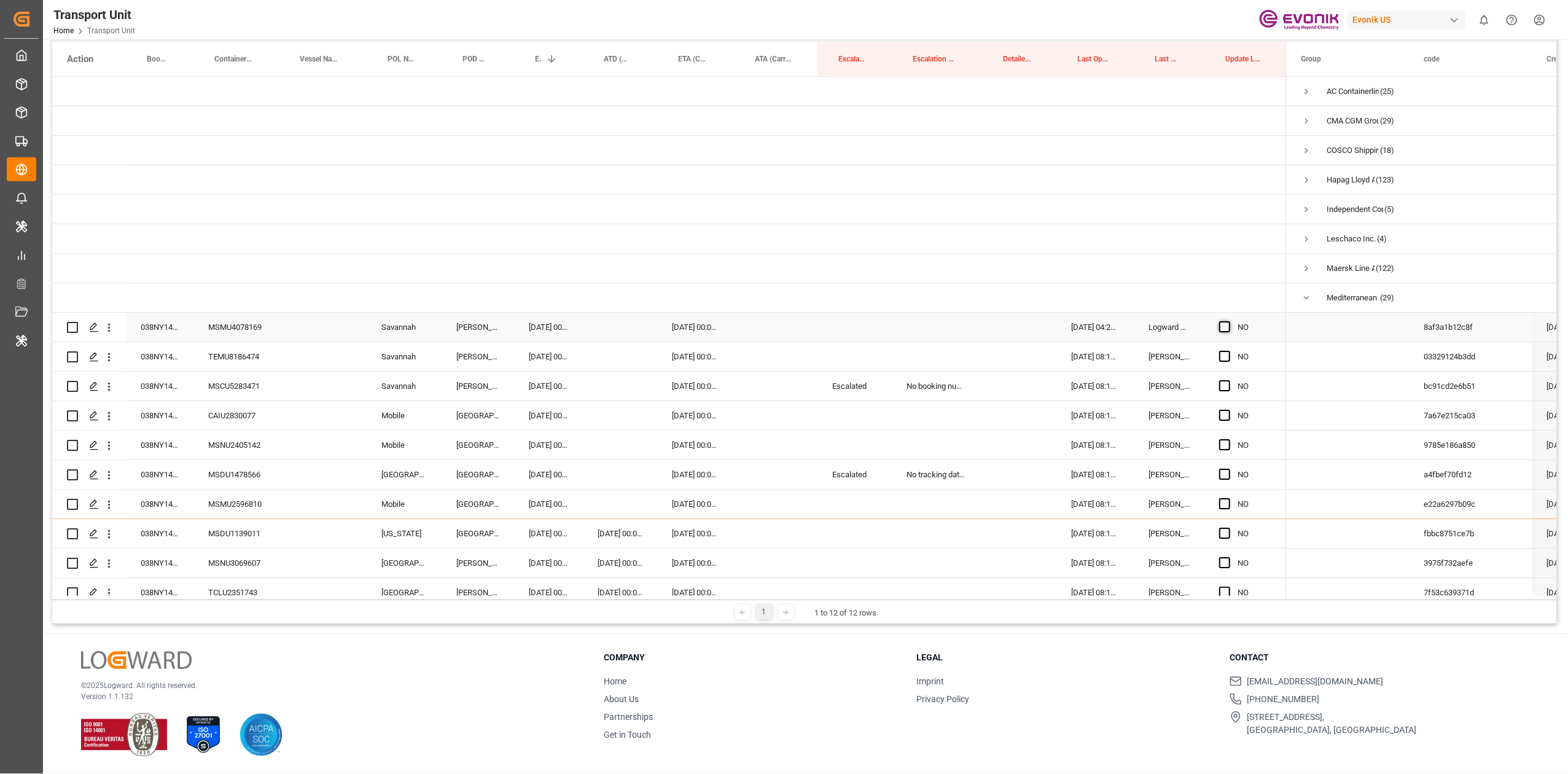
click at [1222, 331] on span "Press SPACE to select this row." at bounding box center [1224, 327] width 11 height 11
click at [1229, 322] on input "Press SPACE to select this row." at bounding box center [1229, 322] width 0 height 0
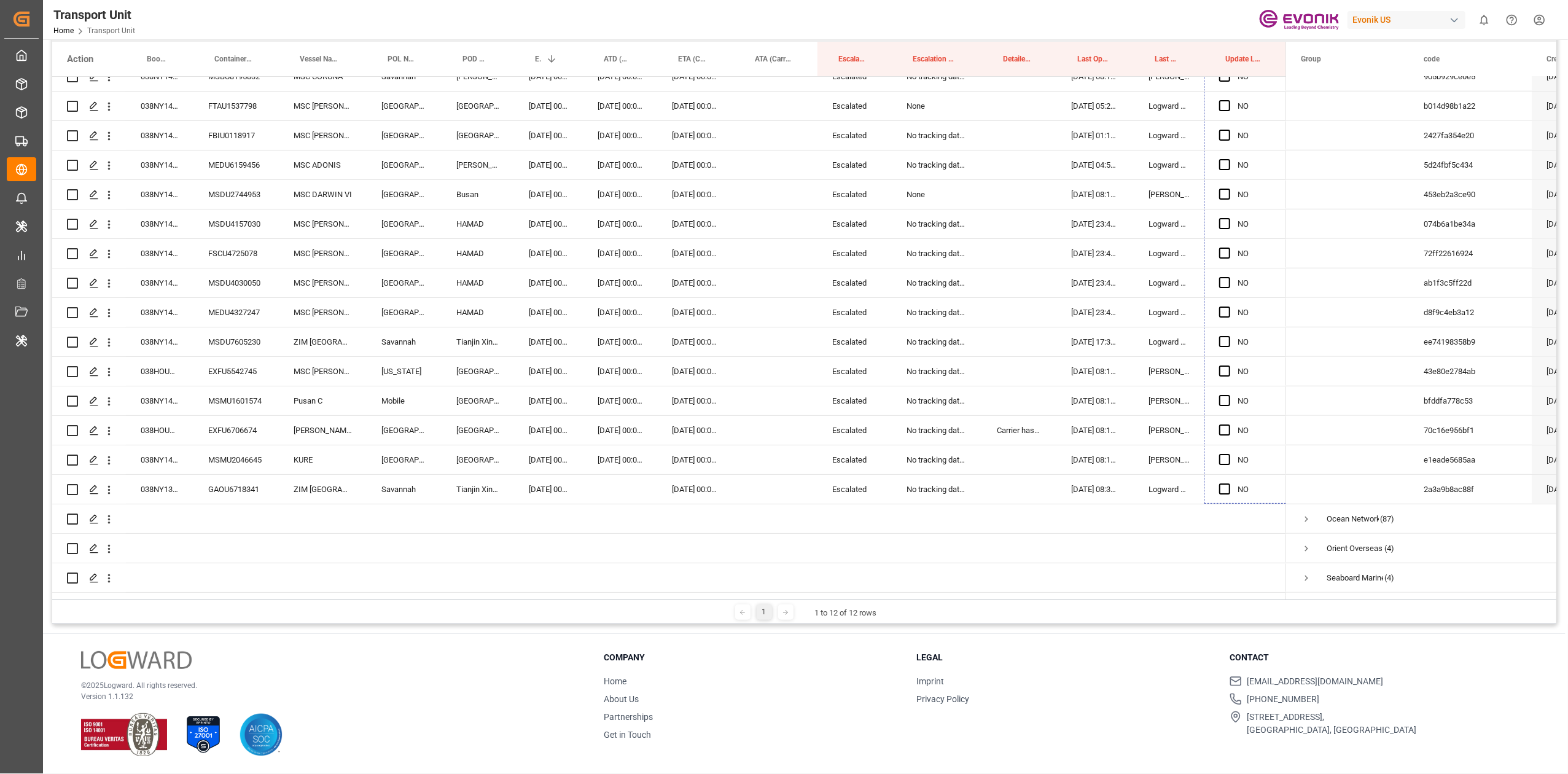
scroll to position [694, 0]
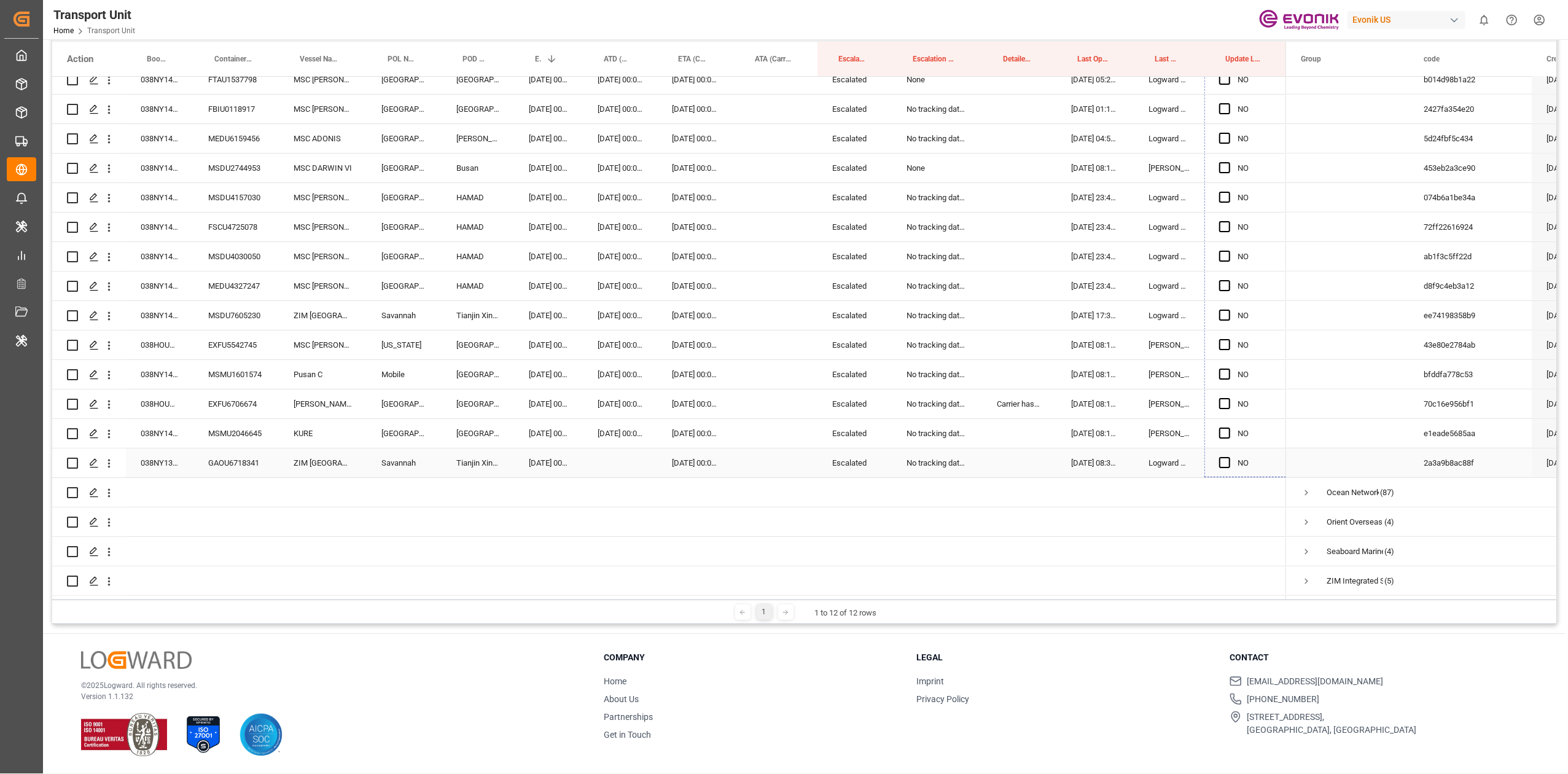
drag, startPoint x: 1283, startPoint y: 338, endPoint x: 1215, endPoint y: 467, distance: 145.8
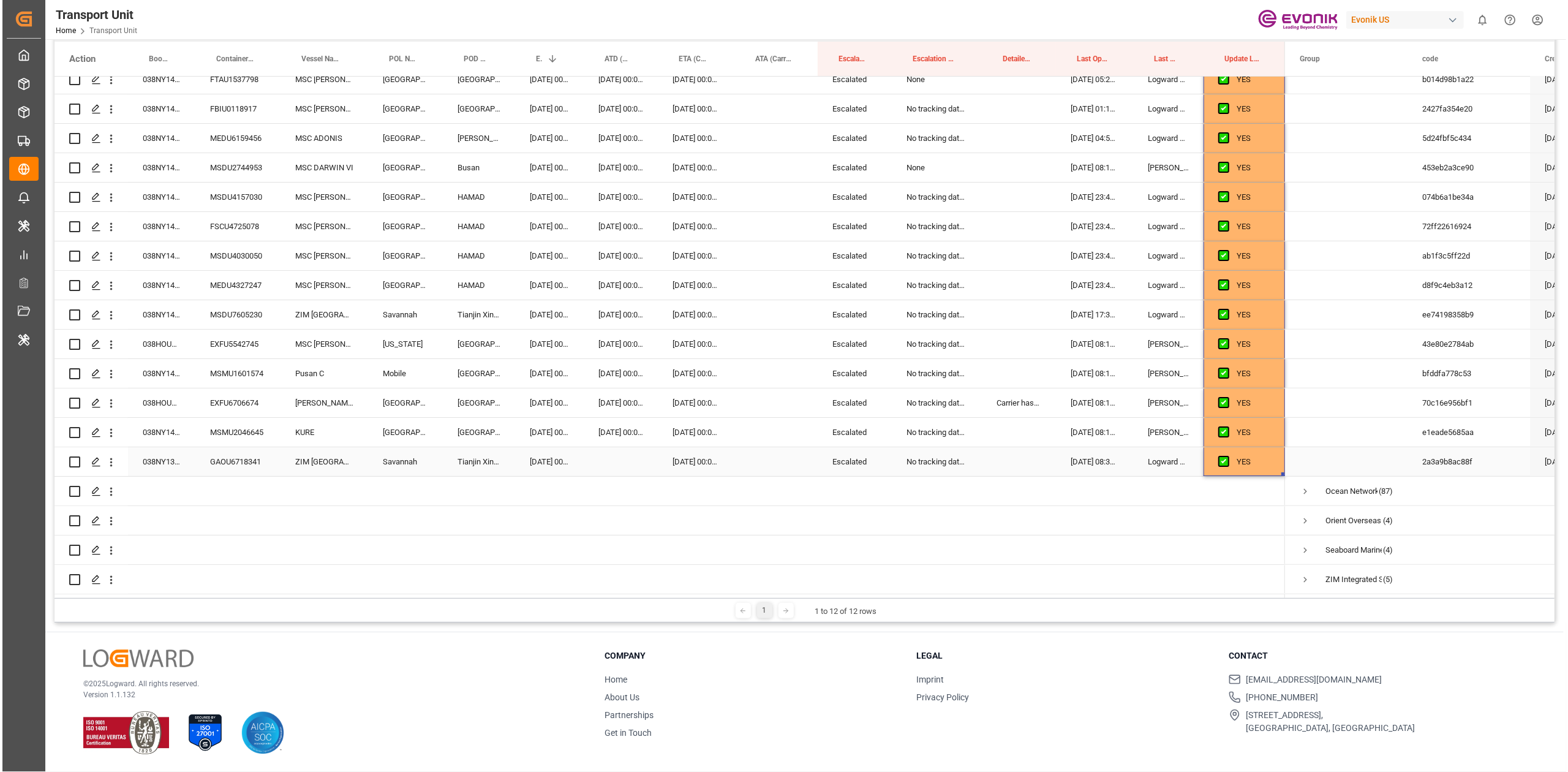
scroll to position [0, 0]
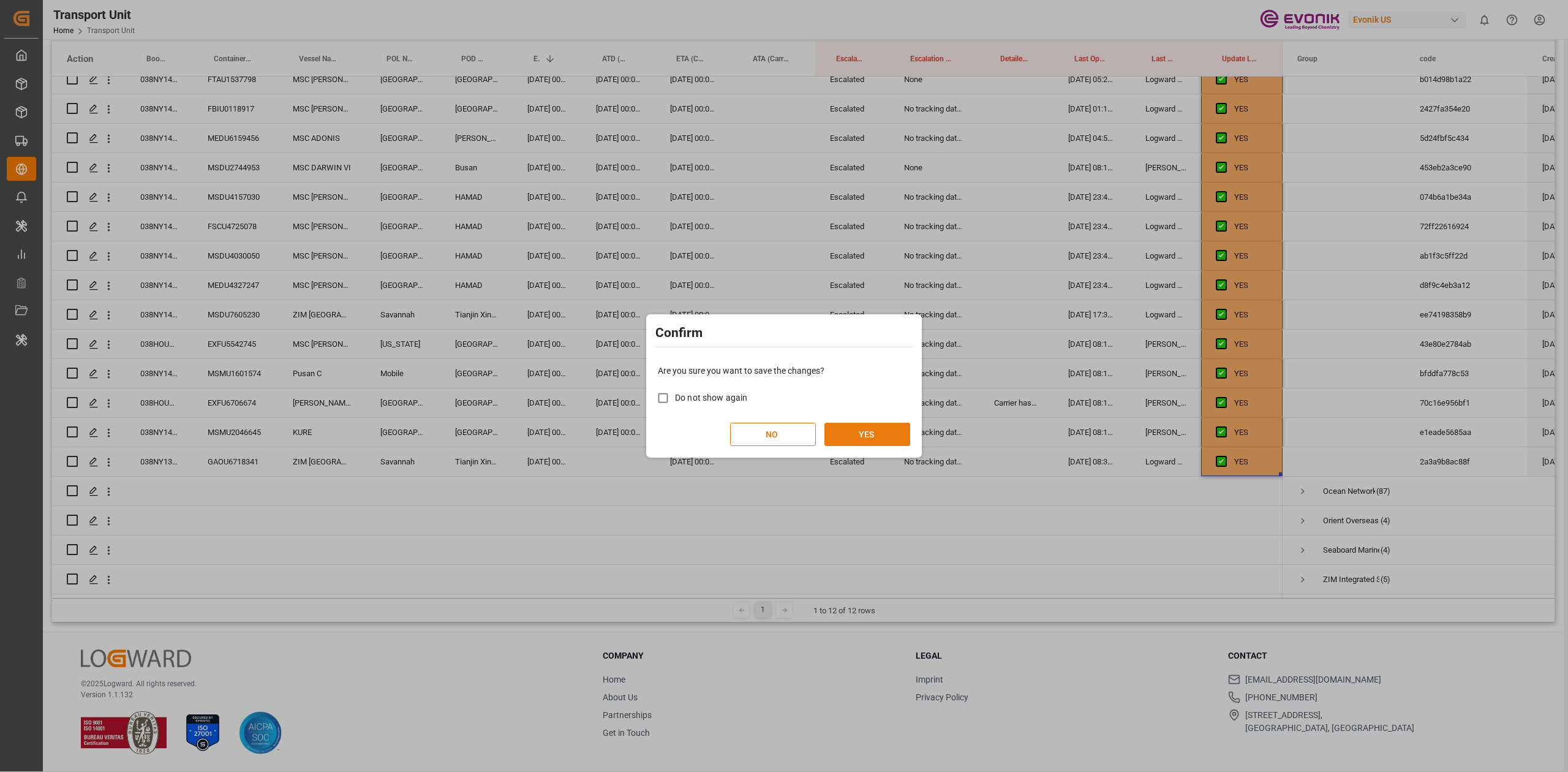
click at [870, 433] on button "YES" at bounding box center [867, 434] width 85 height 23
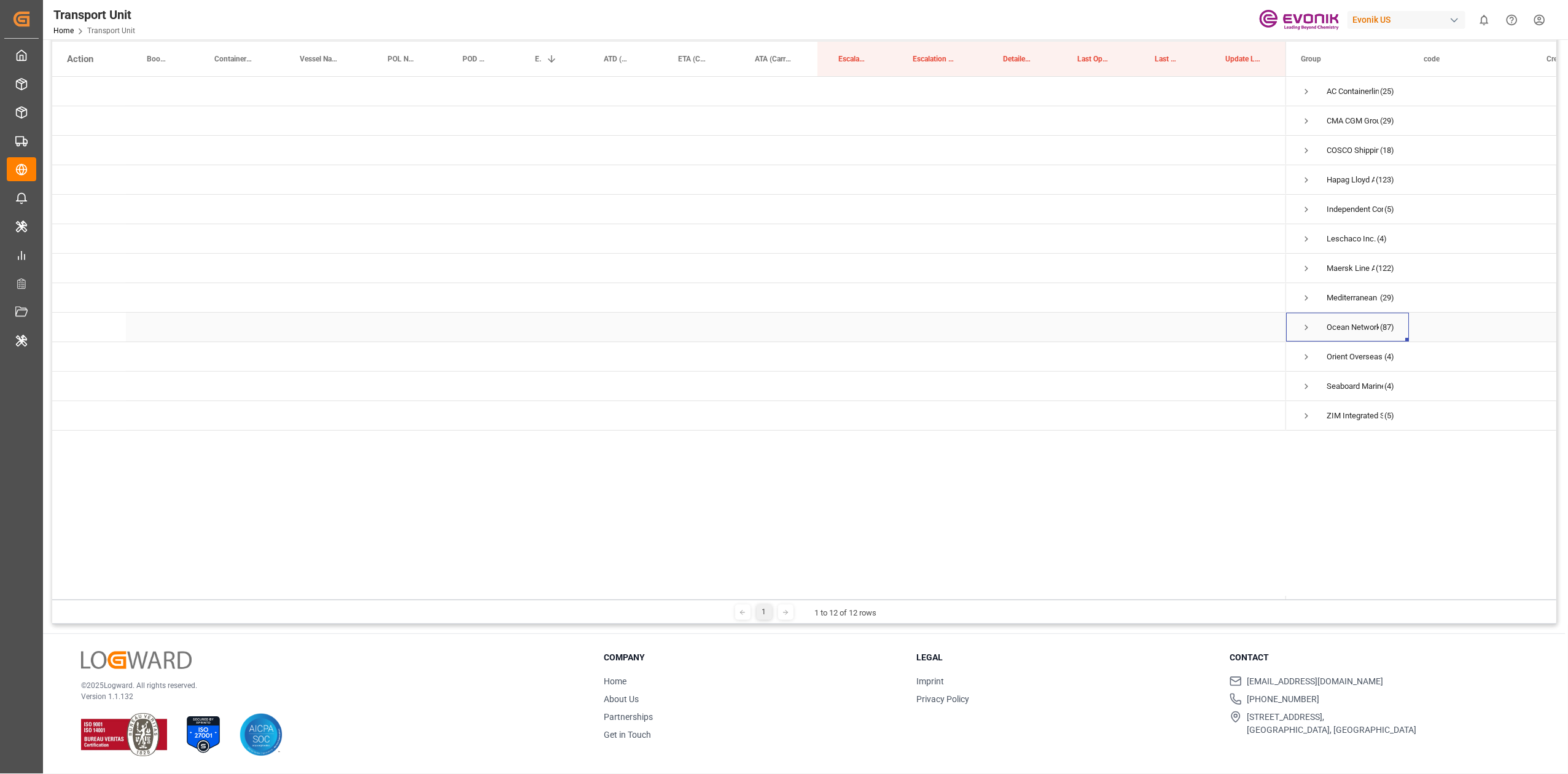
click at [1308, 330] on span "Press SPACE to select this row." at bounding box center [1306, 327] width 11 height 11
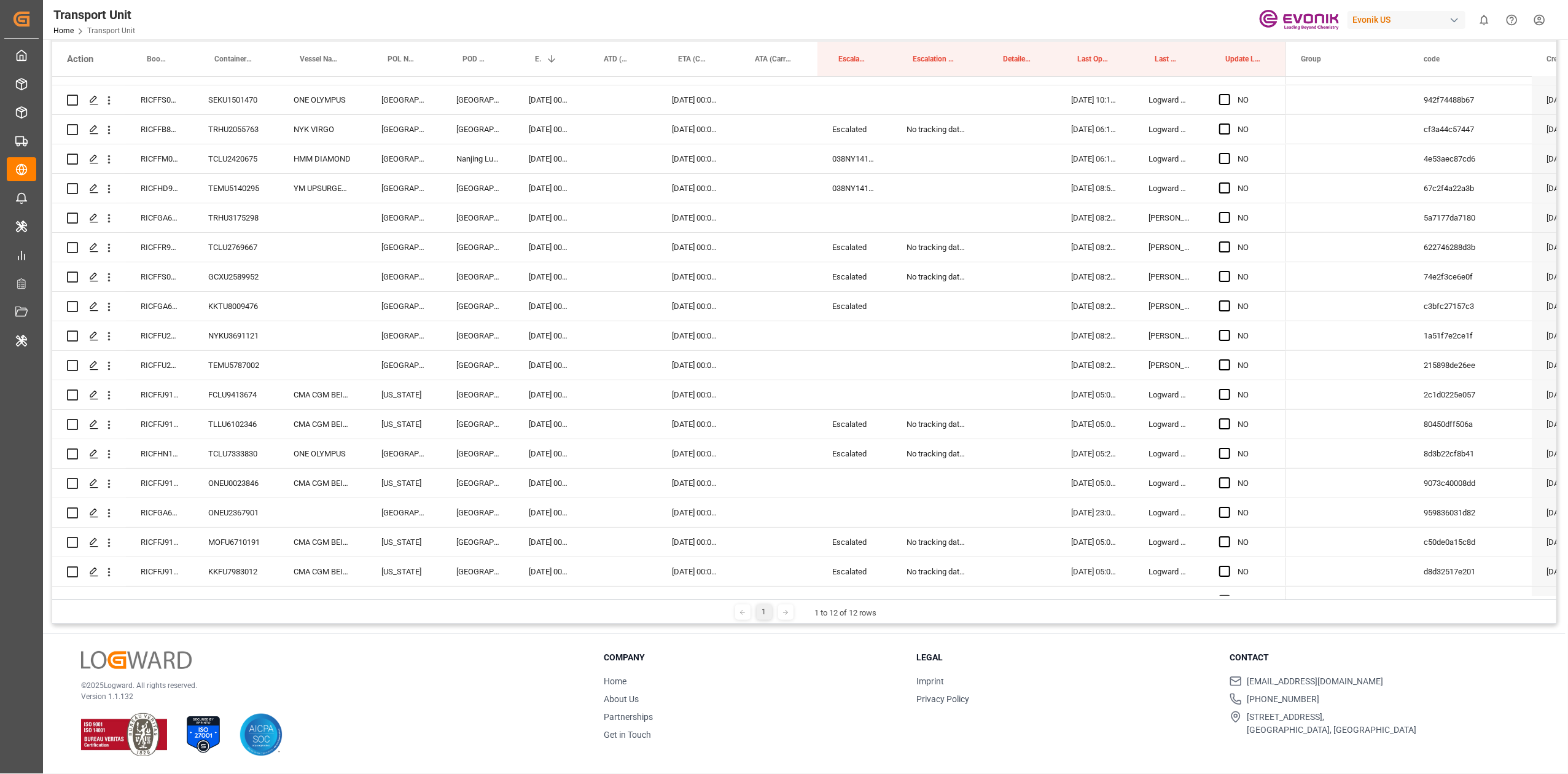
scroll to position [760, 0]
click at [152, 341] on div "RICFFU252800" at bounding box center [159, 334] width 68 height 29
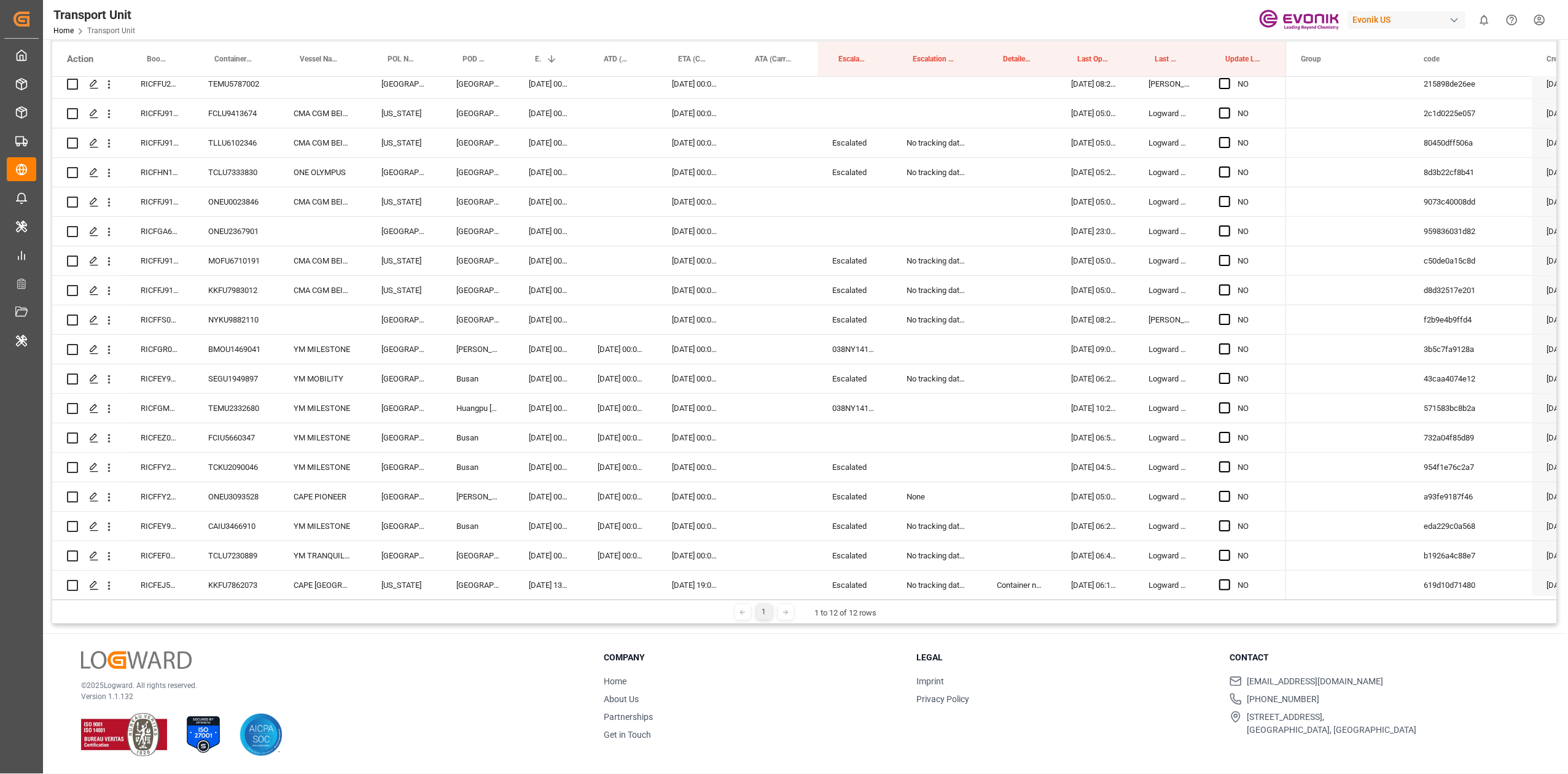
scroll to position [1040, 0]
click at [150, 327] on div "RICFFS014400" at bounding box center [159, 319] width 68 height 29
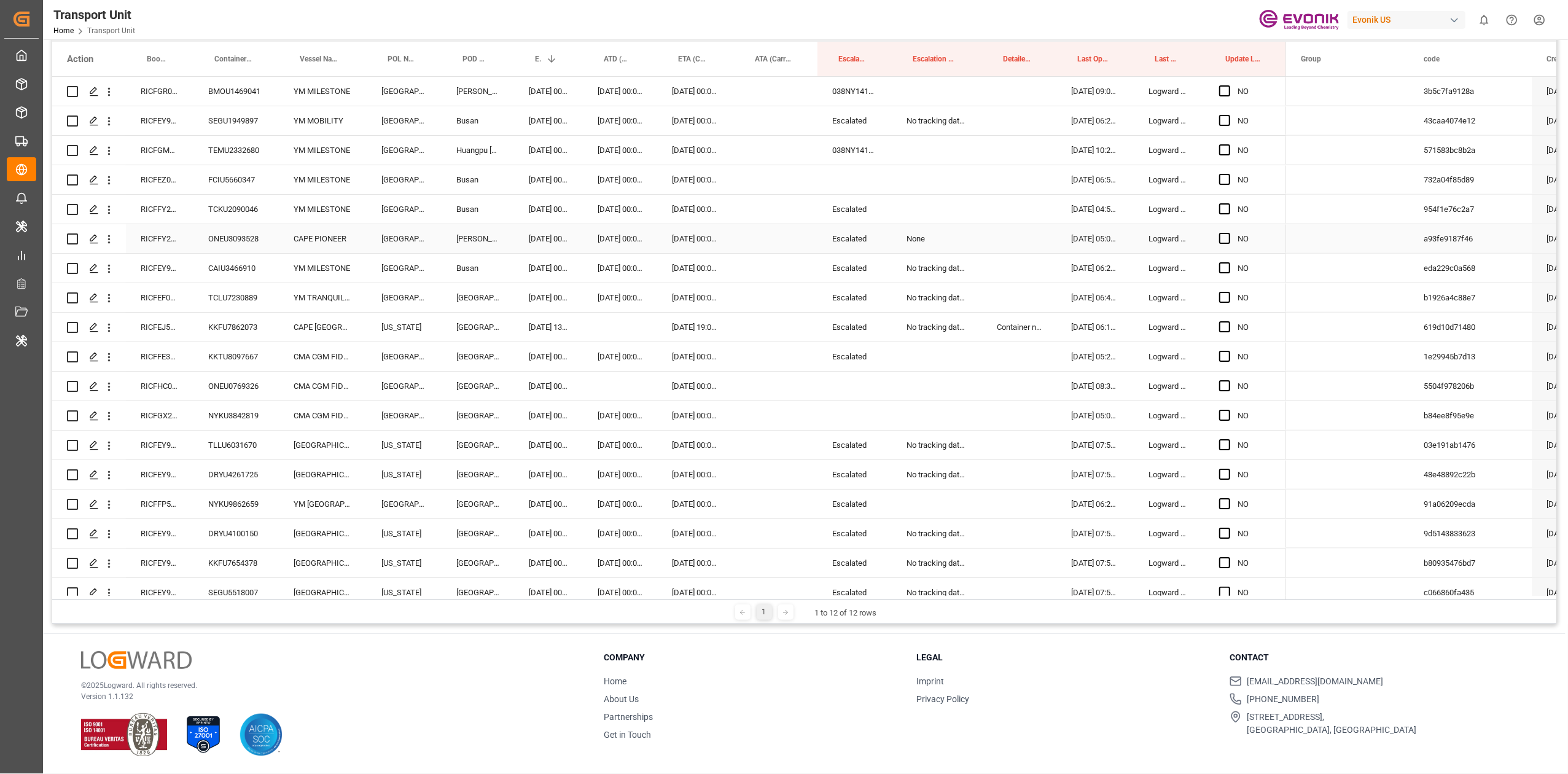
scroll to position [1298, 0]
click at [999, 326] on div "Container number from carrier doesn’t match with booking number from customer/fo" at bounding box center [1020, 326] width 74 height 29
click at [171, 383] on div "RICFHC068800" at bounding box center [159, 385] width 68 height 29
click at [599, 354] on div "[DATE] 00:00:00" at bounding box center [621, 356] width 74 height 29
click at [599, 370] on div "[DATE] 00:00:00" at bounding box center [621, 356] width 74 height 29
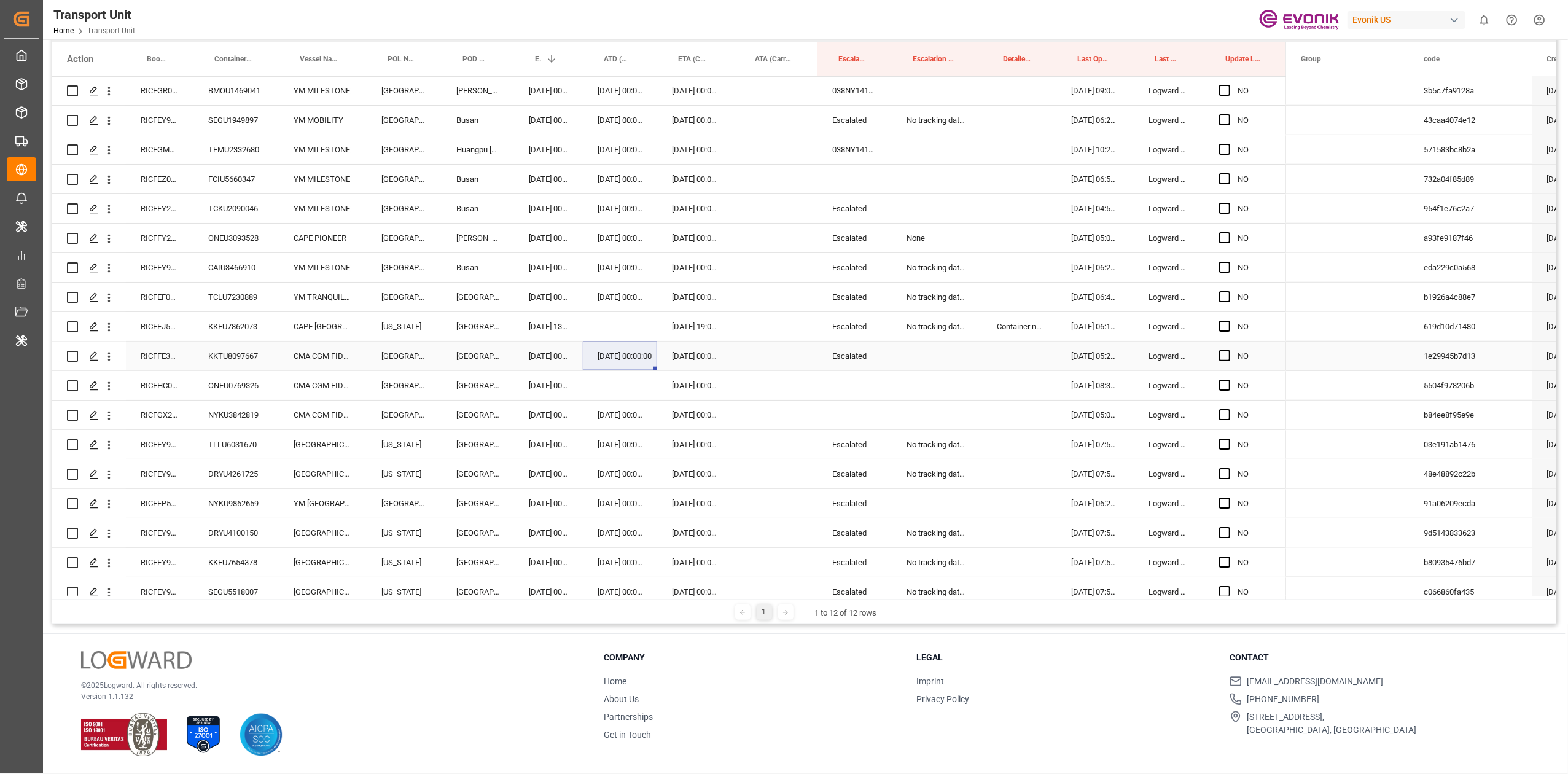
scroll to position [156, 0]
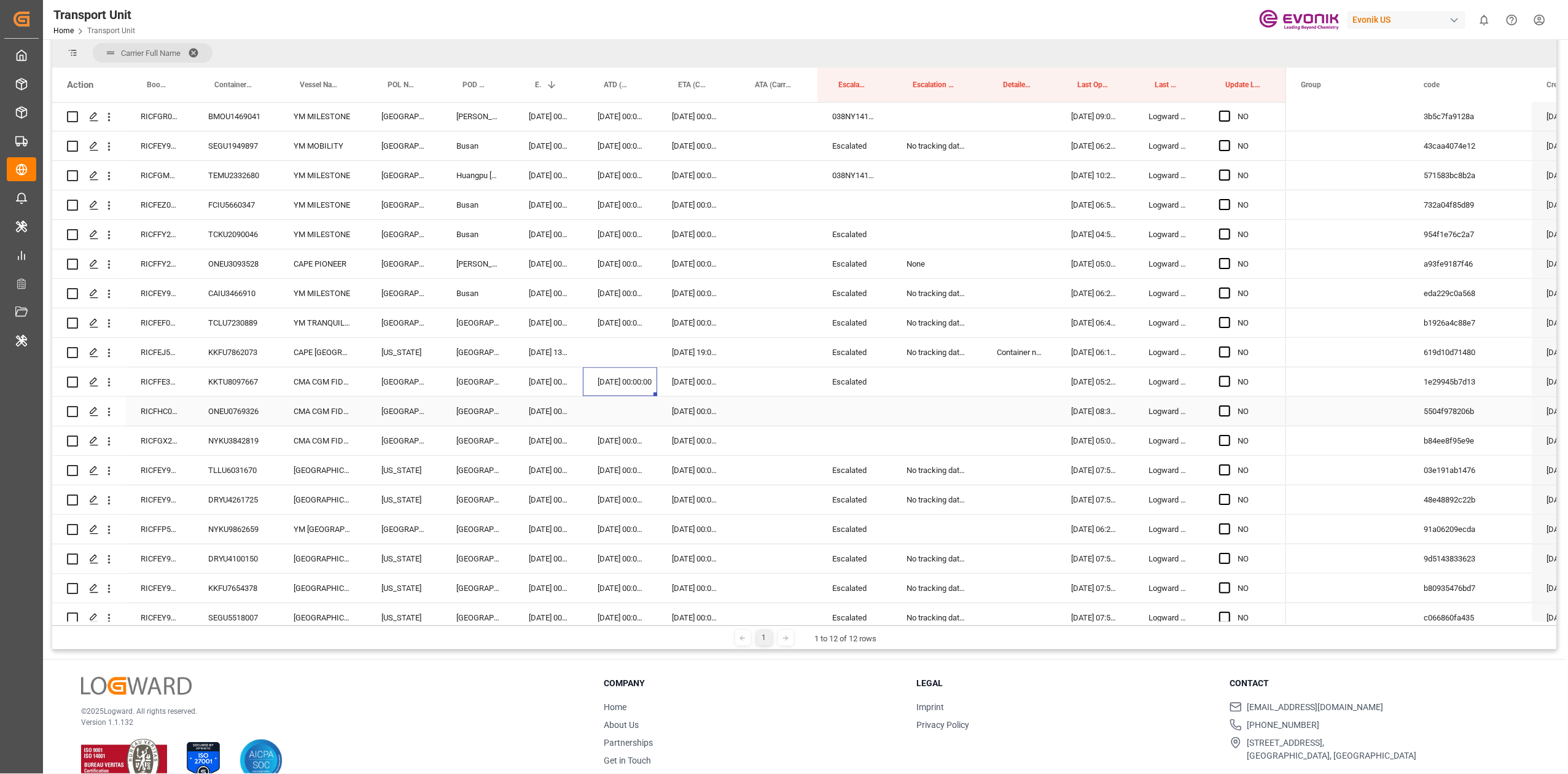
click at [608, 411] on div "Press SPACE to select this row." at bounding box center [621, 411] width 74 height 29
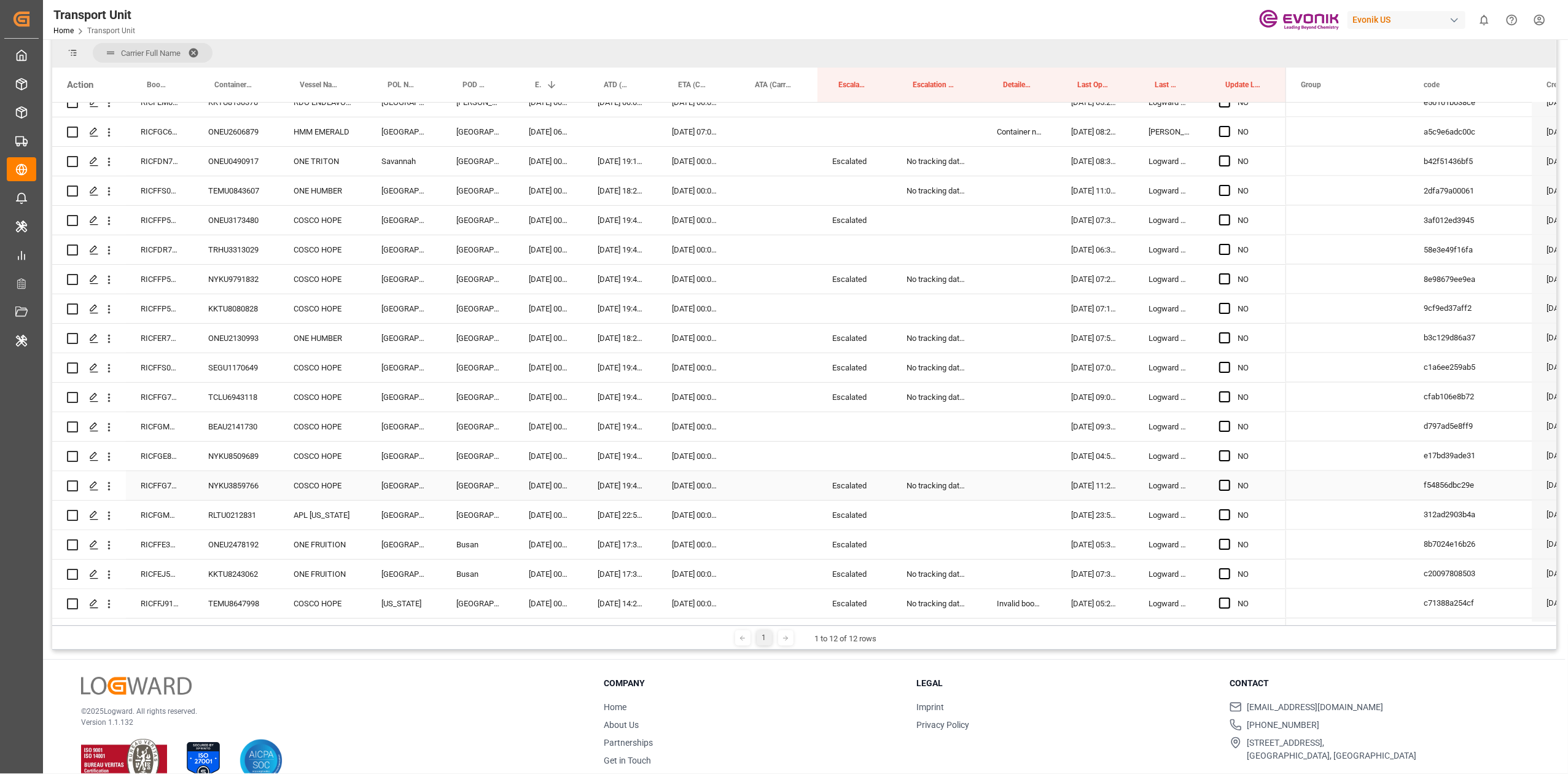
scroll to position [2405, 0]
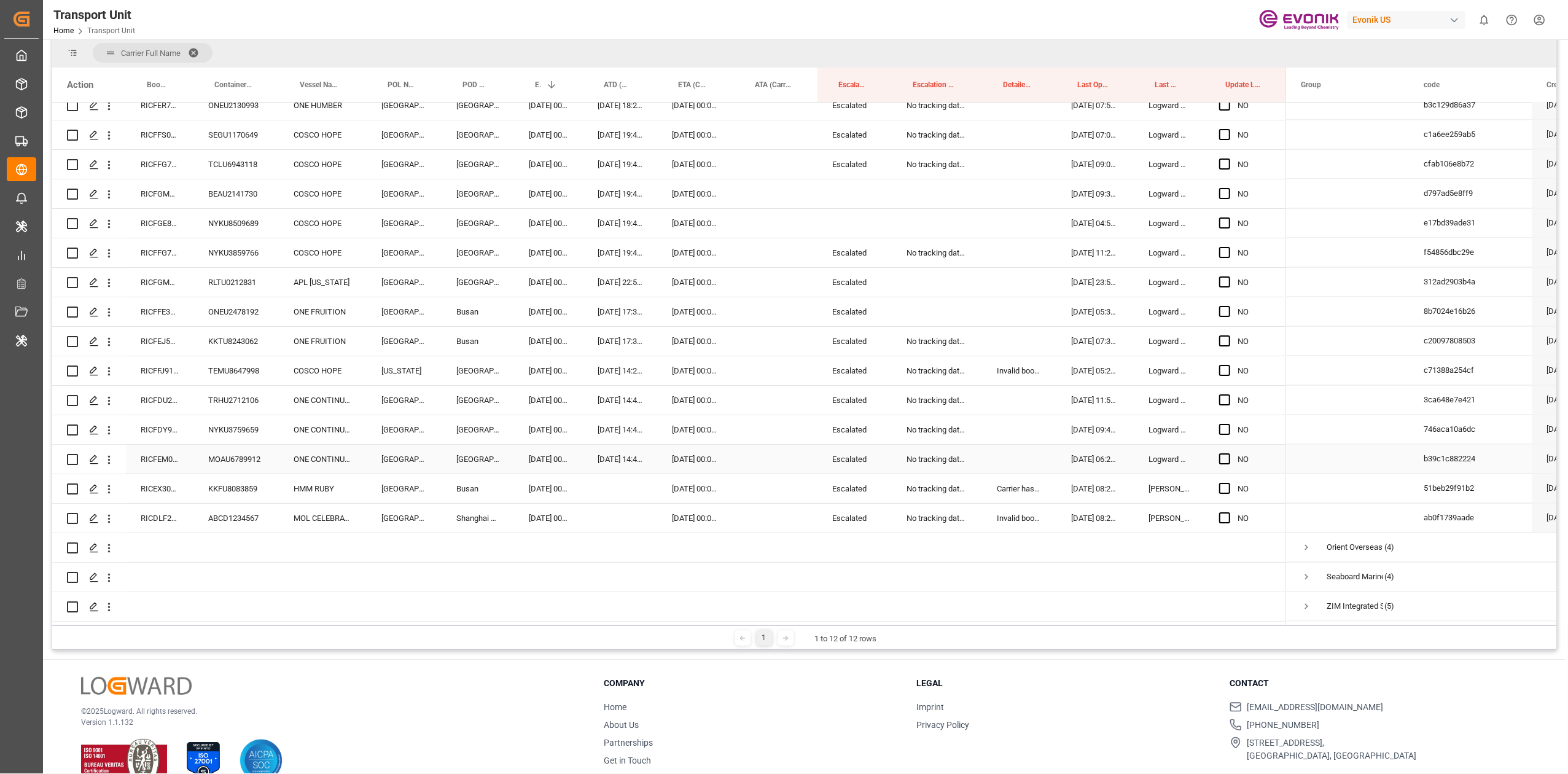
click at [153, 464] on div "RICFEM002800" at bounding box center [159, 459] width 68 height 29
click at [1226, 514] on span "Press SPACE to select this row." at bounding box center [1224, 518] width 11 height 11
click at [1229, 512] on input "Press SPACE to select this row." at bounding box center [1229, 512] width 0 height 0
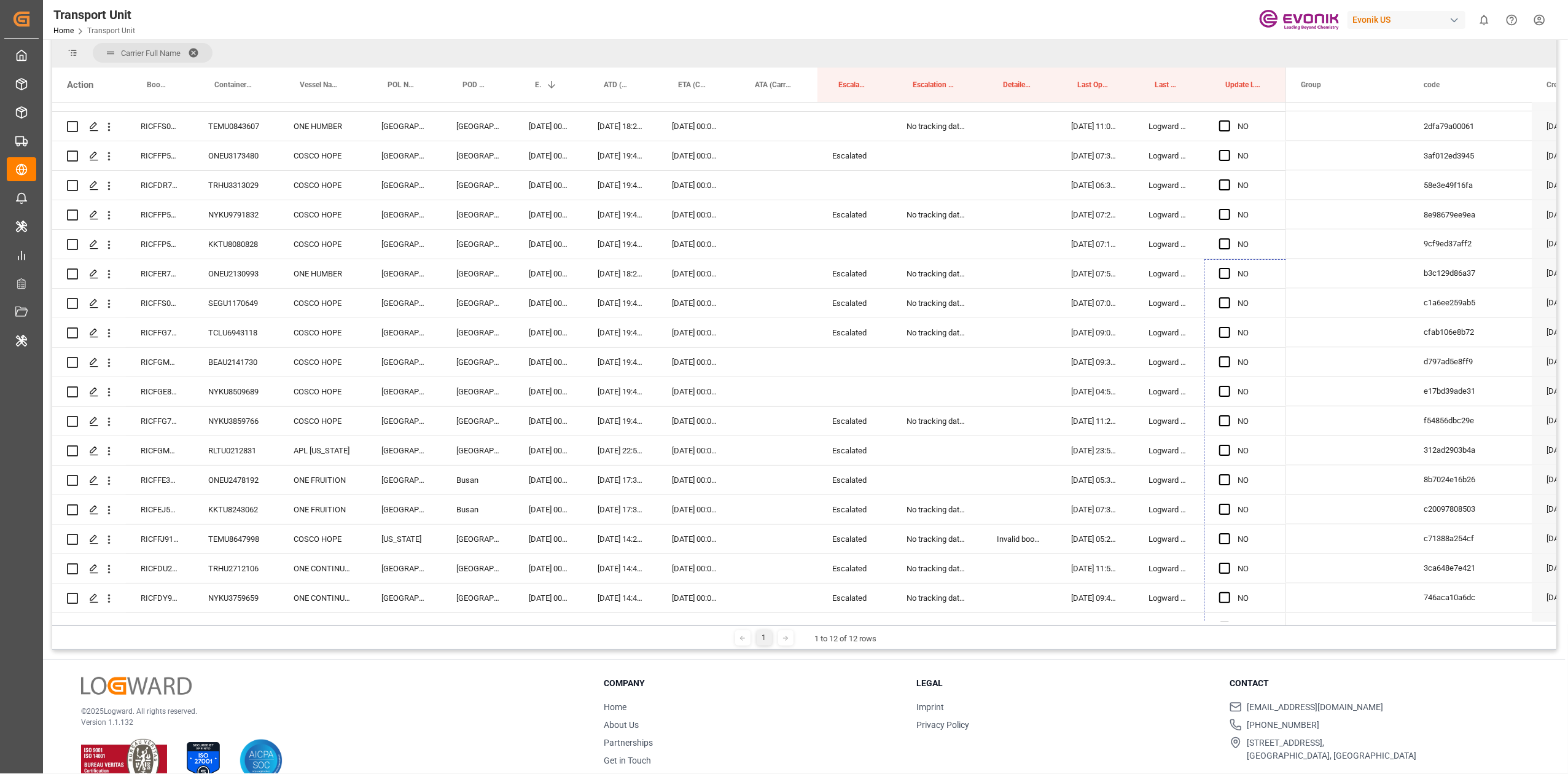
scroll to position [2183, 0]
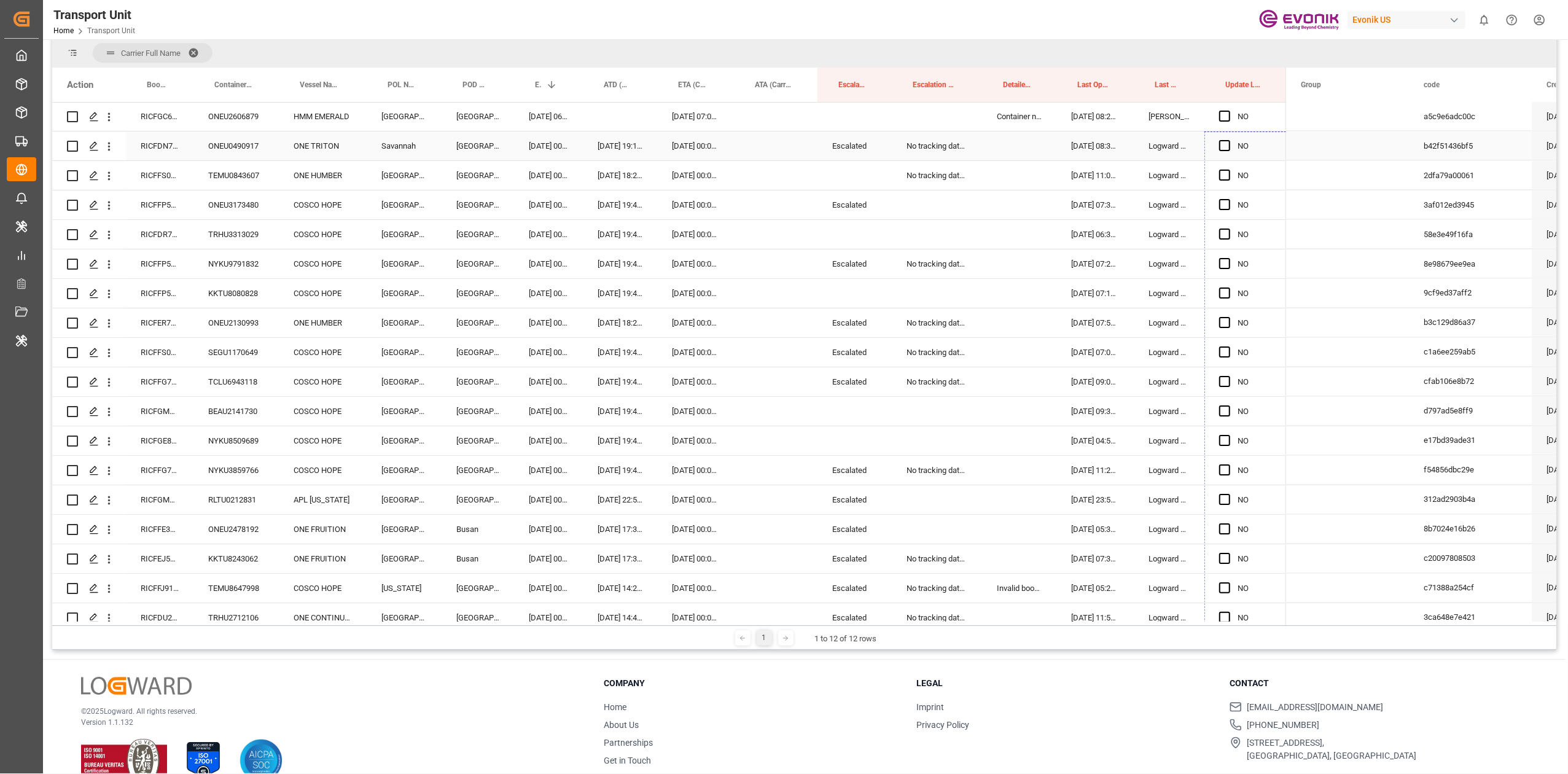
drag, startPoint x: 1281, startPoint y: 526, endPoint x: 671, endPoint y: 387, distance: 625.6
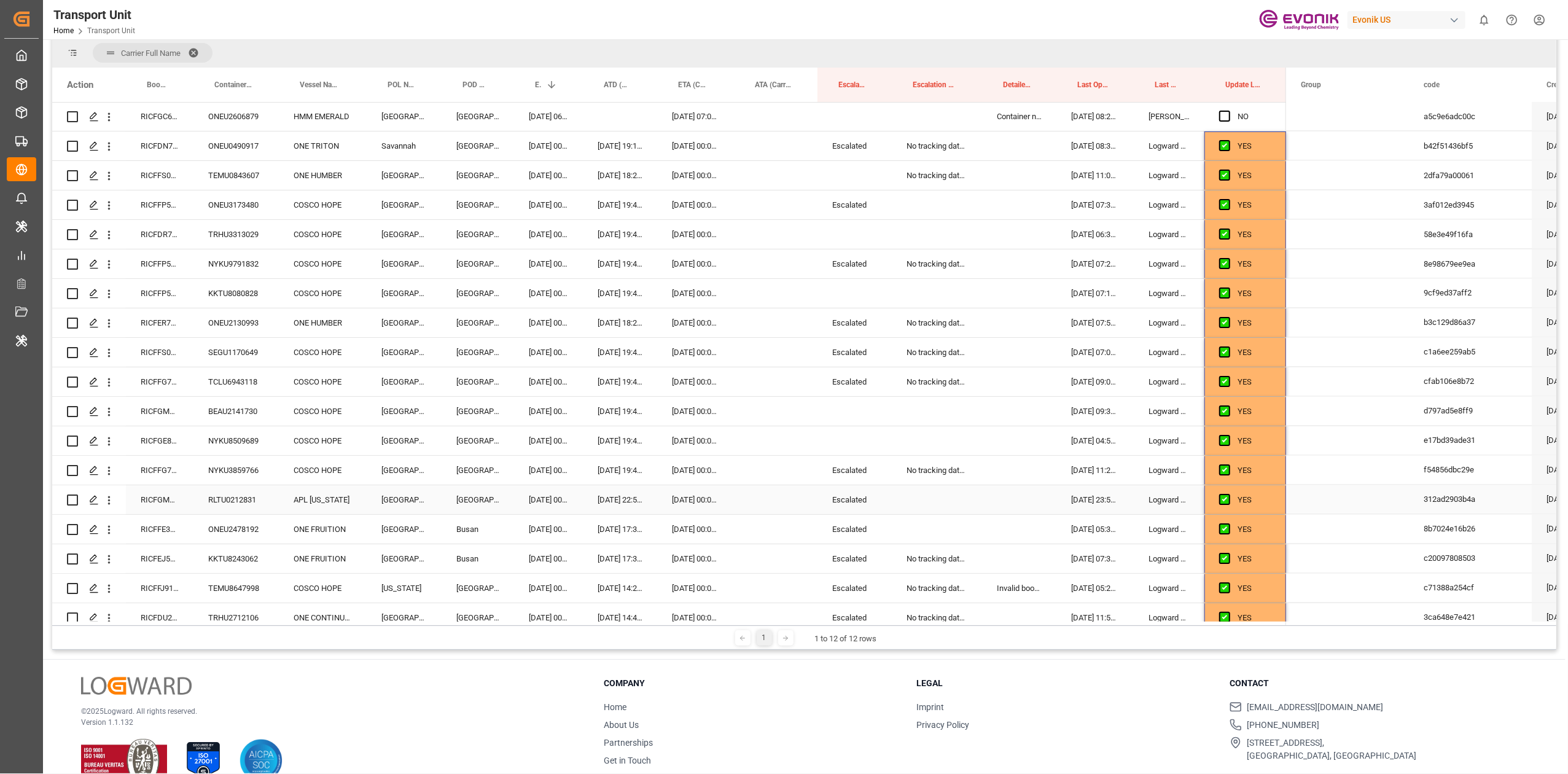
click at [170, 494] on div "RICFGM354600" at bounding box center [159, 500] width 68 height 29
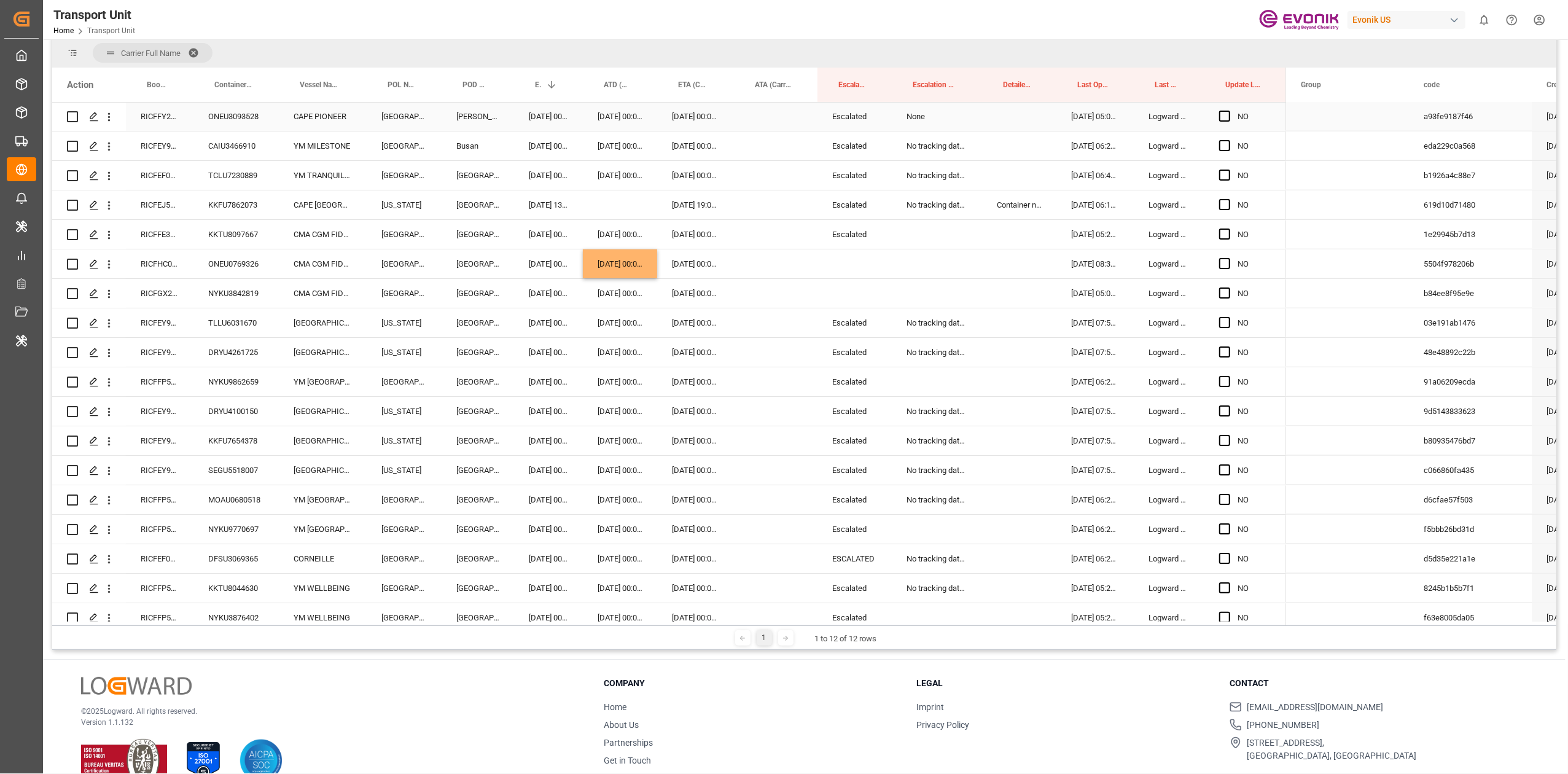
scroll to position [1119, 0]
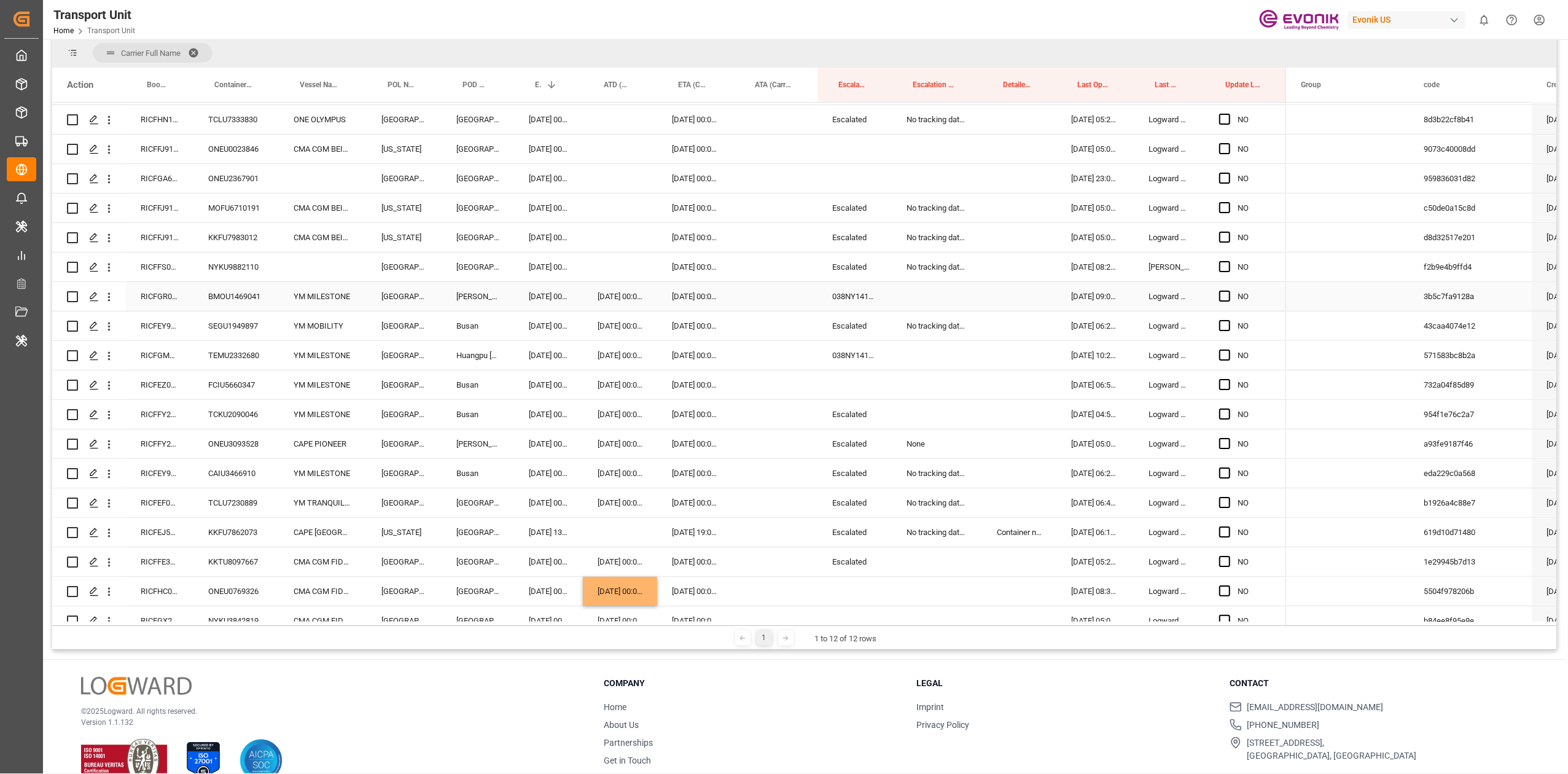
click at [850, 301] on div "038NY1410521" at bounding box center [855, 297] width 74 height 29
click at [849, 357] on div "038NY1410521" at bounding box center [855, 355] width 74 height 29
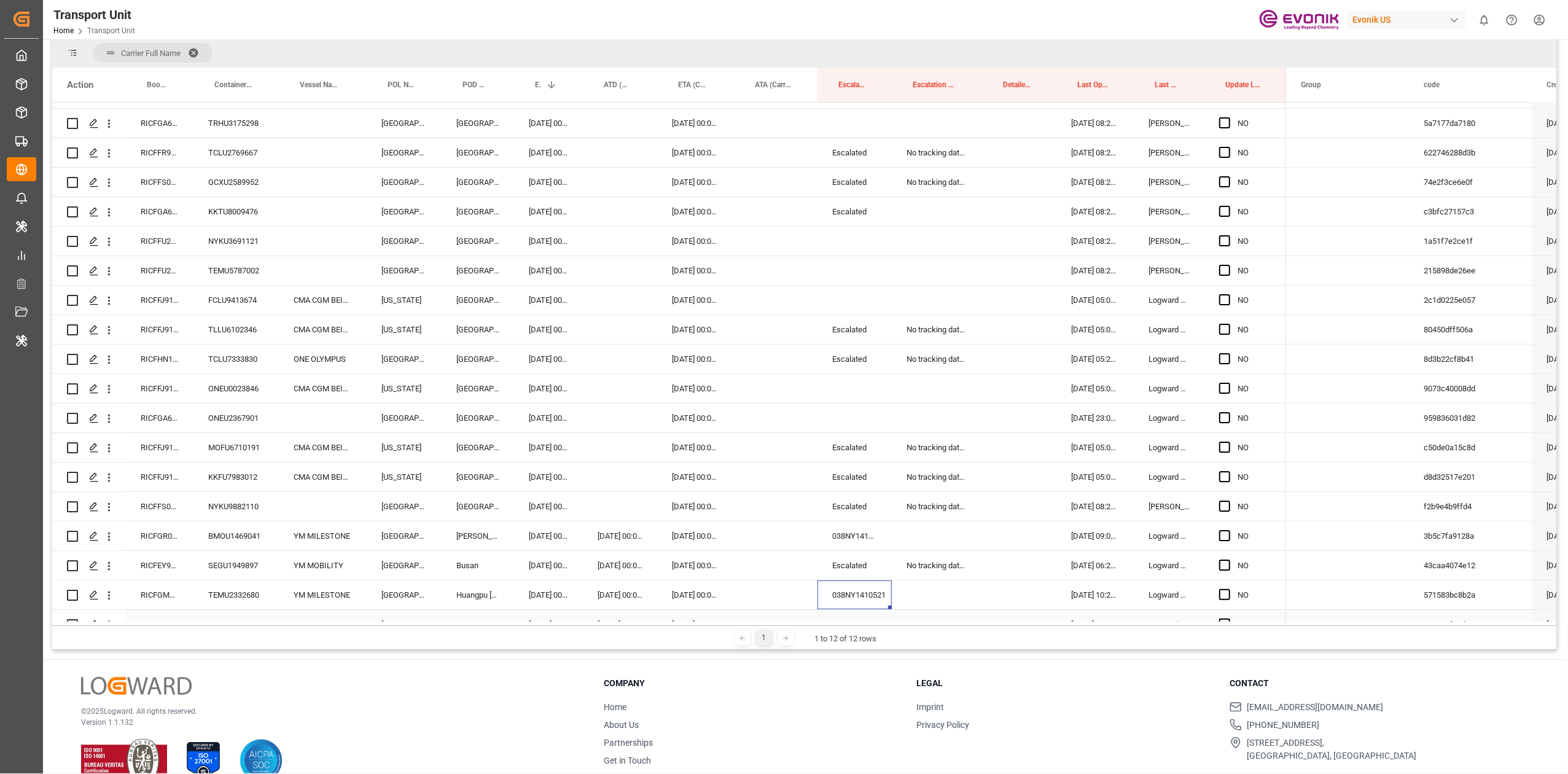
scroll to position [1036, 0]
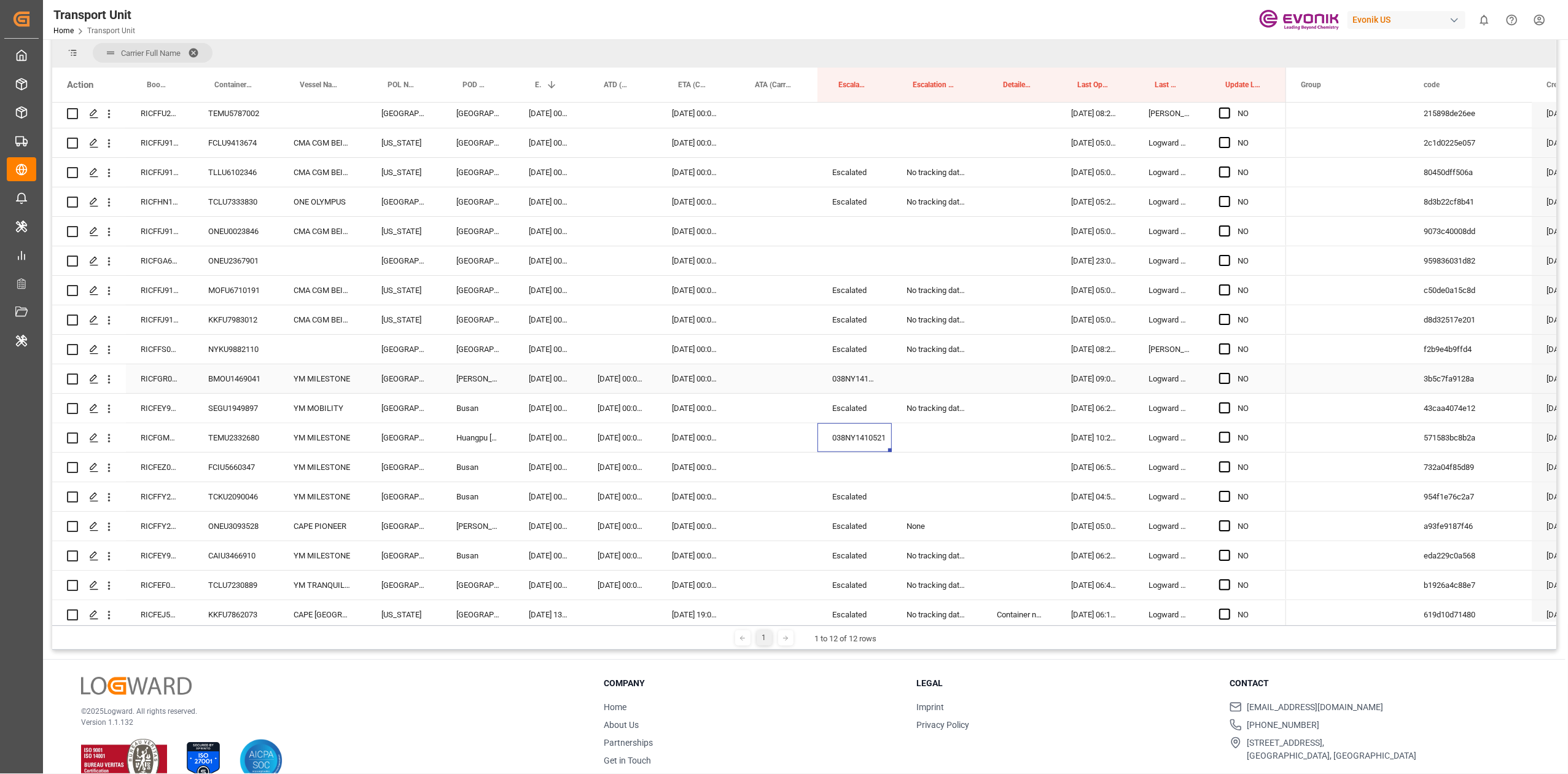
click at [851, 374] on div "038NY1410521" at bounding box center [855, 379] width 74 height 29
click at [853, 404] on div "Escalated" at bounding box center [855, 408] width 74 height 29
click at [844, 438] on div "NO" at bounding box center [669, 527] width 1234 height 2920
click at [839, 428] on div "NO" at bounding box center [669, 527] width 1234 height 2920
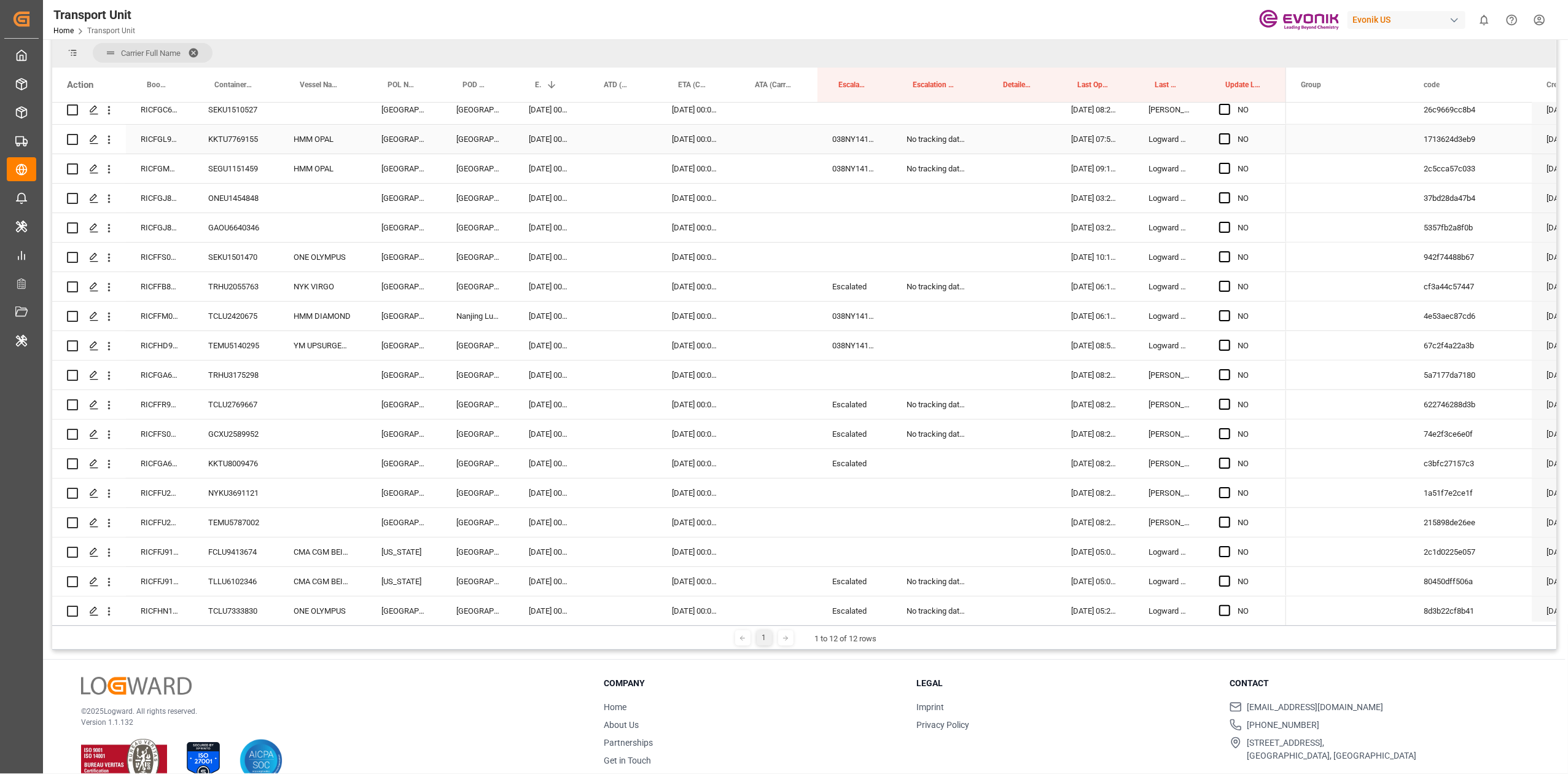
scroll to position [299, 0]
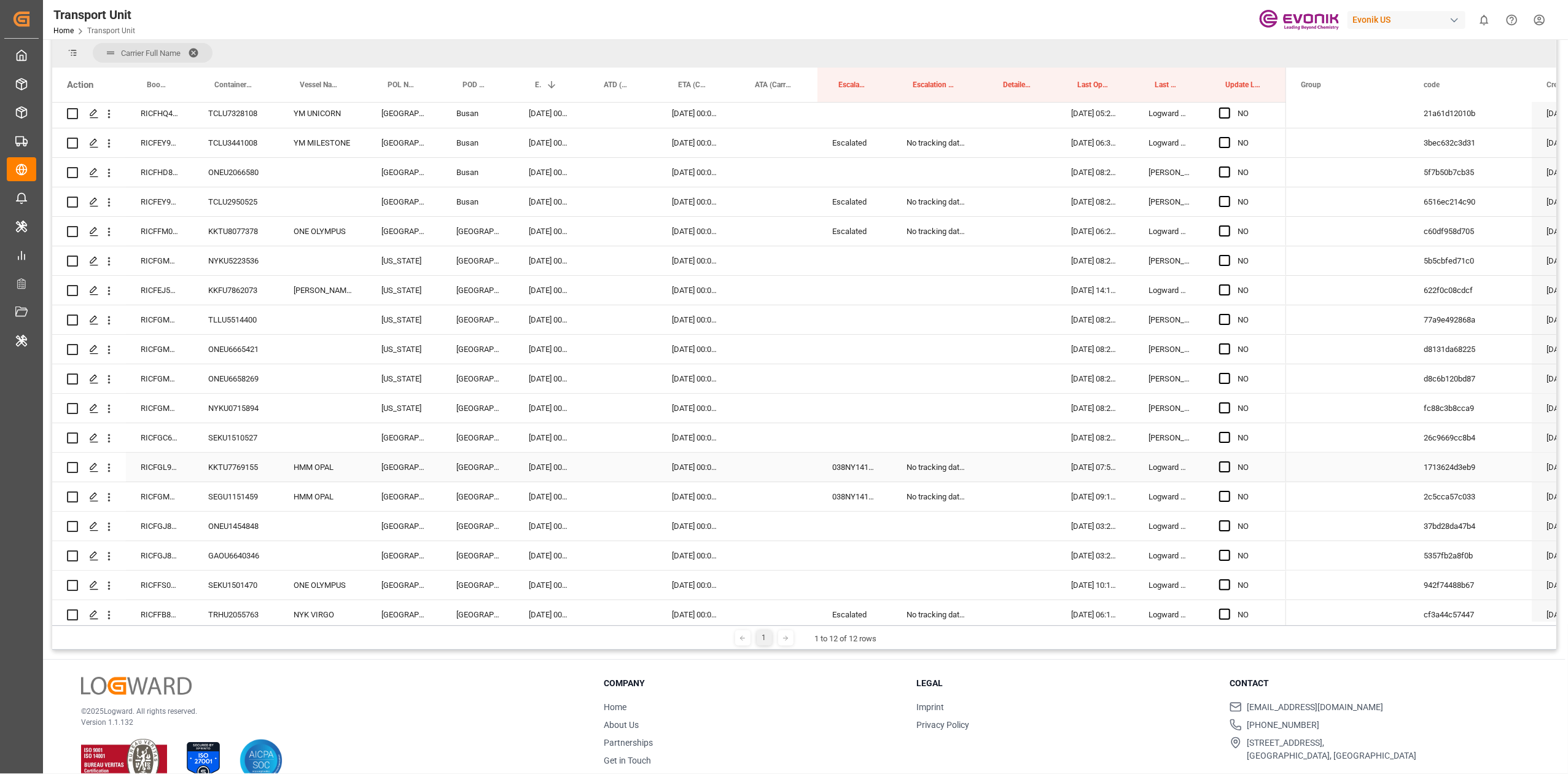
click at [844, 466] on div "038NY1410521" at bounding box center [855, 467] width 74 height 29
click at [844, 492] on div "038NY1410521" at bounding box center [855, 497] width 74 height 29
click at [113, 466] on icon "open menu" at bounding box center [108, 467] width 13 height 13
click at [137, 487] on span "Open in new tab" at bounding box center [190, 493] width 112 height 13
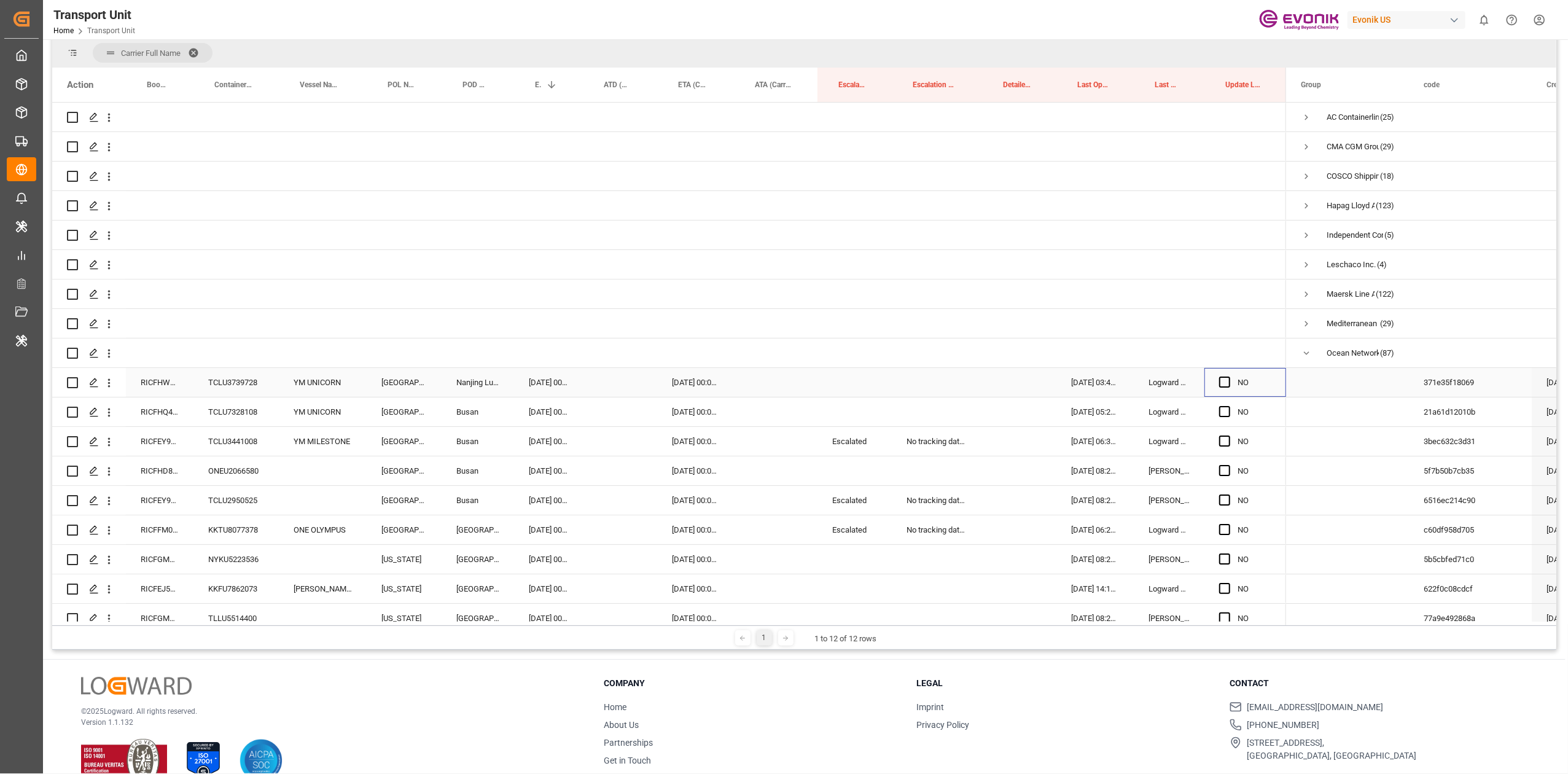
drag, startPoint x: 1222, startPoint y: 382, endPoint x: 851, endPoint y: 439, distance: 375.4
click at [1222, 382] on span "Press SPACE to select this row." at bounding box center [1224, 382] width 11 height 11
click at [1229, 376] on input "Press SPACE to select this row." at bounding box center [1229, 376] width 0 height 0
click at [833, 448] on div "Escalated" at bounding box center [855, 442] width 74 height 29
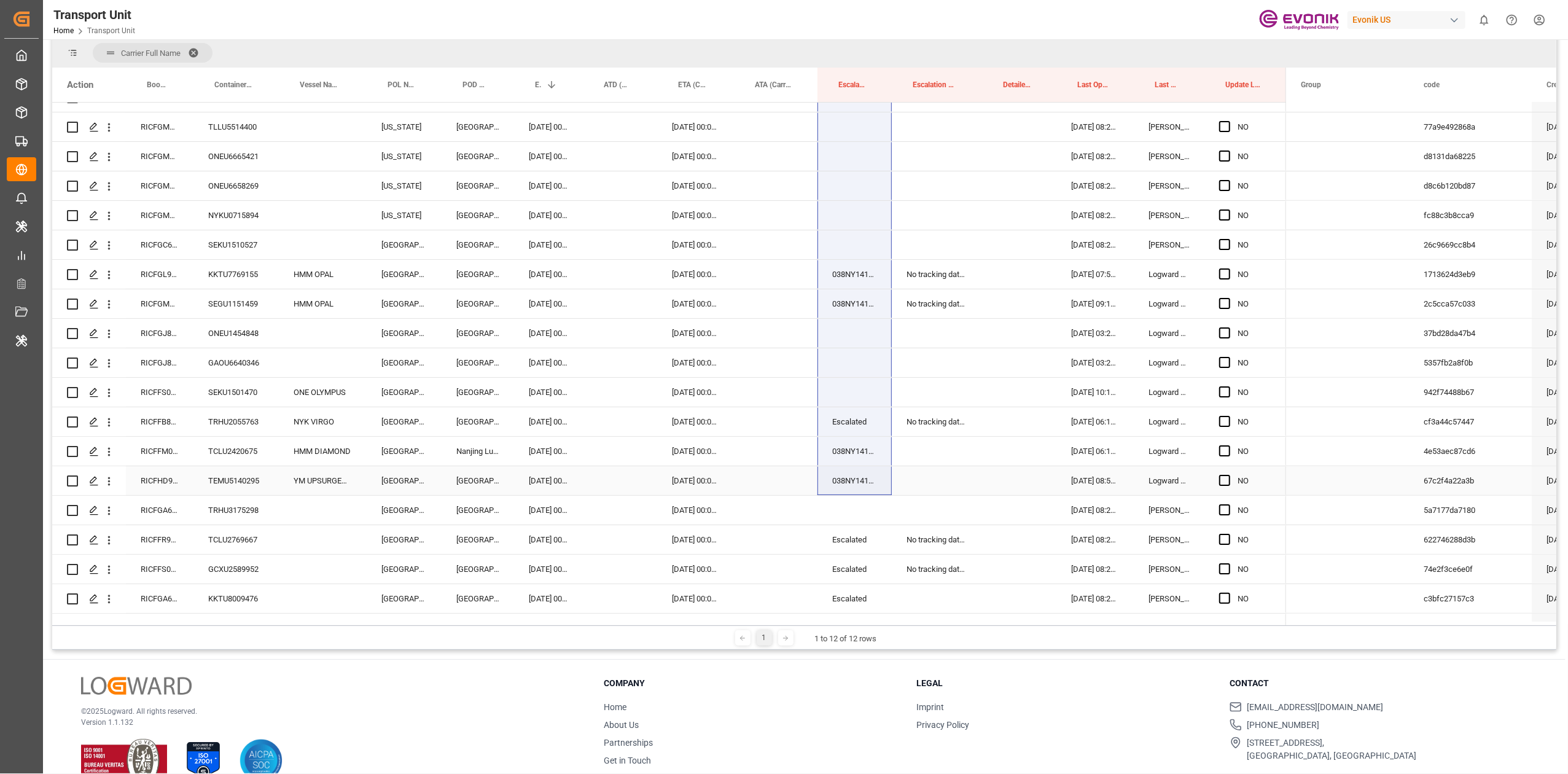
scroll to position [541, 0]
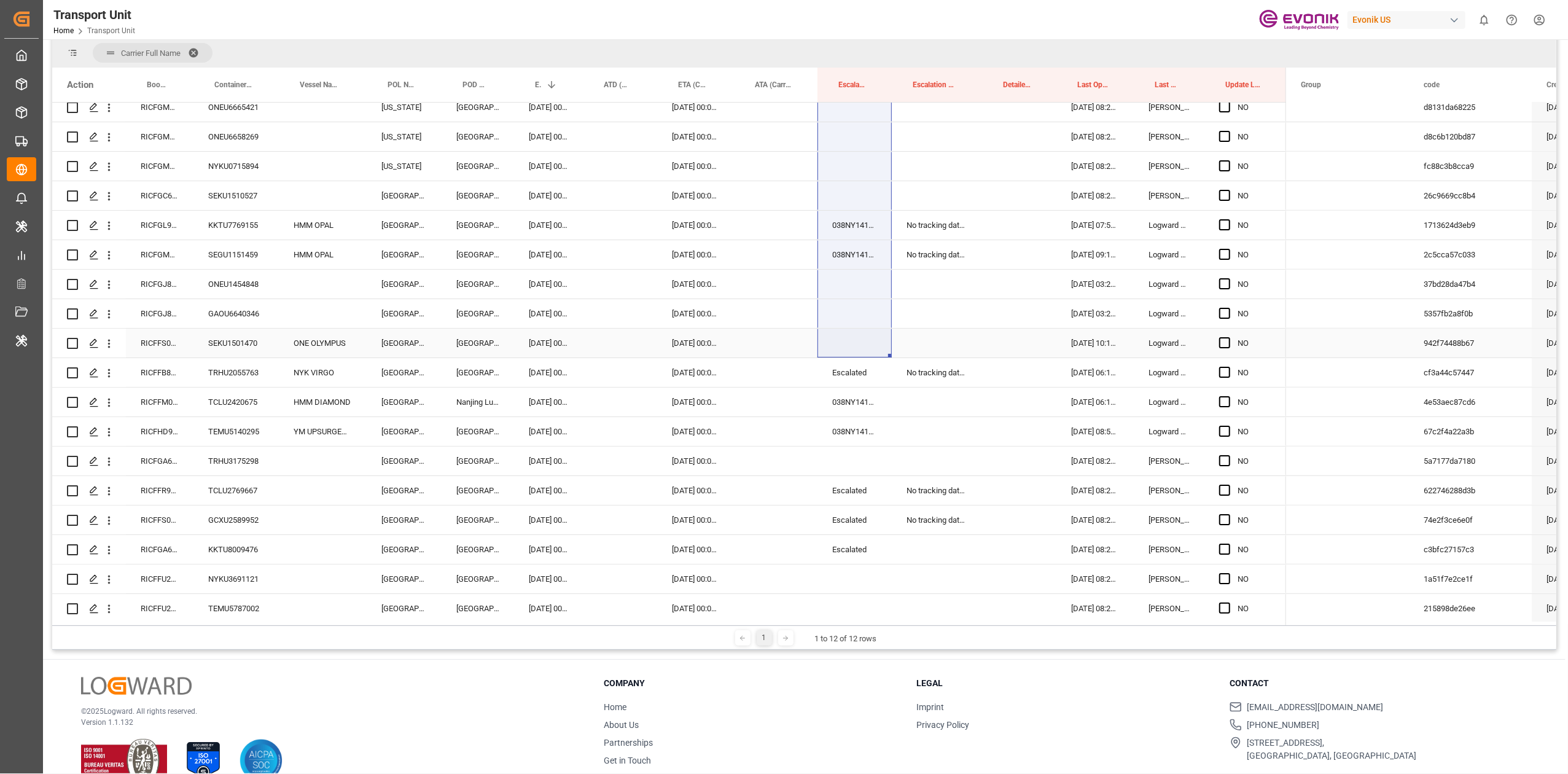
drag, startPoint x: 841, startPoint y: 382, endPoint x: 856, endPoint y: 338, distance: 46.5
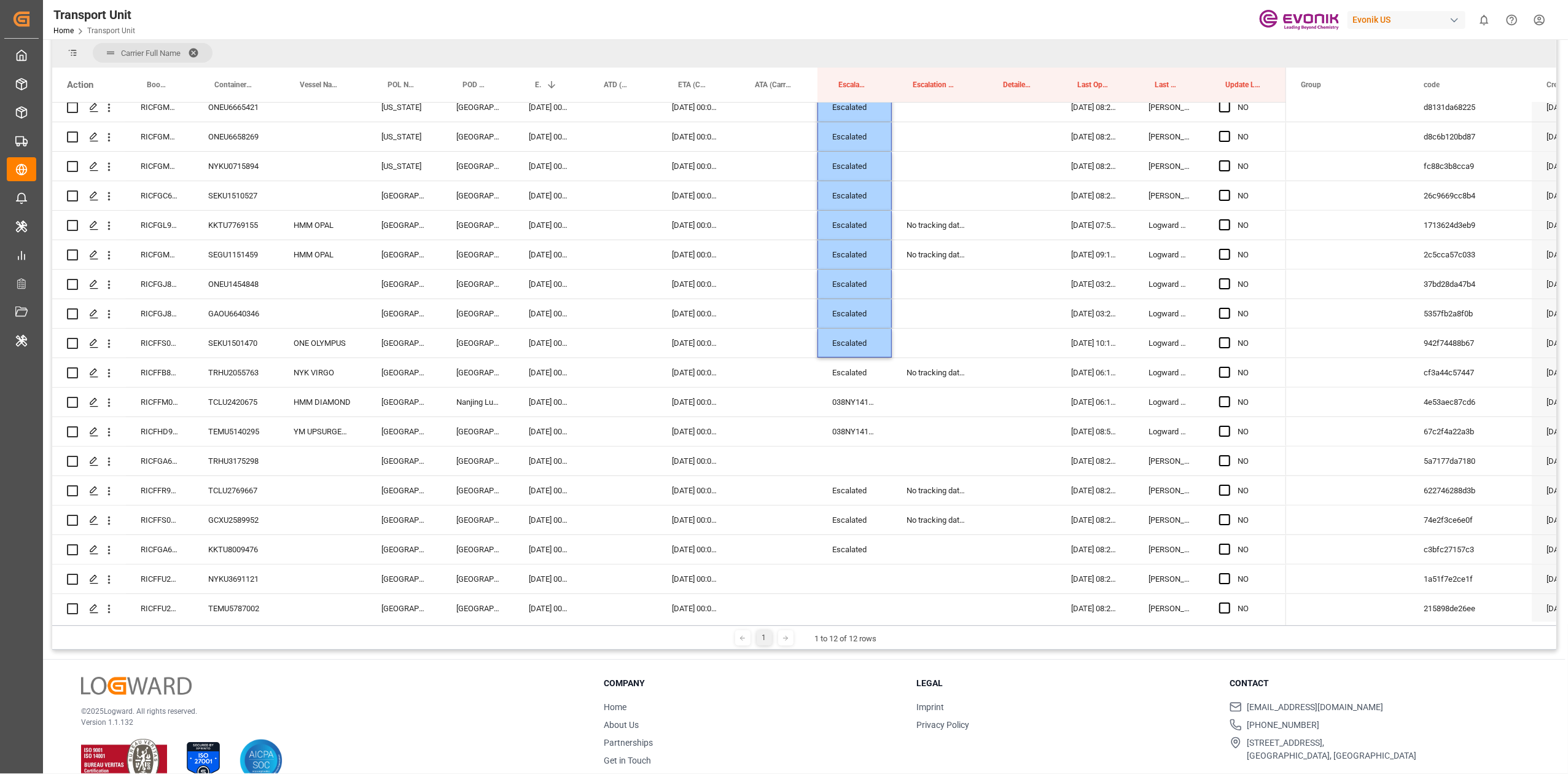
scroll to position [22, 0]
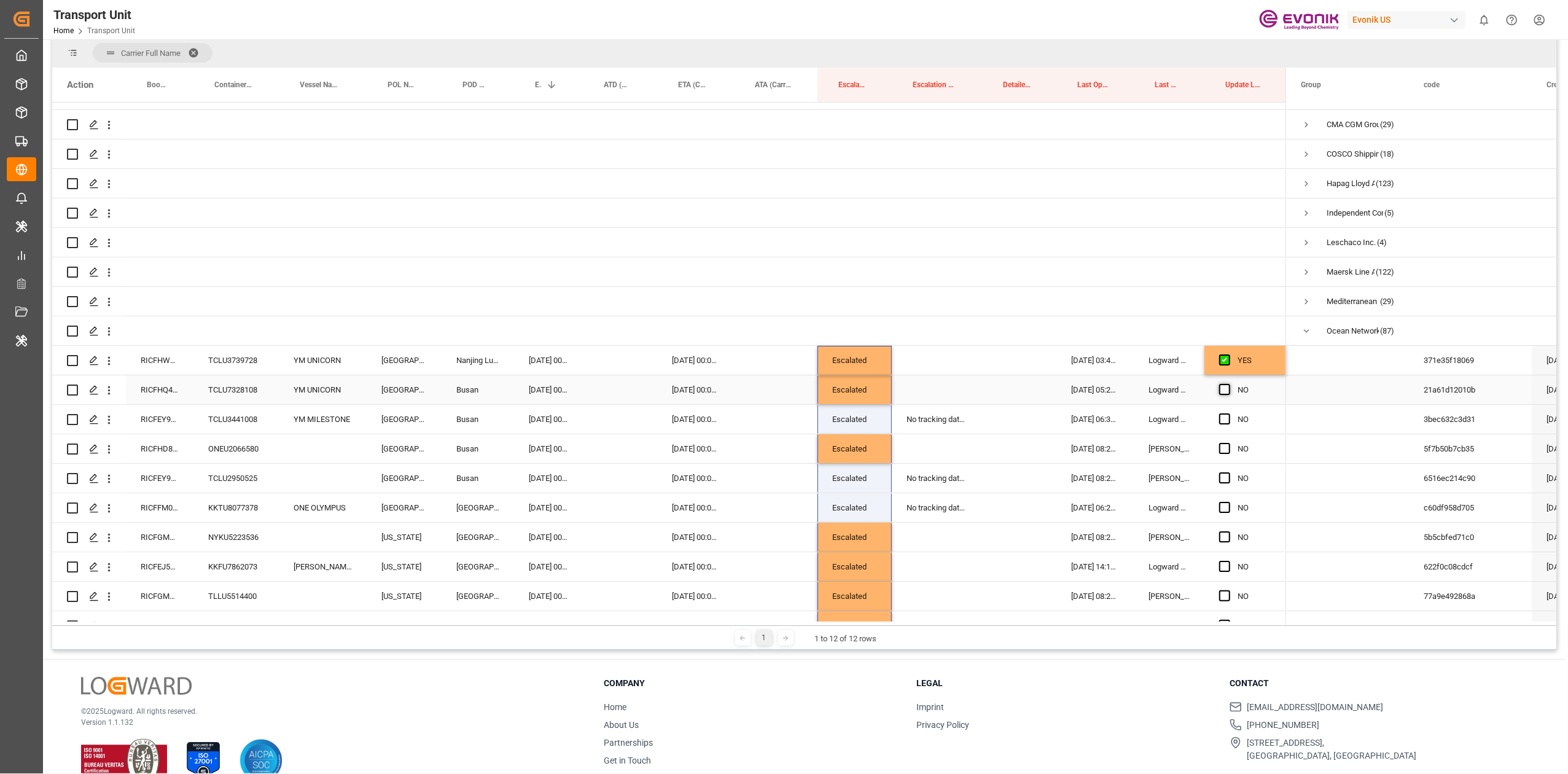
click at [1227, 389] on span "Press SPACE to select this row." at bounding box center [1224, 389] width 11 height 11
click at [1229, 384] on input "Press SPACE to select this row." at bounding box center [1229, 384] width 0 height 0
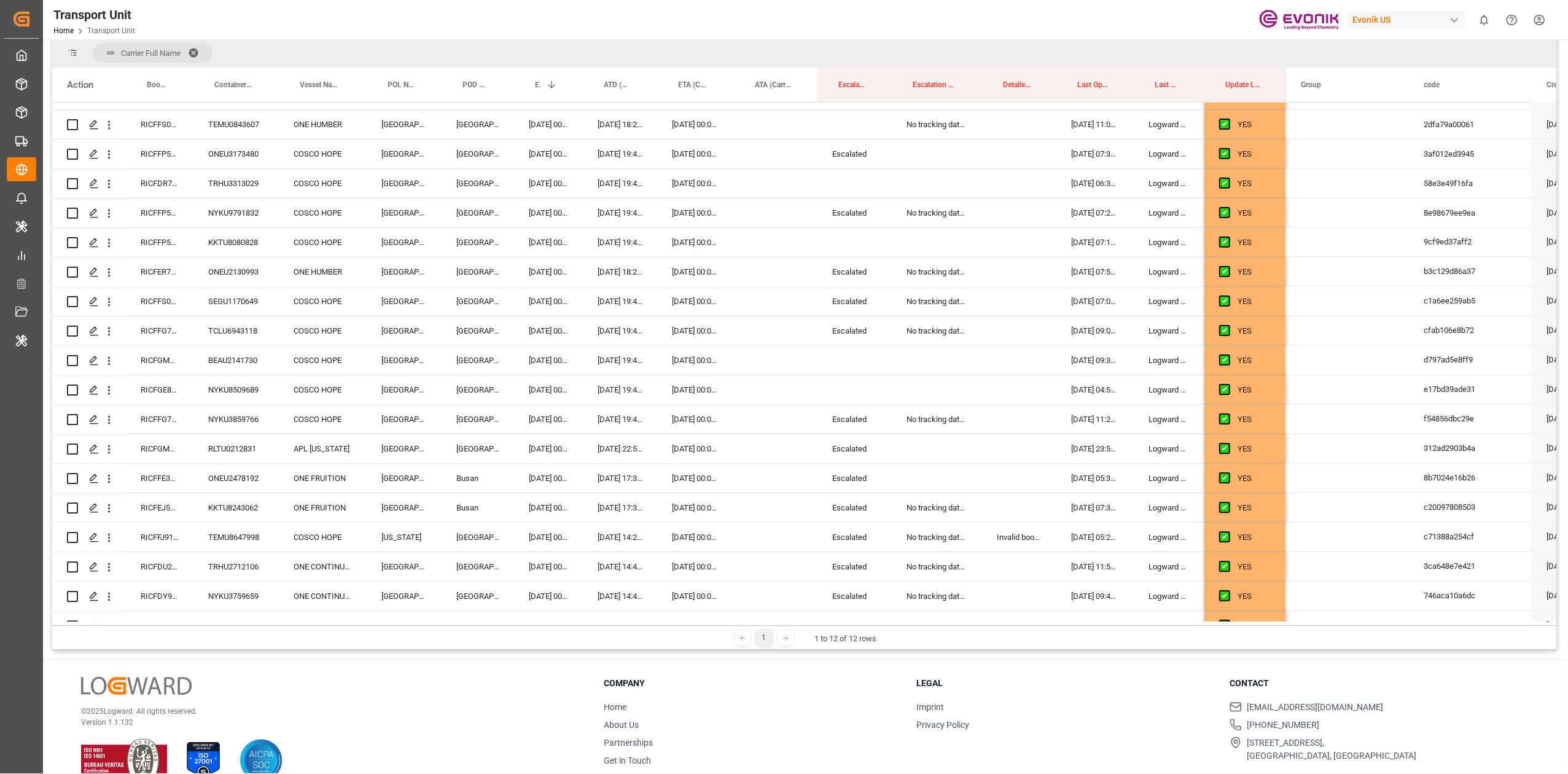
scroll to position [2405, 0]
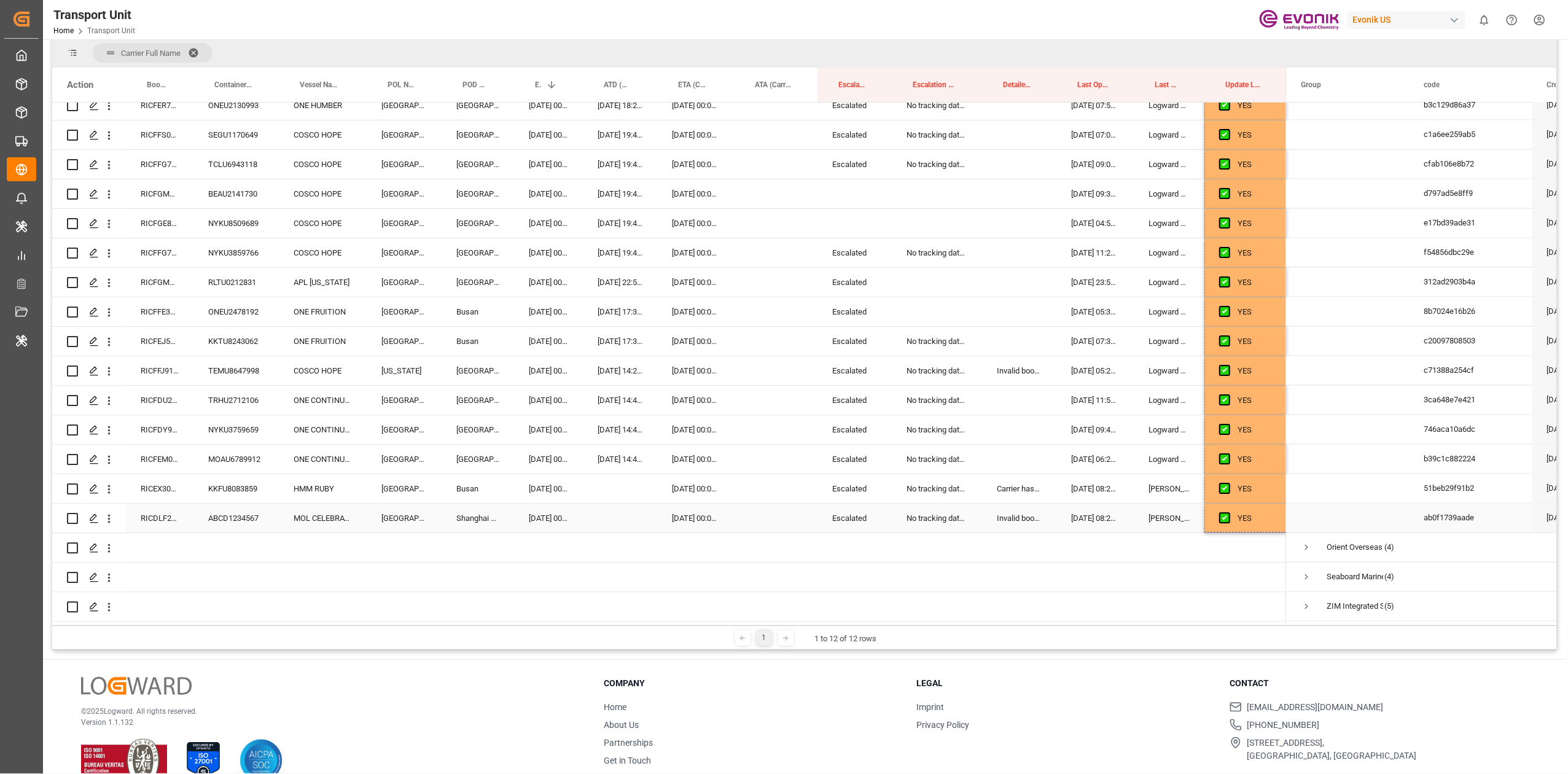
drag, startPoint x: 1284, startPoint y: 401, endPoint x: 1232, endPoint y: 512, distance: 122.6
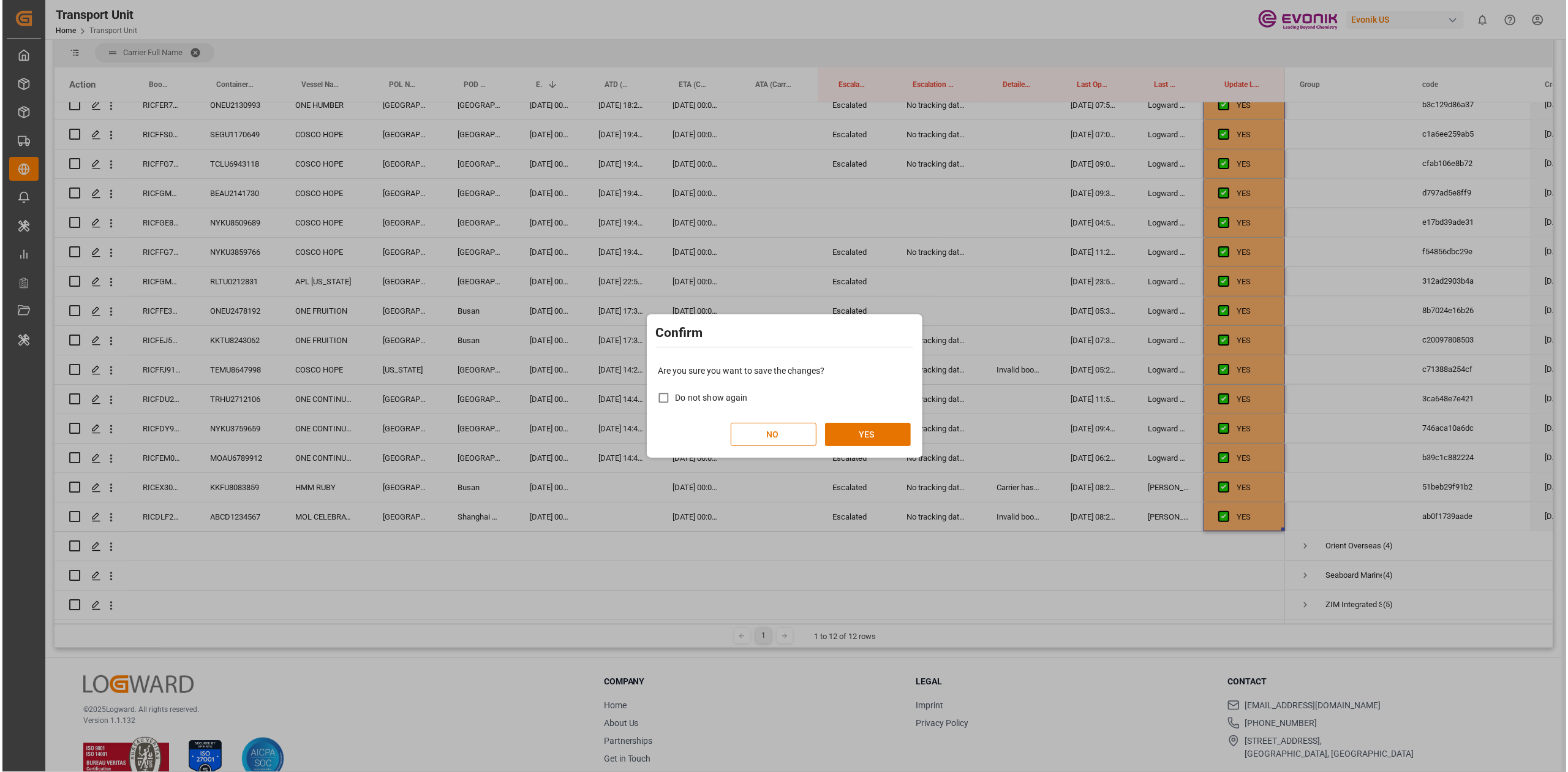
scroll to position [0, 0]
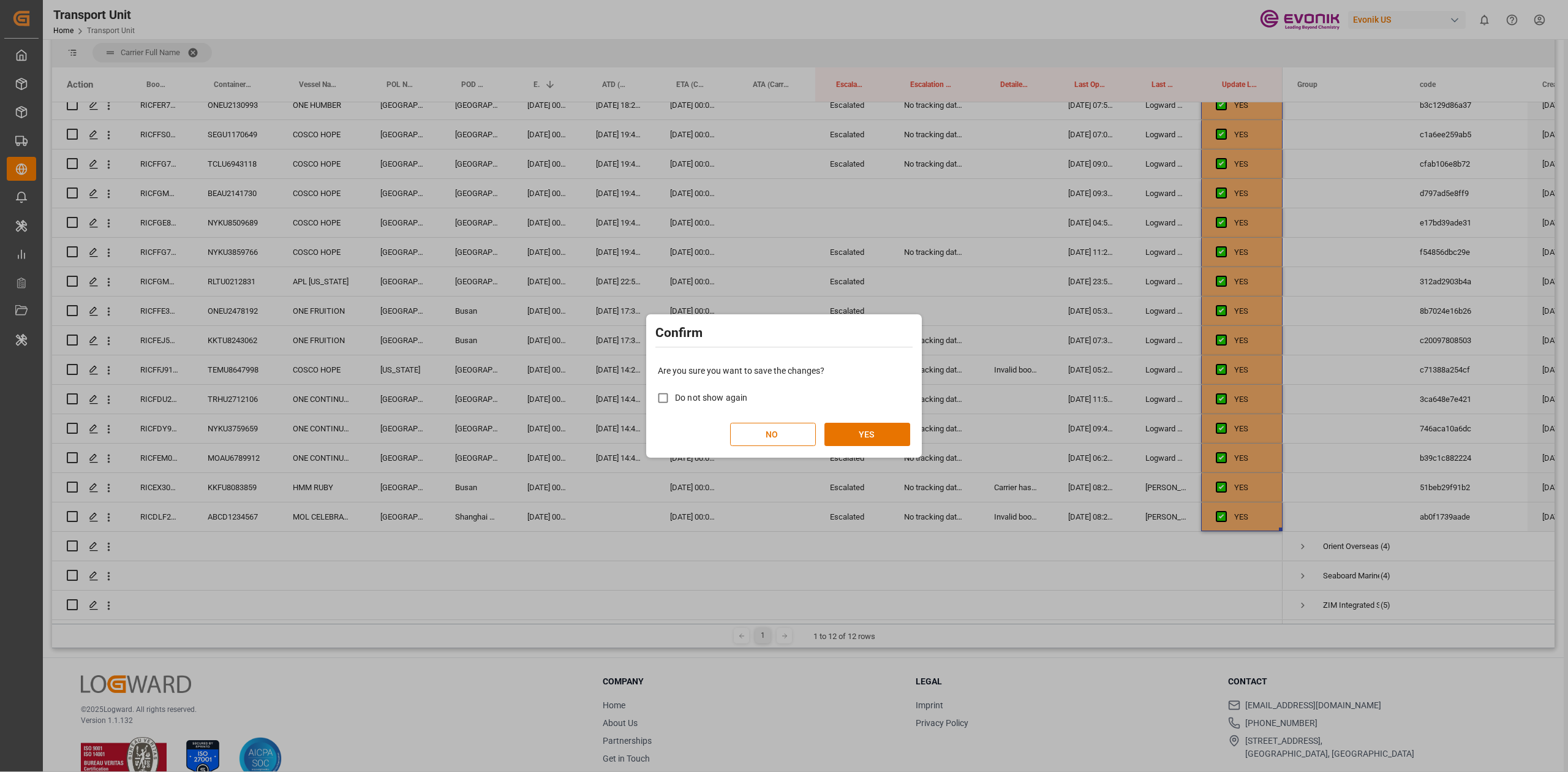
click at [823, 432] on div "NO YES" at bounding box center [784, 434] width 253 height 23
click at [846, 430] on button "YES" at bounding box center [867, 434] width 85 height 23
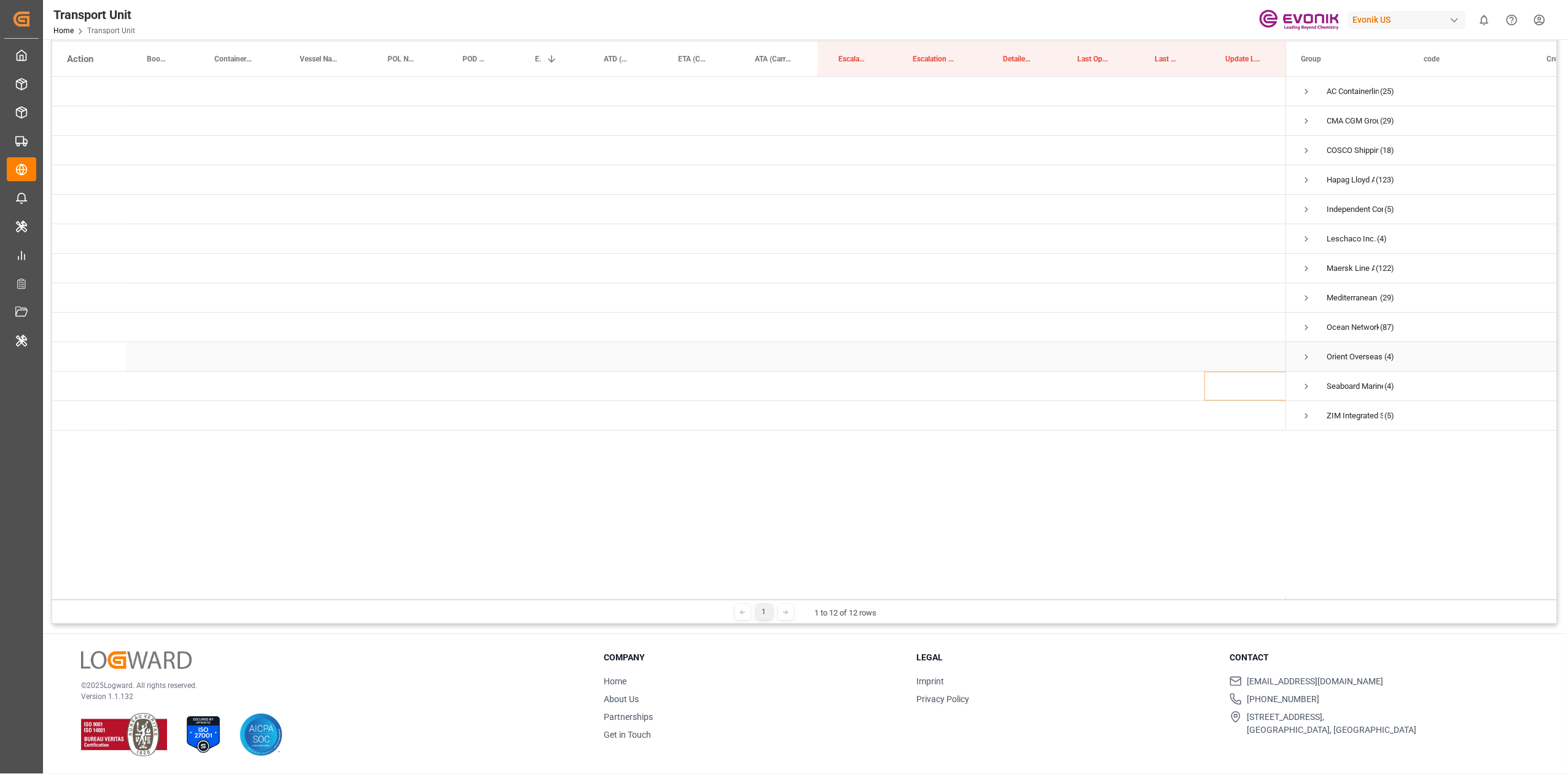
click at [1300, 360] on div "Orient Overseas Container Line Ltd (4)" at bounding box center [1348, 357] width 123 height 29
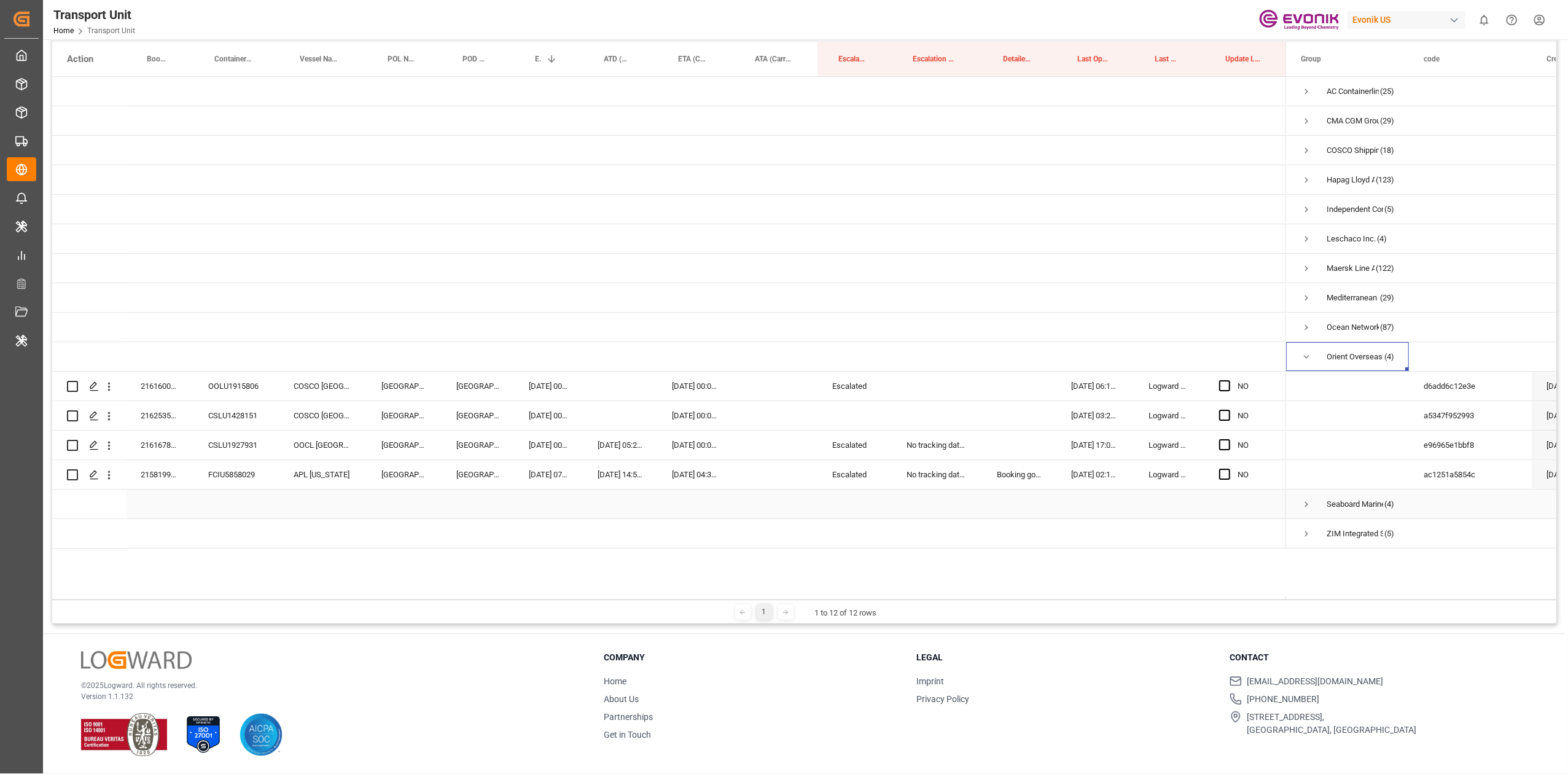
click at [1306, 499] on span "Press SPACE to select this row." at bounding box center [1306, 505] width 11 height 11
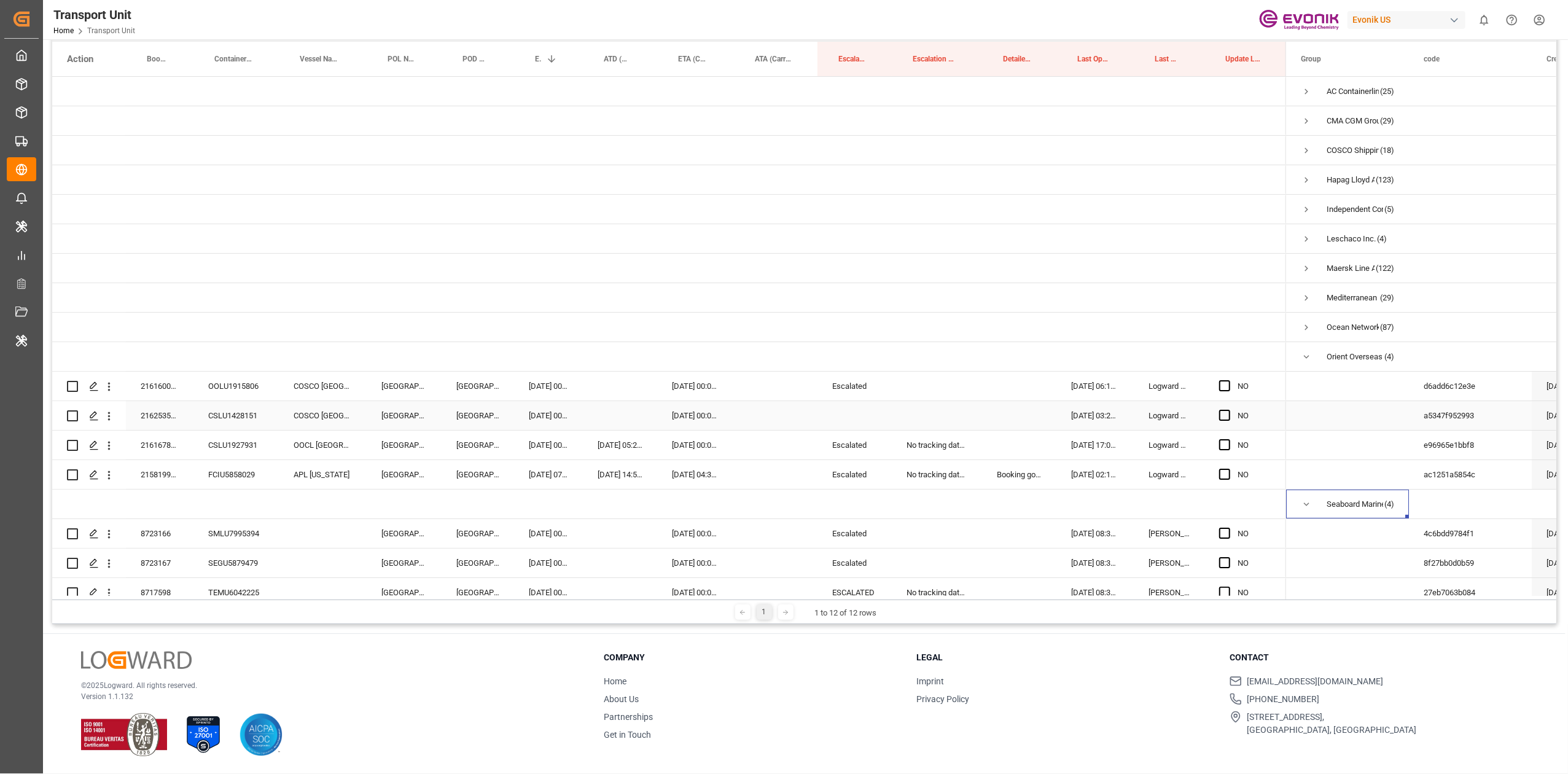
scroll to position [74, 0]
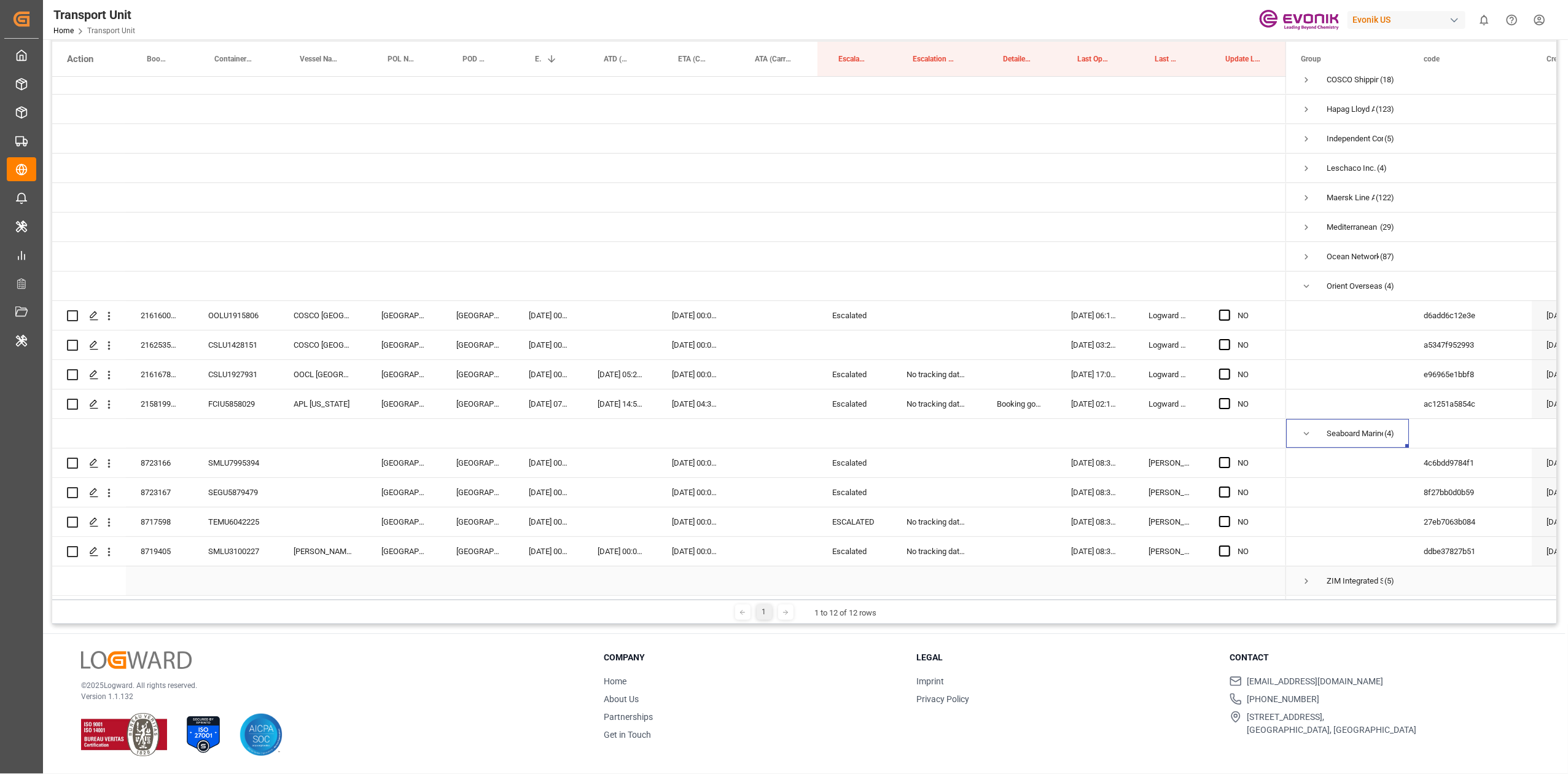
click at [1308, 578] on span "Press SPACE to select this row." at bounding box center [1306, 581] width 11 height 11
click at [161, 464] on div "8723166" at bounding box center [159, 459] width 68 height 29
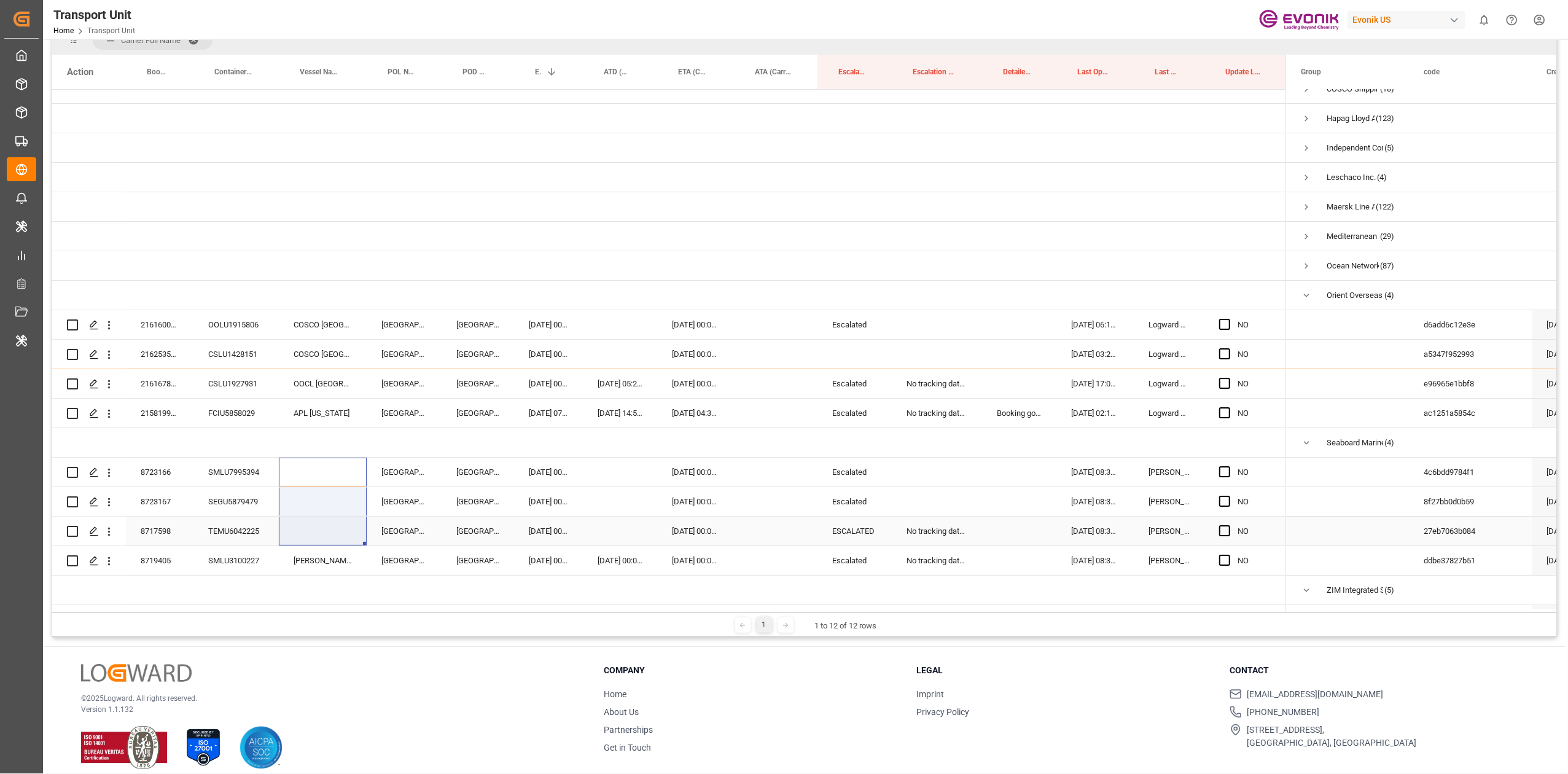
drag, startPoint x: 327, startPoint y: 456, endPoint x: 318, endPoint y: 521, distance: 65.6
click at [318, 521] on div "NO" at bounding box center [669, 384] width 1234 height 738
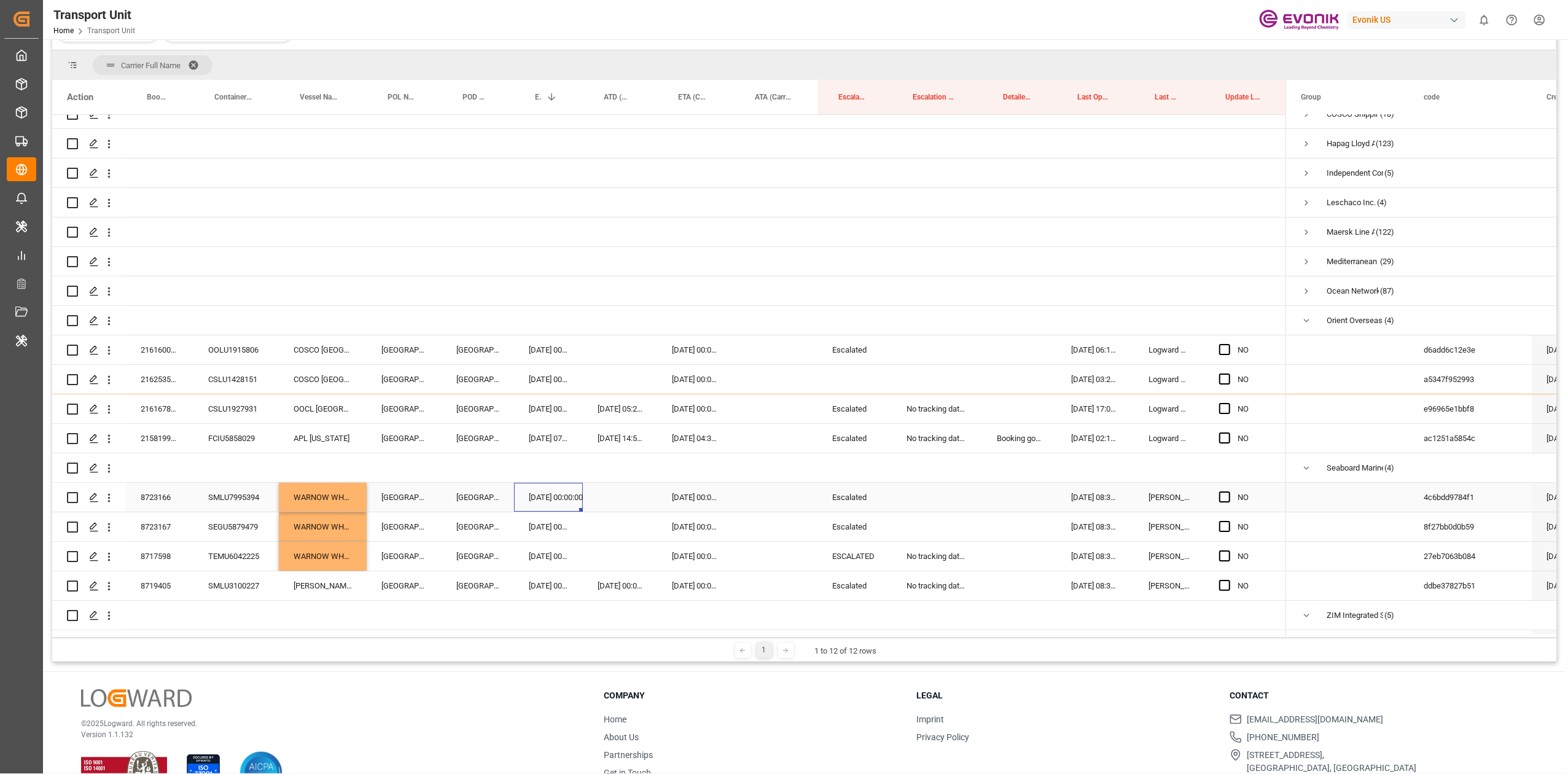
click at [529, 485] on div "01.10.2025 00:00:00" at bounding box center [548, 498] width 69 height 29
click at [157, 519] on div "8723167" at bounding box center [159, 527] width 68 height 29
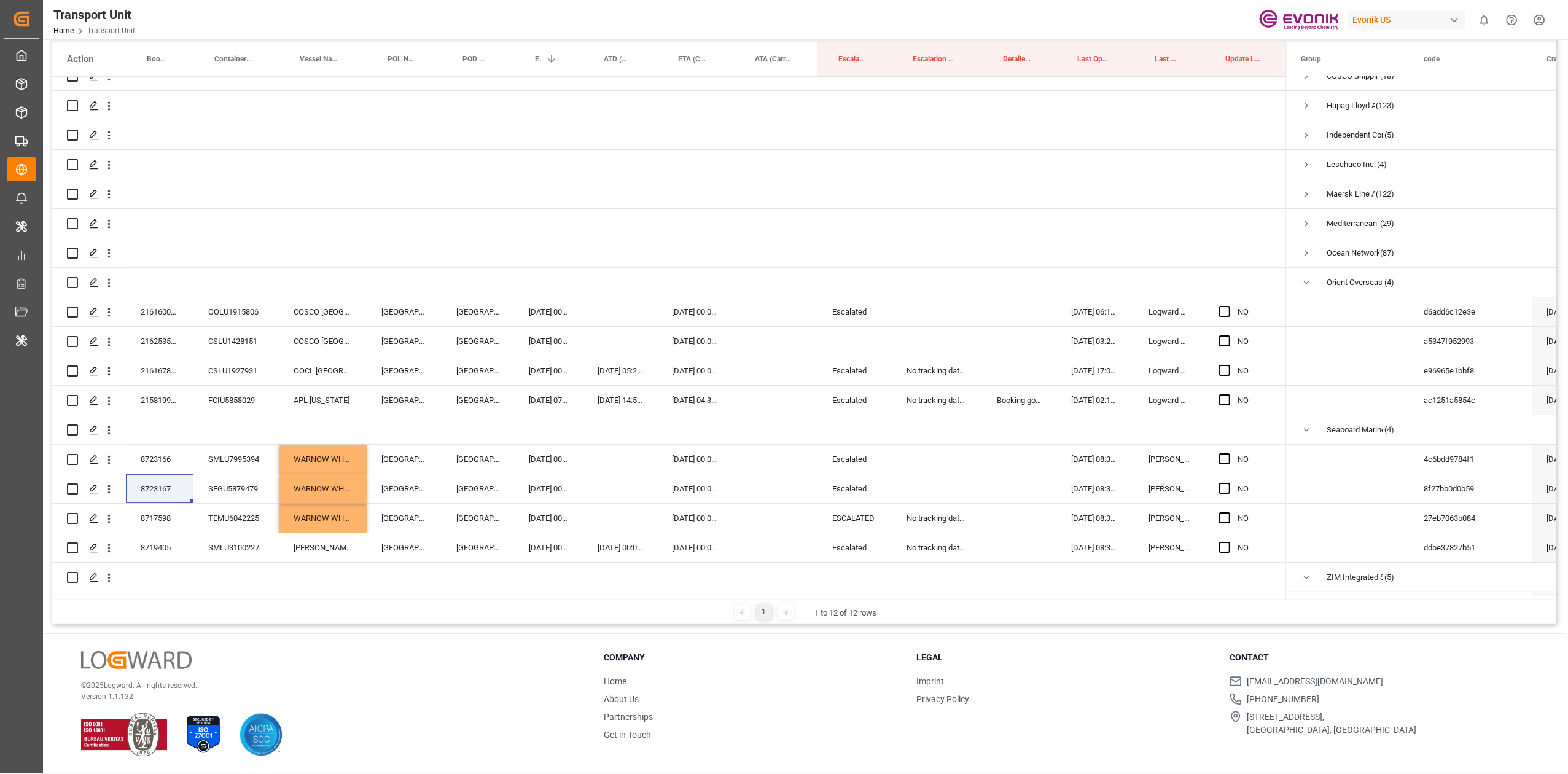
scroll to position [157, 0]
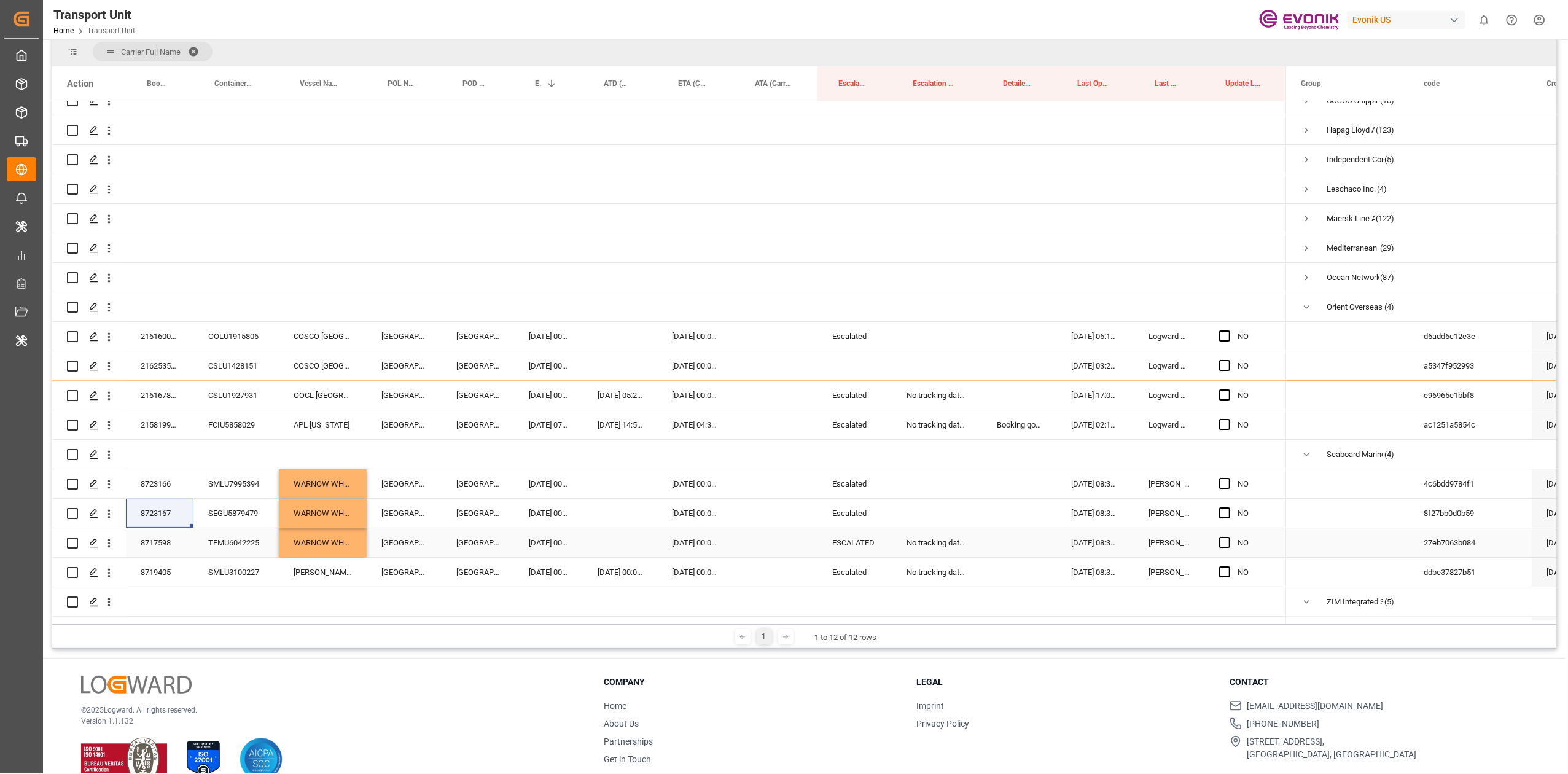
click at [140, 549] on div "8717598" at bounding box center [159, 543] width 68 height 29
click at [544, 485] on div "01.10.2025 00:00:00" at bounding box center [548, 484] width 69 height 29
click at [601, 488] on div "Press SPACE to select this row." at bounding box center [621, 484] width 74 height 29
click at [611, 486] on div "01.10.2025 00:00:00" at bounding box center [621, 485] width 74 height 29
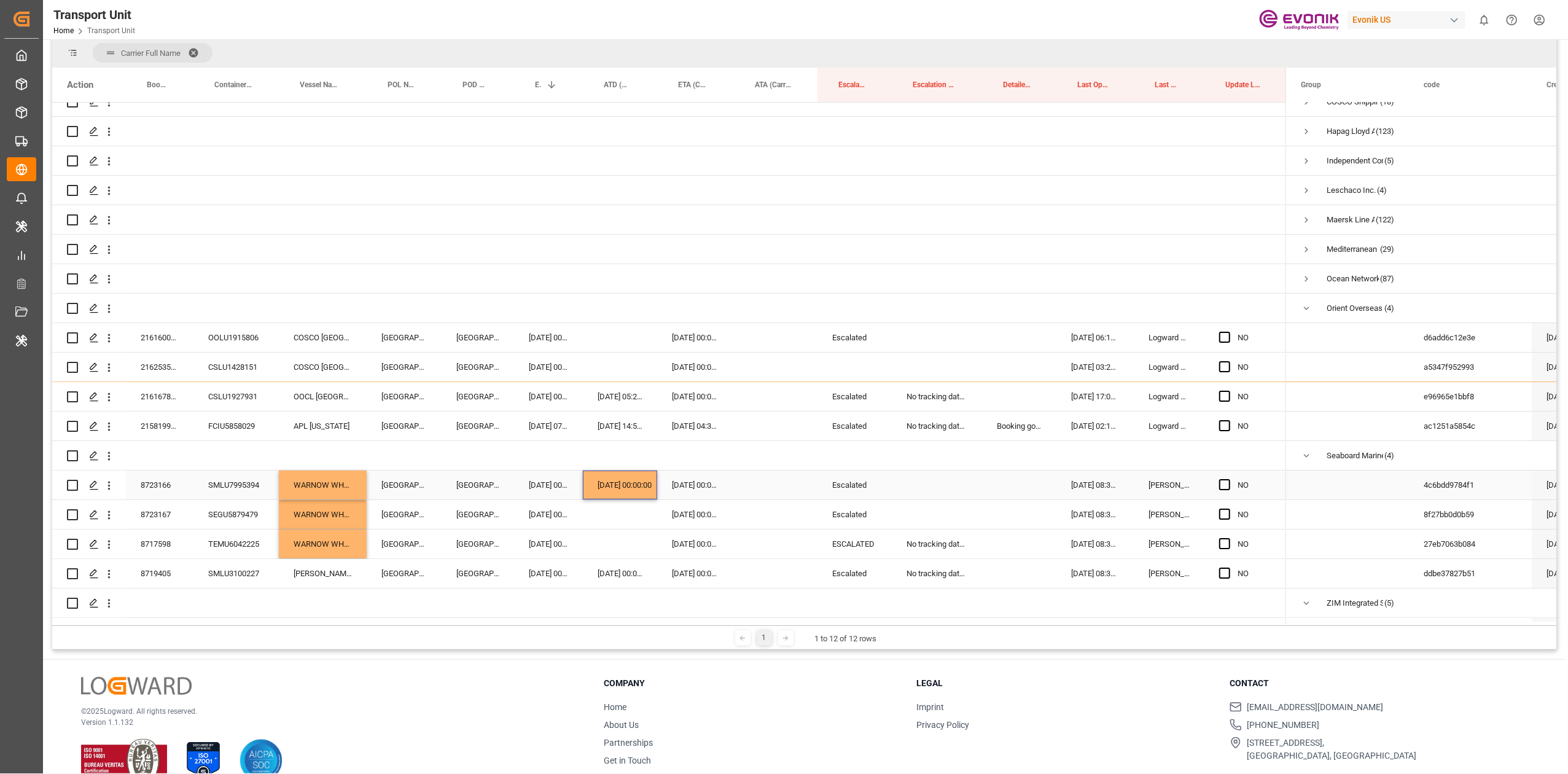
click at [611, 486] on div "01.10.2025 00:00:00" at bounding box center [621, 485] width 74 height 29
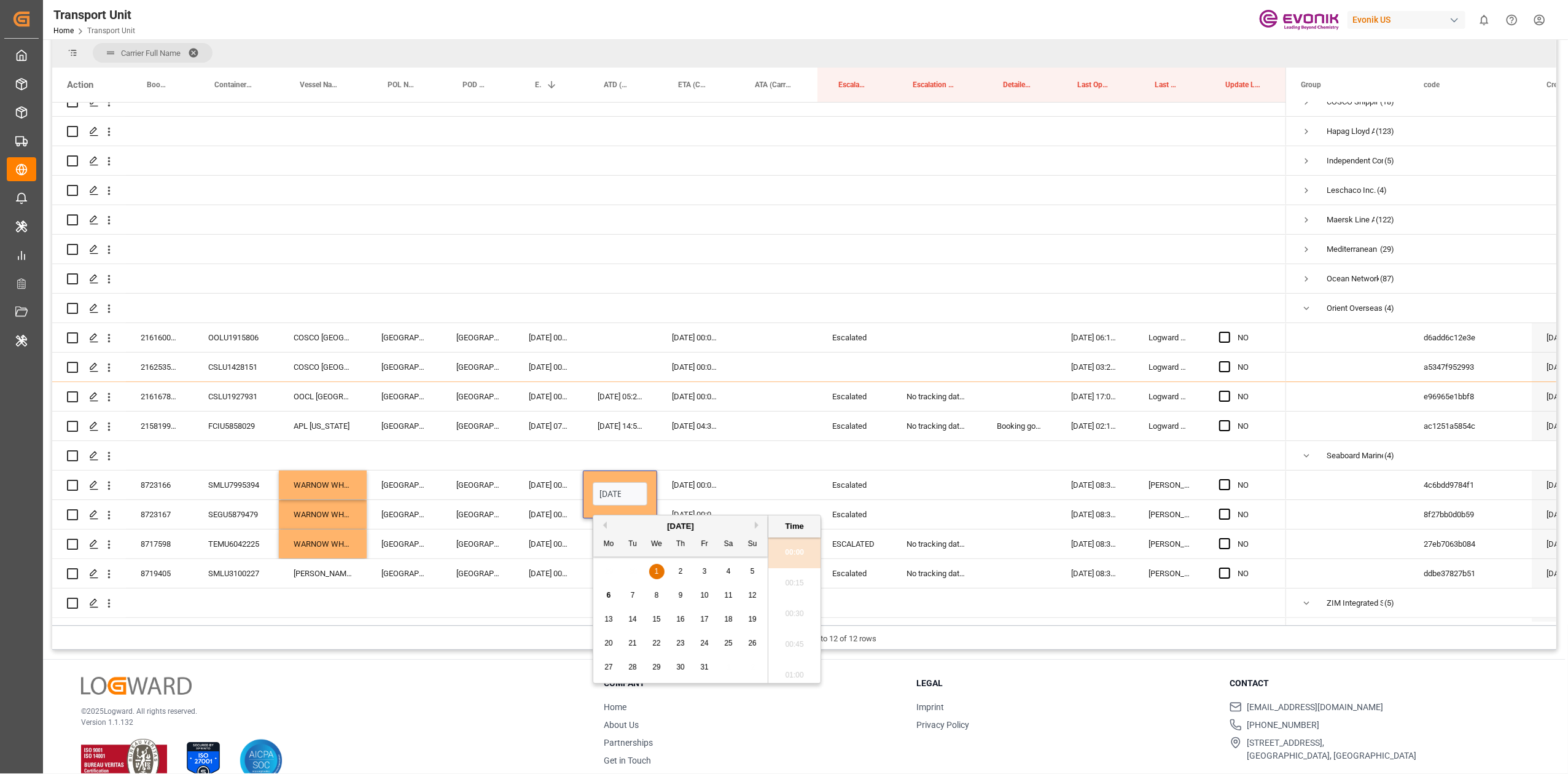
scroll to position [1417, 0]
click at [680, 571] on span "2" at bounding box center [681, 571] width 5 height 8
type input "02.10.2025 00:00"
click at [747, 468] on div "Press SPACE to select this row." at bounding box center [776, 455] width 83 height 29
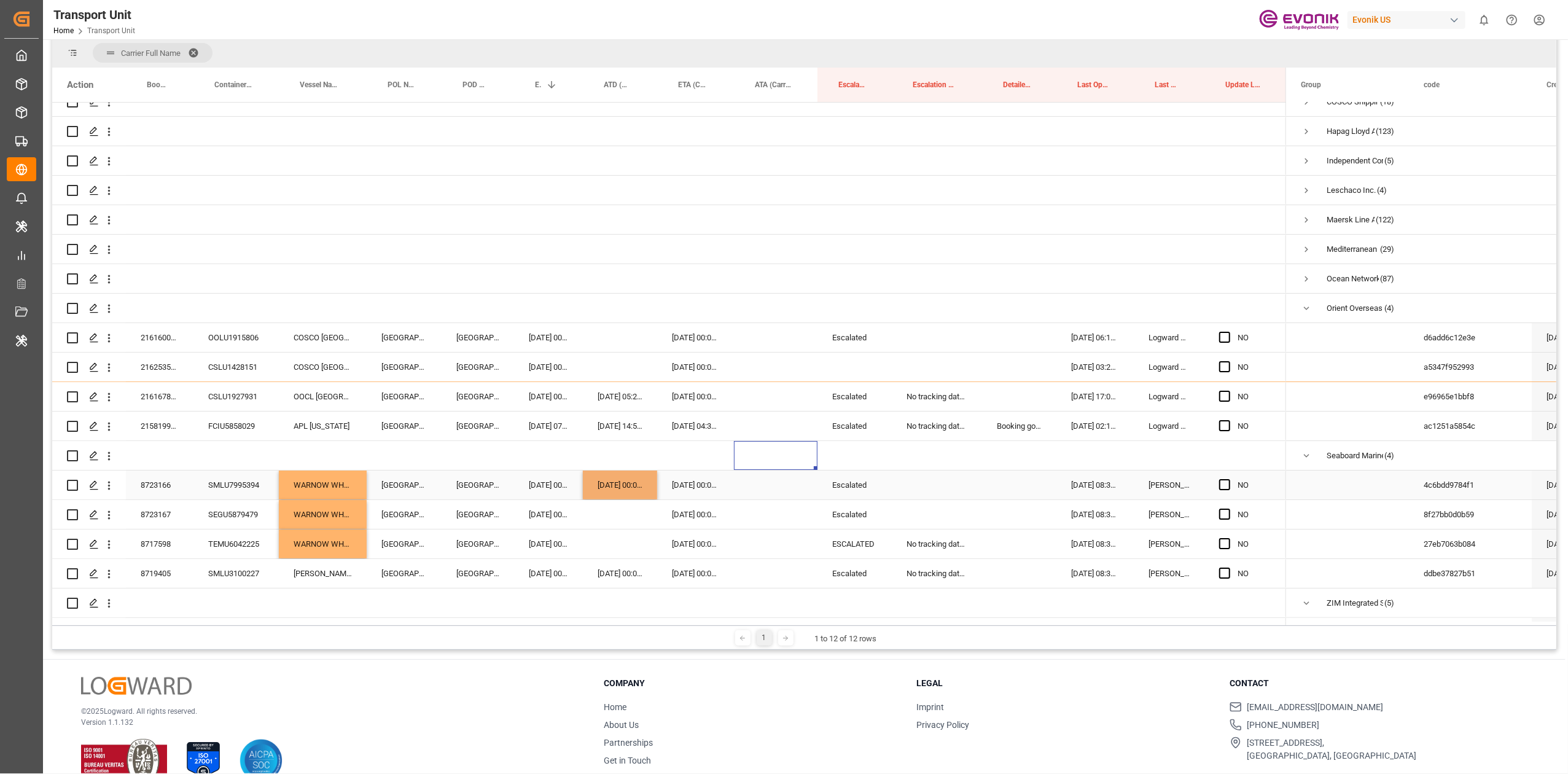
click at [613, 489] on div "02.10.2025 00:00:00" at bounding box center [621, 485] width 74 height 29
click at [608, 502] on div "Press SPACE to select this row." at bounding box center [621, 514] width 74 height 29
click at [294, 543] on div "WARNOW WHALE" at bounding box center [323, 544] width 88 height 29
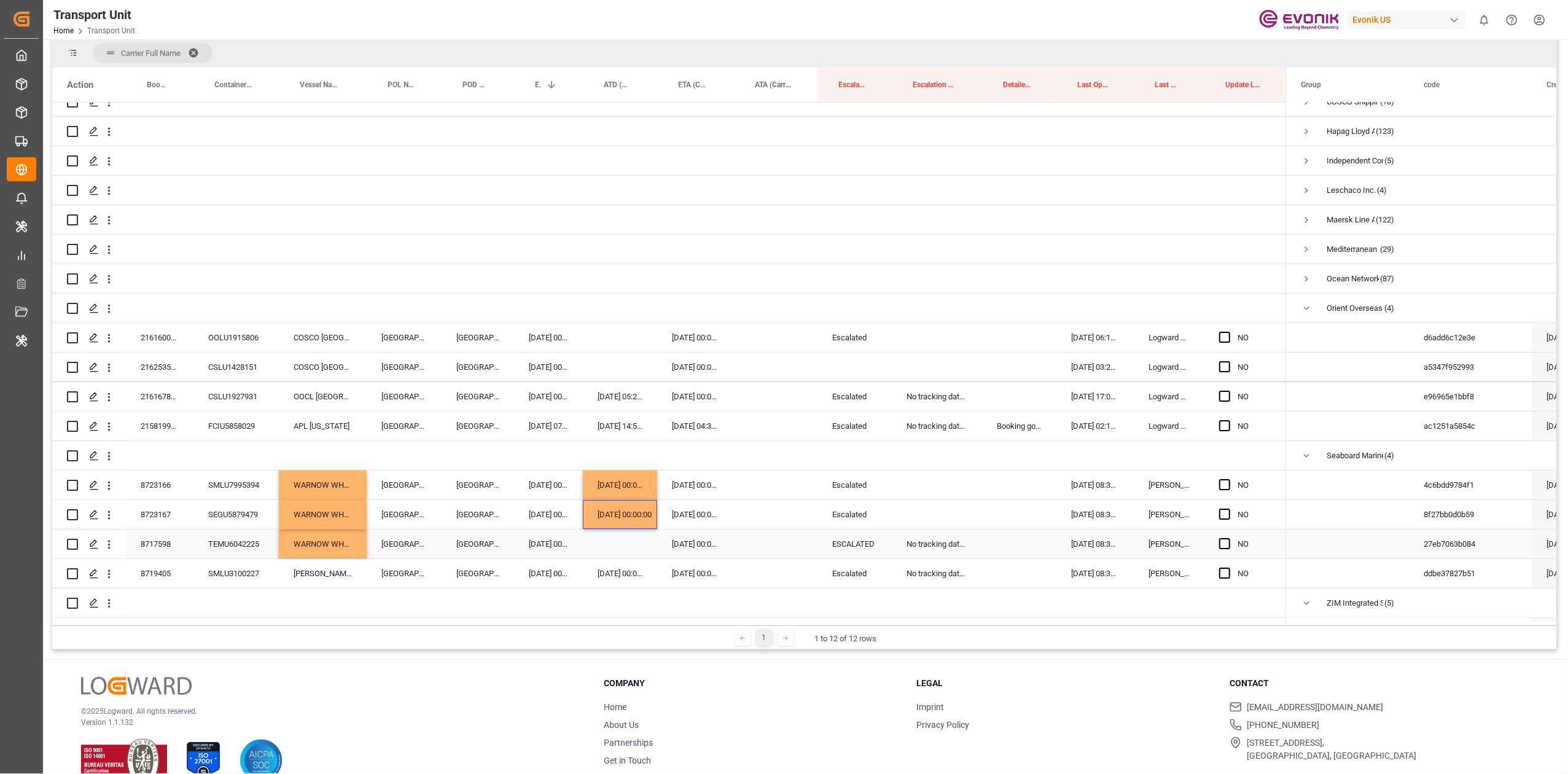
click at [294, 543] on div "WARNOW WHALE" at bounding box center [323, 544] width 88 height 29
click at [298, 553] on input "WARNOW WHALE - 9395032" at bounding box center [323, 551] width 68 height 24
paste input "SEABOARD BLUE"
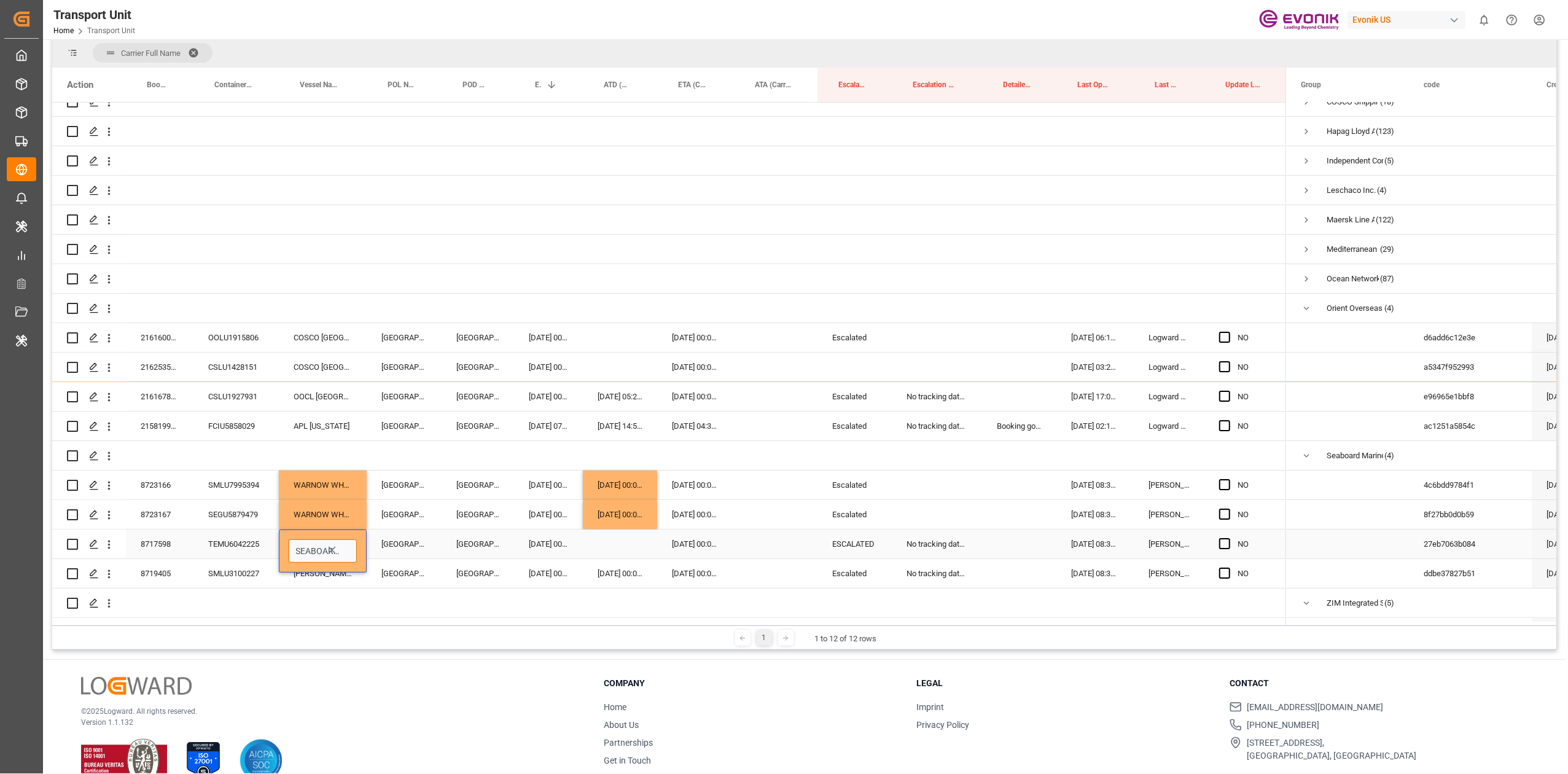
scroll to position [0, 18]
click at [315, 584] on div "SEABOARD BLUE - 9504059" at bounding box center [344, 586] width 112 height 43
type input "SEABOARD BLUE - 9504059"
click at [536, 552] on div "29.09.2025 00:00:00" at bounding box center [548, 544] width 69 height 29
click at [607, 544] on div "Press SPACE to select this row." at bounding box center [621, 544] width 74 height 29
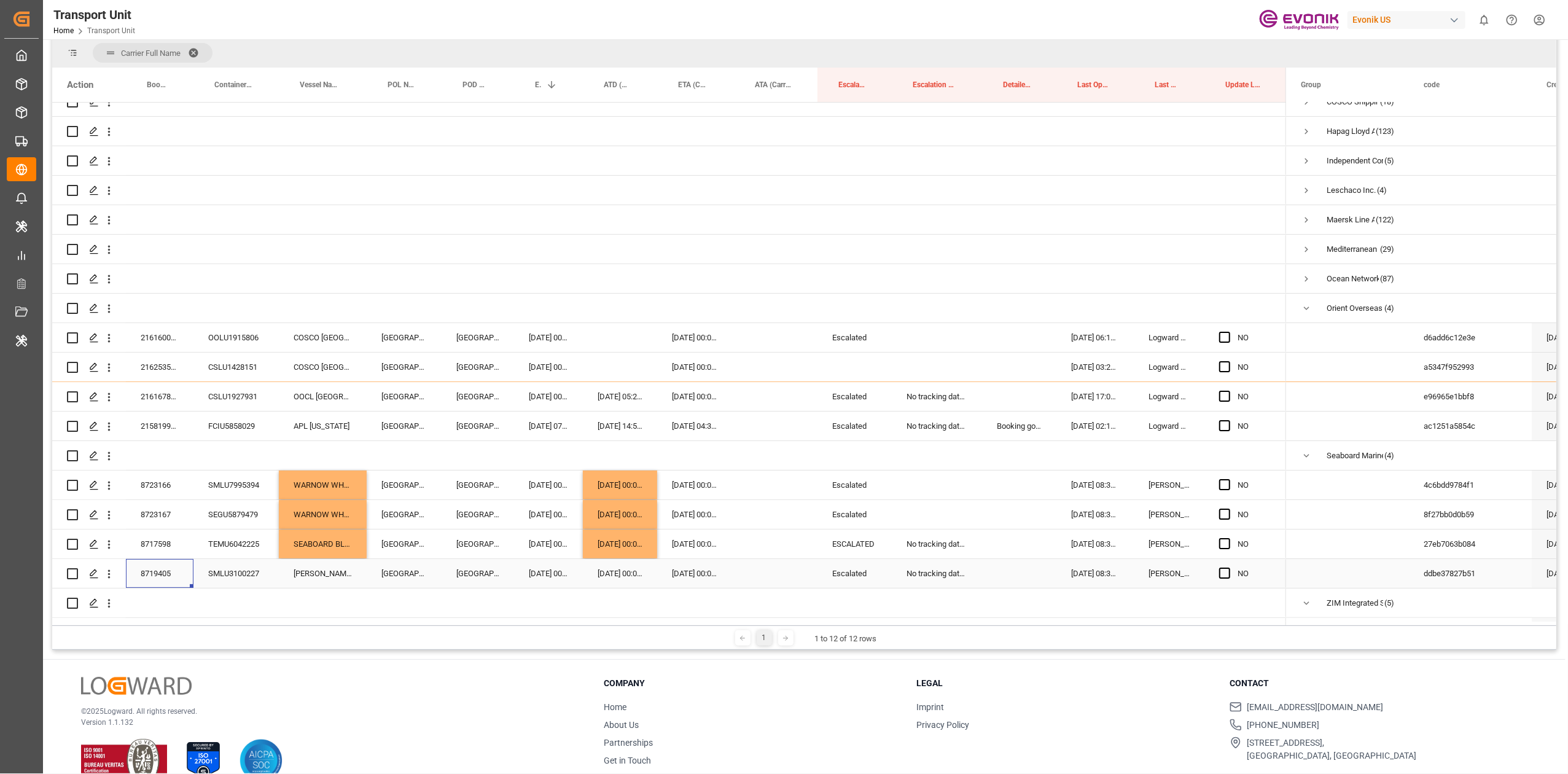
click at [153, 576] on div "8719405" at bounding box center [159, 574] width 68 height 29
drag, startPoint x: 1226, startPoint y: 577, endPoint x: 1231, endPoint y: 551, distance: 26.5
click at [1226, 577] on span "Press SPACE to select this row." at bounding box center [1224, 573] width 11 height 11
click at [1229, 568] on input "Press SPACE to select this row." at bounding box center [1229, 568] width 0 height 0
drag, startPoint x: 1224, startPoint y: 333, endPoint x: 1230, endPoint y: 417, distance: 84.2
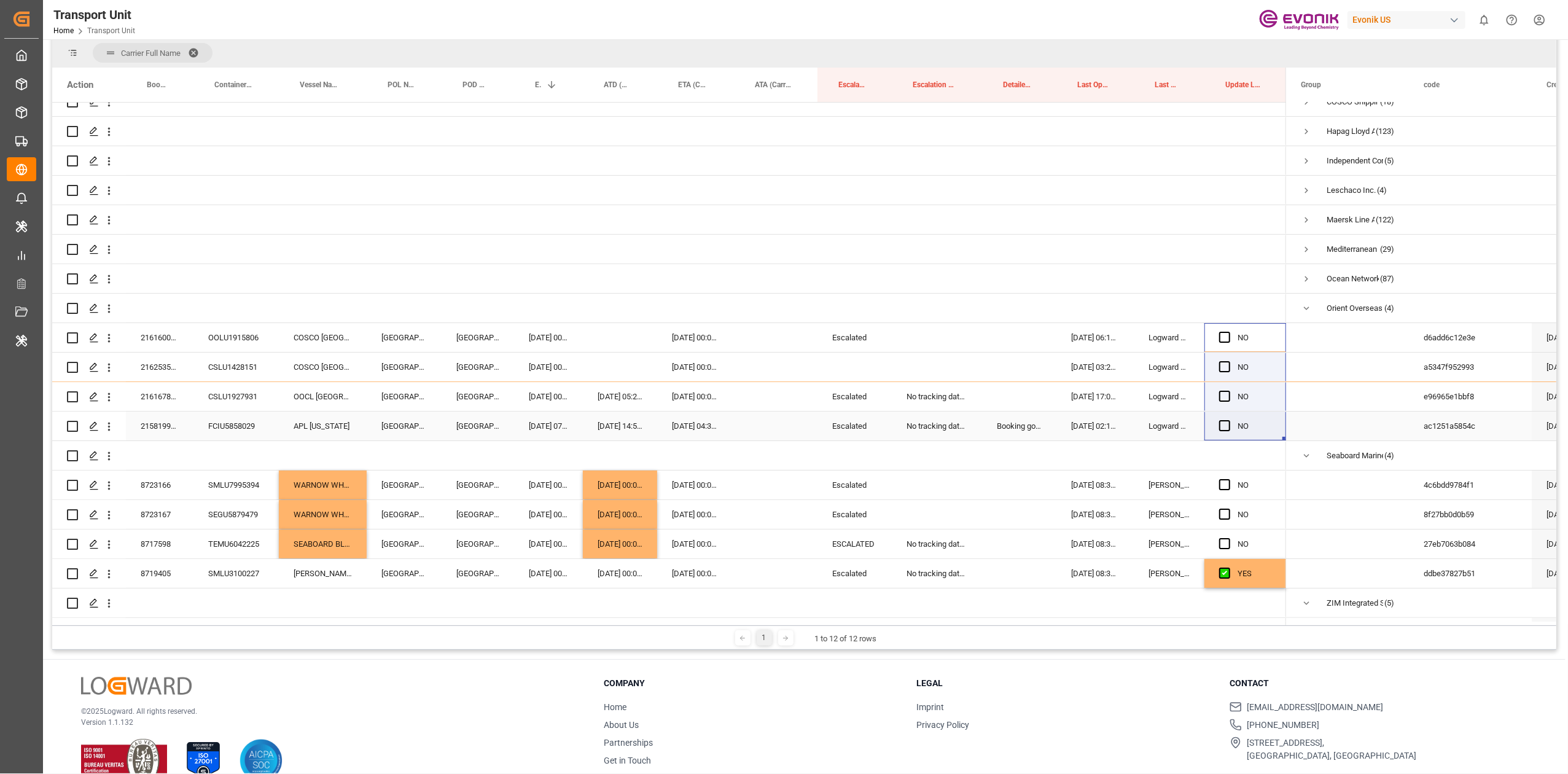
click at [1230, 417] on div "NO" at bounding box center [669, 397] width 1234 height 738
click at [1226, 430] on span "Press SPACE to select this row." at bounding box center [1224, 426] width 11 height 11
click at [1229, 420] on input "Press SPACE to select this row." at bounding box center [1229, 420] width 0 height 0
click at [1224, 401] on div "Press SPACE to select this row." at bounding box center [1228, 397] width 18 height 28
click at [1224, 373] on div "Press SPACE to select this row." at bounding box center [1228, 367] width 18 height 28
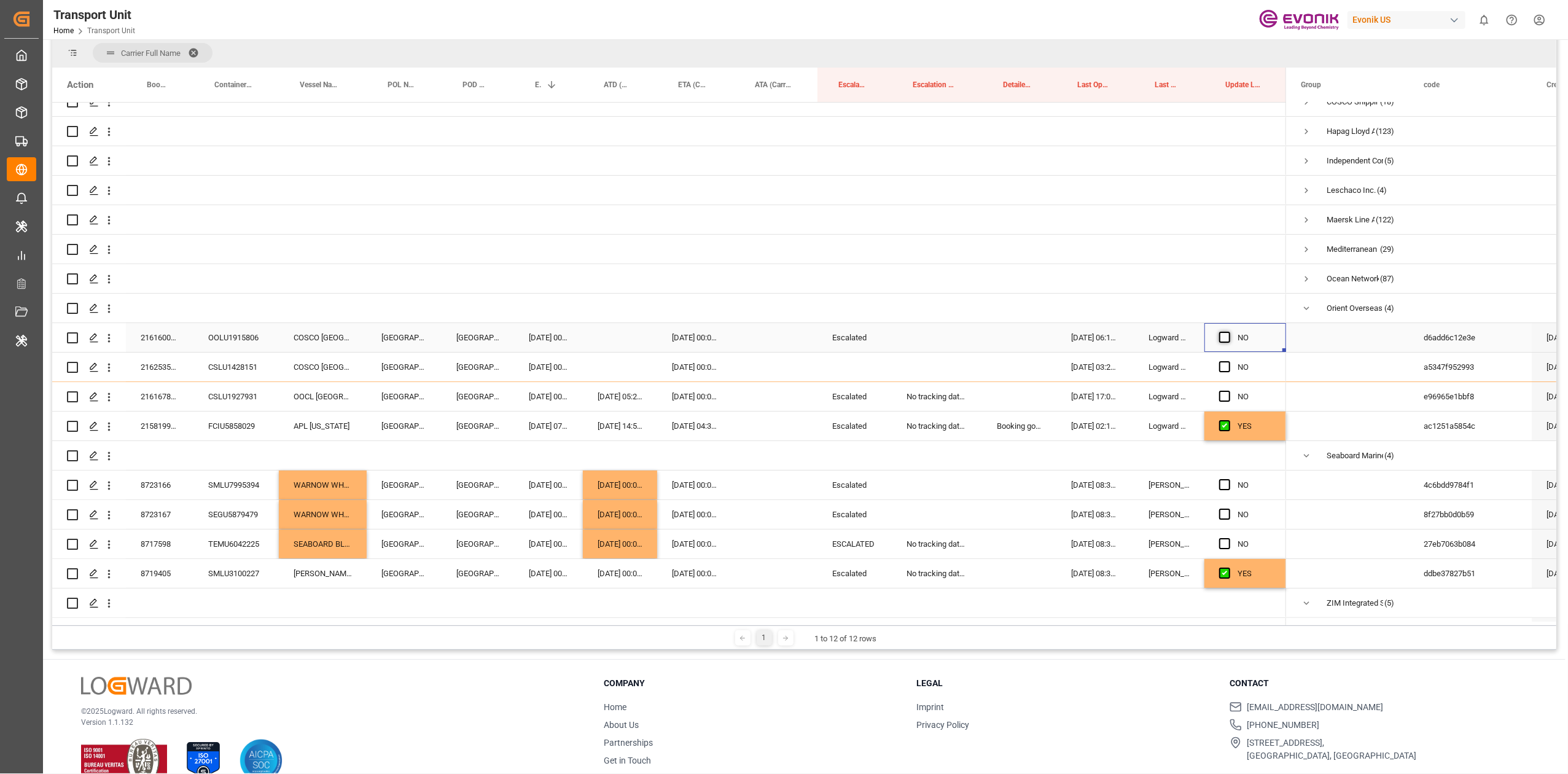
click at [1224, 337] on span "Press SPACE to select this row." at bounding box center [1224, 337] width 11 height 11
click at [1229, 332] on input "Press SPACE to select this row." at bounding box center [1229, 332] width 0 height 0
click at [1223, 363] on span "Press SPACE to select this row." at bounding box center [1224, 367] width 11 height 11
click at [1229, 361] on input "Press SPACE to select this row." at bounding box center [1229, 361] width 0 height 0
click at [1223, 396] on span "Press SPACE to select this row." at bounding box center [1224, 396] width 11 height 11
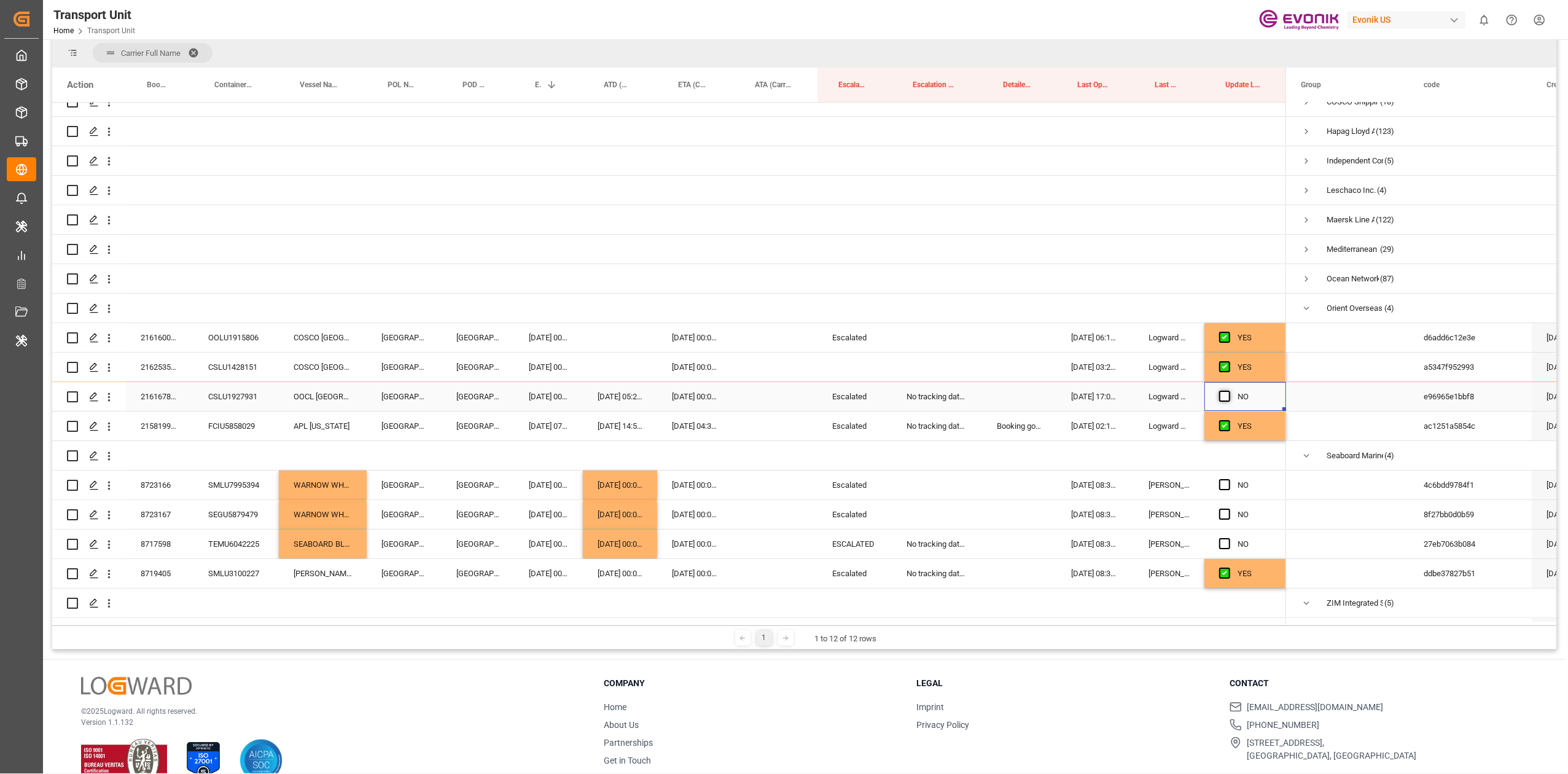
click at [1229, 391] on input "Press SPACE to select this row." at bounding box center [1229, 391] width 0 height 0
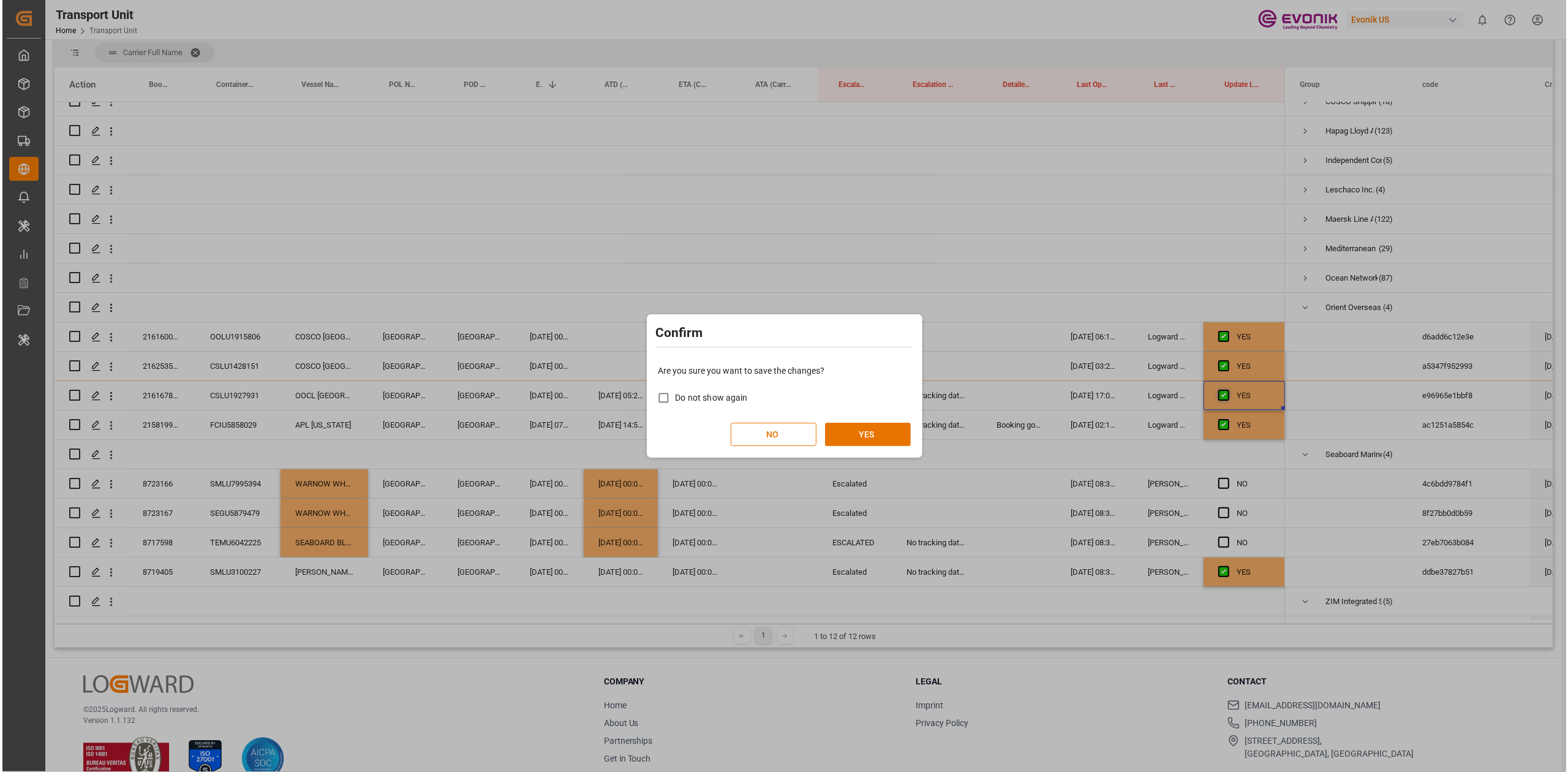
scroll to position [0, 0]
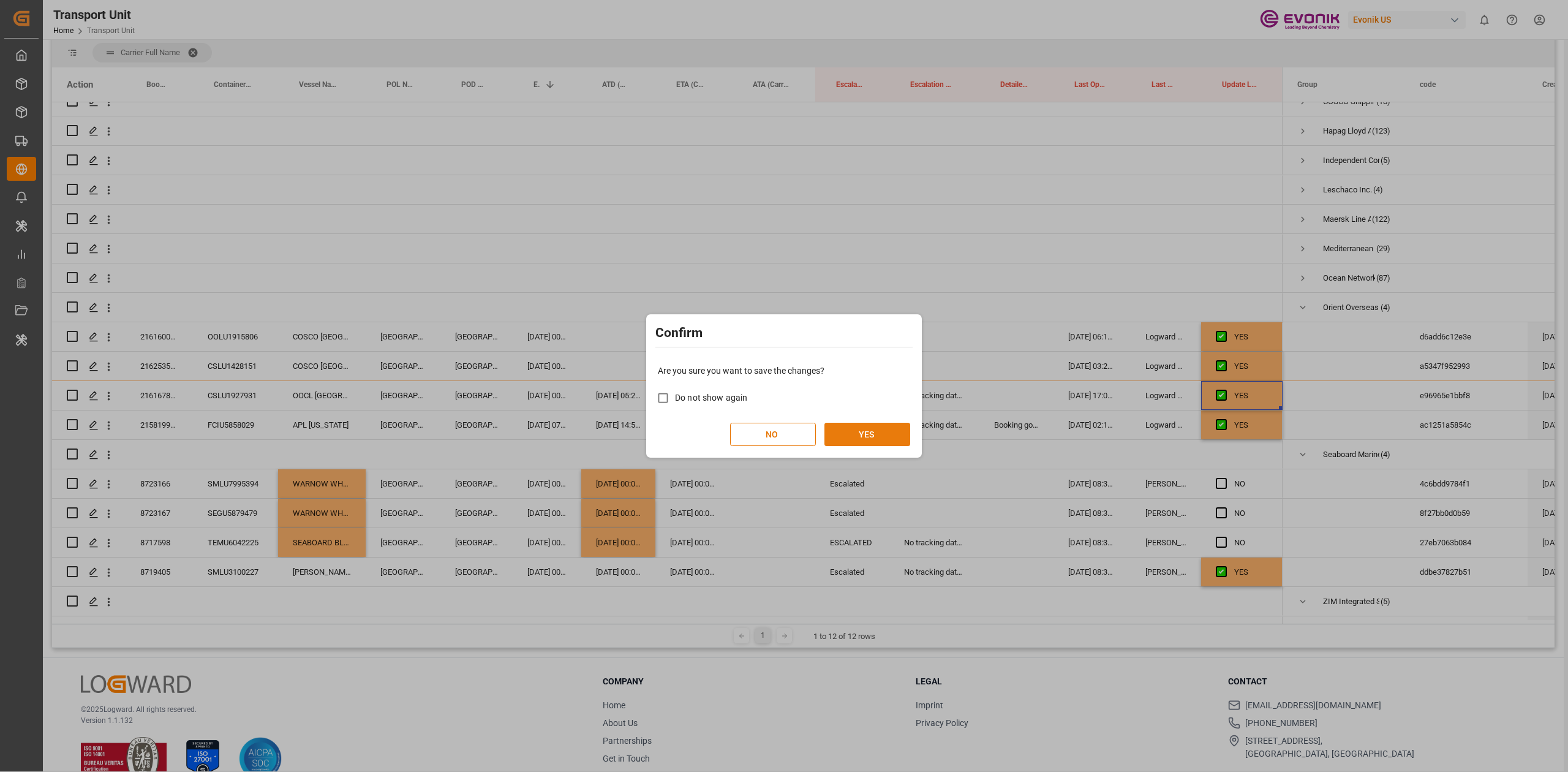
click at [895, 429] on button "YES" at bounding box center [867, 434] width 85 height 23
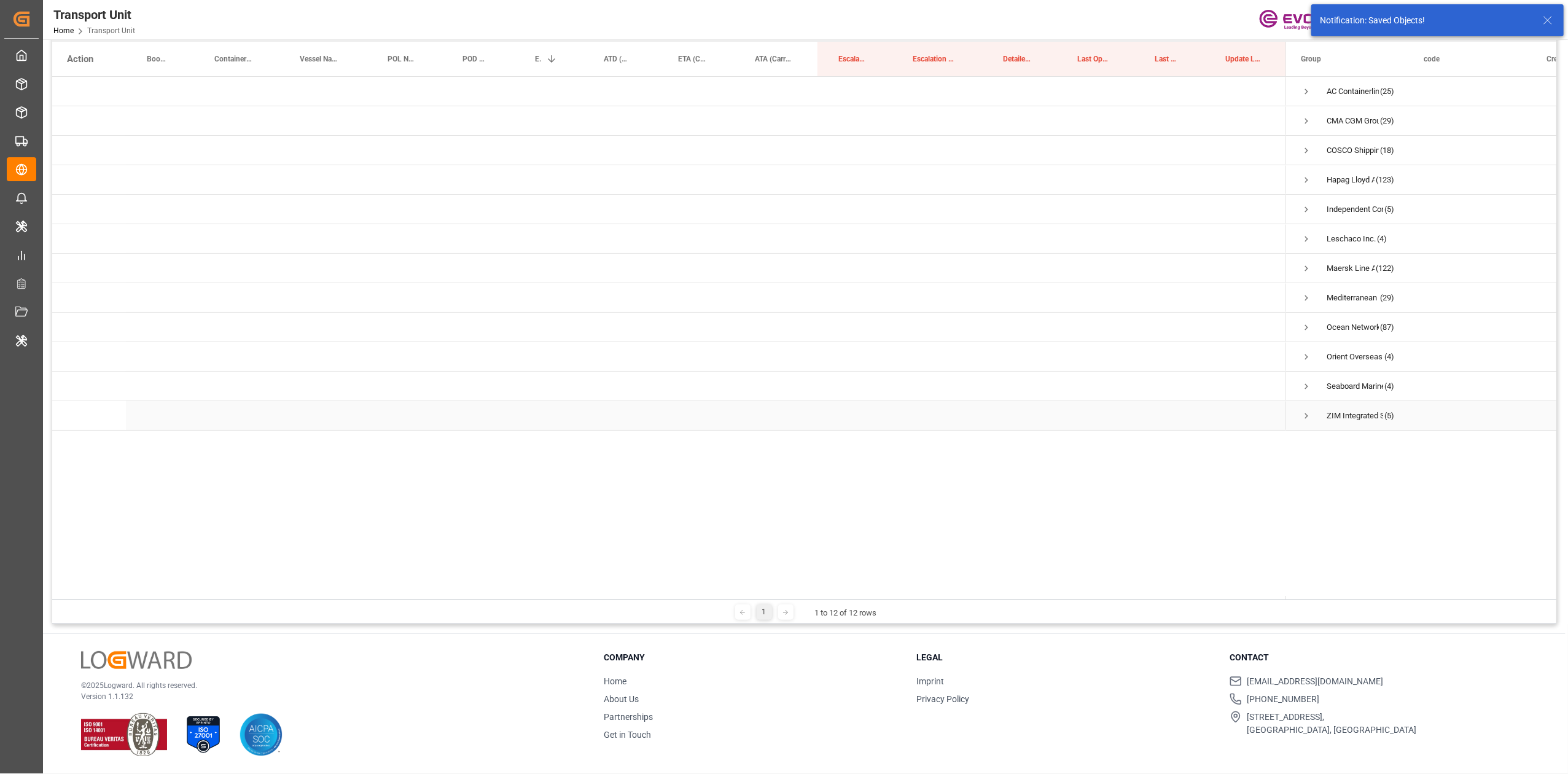
click at [1305, 420] on span "Press SPACE to select this row." at bounding box center [1306, 416] width 11 height 11
click at [1310, 414] on span "Press SPACE to select this row." at bounding box center [1306, 416] width 11 height 11
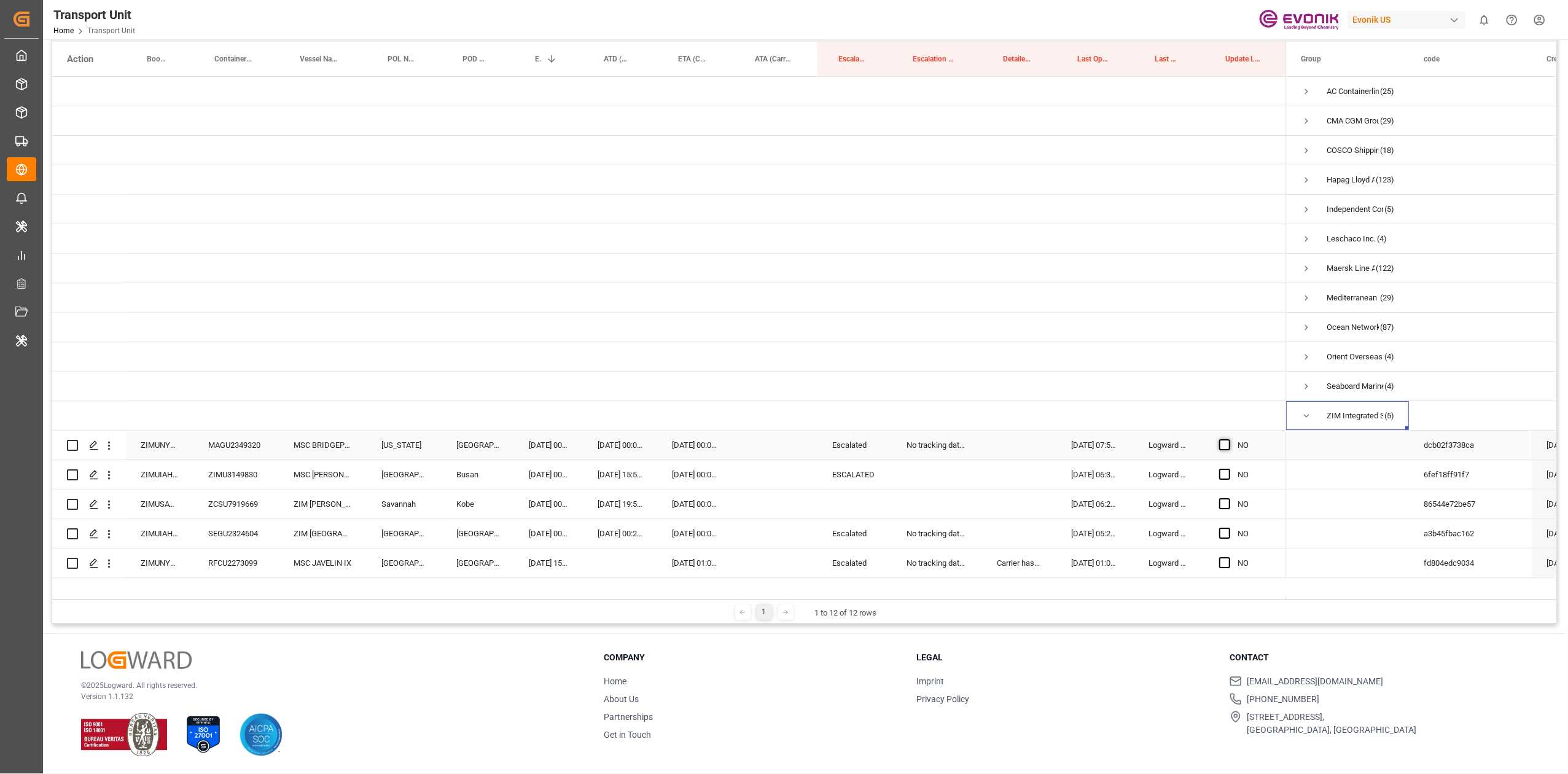
click at [1219, 446] on span "Press SPACE to select this row." at bounding box center [1224, 445] width 11 height 11
click at [1229, 439] on input "Press SPACE to select this row." at bounding box center [1229, 439] width 0 height 0
drag, startPoint x: 1284, startPoint y: 457, endPoint x: 1257, endPoint y: 532, distance: 79.7
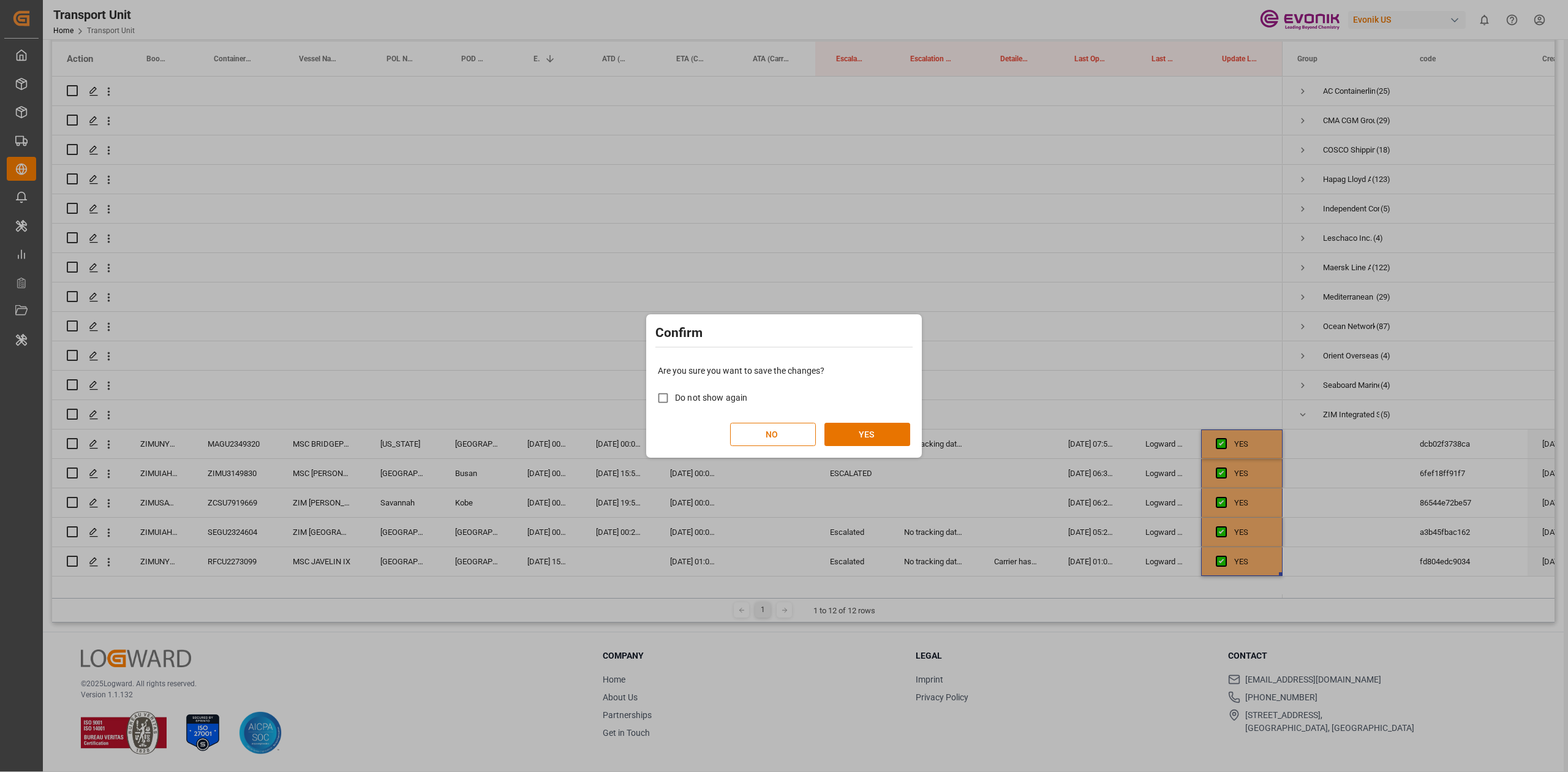
click at [885, 447] on div "Are you sure you want to save the changes? Do not show again NO YES" at bounding box center [784, 406] width 269 height 98
click at [872, 423] on div "NO YES" at bounding box center [784, 434] width 253 height 23
click at [881, 428] on button "YES" at bounding box center [867, 434] width 85 height 23
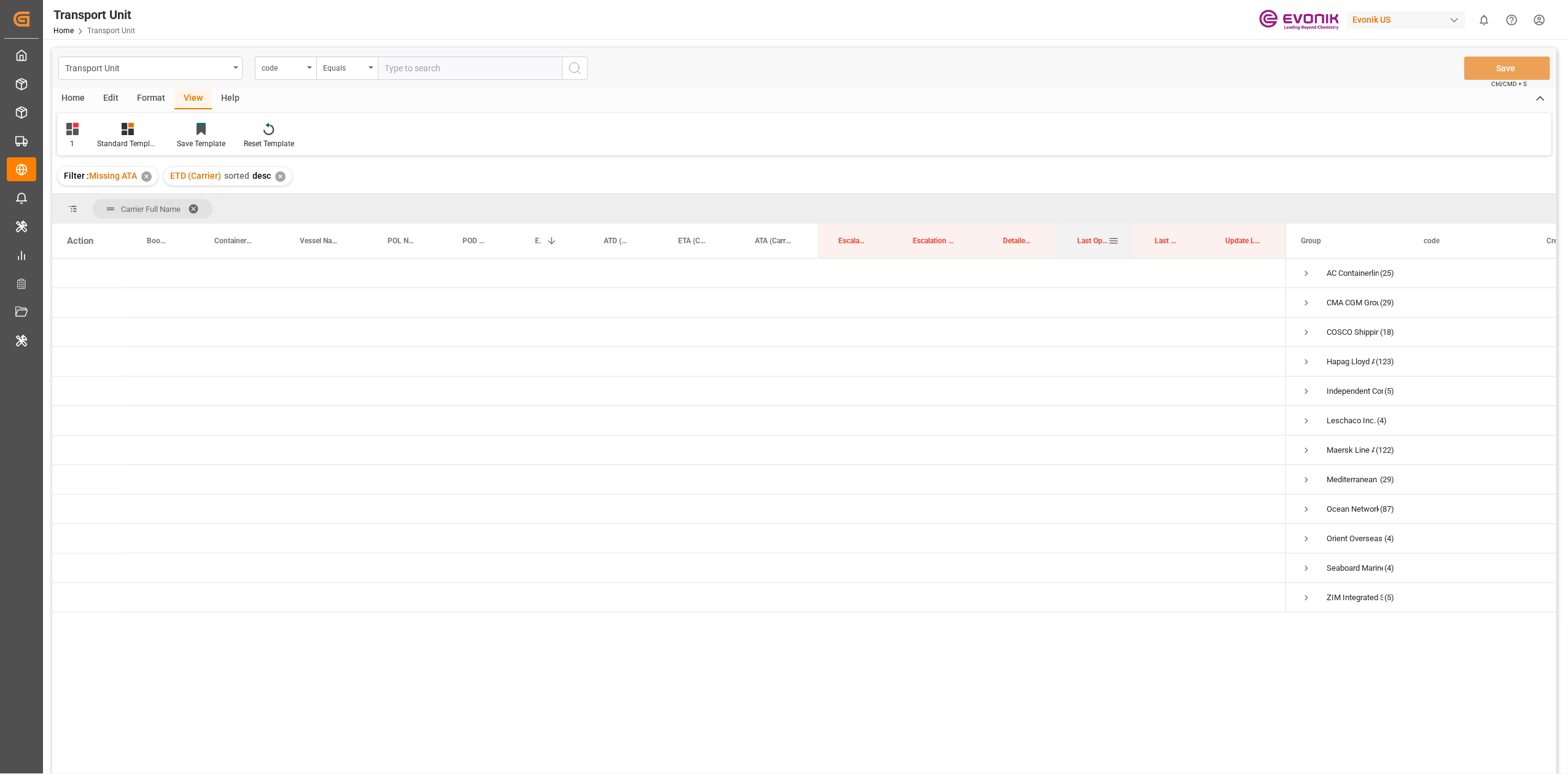
drag, startPoint x: 1080, startPoint y: 241, endPoint x: 1070, endPoint y: 219, distance: 24.2
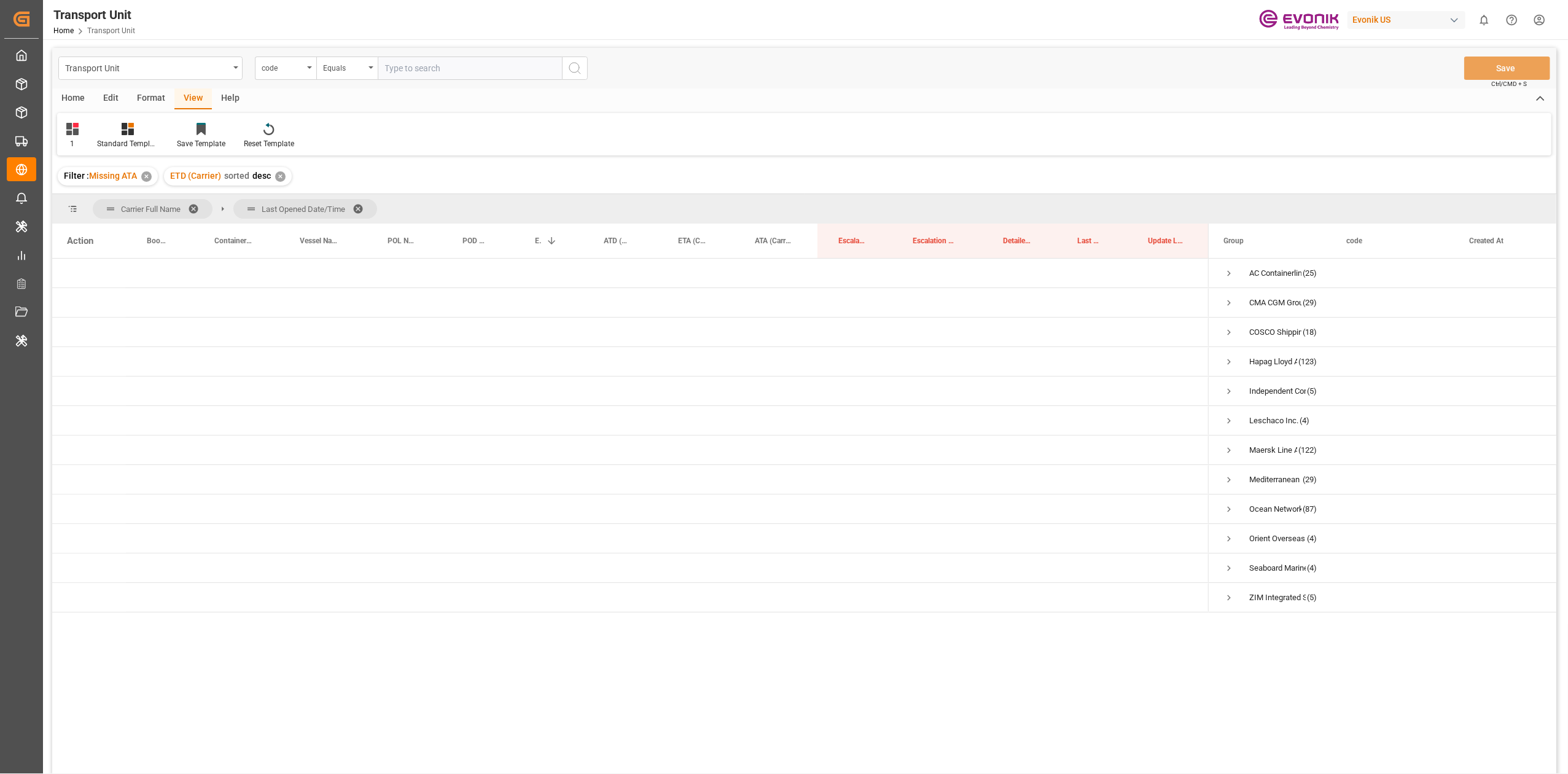
click at [190, 204] on span at bounding box center [198, 209] width 20 height 11
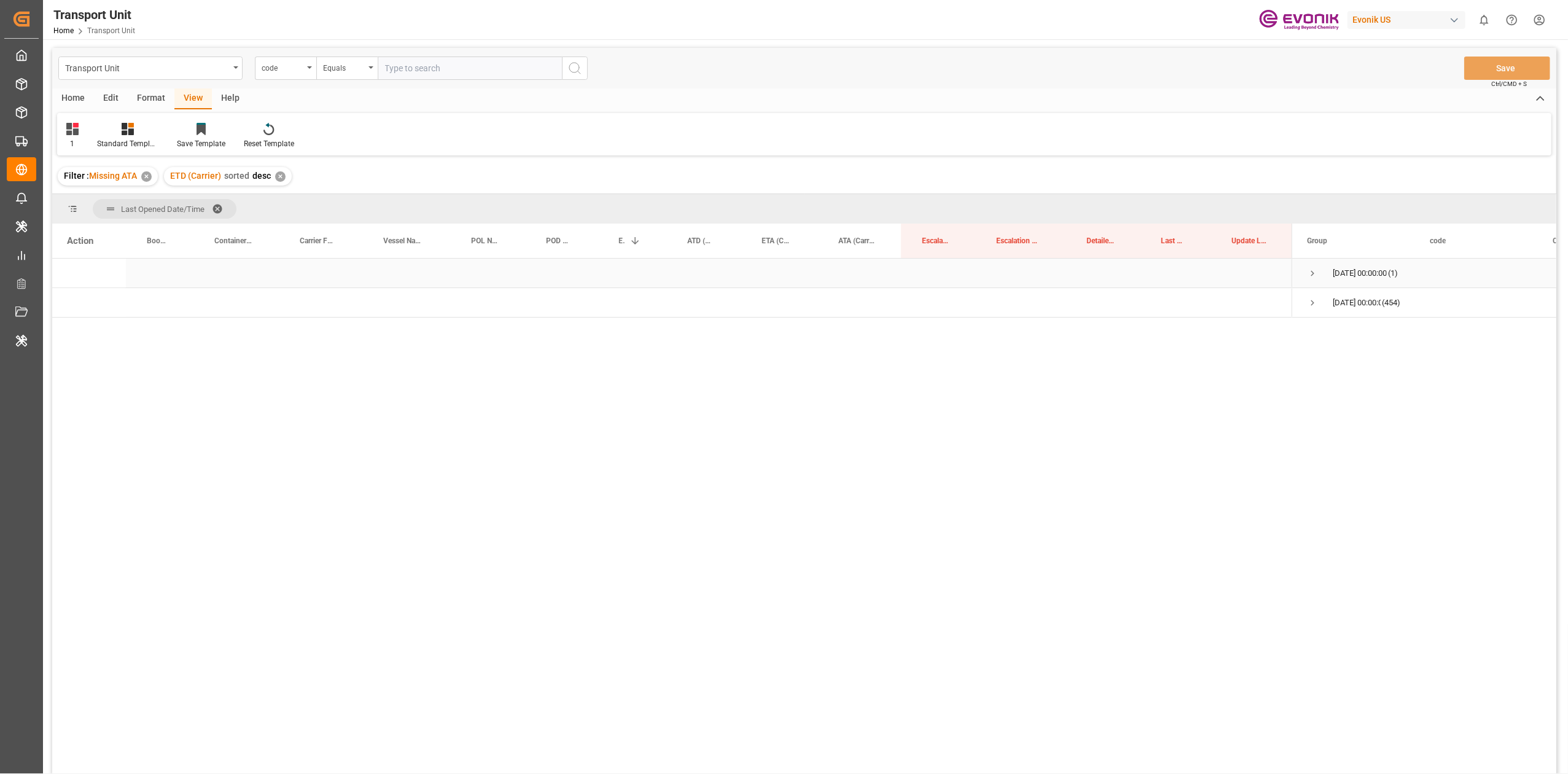
click at [1318, 273] on span "Press SPACE to select this row." at bounding box center [1312, 273] width 11 height 11
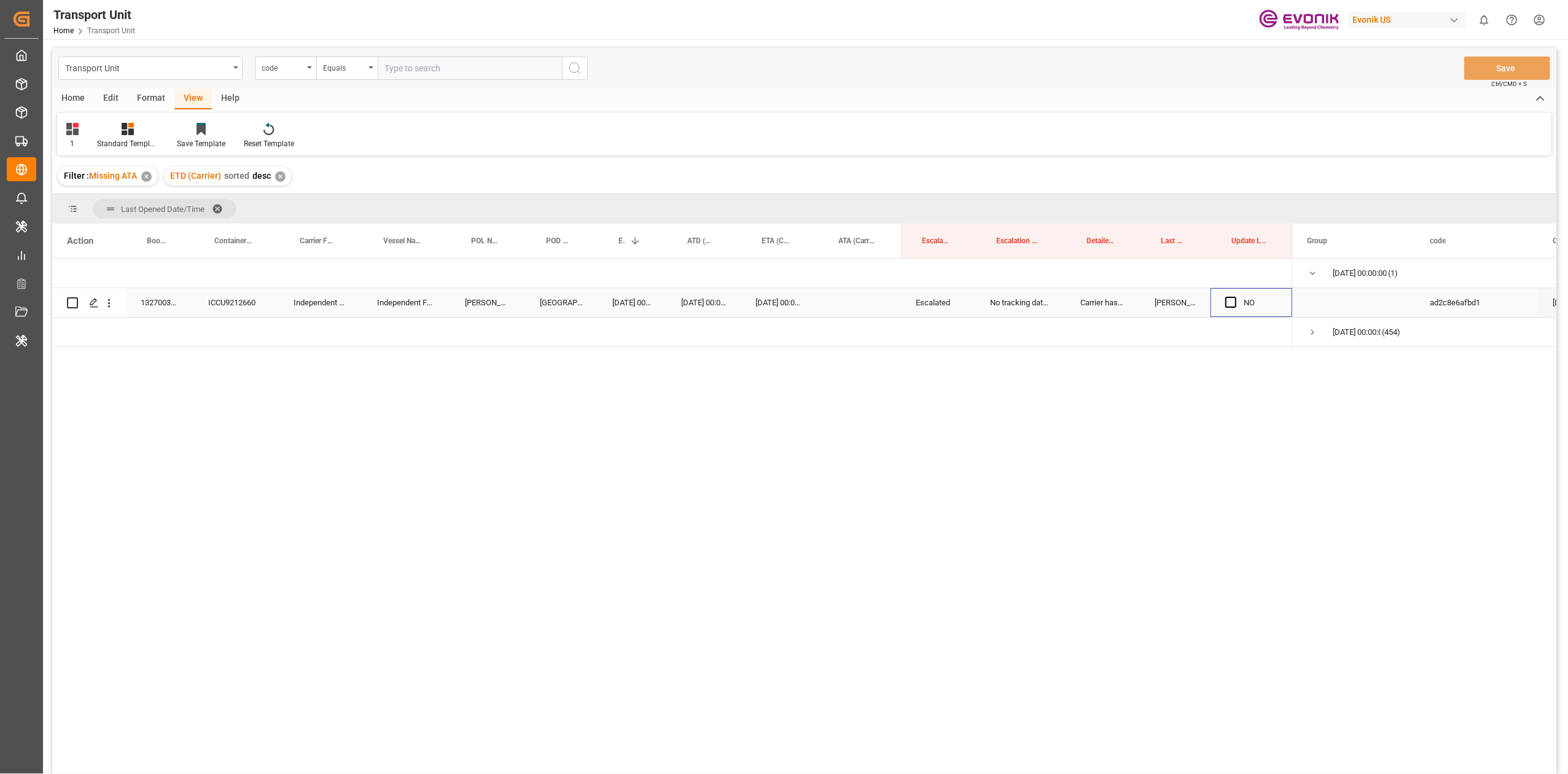
click at [1239, 302] on div "Press SPACE to select this row." at bounding box center [1235, 303] width 18 height 28
click at [1229, 303] on span "Press SPACE to select this row." at bounding box center [1231, 302] width 11 height 11
click at [1235, 297] on input "Press SPACE to select this row." at bounding box center [1235, 297] width 0 height 0
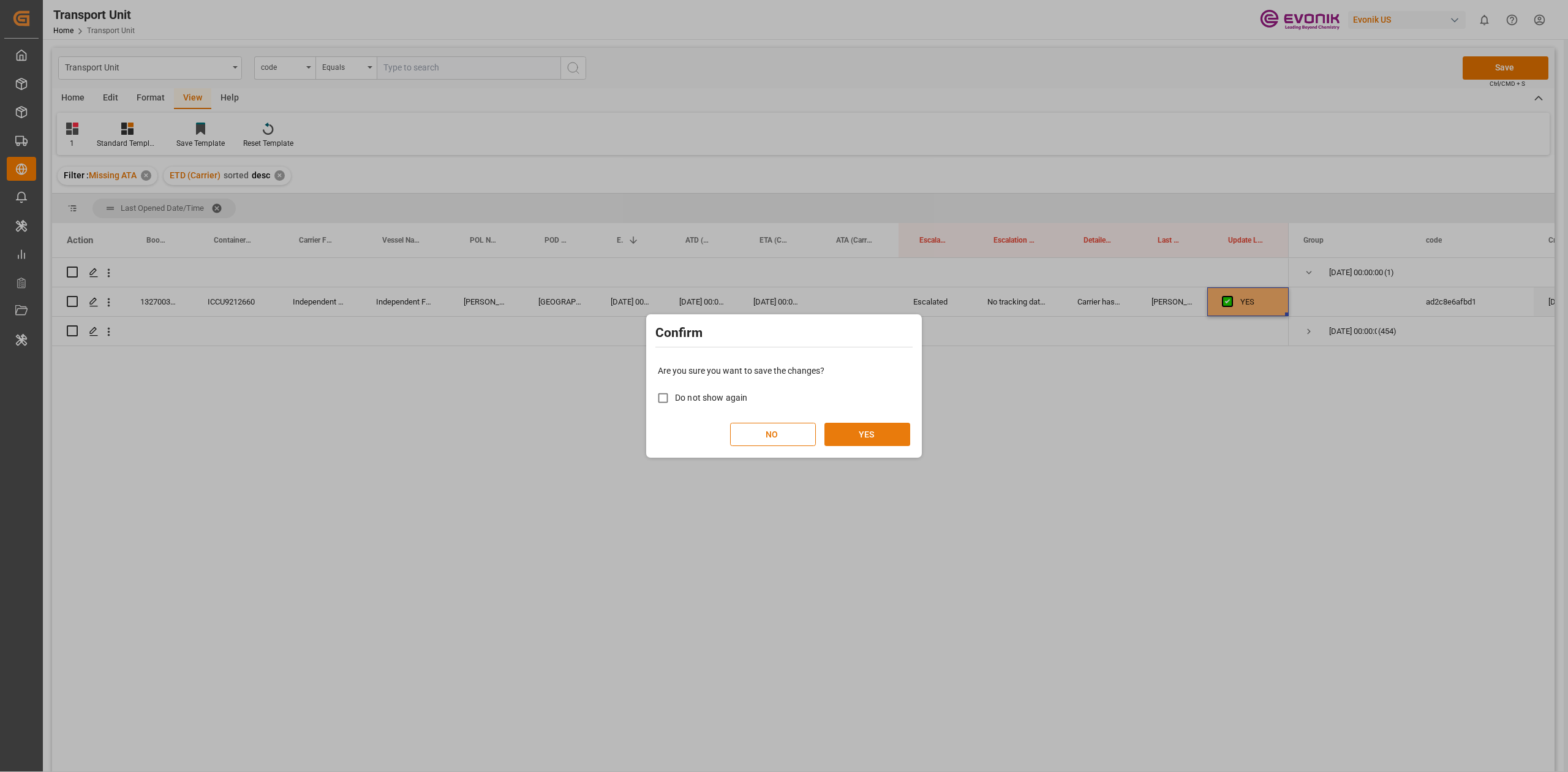
click at [864, 432] on button "YES" at bounding box center [867, 434] width 85 height 23
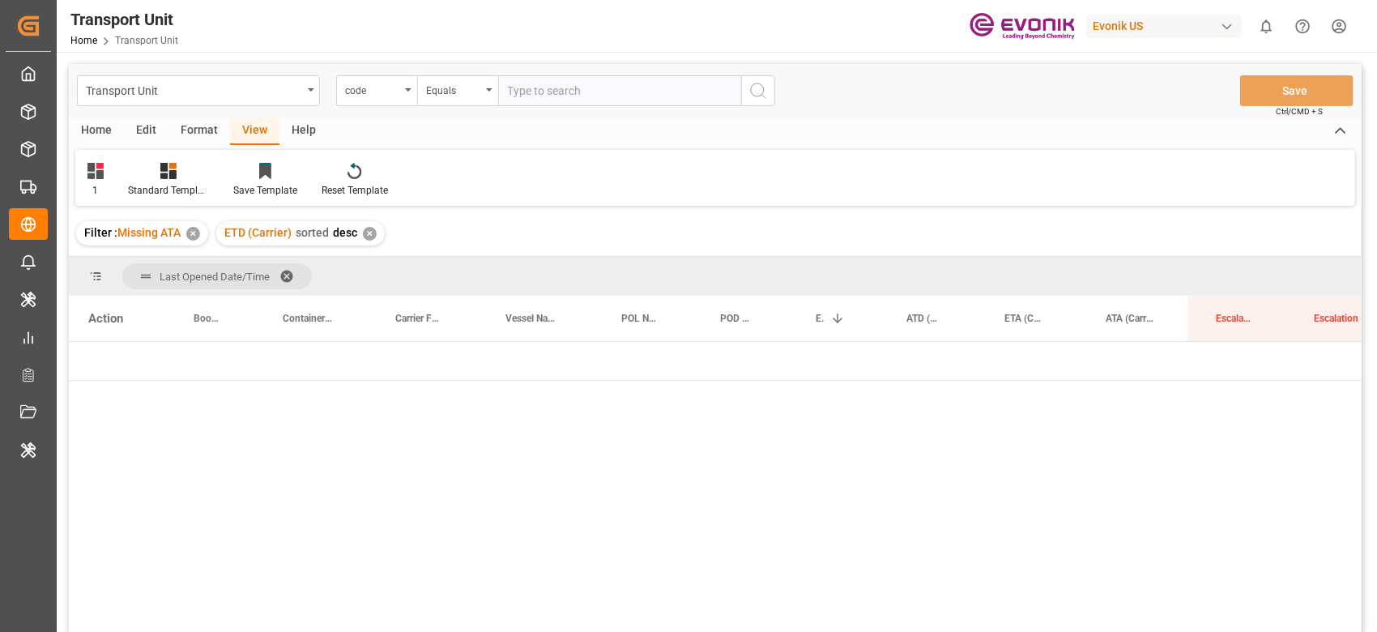
click at [1165, 24] on div "Evonik US" at bounding box center [1163, 26] width 155 height 23
type input "evonik in"
click at [1135, 139] on html "Created by potrace 1.15, written by Peter Selinger 2001-2017 Created by potrace…" at bounding box center [691, 316] width 1382 height 632
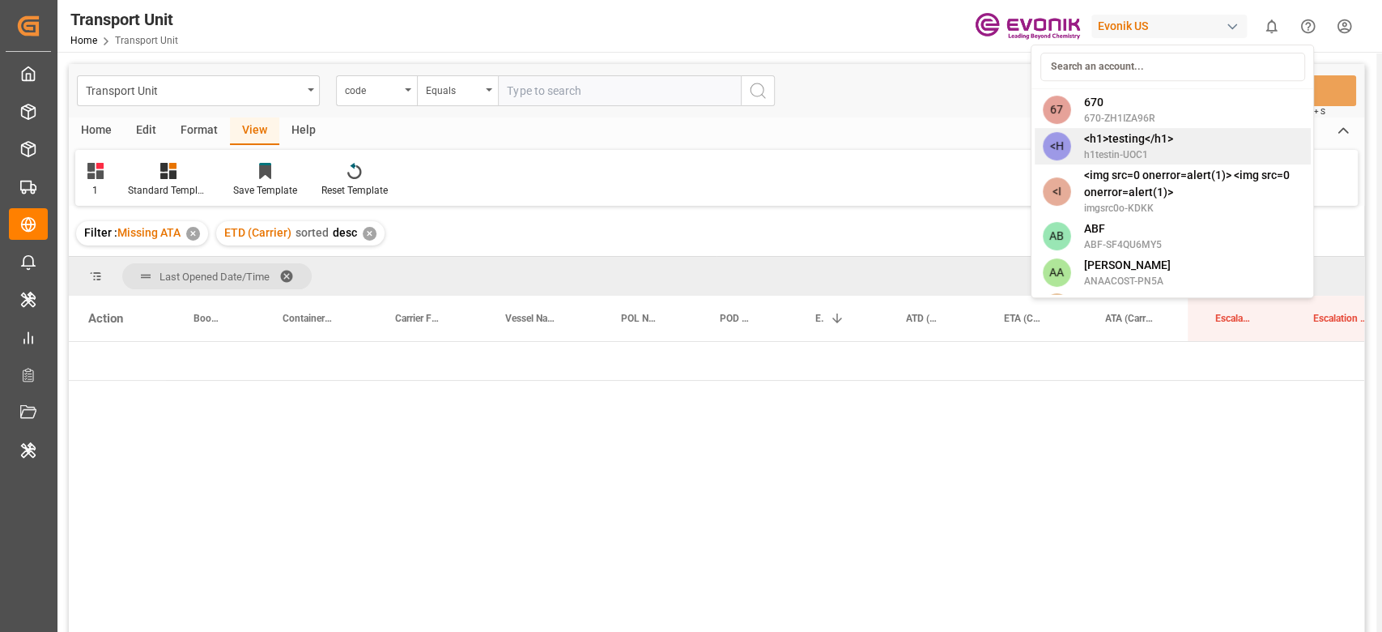
drag, startPoint x: 1135, startPoint y: 139, endPoint x: 1114, endPoint y: 116, distance: 31.5
click at [1133, 137] on span "<h1>testing</h1>" at bounding box center [1128, 138] width 89 height 17
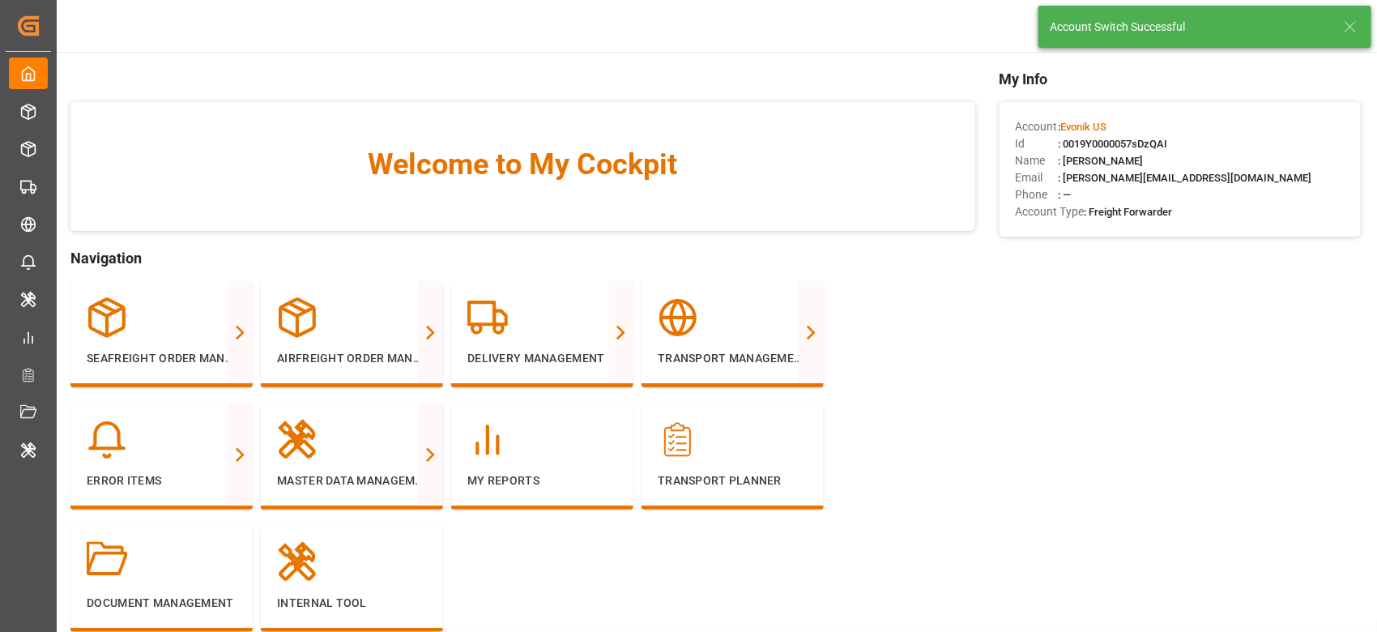
click at [1147, 31] on div "Account Switch Successful" at bounding box center [1189, 27] width 279 height 17
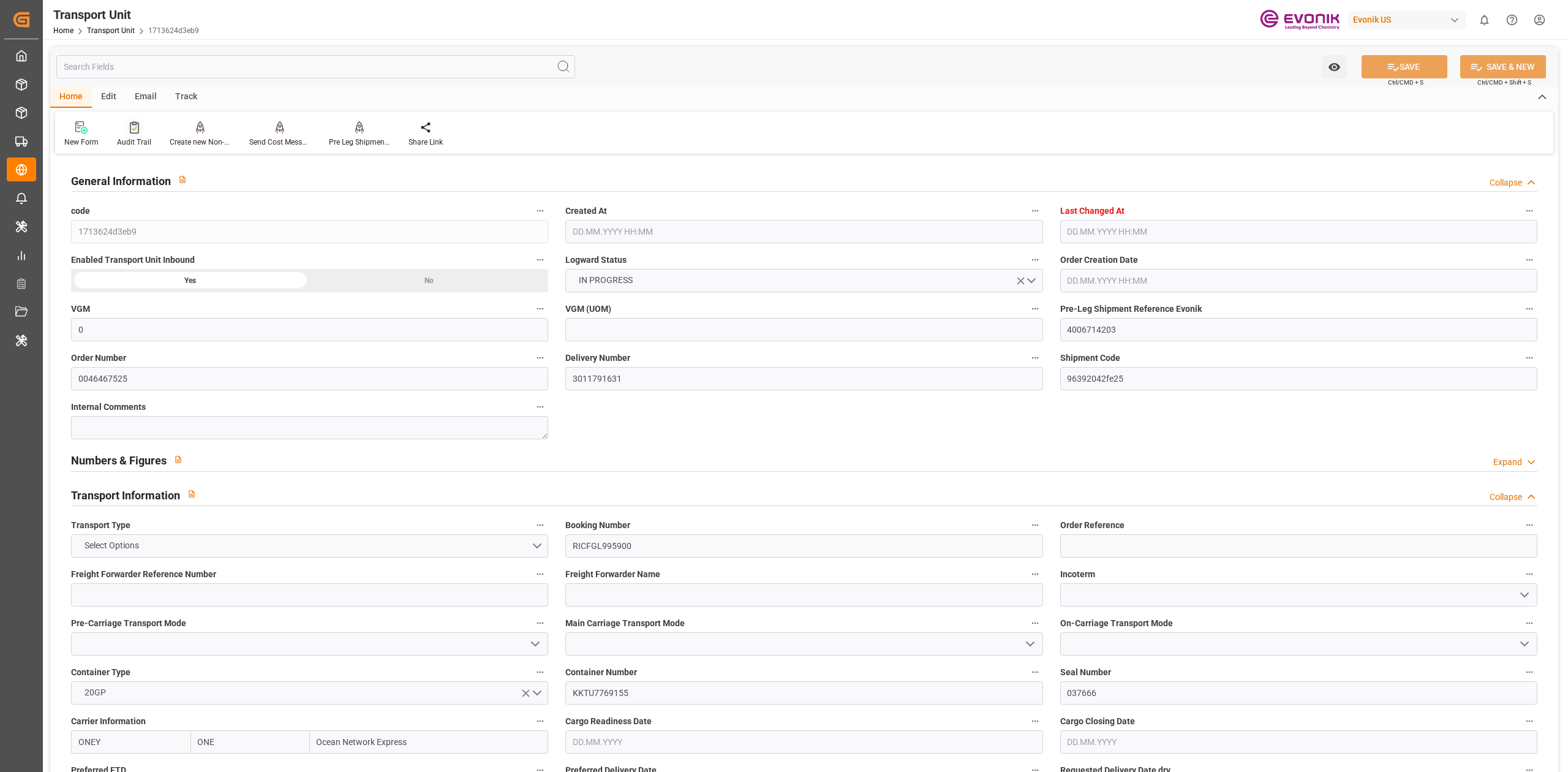
click at [130, 129] on icon at bounding box center [135, 127] width 9 height 12
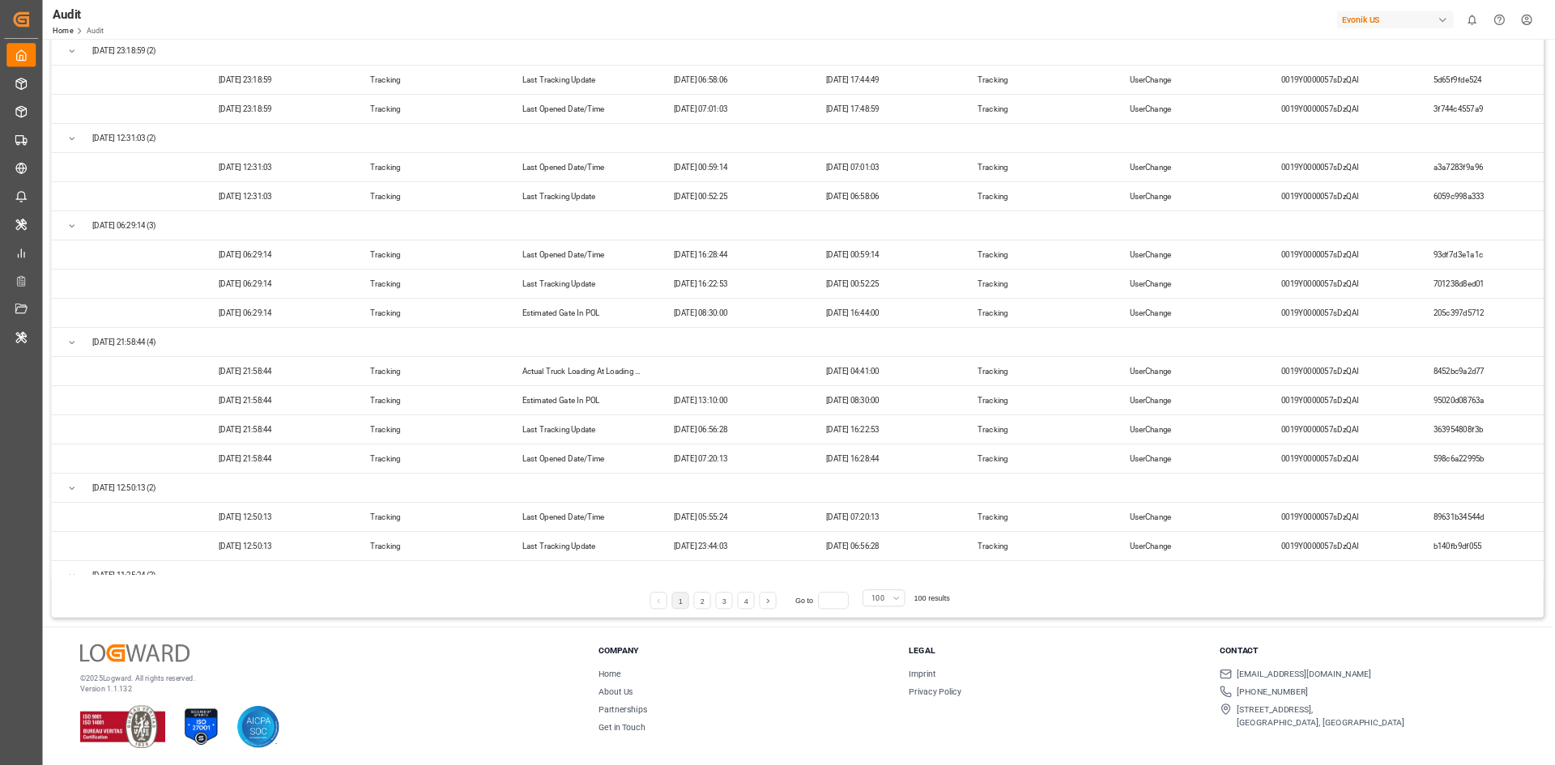
scroll to position [3256, 0]
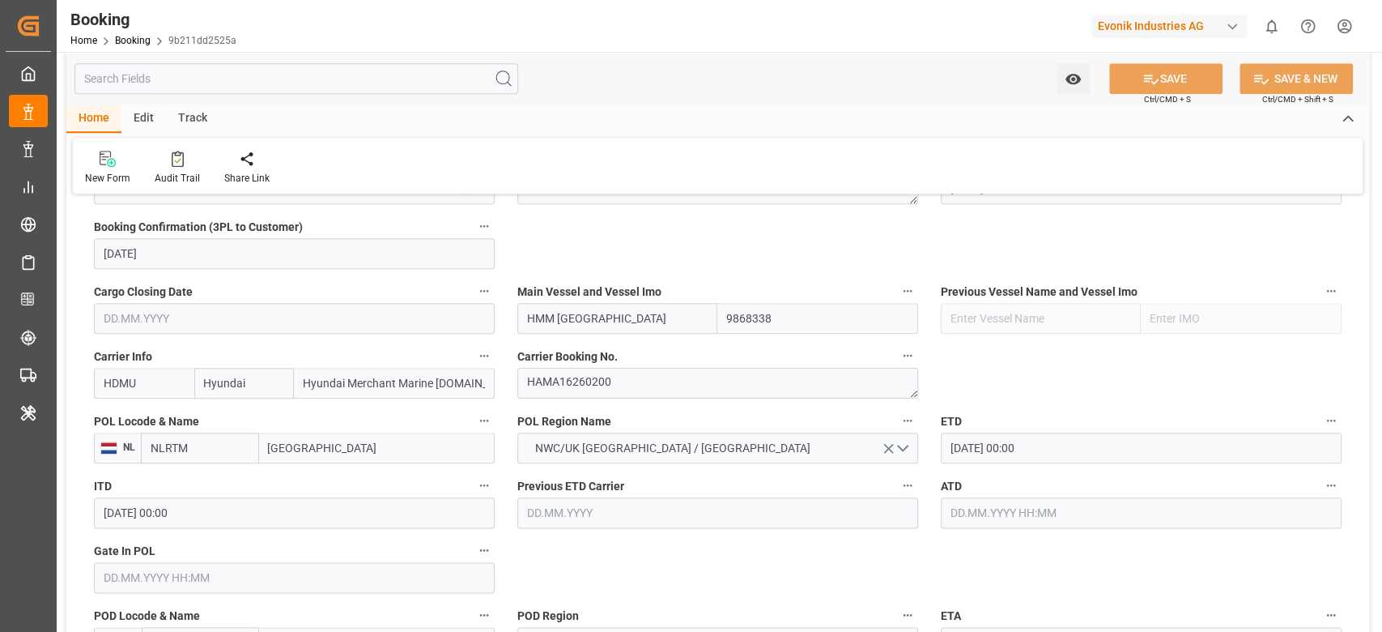
scroll to position [1096, 0]
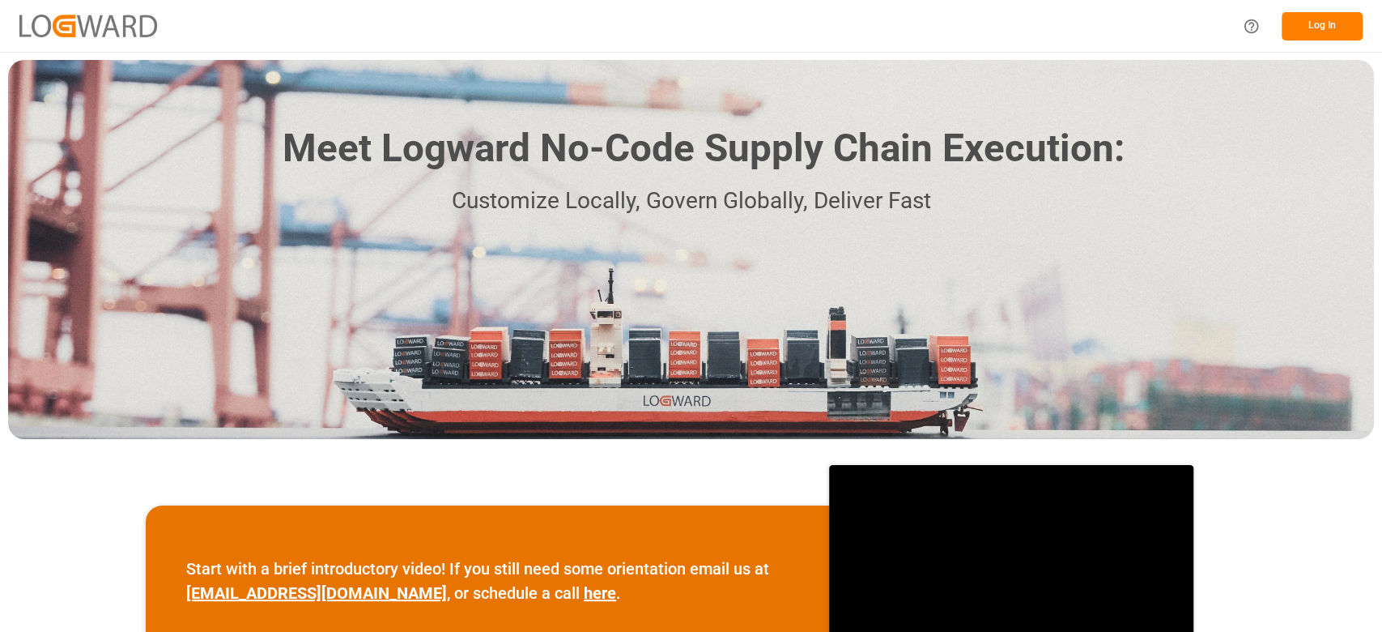
click at [1329, 15] on button "Log In" at bounding box center [1322, 26] width 81 height 28
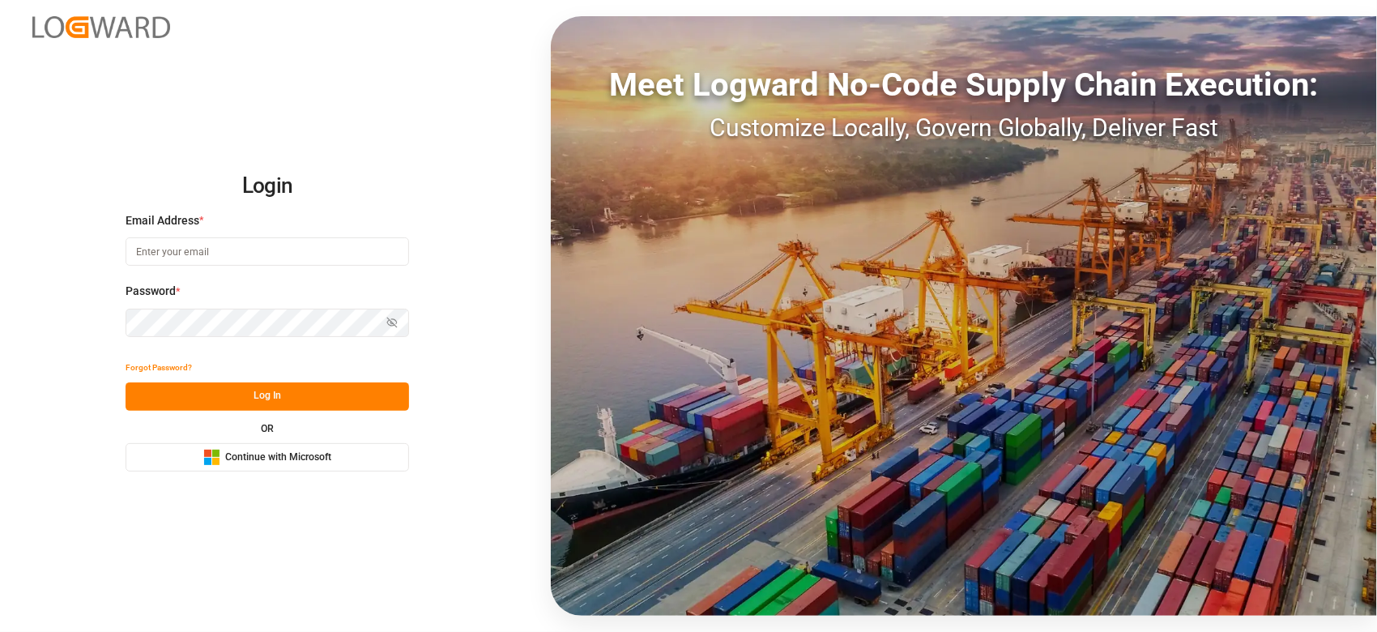
click at [181, 246] on input at bounding box center [267, 251] width 283 height 28
click at [0, 631] on com-1password-button at bounding box center [0, 632] width 0 height 0
click at [369, 242] on input at bounding box center [267, 251] width 283 height 28
click at [370, 243] on input at bounding box center [267, 251] width 283 height 28
click at [313, 235] on div "Email Address * Email is required." at bounding box center [267, 247] width 283 height 71
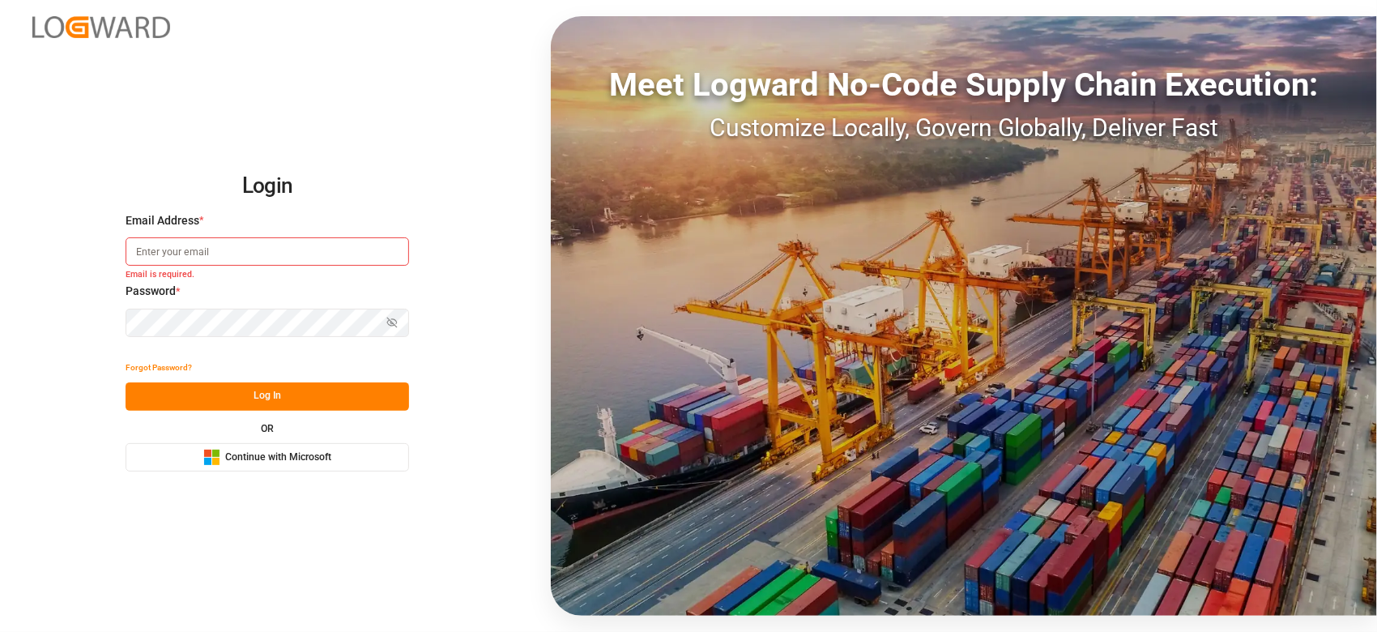
click at [307, 246] on input at bounding box center [267, 251] width 283 height 28
type input "[PERSON_NAME][EMAIL_ADDRESS][DOMAIN_NAME]"
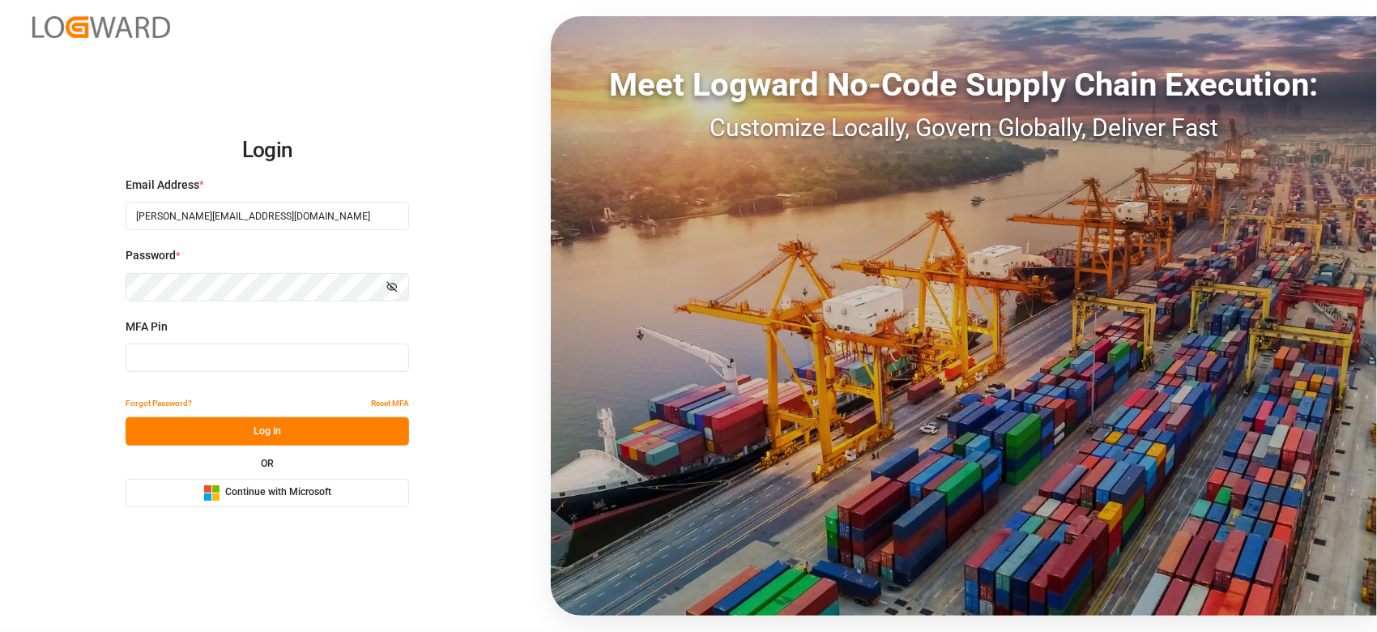
type input "059440"
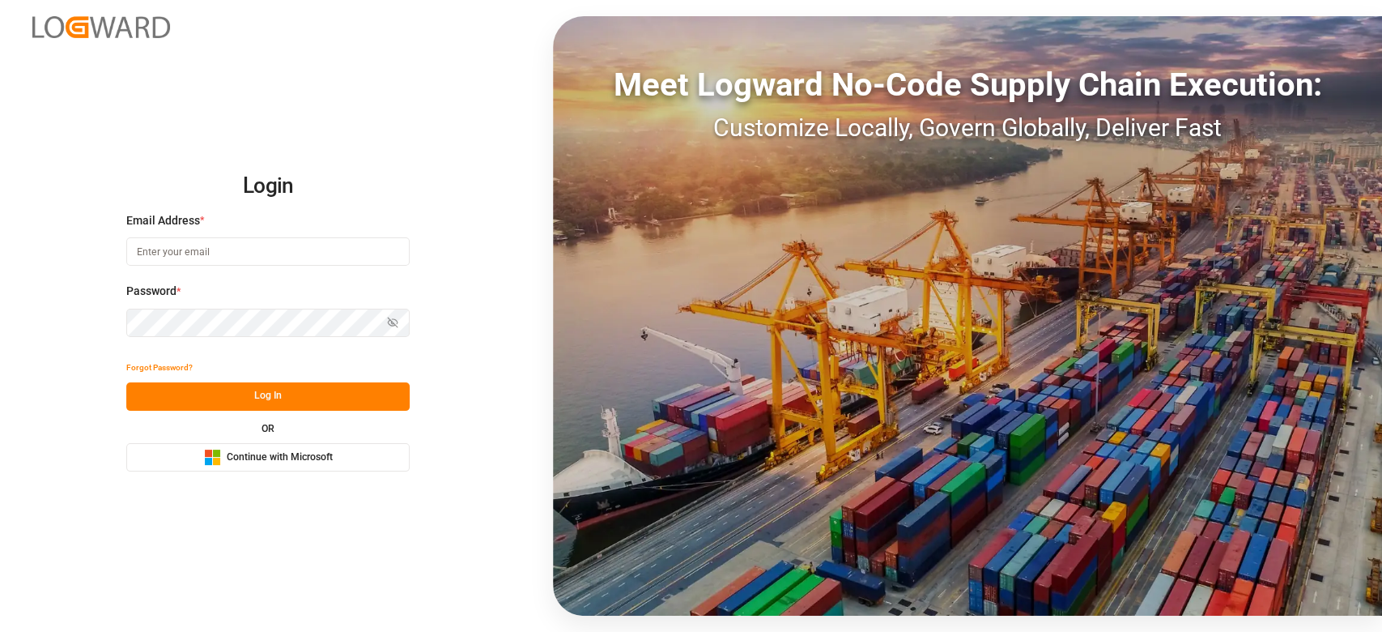
click at [308, 465] on div "Microsoft Logo Continue with Microsoft" at bounding box center [268, 457] width 129 height 17
